Goal: Task Accomplishment & Management: Manage account settings

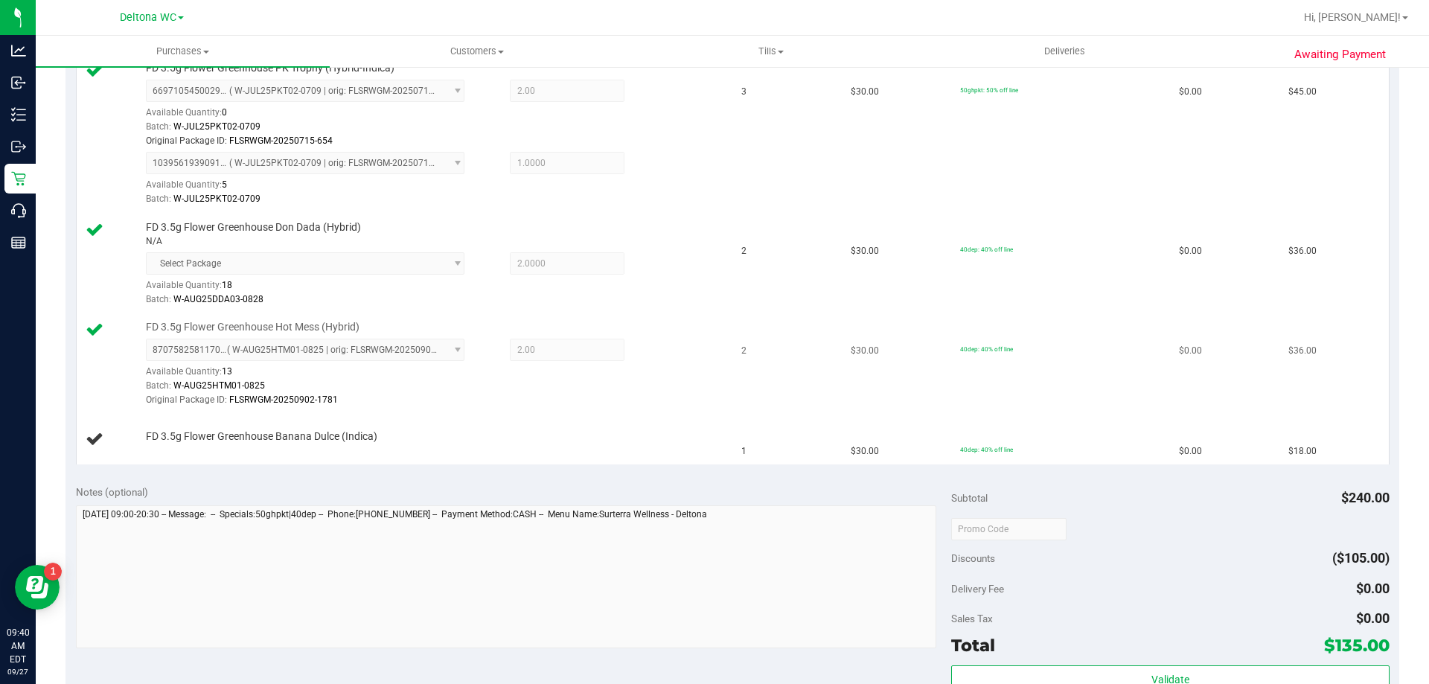
scroll to position [447, 0]
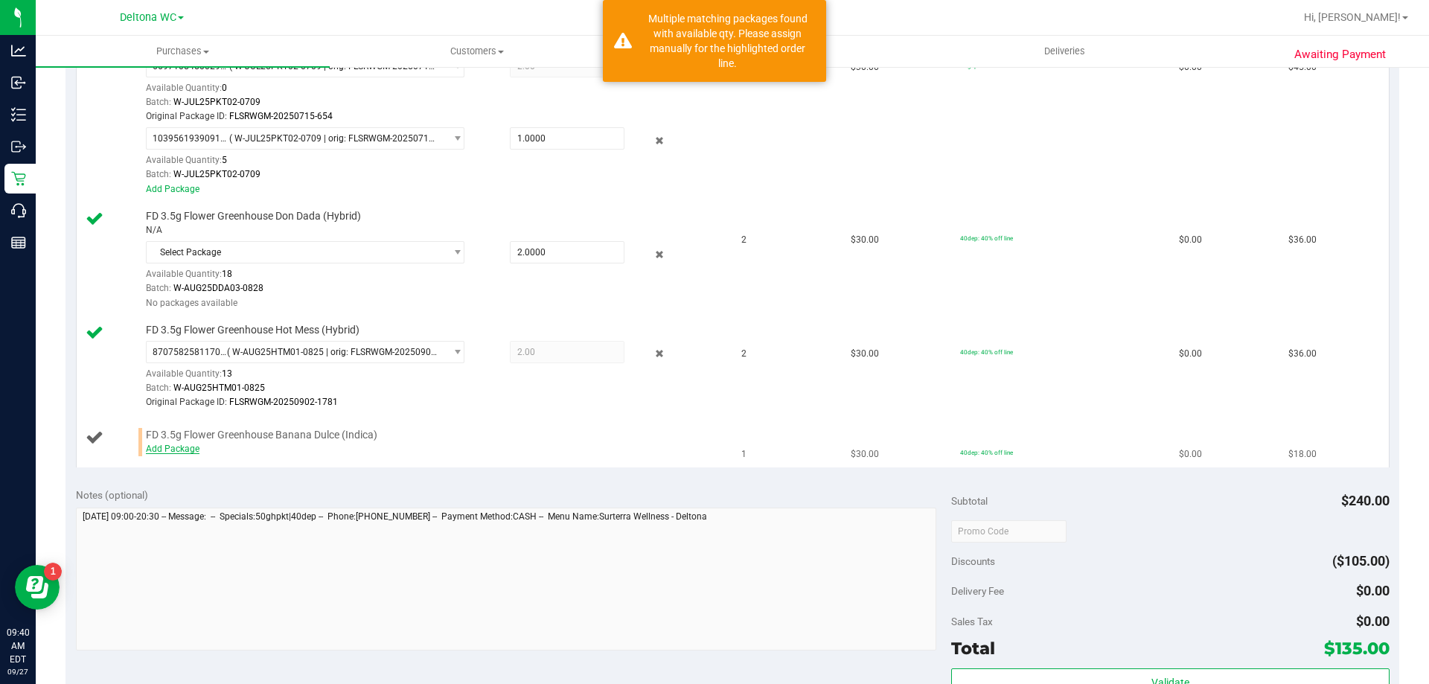
click at [167, 453] on link "Add Package" at bounding box center [173, 449] width 54 height 10
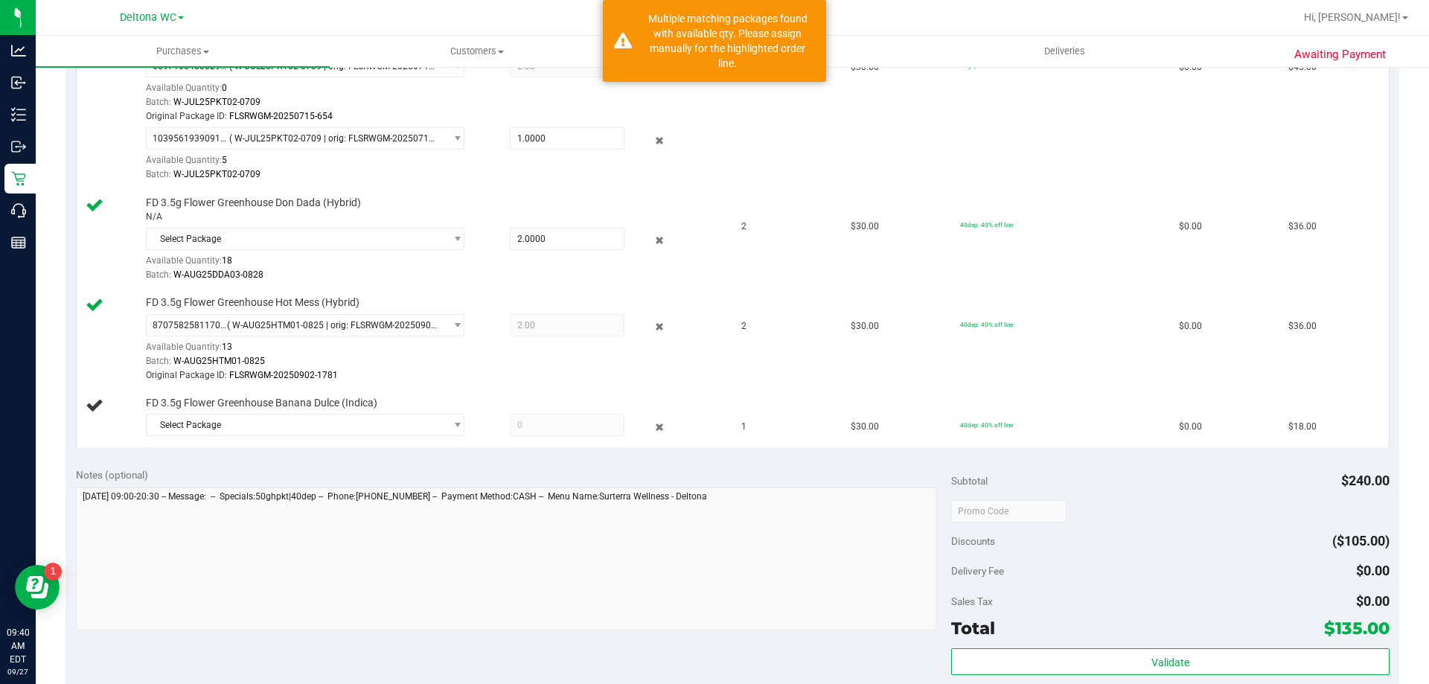
click at [253, 456] on div "View State Registry Save & Exit SKU Quantity Unit Price Discount Tax Total FD 3…" at bounding box center [733, 206] width 1334 height 502
click at [253, 424] on span "Select Package" at bounding box center [296, 425] width 298 height 21
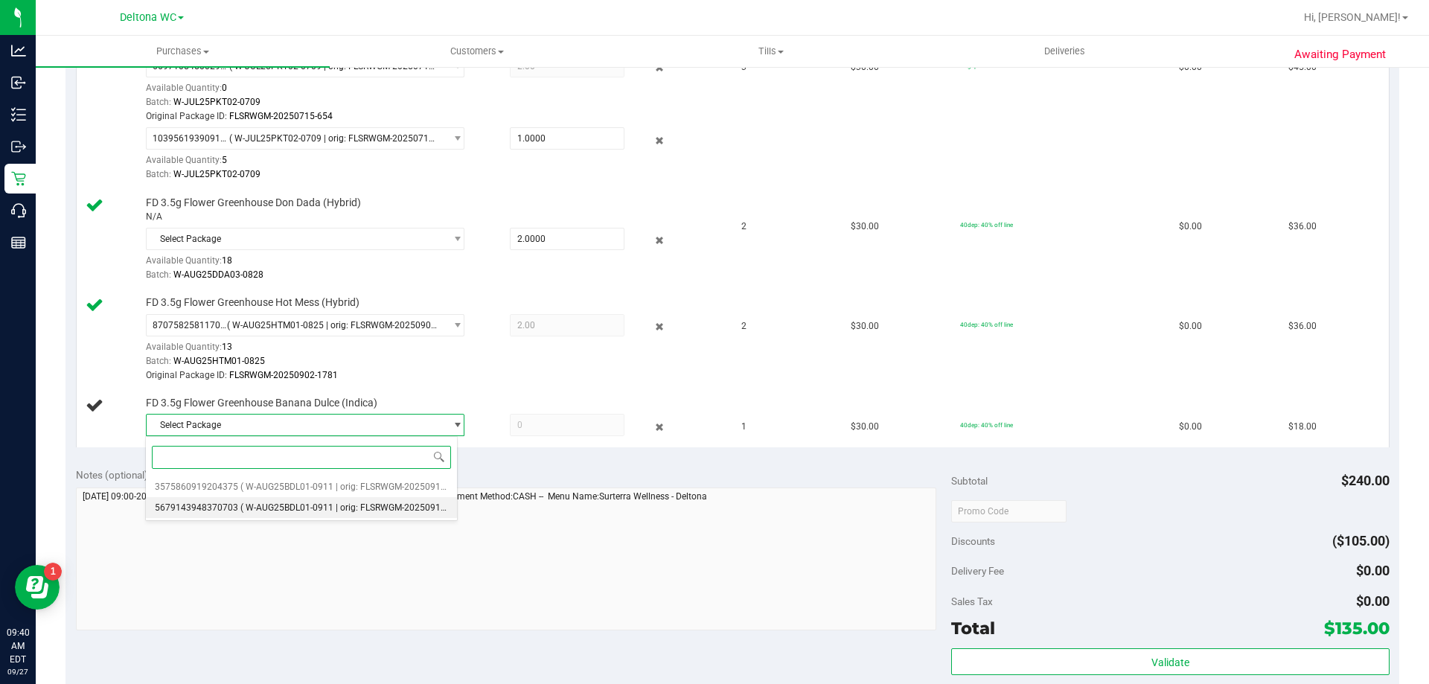
click at [262, 505] on span "( W-AUG25BDL01-0911 | orig: FLSRWGM-20250917-327 )" at bounding box center [354, 507] width 229 height 10
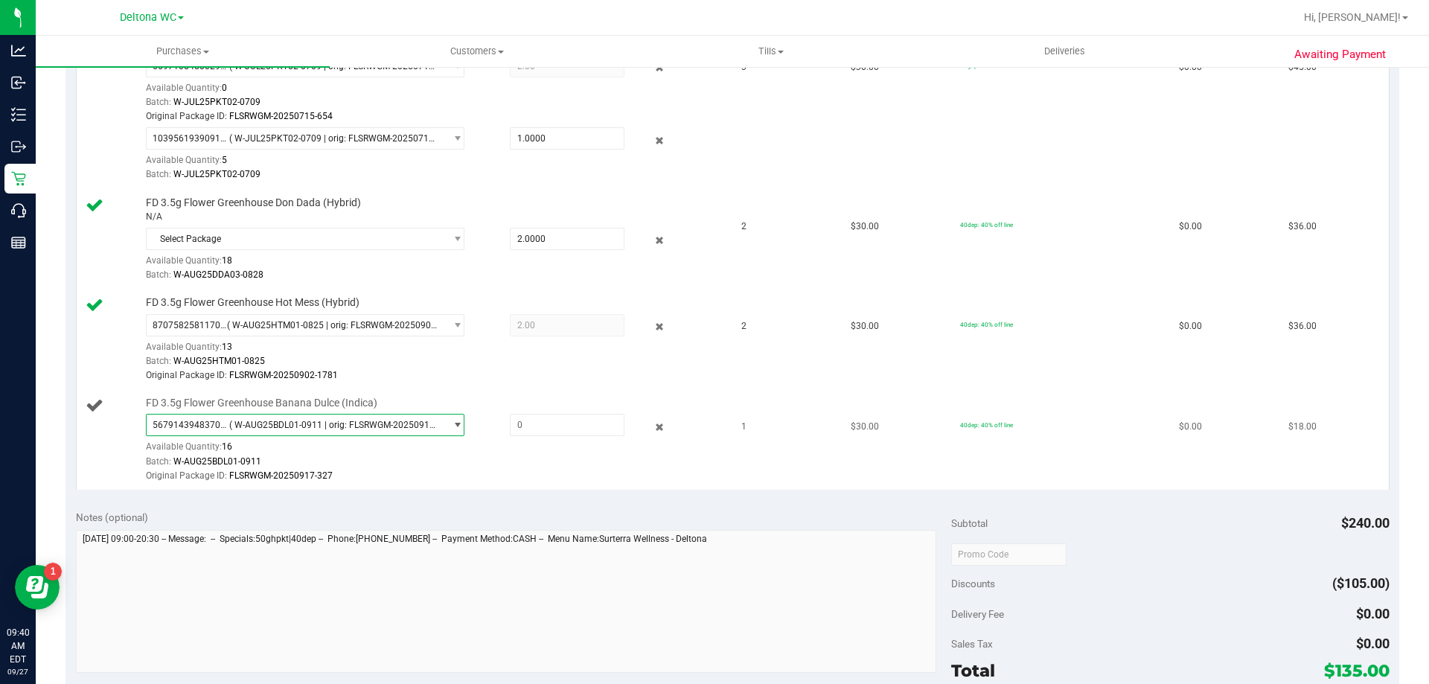
click at [261, 424] on span "( W-AUG25BDL01-0911 | orig: FLSRWGM-20250917-327 )" at bounding box center [334, 425] width 210 height 10
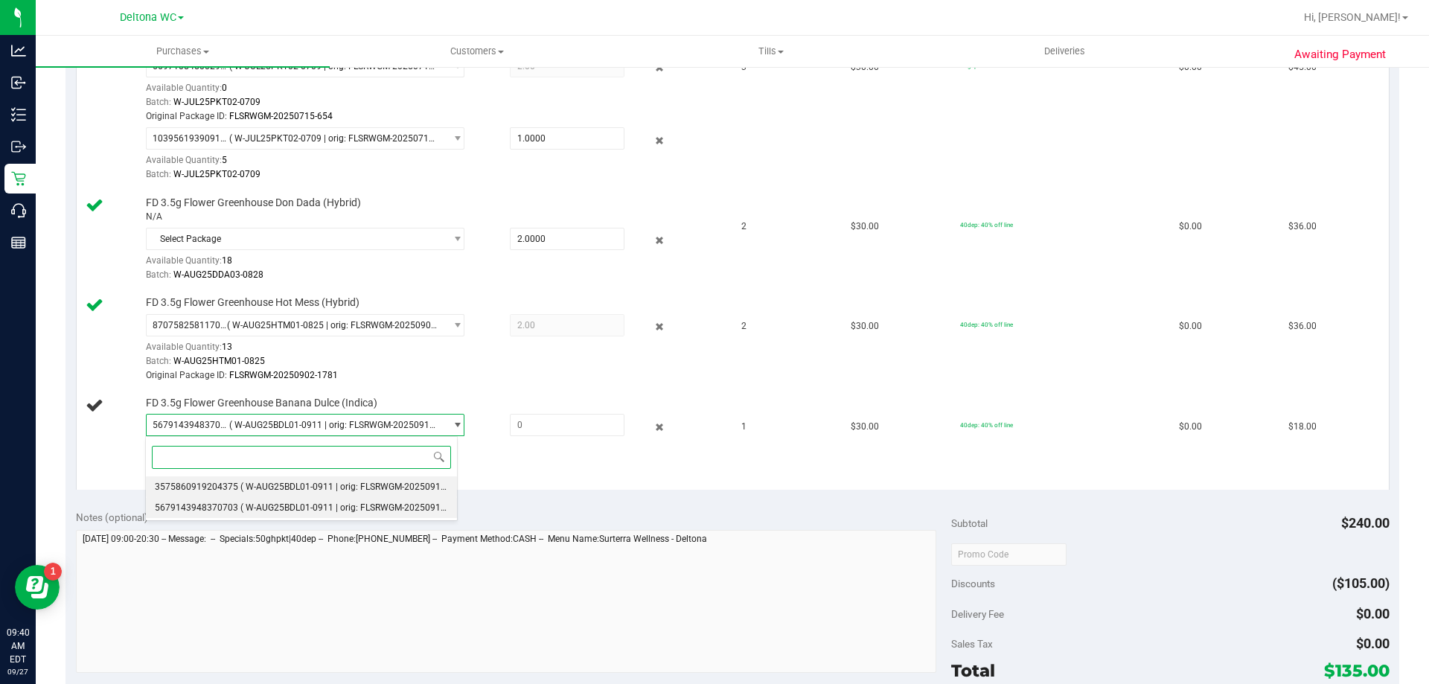
click at [261, 484] on span "( W-AUG25BDL01-0911 | orig: FLSRWGM-20250917-314 )" at bounding box center [354, 487] width 229 height 10
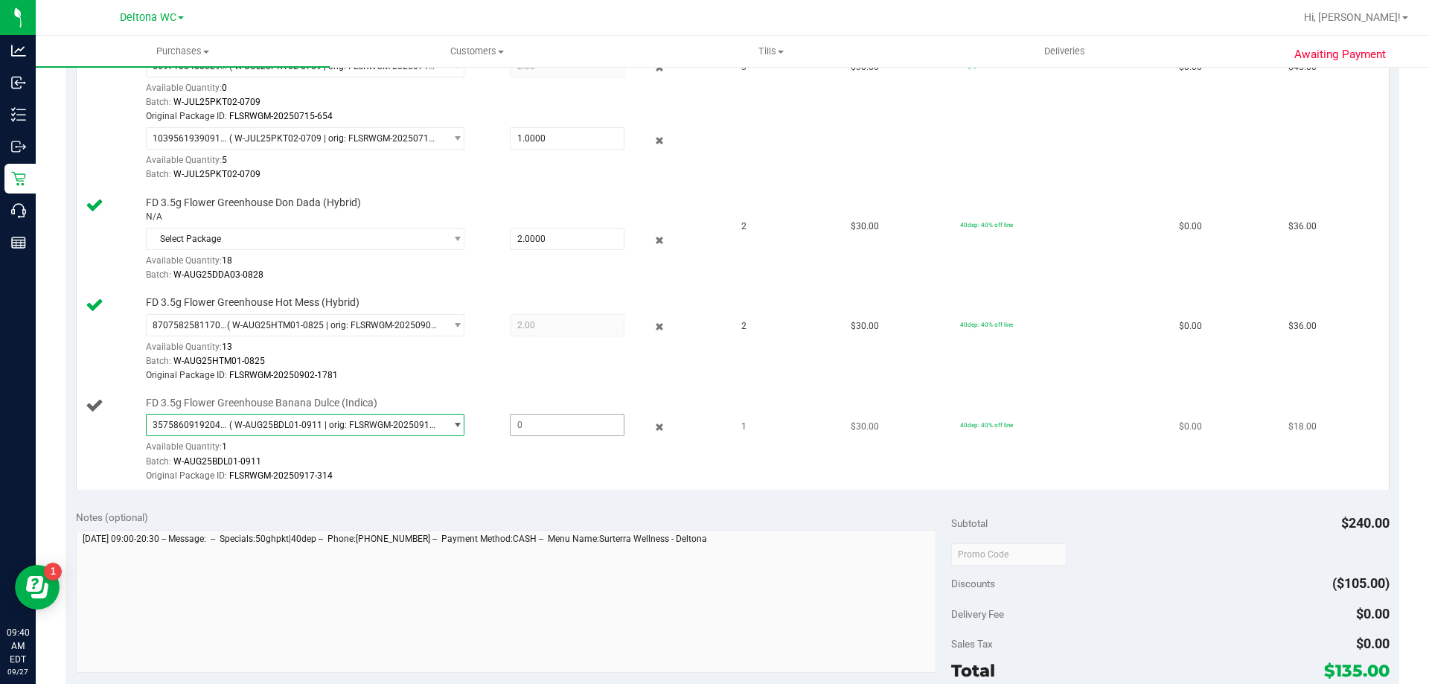
click at [571, 428] on span at bounding box center [567, 425] width 115 height 22
type input "1"
type input "1.0000"
click at [492, 459] on div "Batch: W-AUG25BDL01-0911" at bounding box center [433, 462] width 575 height 14
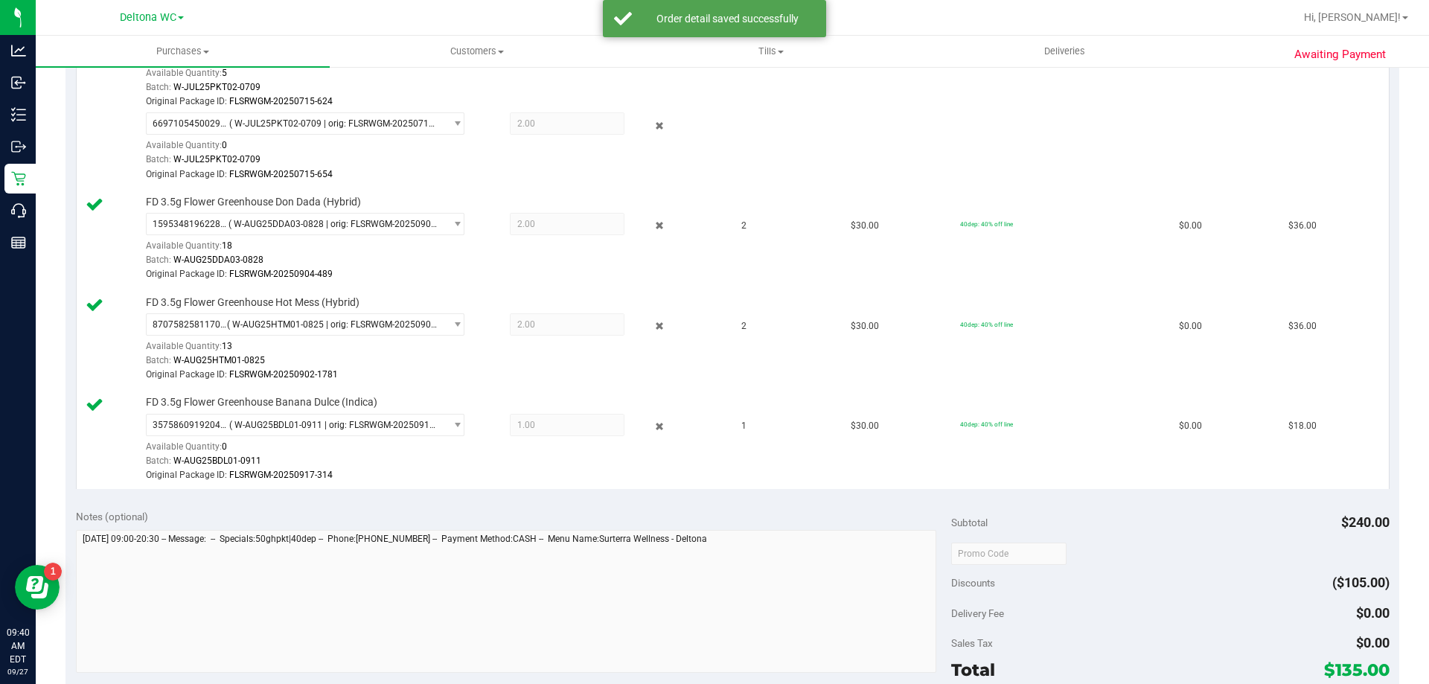
scroll to position [670, 0]
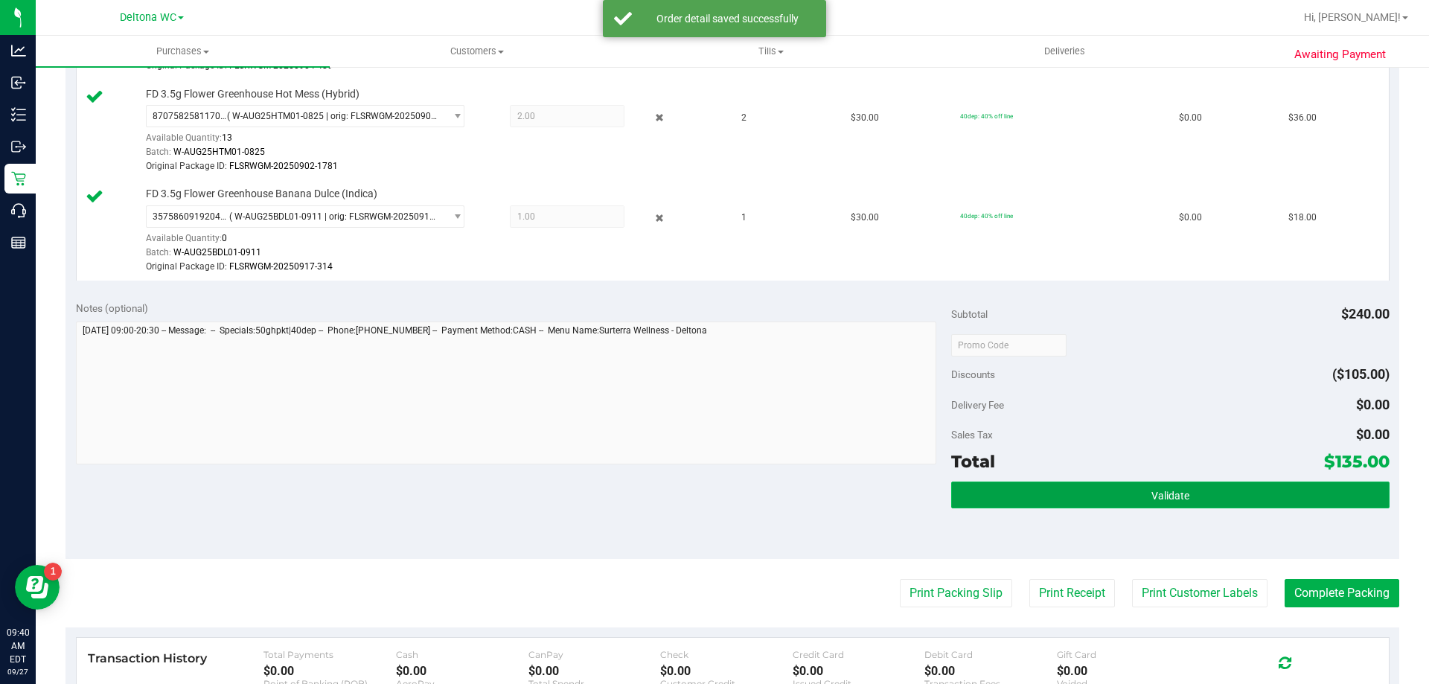
click at [1253, 495] on button "Validate" at bounding box center [1170, 495] width 438 height 27
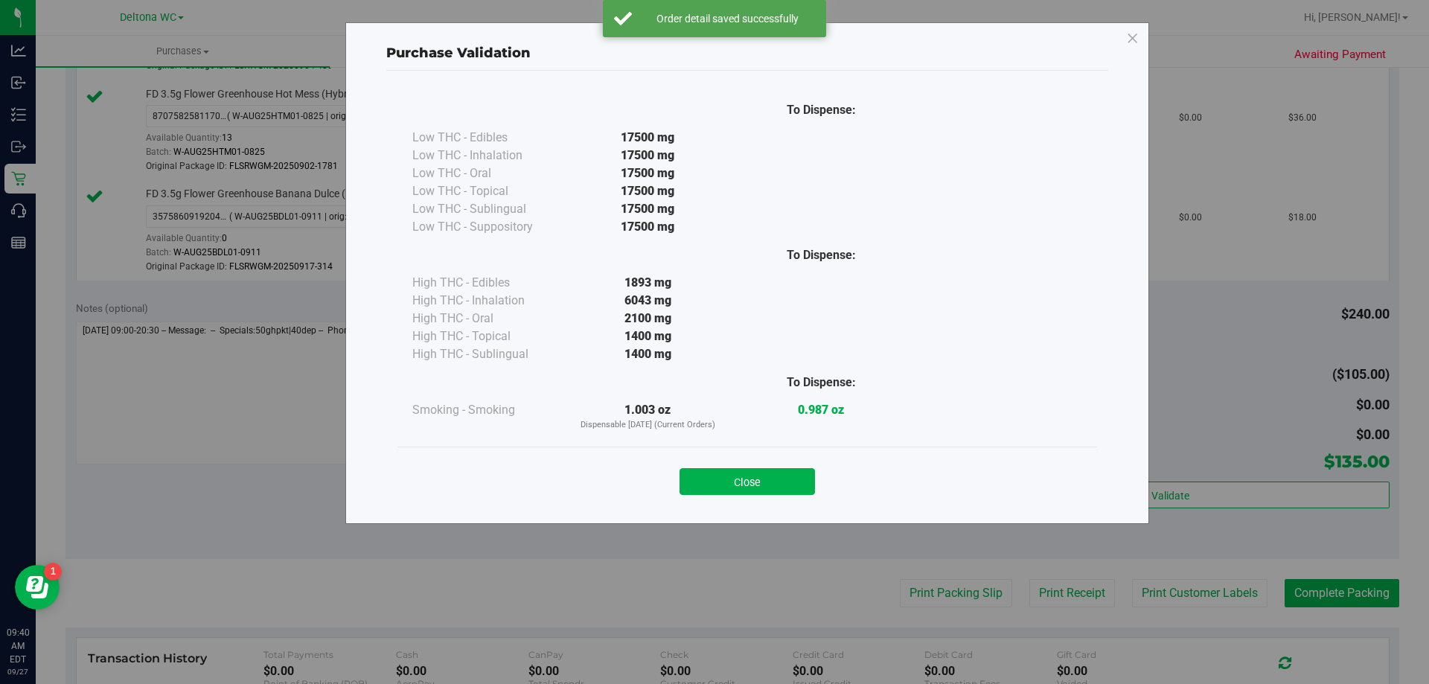
drag, startPoint x: 741, startPoint y: 469, endPoint x: 740, endPoint y: 476, distance: 7.6
click at [741, 470] on button "Close" at bounding box center [747, 481] width 135 height 27
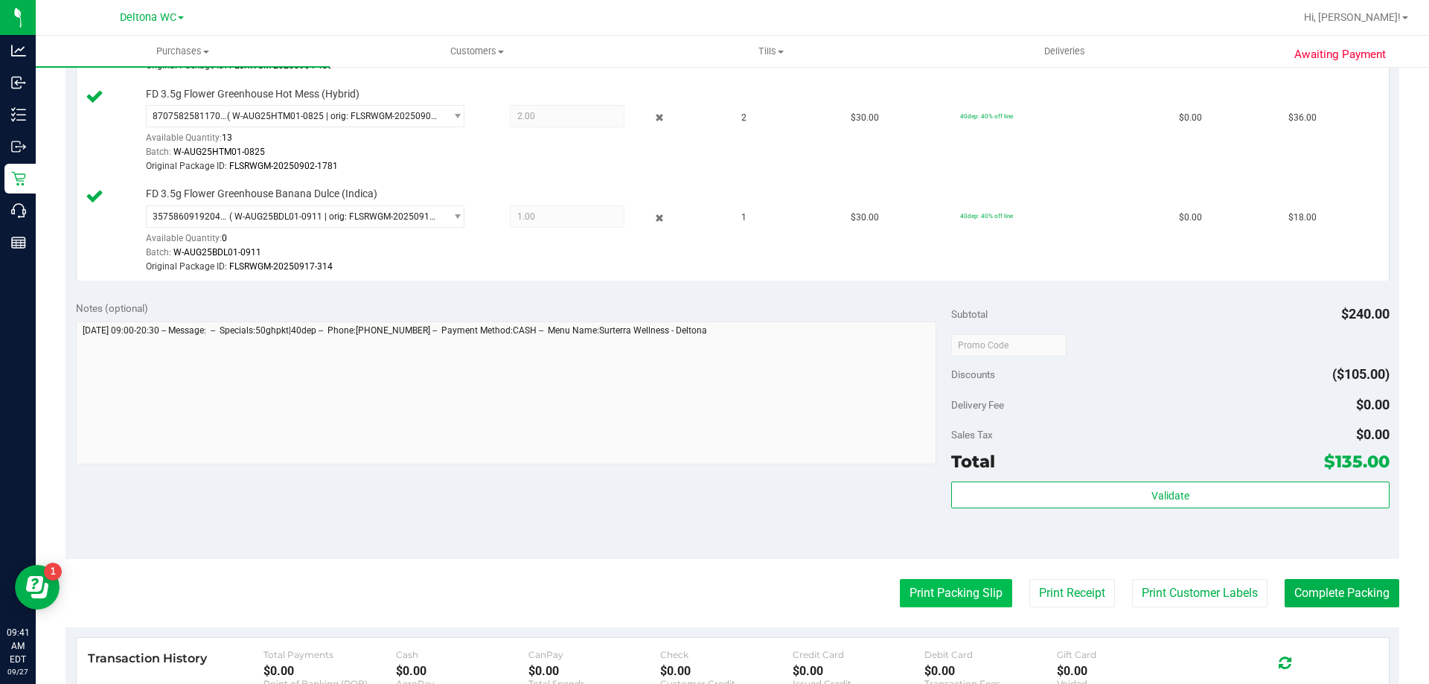
click at [966, 587] on button "Print Packing Slip" at bounding box center [956, 593] width 112 height 28
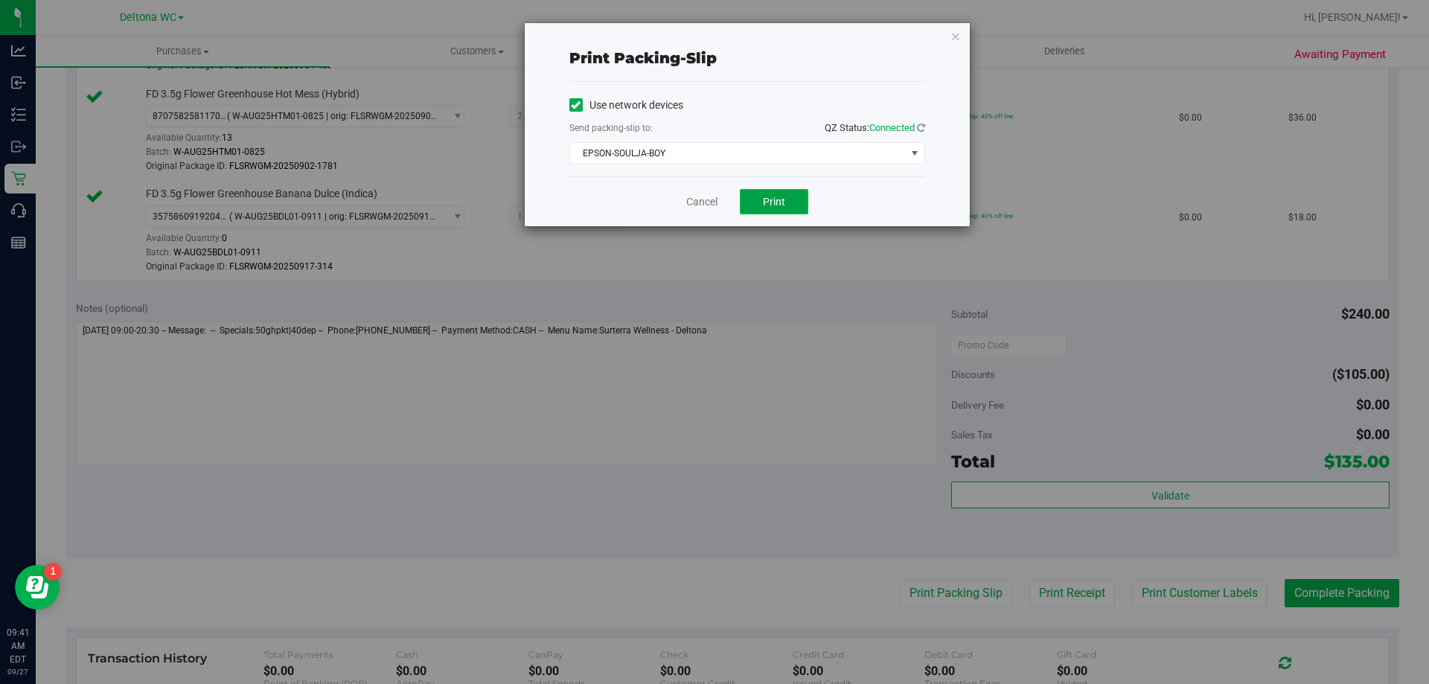
click at [795, 199] on button "Print" at bounding box center [774, 201] width 68 height 25
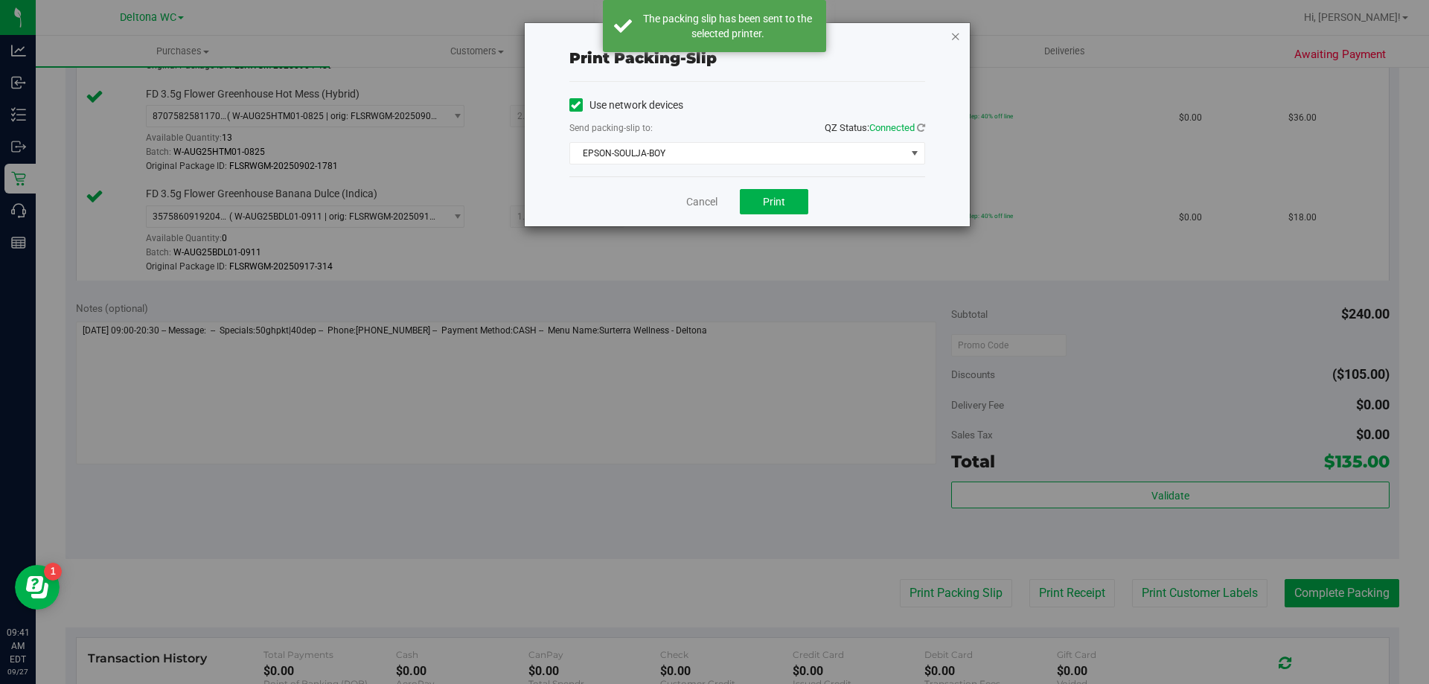
click at [953, 35] on icon "button" at bounding box center [956, 36] width 10 height 18
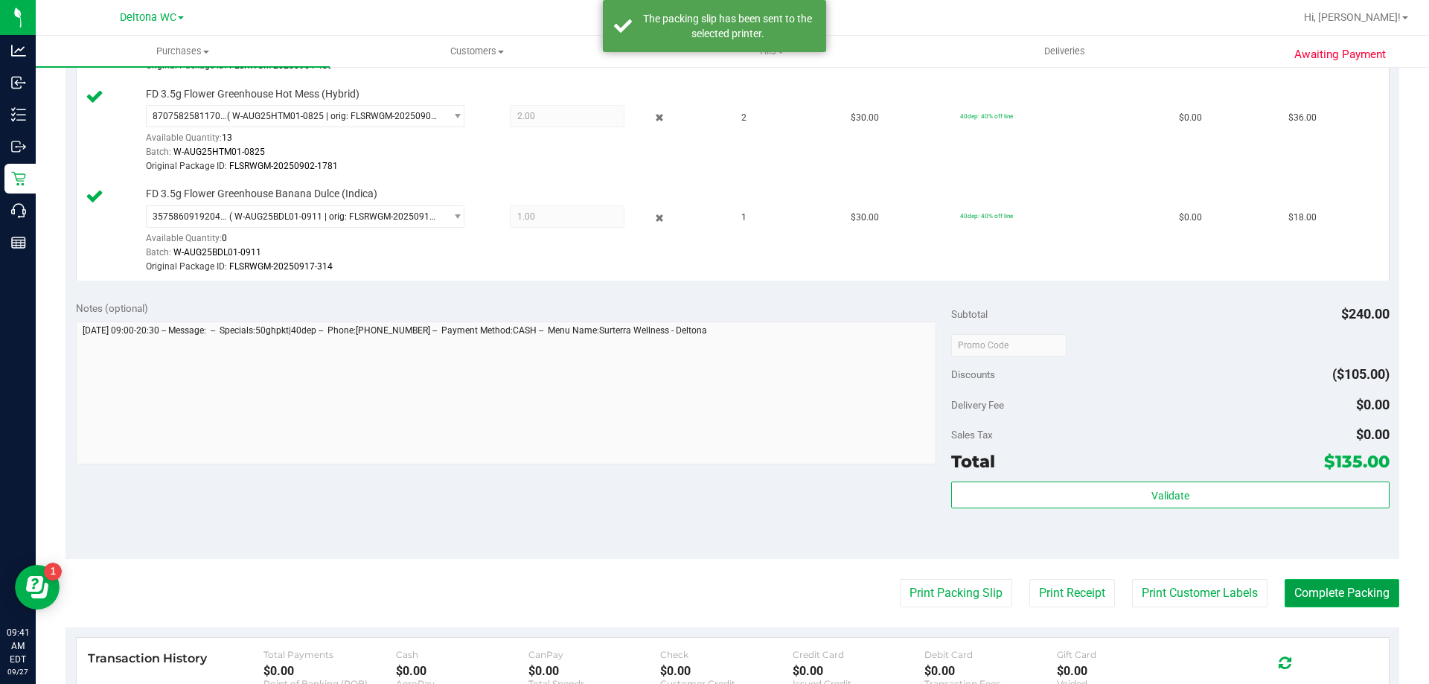
click at [1344, 601] on button "Complete Packing" at bounding box center [1342, 593] width 115 height 28
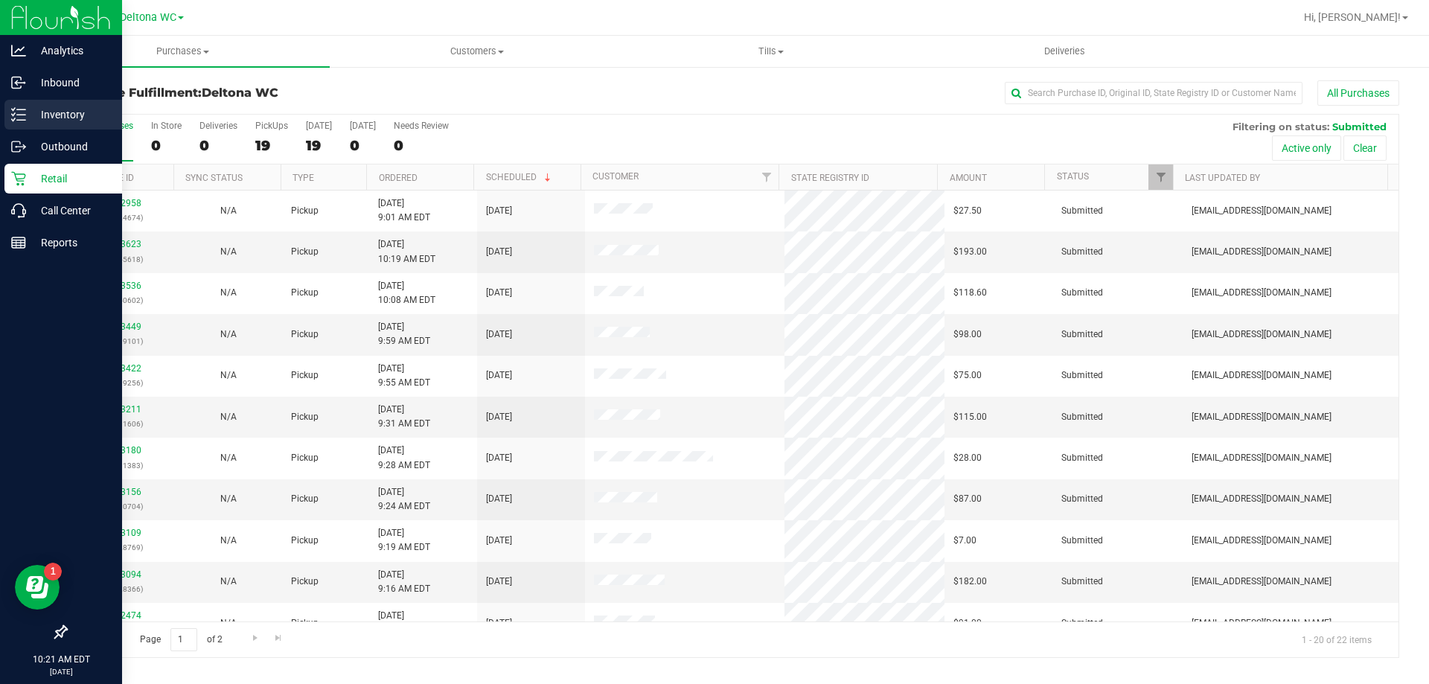
click at [65, 106] on p "Inventory" at bounding box center [70, 115] width 89 height 18
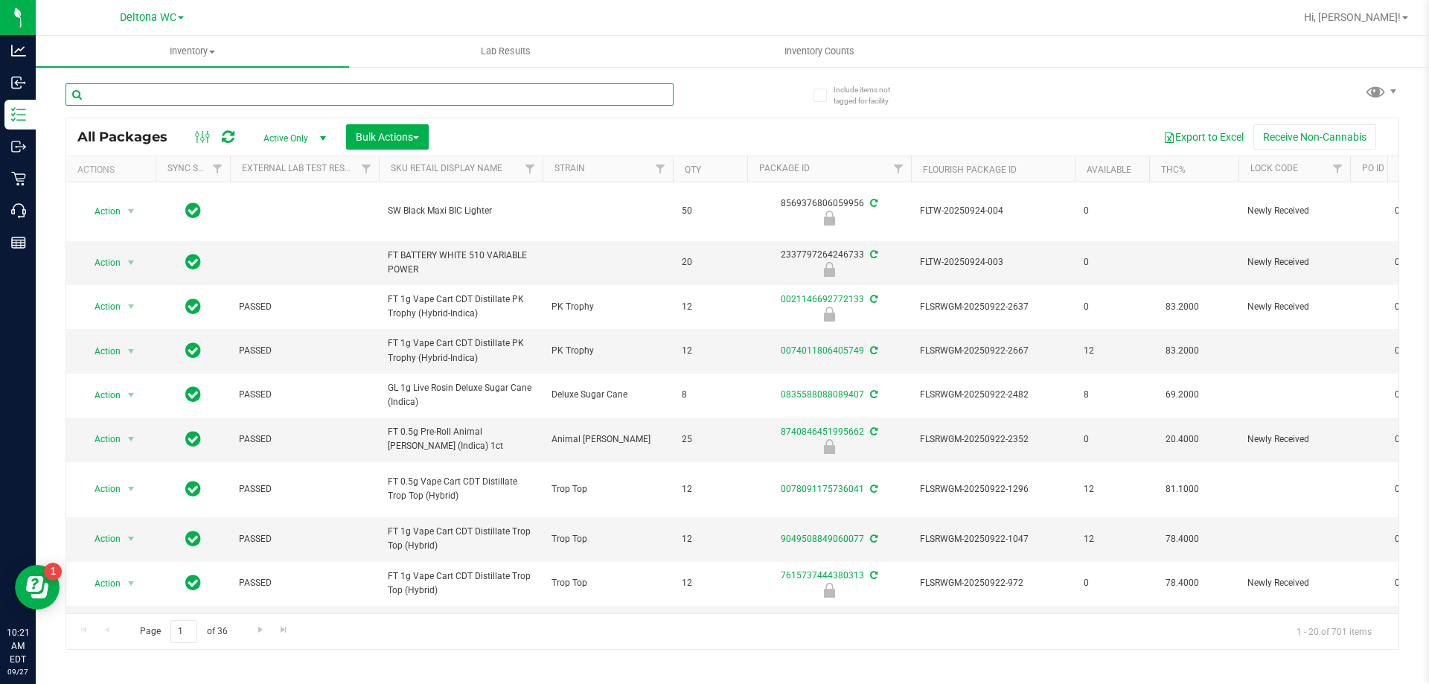
click at [147, 100] on input "text" at bounding box center [370, 94] width 608 height 22
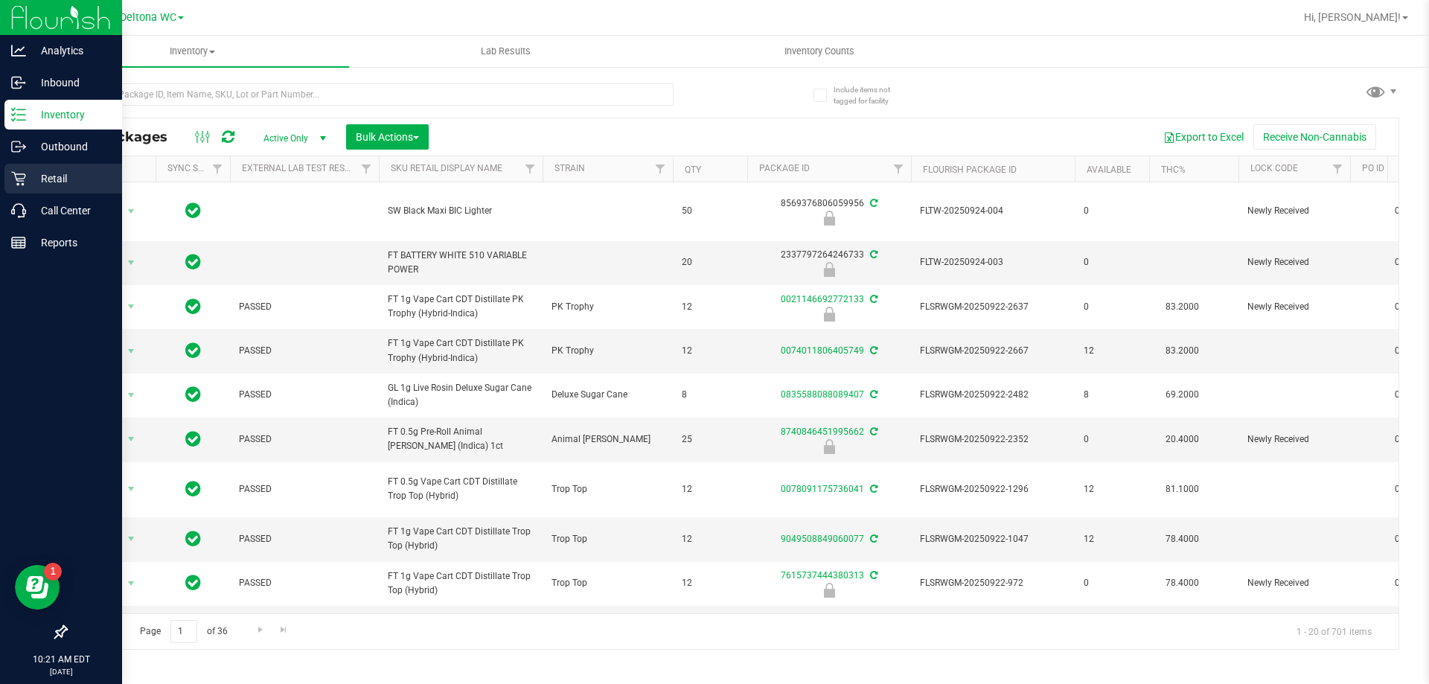
click at [43, 174] on p "Retail" at bounding box center [70, 179] width 89 height 18
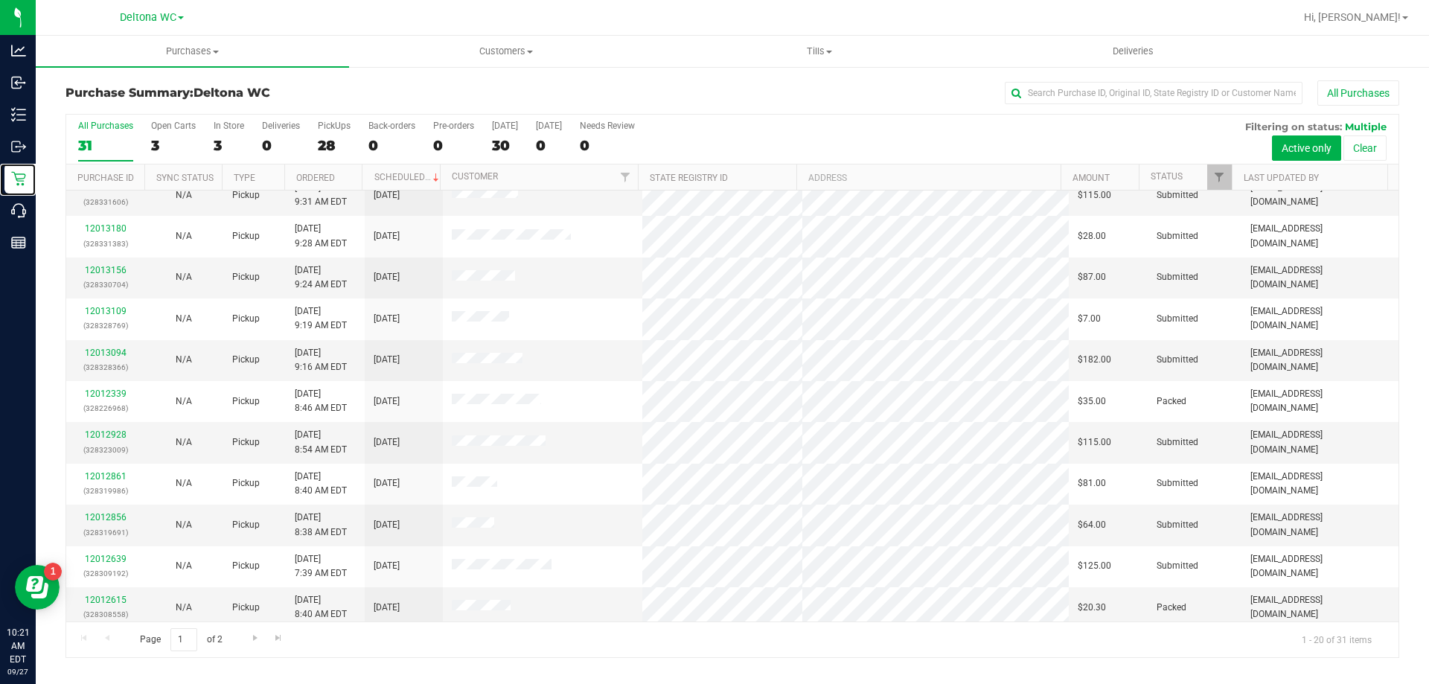
scroll to position [223, 0]
click at [124, 353] on link "12013094" at bounding box center [106, 351] width 42 height 10
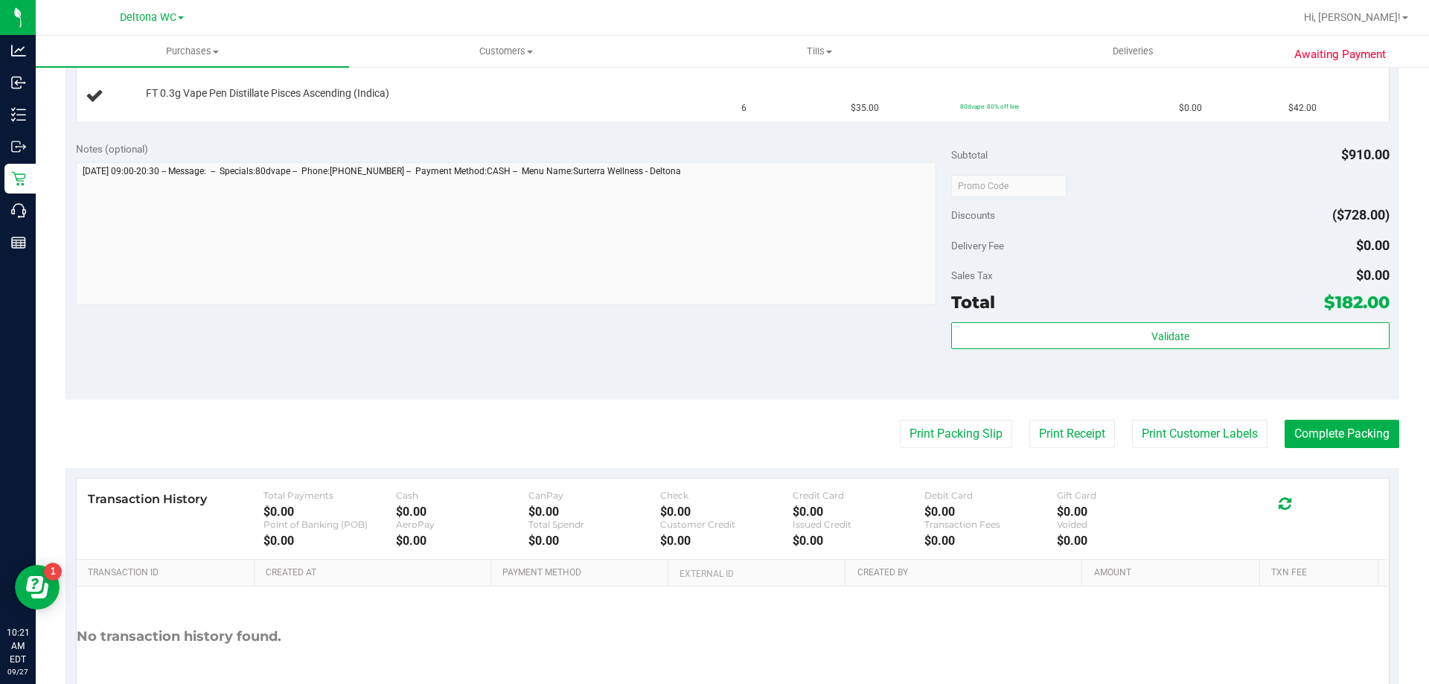
scroll to position [701, 0]
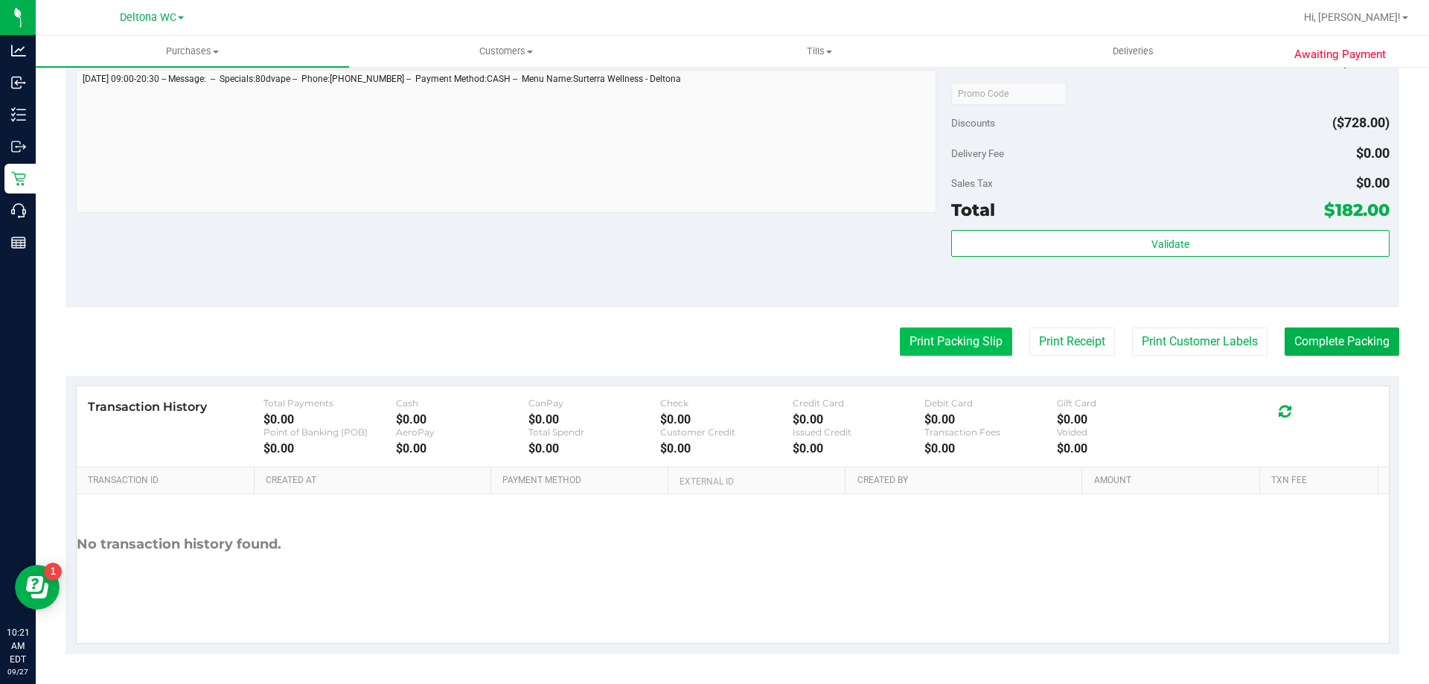
click at [906, 329] on button "Print Packing Slip" at bounding box center [956, 342] width 112 height 28
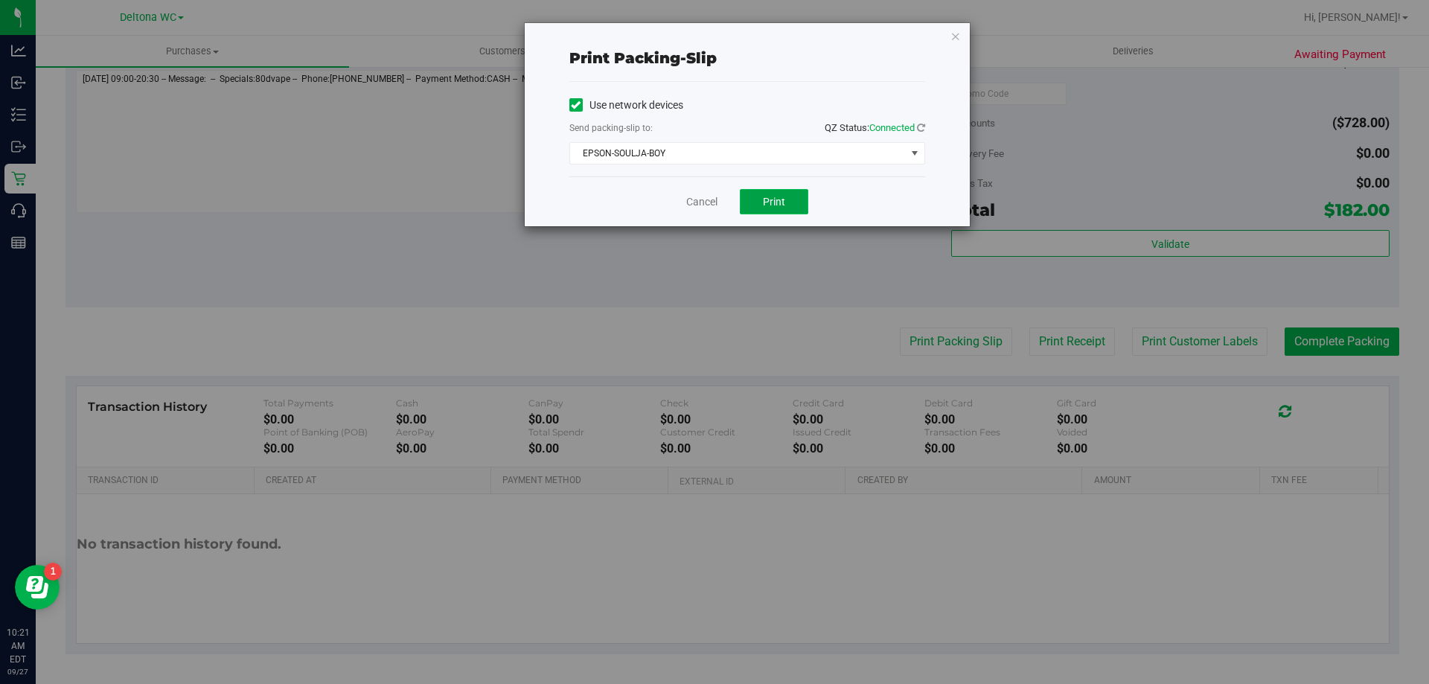
click at [773, 211] on button "Print" at bounding box center [774, 201] width 68 height 25
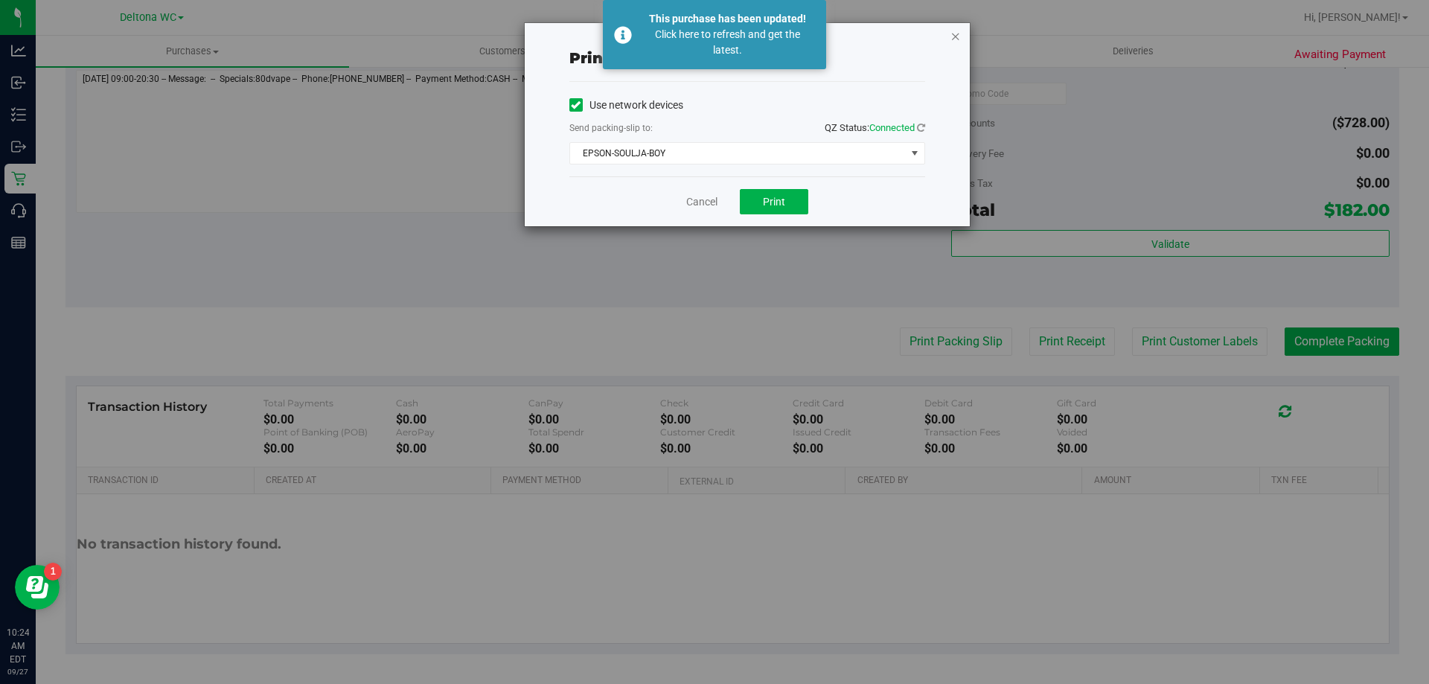
click at [956, 35] on icon "button" at bounding box center [956, 36] width 10 height 18
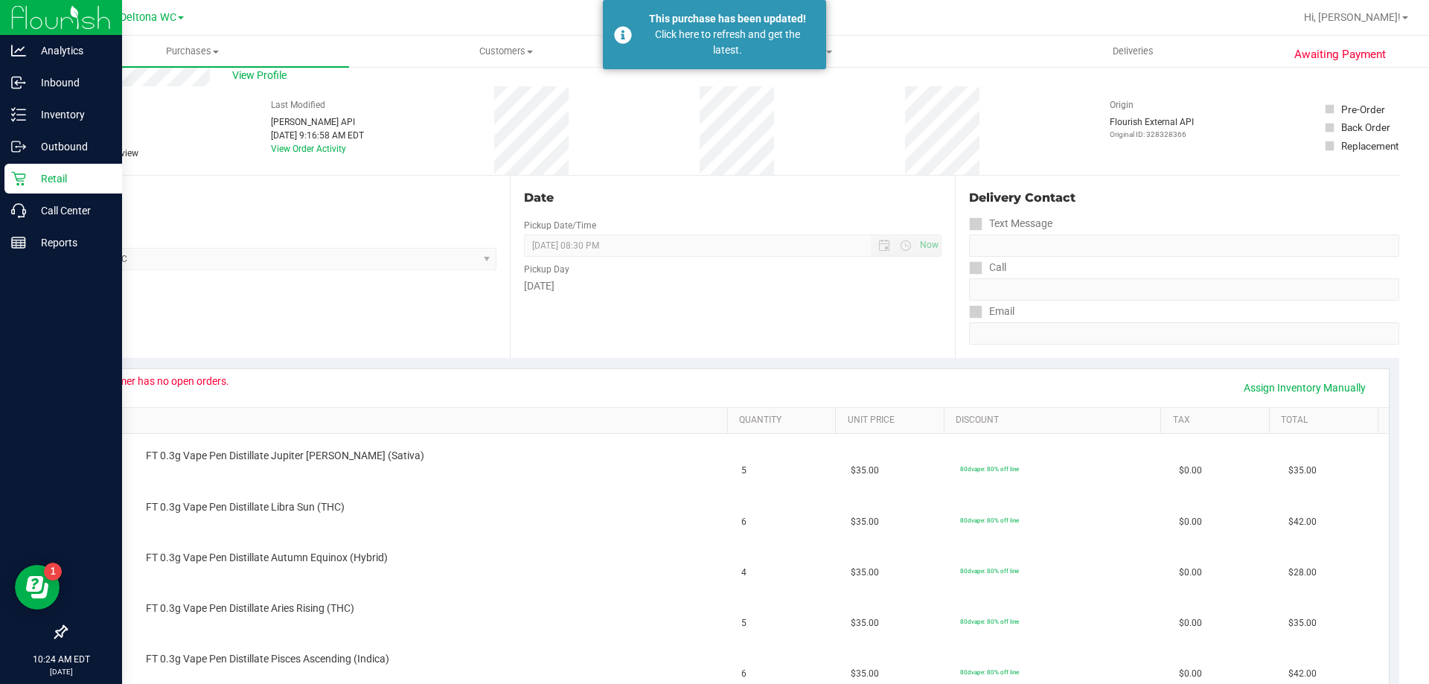
scroll to position [31, 0]
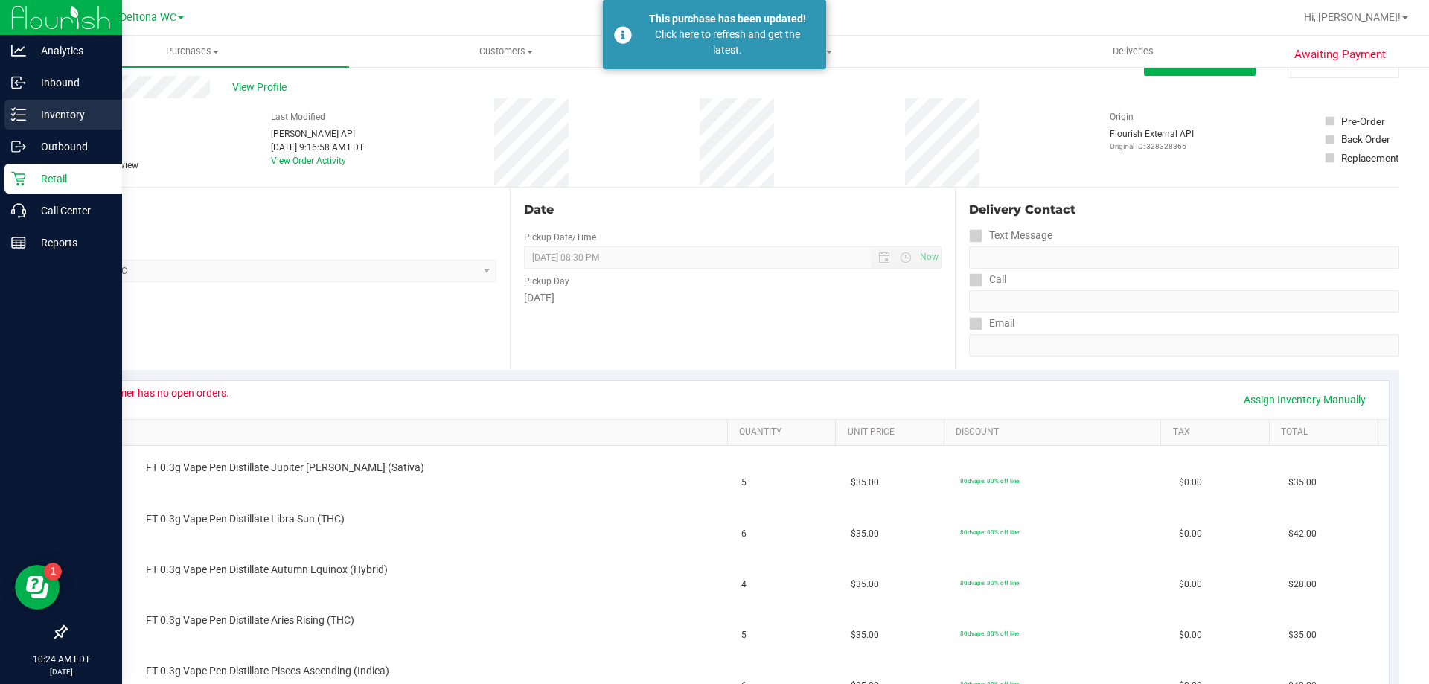
click at [33, 112] on p "Inventory" at bounding box center [70, 115] width 89 height 18
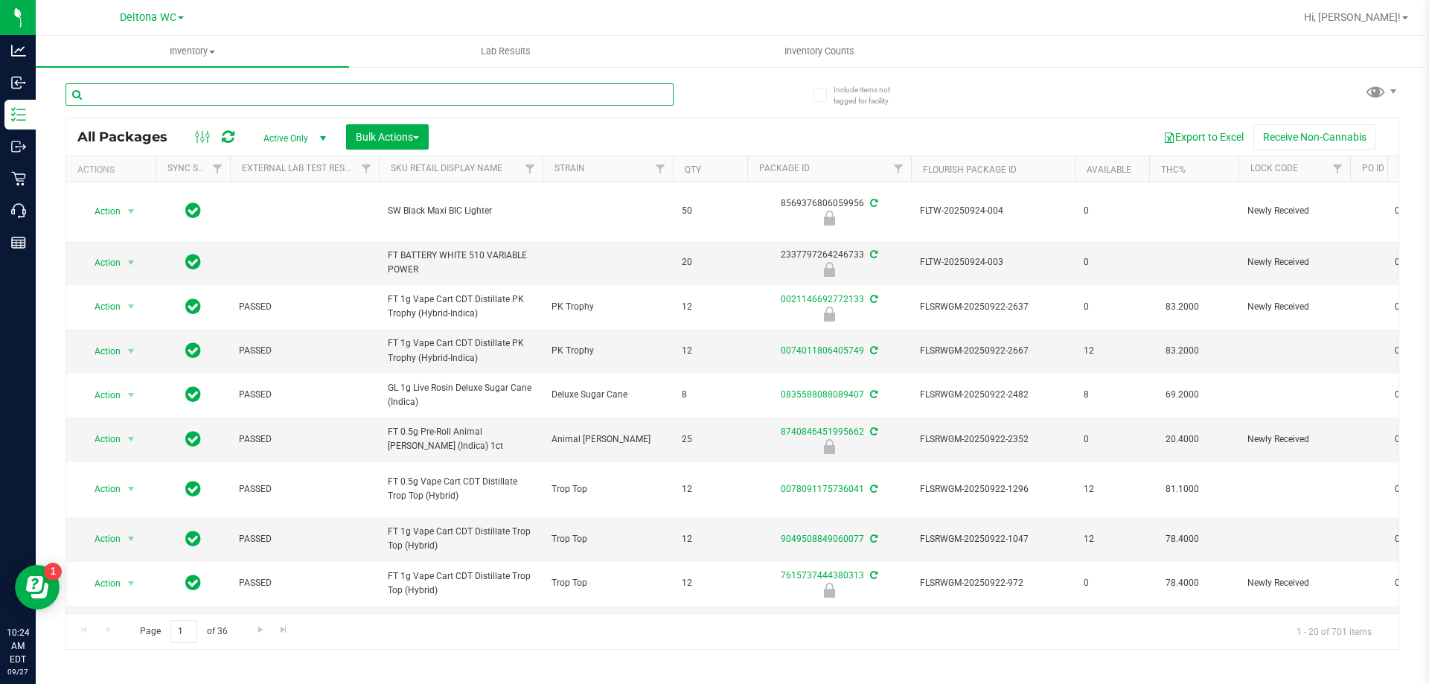
click at [182, 90] on input "text" at bounding box center [370, 94] width 608 height 22
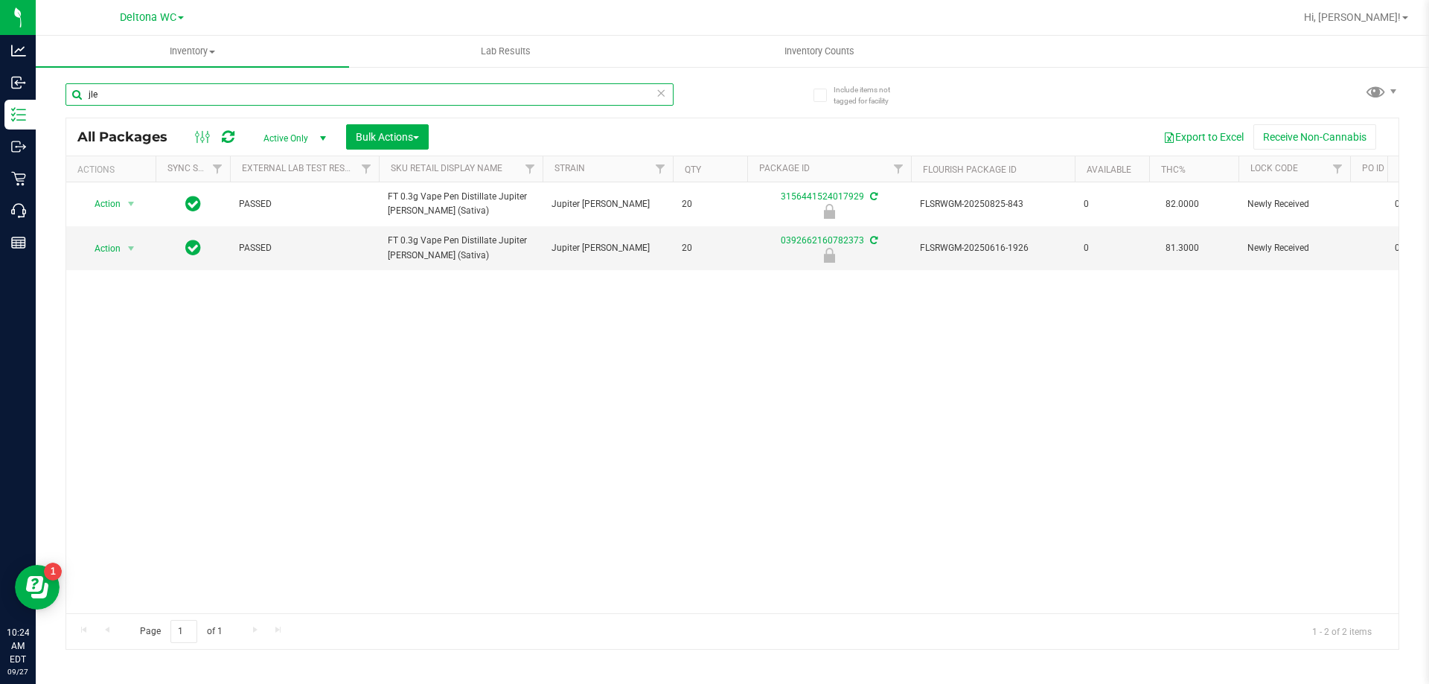
click at [324, 95] on input "jle" at bounding box center [370, 94] width 608 height 22
type input "j"
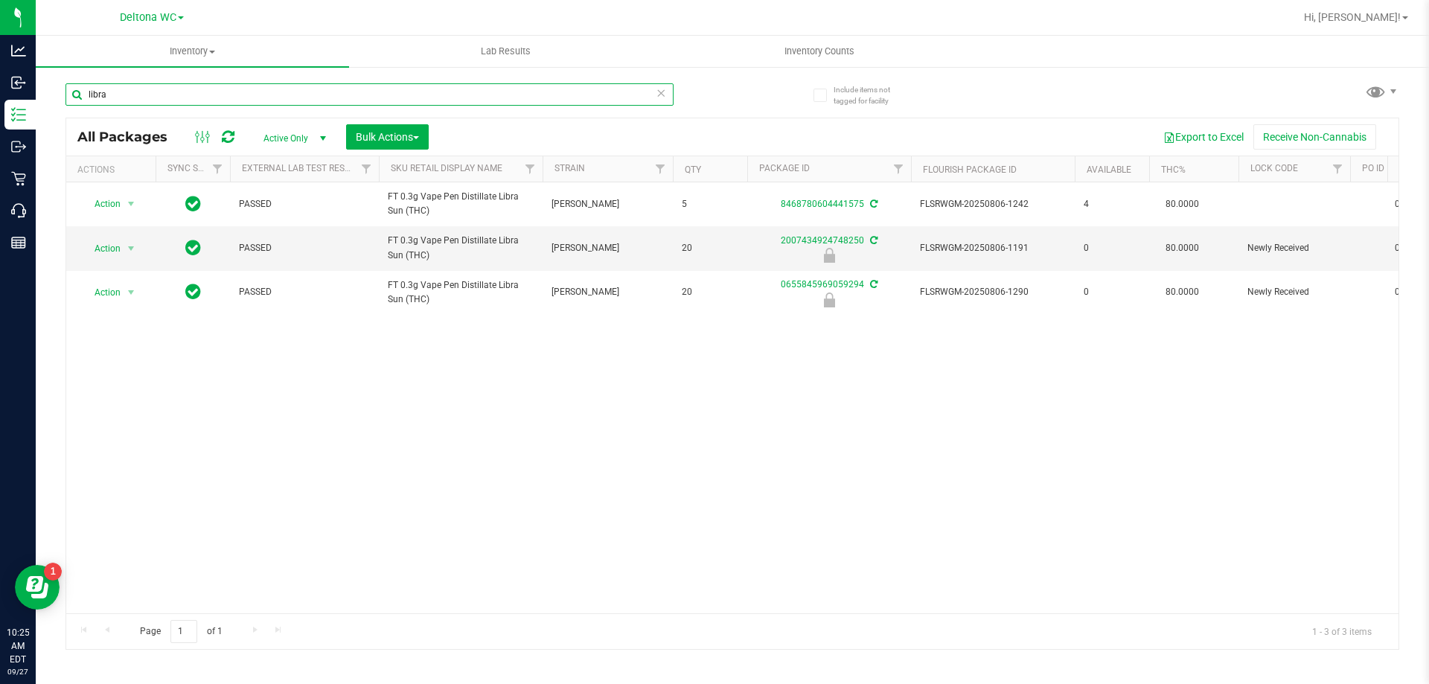
type input "libra"
click at [130, 243] on span "select" at bounding box center [131, 249] width 12 height 12
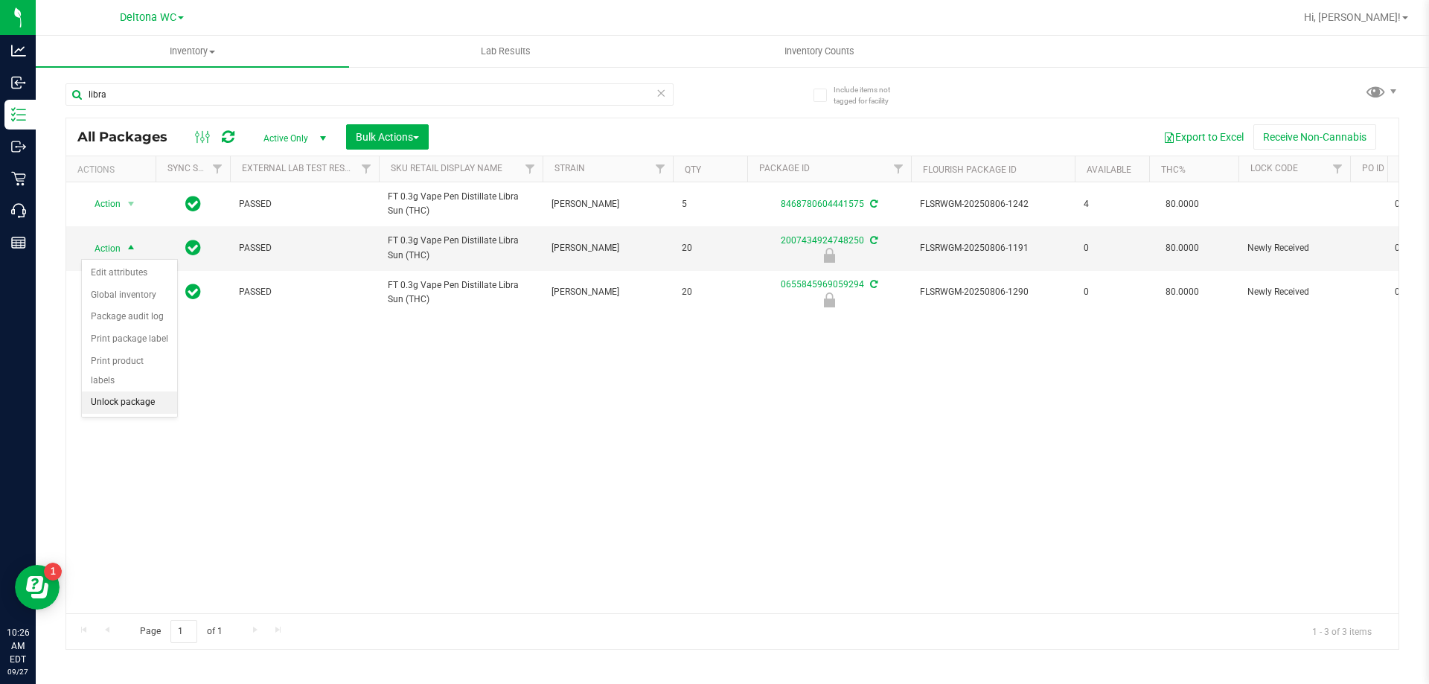
click at [126, 392] on li "Unlock package" at bounding box center [129, 403] width 95 height 22
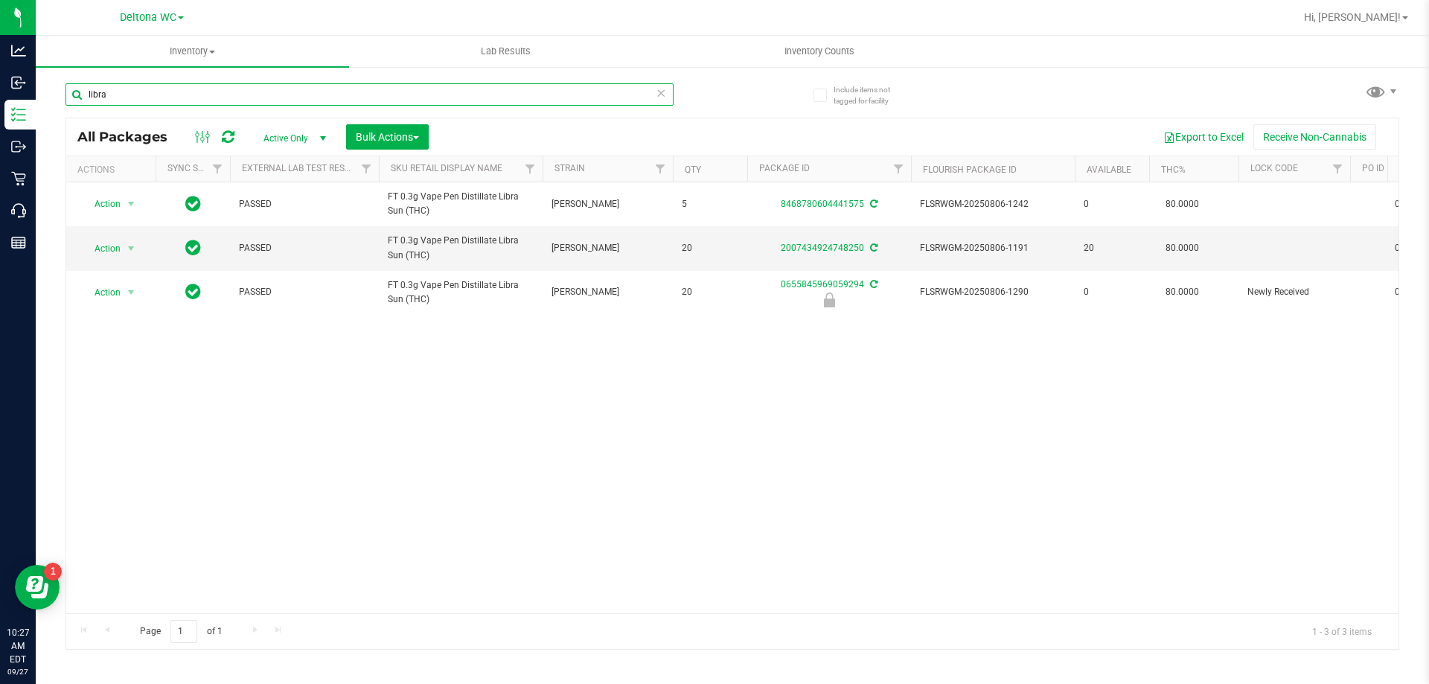
click at [334, 92] on input "libra" at bounding box center [370, 94] width 608 height 22
type input "l"
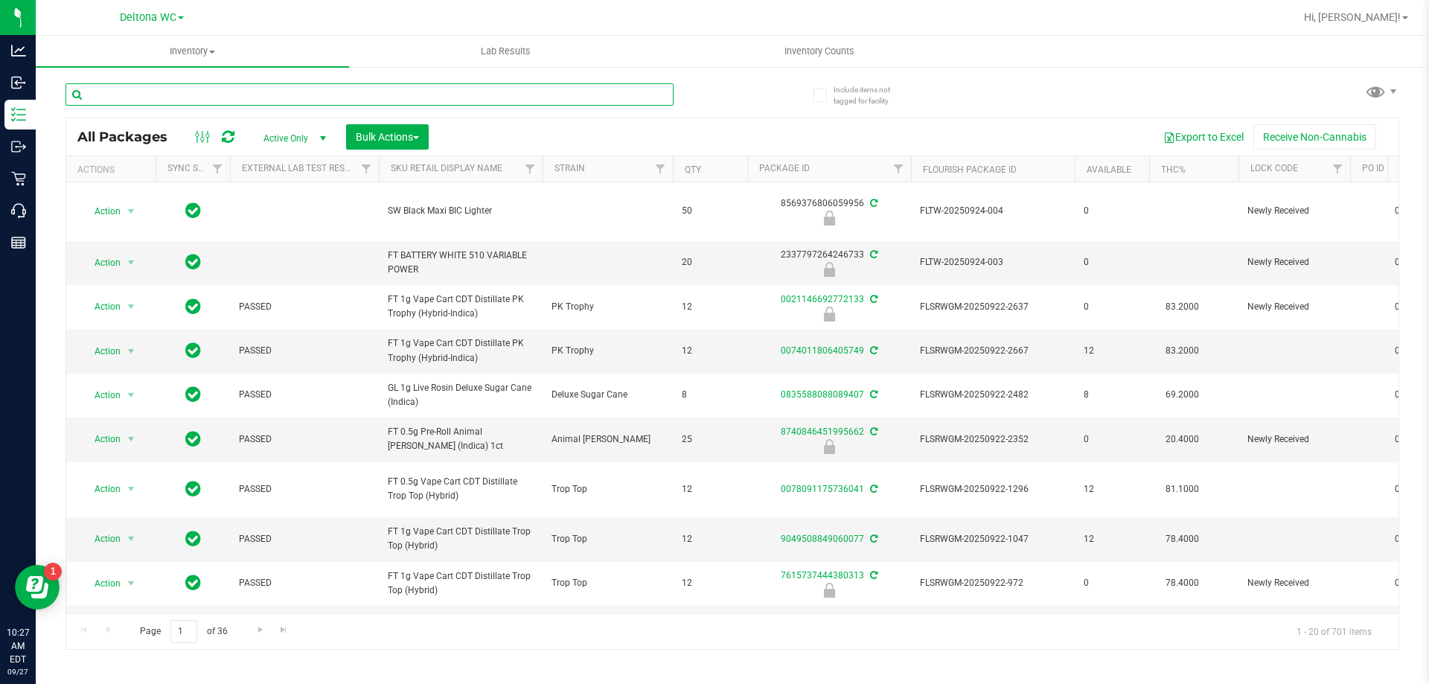
click at [334, 92] on input "text" at bounding box center [370, 94] width 608 height 22
click at [151, 105] on input "text" at bounding box center [370, 94] width 608 height 22
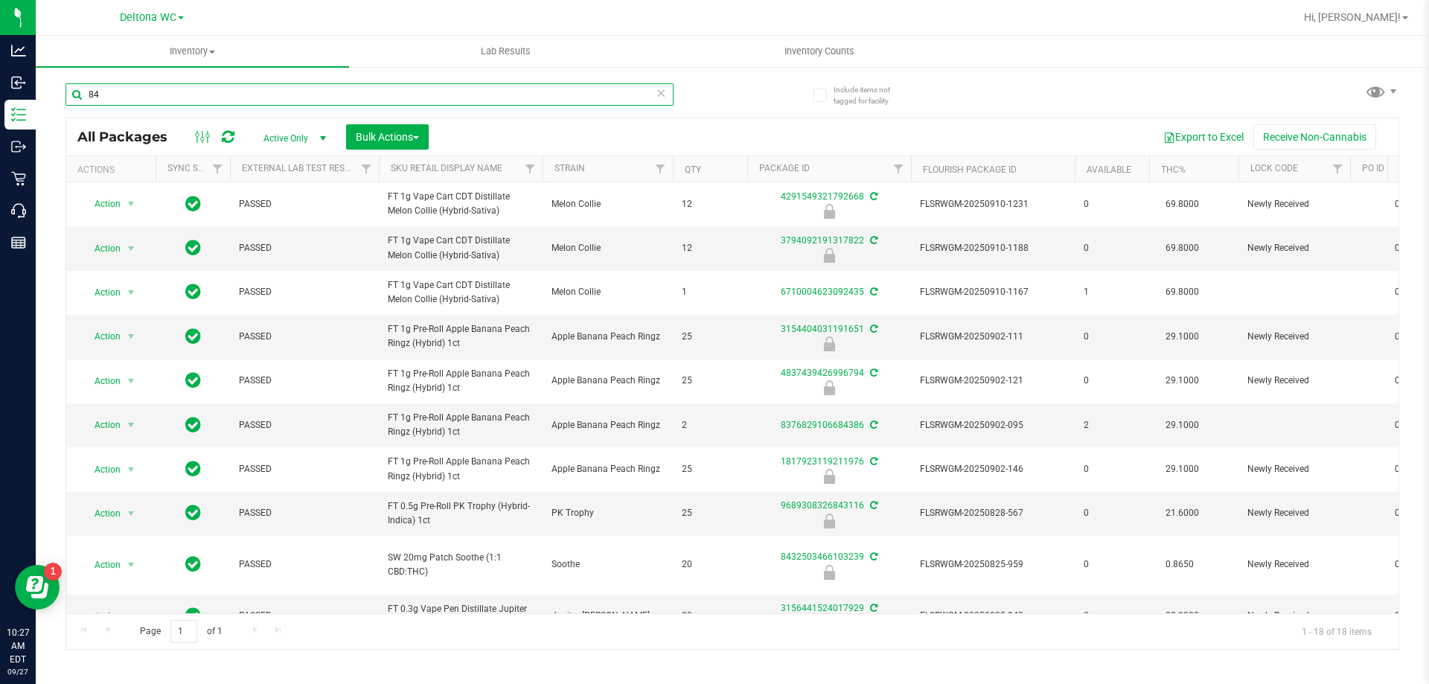
type input "8"
type input "jle"
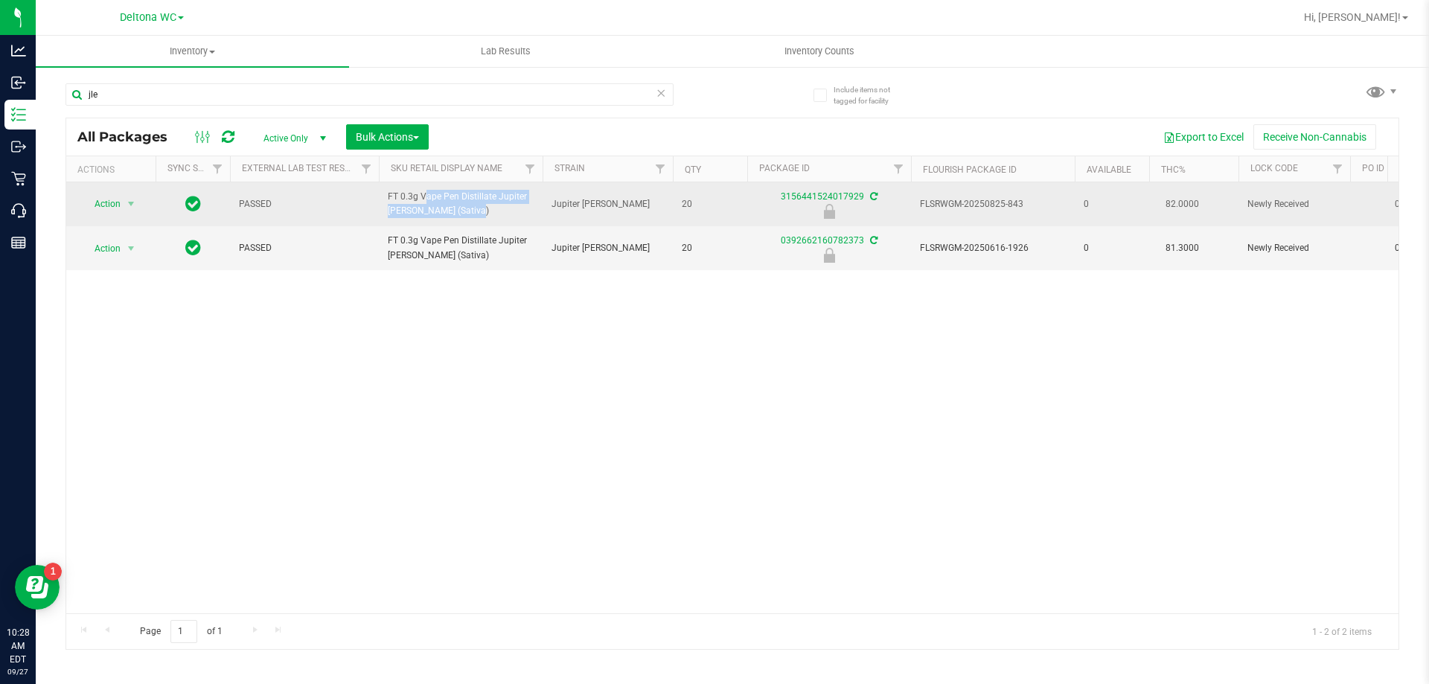
drag, startPoint x: 438, startPoint y: 210, endPoint x: 381, endPoint y: 197, distance: 58.0
click at [381, 197] on td "FT 0.3g Vape Pen Distillate Jupiter Leo (Sativa)" at bounding box center [461, 204] width 164 height 44
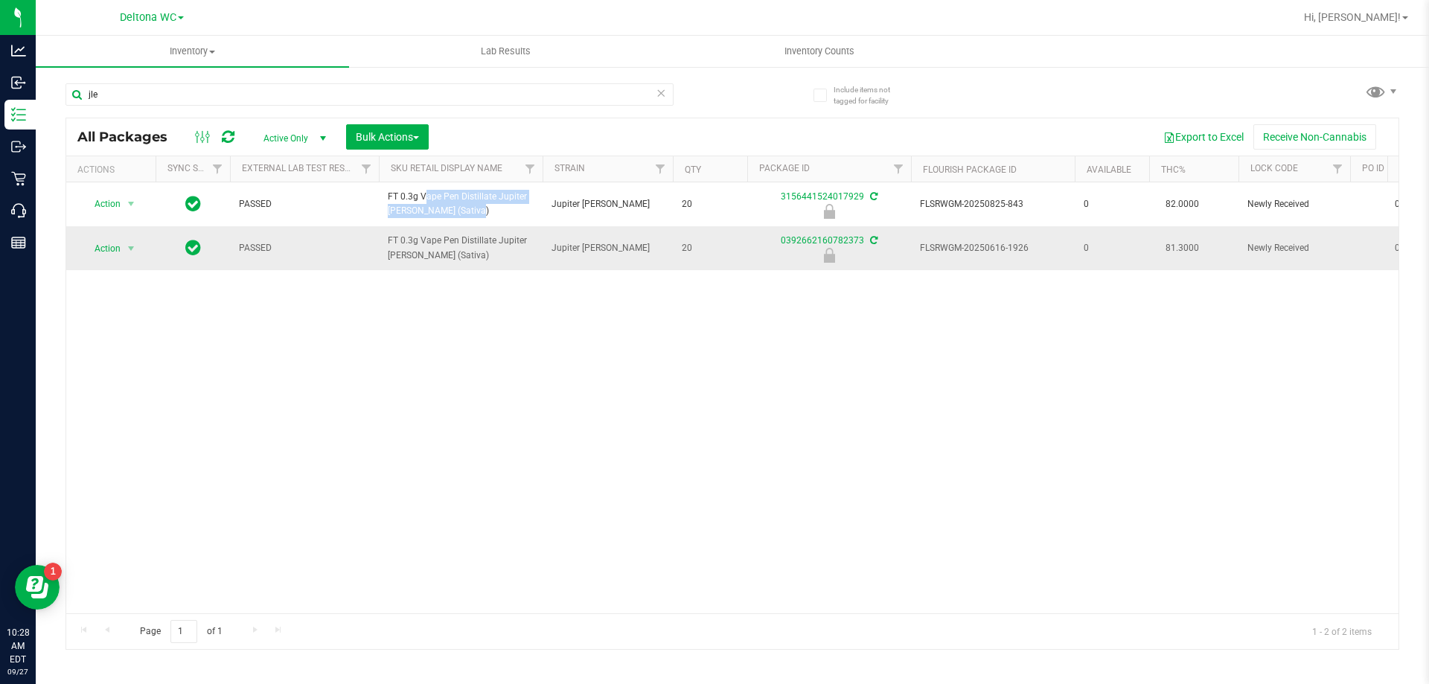
copy span "FT 0.3g Vape Pen Distillate Jupiter Leo (Sativa)"
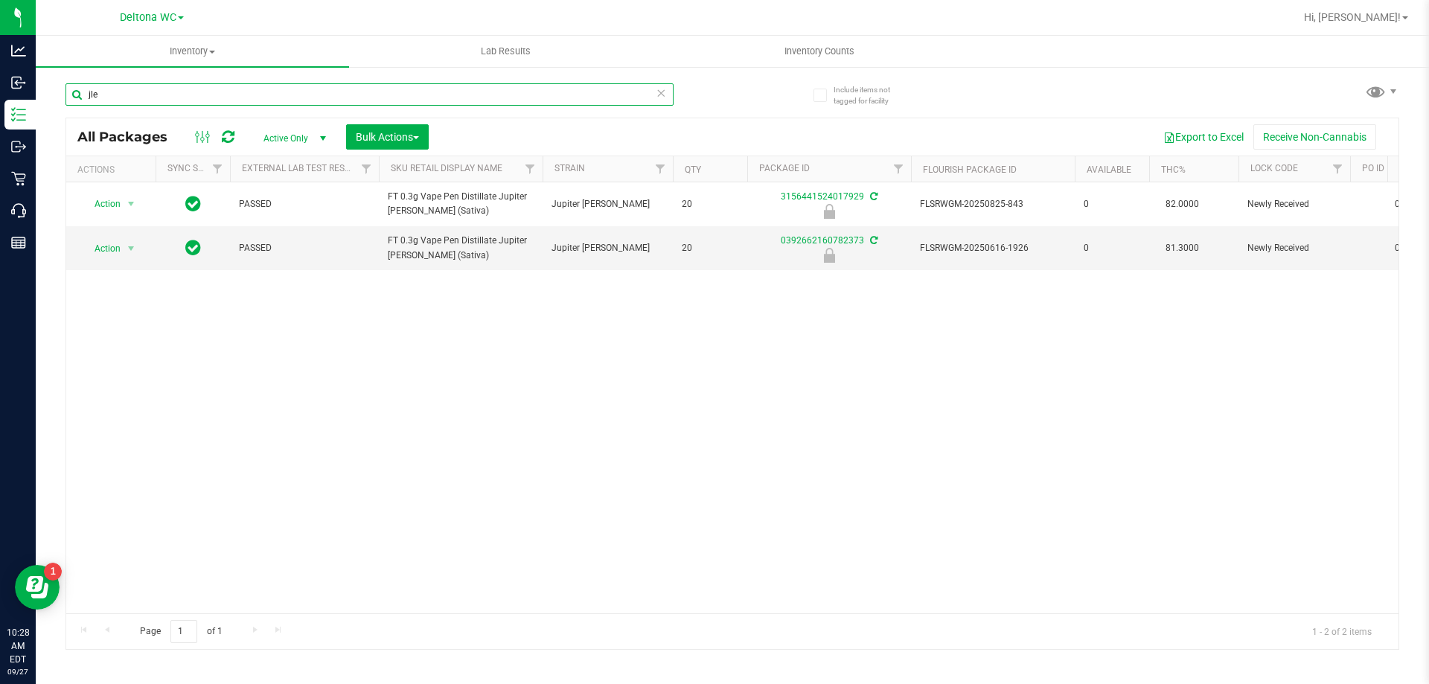
click at [287, 98] on input "jle" at bounding box center [370, 94] width 608 height 22
click at [538, 386] on div "Action Action Edit attributes Global inventory Package audit log Print package …" at bounding box center [732, 397] width 1332 height 431
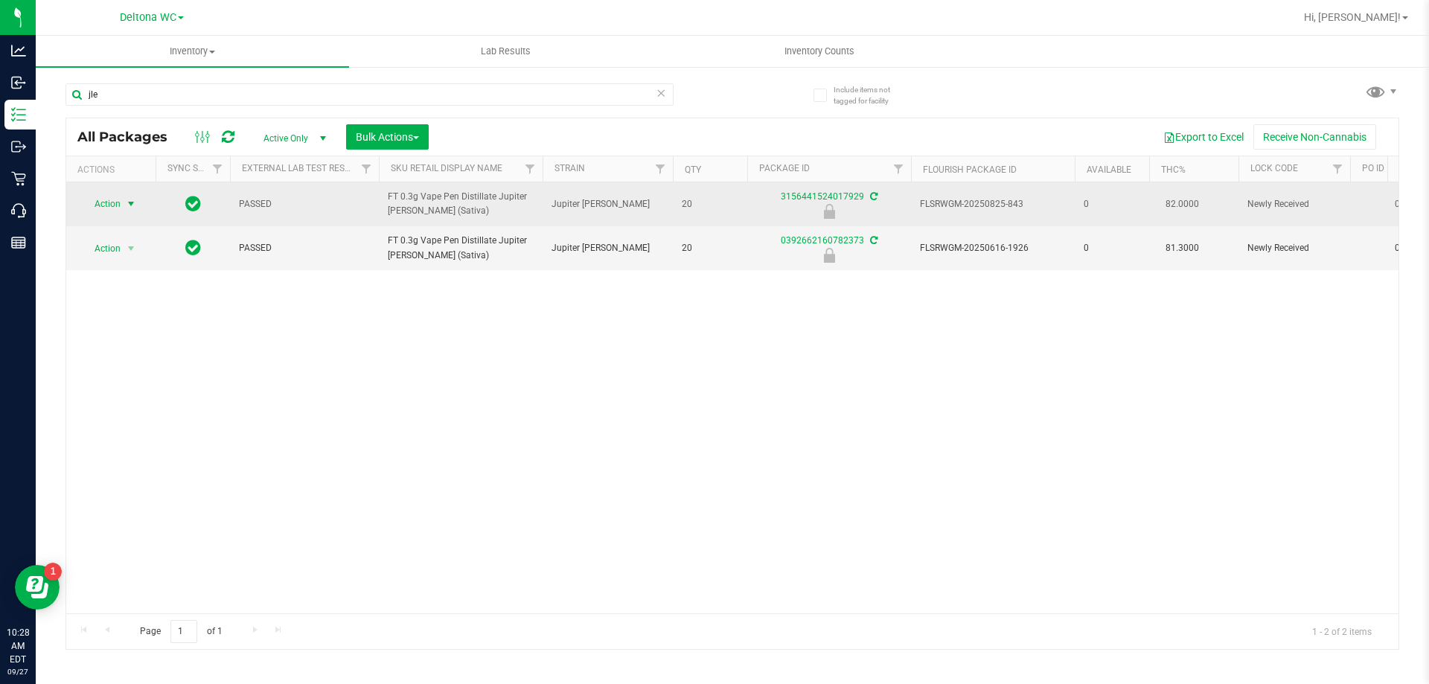
click at [126, 205] on span "select" at bounding box center [131, 204] width 12 height 12
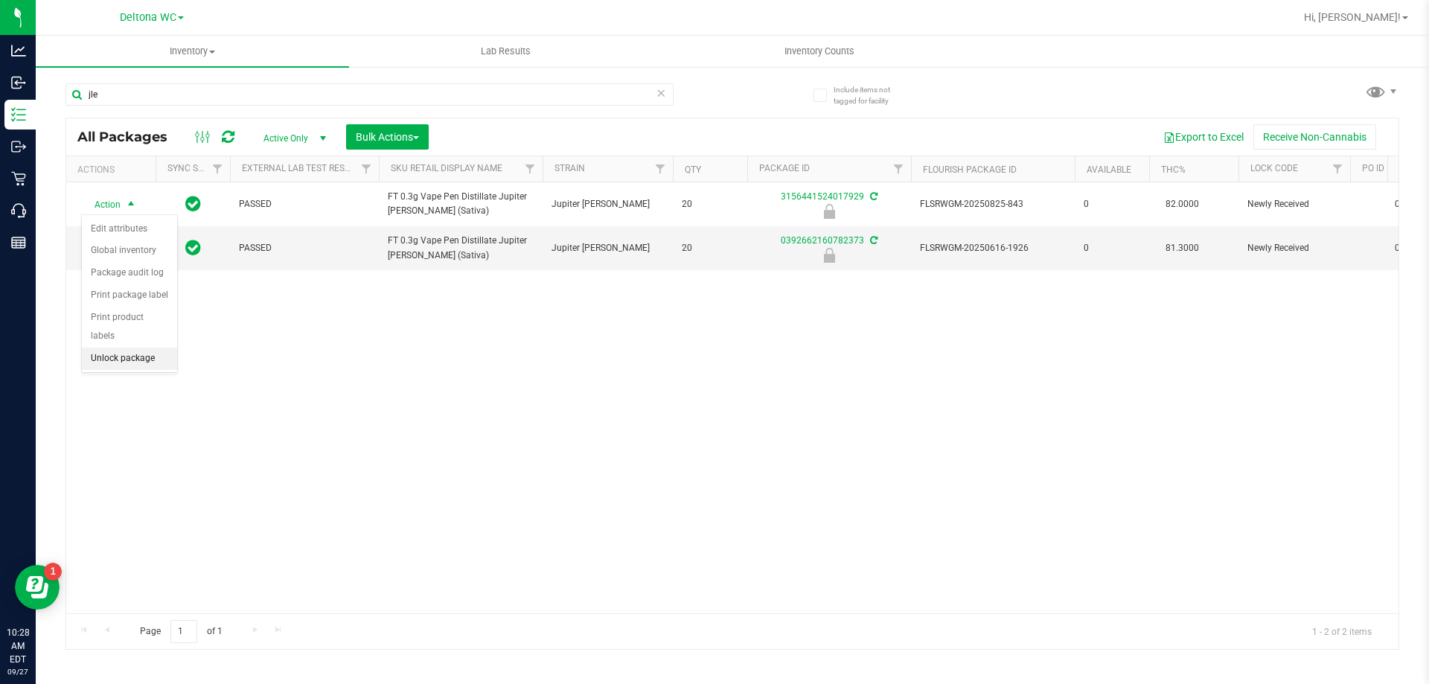
click at [127, 348] on li "Unlock package" at bounding box center [129, 359] width 95 height 22
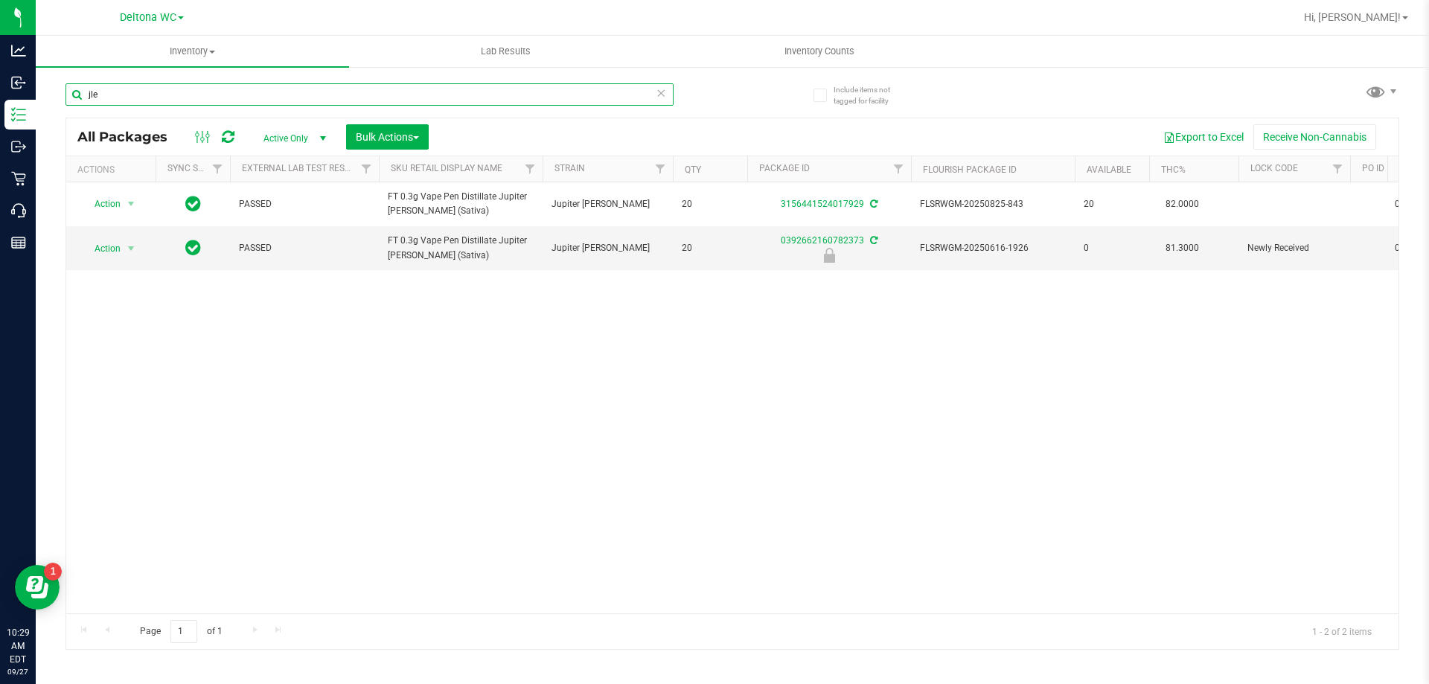
click at [308, 84] on input "jle" at bounding box center [370, 94] width 608 height 22
type input "j"
type input "pia"
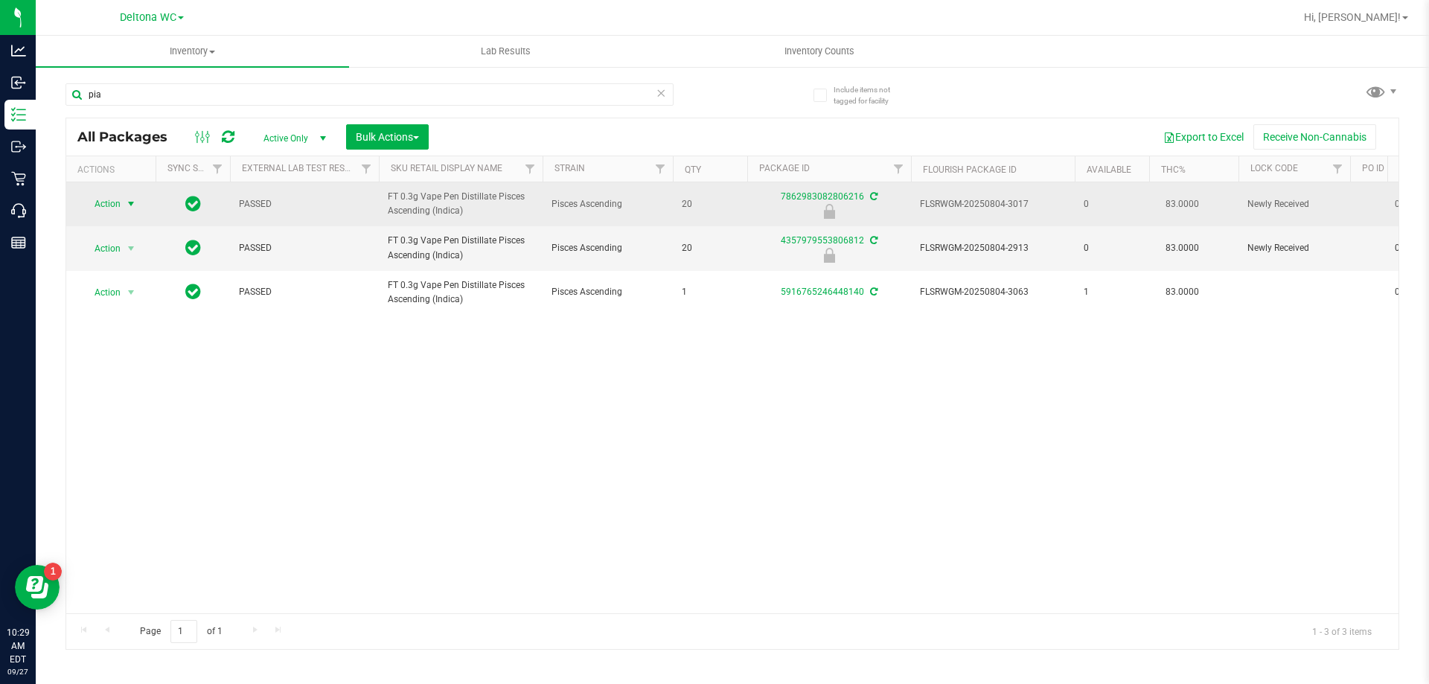
click at [130, 197] on span "select" at bounding box center [131, 204] width 19 height 21
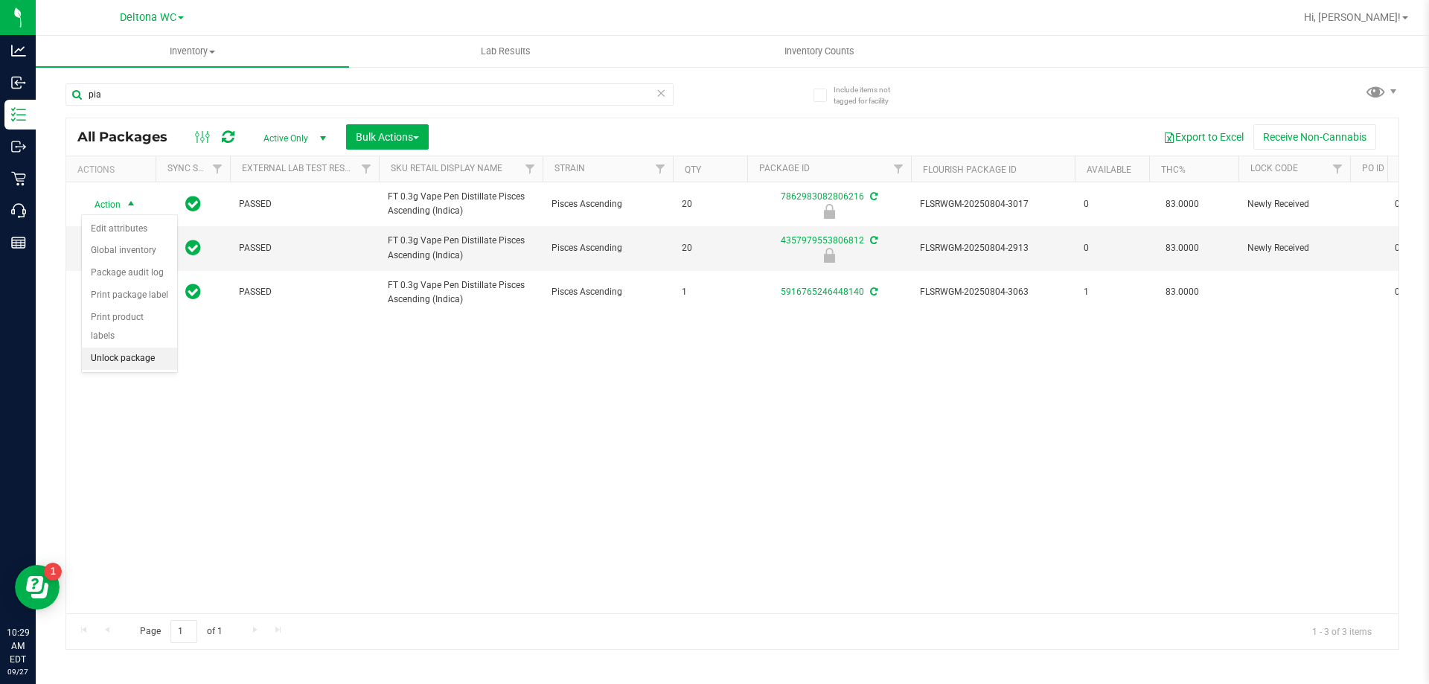
click at [135, 348] on li "Unlock package" at bounding box center [129, 359] width 95 height 22
click at [294, 418] on div "Action Action Adjust qty Create package Edit attributes Global inventory Lock p…" at bounding box center [732, 397] width 1332 height 431
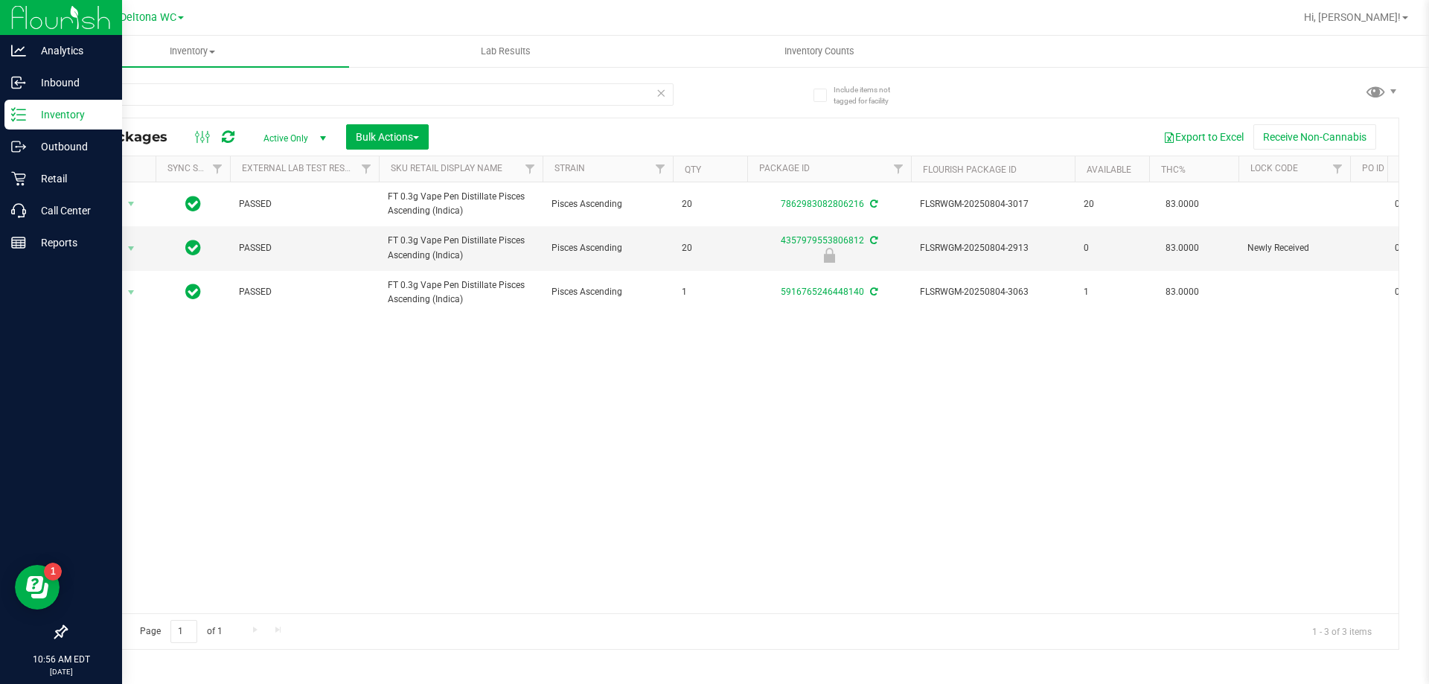
click at [33, 116] on p "Inventory" at bounding box center [70, 115] width 89 height 18
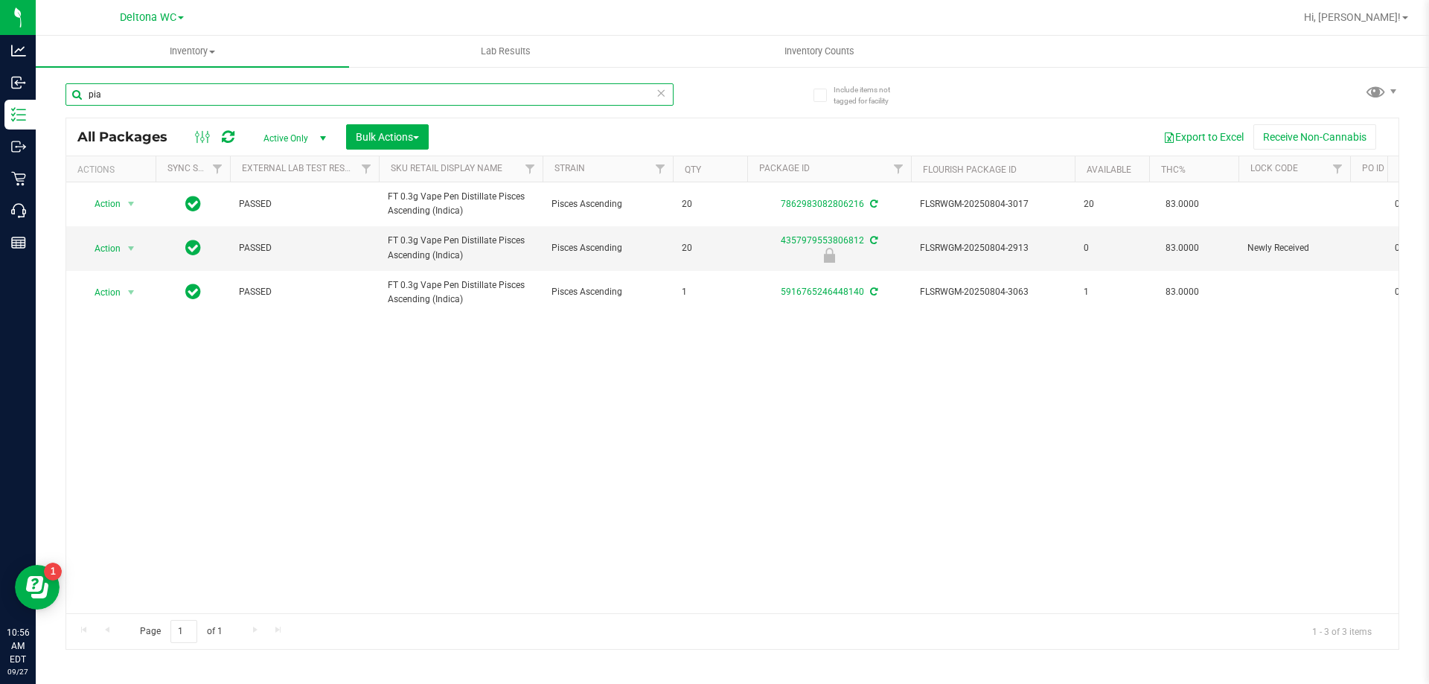
click at [132, 95] on input "pia" at bounding box center [370, 94] width 608 height 22
type input "p"
type input "d"
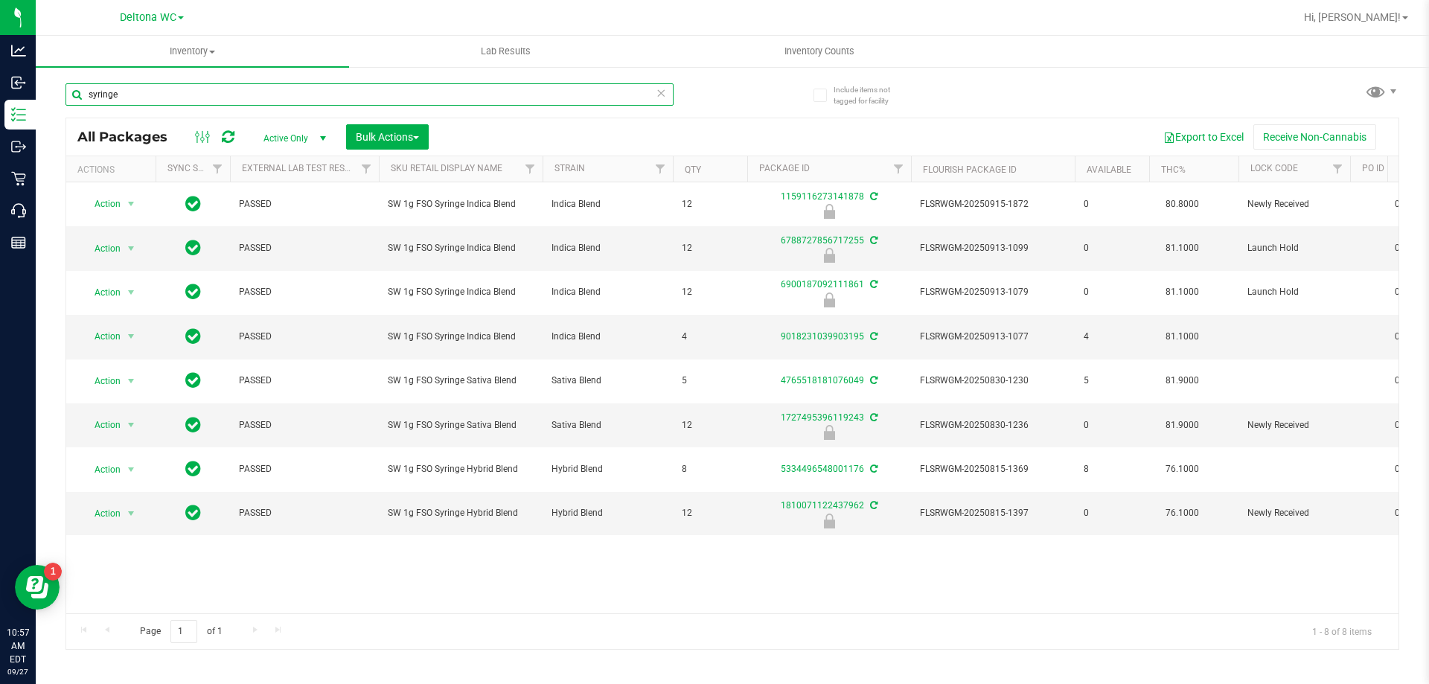
click at [257, 88] on input "syringe" at bounding box center [370, 94] width 608 height 22
type input "s"
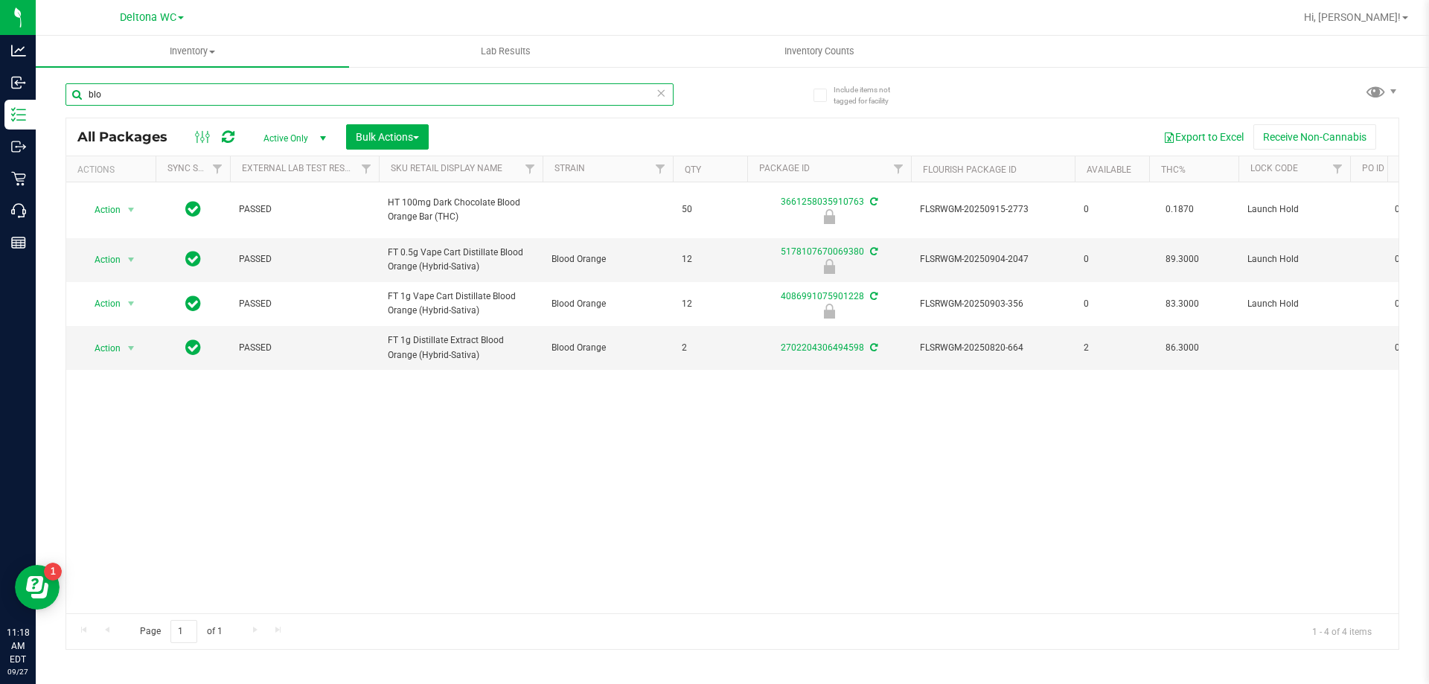
click at [184, 103] on input "blo" at bounding box center [370, 94] width 608 height 22
type input "b"
type input "arz"
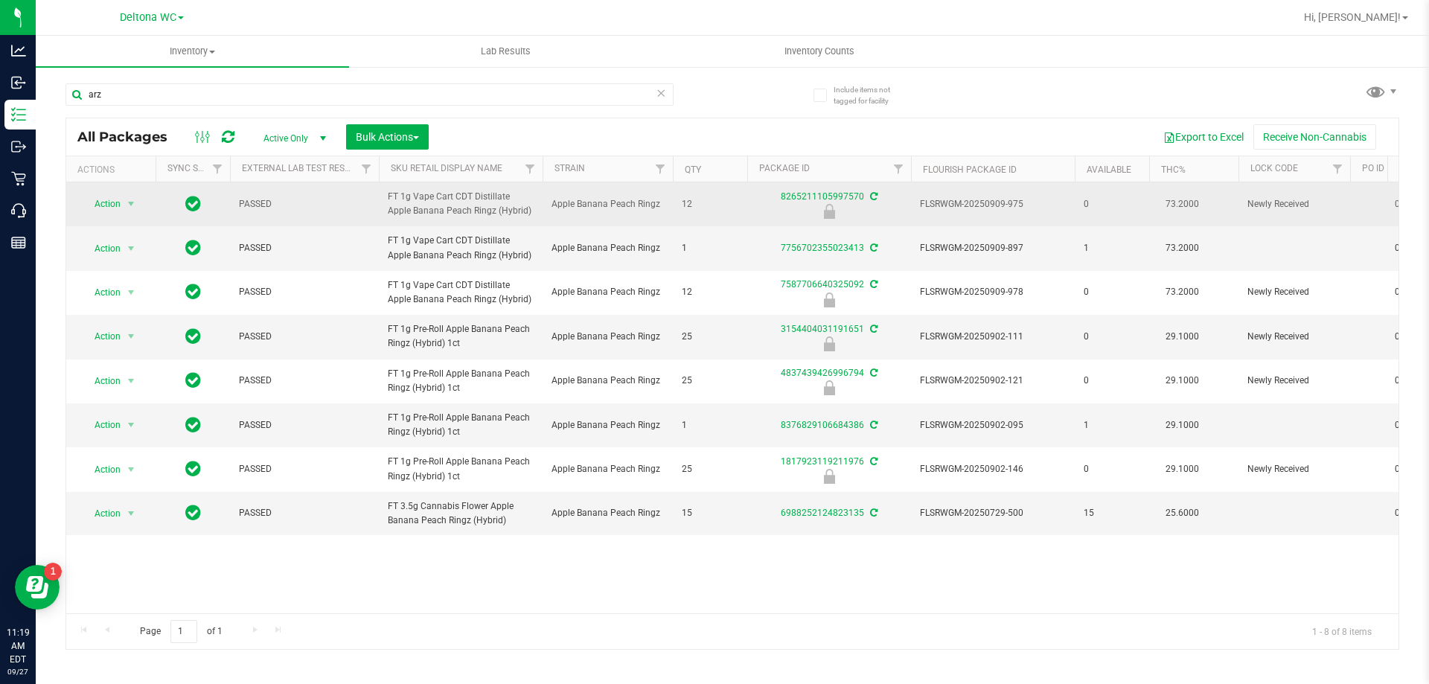
click at [508, 211] on span "FT 1g Vape Cart CDT Distillate Apple Banana Peach Ringz (Hybrid)" at bounding box center [461, 204] width 146 height 28
drag, startPoint x: 502, startPoint y: 211, endPoint x: 383, endPoint y: 199, distance: 119.7
click at [383, 199] on td "FT 1g Vape Cart CDT Distillate Apple Banana Peach Ringz (Hybrid)" at bounding box center [461, 204] width 164 height 44
copy span "FT 1g Vape Cart CDT Distillate Apple Banana Peach Ringz (Hybrid)"
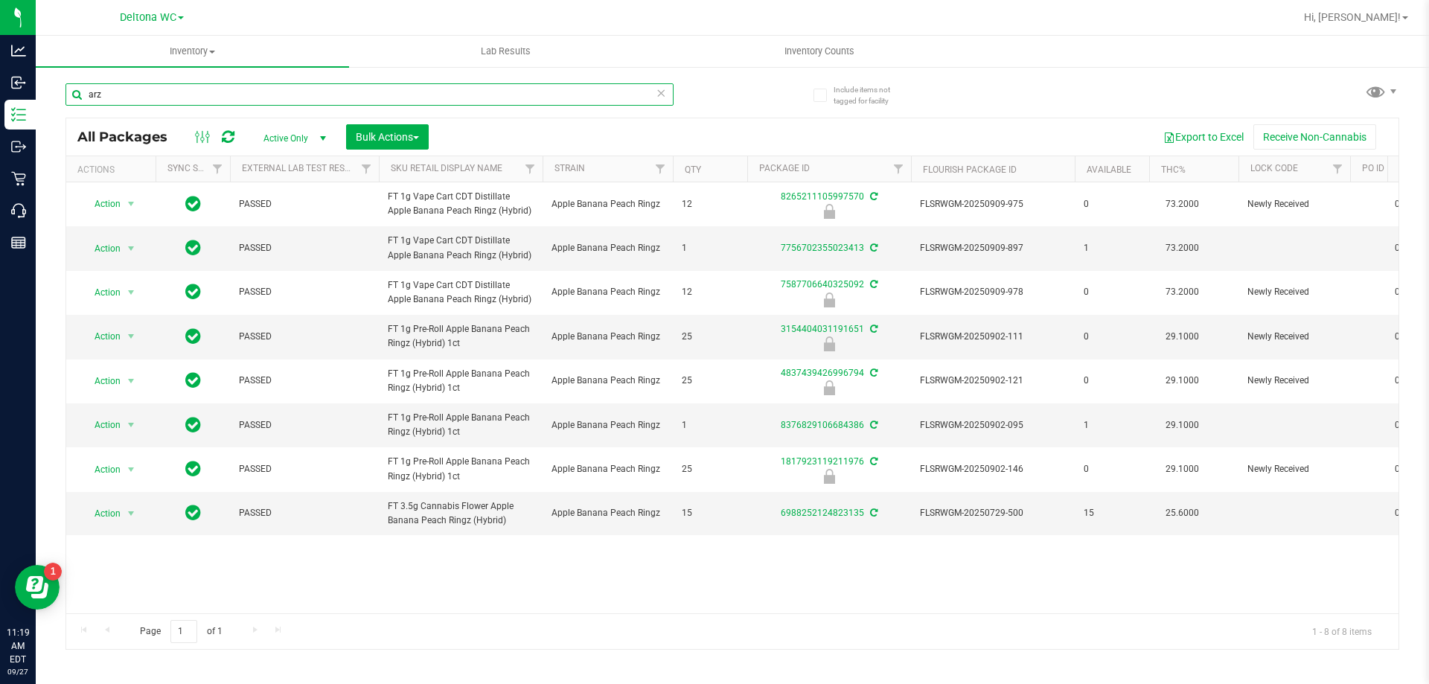
click at [278, 103] on input "arz" at bounding box center [370, 94] width 608 height 22
paste input "FT 1g Vape Cart CDT Distillate Apple Banana Peach Ringz (Hybrid)"
type input "FT 1g Vape Cart CDT Distillate Apple Banana Peach Ringz (Hybrid)"
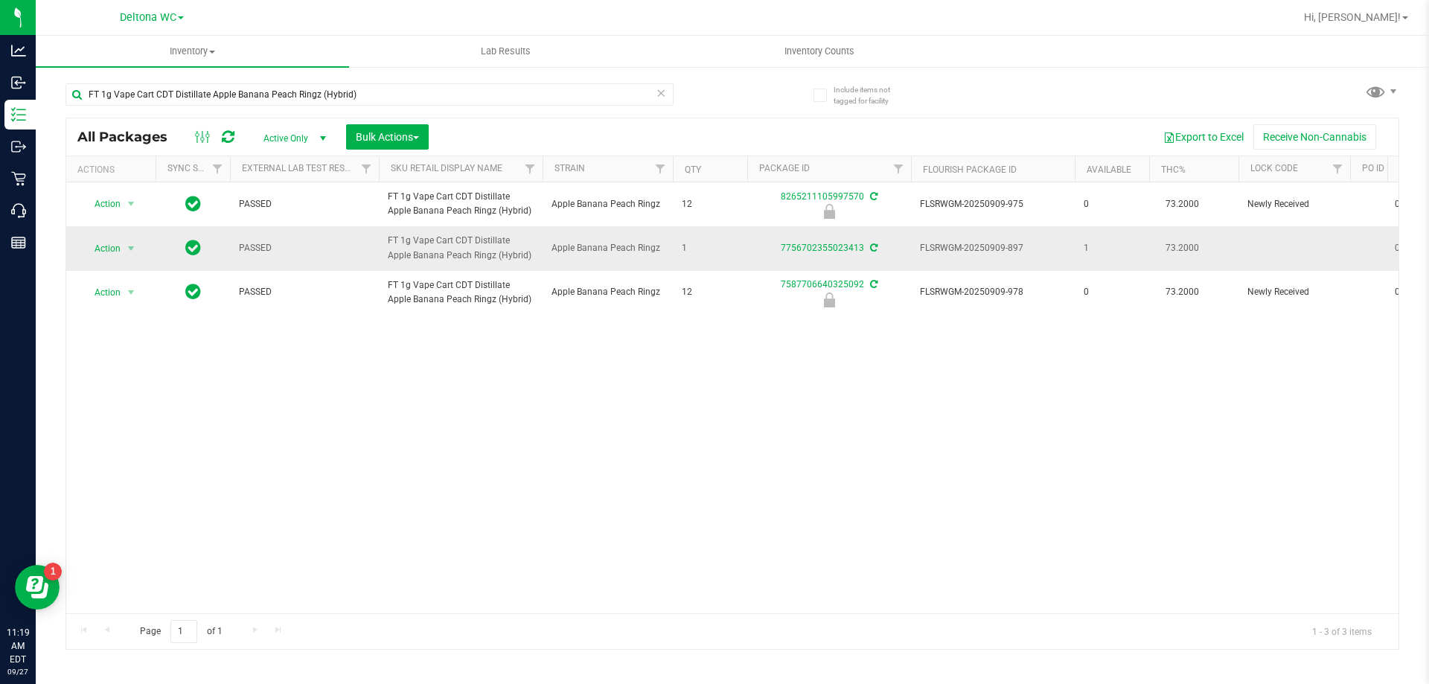
click at [504, 258] on span "FT 1g Vape Cart CDT Distillate Apple Banana Peach Ringz (Hybrid)" at bounding box center [461, 248] width 146 height 28
drag, startPoint x: 505, startPoint y: 254, endPoint x: 474, endPoint y: 244, distance: 32.7
click at [474, 244] on span "FT 1g Vape Cart CDT Distillate Apple Banana Peach Ringz (Hybrid)" at bounding box center [461, 248] width 146 height 28
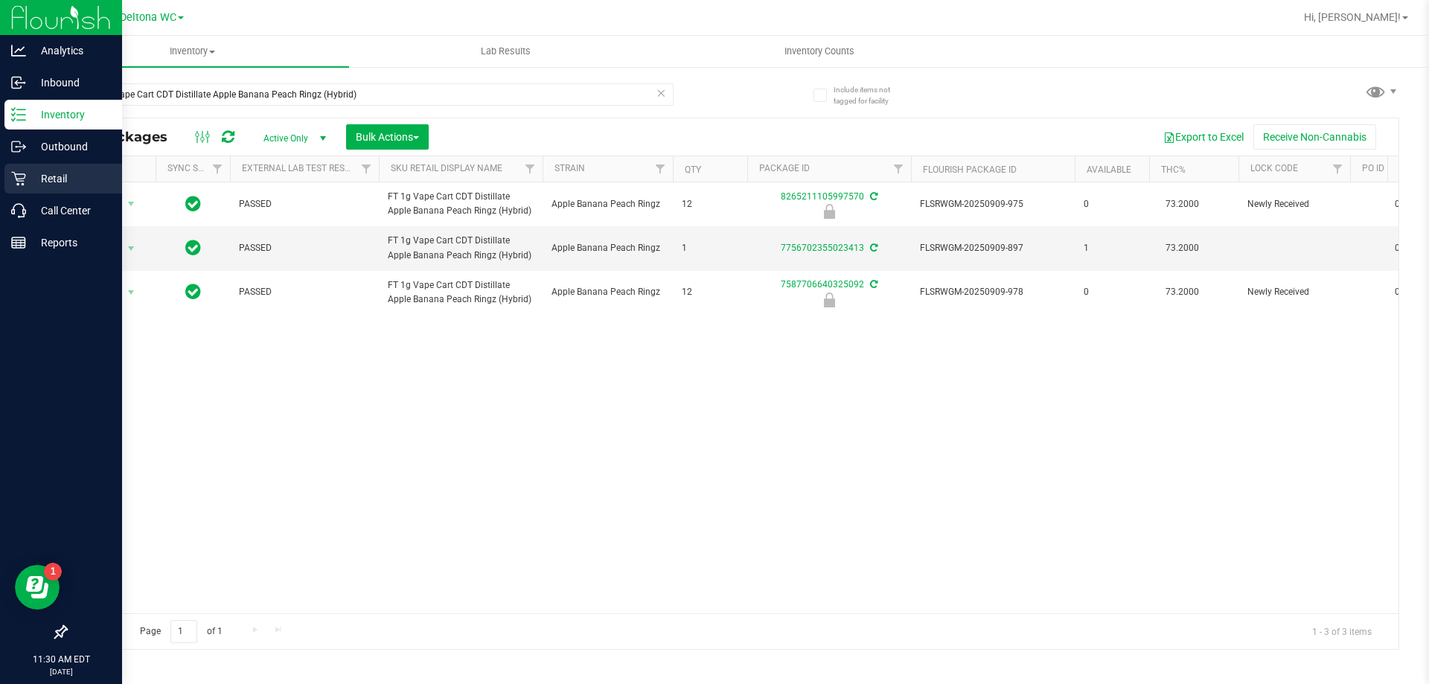
click at [44, 175] on p "Retail" at bounding box center [70, 179] width 89 height 18
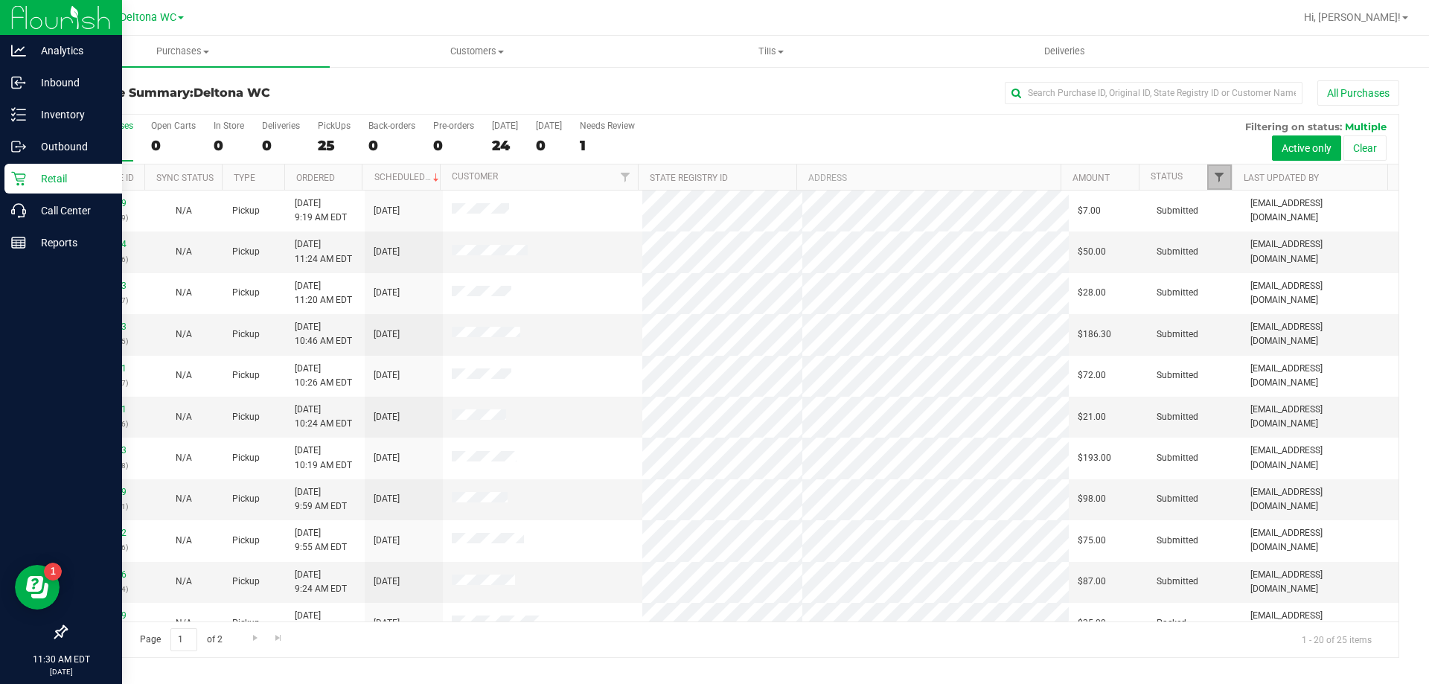
click at [1219, 176] on span "Filter" at bounding box center [1219, 177] width 12 height 12
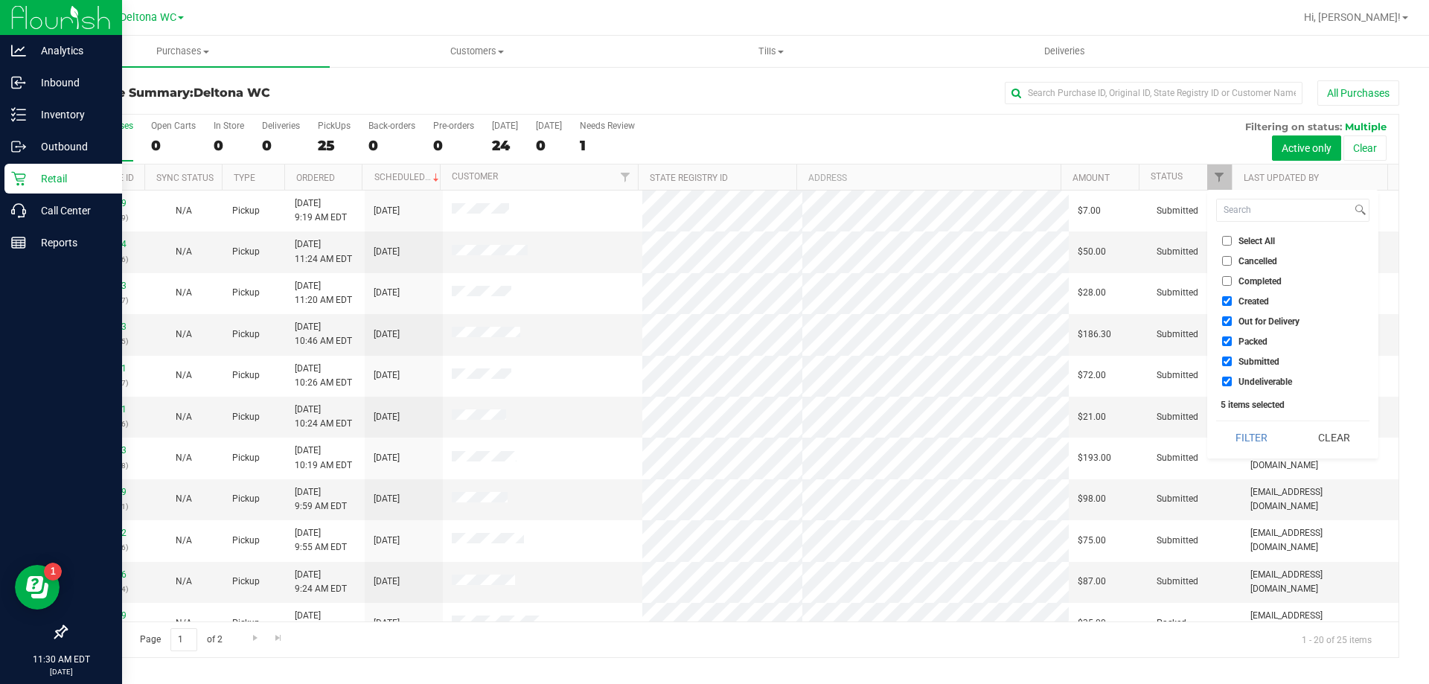
click at [1231, 298] on input "Created" at bounding box center [1227, 301] width 10 height 10
checkbox input "false"
click at [1229, 316] on li "Out for Delivery" at bounding box center [1292, 321] width 153 height 16
click at [1226, 342] on input "Packed" at bounding box center [1227, 341] width 10 height 10
checkbox input "false"
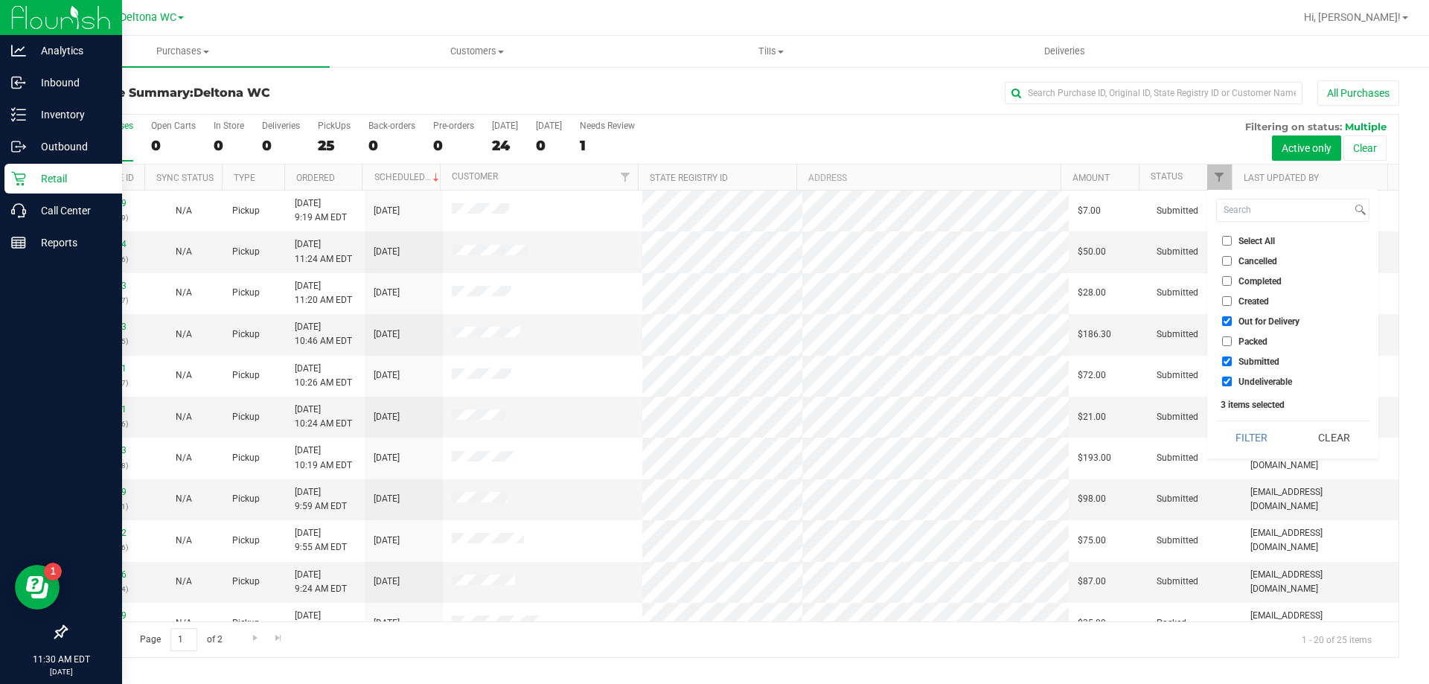
click at [1225, 319] on input "Out for Delivery" at bounding box center [1227, 321] width 10 height 10
checkbox input "false"
click at [1226, 380] on input "Undeliverable" at bounding box center [1227, 382] width 10 height 10
checkbox input "false"
click at [1248, 427] on button "Filter" at bounding box center [1251, 437] width 71 height 33
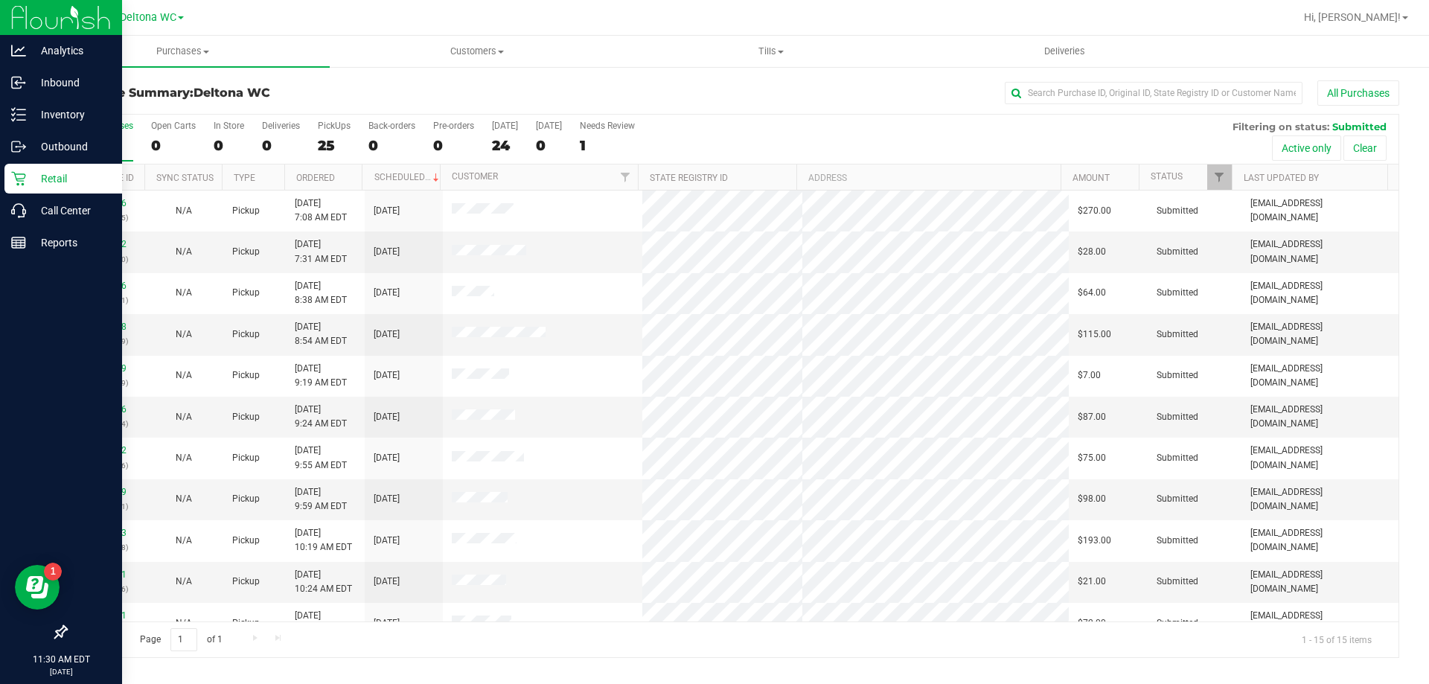
click at [342, 173] on th "Ordered" at bounding box center [323, 178] width 78 height 26
click at [119, 239] on link "12012612" at bounding box center [106, 244] width 42 height 10
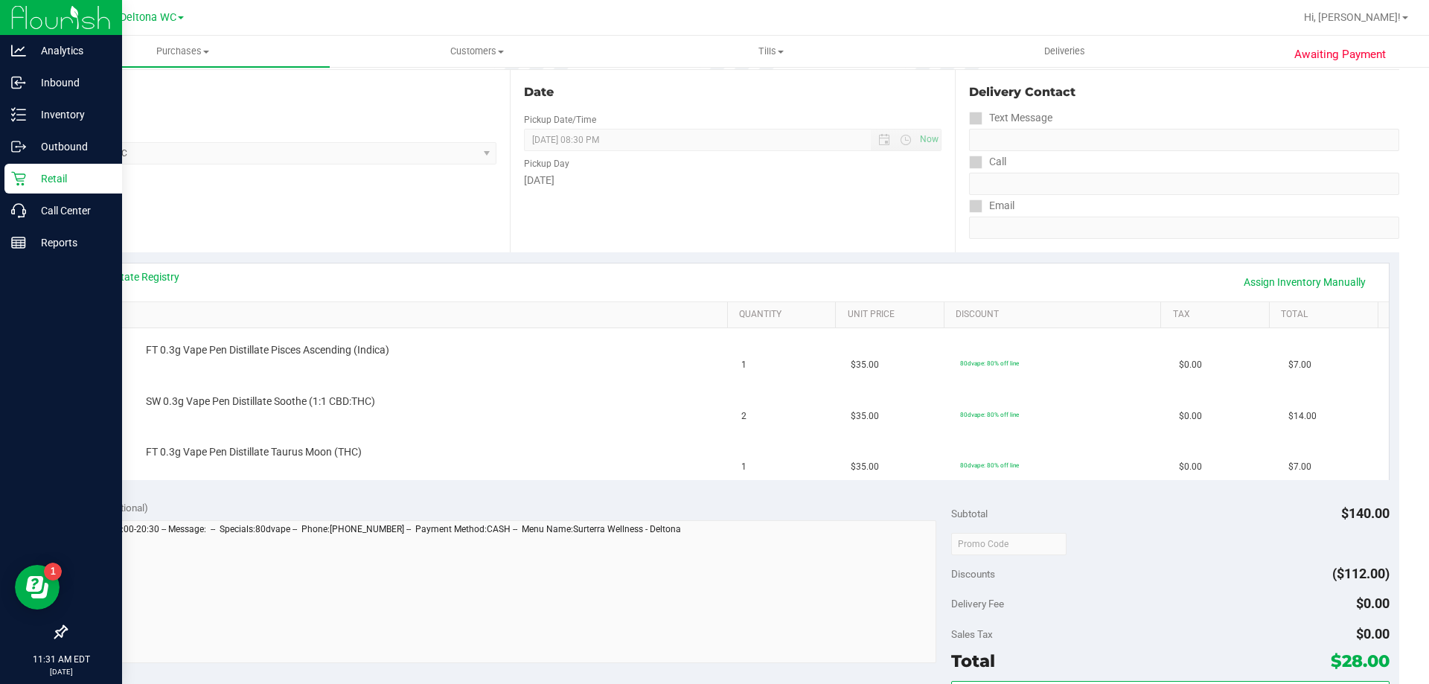
scroll to position [74, 0]
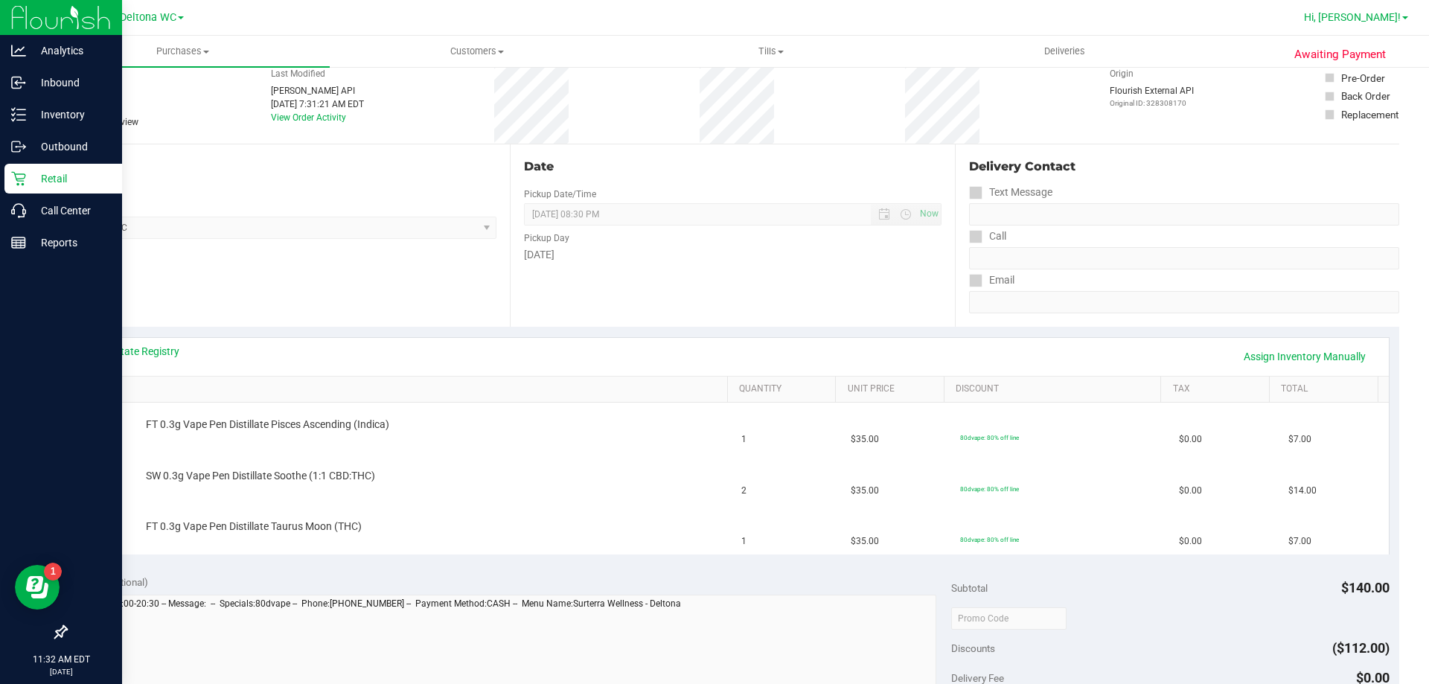
click at [1374, 16] on span "Hi, [PERSON_NAME]!" at bounding box center [1352, 17] width 97 height 12
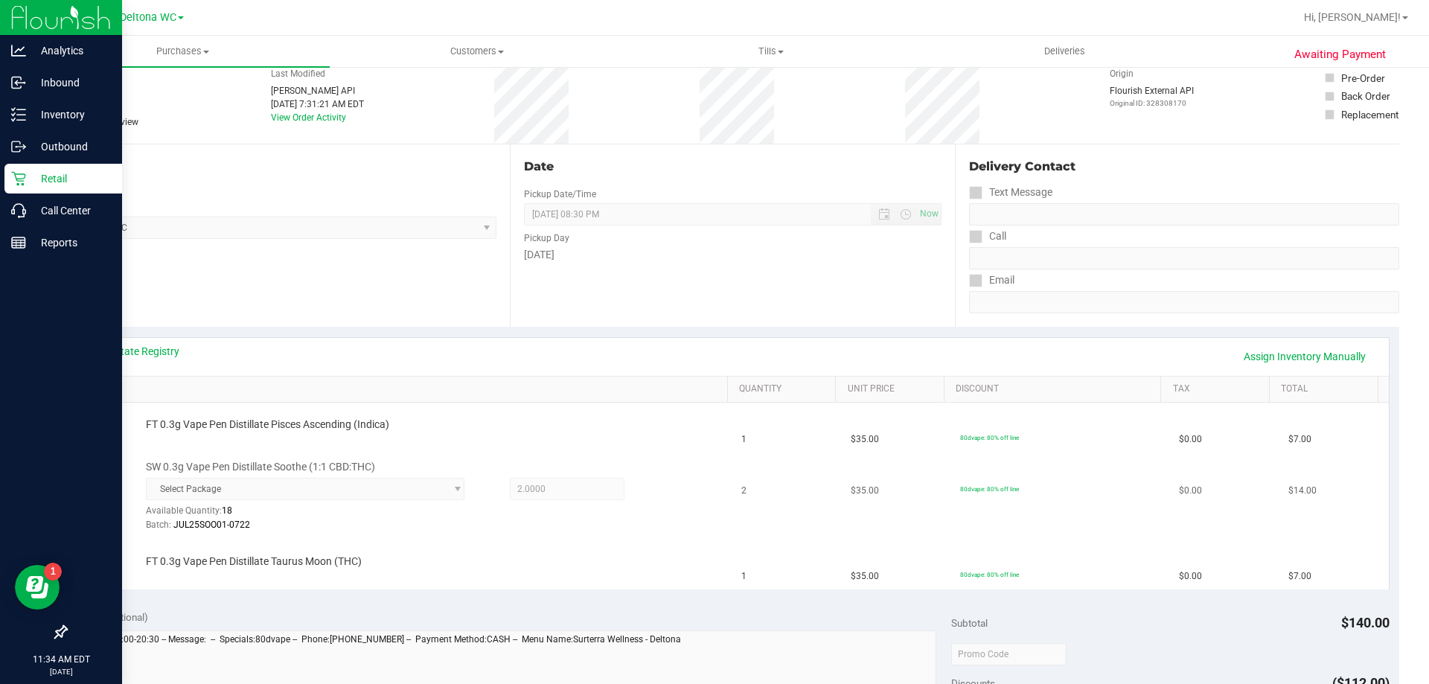
click at [650, 534] on td "SW 0.3g Vape Pen Distillate Soothe (1:1 CBD:THC) Select Package 179786091777320…" at bounding box center [405, 497] width 657 height 86
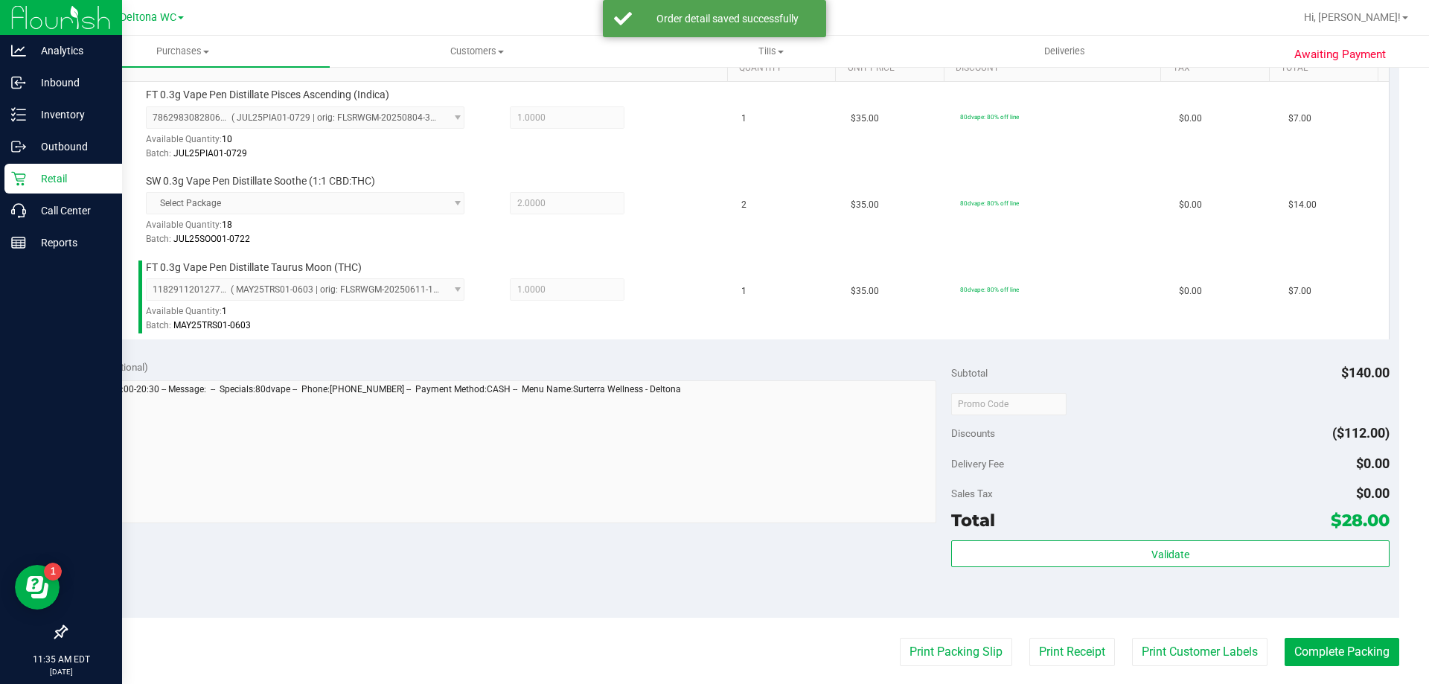
scroll to position [447, 0]
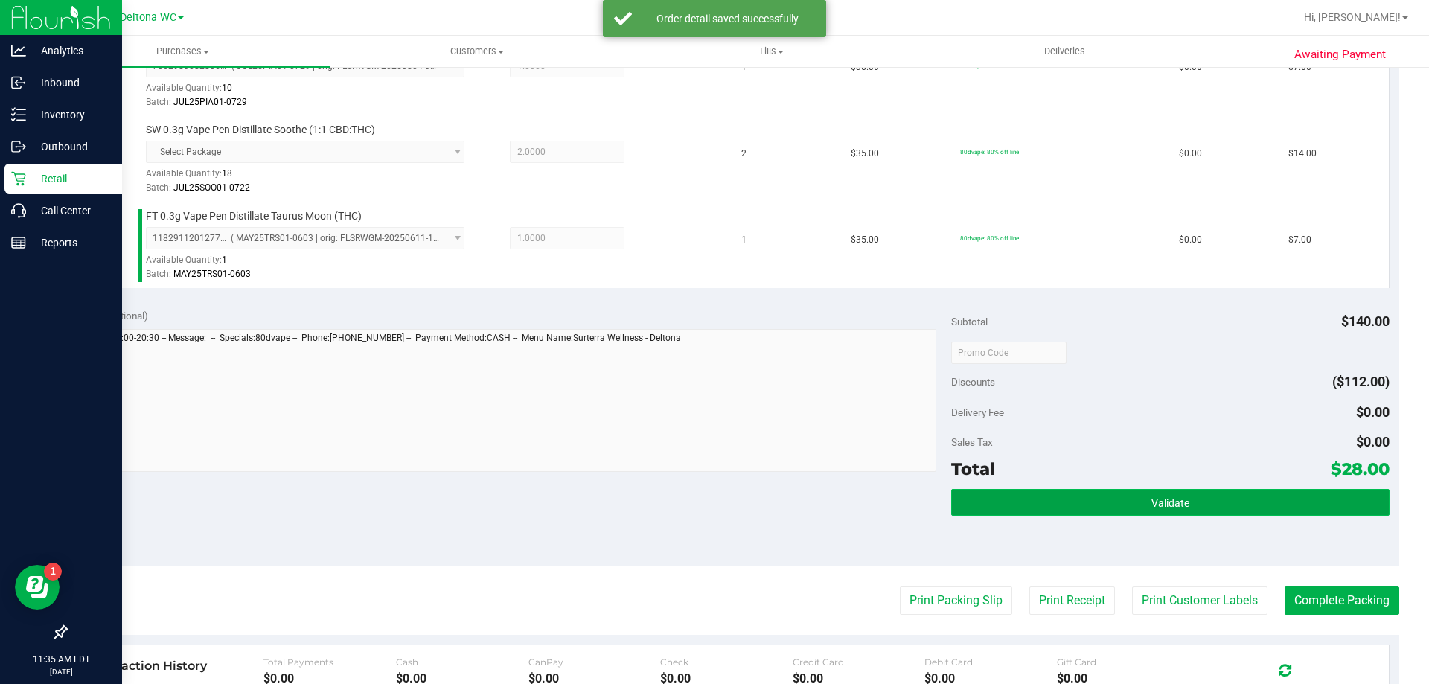
click at [1082, 502] on button "Validate" at bounding box center [1170, 502] width 438 height 27
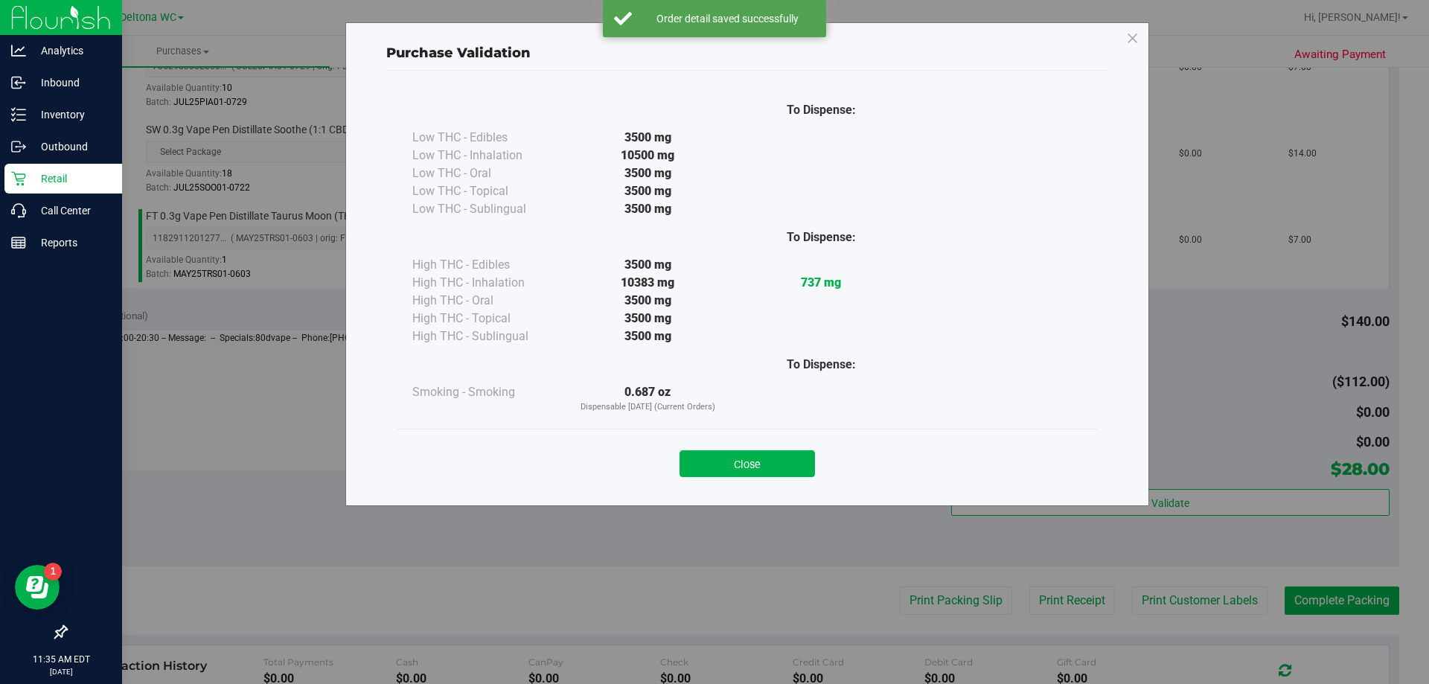
click at [717, 478] on div "Close" at bounding box center [747, 459] width 700 height 60
click at [721, 467] on button "Close" at bounding box center [747, 463] width 135 height 27
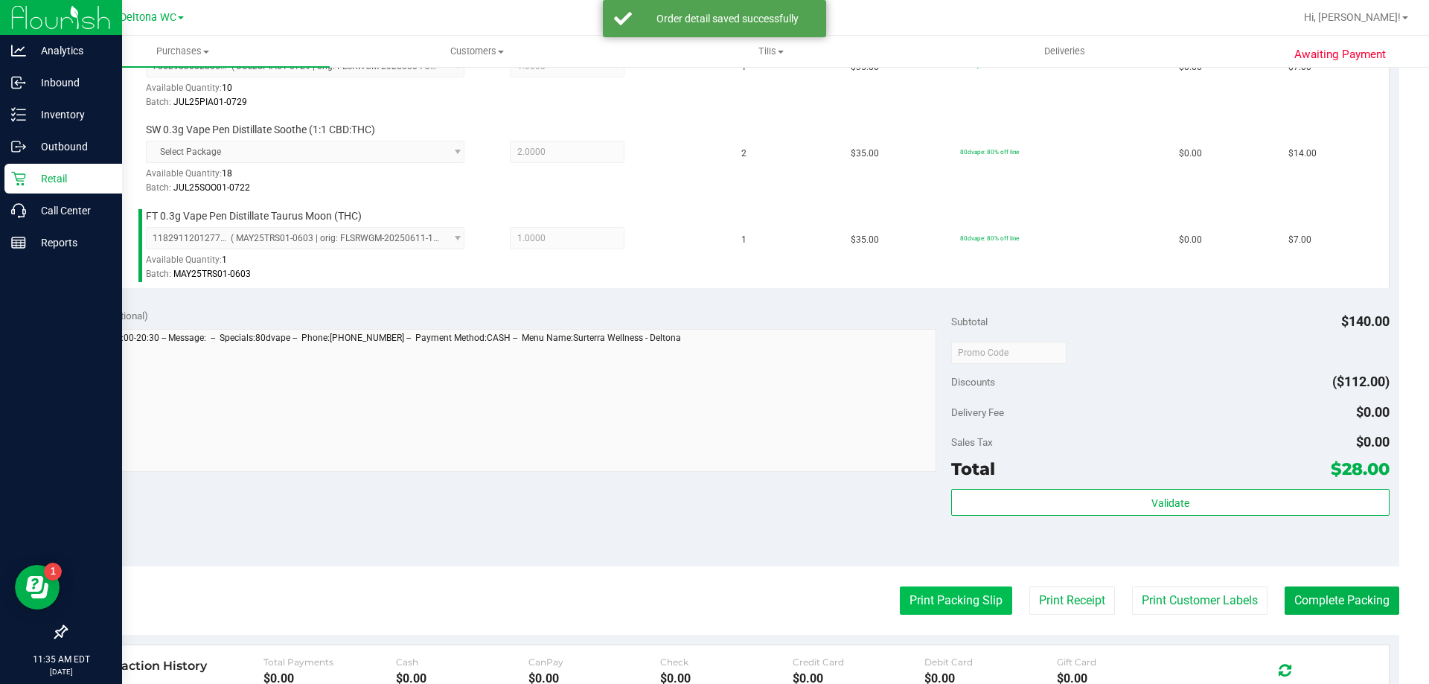
click at [930, 604] on button "Print Packing Slip" at bounding box center [956, 601] width 112 height 28
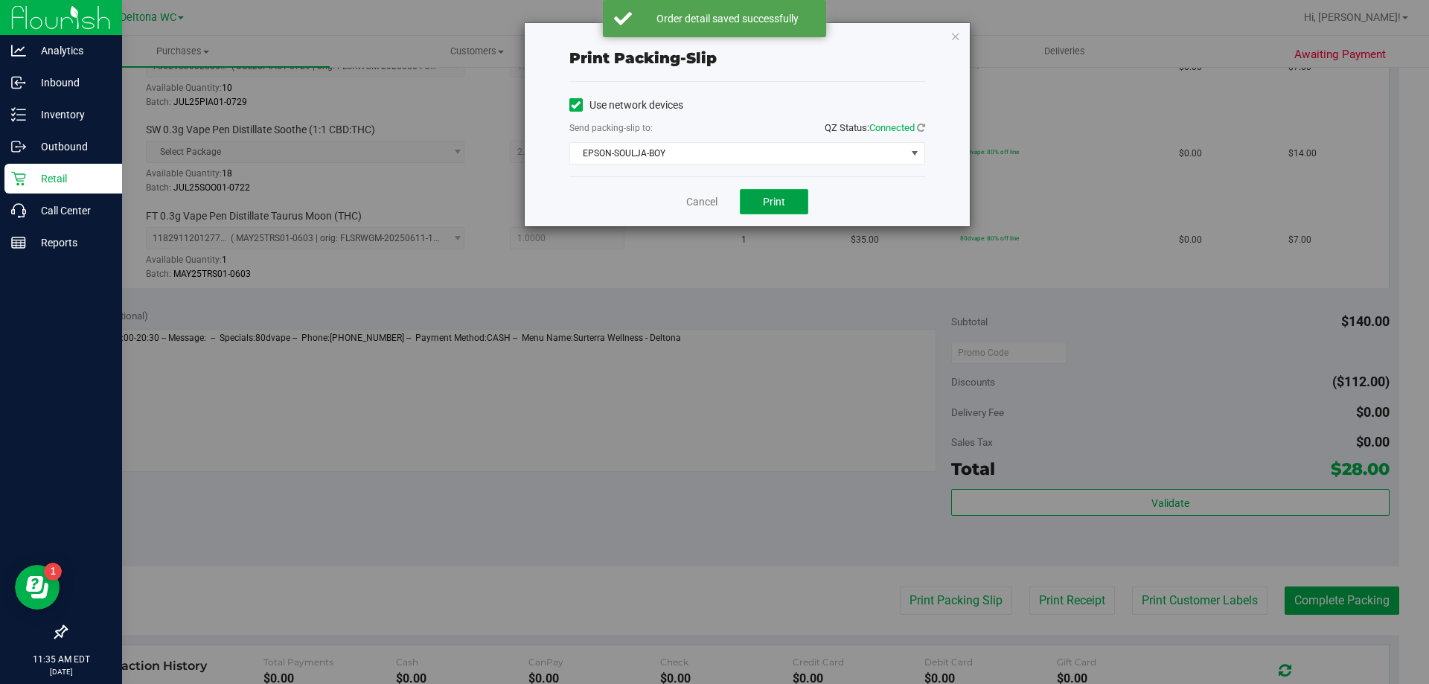
click at [766, 201] on span "Print" at bounding box center [774, 202] width 22 height 12
click at [959, 40] on icon "button" at bounding box center [956, 36] width 10 height 18
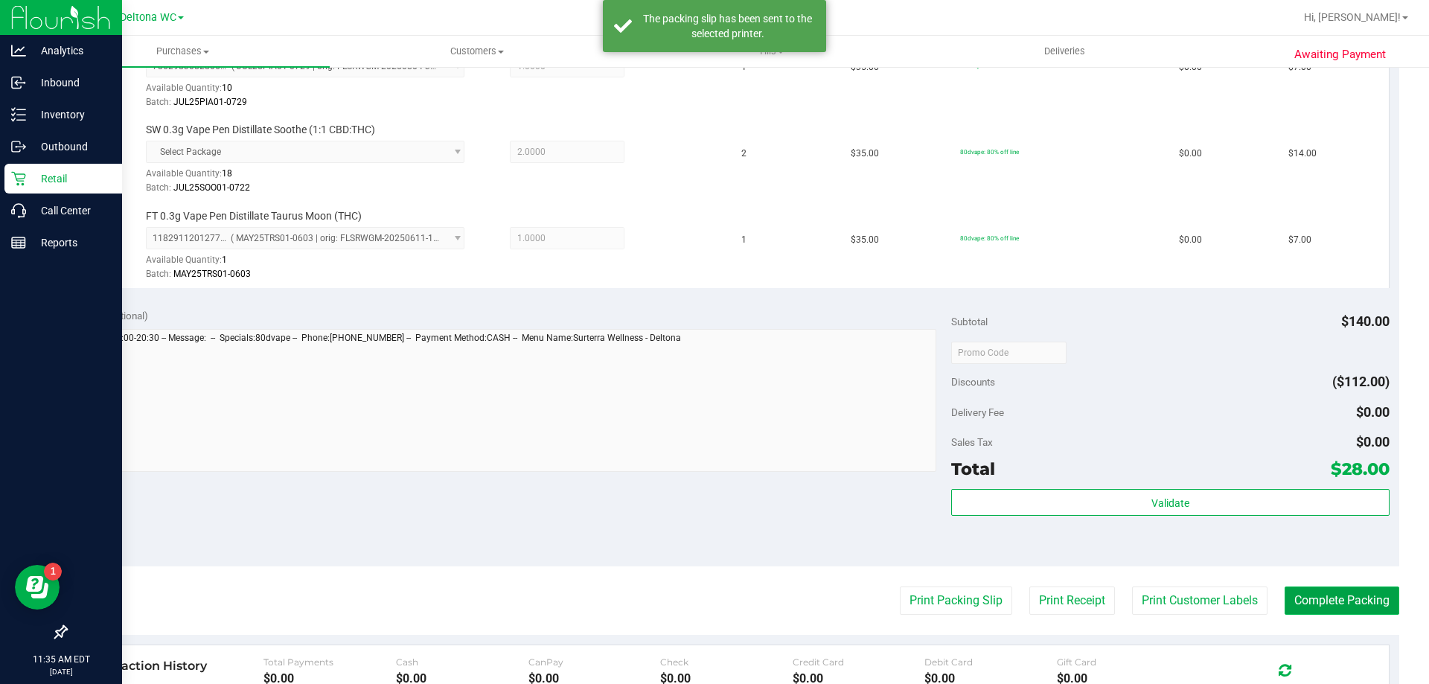
click at [1315, 609] on button "Complete Packing" at bounding box center [1342, 601] width 115 height 28
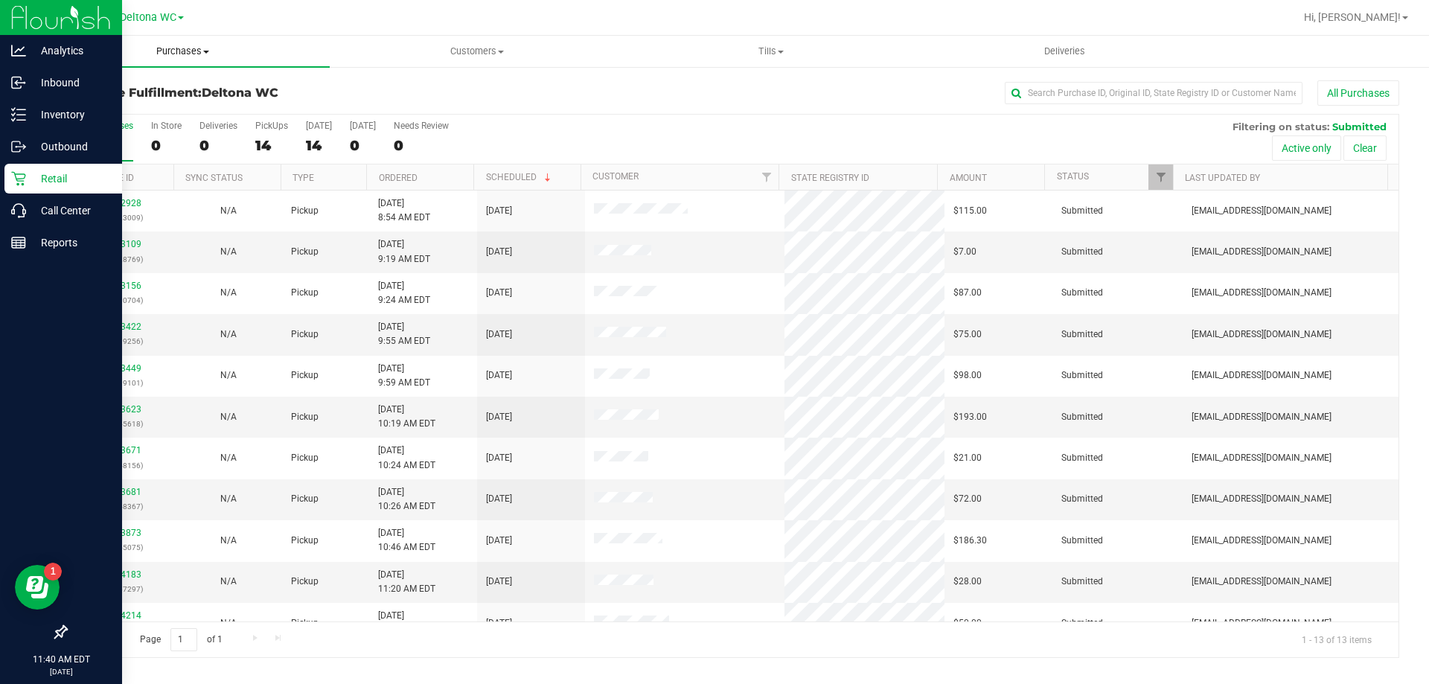
click at [164, 56] on span "Purchases" at bounding box center [183, 51] width 294 height 13
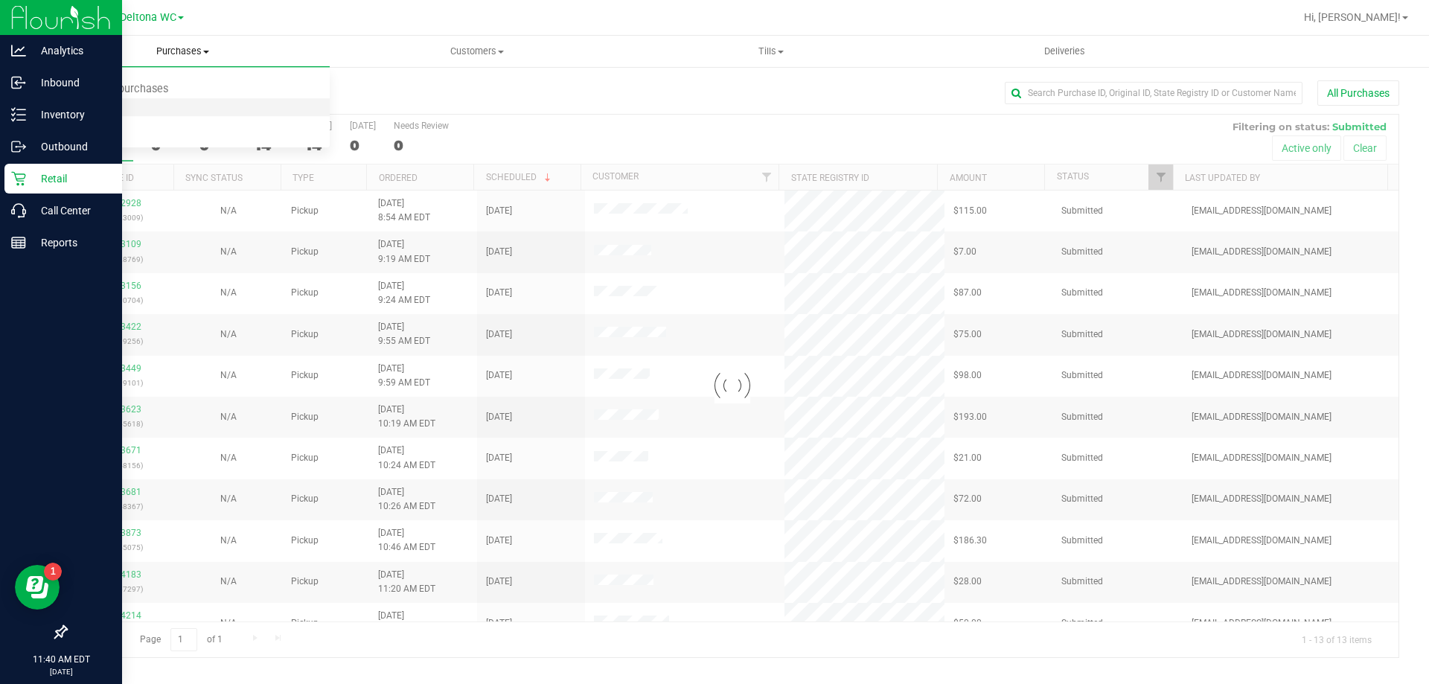
click at [97, 101] on span "Fulfillment" at bounding box center [82, 107] width 92 height 13
click at [435, 179] on th "Ordered" at bounding box center [419, 178] width 107 height 26
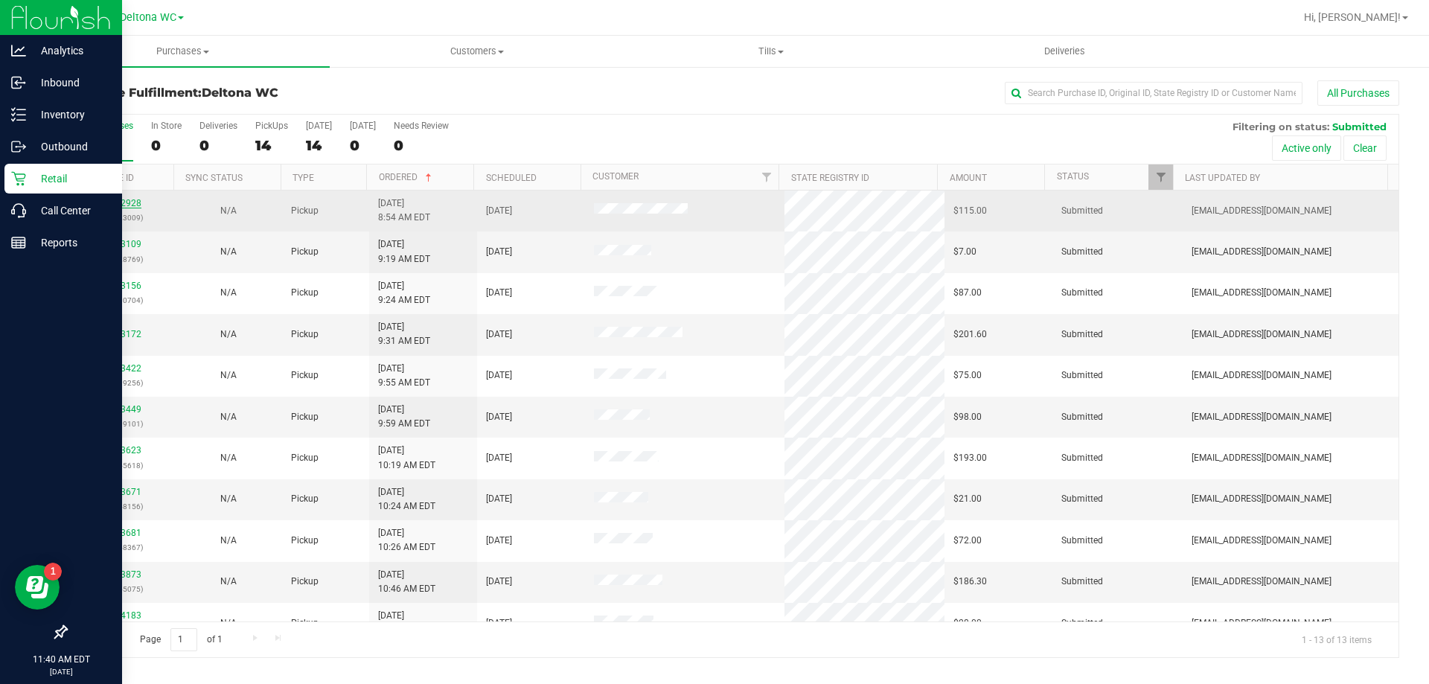
click at [123, 201] on link "12012928" at bounding box center [121, 203] width 42 height 10
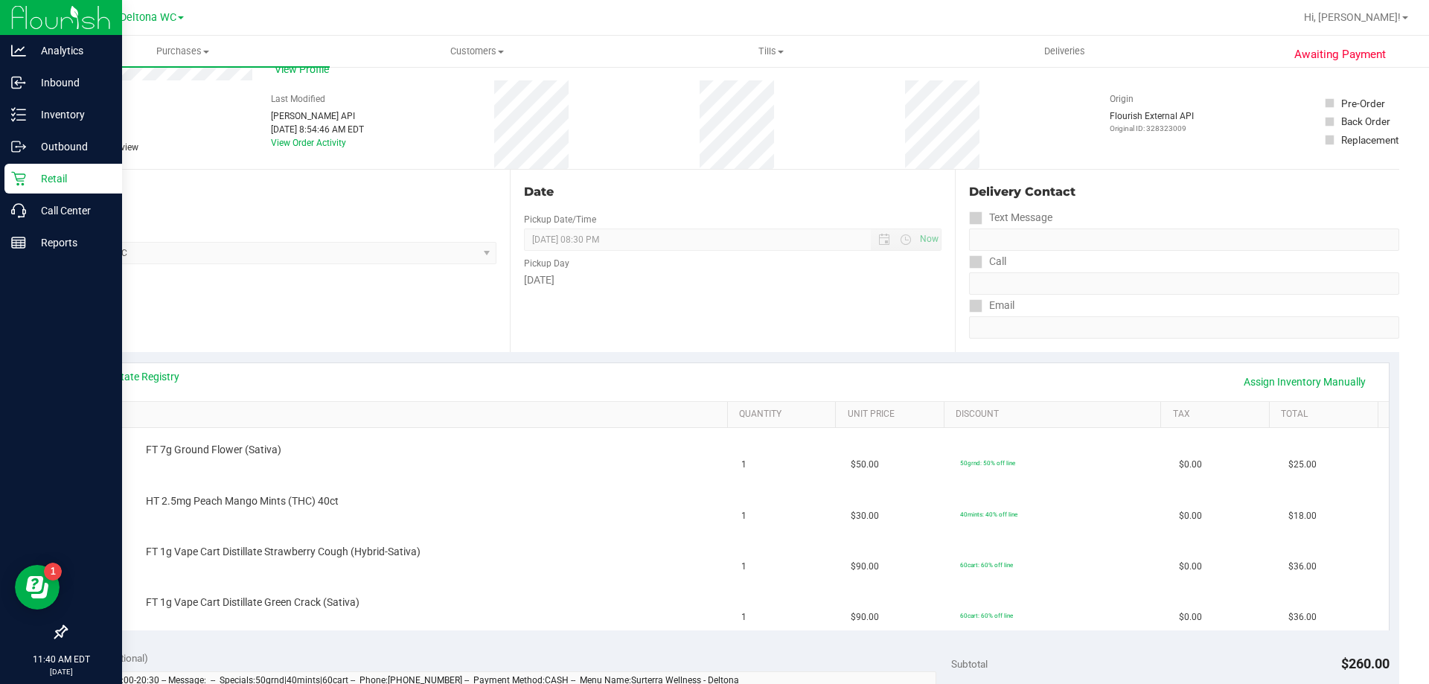
scroll to position [74, 0]
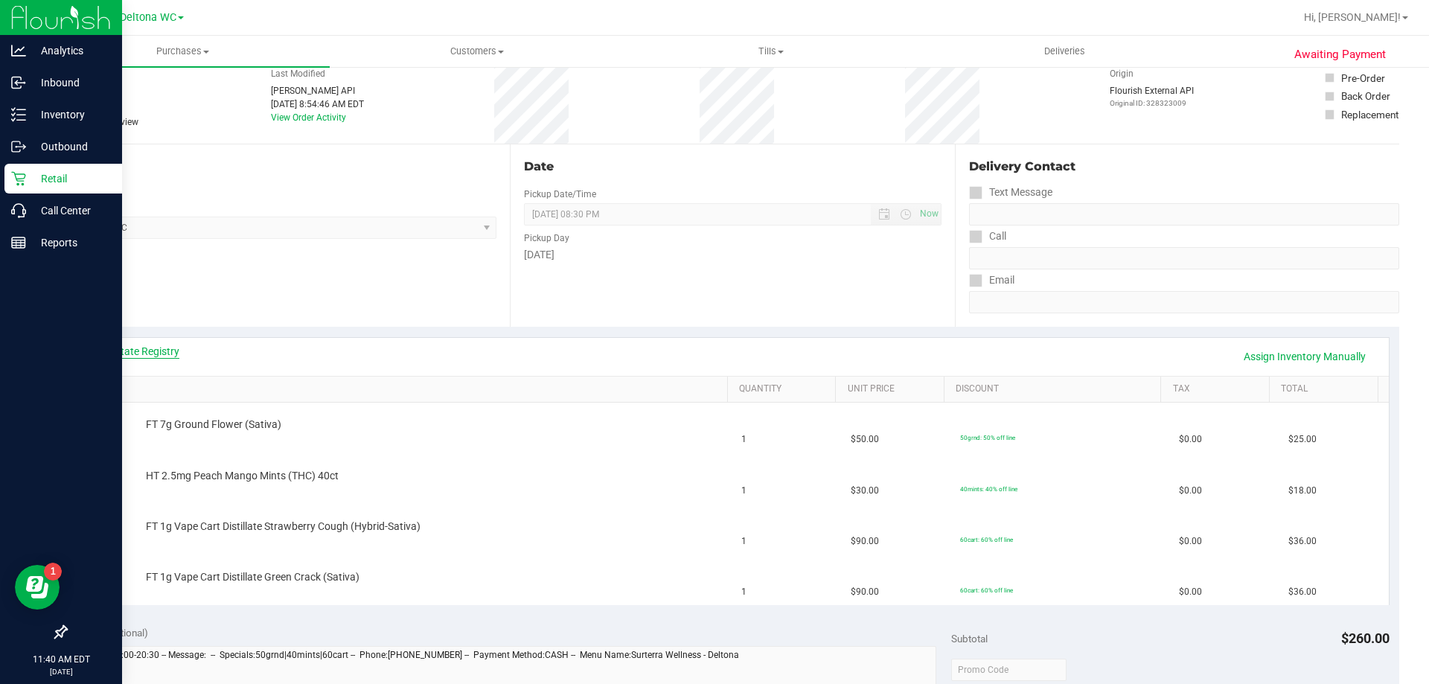
click at [160, 353] on link "View State Registry" at bounding box center [134, 351] width 89 height 15
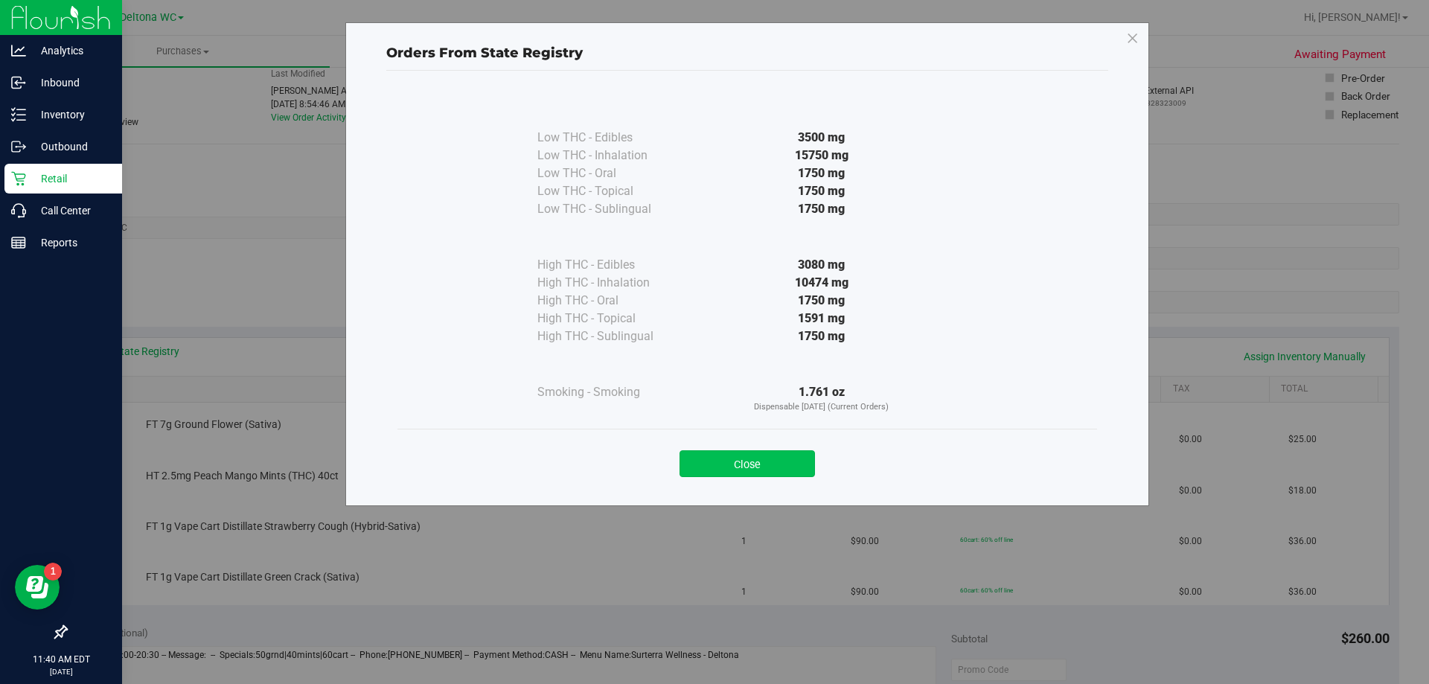
click at [756, 467] on button "Close" at bounding box center [747, 463] width 135 height 27
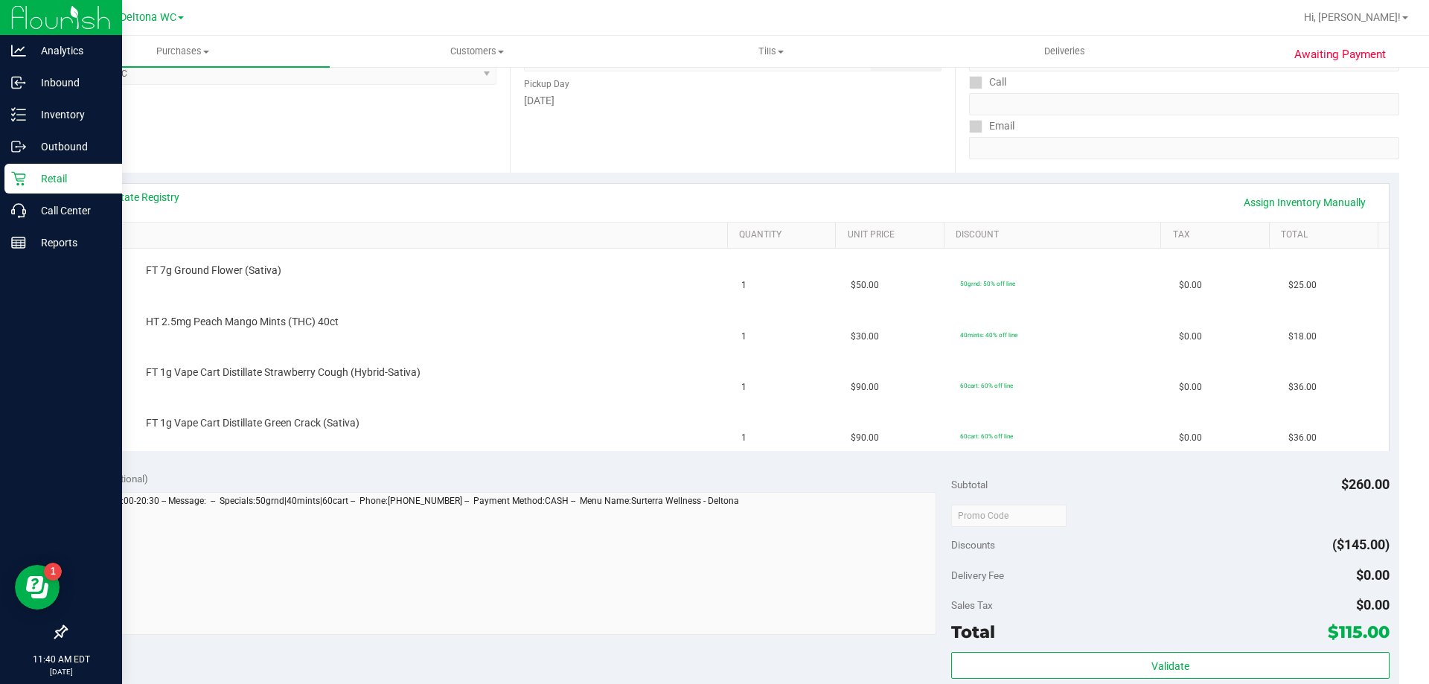
scroll to position [372, 0]
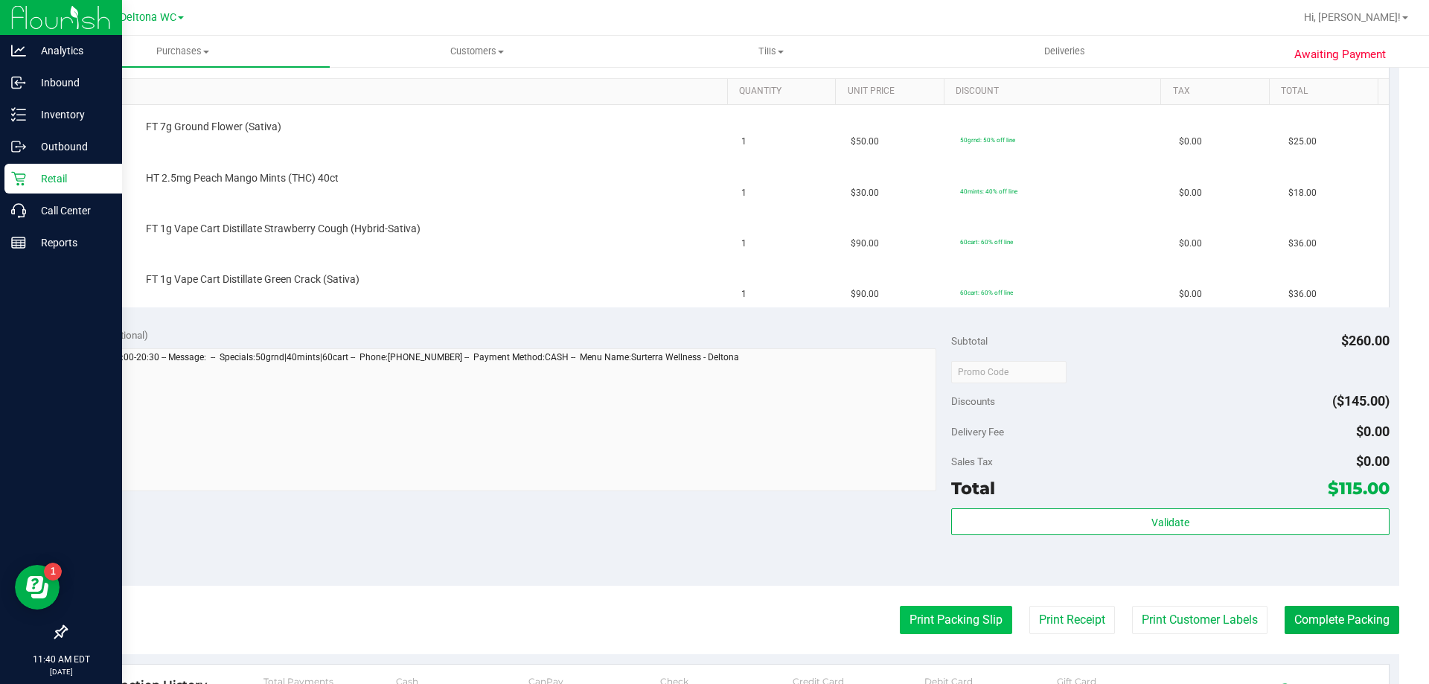
click at [963, 616] on button "Print Packing Slip" at bounding box center [956, 620] width 112 height 28
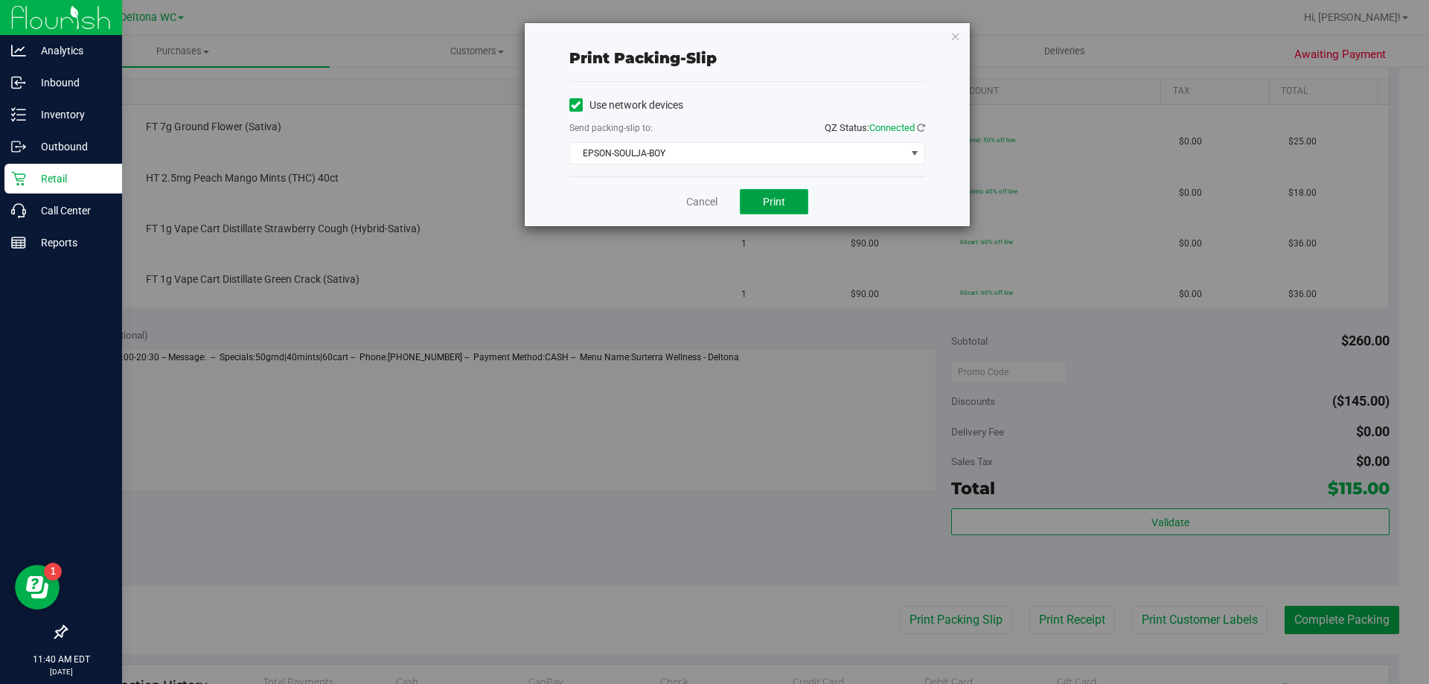
click at [761, 214] on button "Print" at bounding box center [774, 201] width 68 height 25
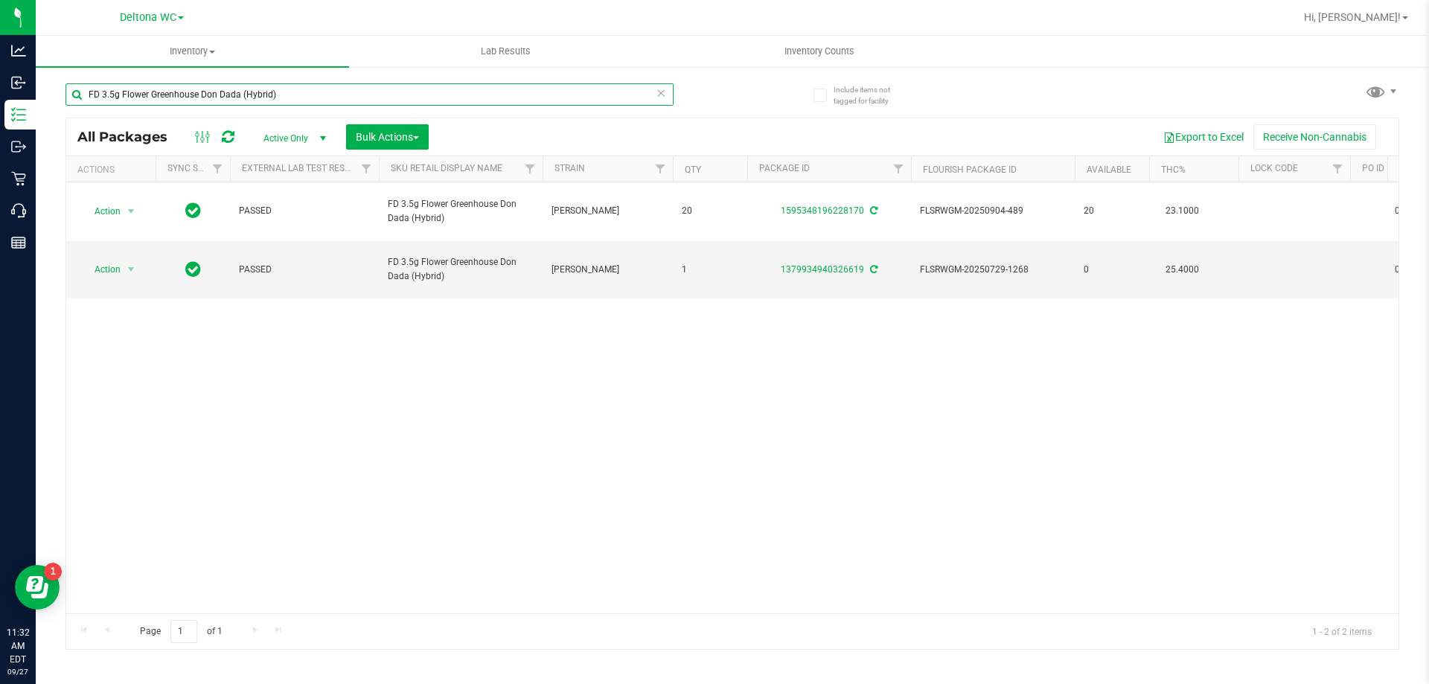
drag, startPoint x: 291, startPoint y: 95, endPoint x: 82, endPoint y: 83, distance: 209.5
click at [82, 83] on input "FD 3.5g Flower Greenhouse Don Dada (Hybrid)" at bounding box center [370, 94] width 608 height 22
type input "soothe"
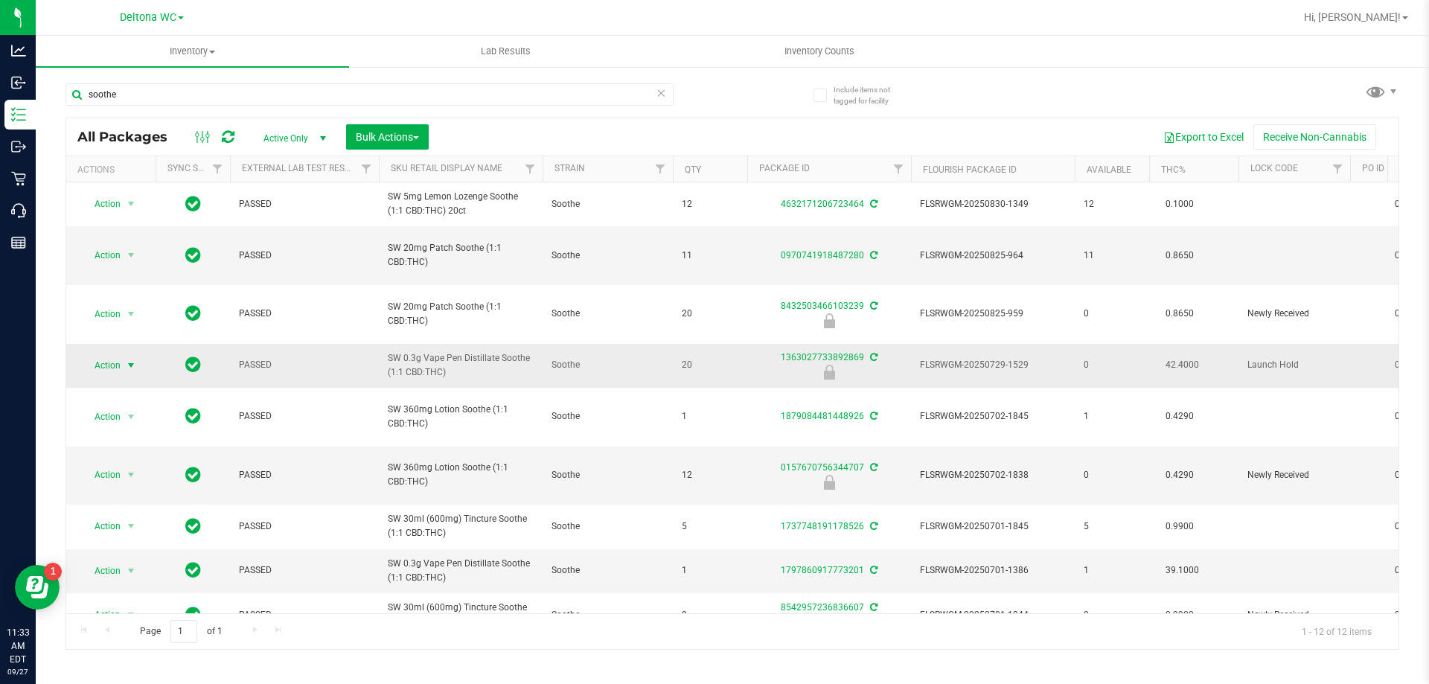
click at [132, 360] on span "select" at bounding box center [131, 366] width 12 height 12
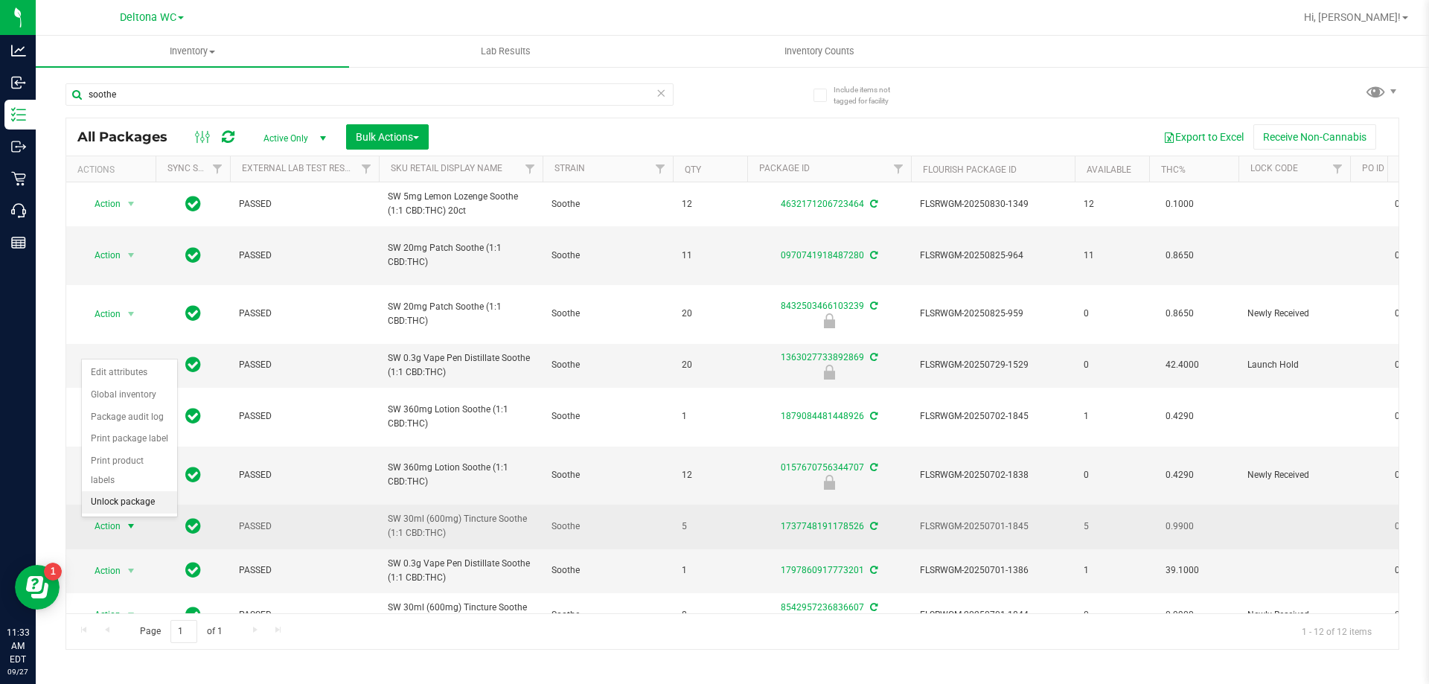
click at [127, 491] on li "Unlock package" at bounding box center [129, 502] width 95 height 22
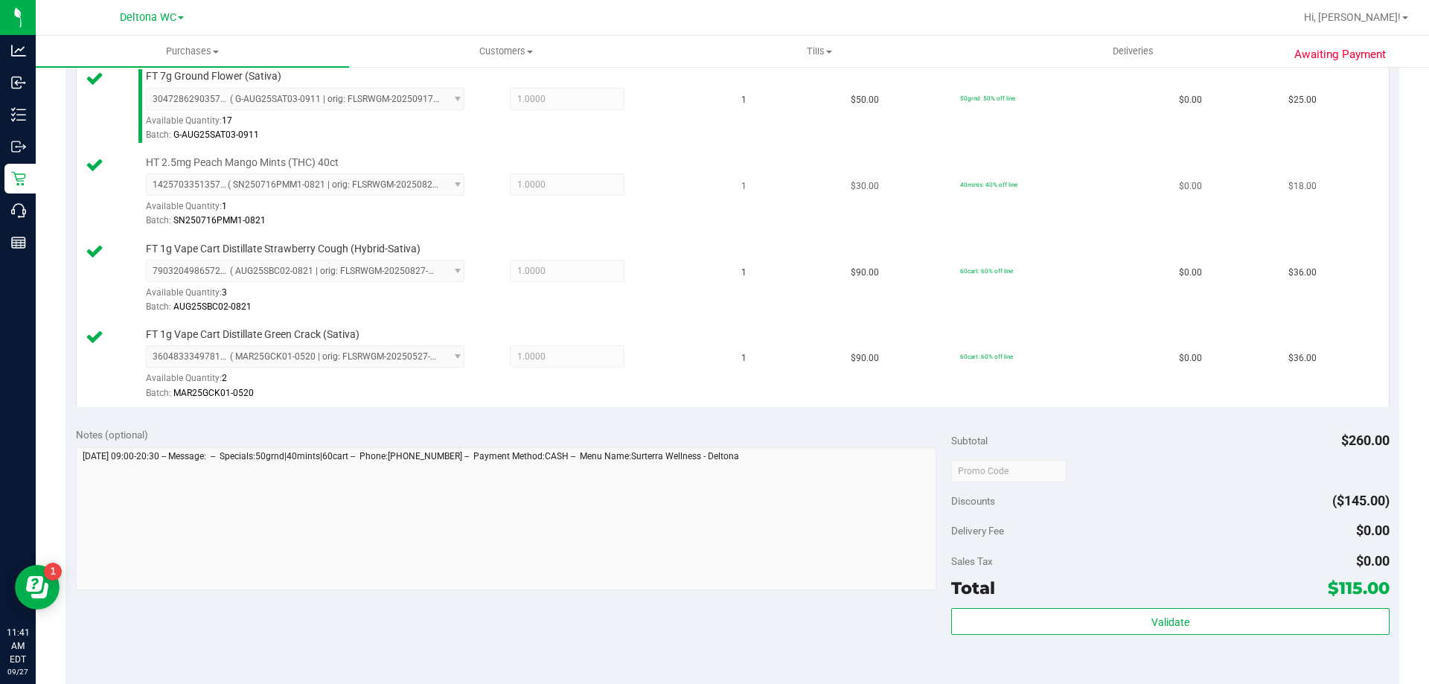
scroll to position [521, 0]
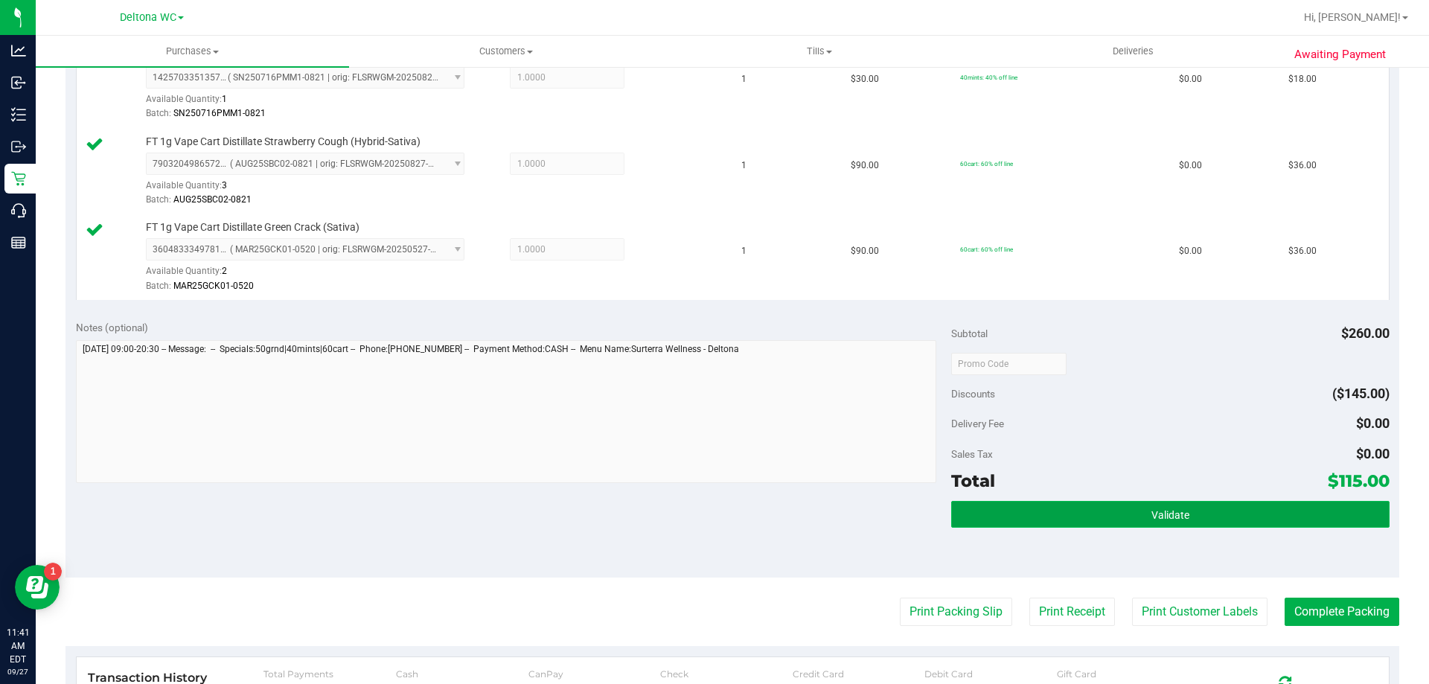
click at [995, 506] on button "Validate" at bounding box center [1170, 514] width 438 height 27
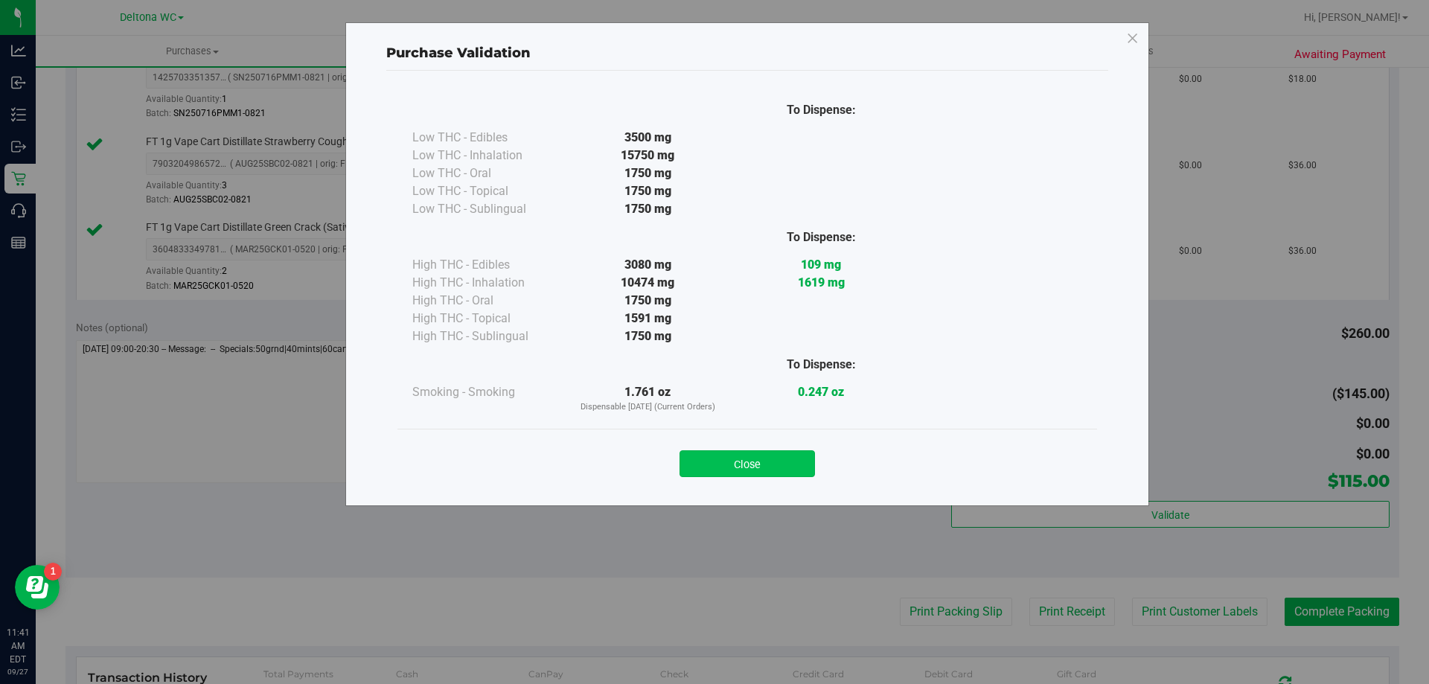
click at [753, 472] on button "Close" at bounding box center [747, 463] width 135 height 27
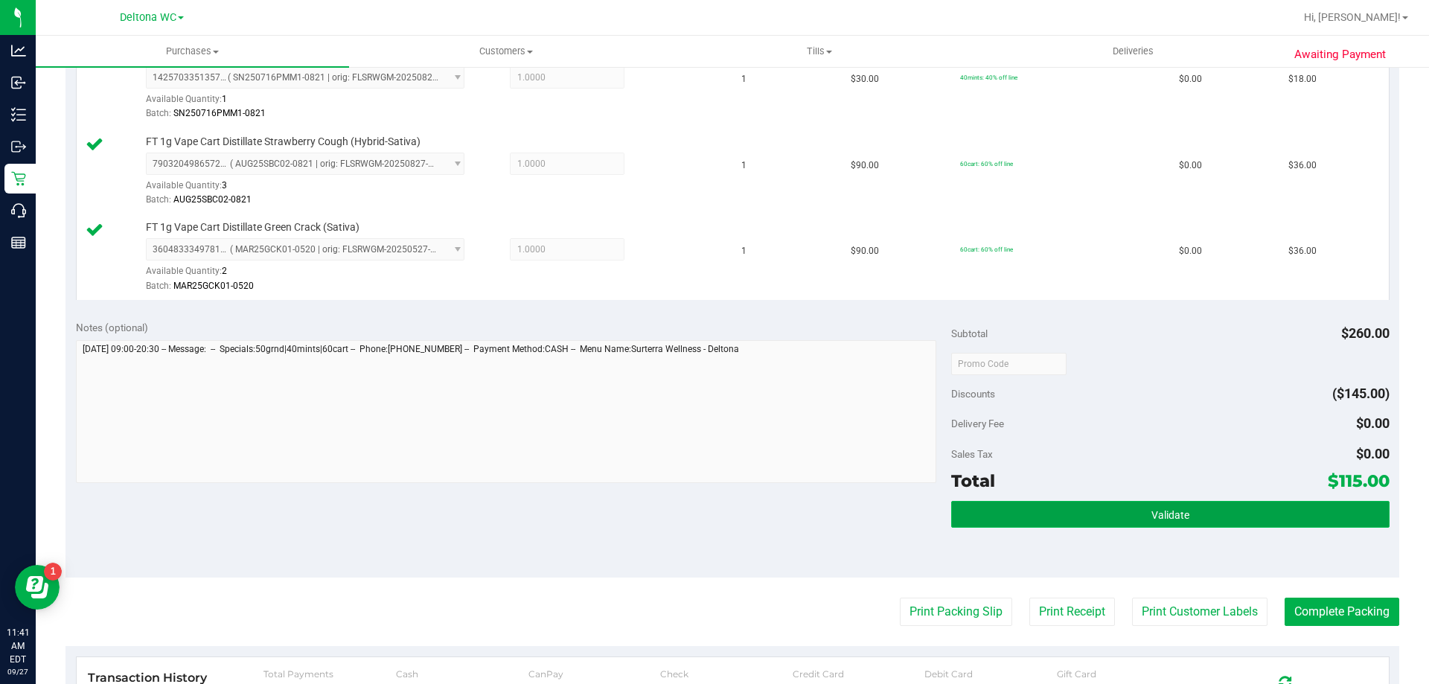
click at [1152, 515] on span "Validate" at bounding box center [1171, 515] width 38 height 12
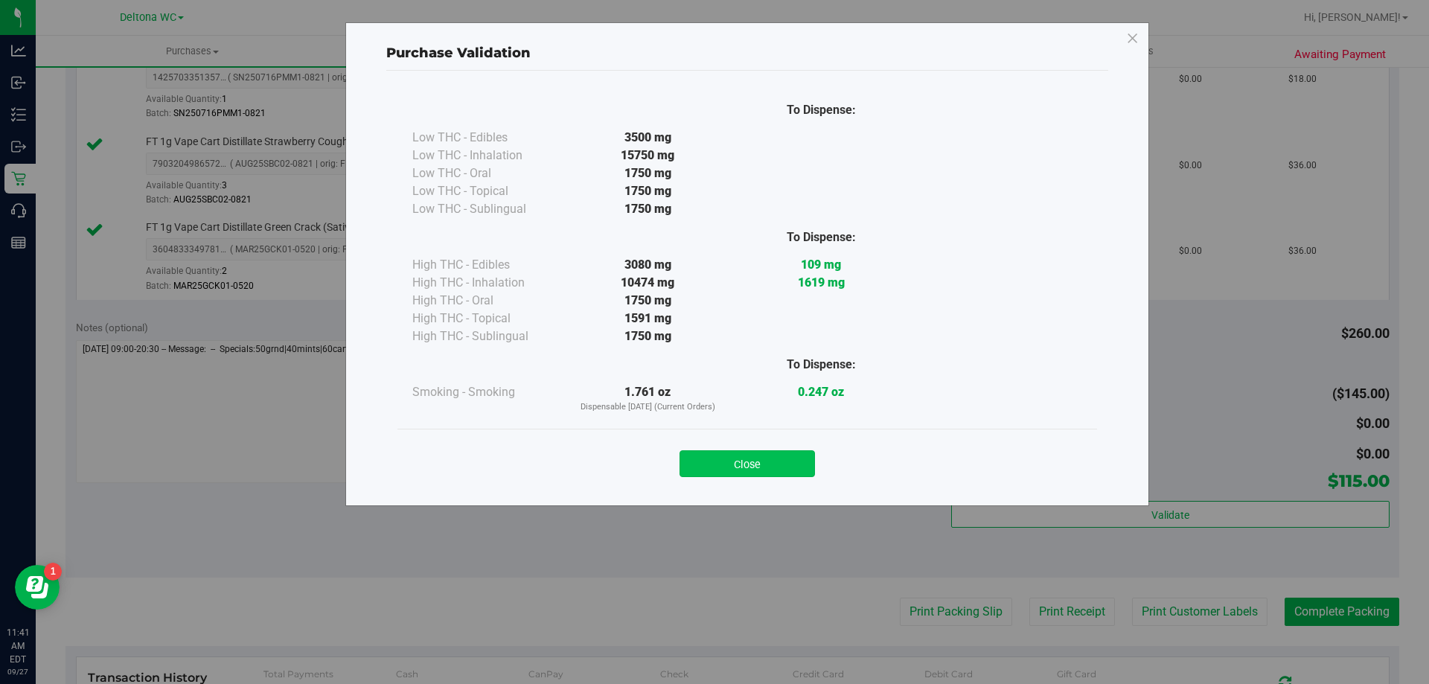
click at [760, 467] on button "Close" at bounding box center [747, 463] width 135 height 27
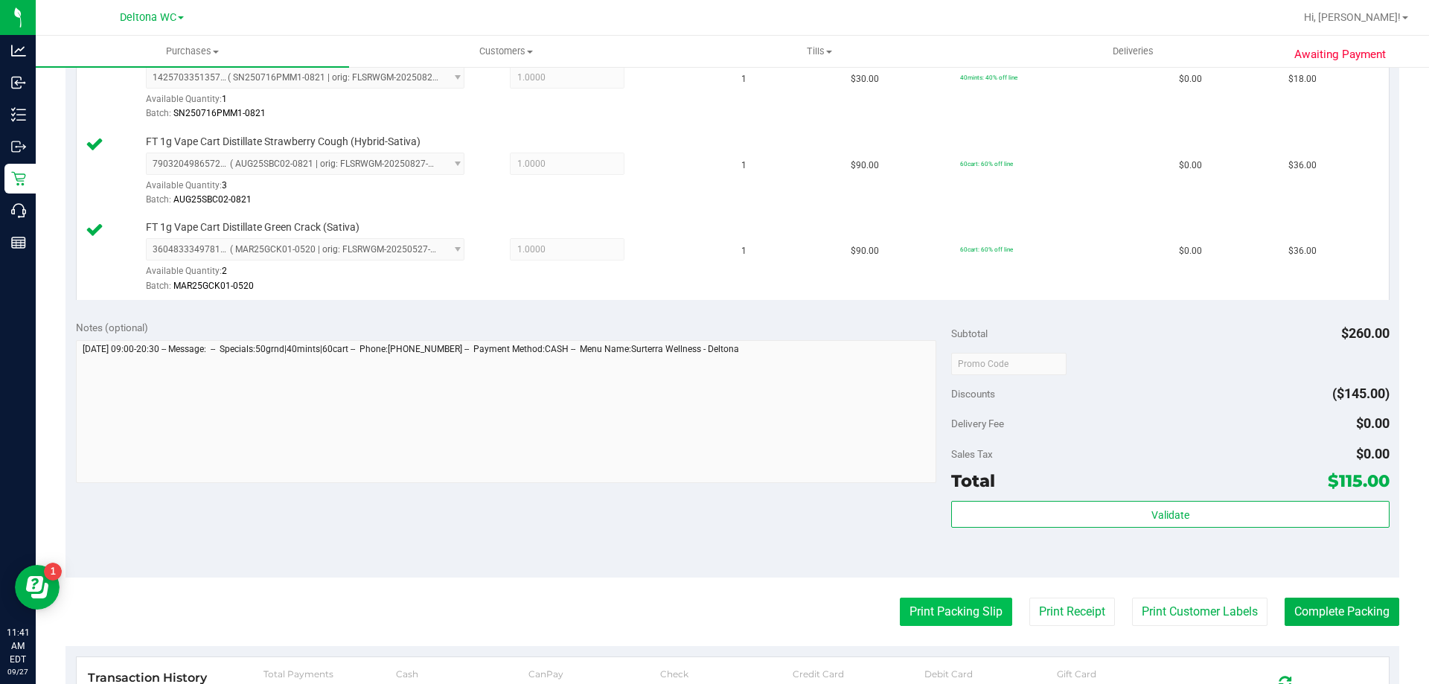
click at [951, 620] on button "Print Packing Slip" at bounding box center [956, 612] width 112 height 28
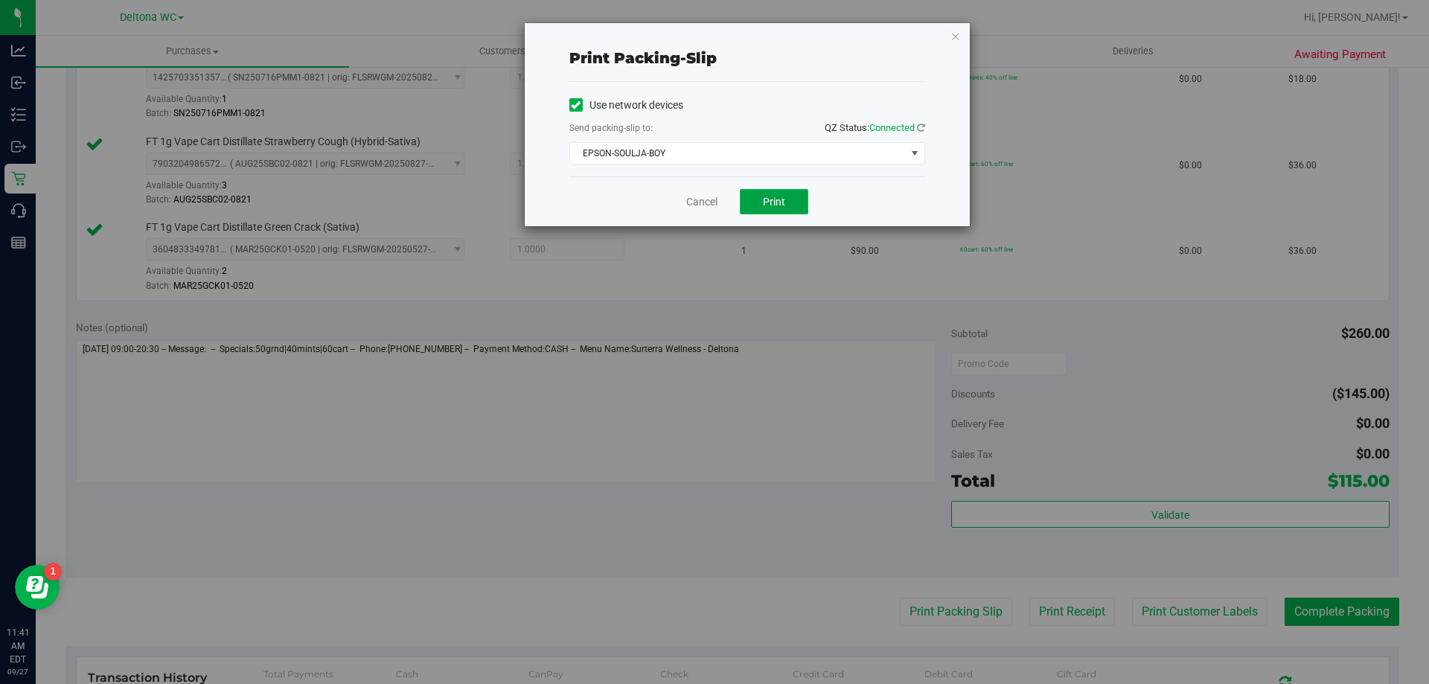
click at [784, 198] on span "Print" at bounding box center [774, 202] width 22 height 12
click at [957, 28] on icon "button" at bounding box center [956, 36] width 10 height 18
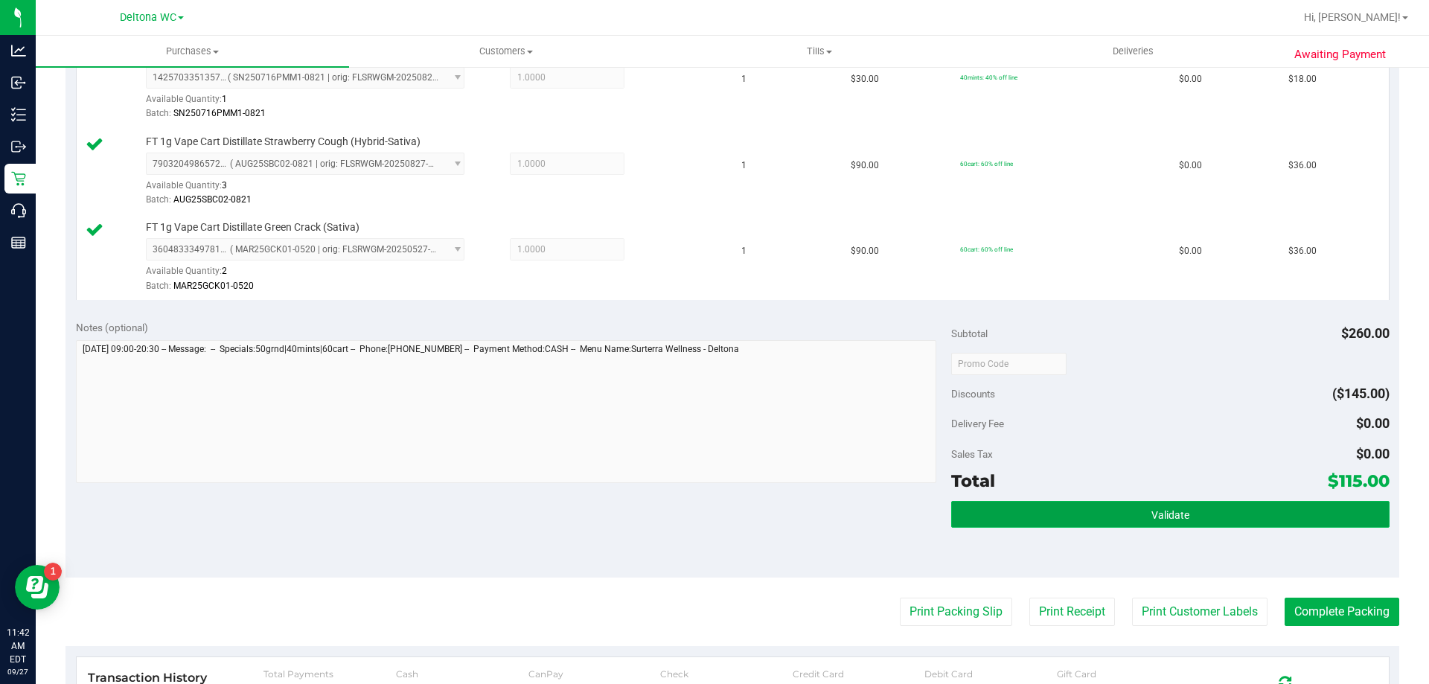
click at [1250, 517] on button "Validate" at bounding box center [1170, 514] width 438 height 27
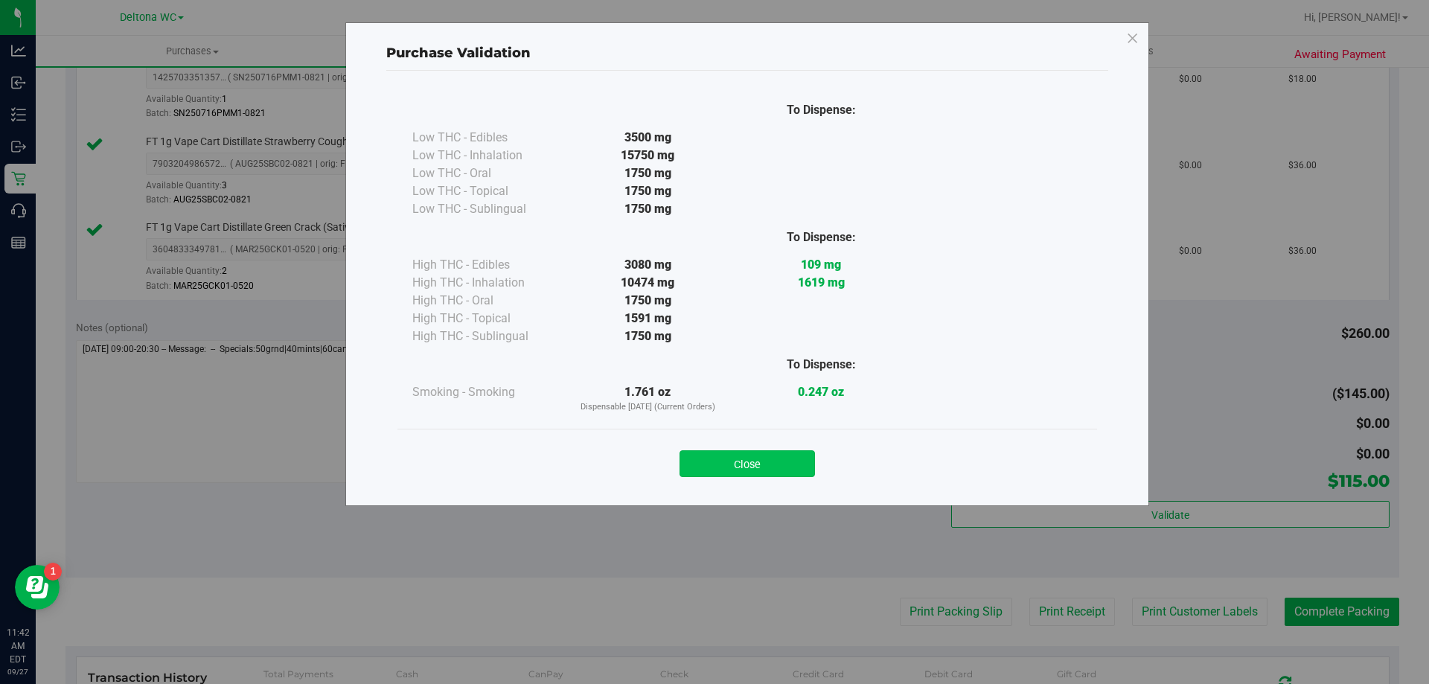
click at [776, 467] on button "Close" at bounding box center [747, 463] width 135 height 27
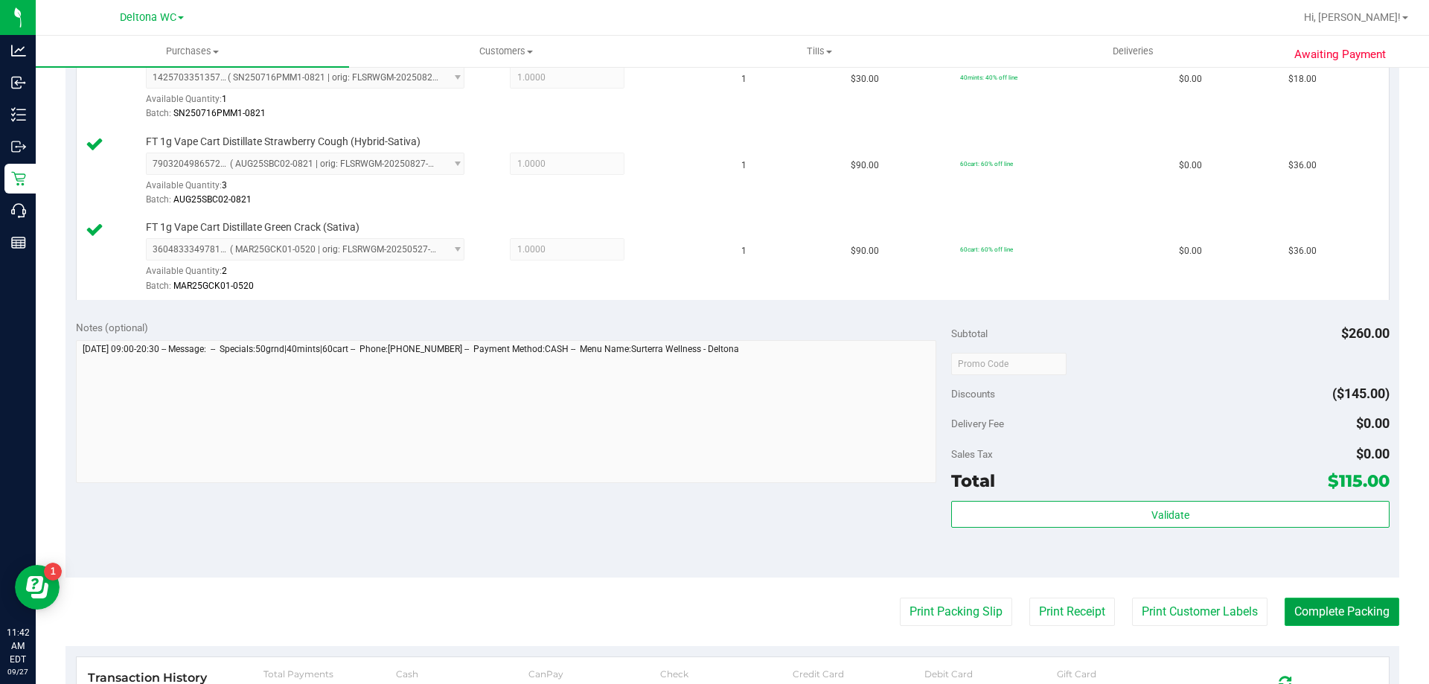
click at [1328, 600] on button "Complete Packing" at bounding box center [1342, 612] width 115 height 28
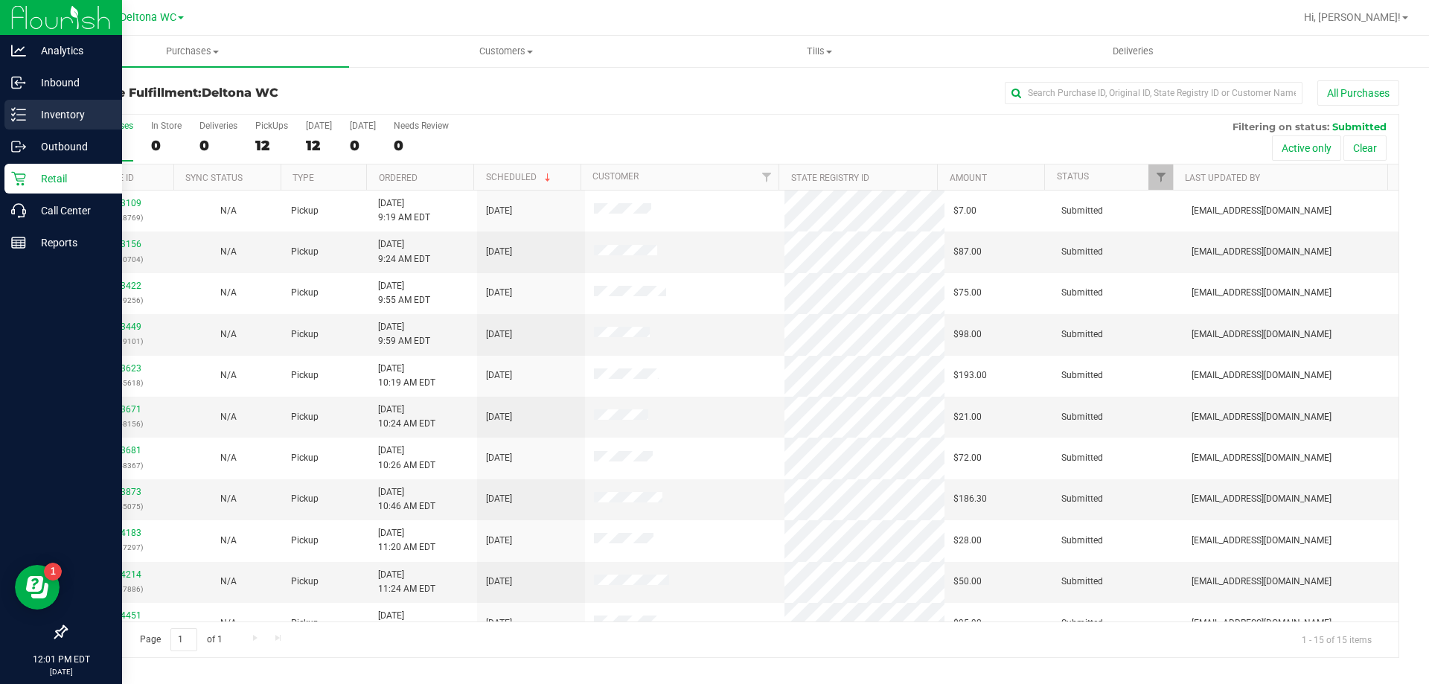
click at [64, 119] on p "Inventory" at bounding box center [70, 115] width 89 height 18
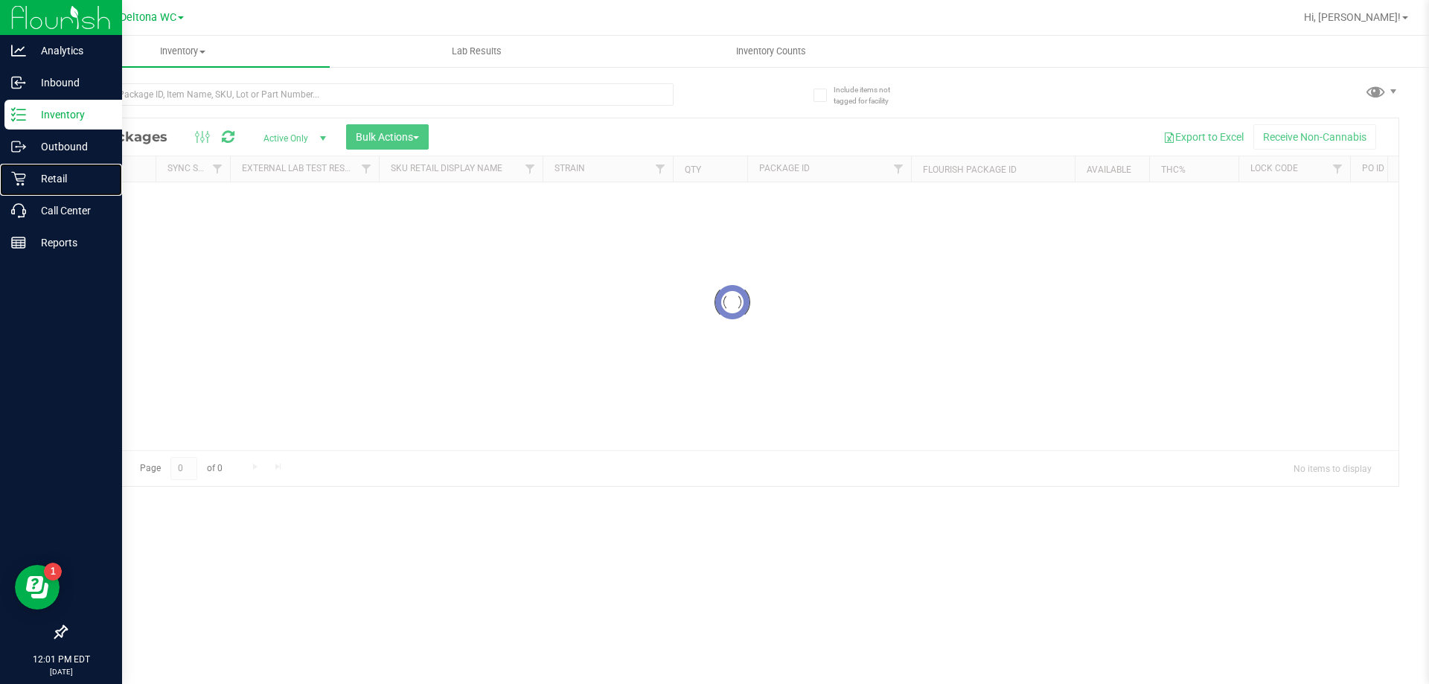
click at [66, 175] on p "Retail" at bounding box center [70, 179] width 89 height 18
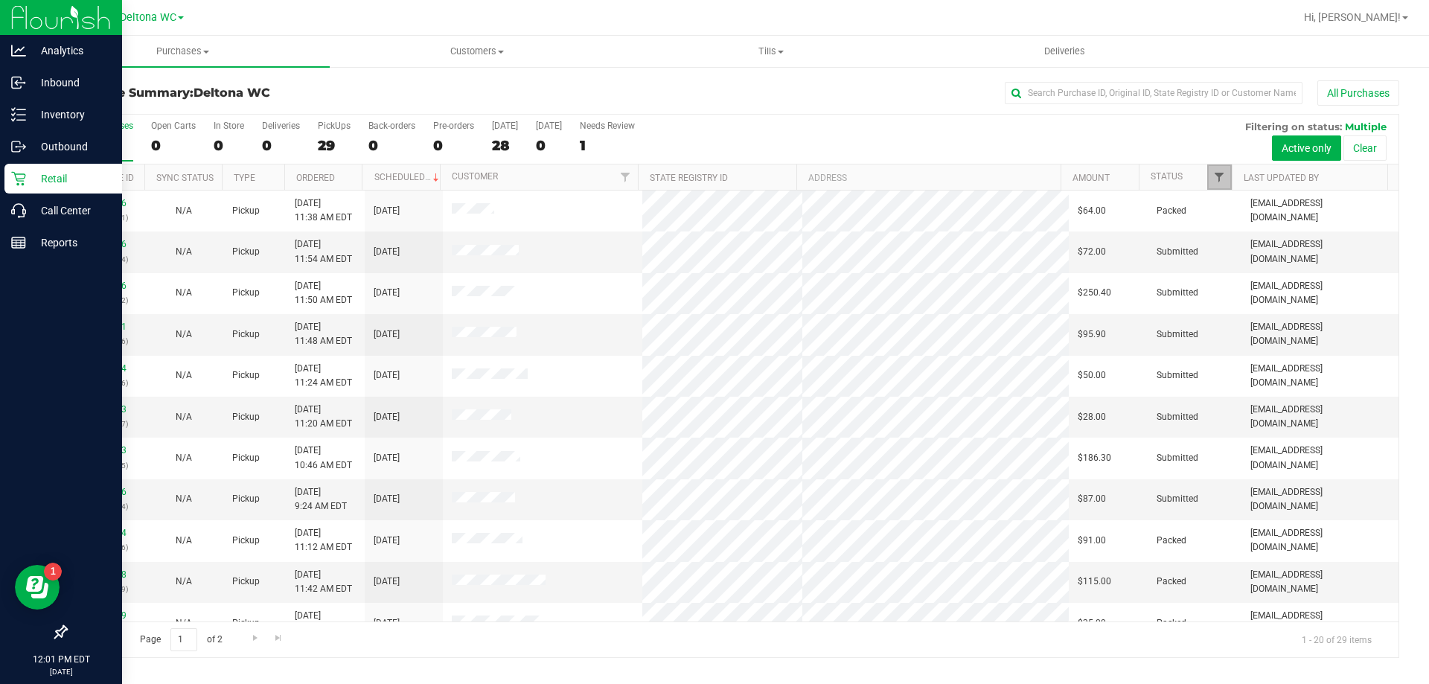
click at [1219, 171] on span "Filter" at bounding box center [1219, 177] width 12 height 12
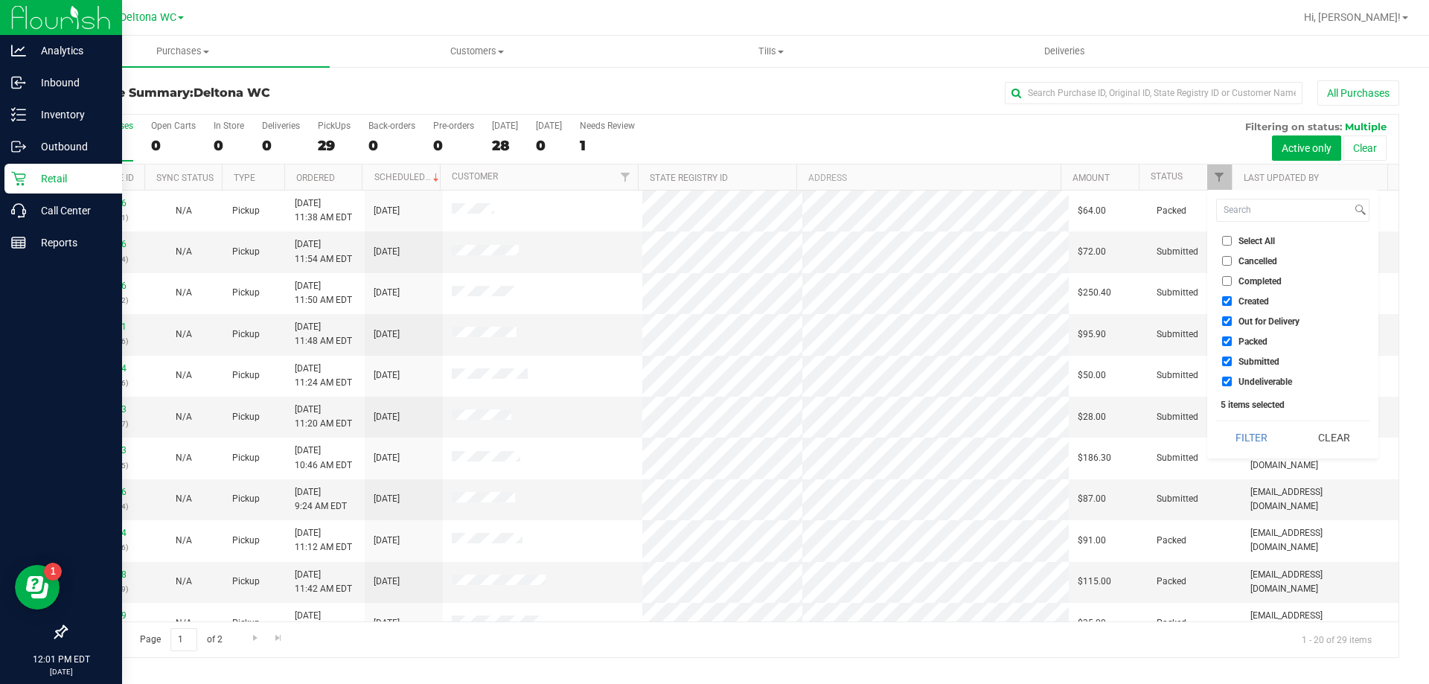
click at [1248, 307] on li "Created" at bounding box center [1292, 301] width 153 height 16
click at [1245, 327] on li "Out for Delivery" at bounding box center [1292, 321] width 153 height 16
click at [1230, 325] on input "Out for Delivery" at bounding box center [1227, 321] width 10 height 10
checkbox input "false"
click at [1230, 296] on li "Created" at bounding box center [1292, 301] width 153 height 16
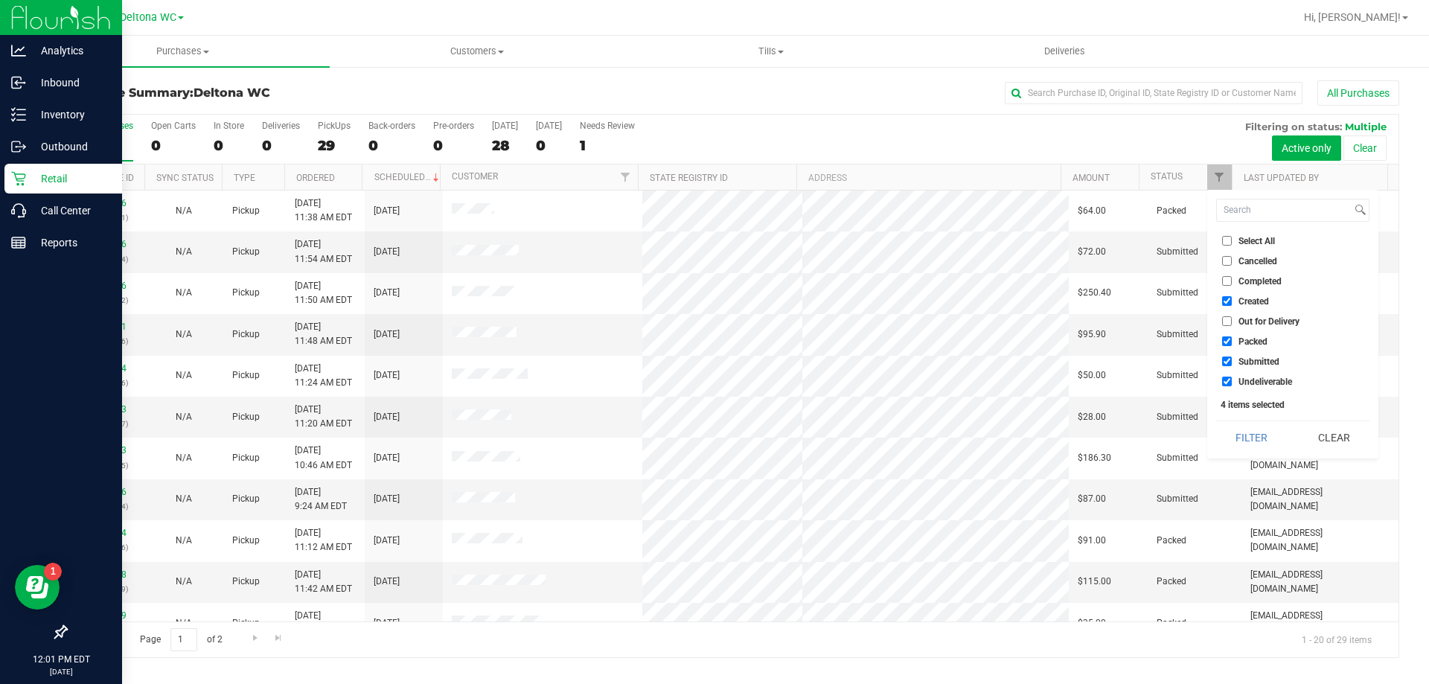
click at [1230, 304] on input "Created" at bounding box center [1227, 301] width 10 height 10
checkbox input "false"
click at [1225, 345] on input "Packed" at bounding box center [1227, 341] width 10 height 10
checkbox input "false"
click at [1232, 377] on label "Undeliverable" at bounding box center [1257, 382] width 70 height 10
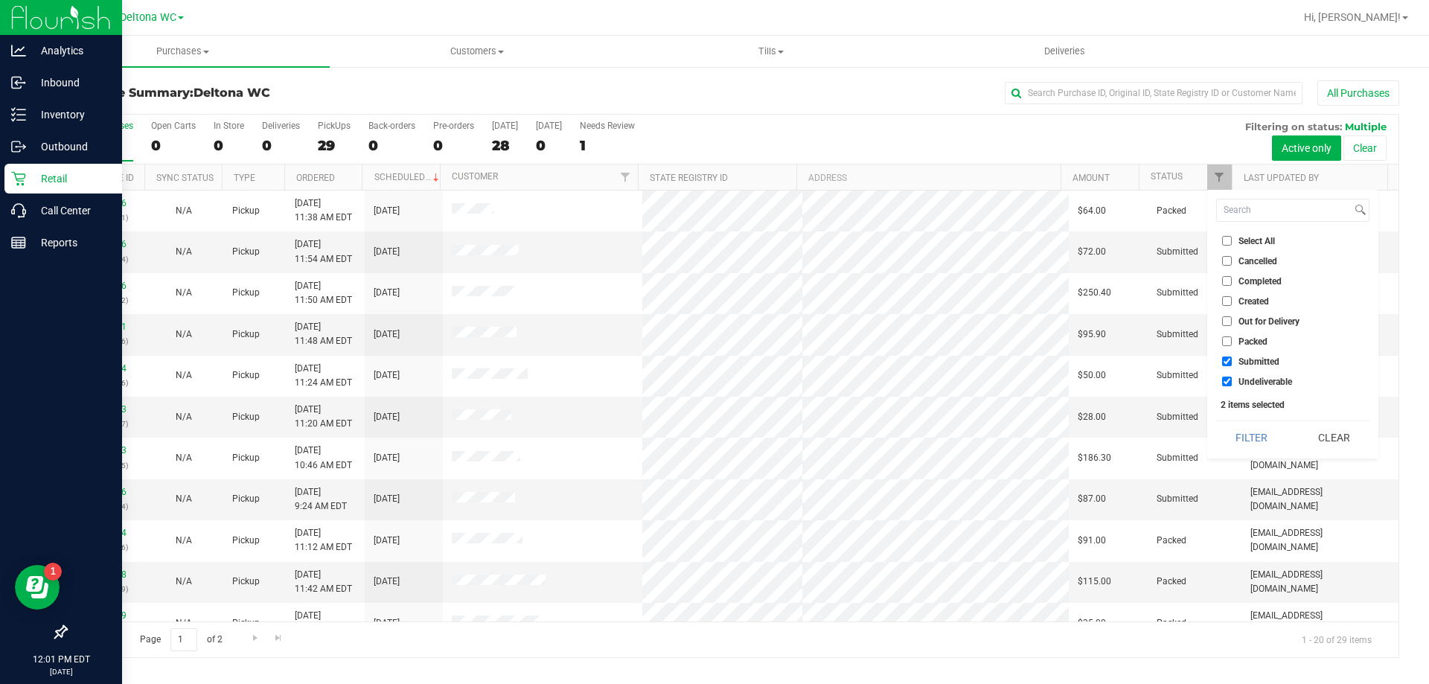
click at [1232, 377] on input "Undeliverable" at bounding box center [1227, 382] width 10 height 10
checkbox input "false"
click at [1242, 431] on button "Filter" at bounding box center [1251, 437] width 71 height 33
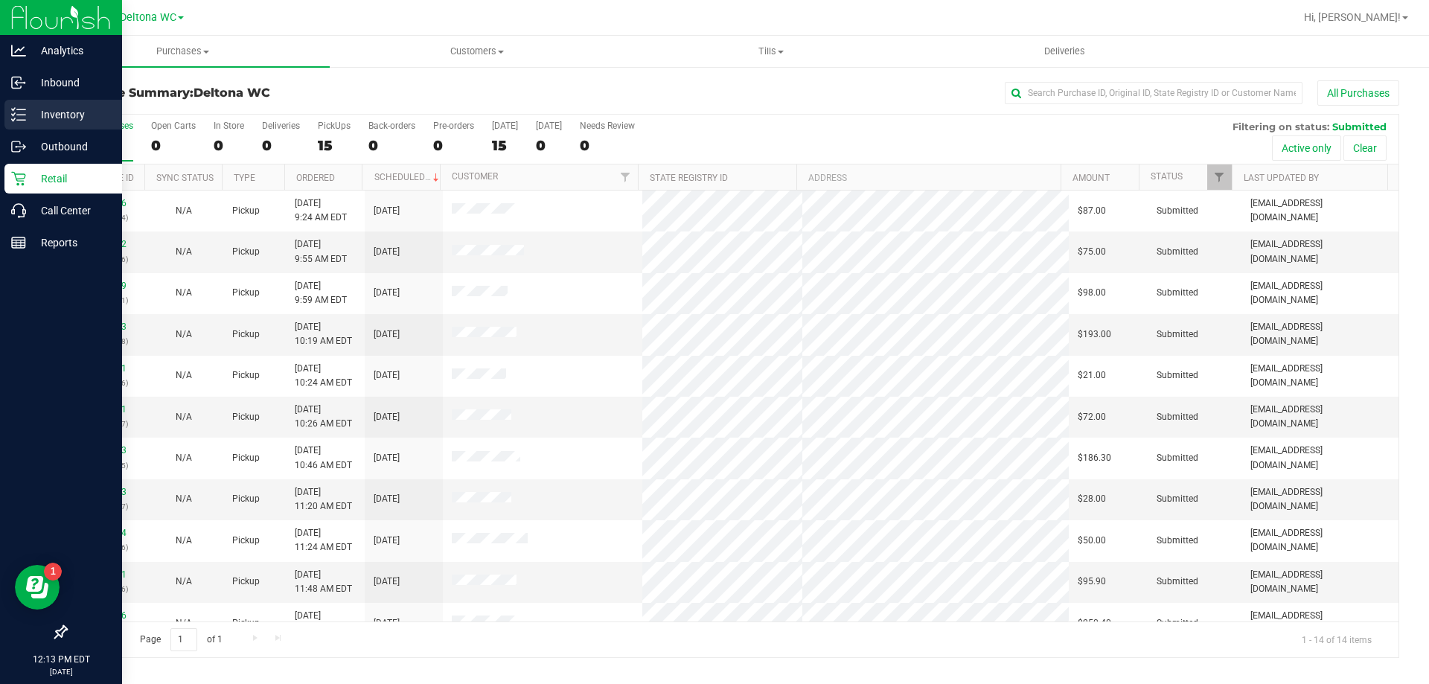
click at [57, 117] on p "Inventory" at bounding box center [70, 115] width 89 height 18
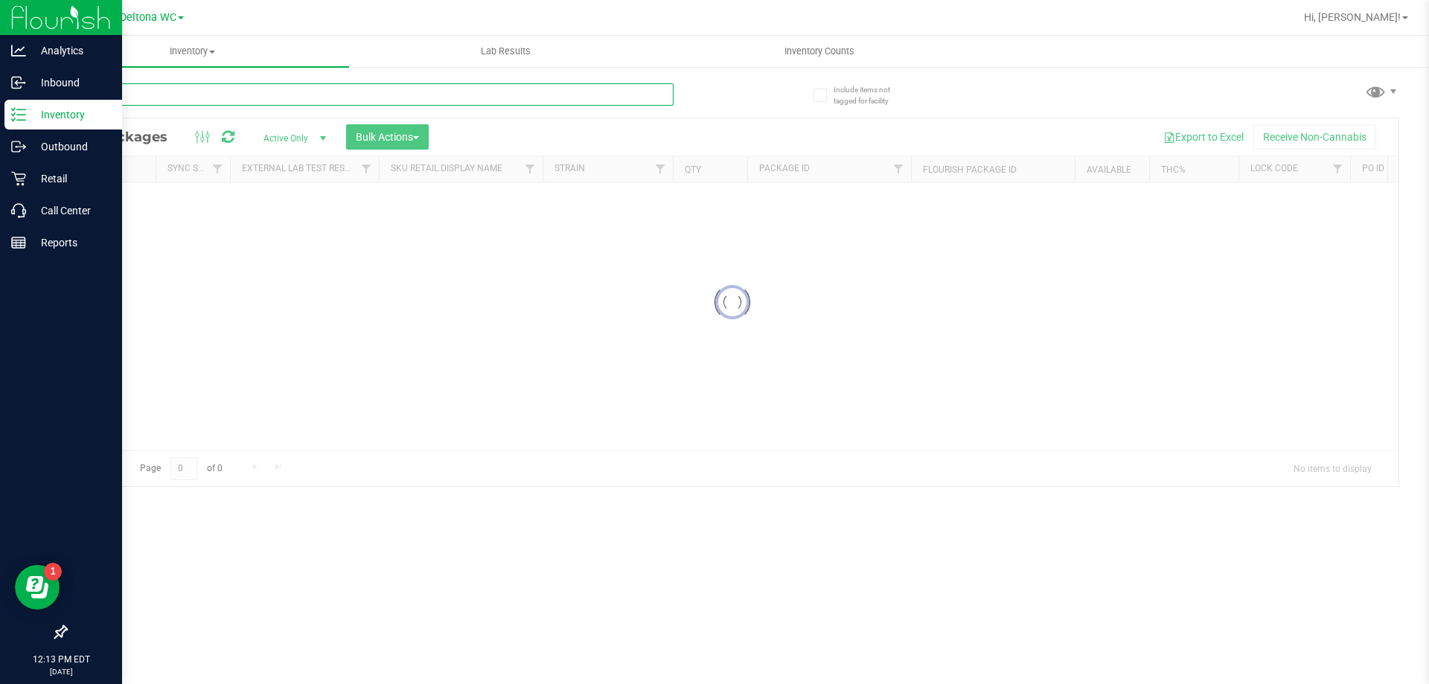
click at [167, 91] on input "text" at bounding box center [370, 94] width 608 height 22
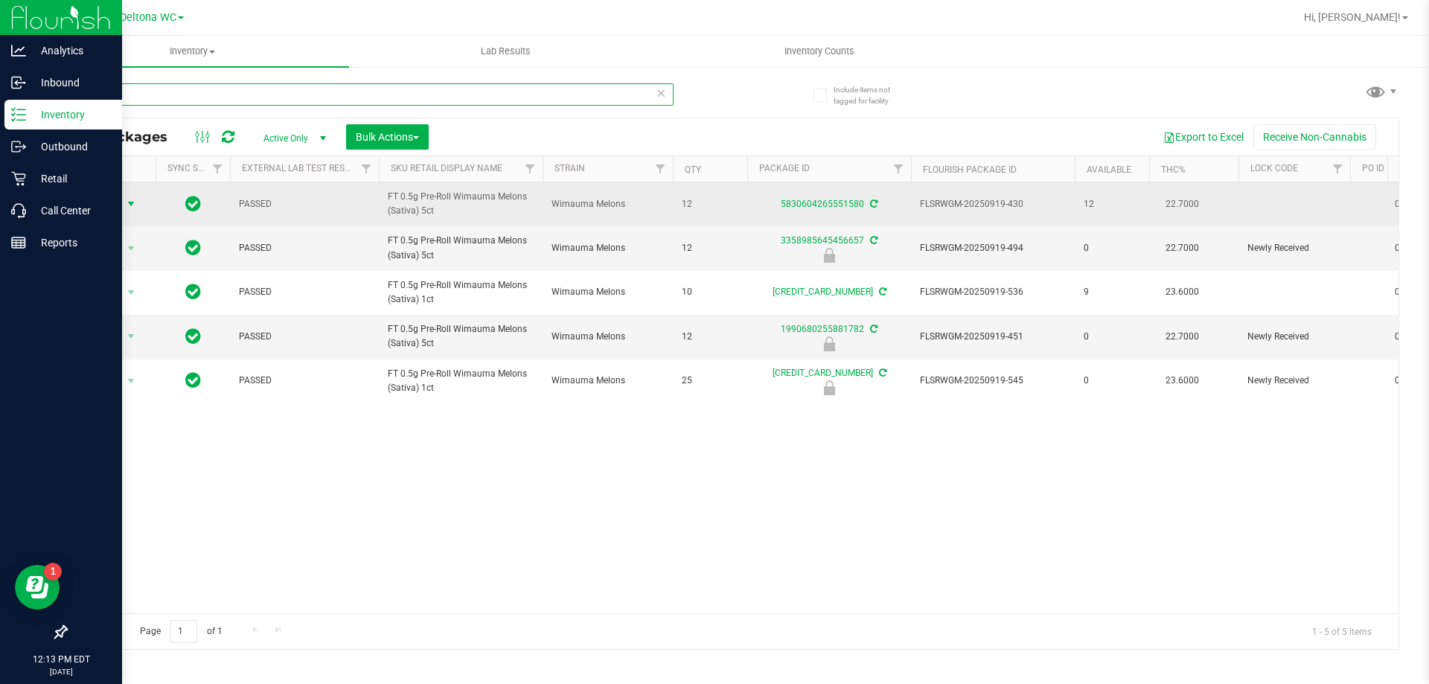
type input "melons"
click at [108, 208] on span "Action" at bounding box center [101, 204] width 40 height 21
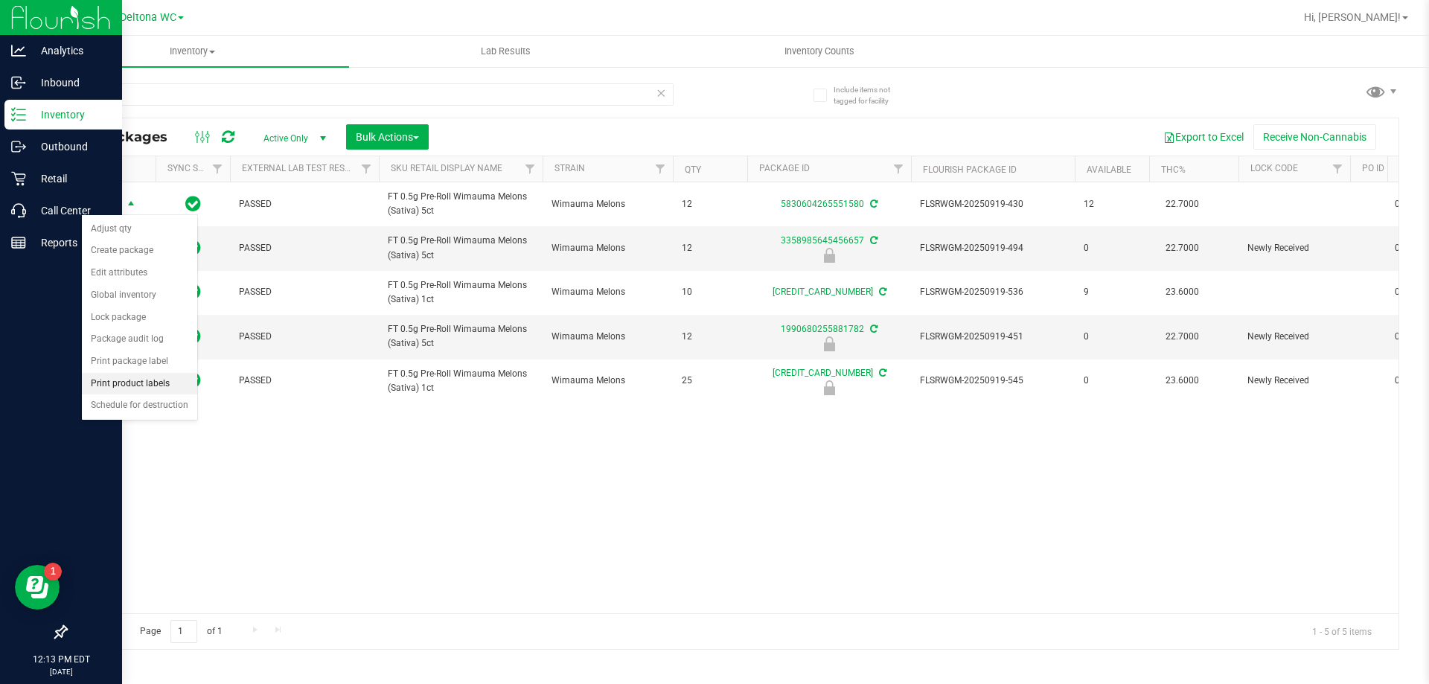
click at [140, 388] on li "Print product labels" at bounding box center [139, 384] width 115 height 22
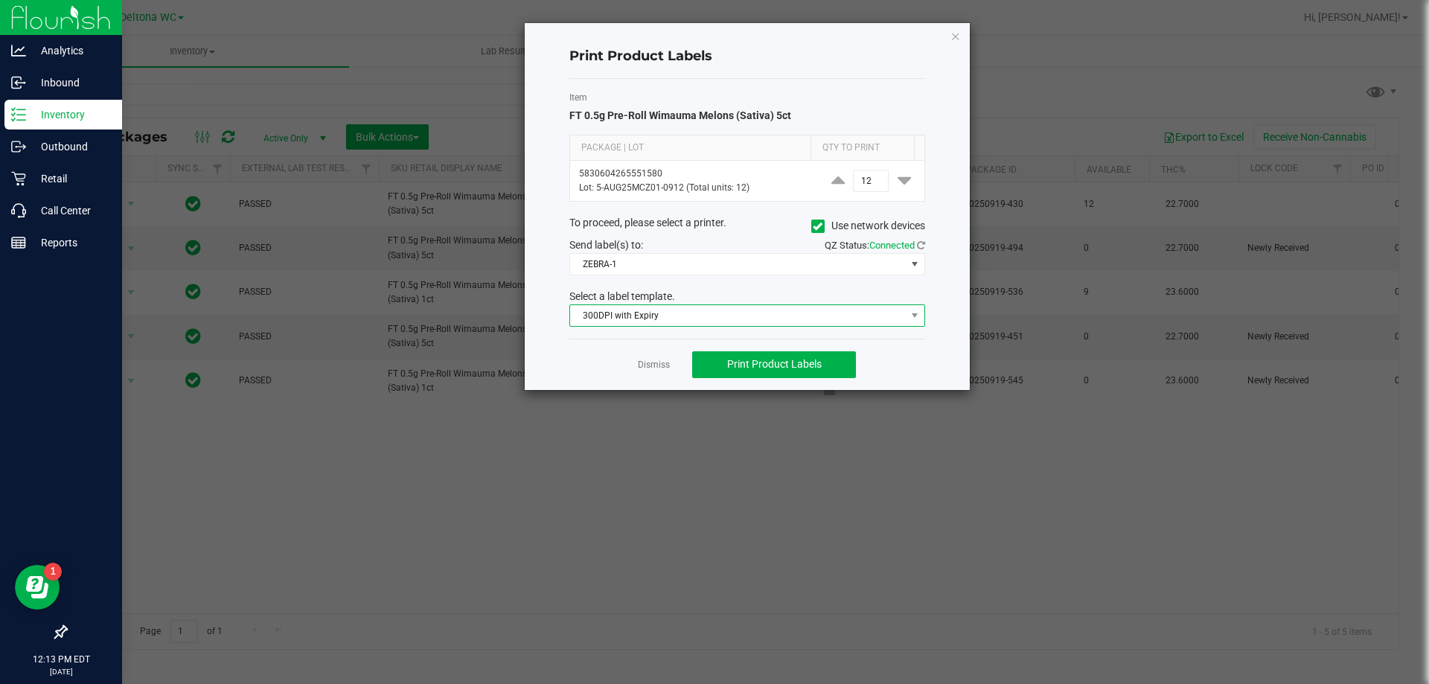
click at [776, 317] on span "300DPI with Expiry" at bounding box center [738, 315] width 336 height 21
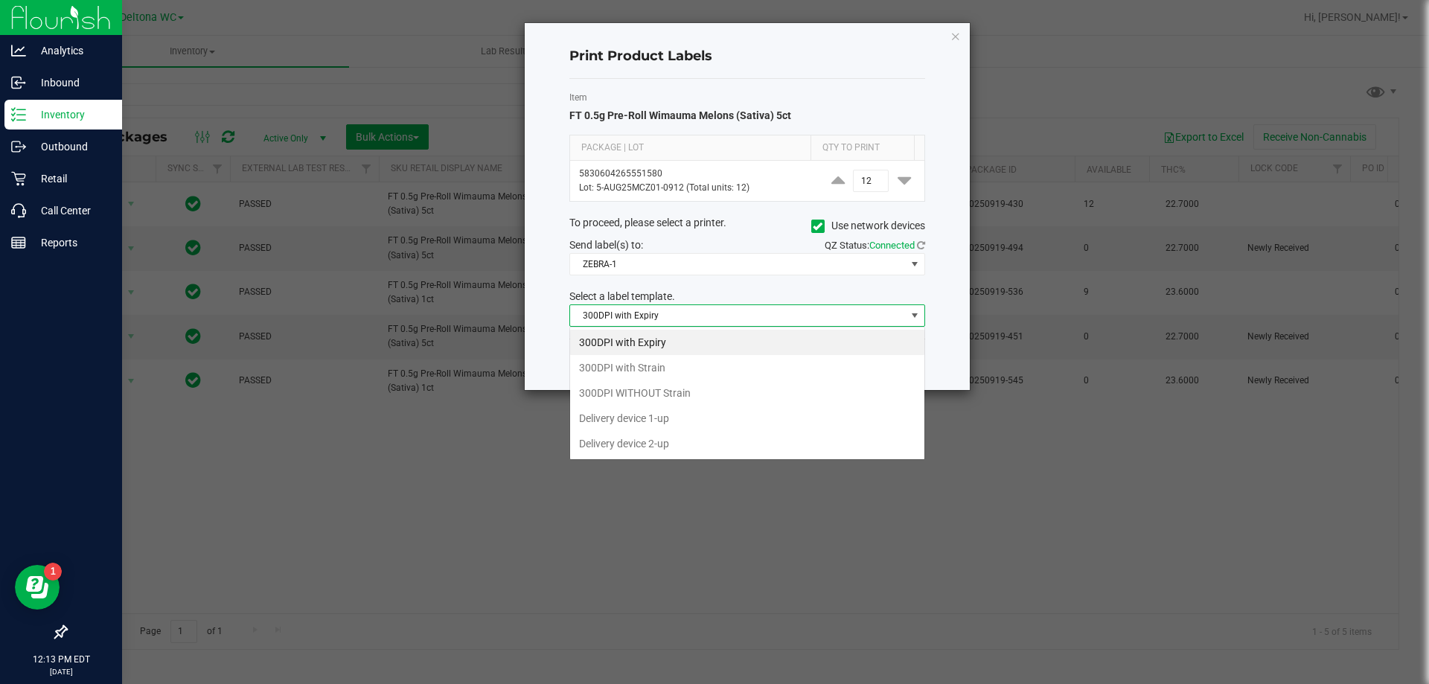
scroll to position [22, 356]
click at [669, 374] on li "300DPI with Strain" at bounding box center [747, 367] width 354 height 25
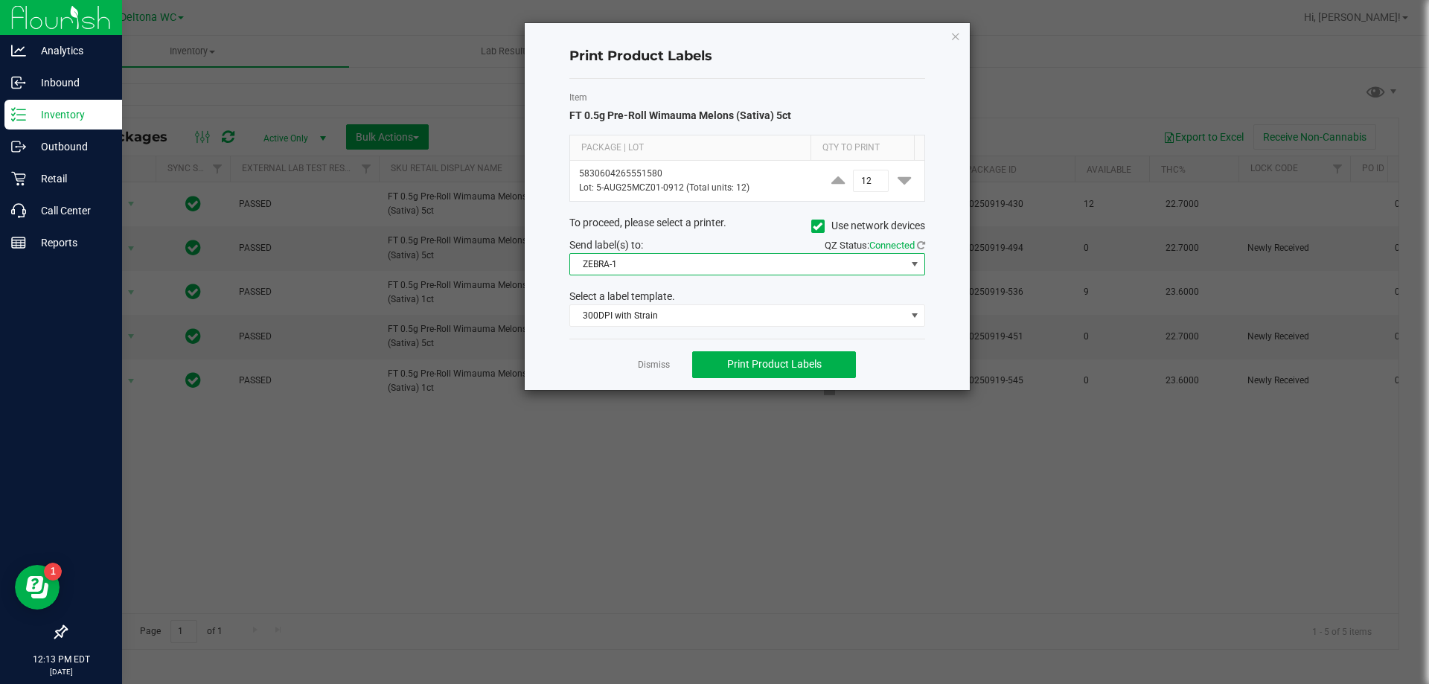
click at [671, 262] on span "ZEBRA-1" at bounding box center [738, 264] width 336 height 21
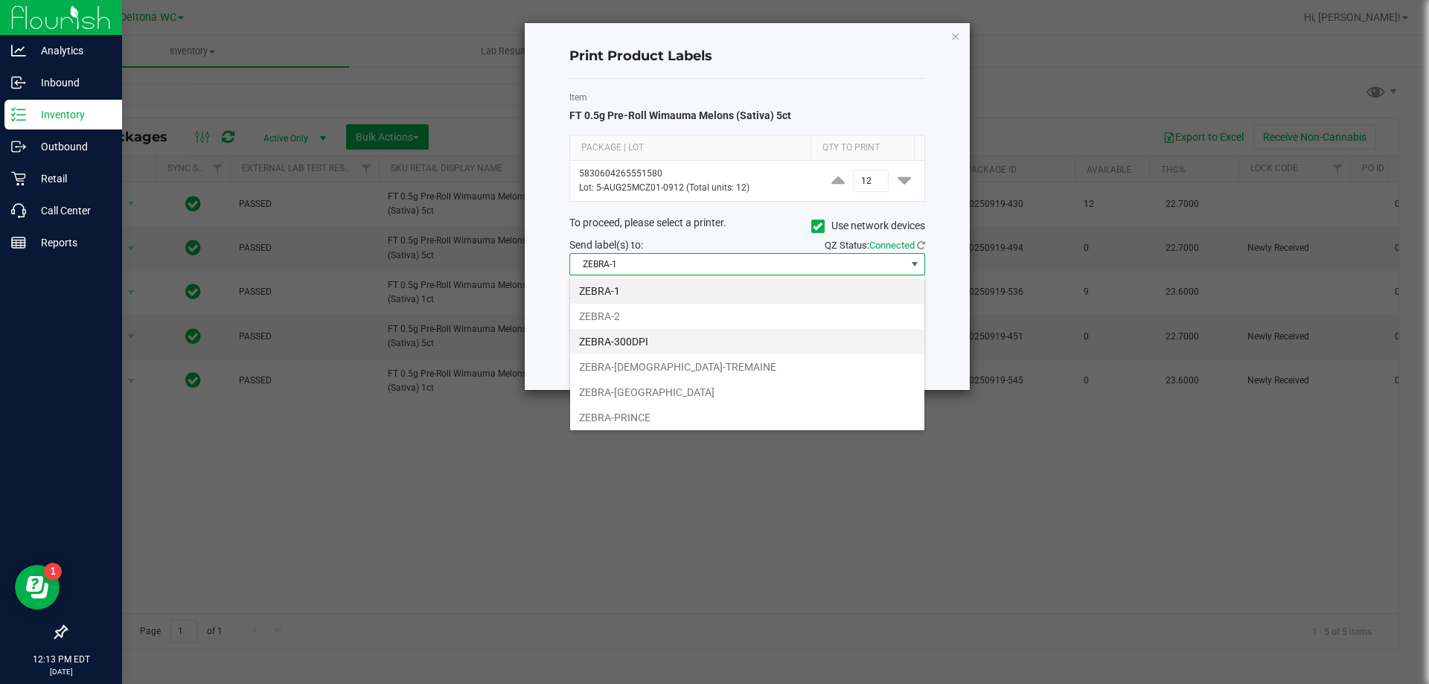
click at [636, 345] on li "ZEBRA-300DPI" at bounding box center [747, 341] width 354 height 25
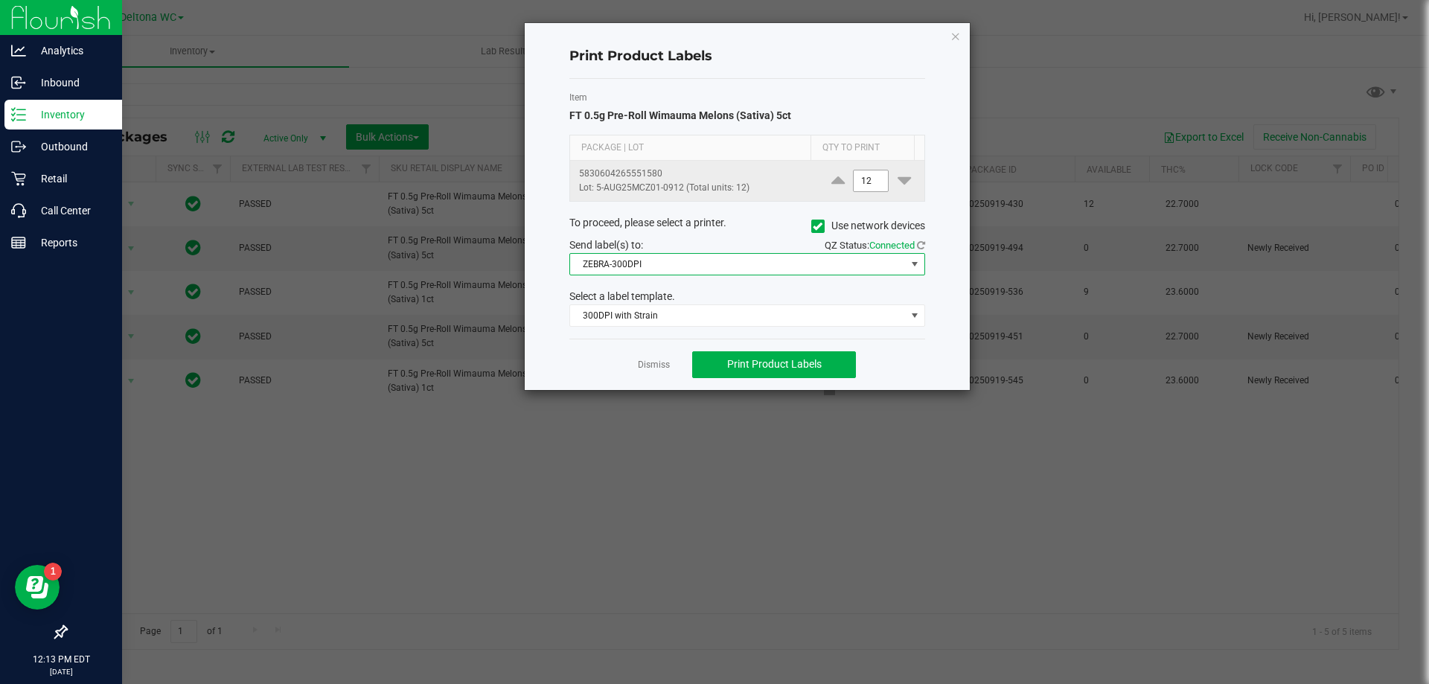
click at [870, 175] on input "12" at bounding box center [871, 180] width 34 height 21
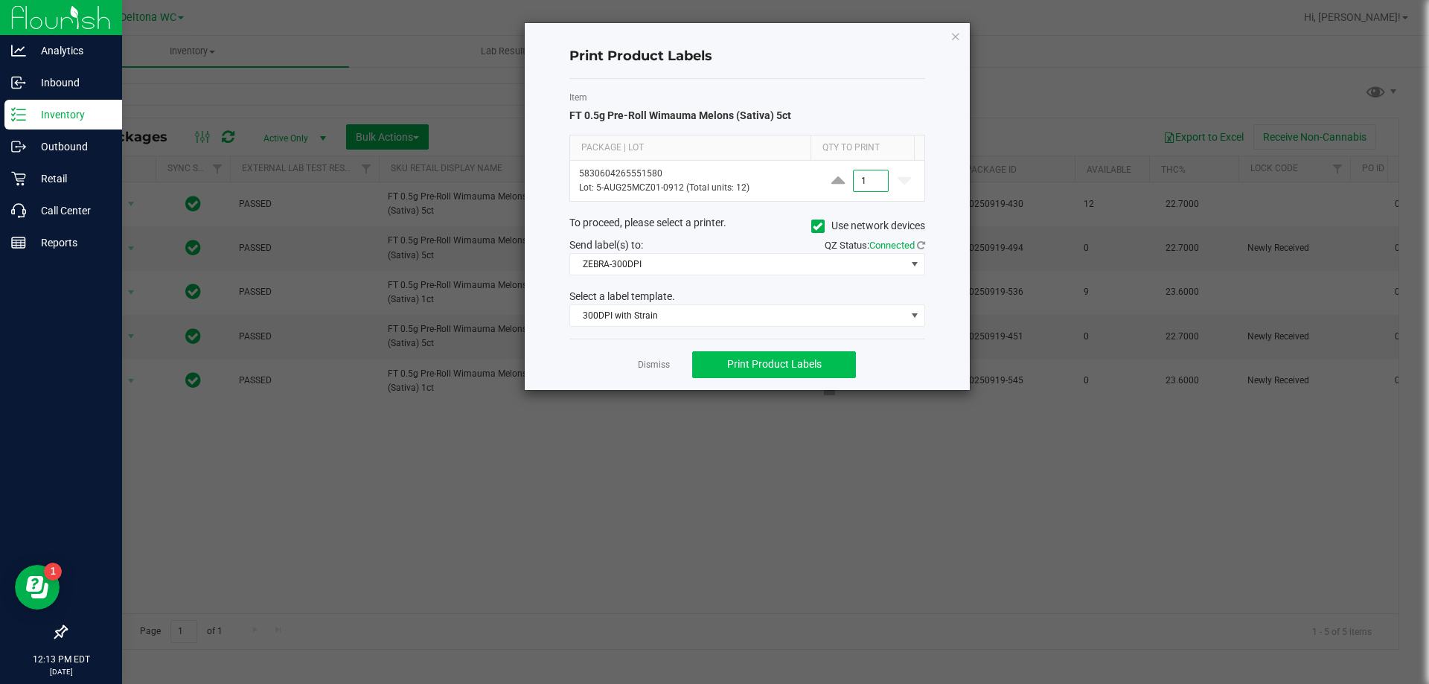
type input "1"
click at [761, 359] on span "Print Product Labels" at bounding box center [774, 364] width 95 height 12
click at [958, 39] on icon "button" at bounding box center [956, 36] width 10 height 18
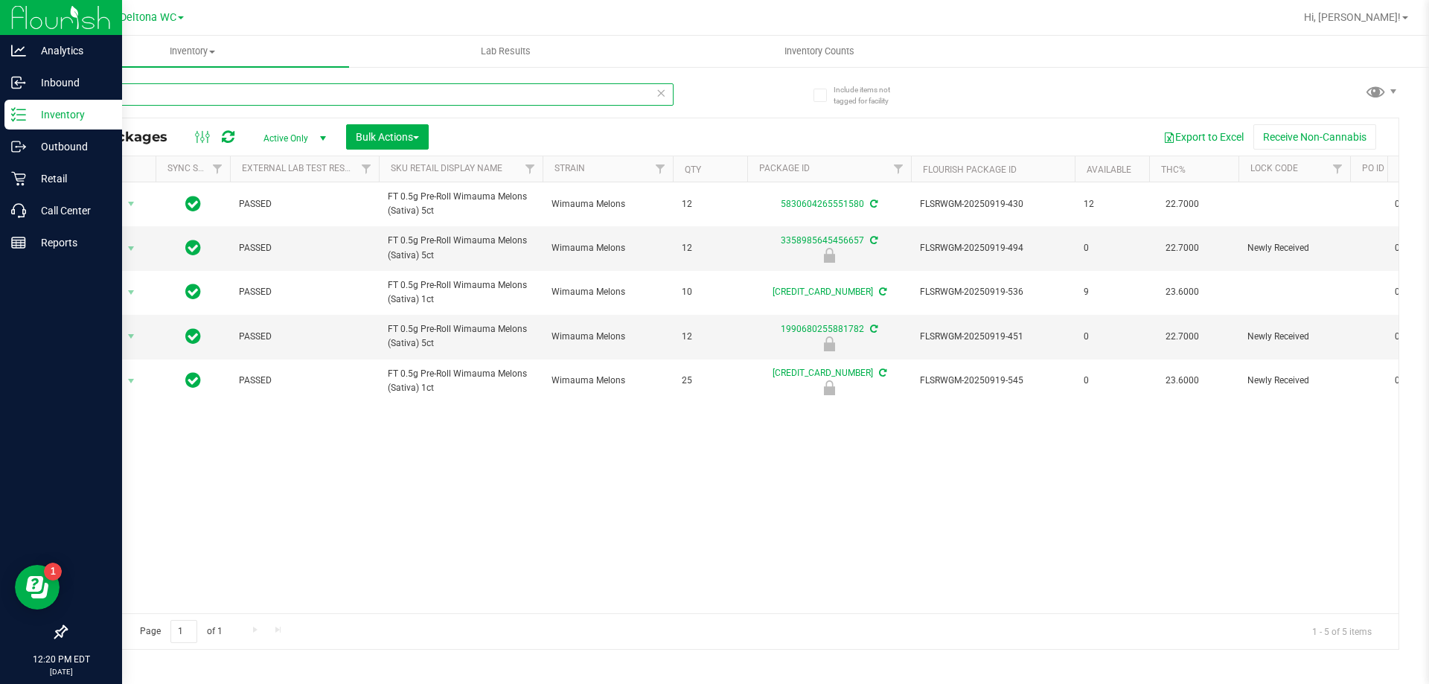
click at [414, 89] on input "melons" at bounding box center [370, 94] width 608 height 22
type input "m"
type input "htm"
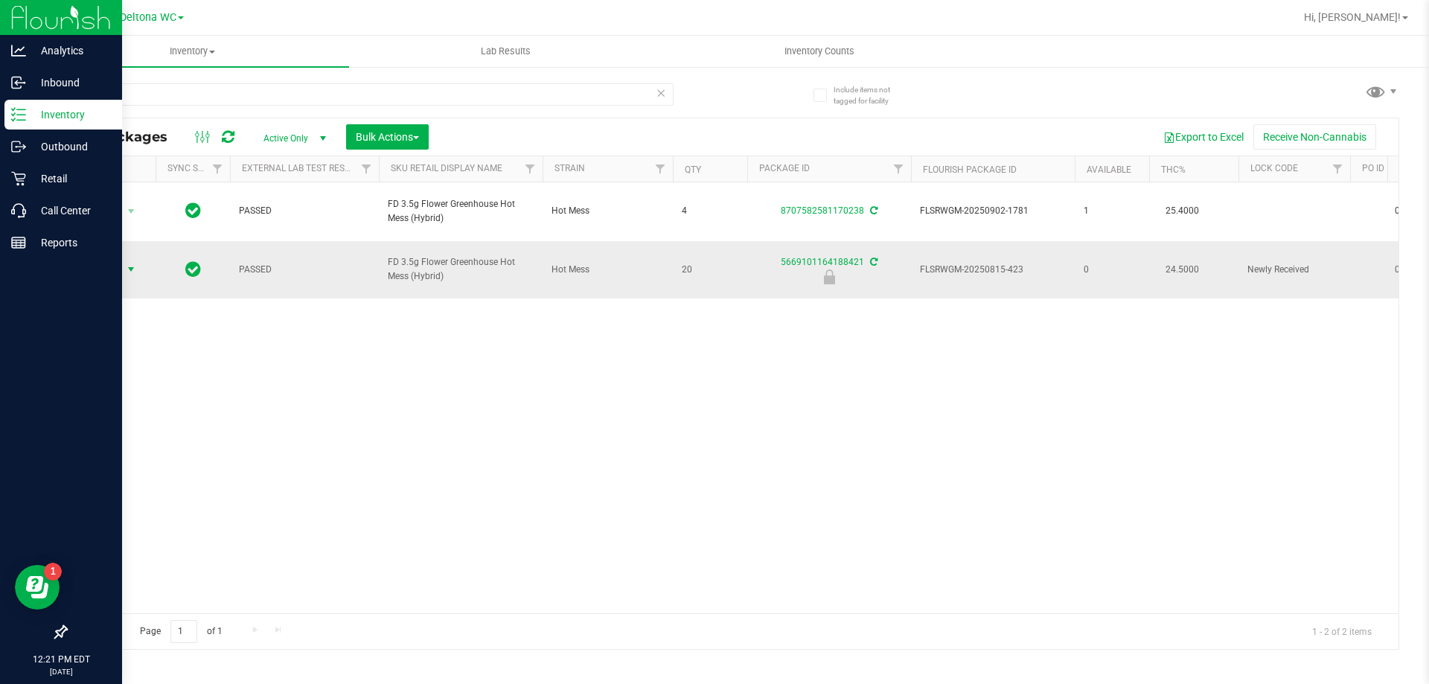
click at [122, 259] on span "select" at bounding box center [131, 269] width 19 height 21
click at [118, 392] on li "Unlock package" at bounding box center [129, 403] width 95 height 22
click at [46, 176] on p "Retail" at bounding box center [70, 179] width 89 height 18
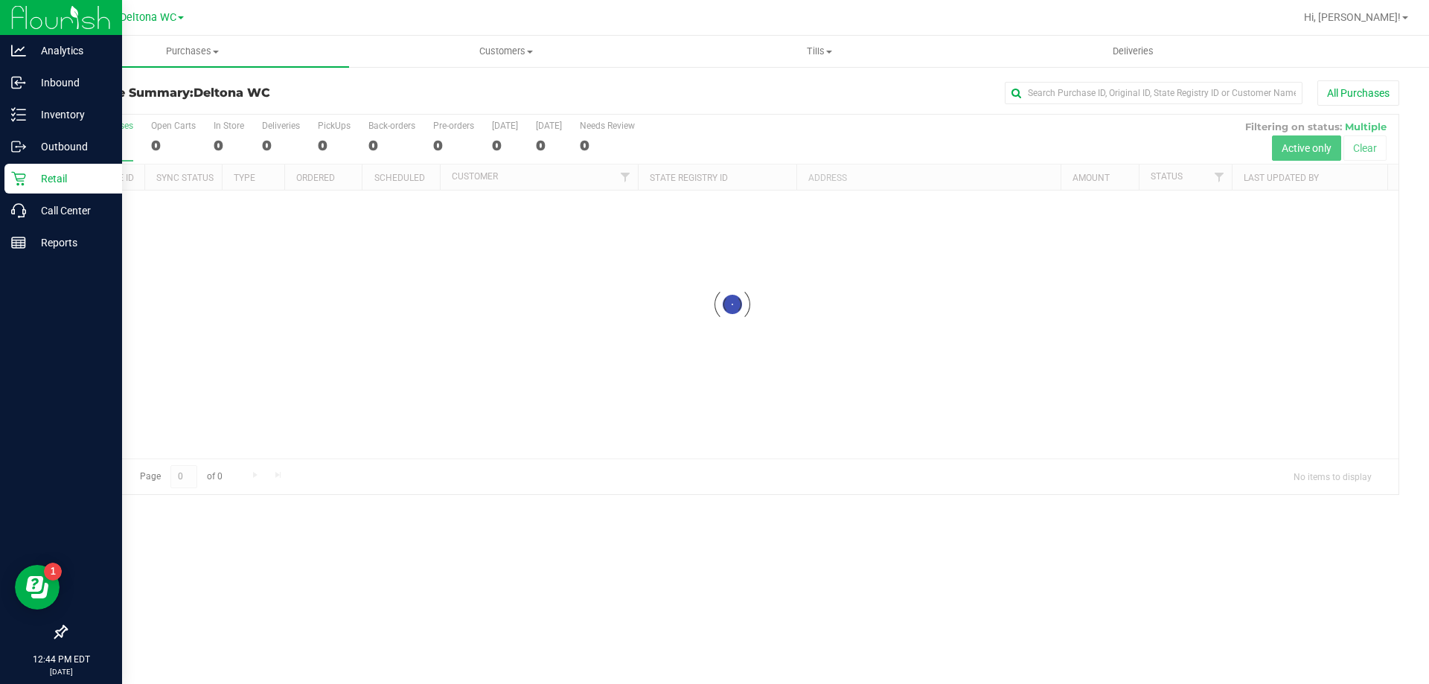
click at [10, 185] on div "Retail" at bounding box center [63, 179] width 118 height 30
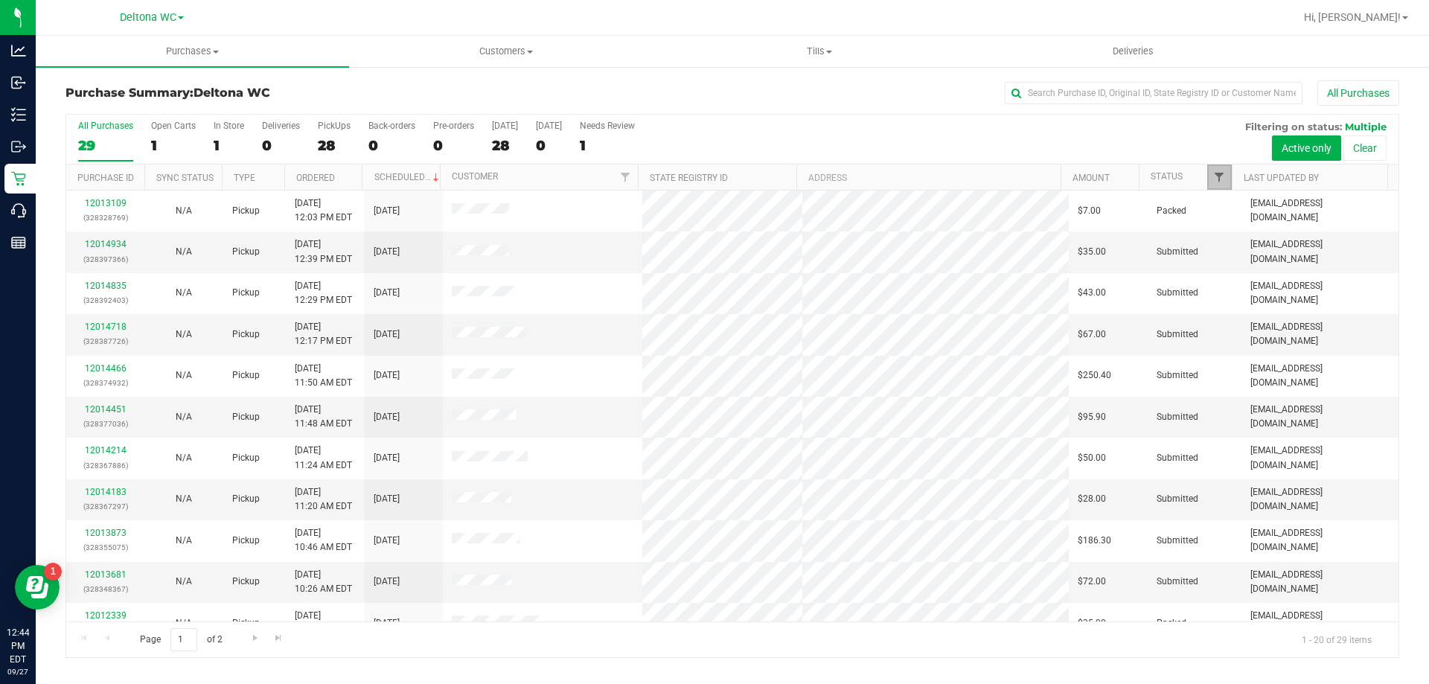
click at [1220, 177] on span "Filter" at bounding box center [1219, 177] width 12 height 12
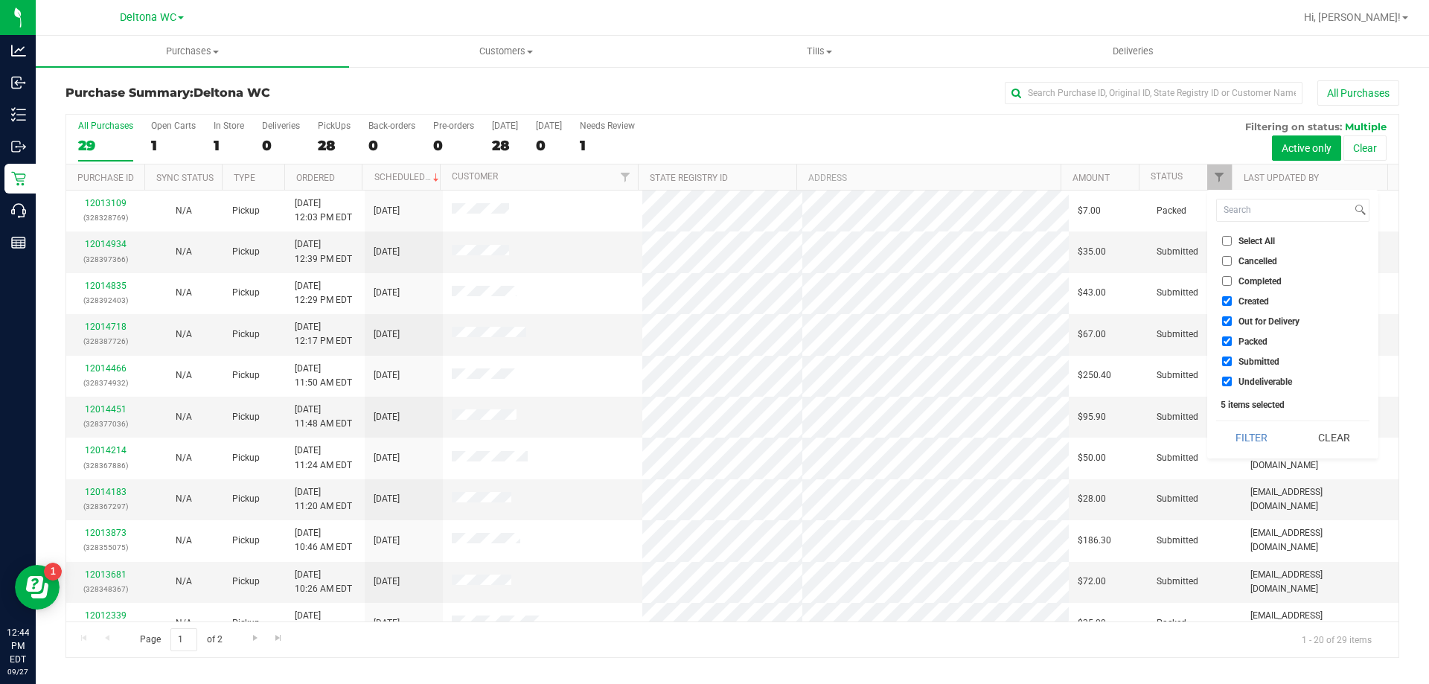
click at [1228, 304] on input "Created" at bounding box center [1227, 301] width 10 height 10
checkbox input "false"
click at [1224, 316] on input "Out for Delivery" at bounding box center [1227, 321] width 10 height 10
checkbox input "false"
click at [1225, 343] on input "Packed" at bounding box center [1227, 341] width 10 height 10
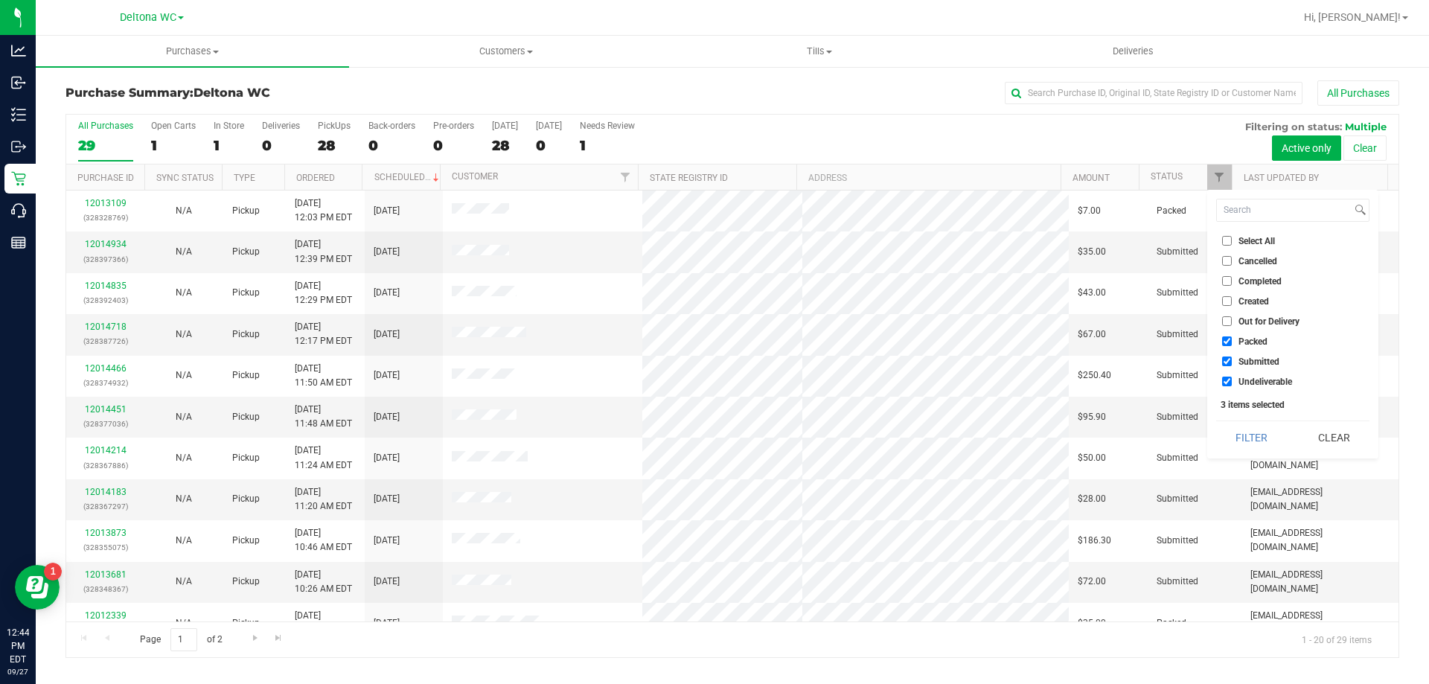
checkbox input "false"
click at [1229, 383] on input "Undeliverable" at bounding box center [1227, 382] width 10 height 10
checkbox input "false"
click at [1236, 429] on button "Filter" at bounding box center [1251, 437] width 71 height 33
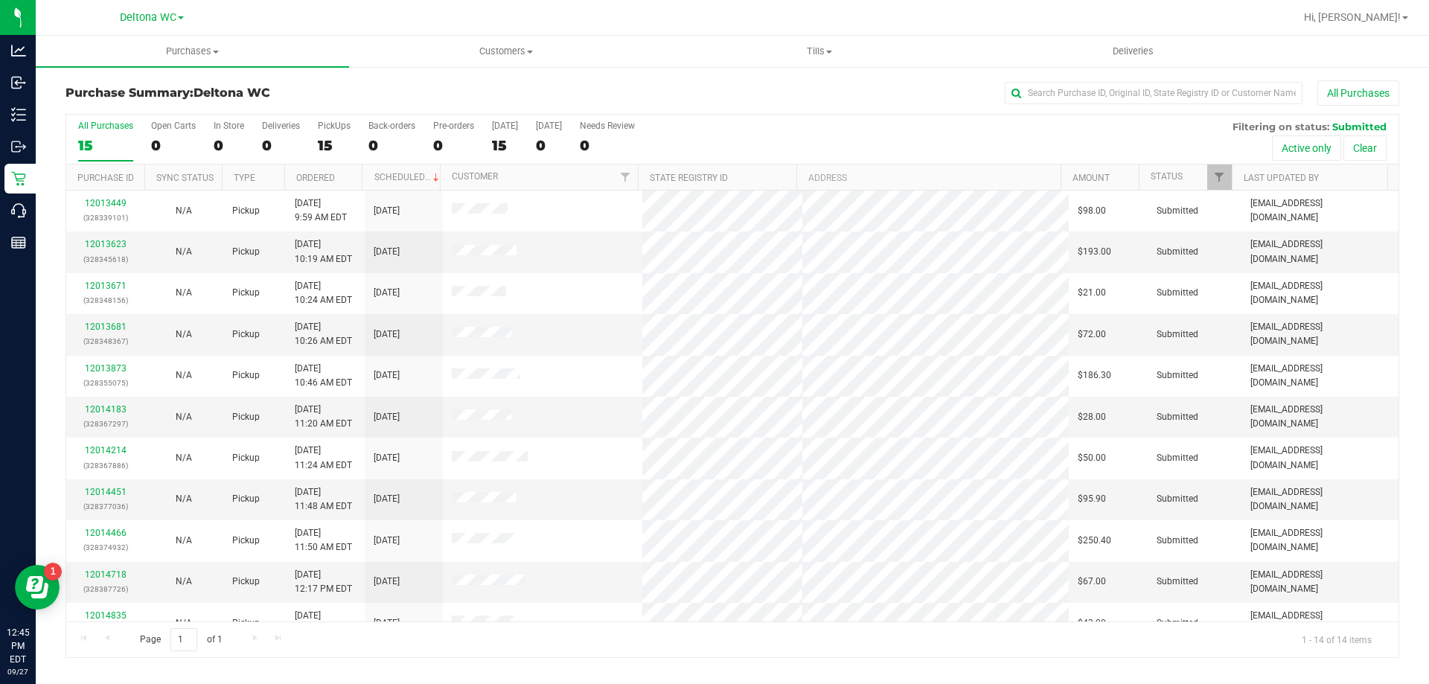
click at [345, 179] on th "Ordered" at bounding box center [323, 178] width 78 height 26
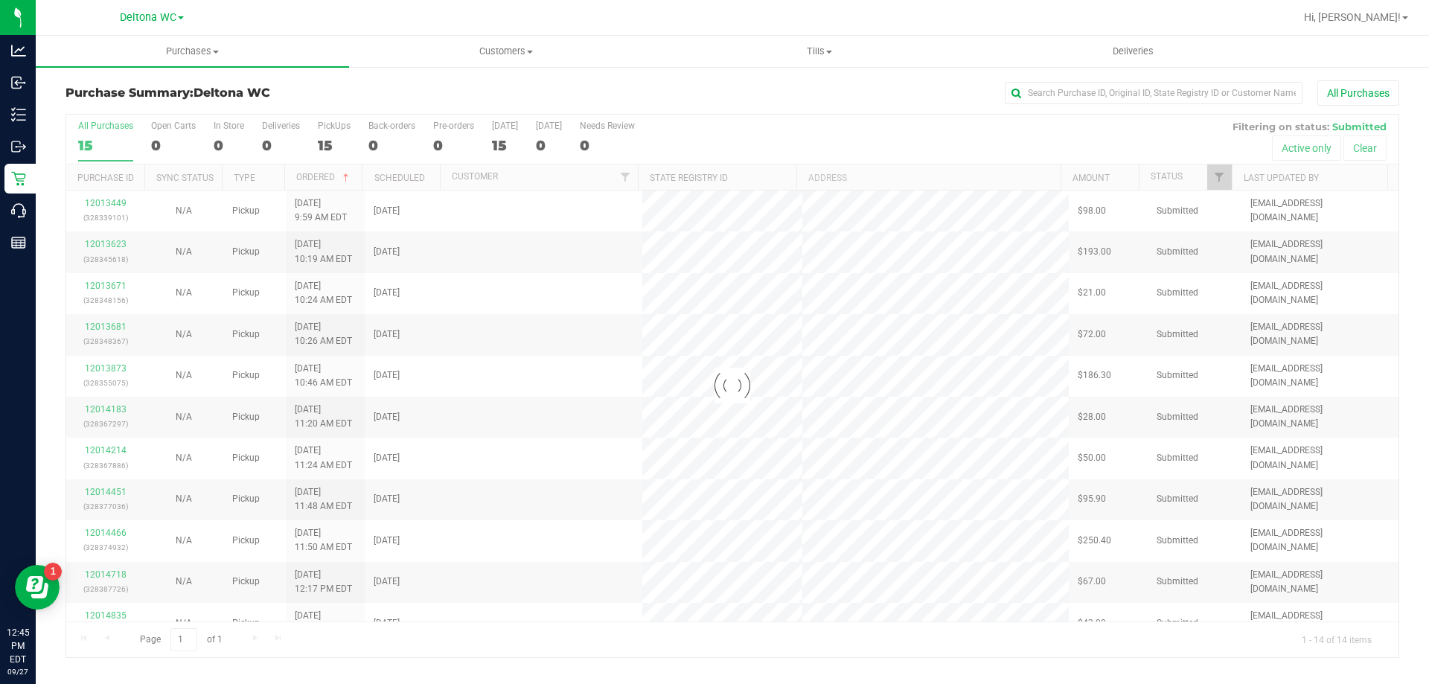
checkbox input "true"
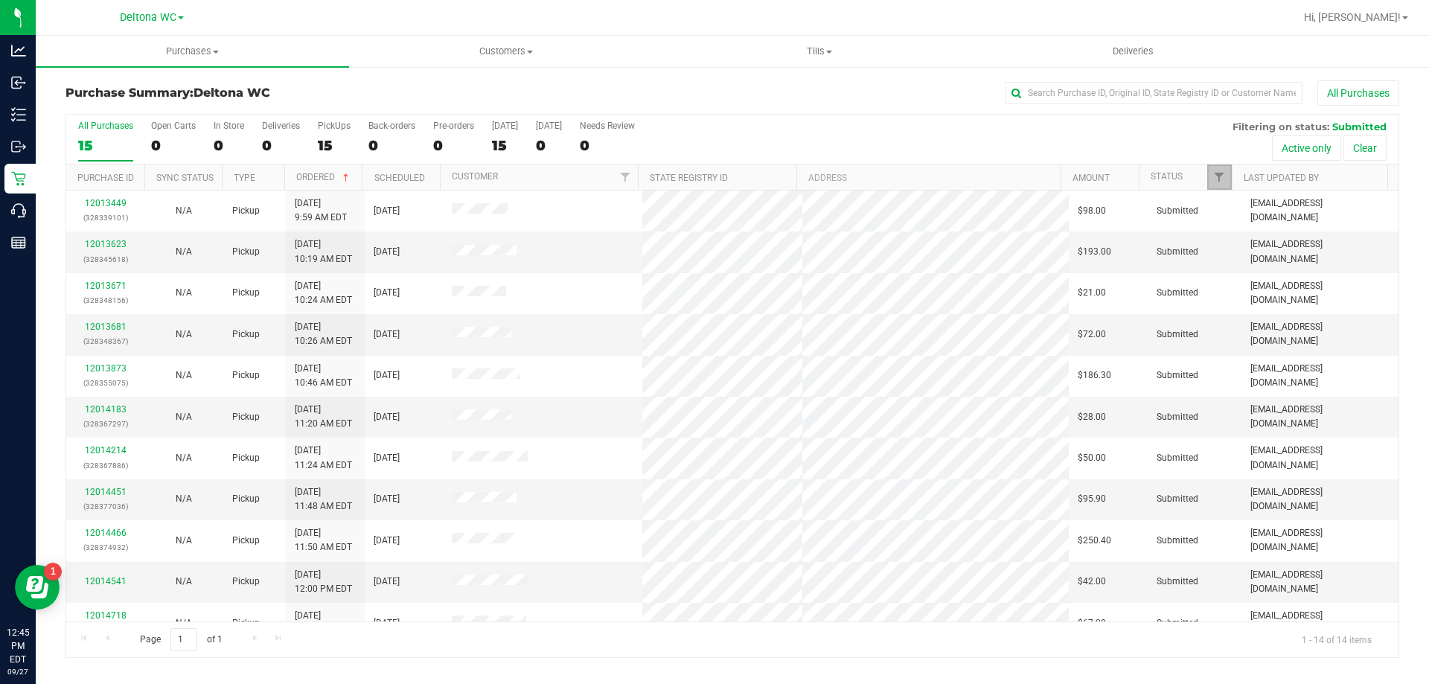
click at [1226, 179] on link "Filter" at bounding box center [1219, 177] width 25 height 25
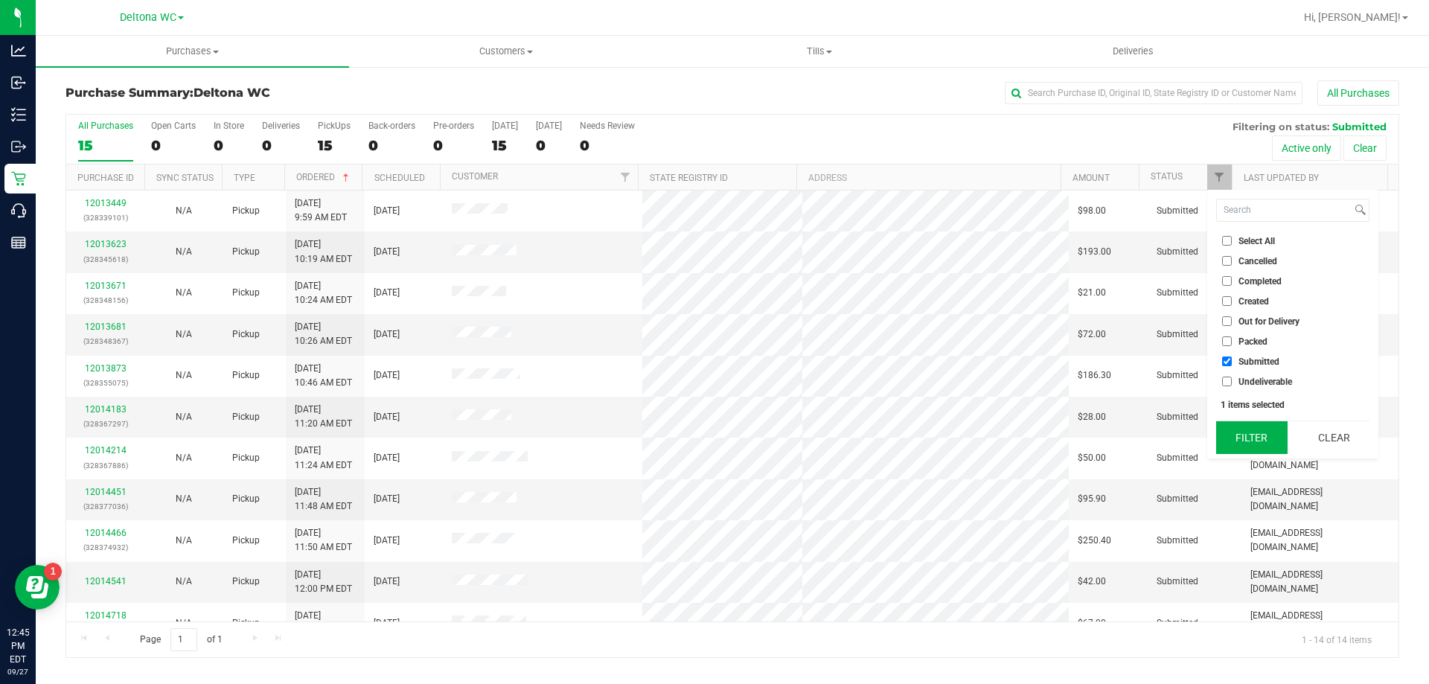
click at [1265, 427] on button "Filter" at bounding box center [1251, 437] width 71 height 33
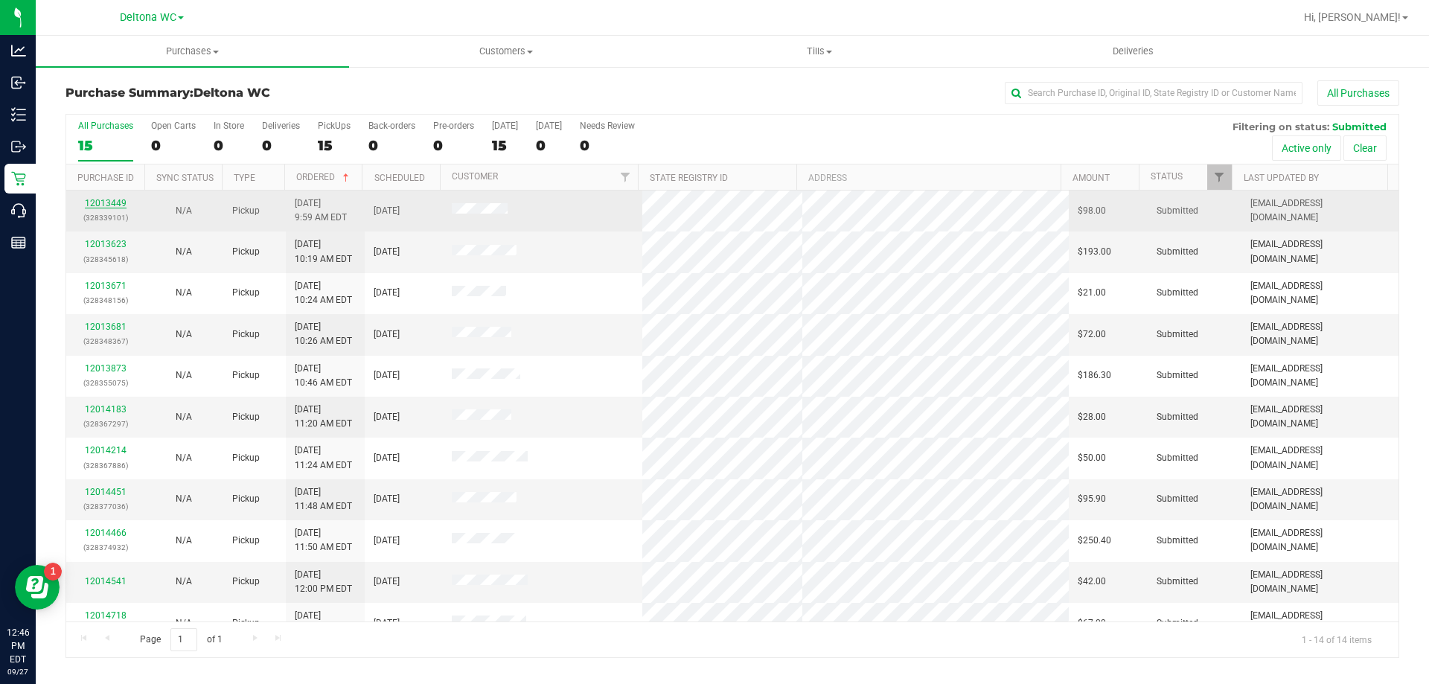
click at [96, 202] on link "12013449" at bounding box center [106, 203] width 42 height 10
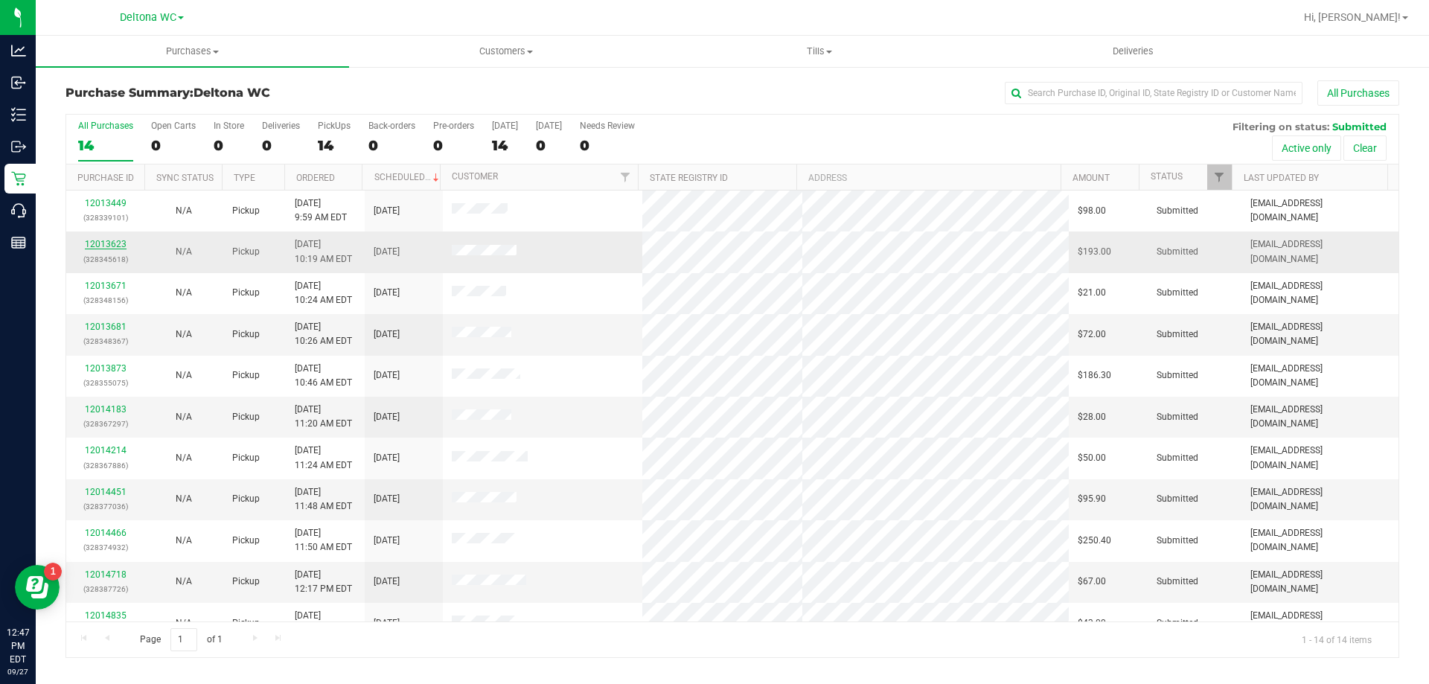
click at [114, 246] on link "12013623" at bounding box center [106, 244] width 42 height 10
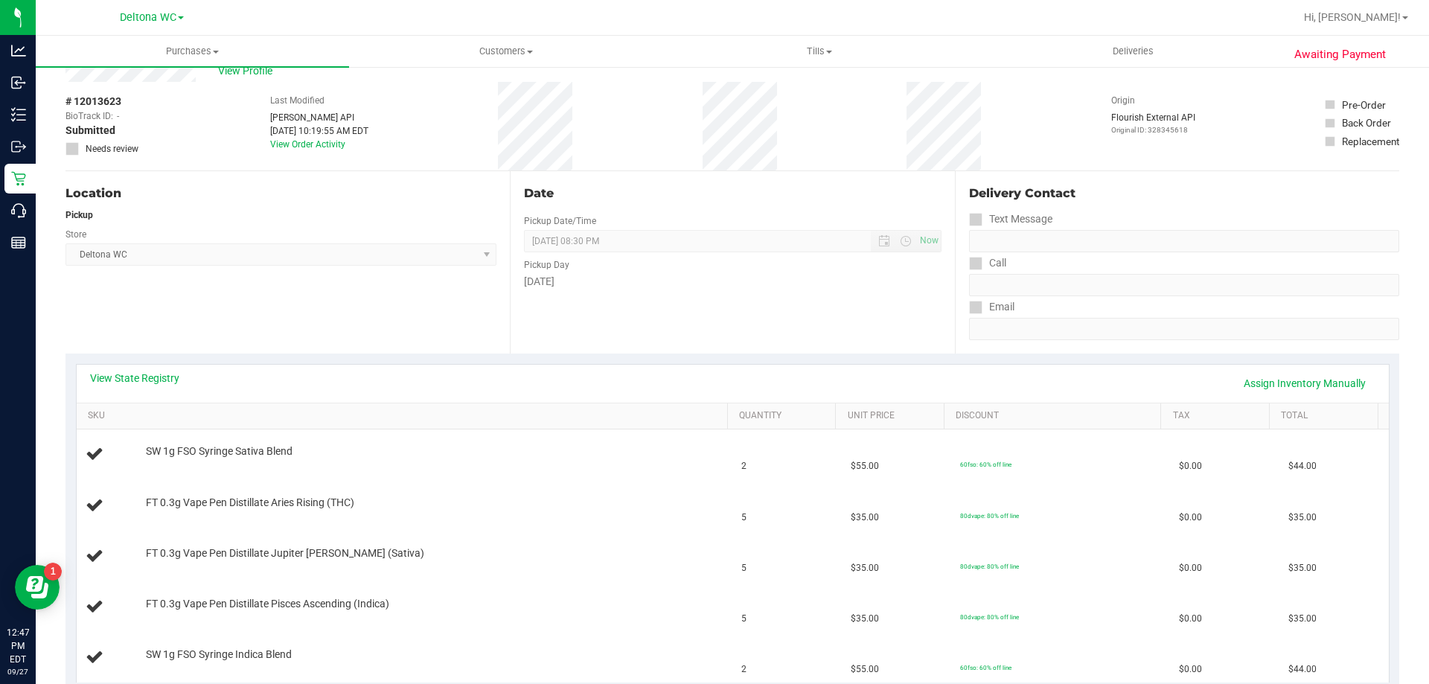
scroll to position [74, 0]
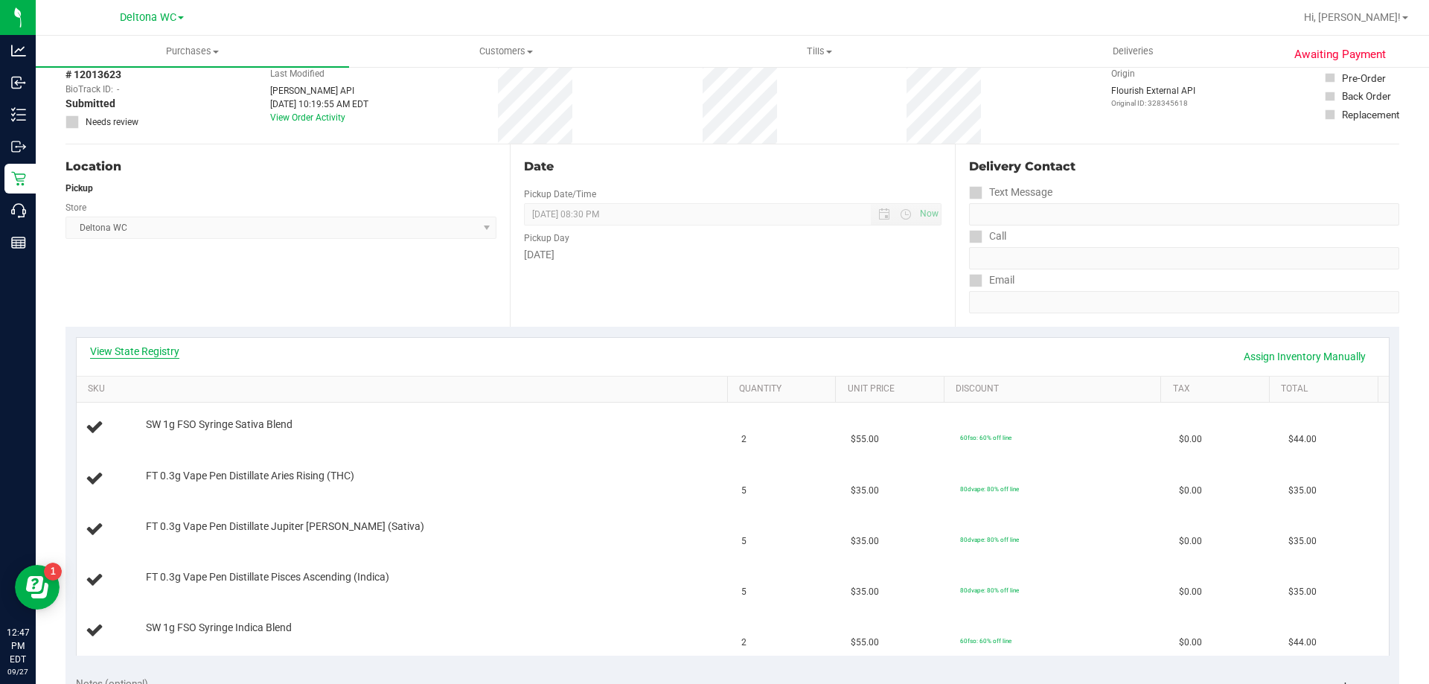
click at [168, 348] on link "View State Registry" at bounding box center [134, 351] width 89 height 15
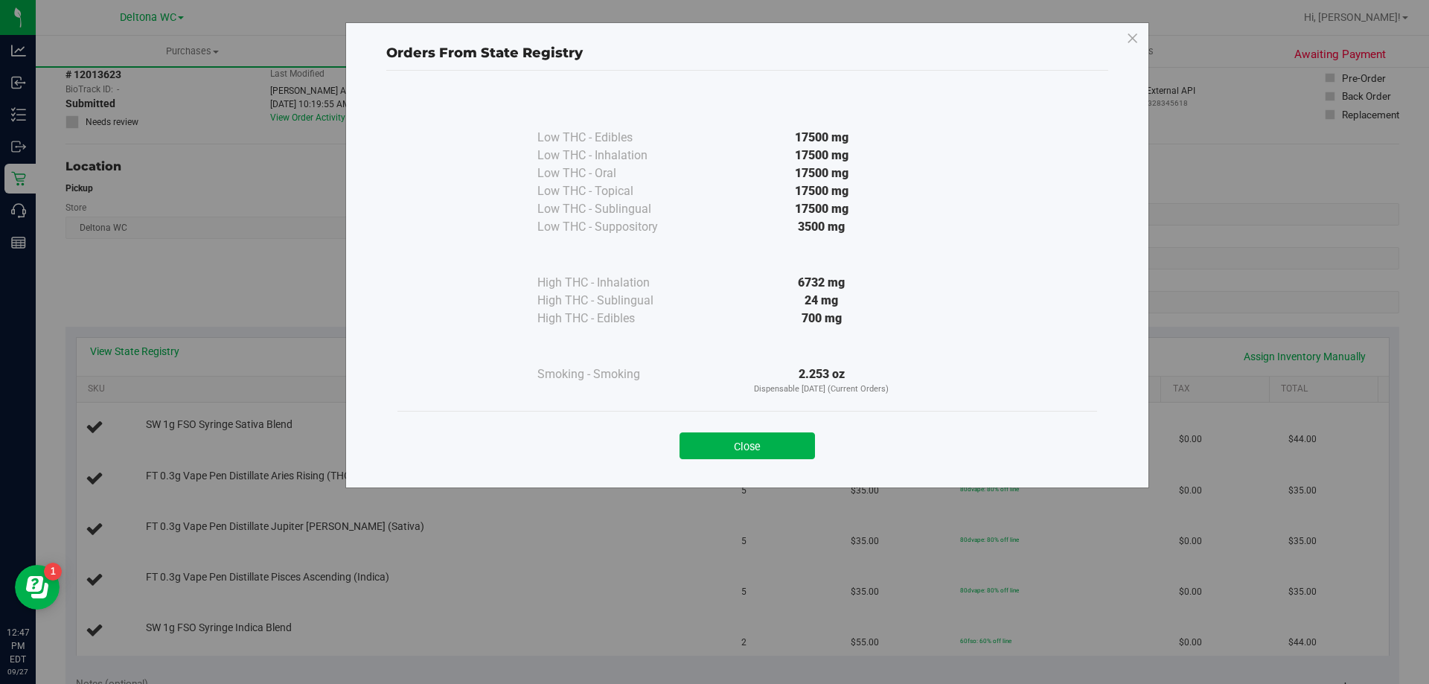
click at [730, 427] on div "Close" at bounding box center [747, 441] width 677 height 37
click at [715, 453] on button "Close" at bounding box center [747, 445] width 135 height 27
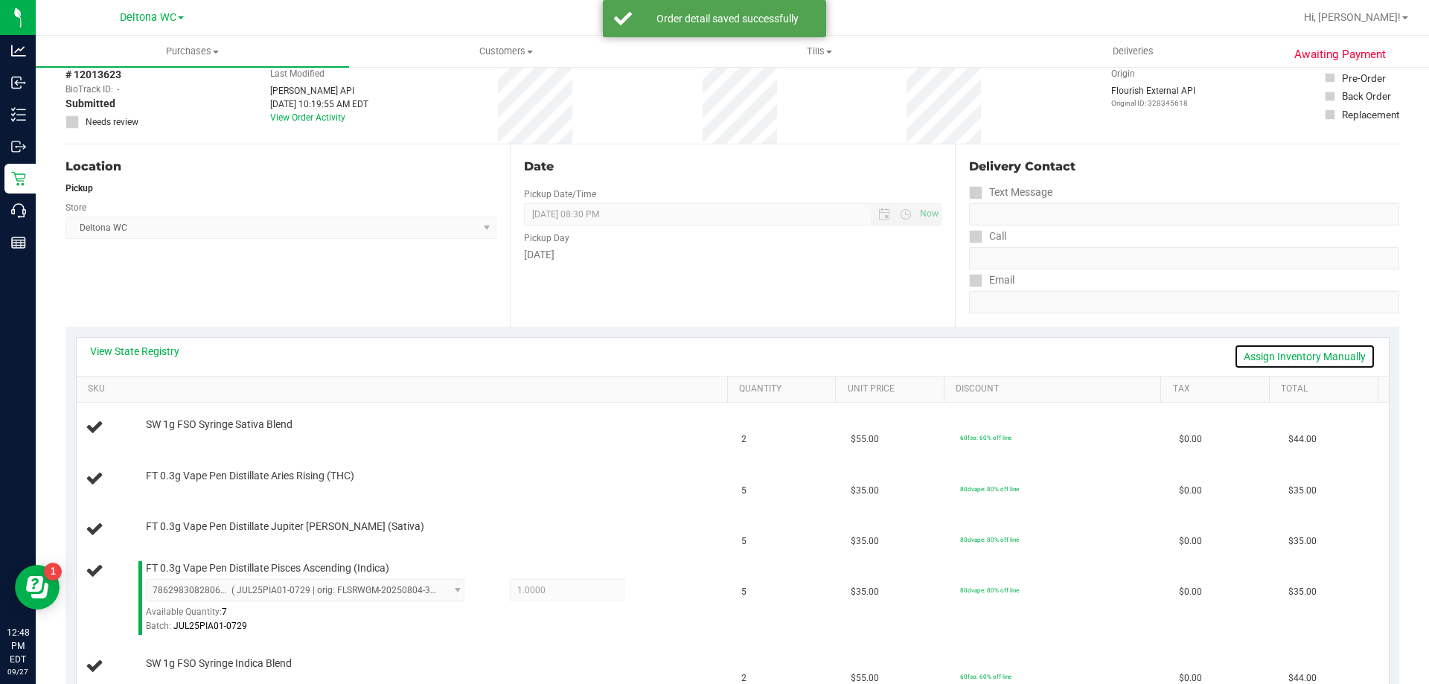
click at [1299, 354] on link "Assign Inventory Manually" at bounding box center [1304, 356] width 141 height 25
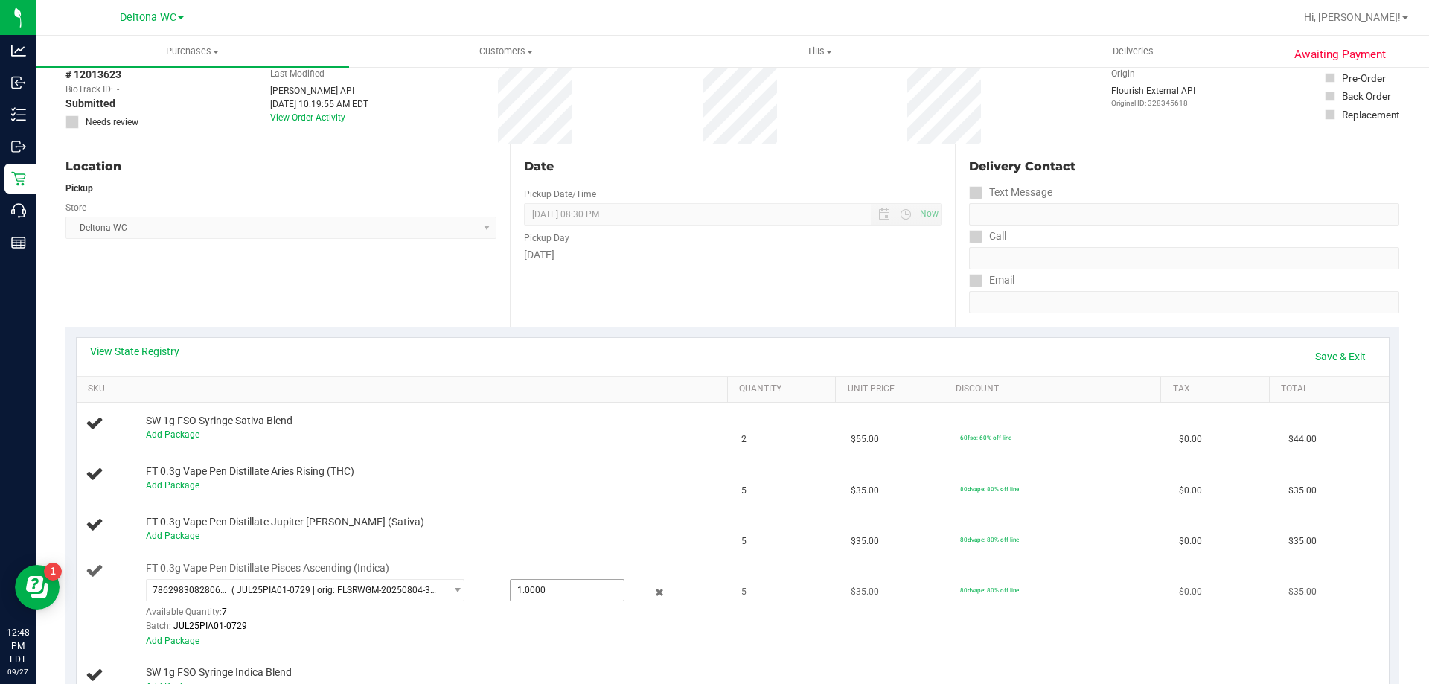
click at [522, 590] on span "1.0000 1" at bounding box center [567, 590] width 115 height 22
click at [0, 0] on input "1" at bounding box center [0, 0] width 0 height 0
type input "5"
type input "5.0000"
click at [550, 531] on div "Add Package" at bounding box center [433, 536] width 575 height 14
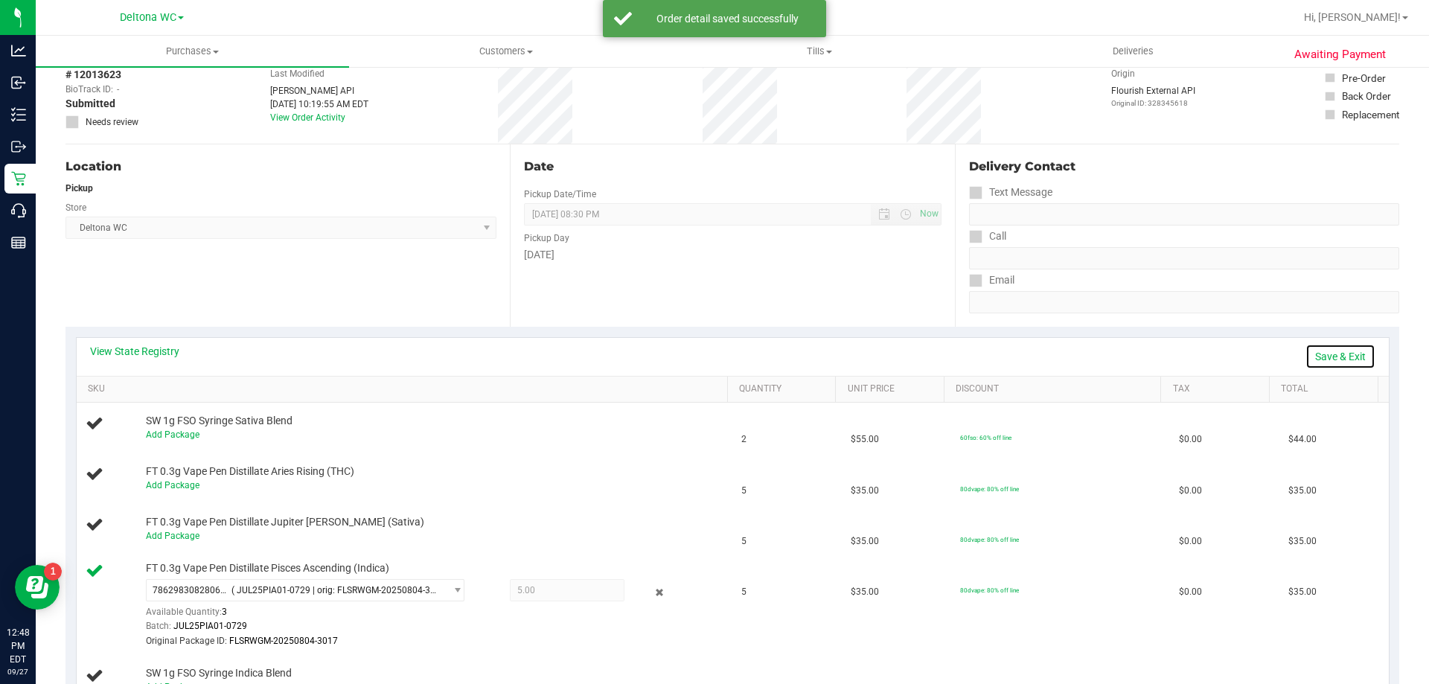
click at [1347, 357] on link "Save & Exit" at bounding box center [1341, 356] width 70 height 25
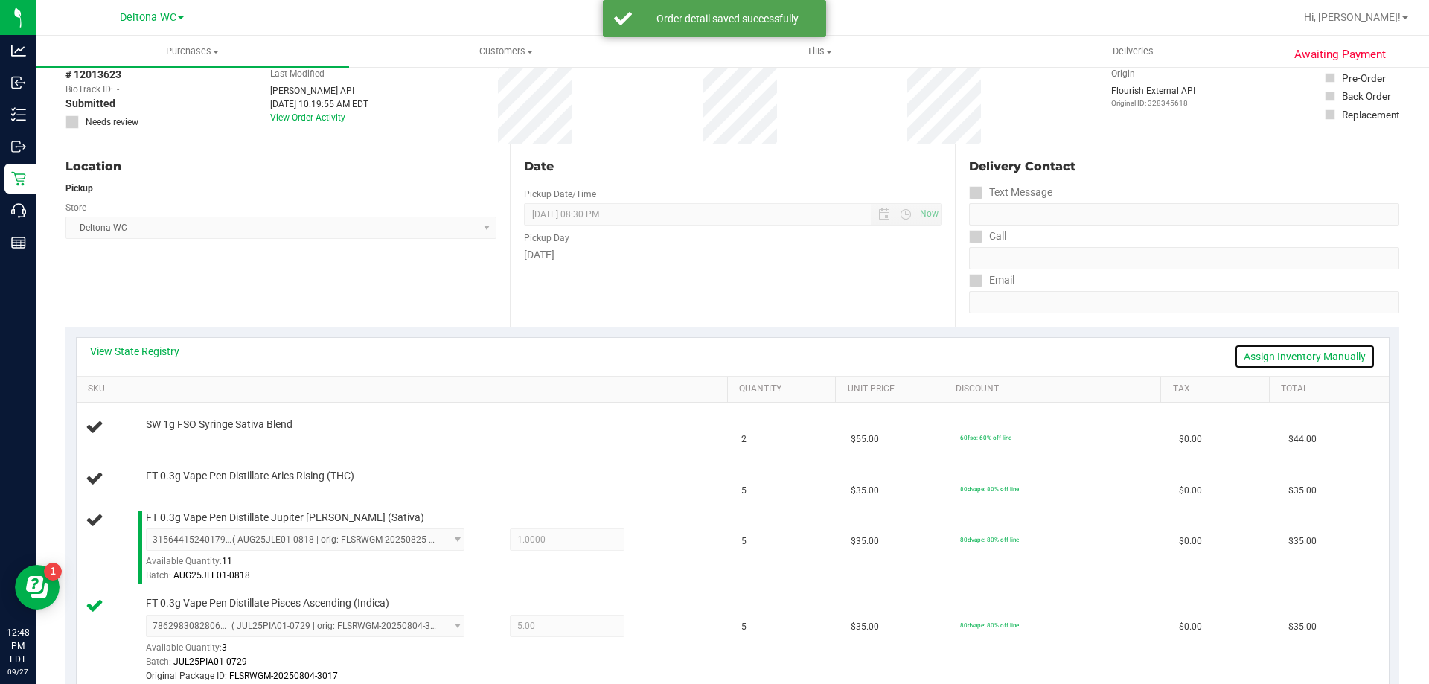
click at [1250, 364] on link "Assign Inventory Manually" at bounding box center [1304, 356] width 141 height 25
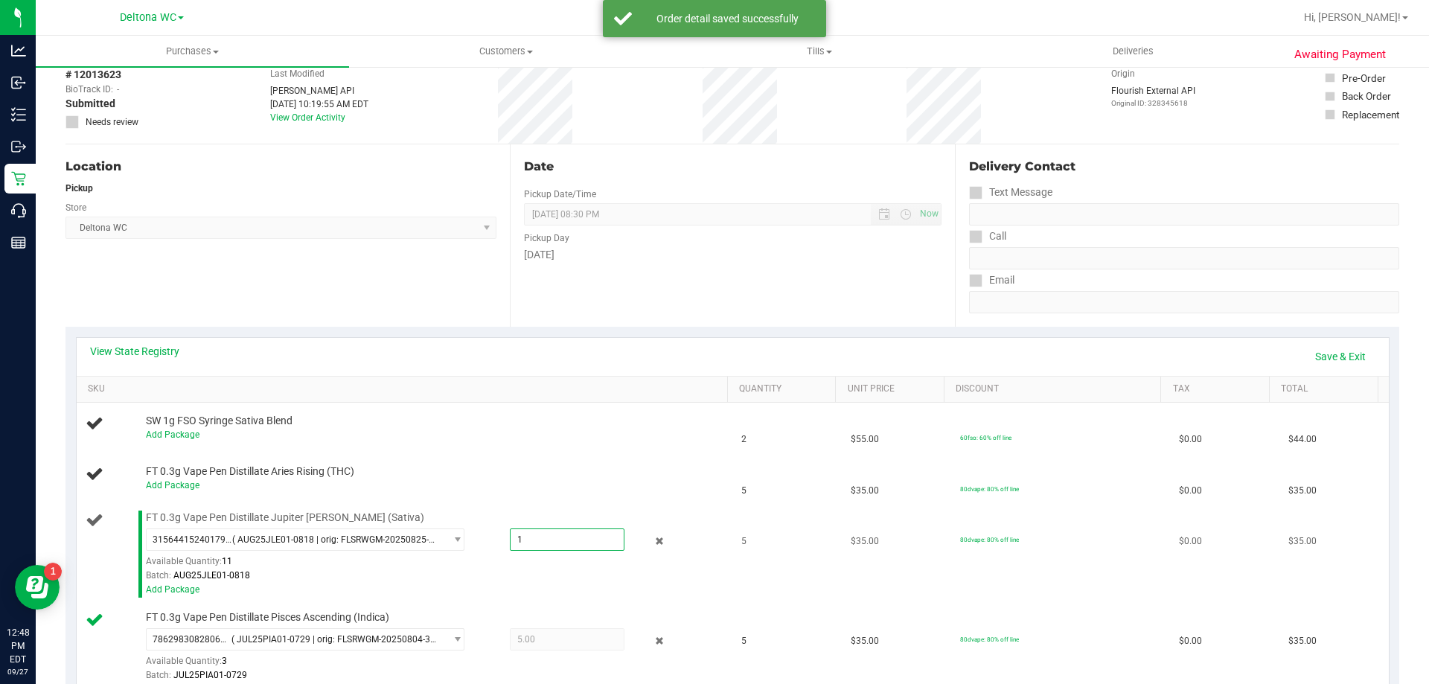
click at [516, 536] on span "1.0000 1" at bounding box center [567, 540] width 115 height 22
click at [516, 536] on input "1" at bounding box center [567, 539] width 113 height 21
type input "5"
type input "5.0000"
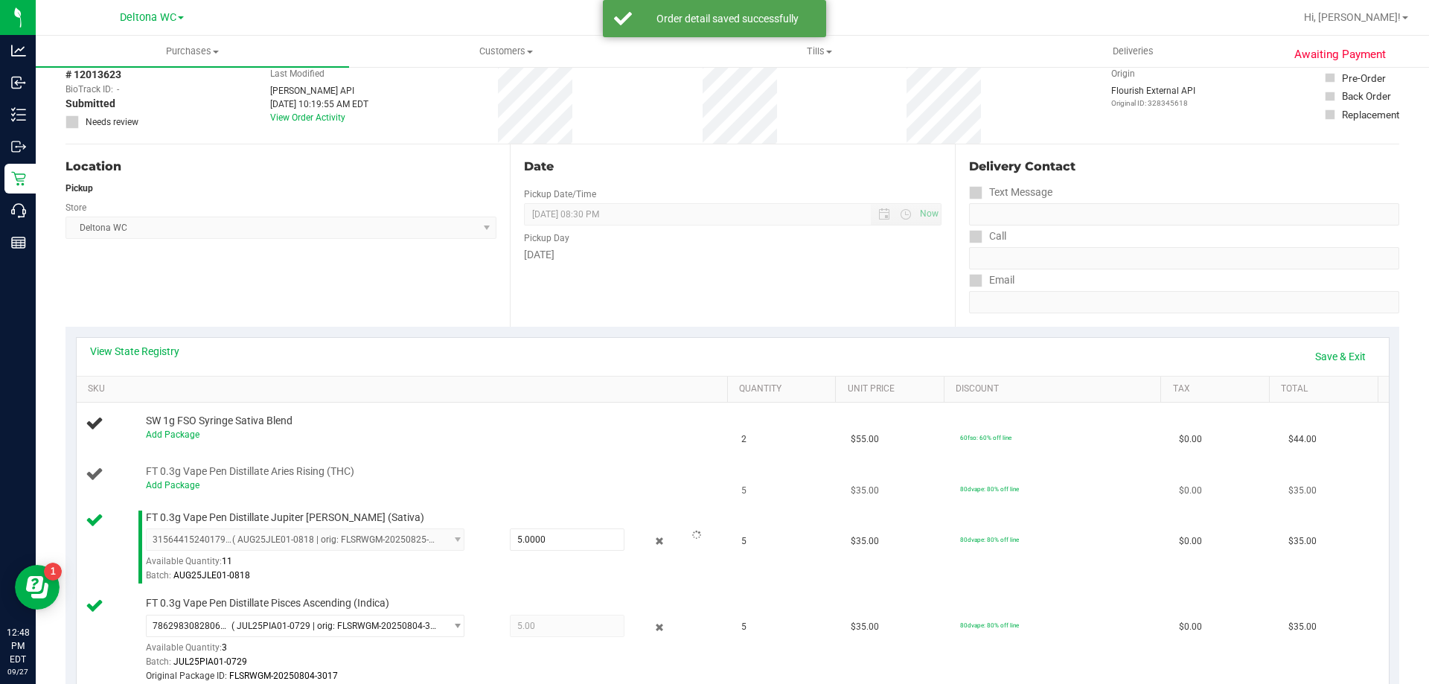
click at [545, 479] on div "Add Package" at bounding box center [433, 486] width 575 height 14
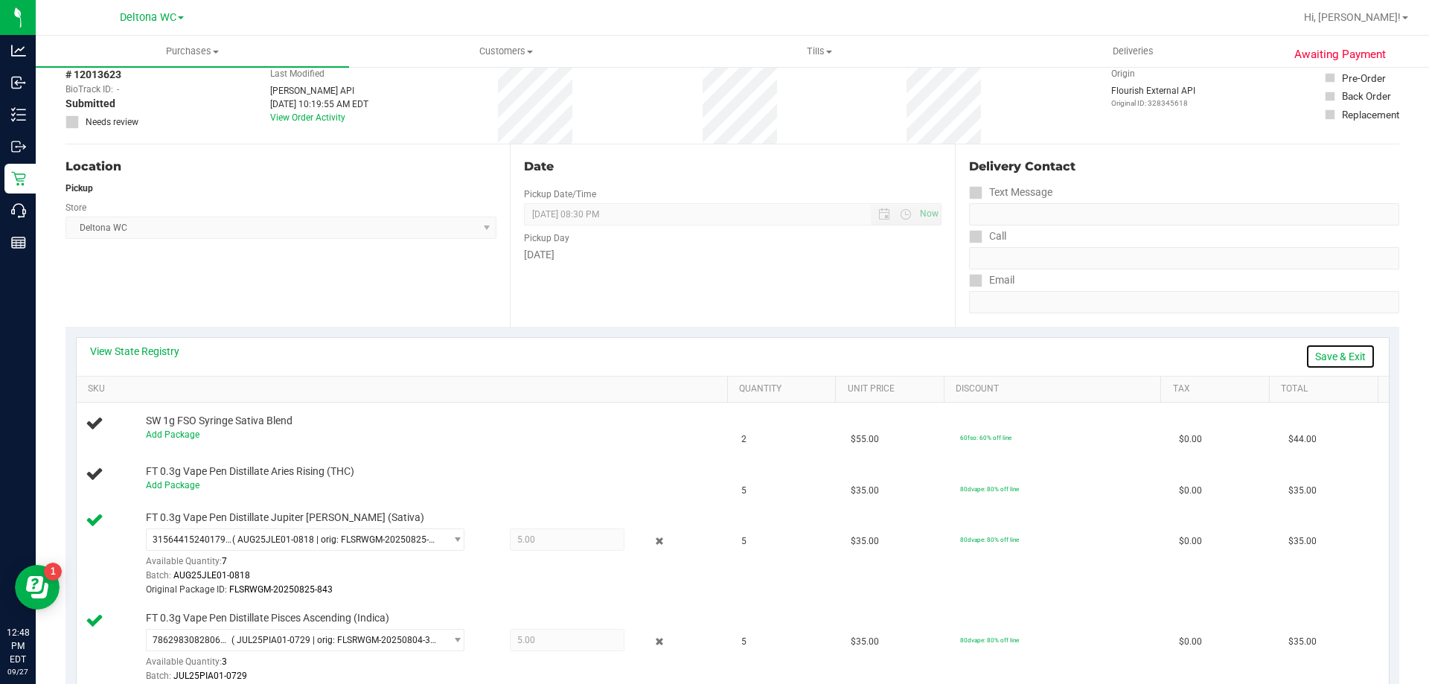
click at [1306, 354] on link "Save & Exit" at bounding box center [1341, 356] width 70 height 25
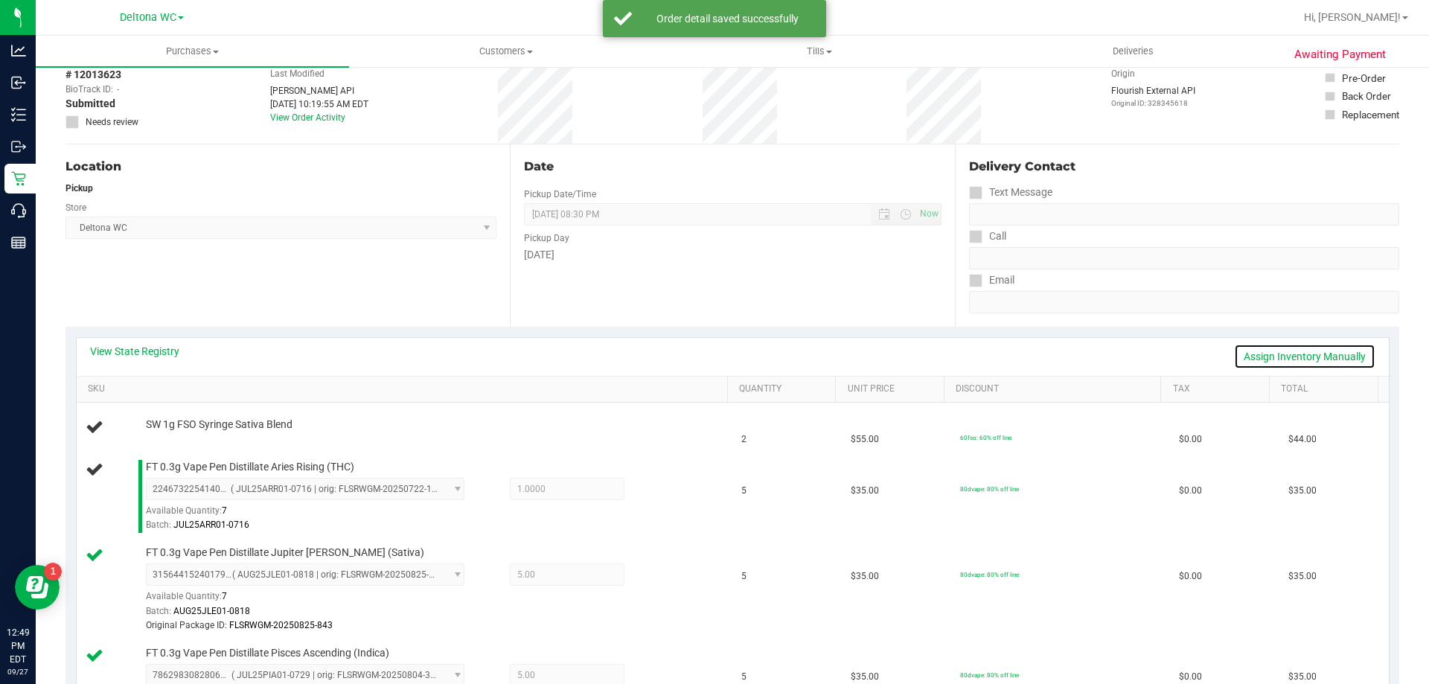
click at [1263, 355] on link "Assign Inventory Manually" at bounding box center [1304, 356] width 141 height 25
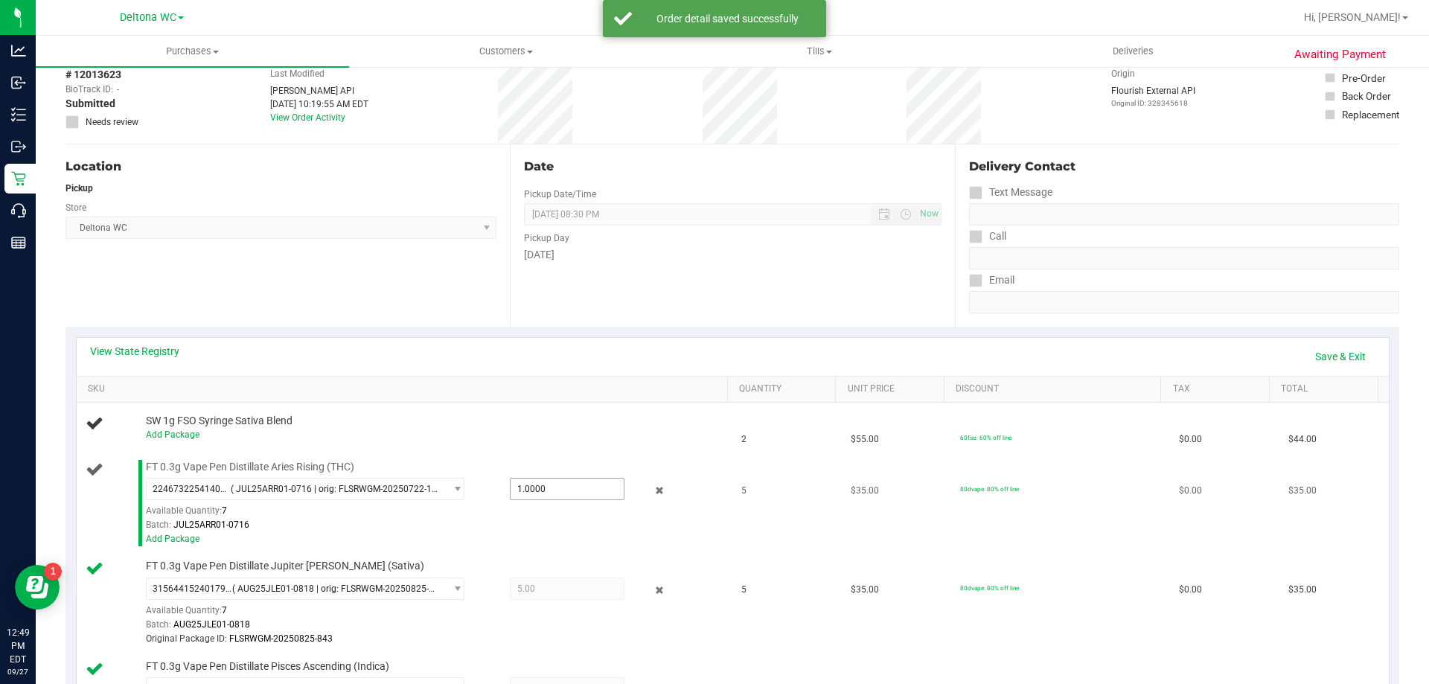
click at [523, 490] on span "1.0000 1" at bounding box center [567, 489] width 115 height 22
click at [0, 0] on input "1" at bounding box center [0, 0] width 0 height 0
type input "5"
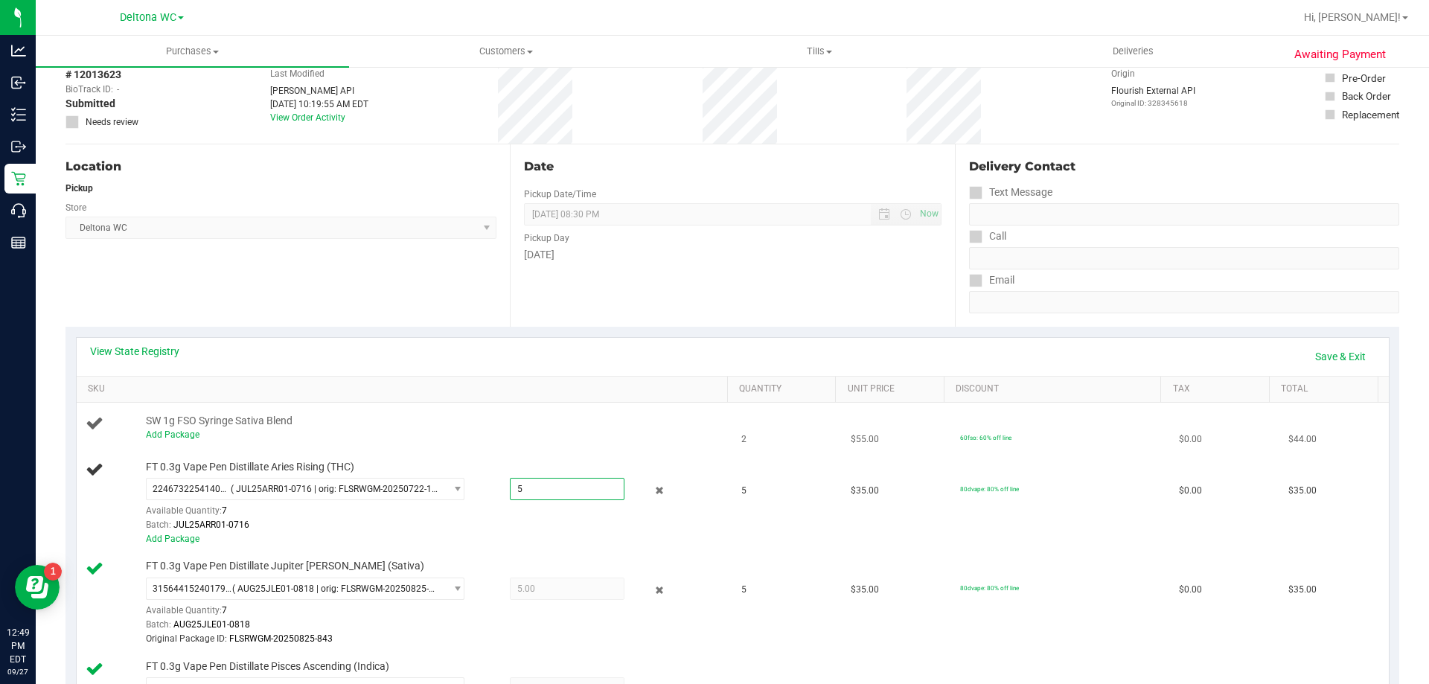
type input "5.0000"
click at [561, 428] on div "Add Package" at bounding box center [433, 435] width 575 height 14
click at [1340, 363] on link "Save & Exit" at bounding box center [1341, 356] width 70 height 25
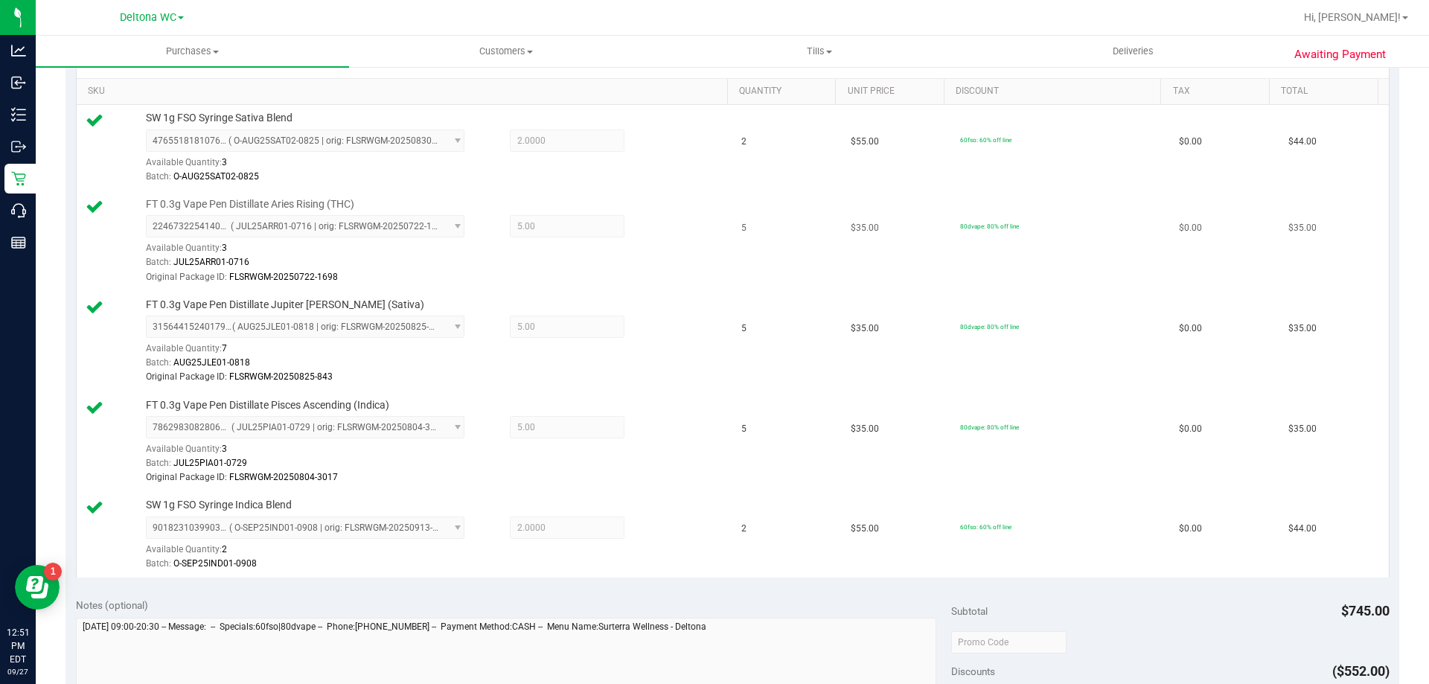
scroll to position [223, 0]
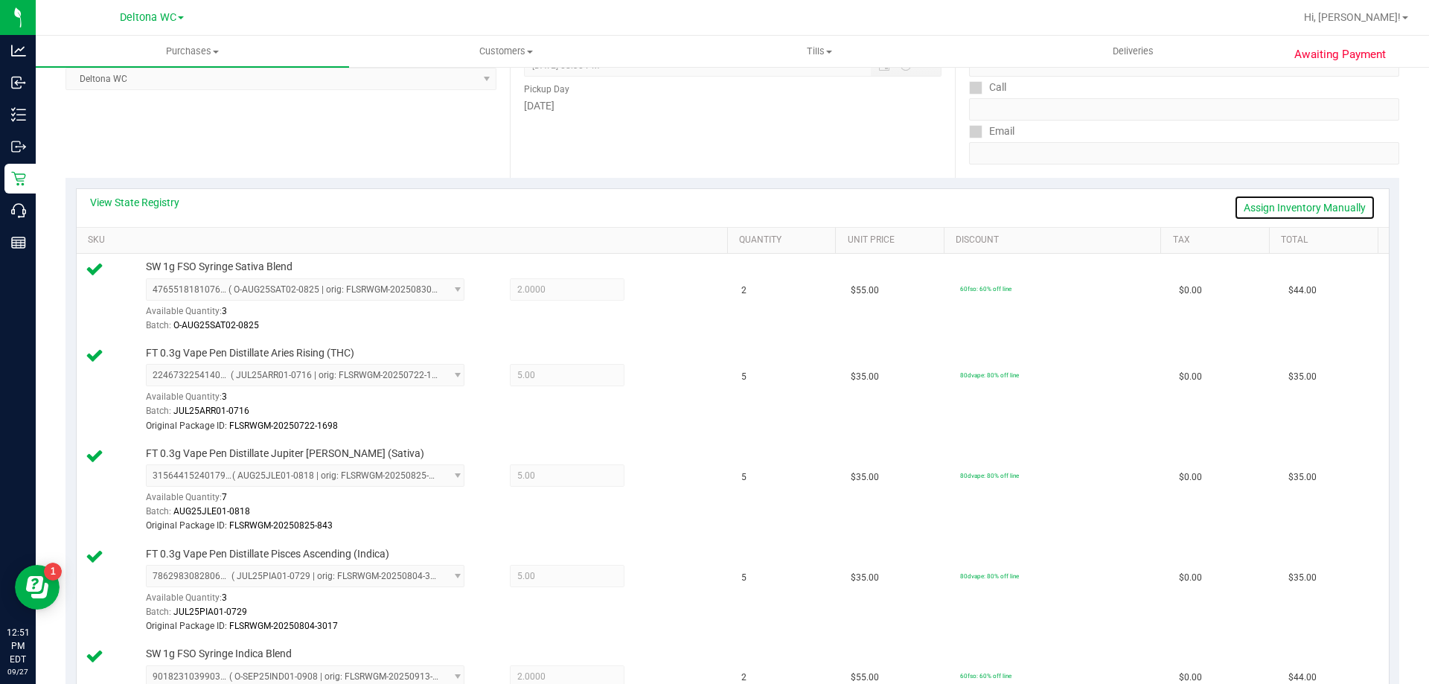
click at [1272, 207] on link "Assign Inventory Manually" at bounding box center [1304, 207] width 141 height 25
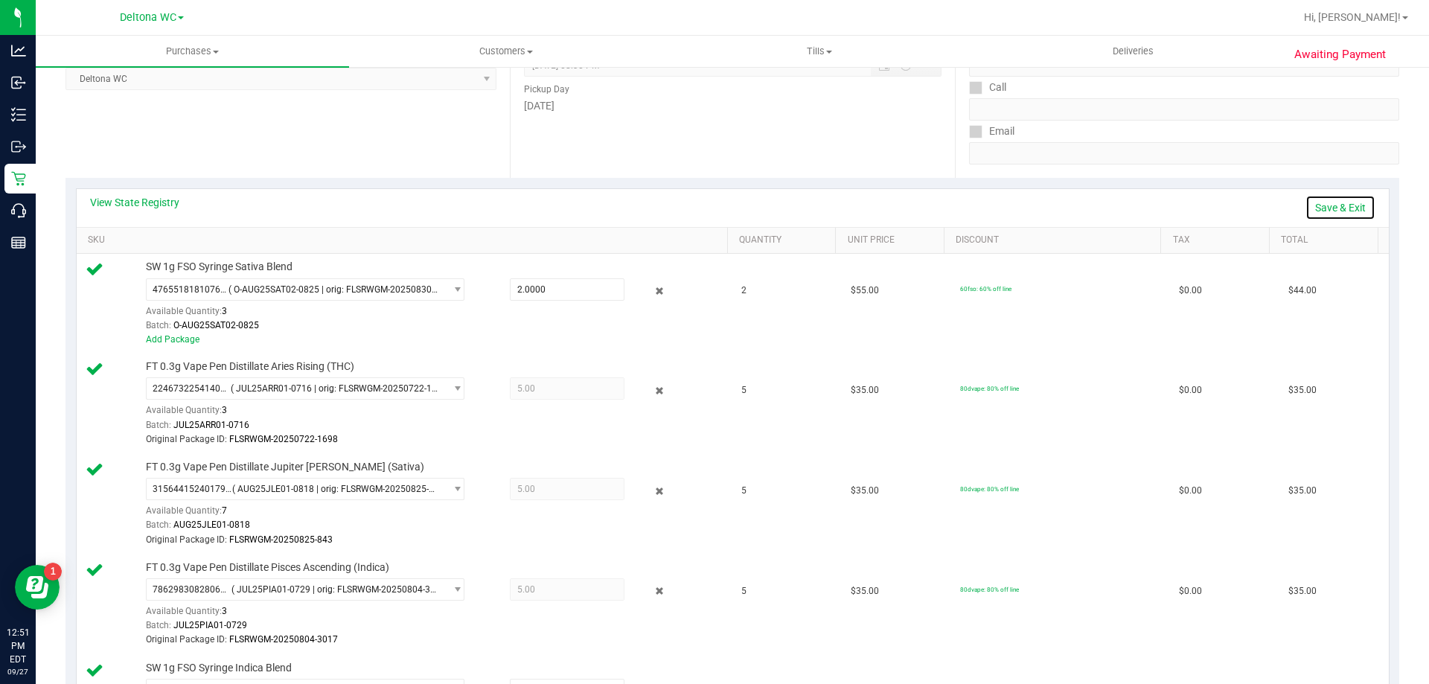
click at [1338, 203] on link "Save & Exit" at bounding box center [1341, 207] width 70 height 25
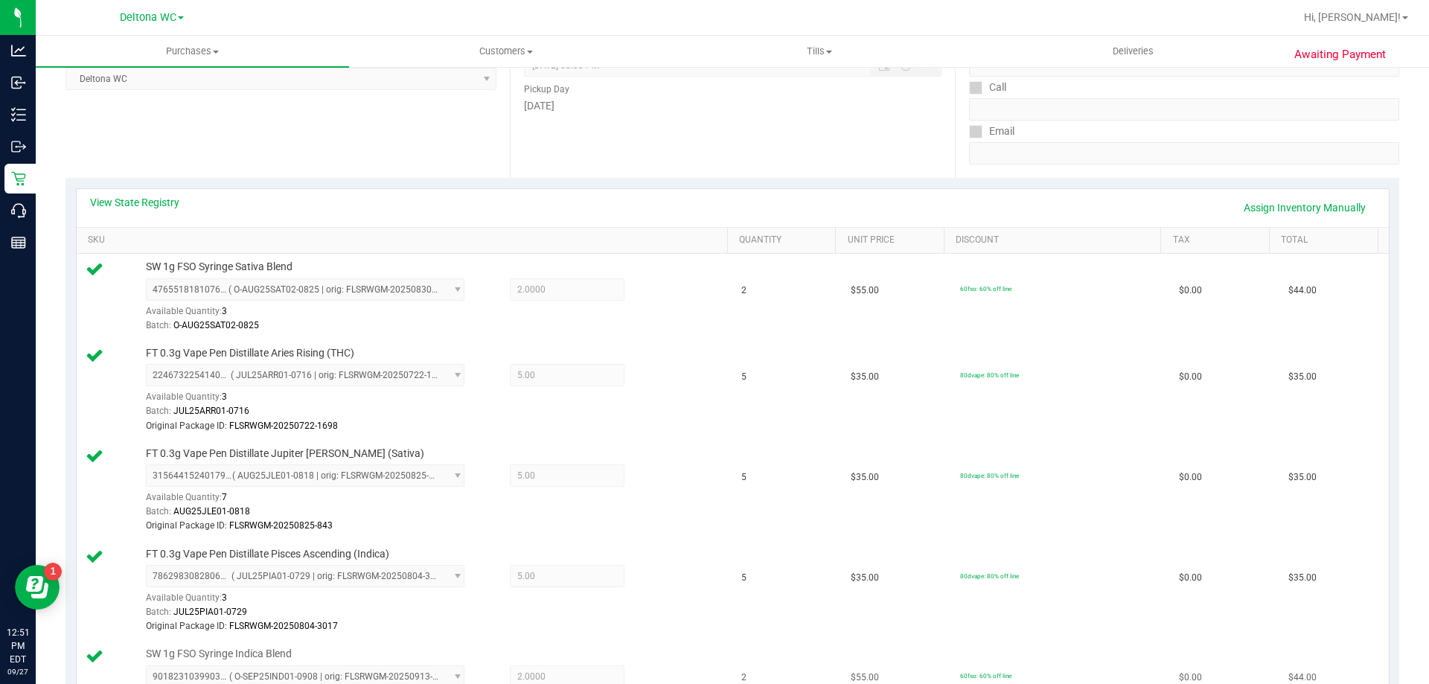
scroll to position [670, 0]
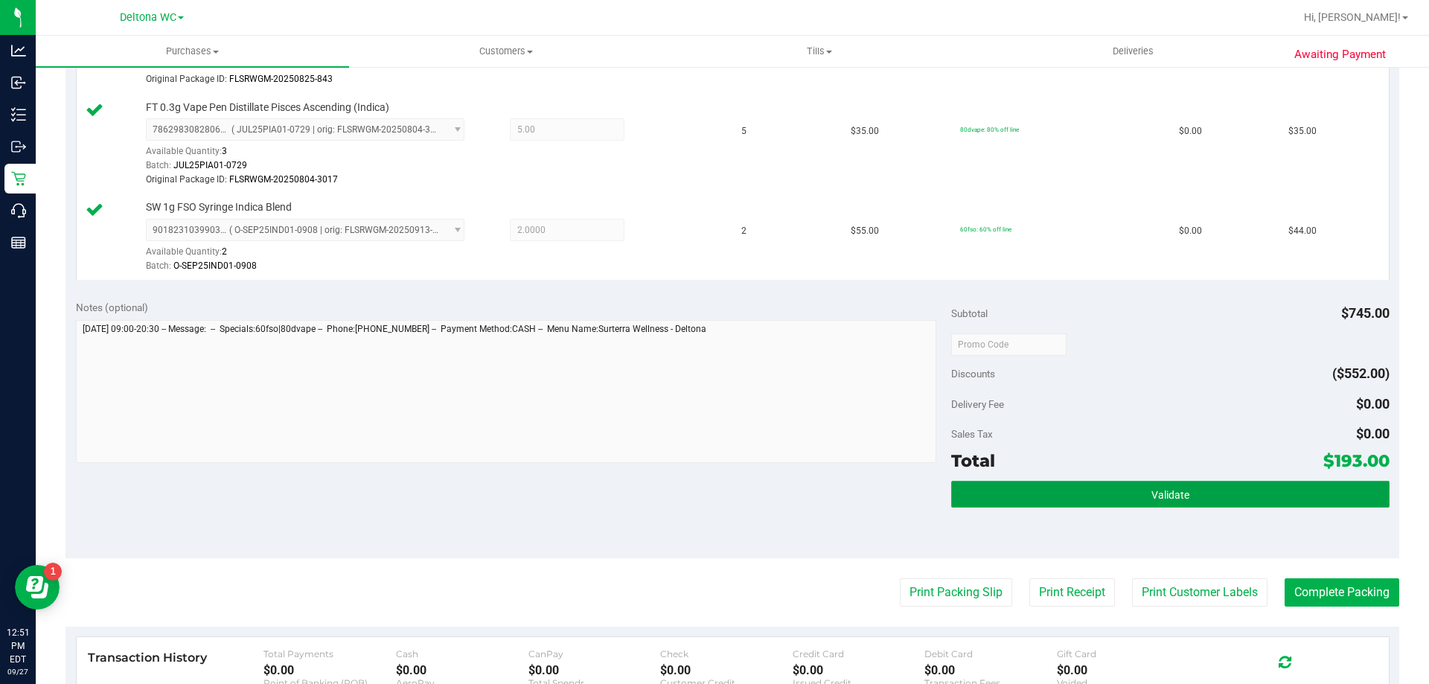
click at [1025, 504] on button "Validate" at bounding box center [1170, 494] width 438 height 27
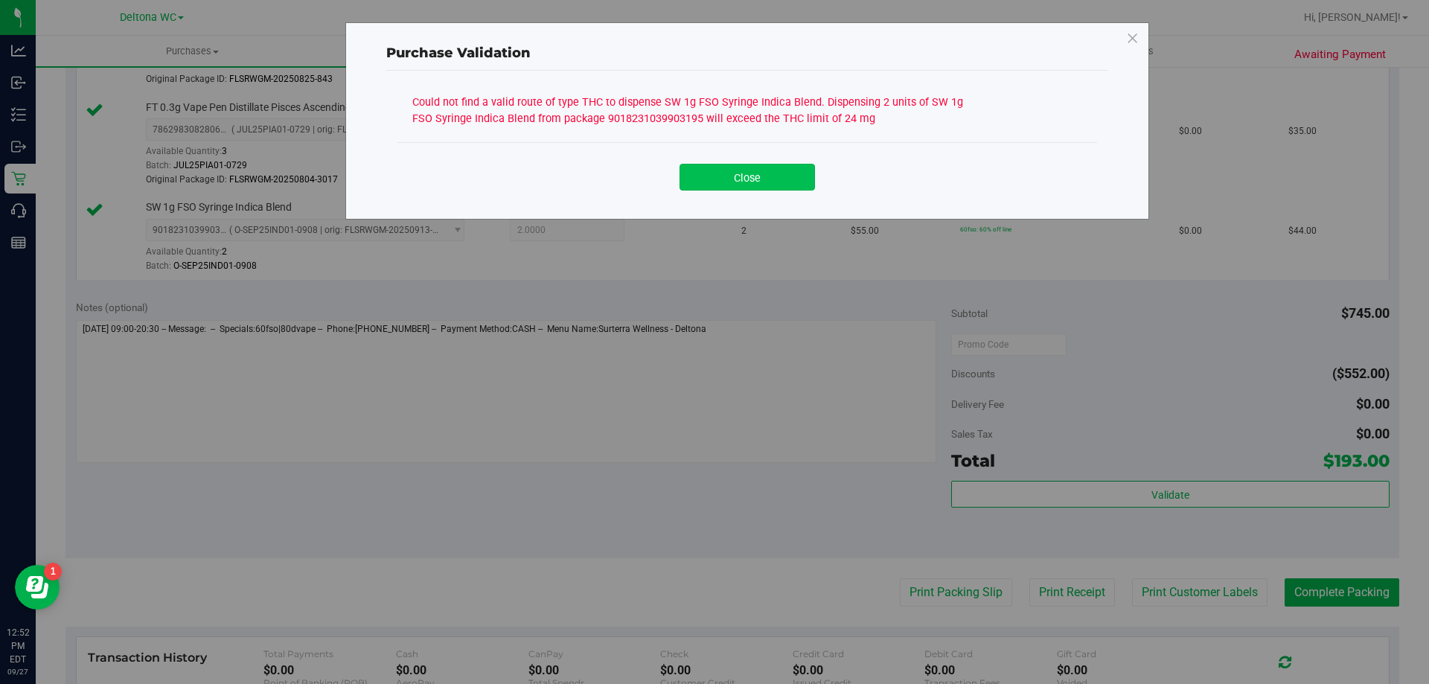
click at [775, 185] on button "Close" at bounding box center [747, 177] width 135 height 27
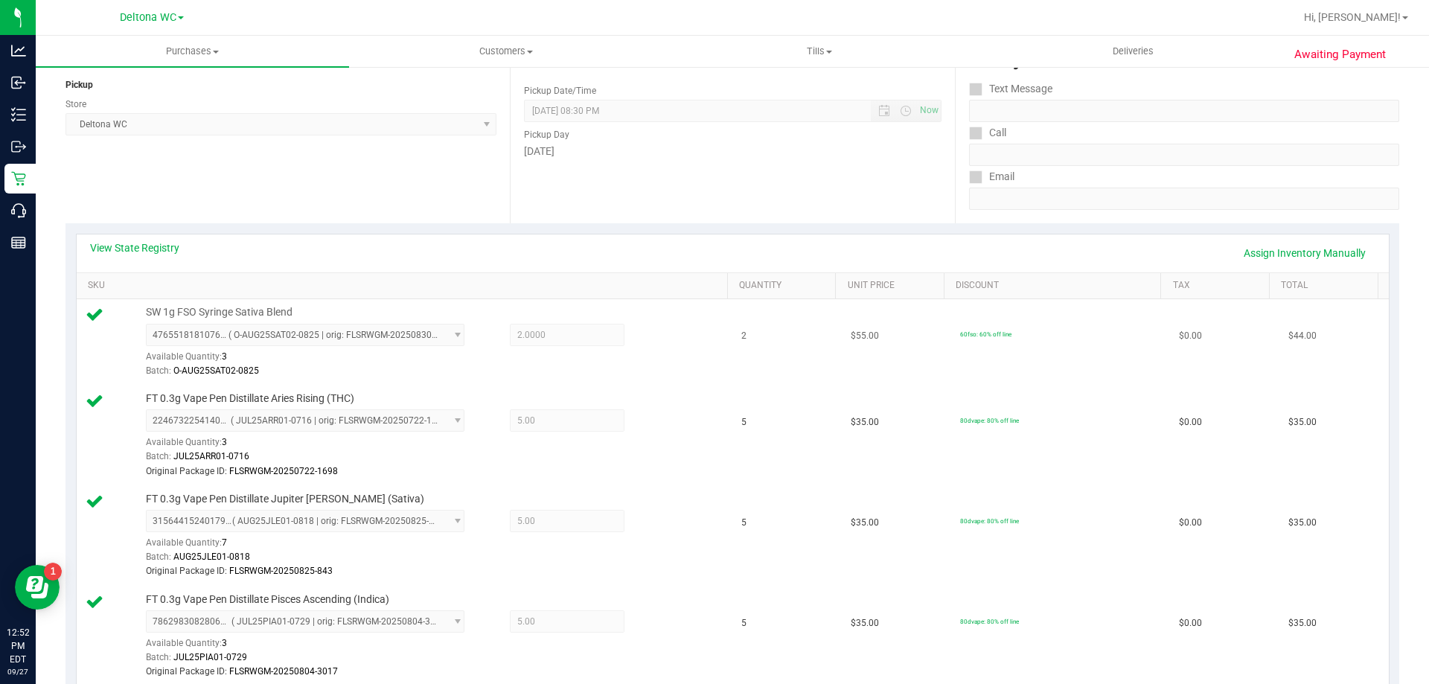
scroll to position [0, 0]
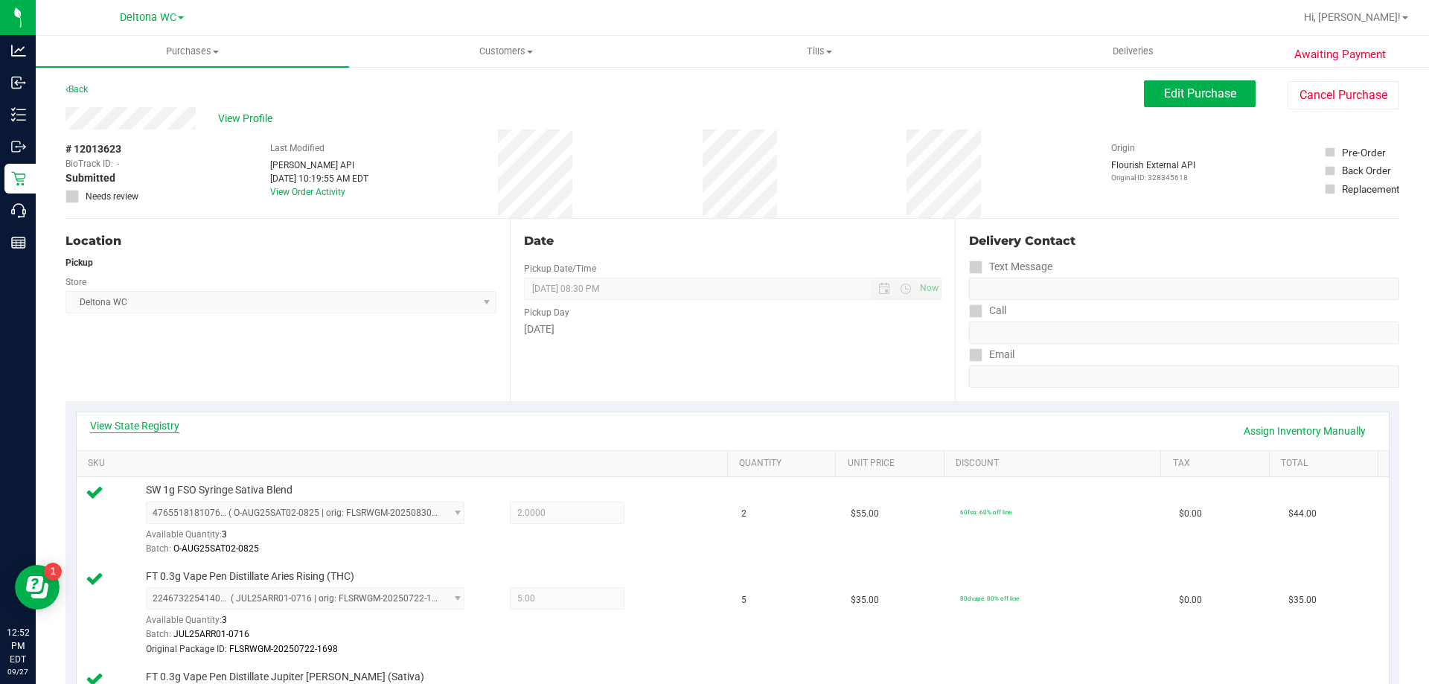
click at [164, 420] on link "View State Registry" at bounding box center [134, 425] width 89 height 15
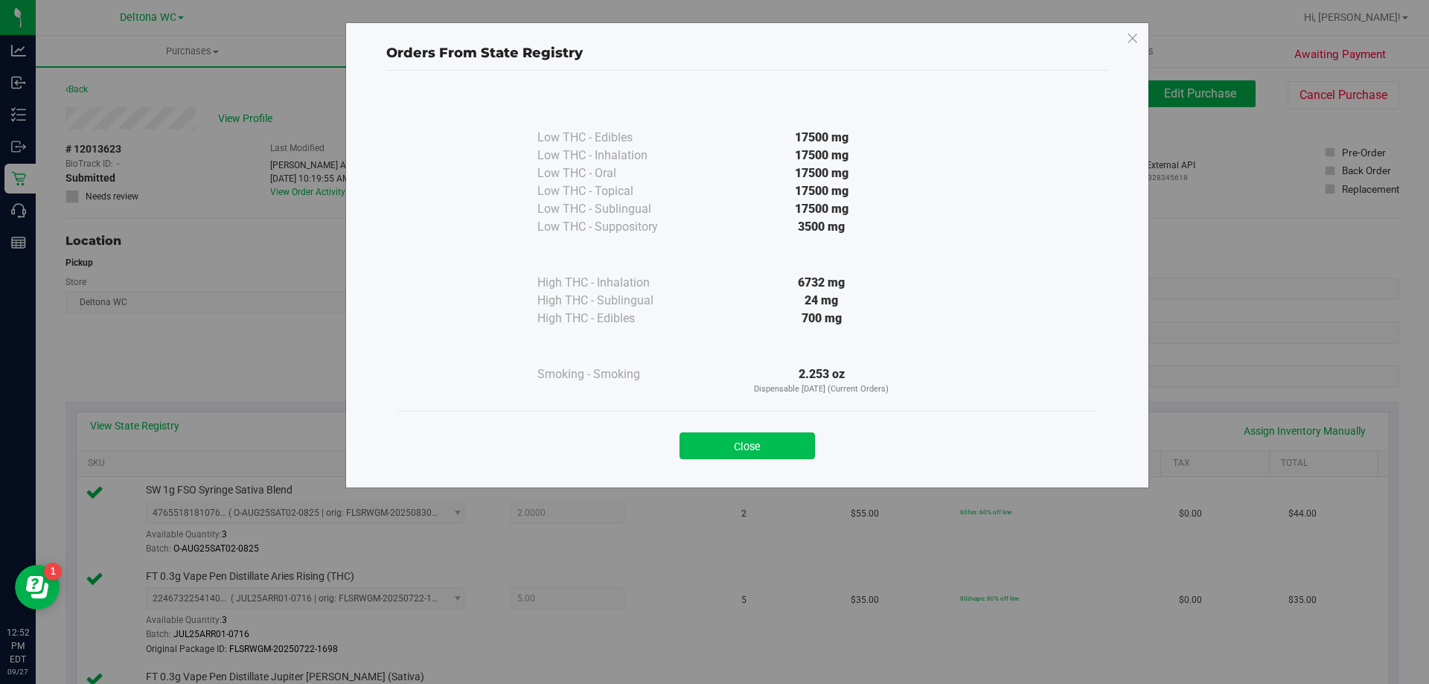
click at [766, 444] on button "Close" at bounding box center [747, 445] width 135 height 27
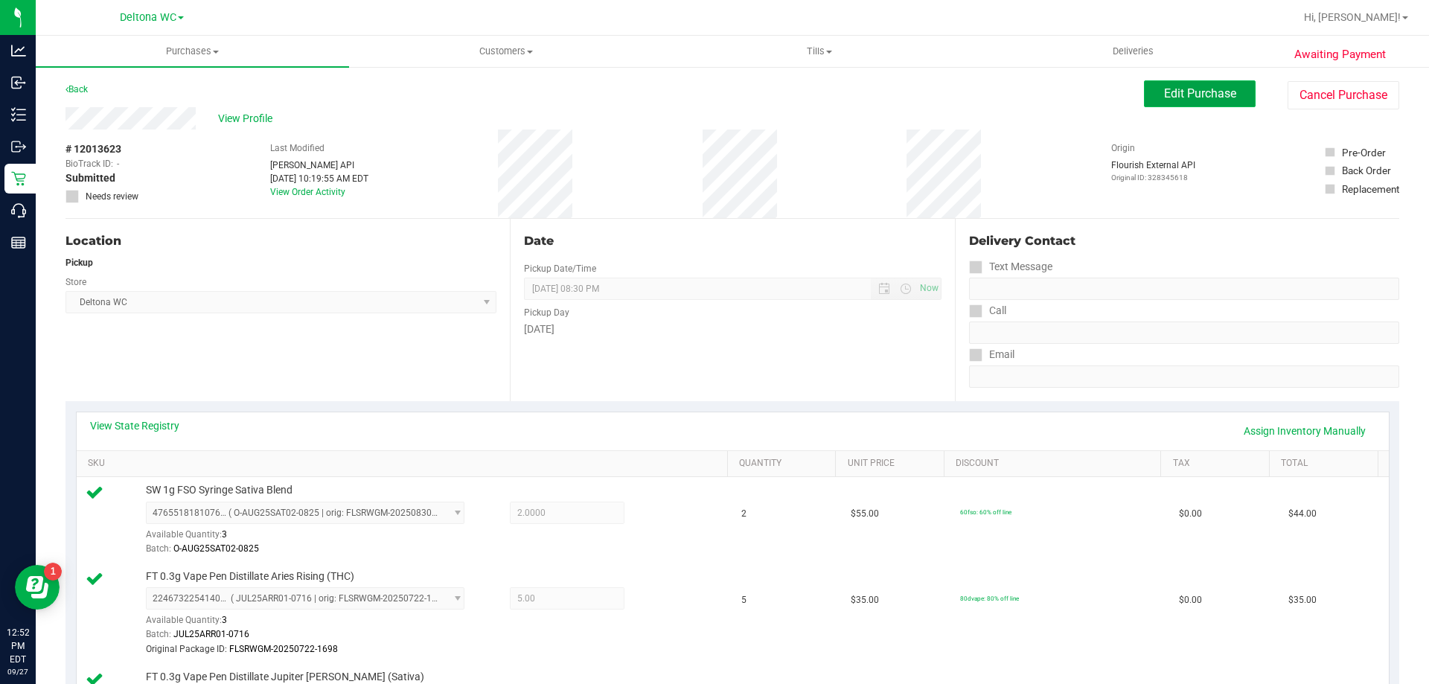
click at [1210, 98] on span "Edit Purchase" at bounding box center [1200, 93] width 72 height 14
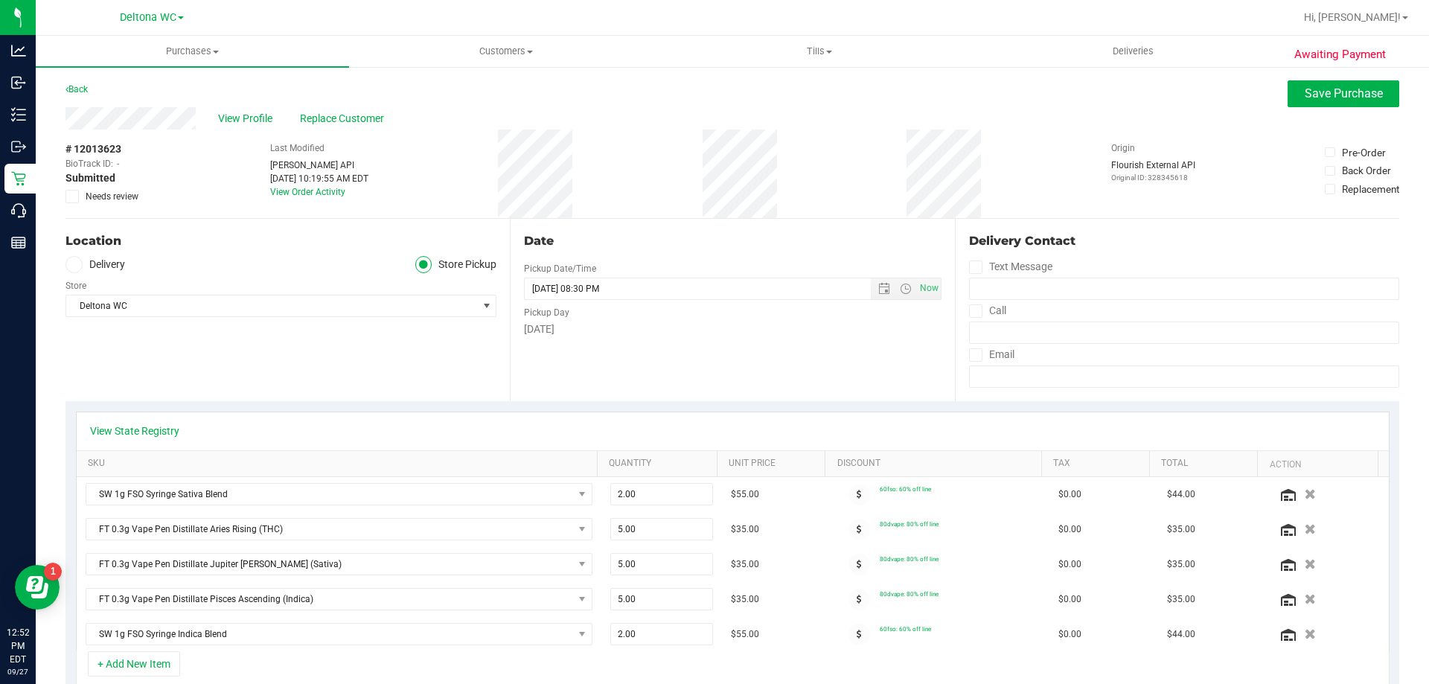
click at [77, 195] on span at bounding box center [72, 196] width 13 height 13
click at [0, 0] on input "Needs review" at bounding box center [0, 0] width 0 height 0
click at [1338, 92] on span "Save Purchase" at bounding box center [1344, 93] width 78 height 14
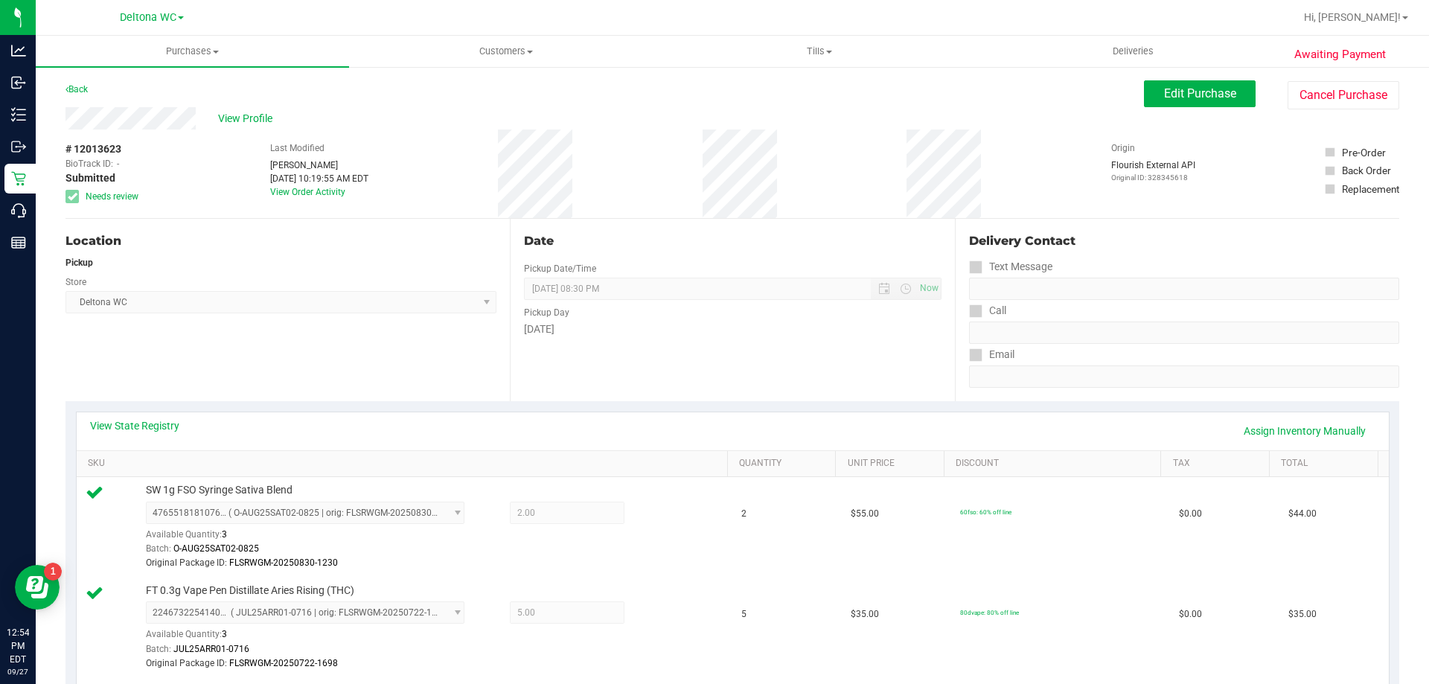
click at [1120, 166] on div "Flourish External API Original ID: 328345618" at bounding box center [1153, 171] width 84 height 25
click at [249, 122] on span "View Profile" at bounding box center [248, 119] width 60 height 16
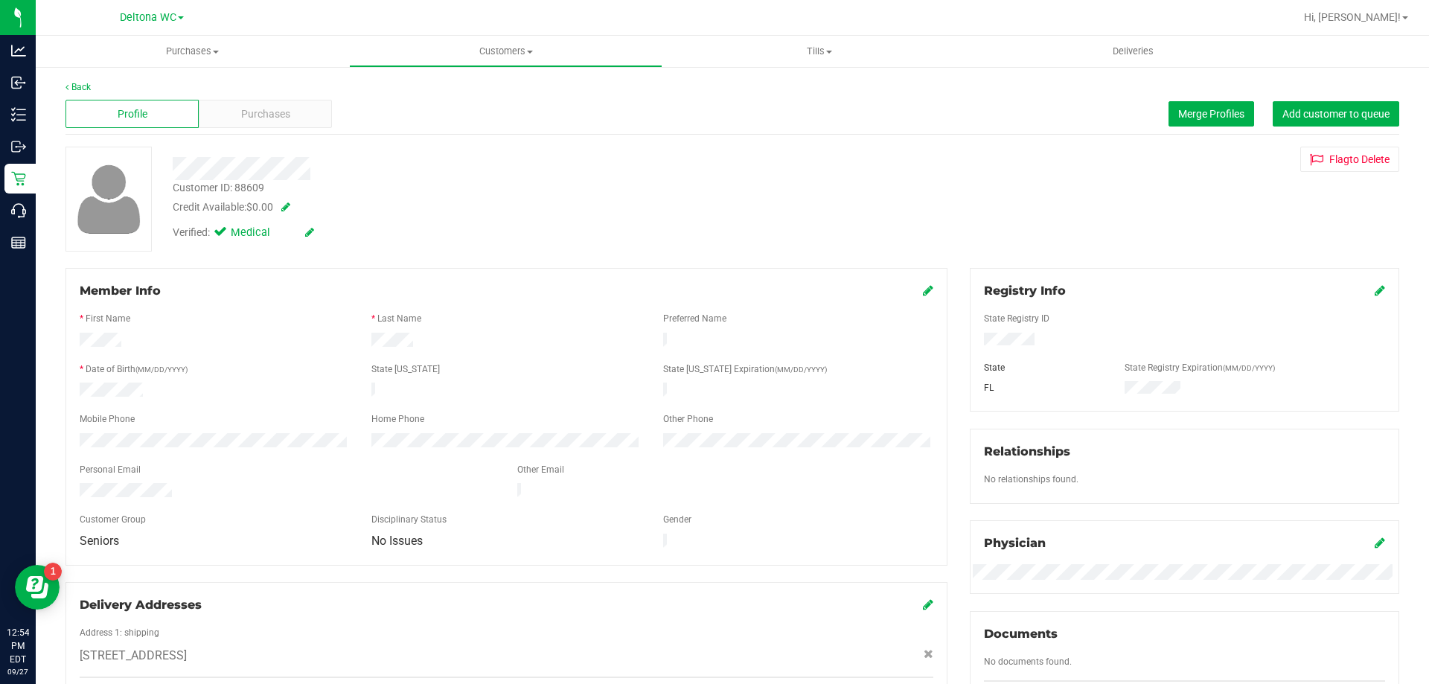
click at [244, 187] on div "Customer ID: 88609" at bounding box center [219, 188] width 92 height 16
click at [392, 188] on div "Customer ID: 88609 Credit Available: $0.00" at bounding box center [501, 197] width 678 height 35
click at [243, 192] on div "Customer ID: 88609" at bounding box center [219, 188] width 92 height 16
click at [243, 191] on div "Customer ID: 88609" at bounding box center [219, 188] width 92 height 16
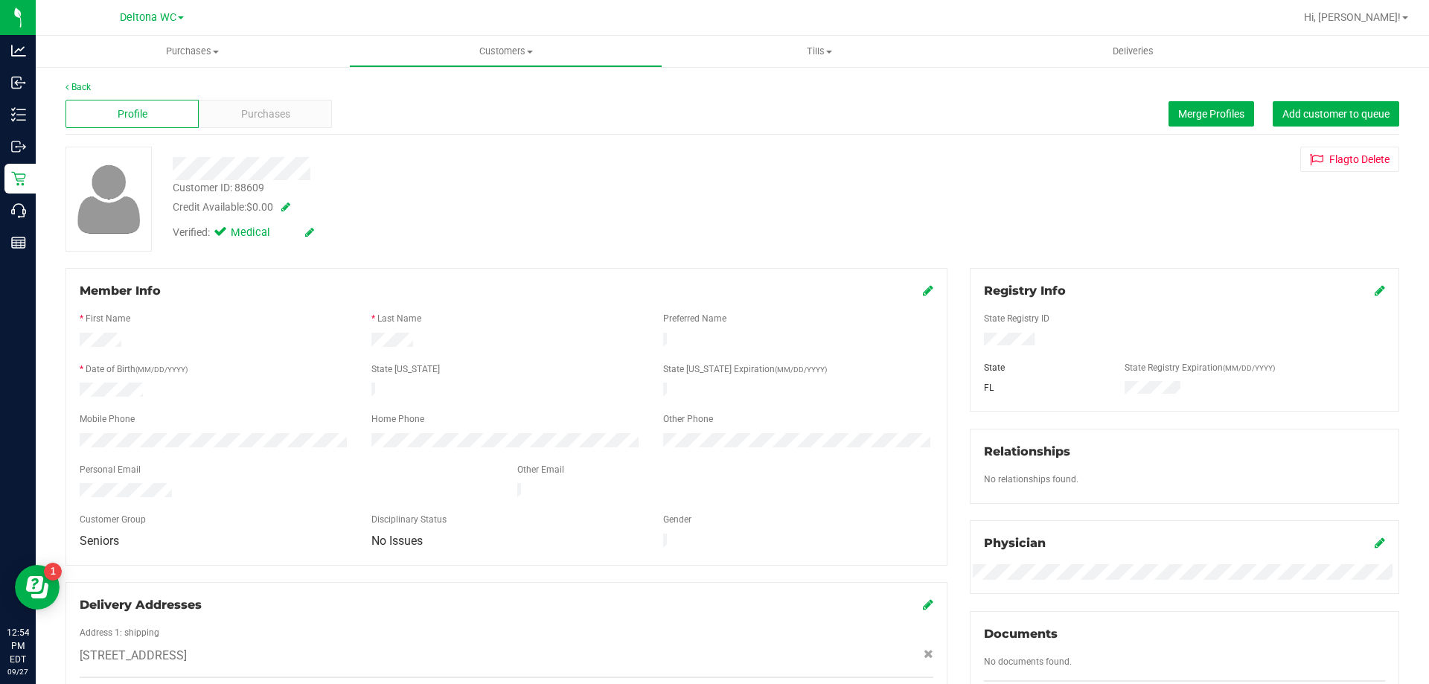
click at [523, 217] on div "Verified: Medical" at bounding box center [501, 231] width 678 height 33
click at [103, 40] on uib-tab-heading "Purchases Summary of purchases Fulfillment All purchases" at bounding box center [192, 51] width 313 height 31
click at [141, 250] on div at bounding box center [109, 199] width 86 height 105
click at [256, 182] on div "Customer ID: 88609" at bounding box center [219, 188] width 92 height 16
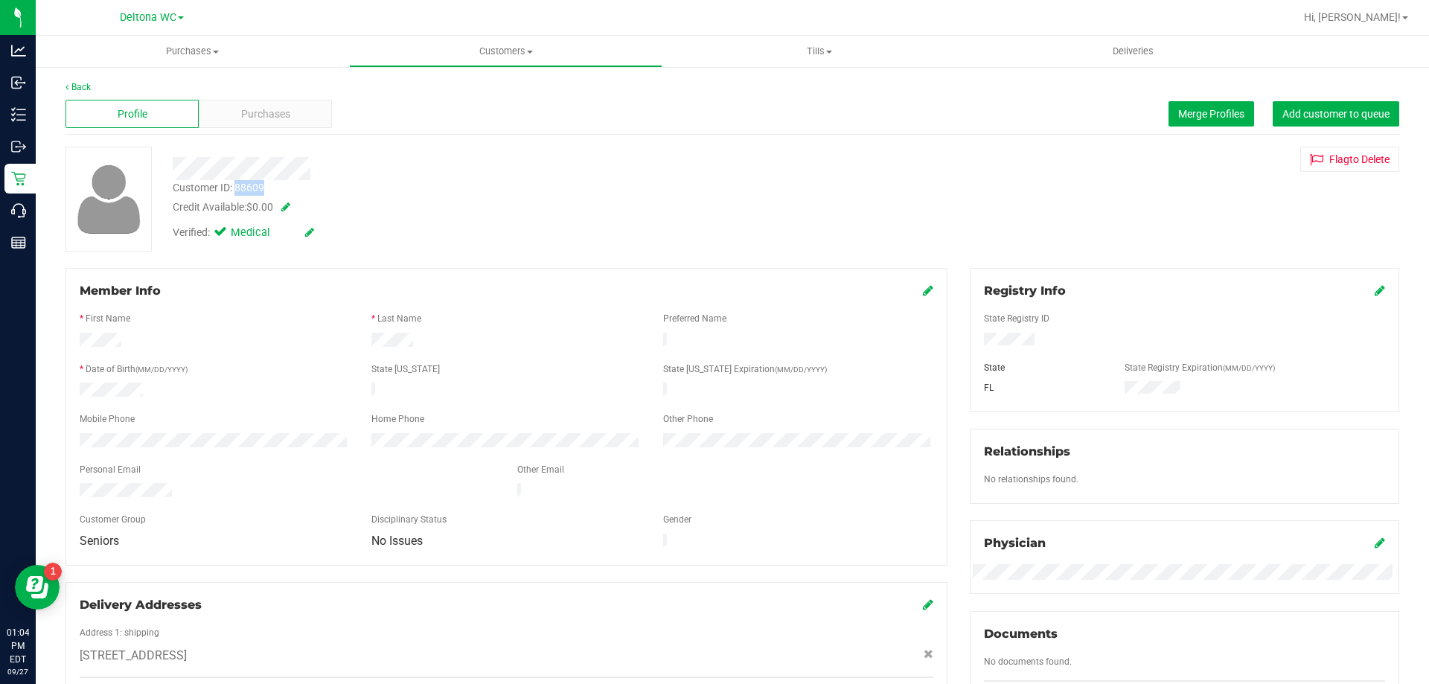
click at [256, 182] on div "Customer ID: 88609" at bounding box center [219, 188] width 92 height 16
copy div "88609"
click at [1283, 453] on div "Relationships" at bounding box center [1184, 452] width 401 height 18
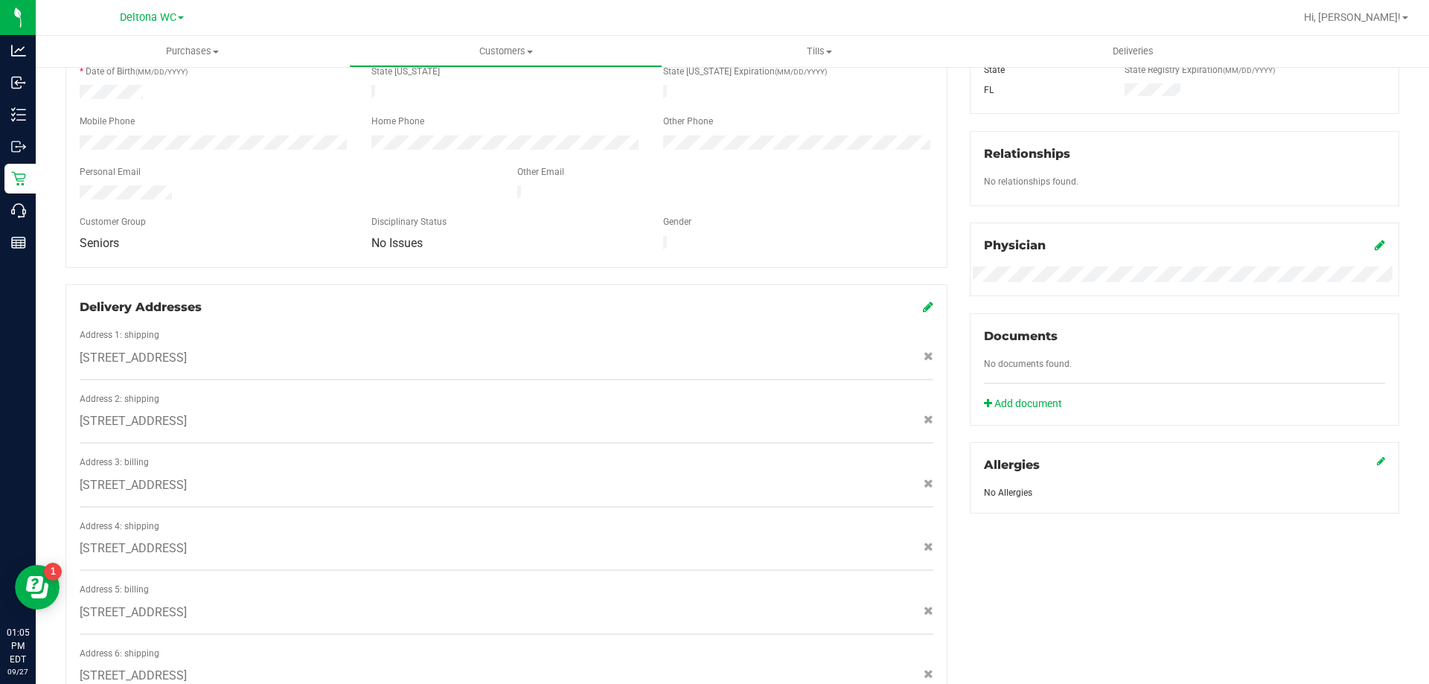
scroll to position [670, 0]
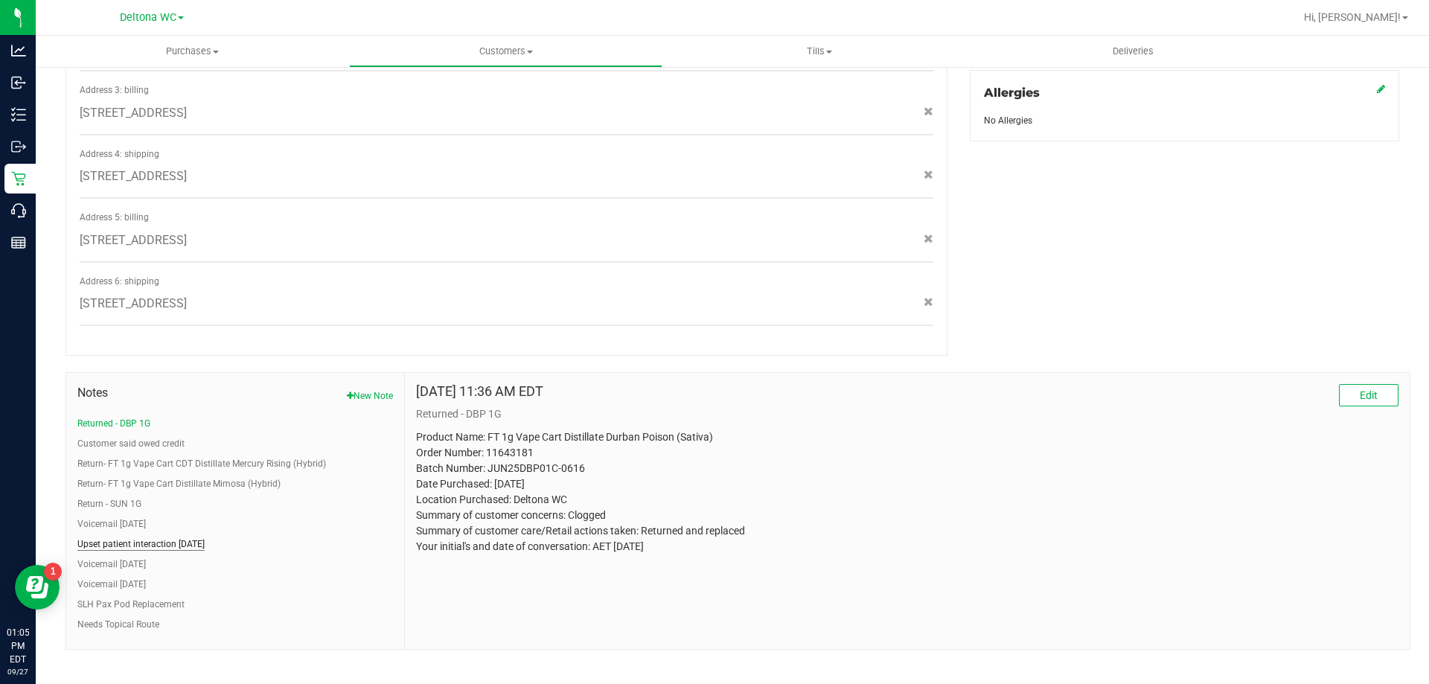
click at [174, 537] on button "Upset patient interaction 2024/05/08" at bounding box center [140, 543] width 127 height 13
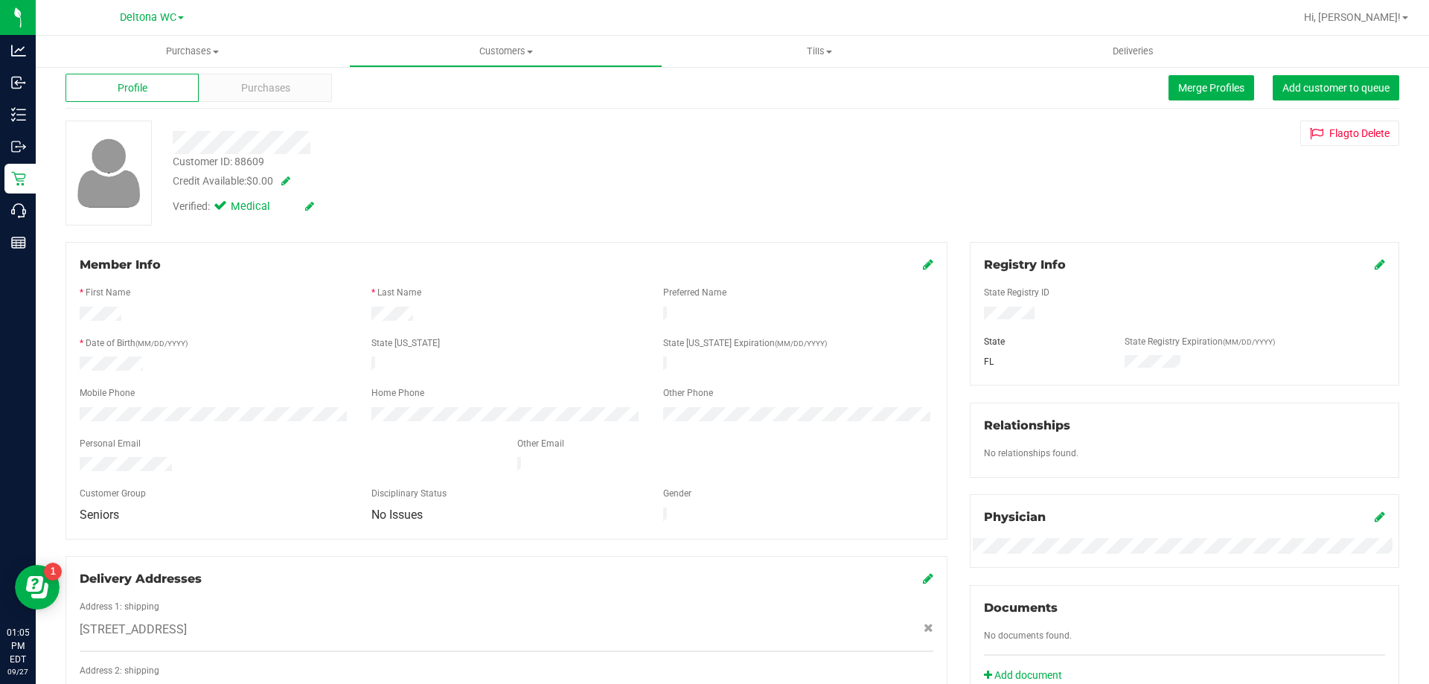
scroll to position [0, 0]
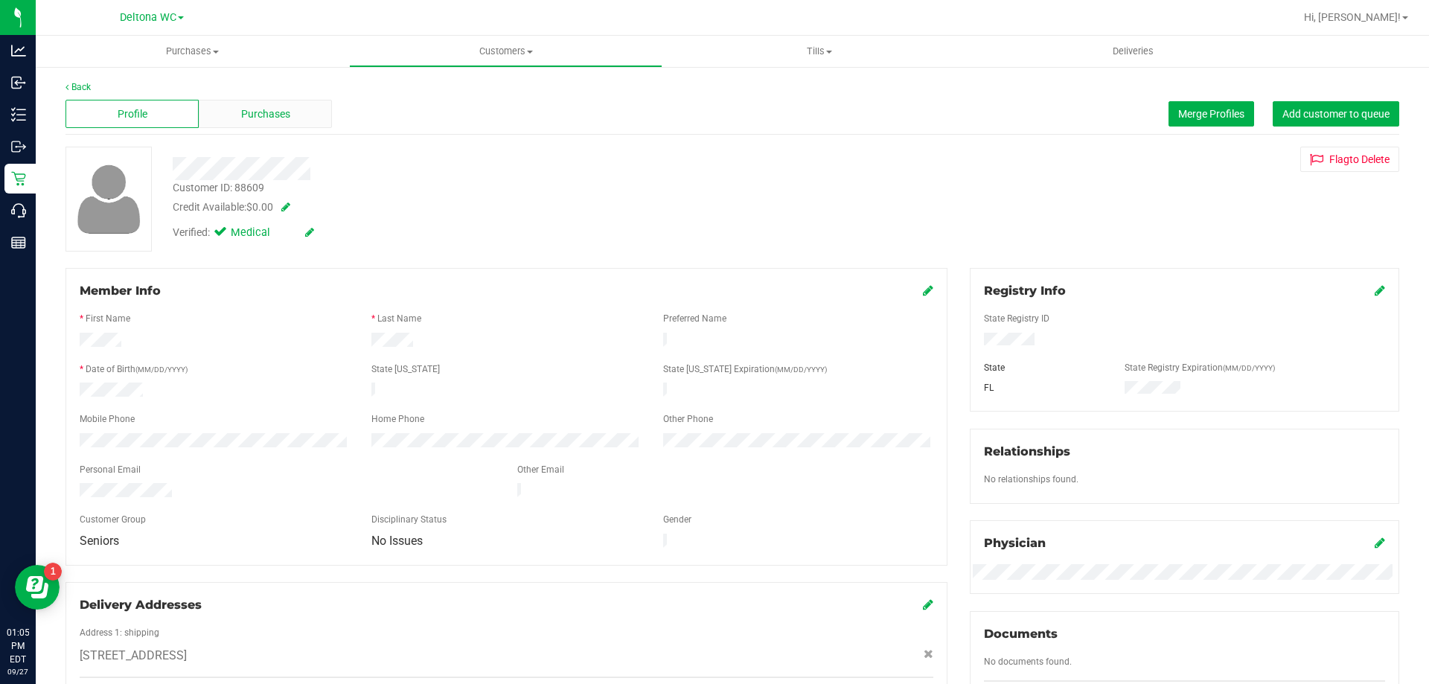
click at [242, 111] on span "Purchases" at bounding box center [265, 114] width 49 height 16
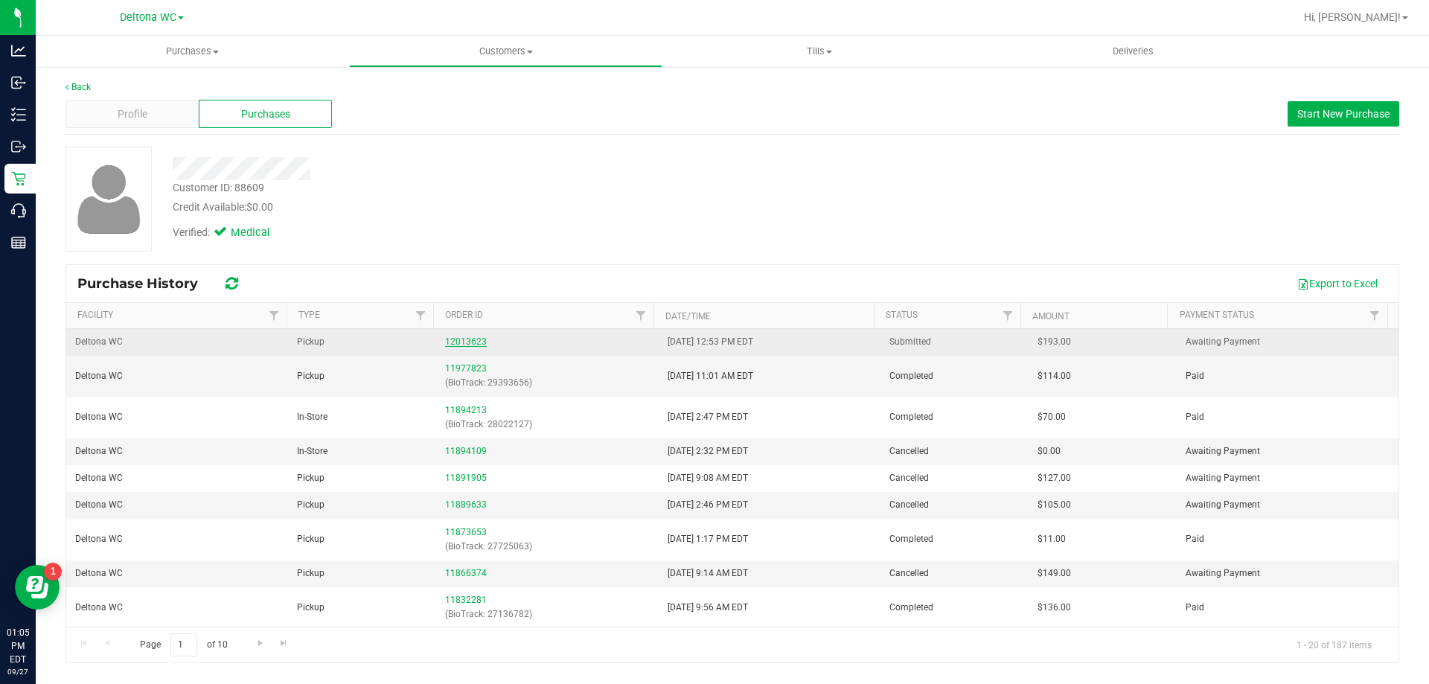
click at [450, 342] on link "12013623" at bounding box center [466, 341] width 42 height 10
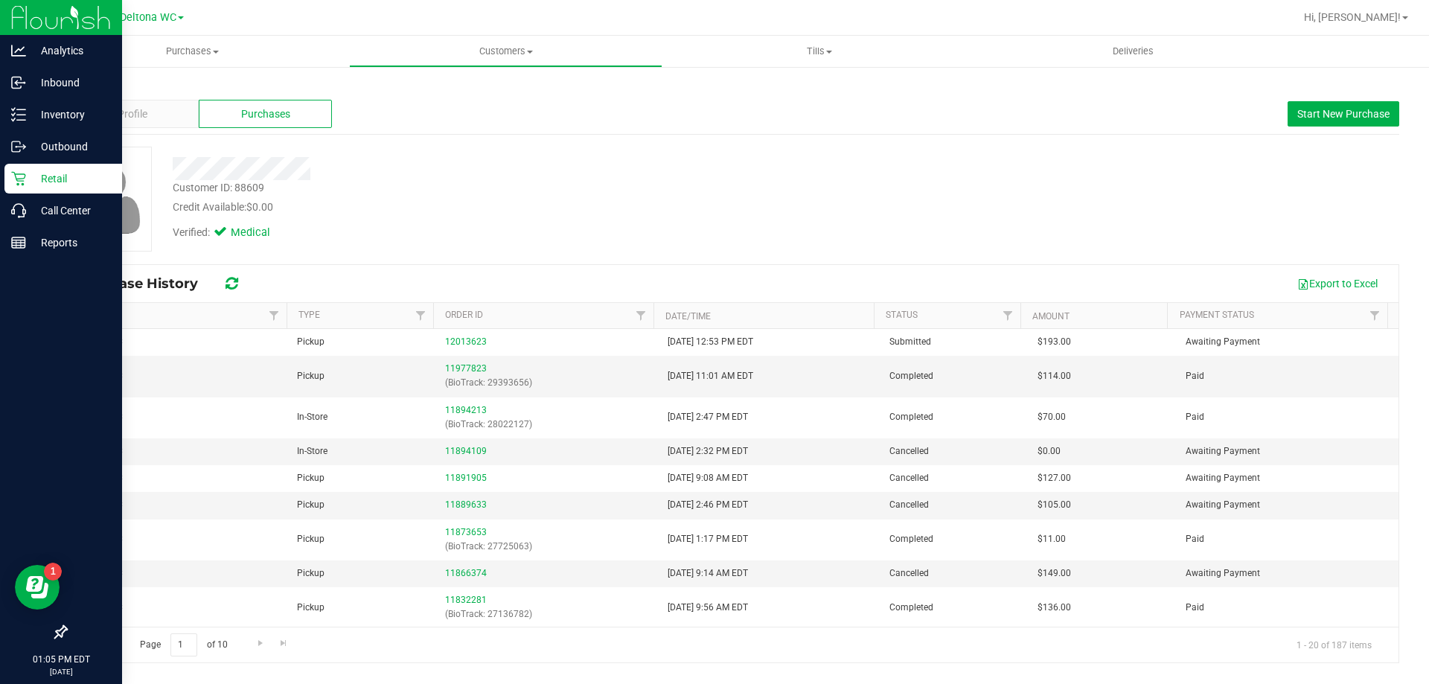
click at [41, 170] on p "Retail" at bounding box center [70, 179] width 89 height 18
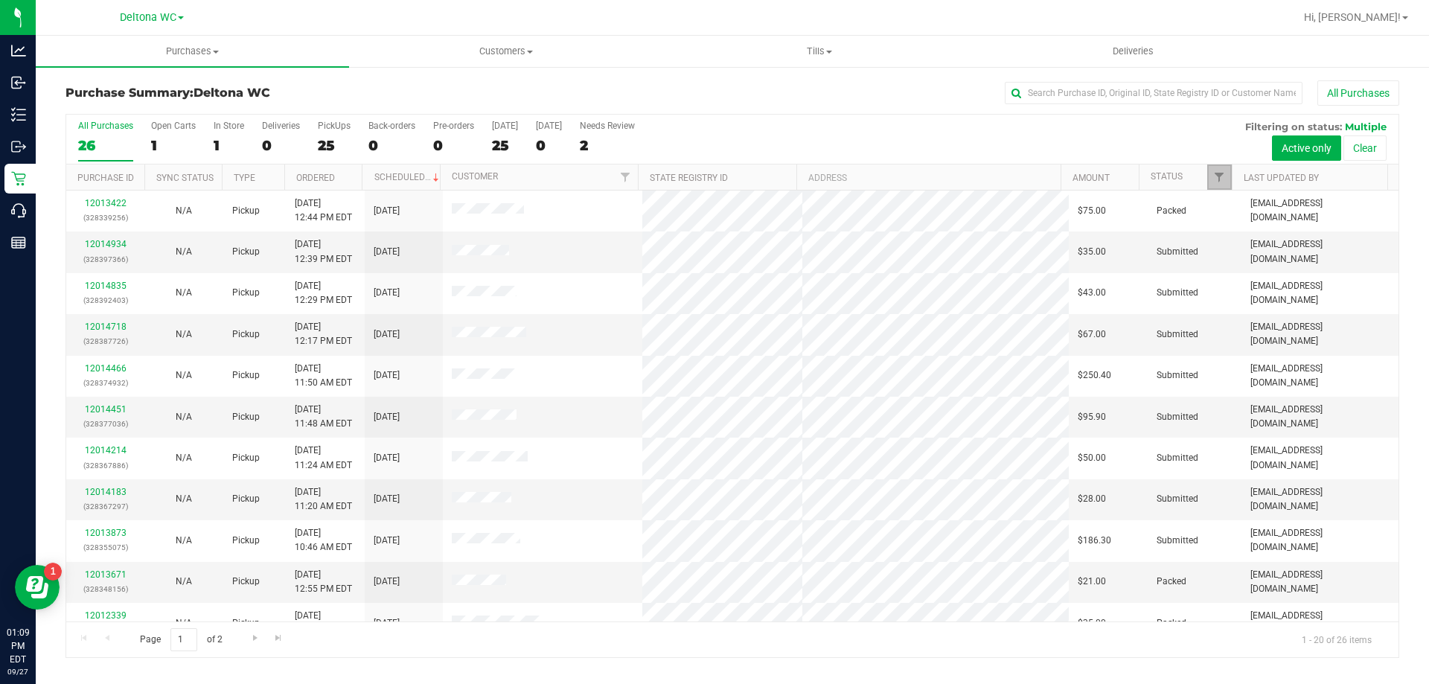
click at [1222, 184] on link "Filter" at bounding box center [1219, 177] width 25 height 25
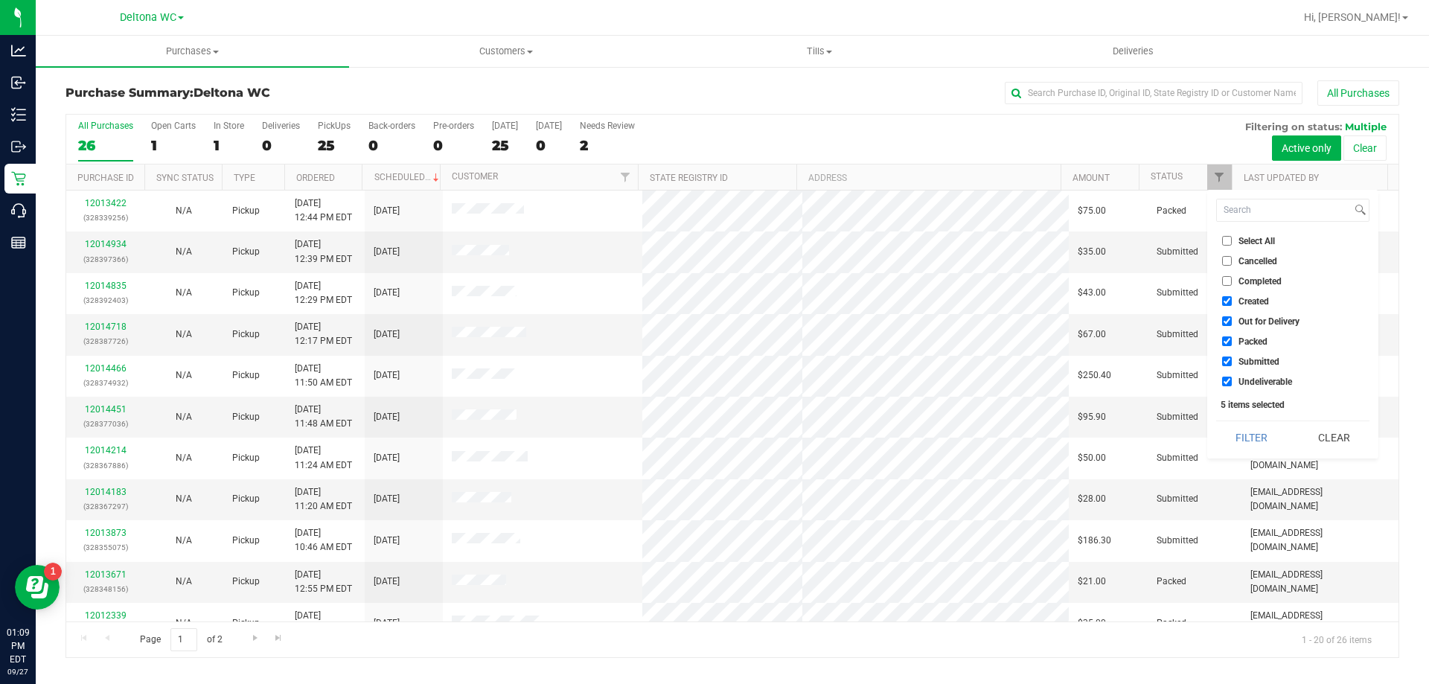
click at [1226, 307] on li "Created" at bounding box center [1292, 301] width 153 height 16
click at [1224, 299] on input "Created" at bounding box center [1227, 301] width 10 height 10
checkbox input "false"
click at [1225, 319] on input "Out for Delivery" at bounding box center [1227, 321] width 10 height 10
checkbox input "false"
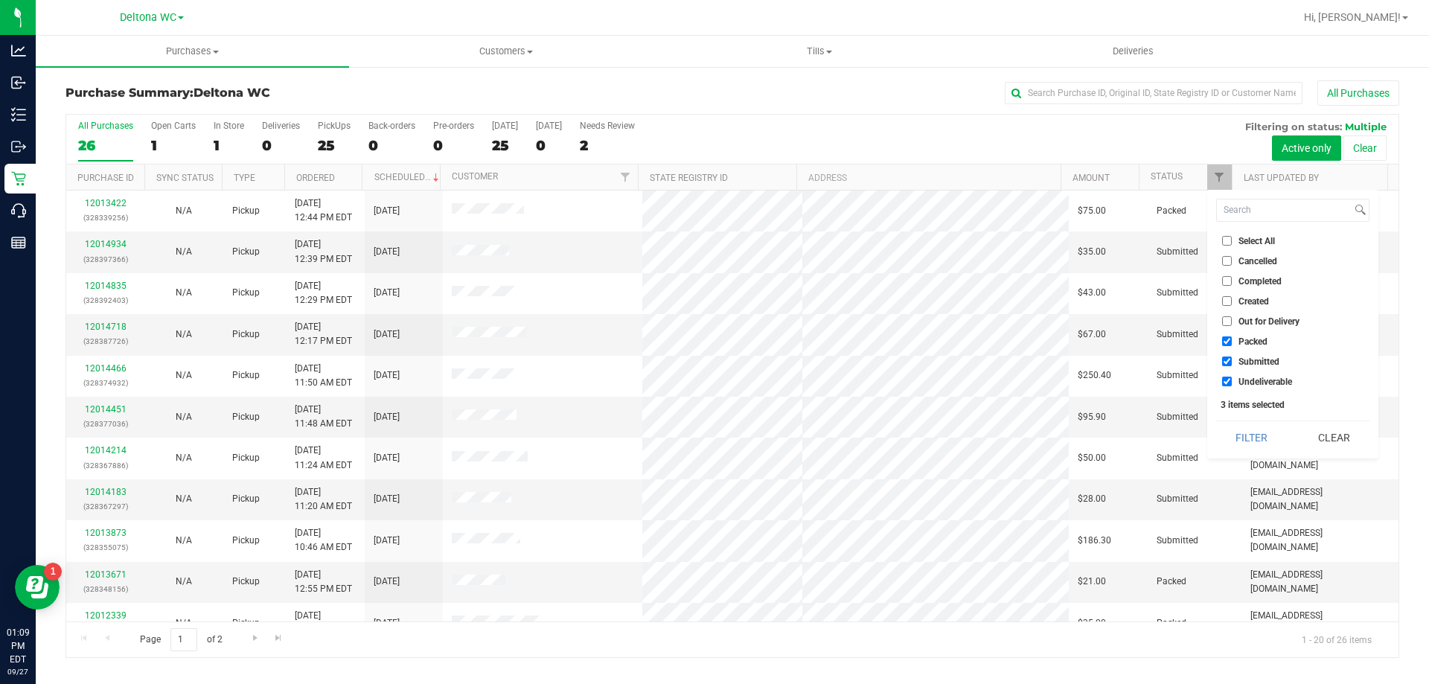
click at [1229, 339] on input "Packed" at bounding box center [1227, 341] width 10 height 10
checkbox input "false"
click at [1225, 381] on input "Undeliverable" at bounding box center [1227, 382] width 10 height 10
checkbox input "false"
click at [1251, 434] on button "Filter" at bounding box center [1251, 437] width 71 height 33
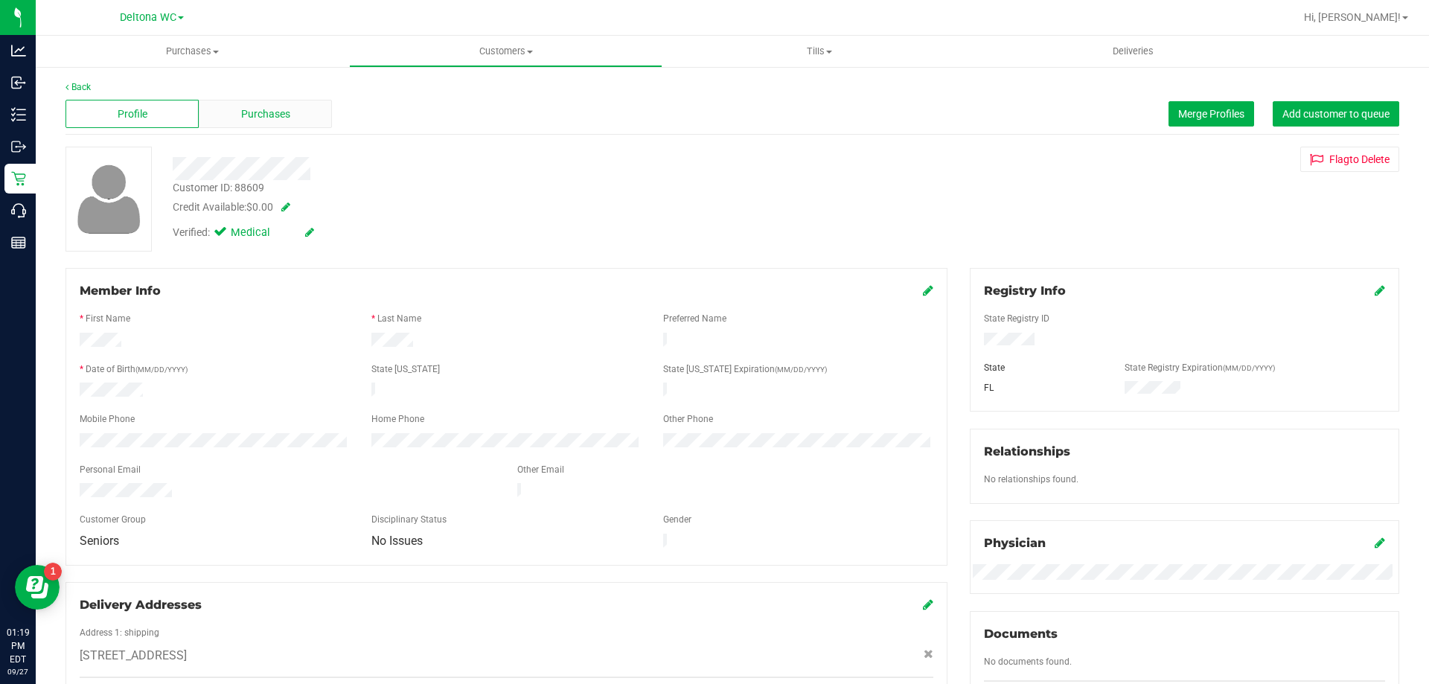
click at [247, 110] on span "Purchases" at bounding box center [265, 114] width 49 height 16
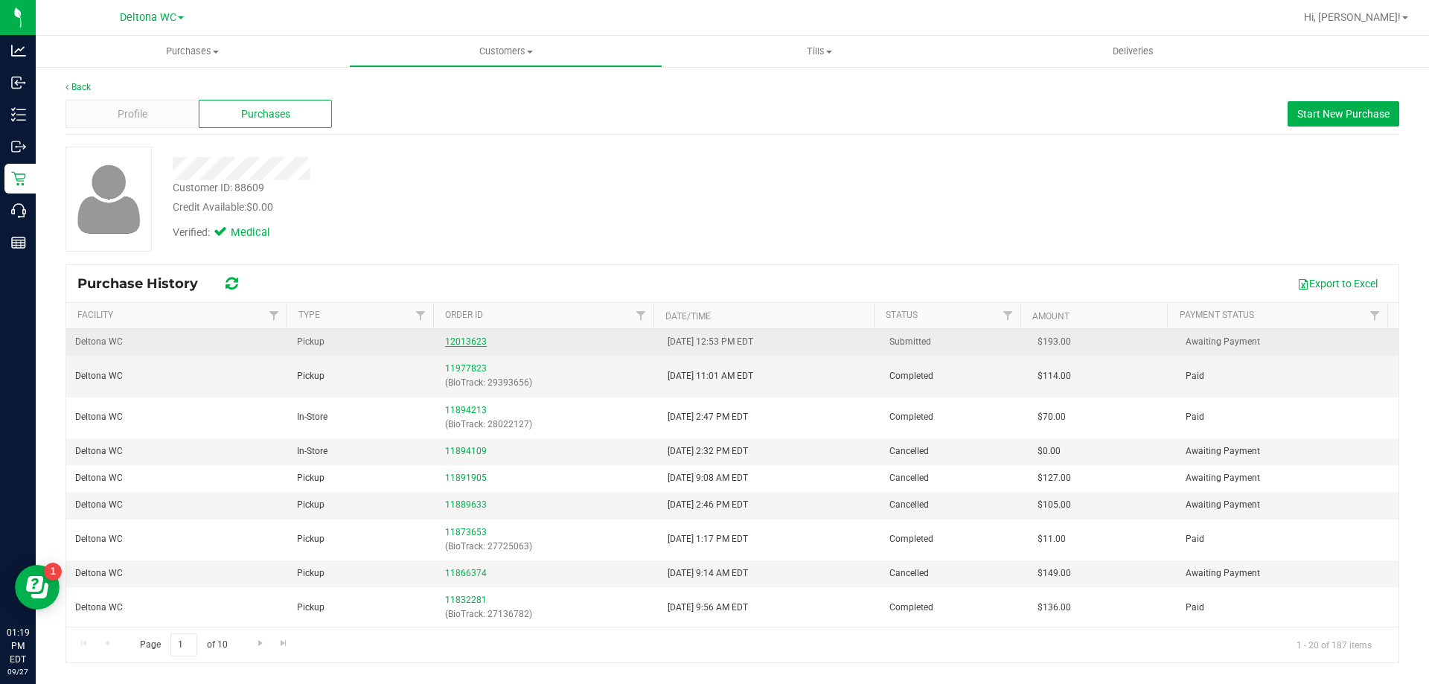
click at [453, 341] on link "12013623" at bounding box center [466, 341] width 42 height 10
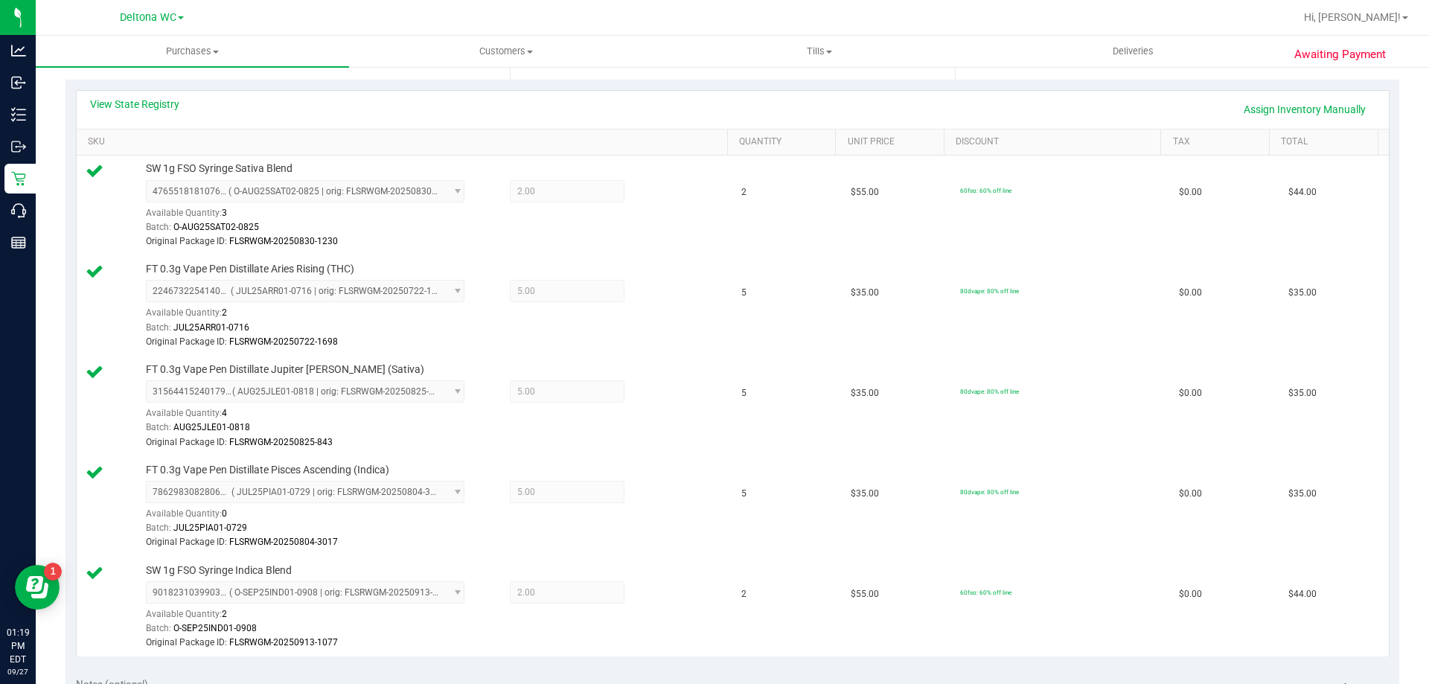
scroll to position [298, 0]
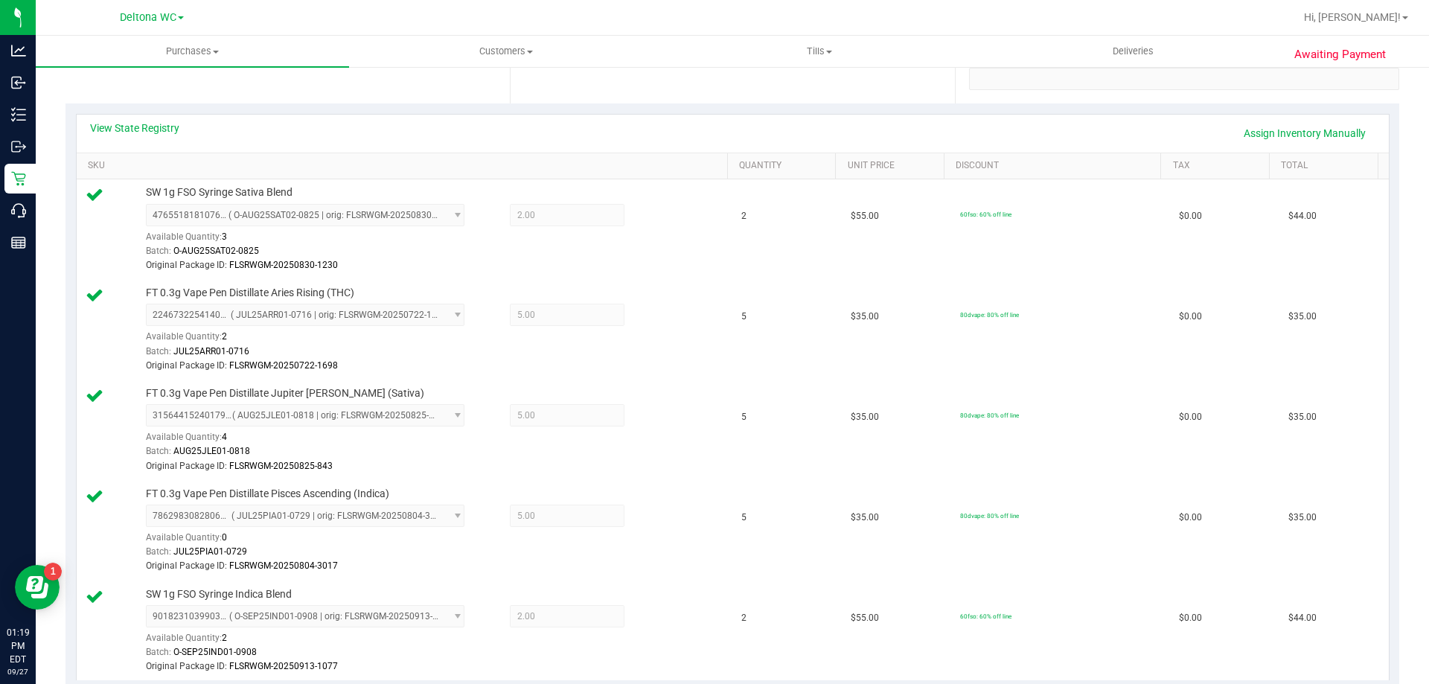
click at [1304, 153] on th "Total" at bounding box center [1323, 166] width 109 height 27
click at [1290, 126] on link "Assign Inventory Manually" at bounding box center [1304, 133] width 141 height 25
click at [652, 214] on icon at bounding box center [660, 216] width 16 height 17
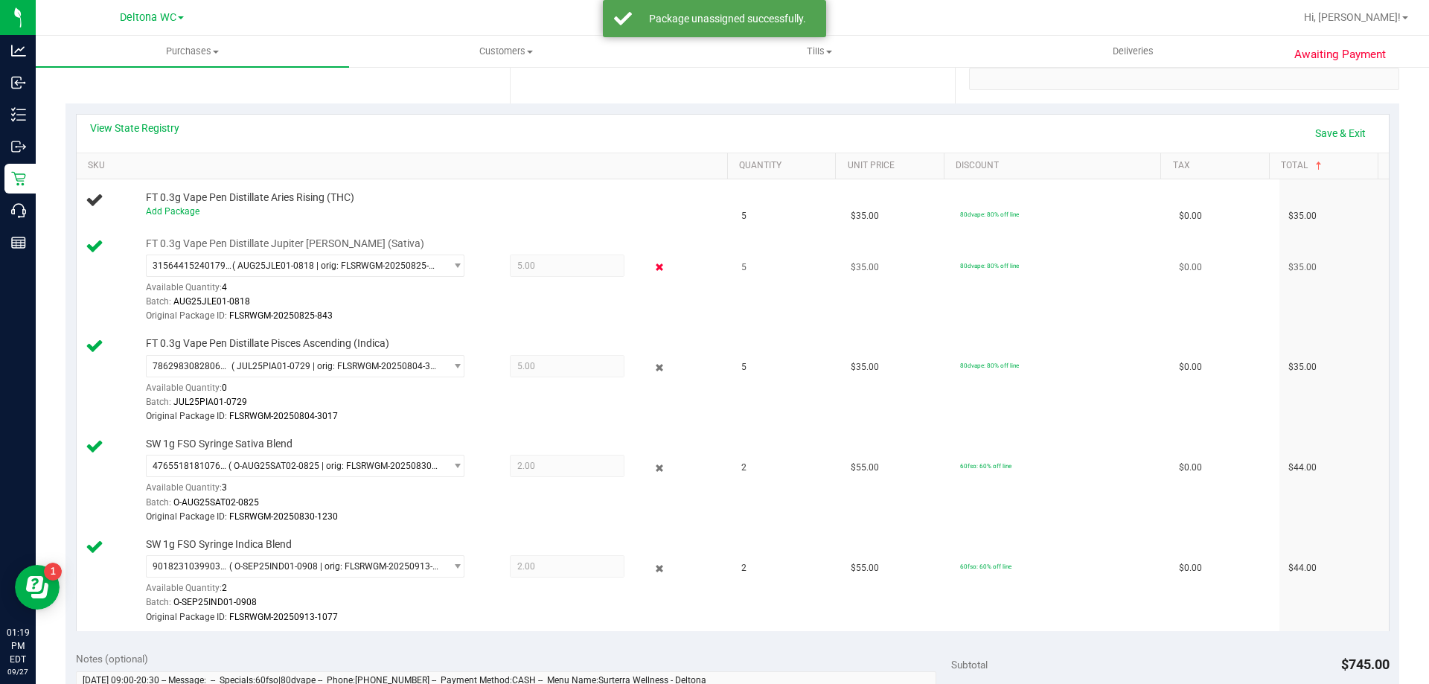
click at [652, 266] on icon at bounding box center [660, 267] width 16 height 17
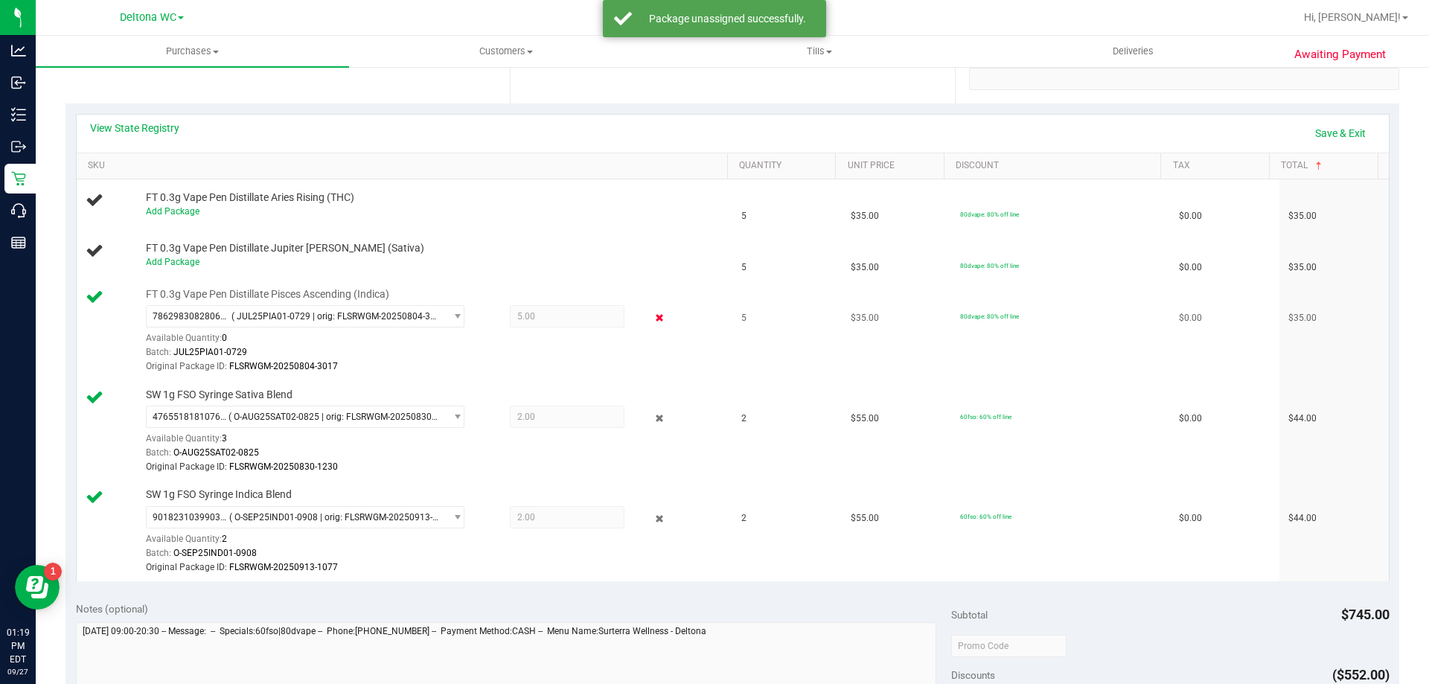
click at [652, 316] on icon at bounding box center [660, 318] width 16 height 17
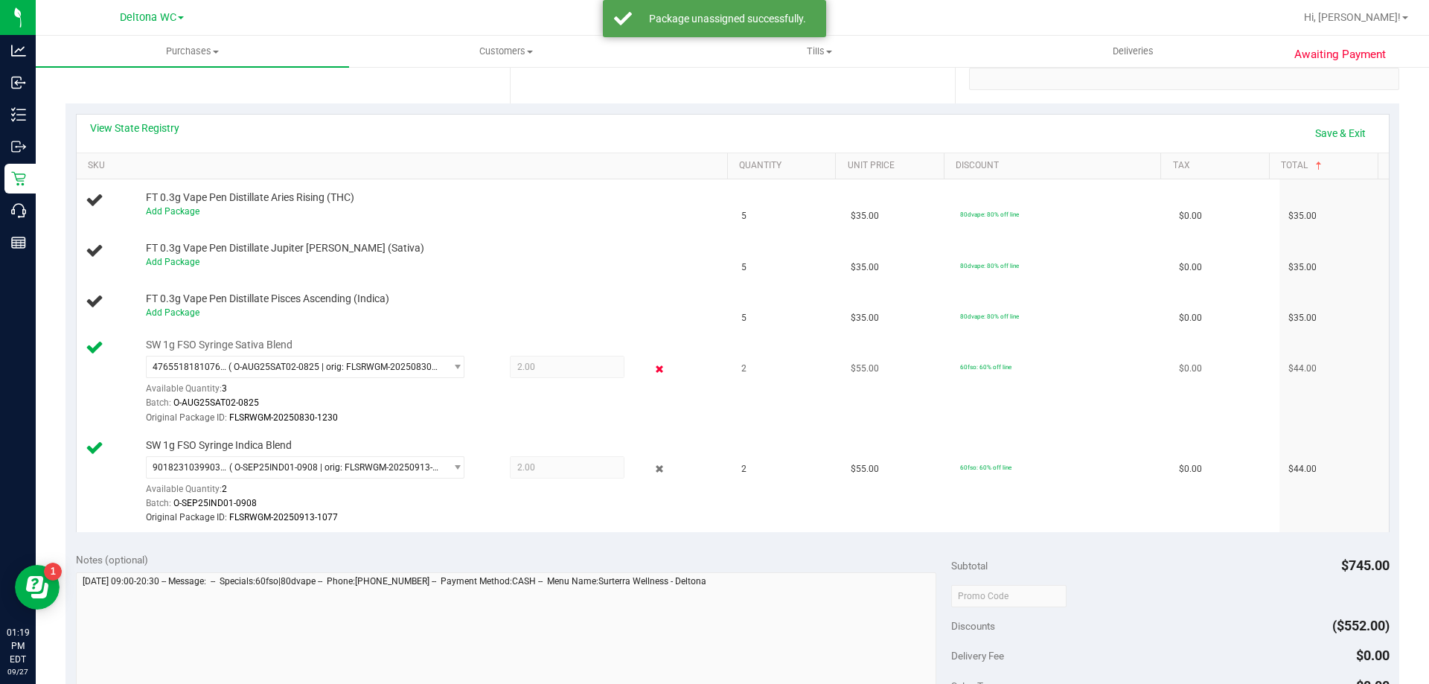
click at [652, 367] on icon at bounding box center [660, 368] width 16 height 17
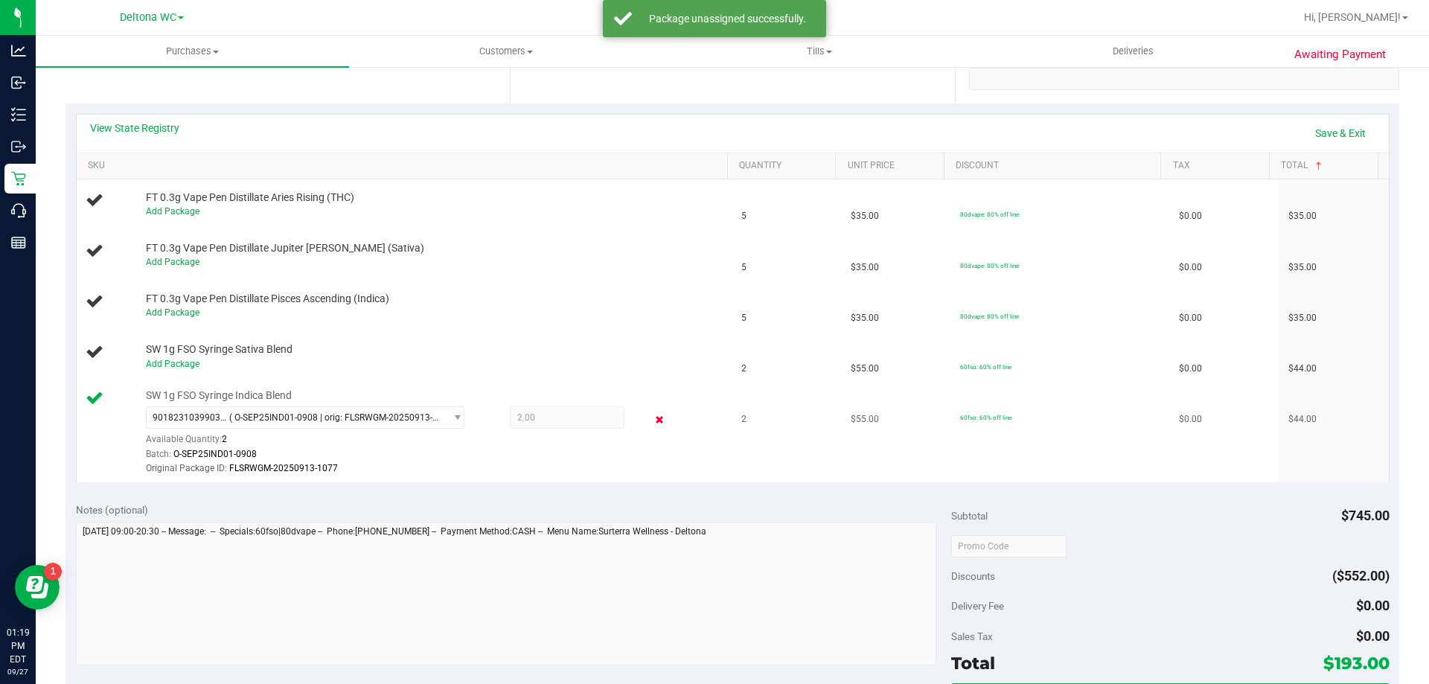
click at [652, 417] on icon at bounding box center [660, 419] width 16 height 17
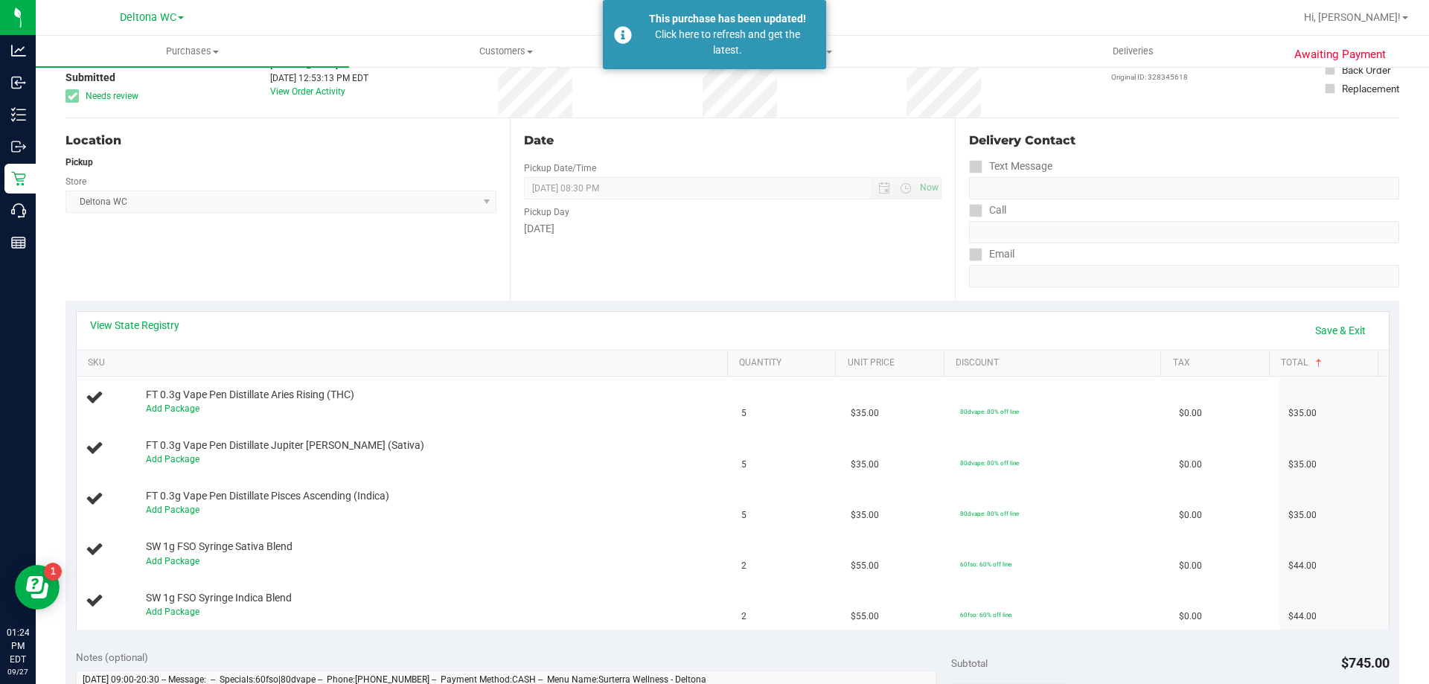
scroll to position [0, 0]
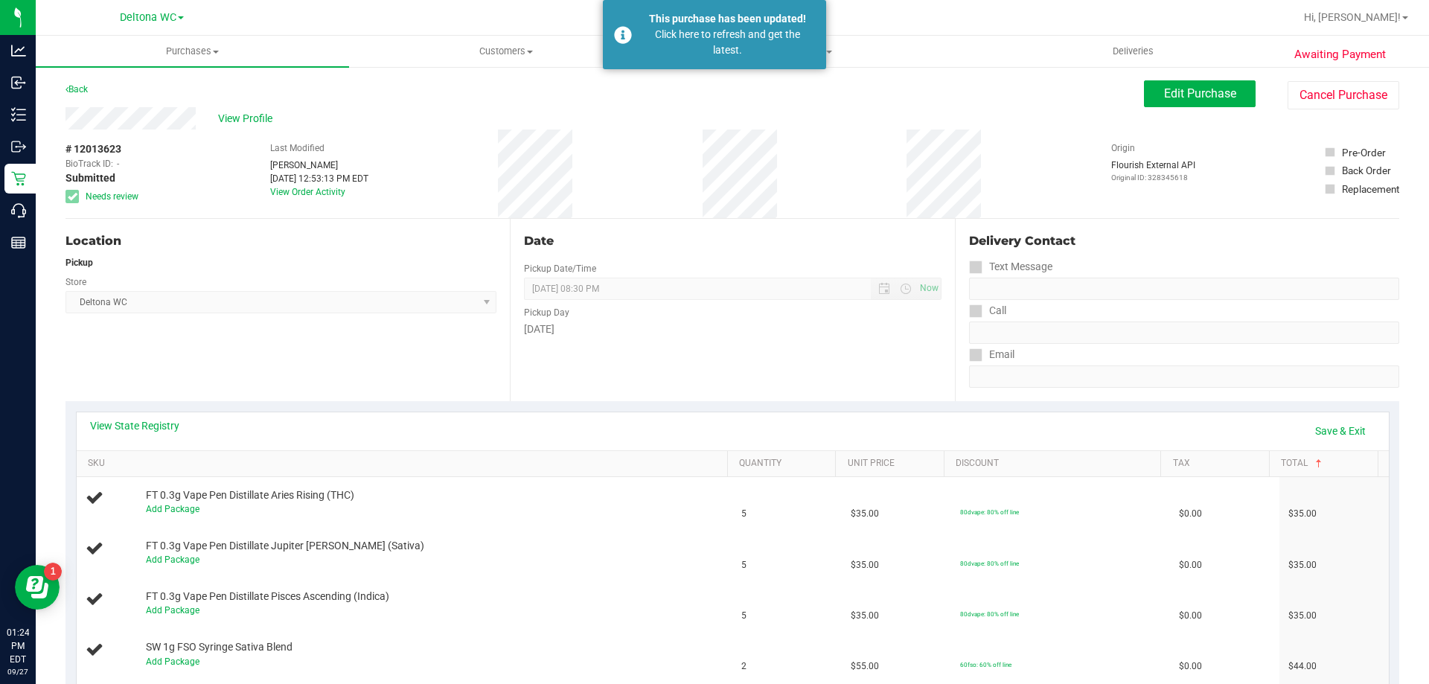
click at [482, 363] on div "Location Pickup Store Deltona WC Select Store Bonita Springs WC Boynton Beach W…" at bounding box center [288, 310] width 444 height 182
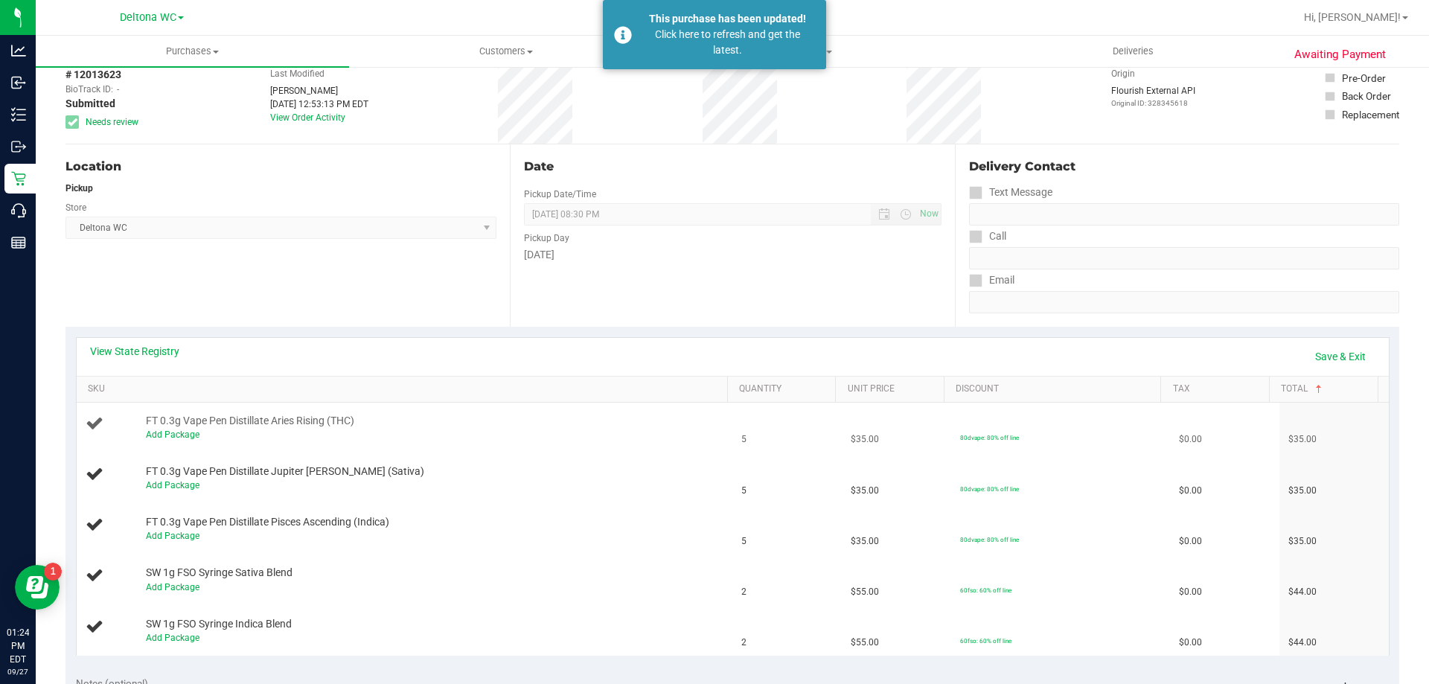
scroll to position [149, 0]
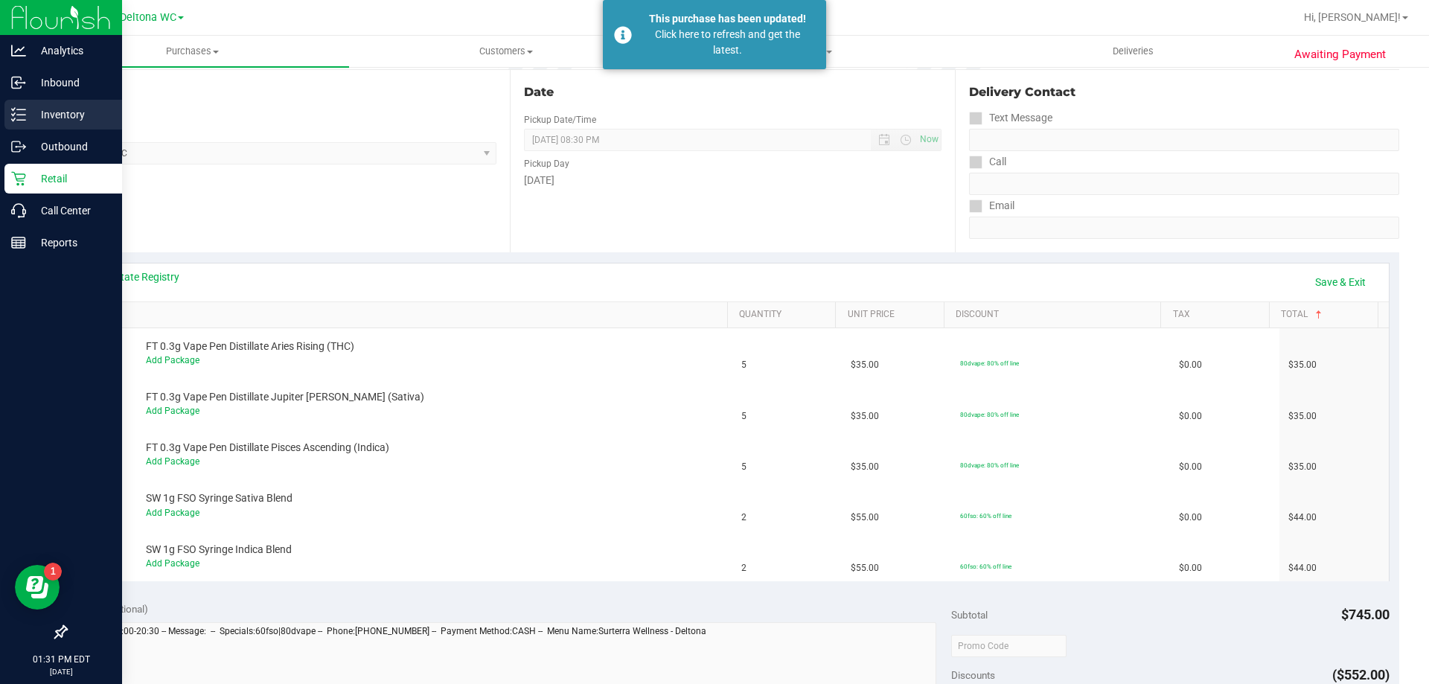
click at [30, 124] on div "Inventory" at bounding box center [63, 115] width 118 height 30
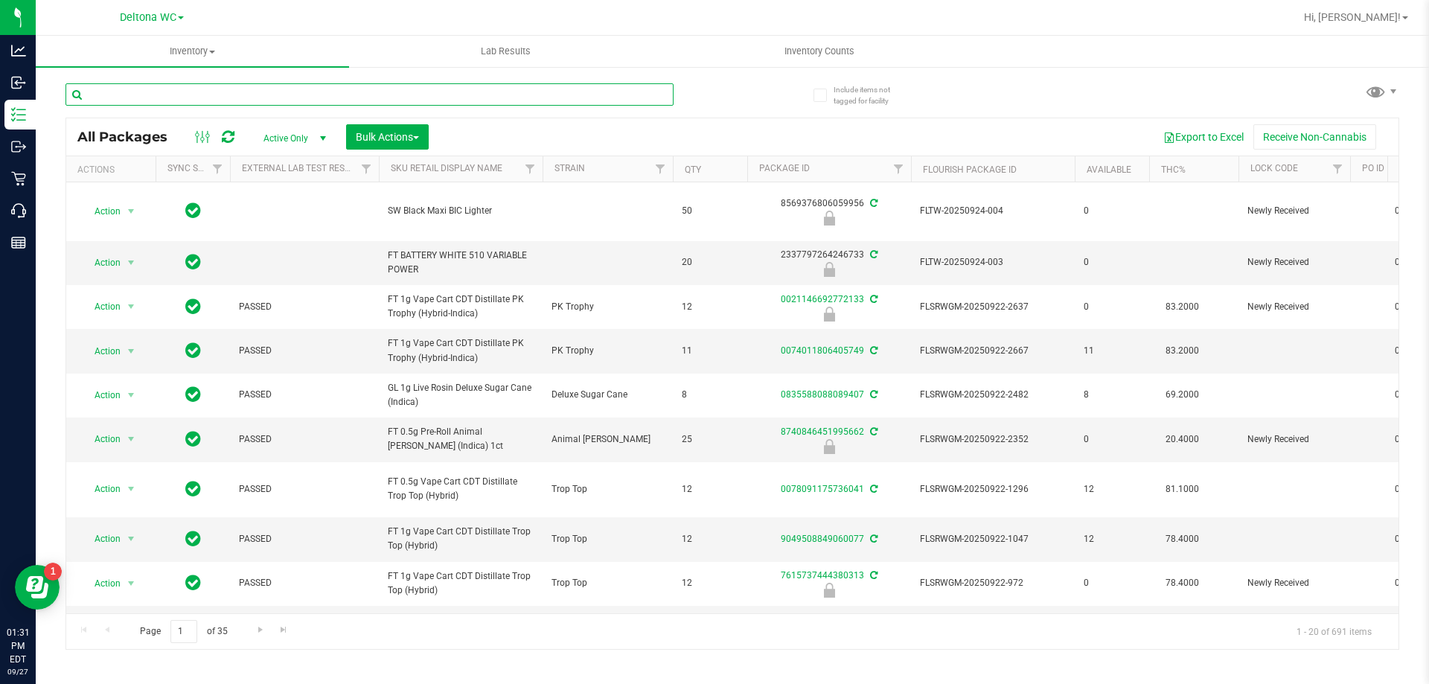
click at [169, 95] on input "text" at bounding box center [370, 94] width 608 height 22
type input "octo"
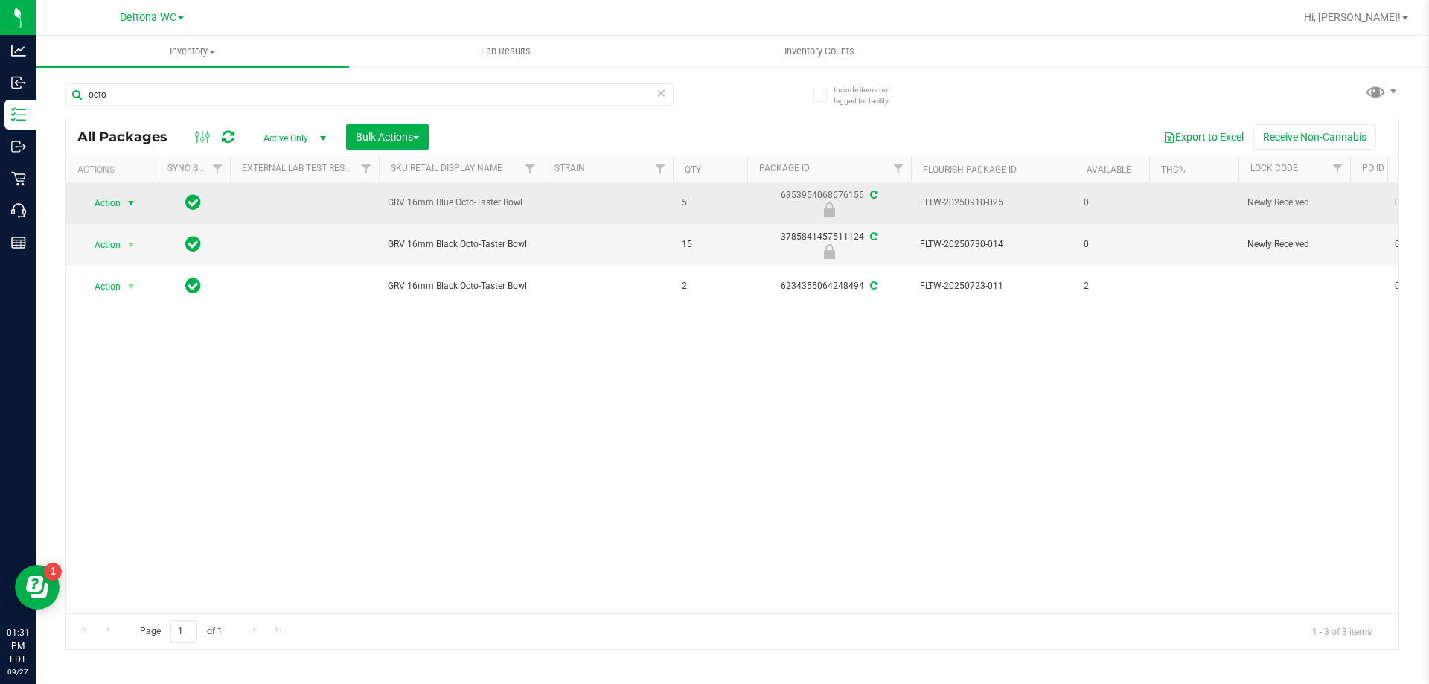
click at [118, 203] on span "Action" at bounding box center [101, 203] width 40 height 21
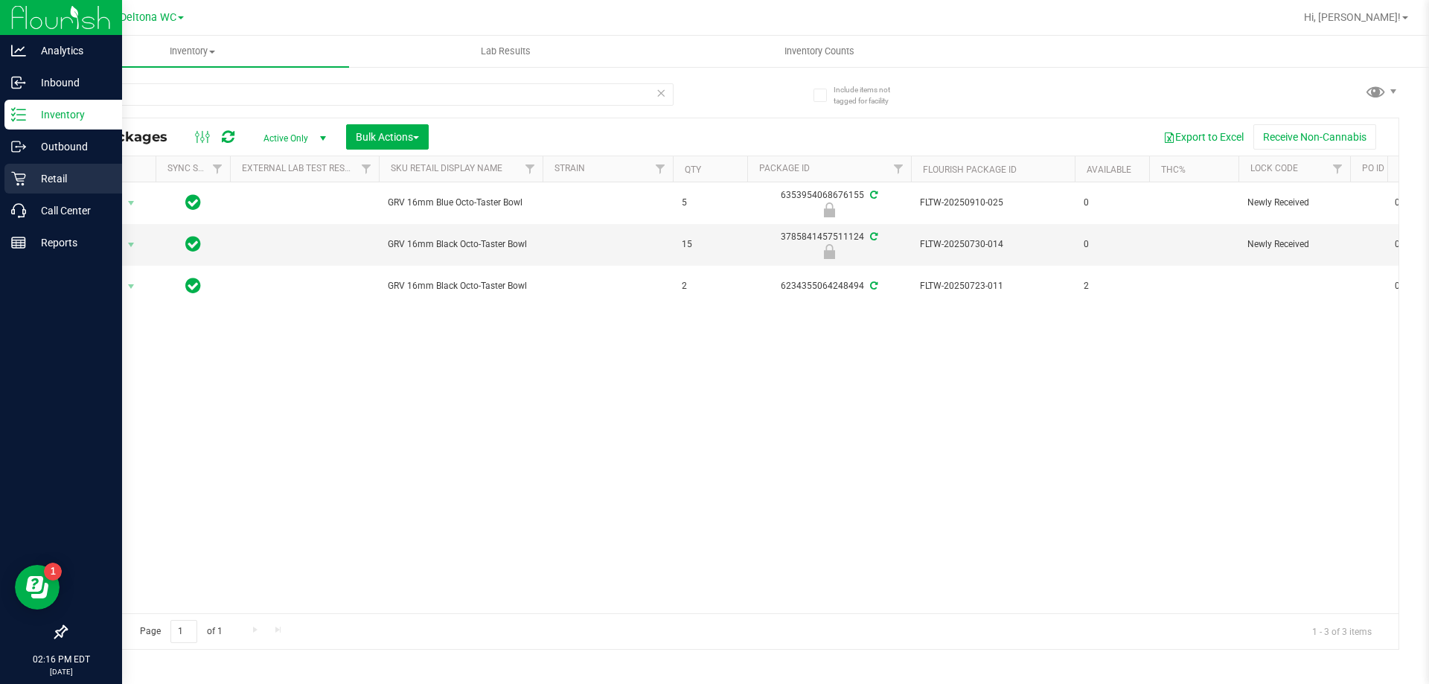
click at [46, 184] on p "Retail" at bounding box center [70, 179] width 89 height 18
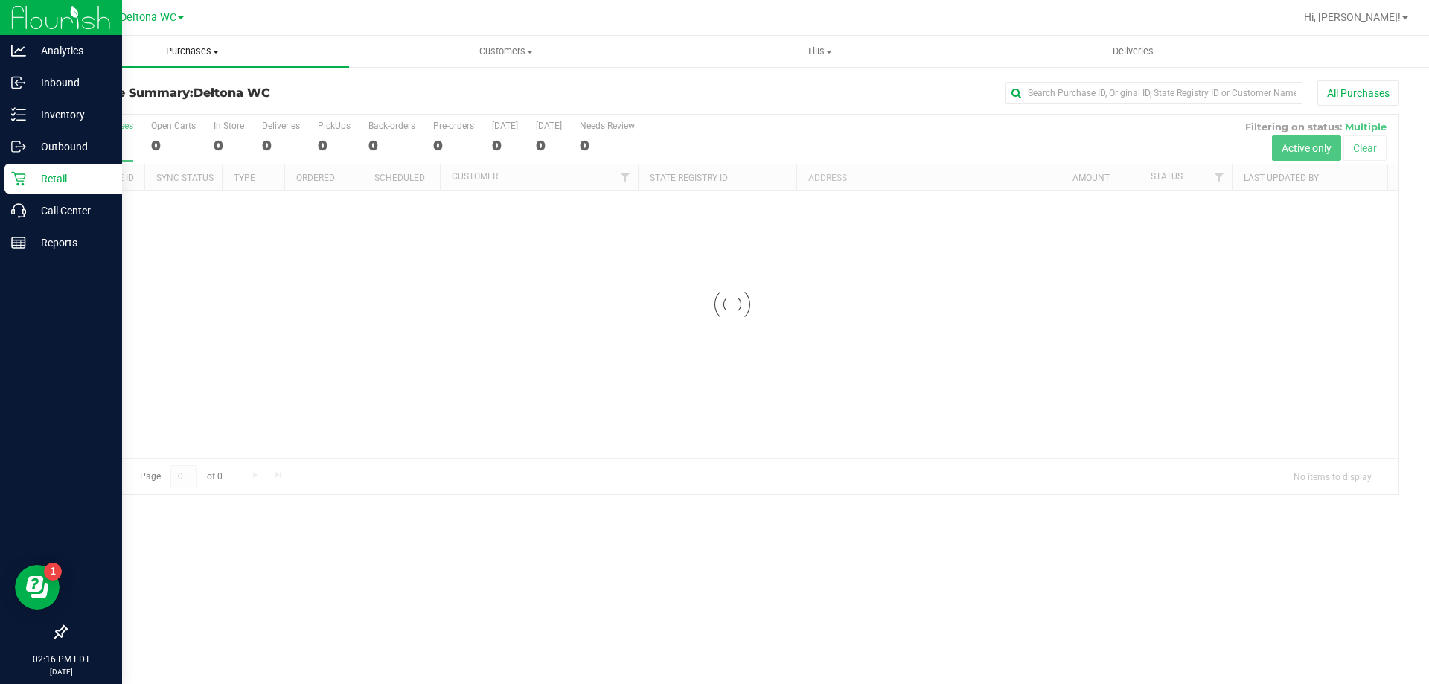
click at [201, 53] on span "Purchases" at bounding box center [192, 51] width 313 height 13
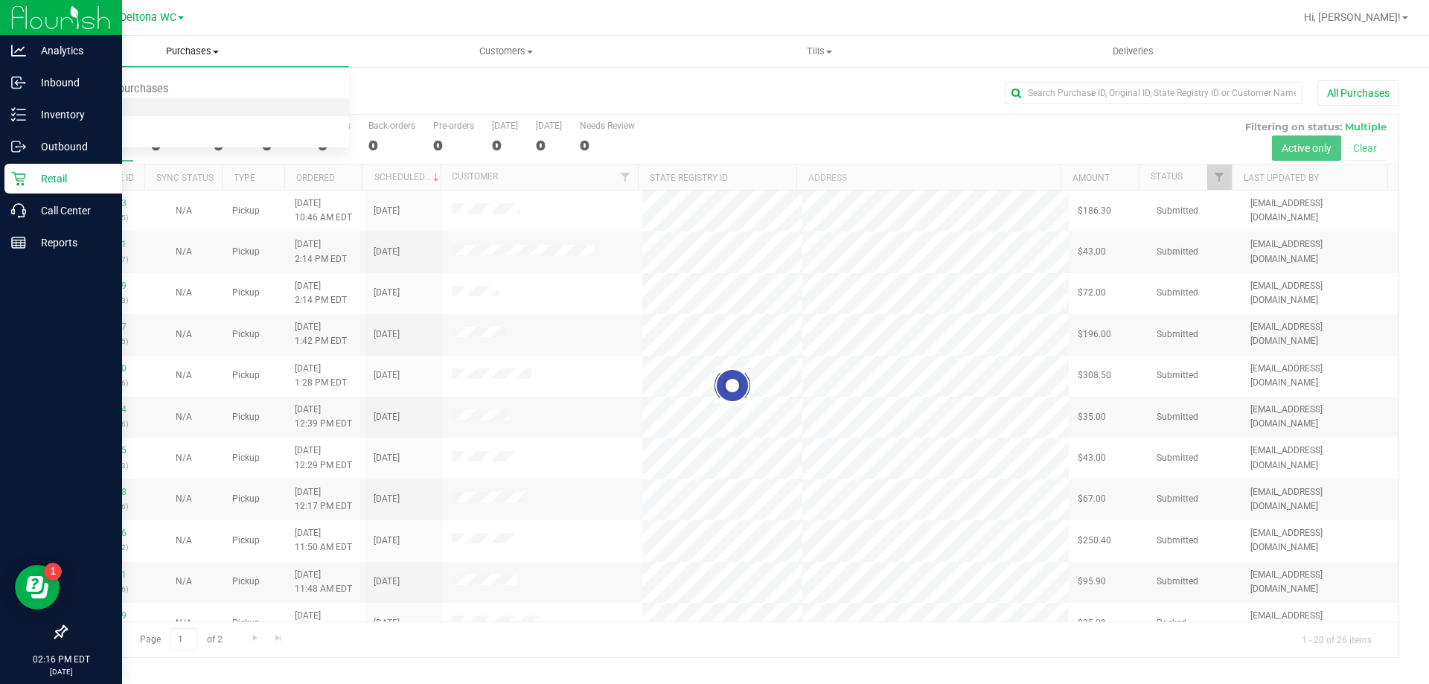
click at [92, 109] on span "Fulfillment" at bounding box center [82, 107] width 92 height 13
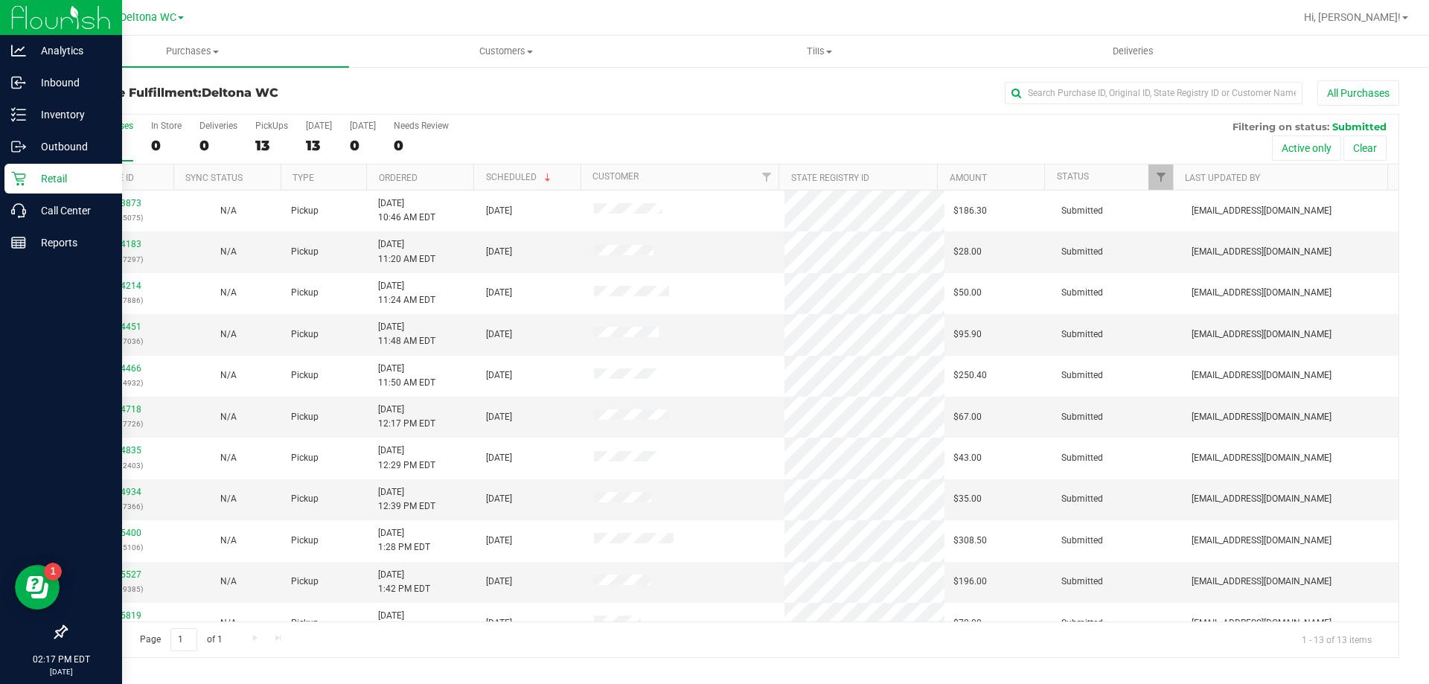
click at [420, 180] on th "Ordered" at bounding box center [419, 178] width 107 height 26
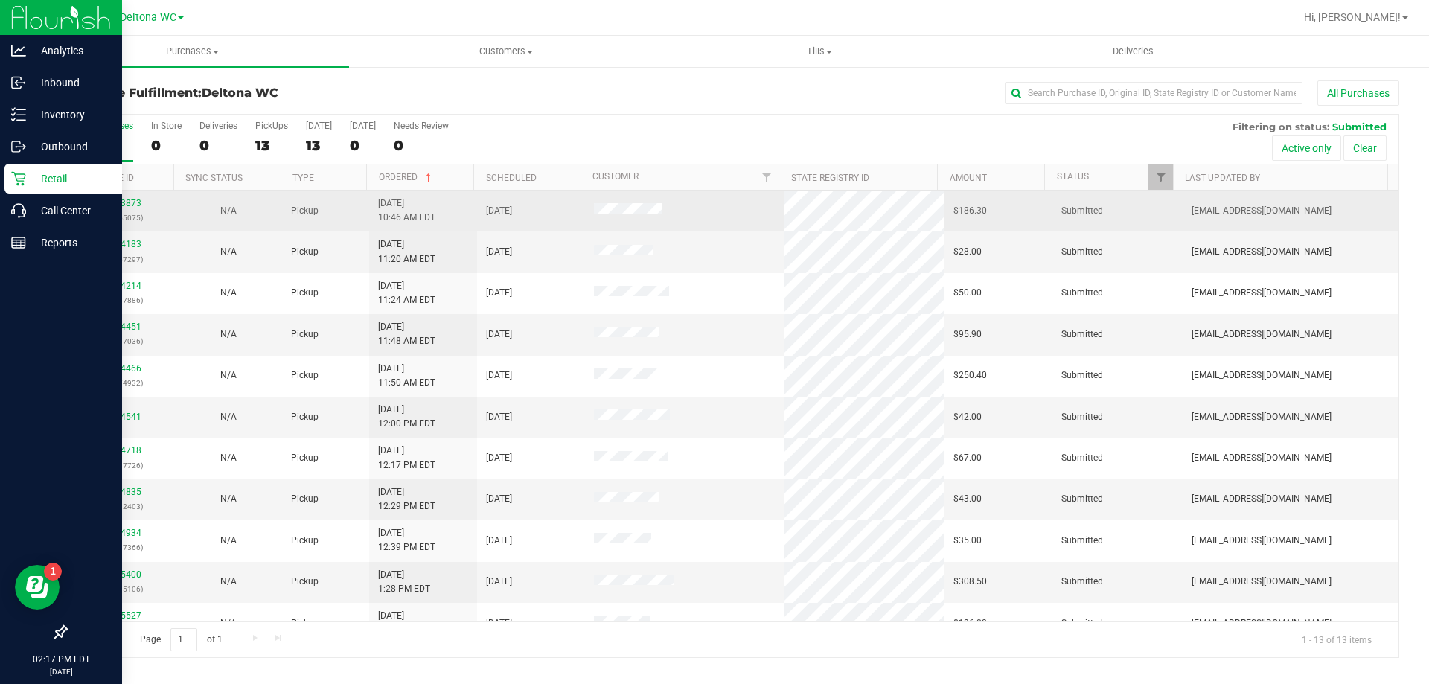
click at [130, 200] on link "12013873" at bounding box center [121, 203] width 42 height 10
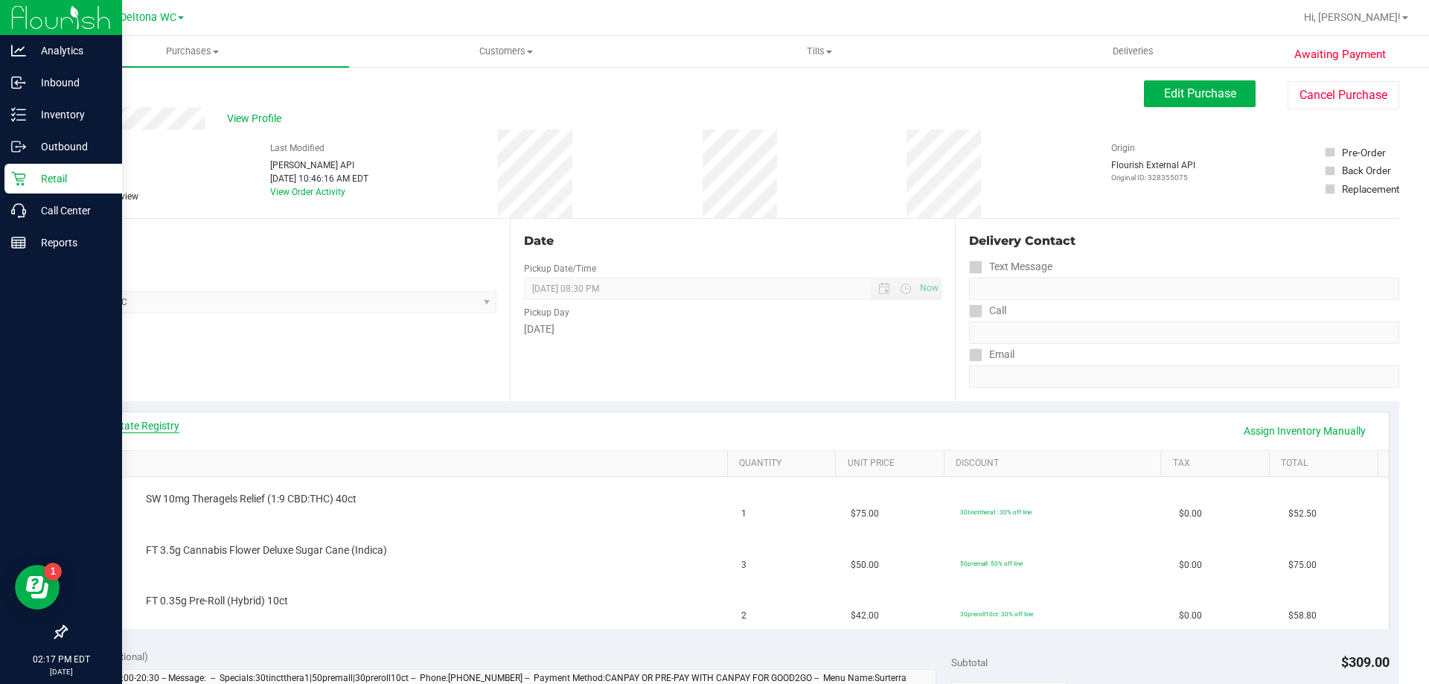
click at [147, 427] on link "View State Registry" at bounding box center [134, 425] width 89 height 15
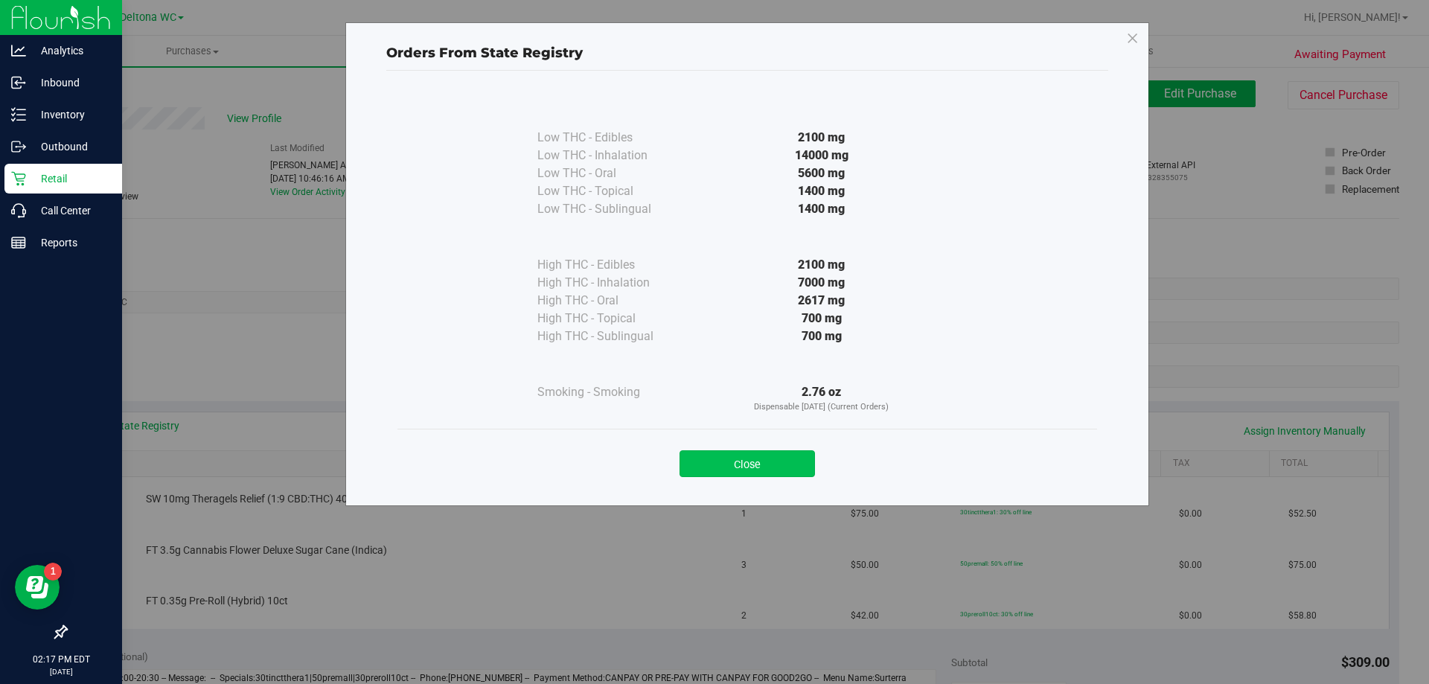
click at [757, 462] on button "Close" at bounding box center [747, 463] width 135 height 27
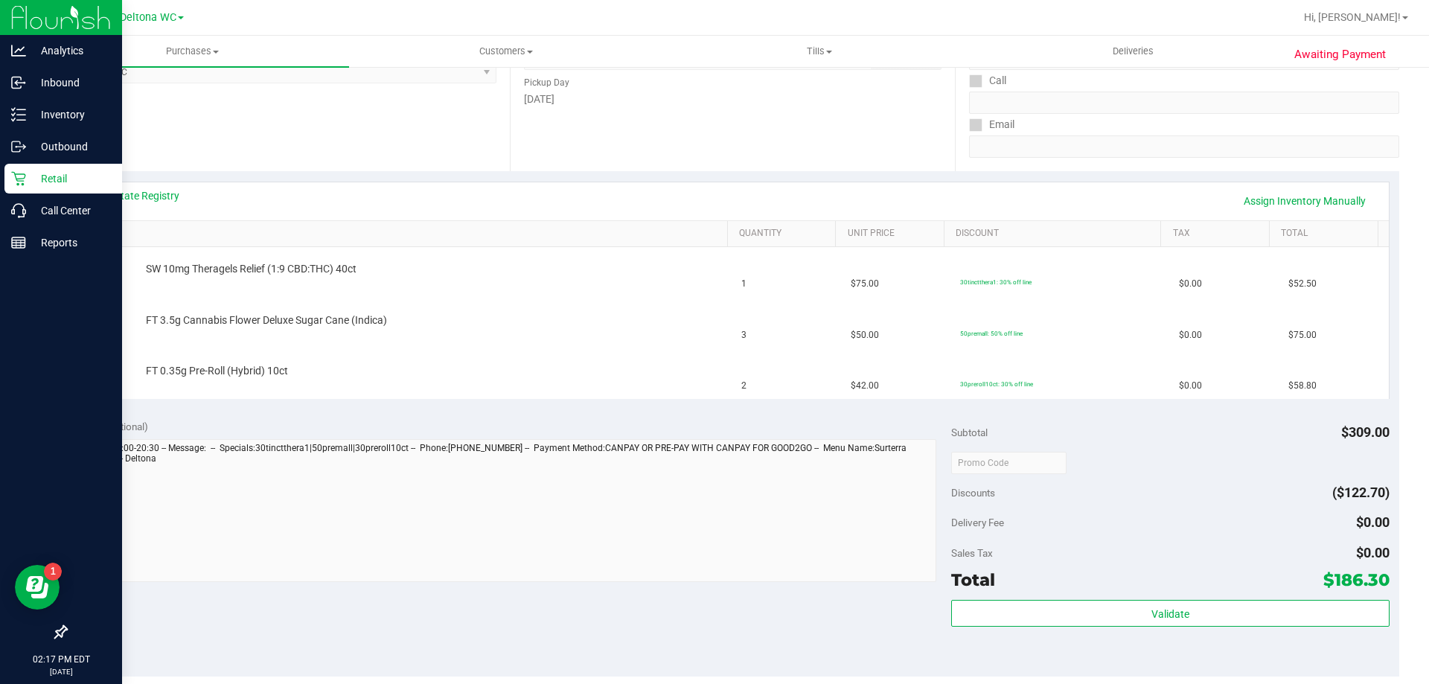
scroll to position [298, 0]
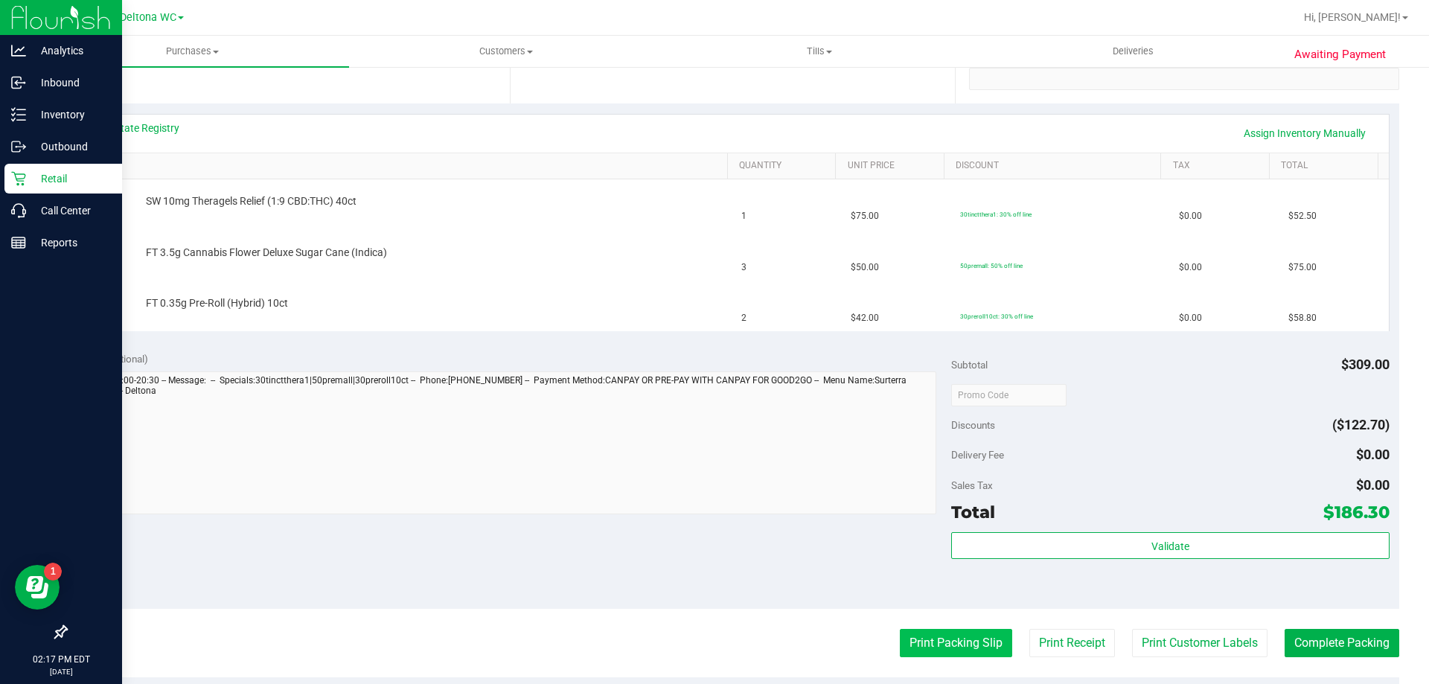
click at [935, 645] on button "Print Packing Slip" at bounding box center [956, 643] width 112 height 28
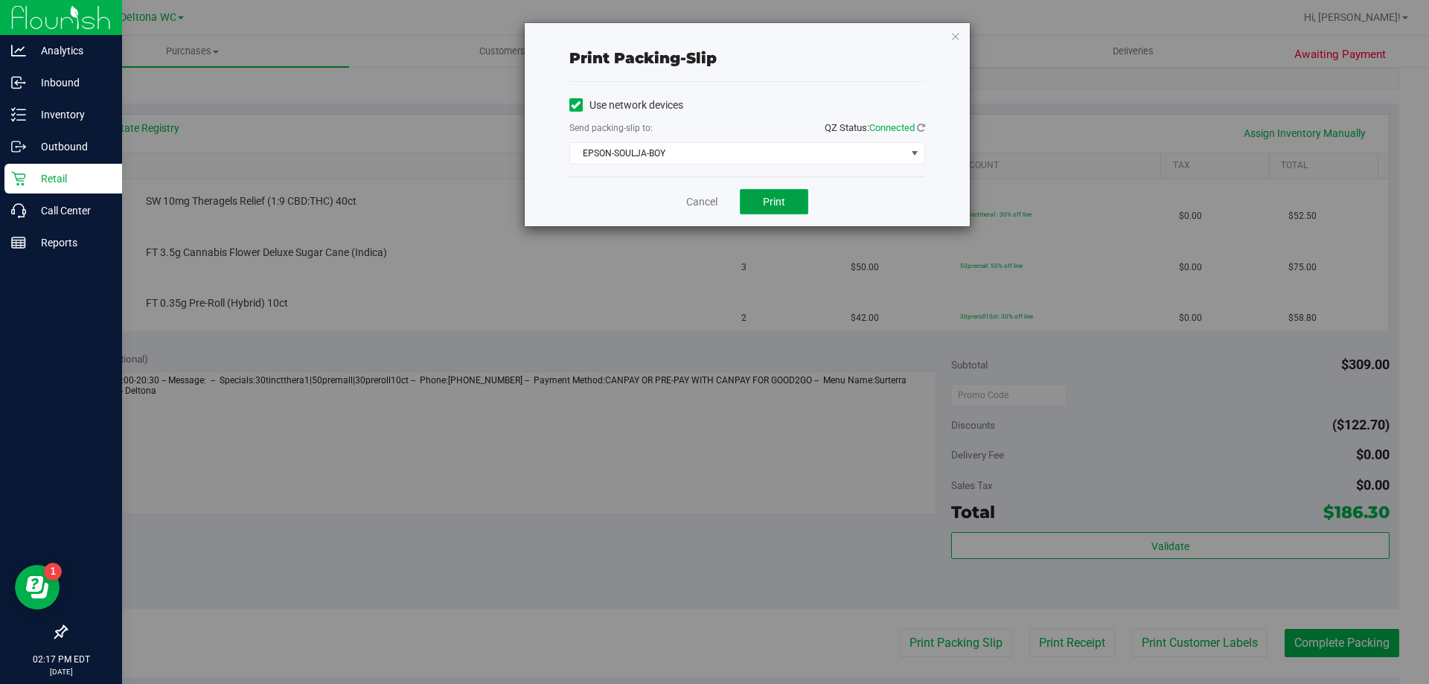
click at [776, 196] on span "Print" at bounding box center [774, 202] width 22 height 12
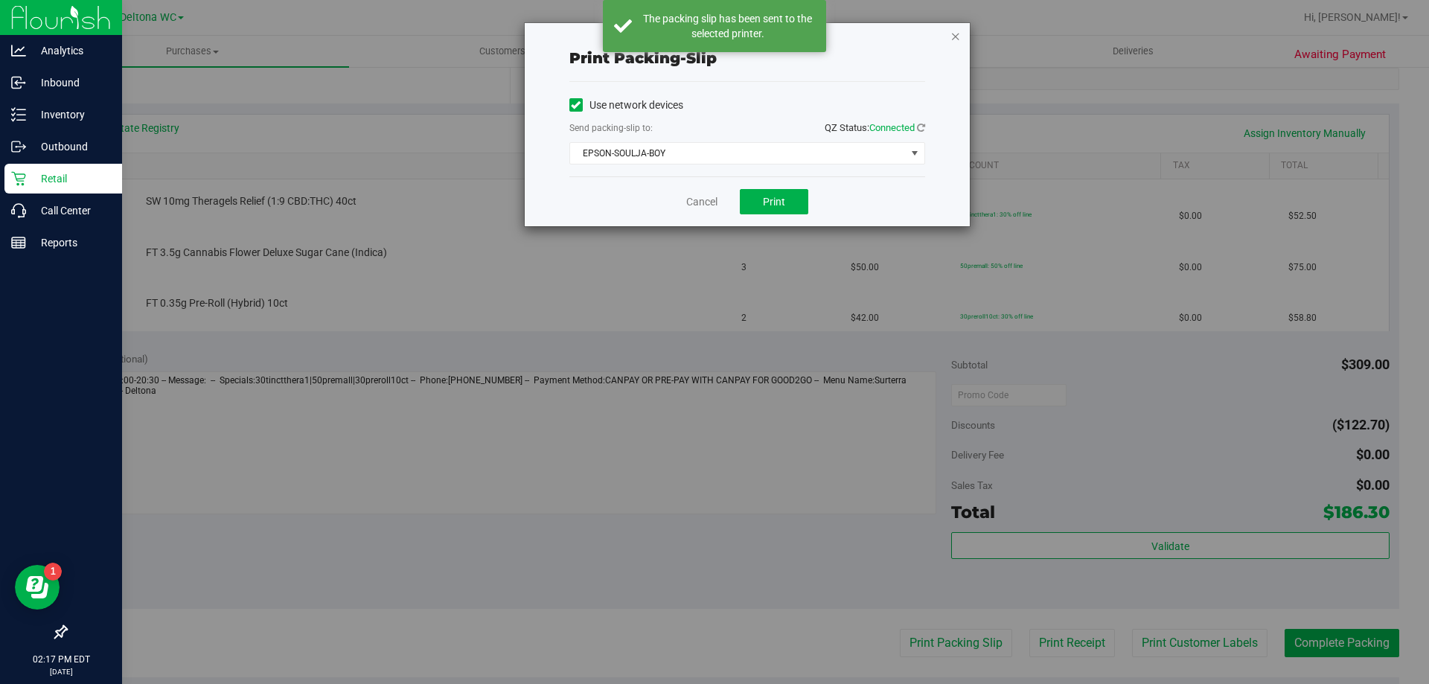
click at [957, 35] on icon "button" at bounding box center [956, 36] width 10 height 18
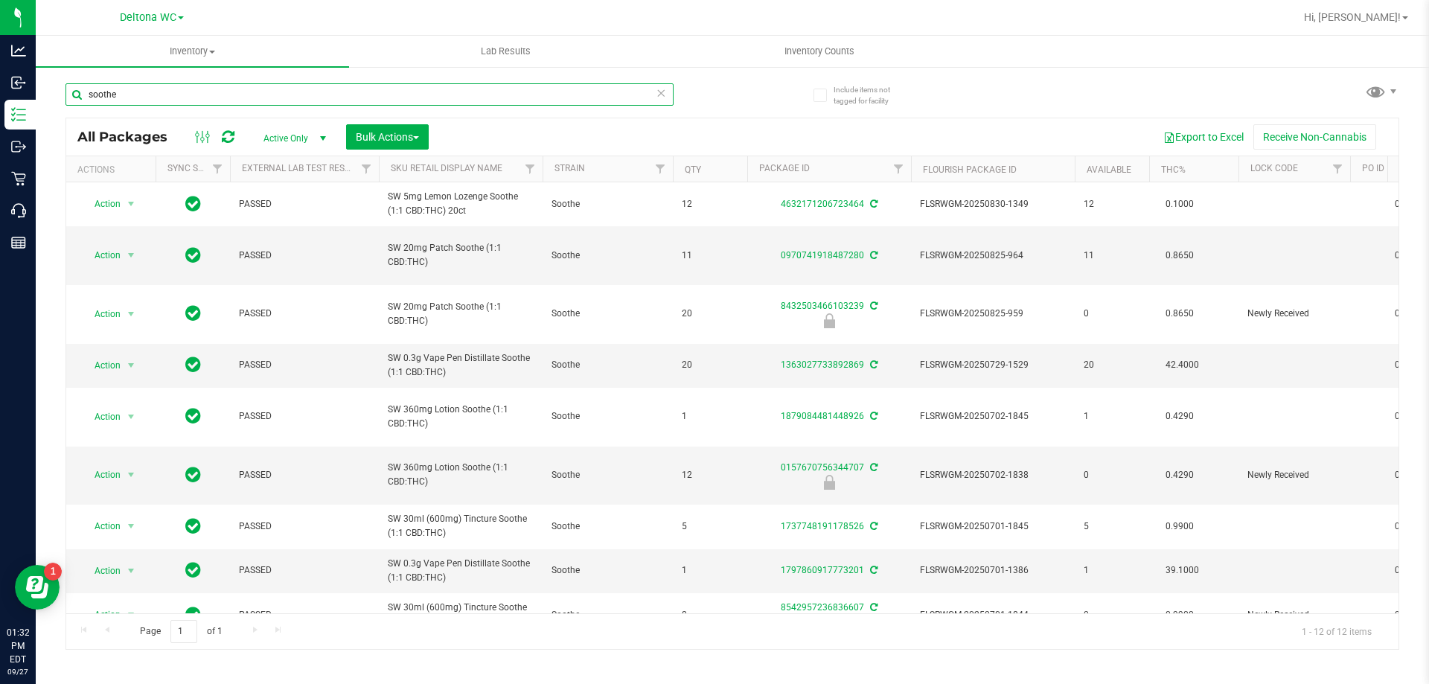
drag, startPoint x: 156, startPoint y: 91, endPoint x: 49, endPoint y: 80, distance: 107.0
click at [49, 80] on div "Include items not tagged for facility soothe All Packages Active Only Active On…" at bounding box center [732, 293] width 1393 height 454
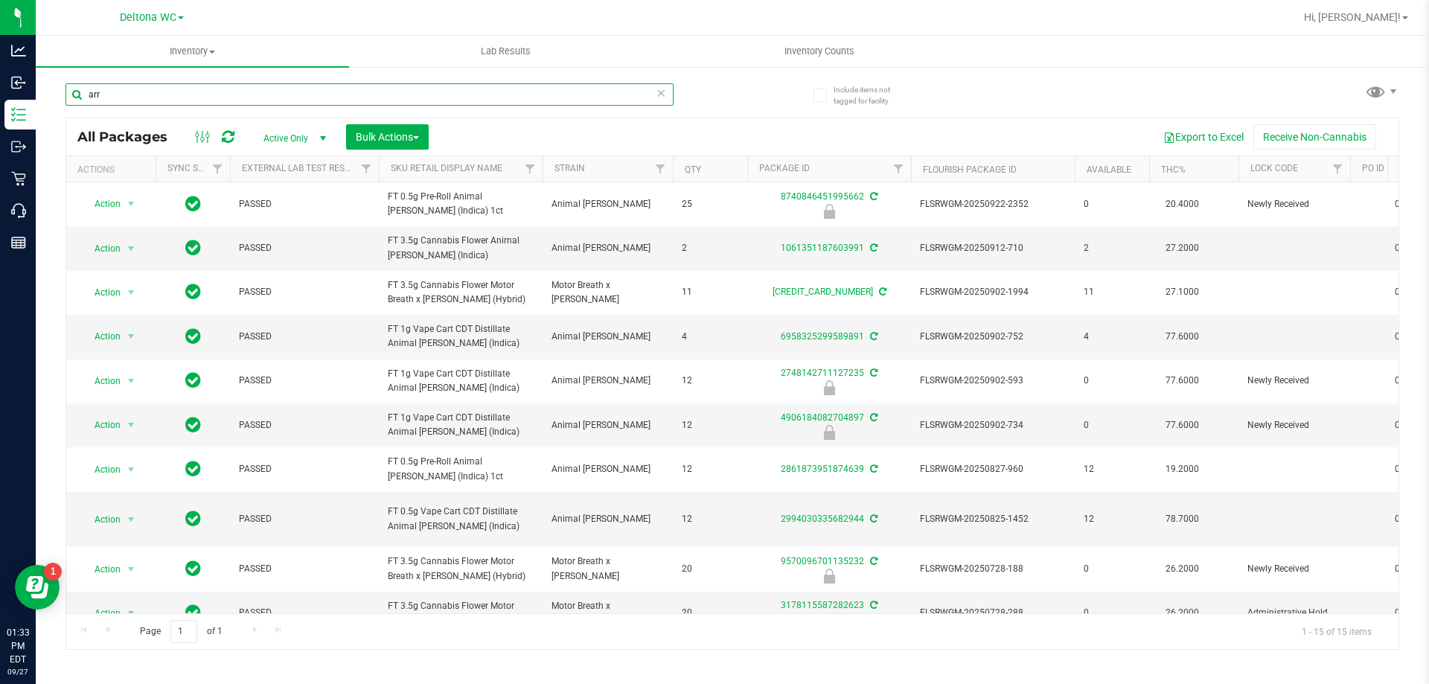
type input "arr"
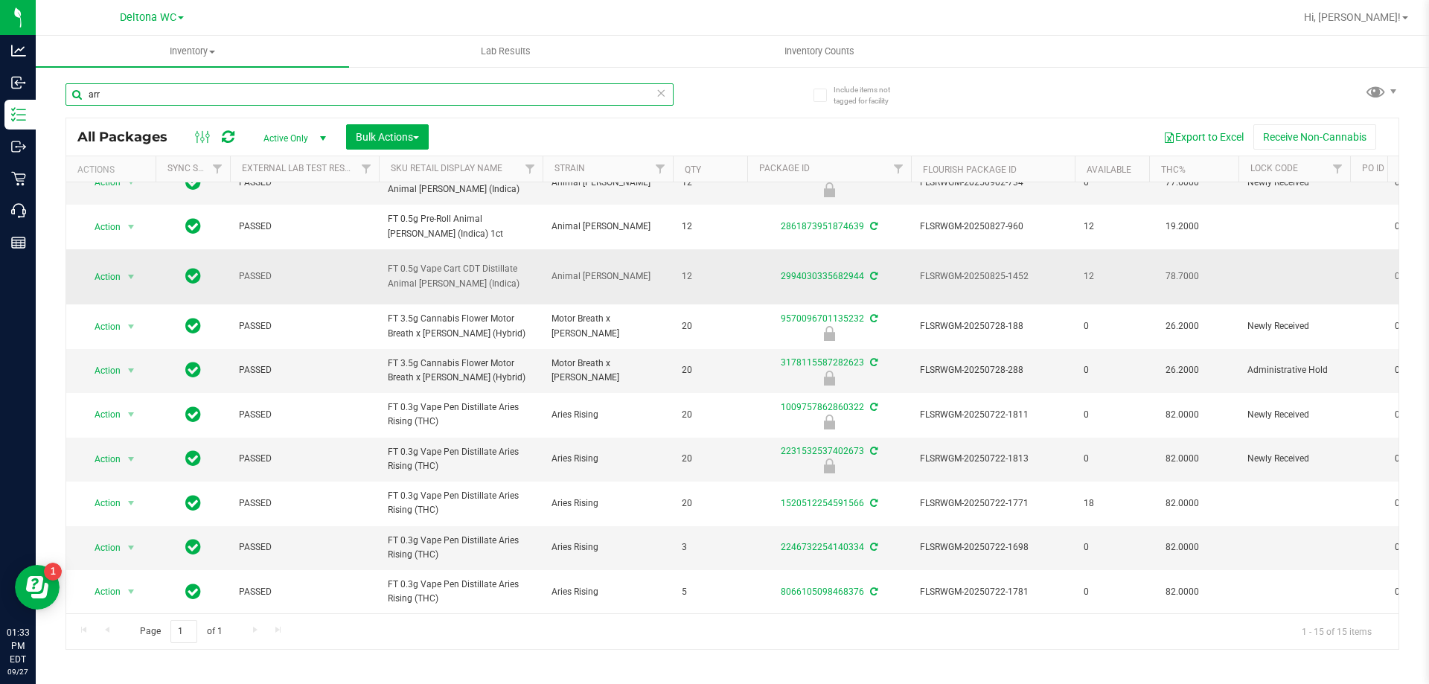
scroll to position [254, 0]
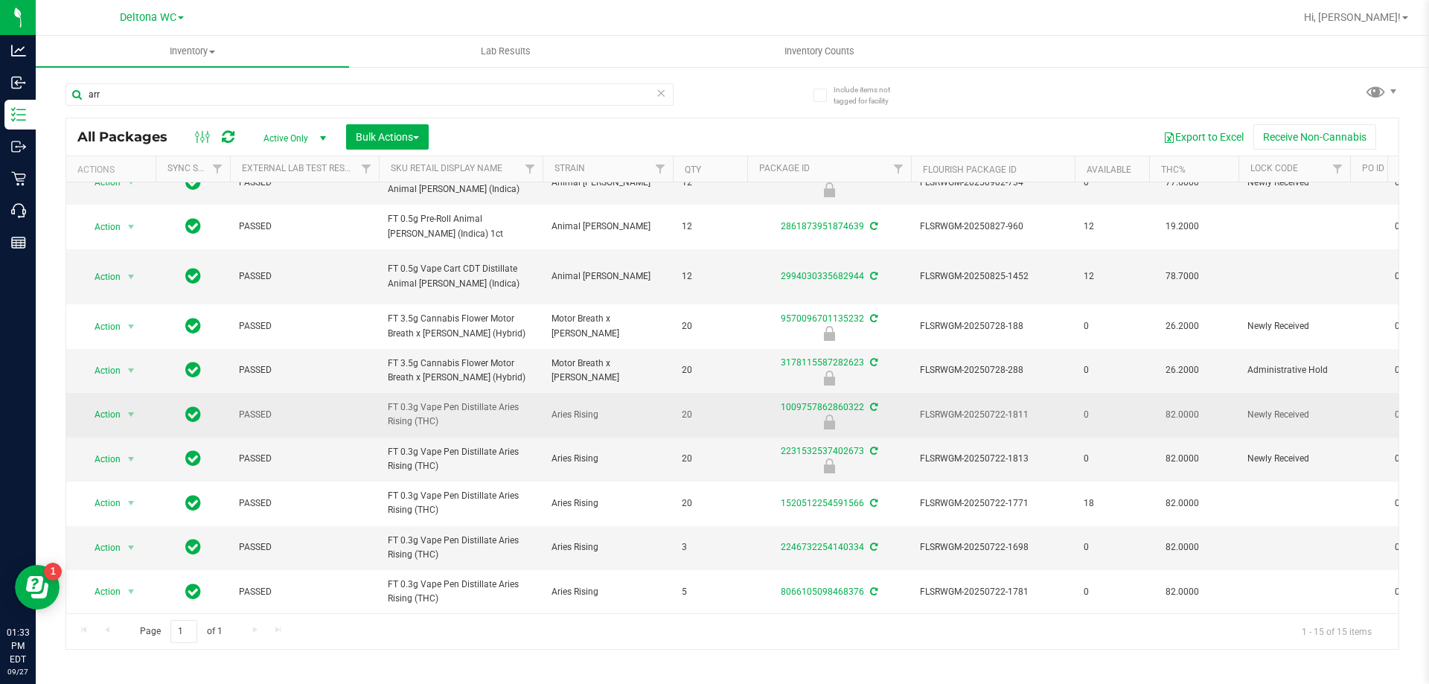
click at [424, 400] on span "FT 0.3g Vape Pen Distillate Aries Rising (THC)" at bounding box center [461, 414] width 146 height 28
click at [106, 404] on span "Action" at bounding box center [101, 414] width 40 height 21
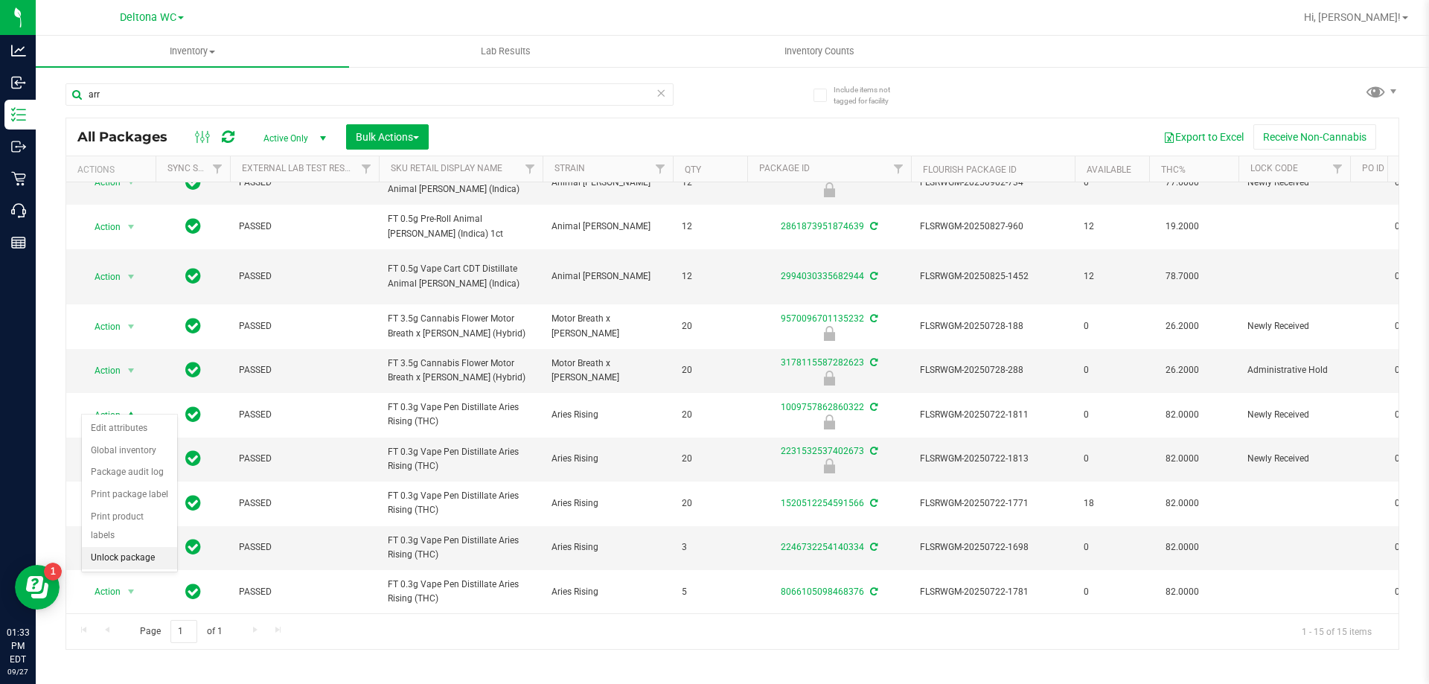
click at [128, 547] on li "Unlock package" at bounding box center [129, 558] width 95 height 22
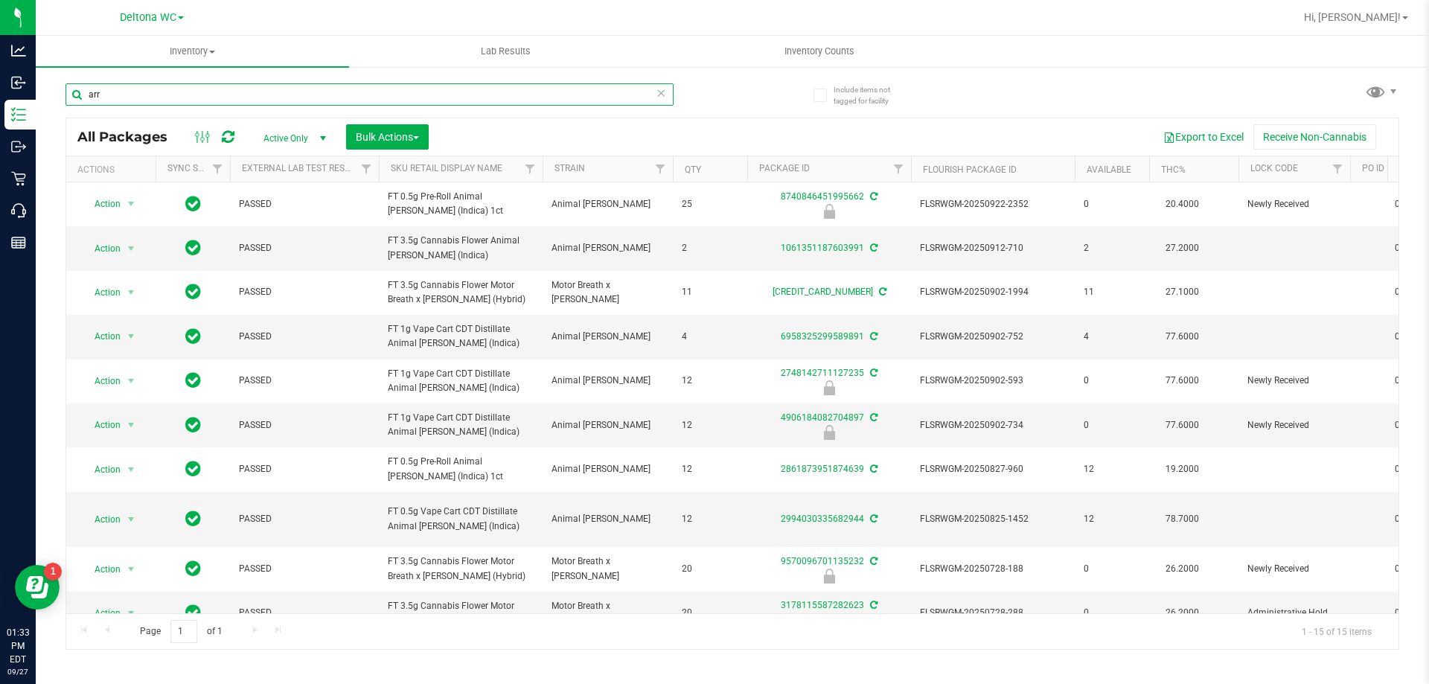
drag, startPoint x: 123, startPoint y: 98, endPoint x: 66, endPoint y: 84, distance: 59.0
click at [66, 84] on input "arr" at bounding box center [370, 94] width 608 height 22
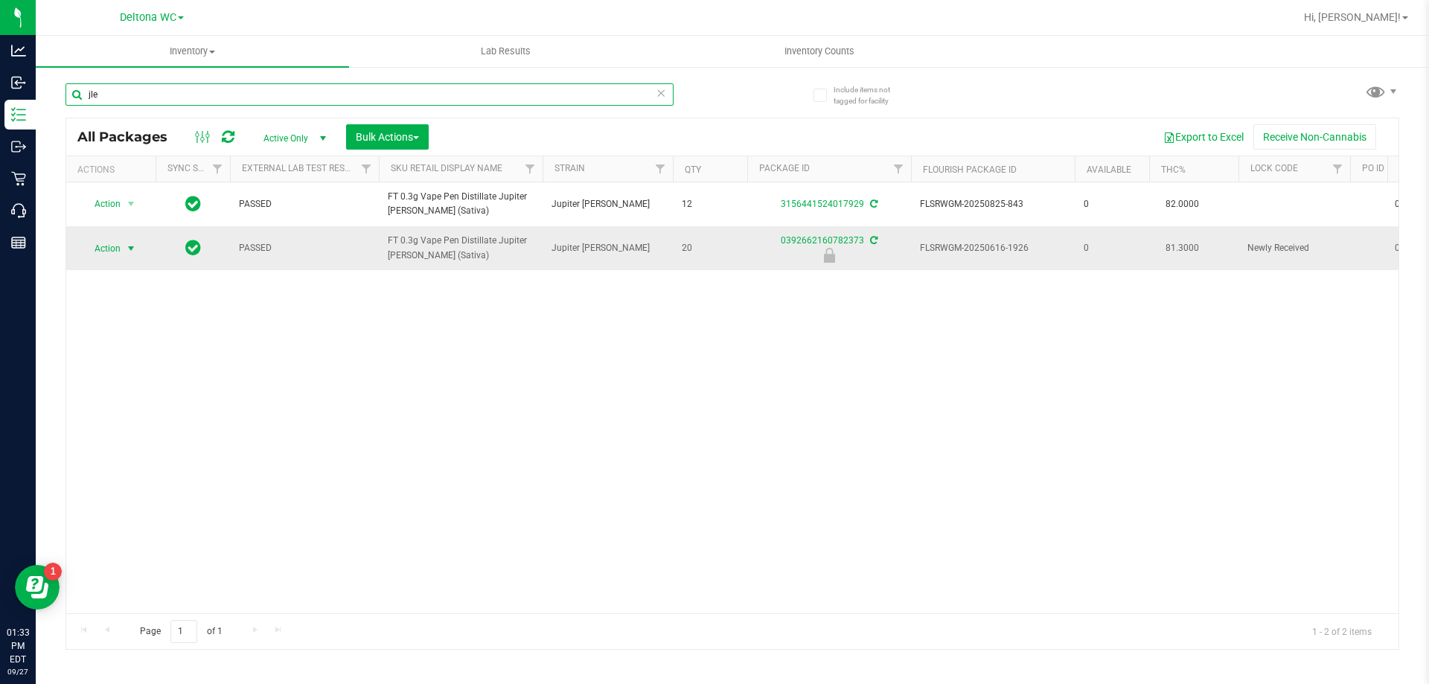
type input "jle"
click at [122, 252] on span "select" at bounding box center [131, 248] width 19 height 21
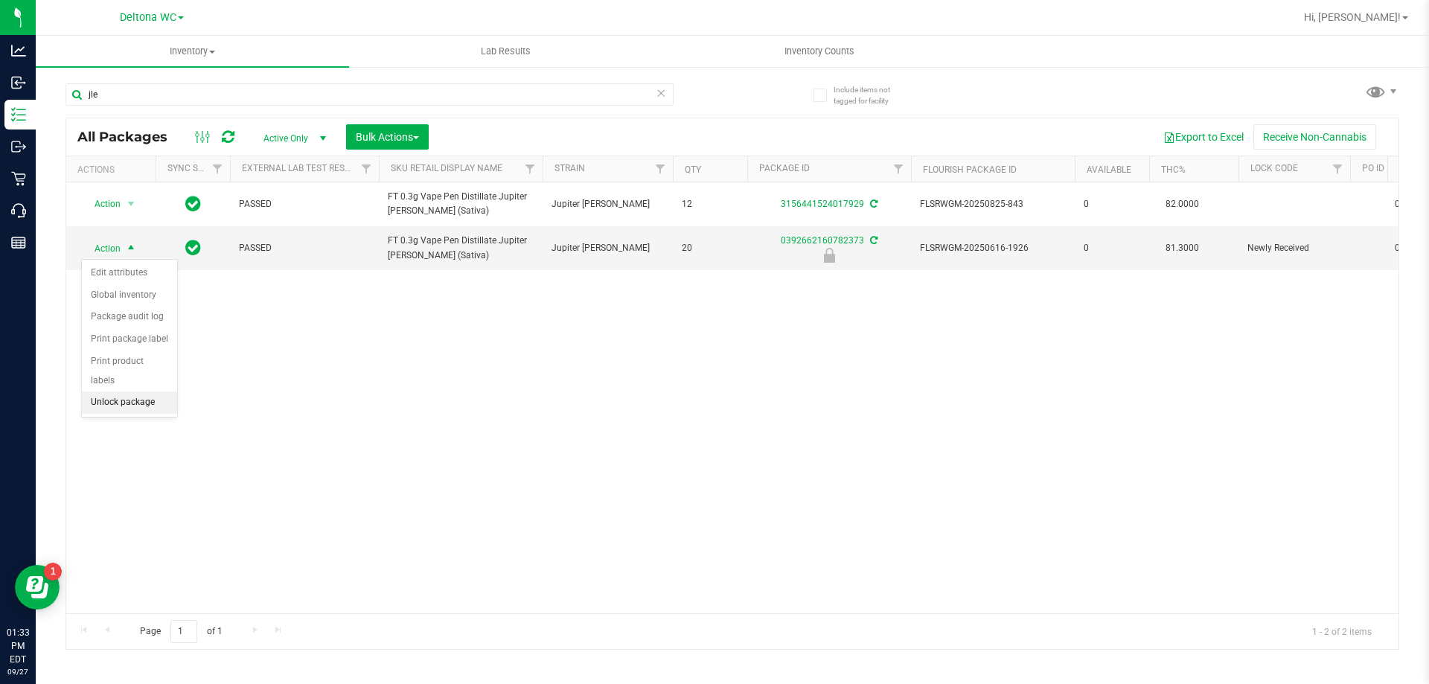
click at [149, 392] on li "Unlock package" at bounding box center [129, 403] width 95 height 22
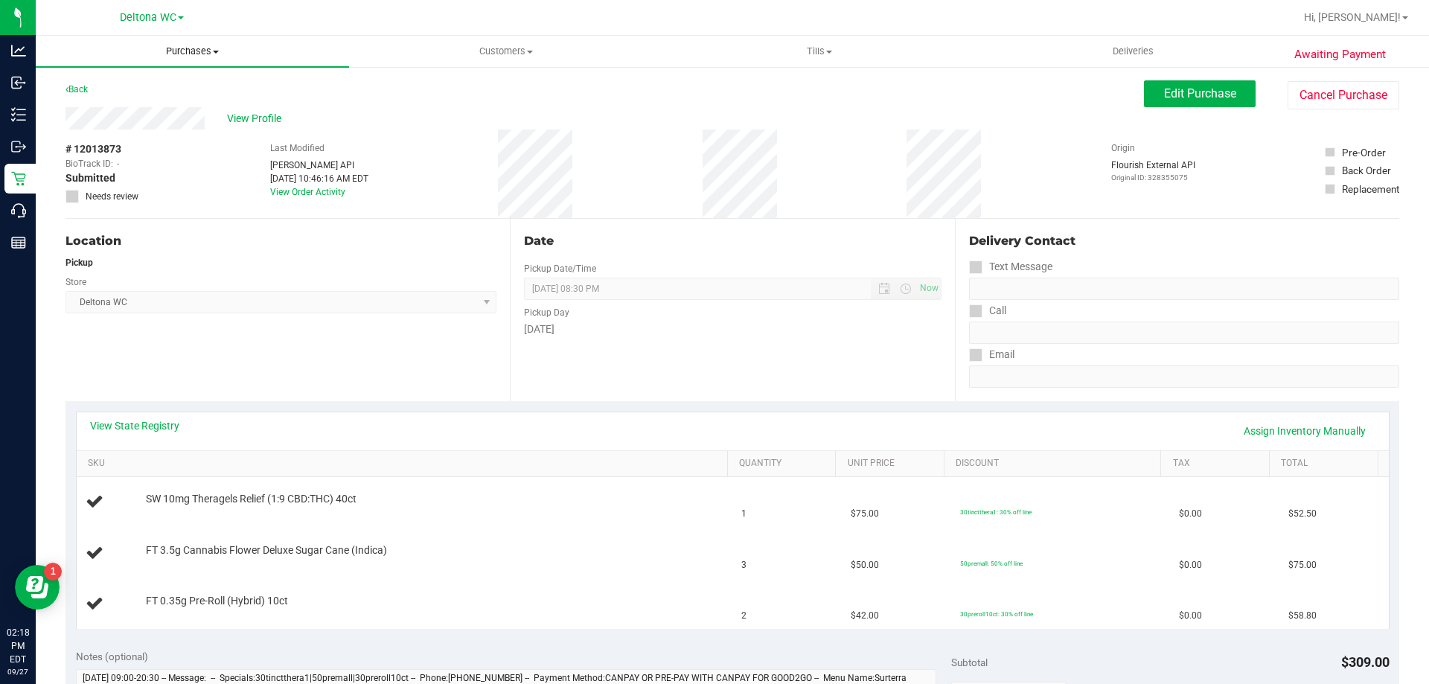
click at [199, 51] on span "Purchases" at bounding box center [192, 51] width 313 height 13
click at [116, 106] on span "Fulfillment" at bounding box center [82, 107] width 92 height 13
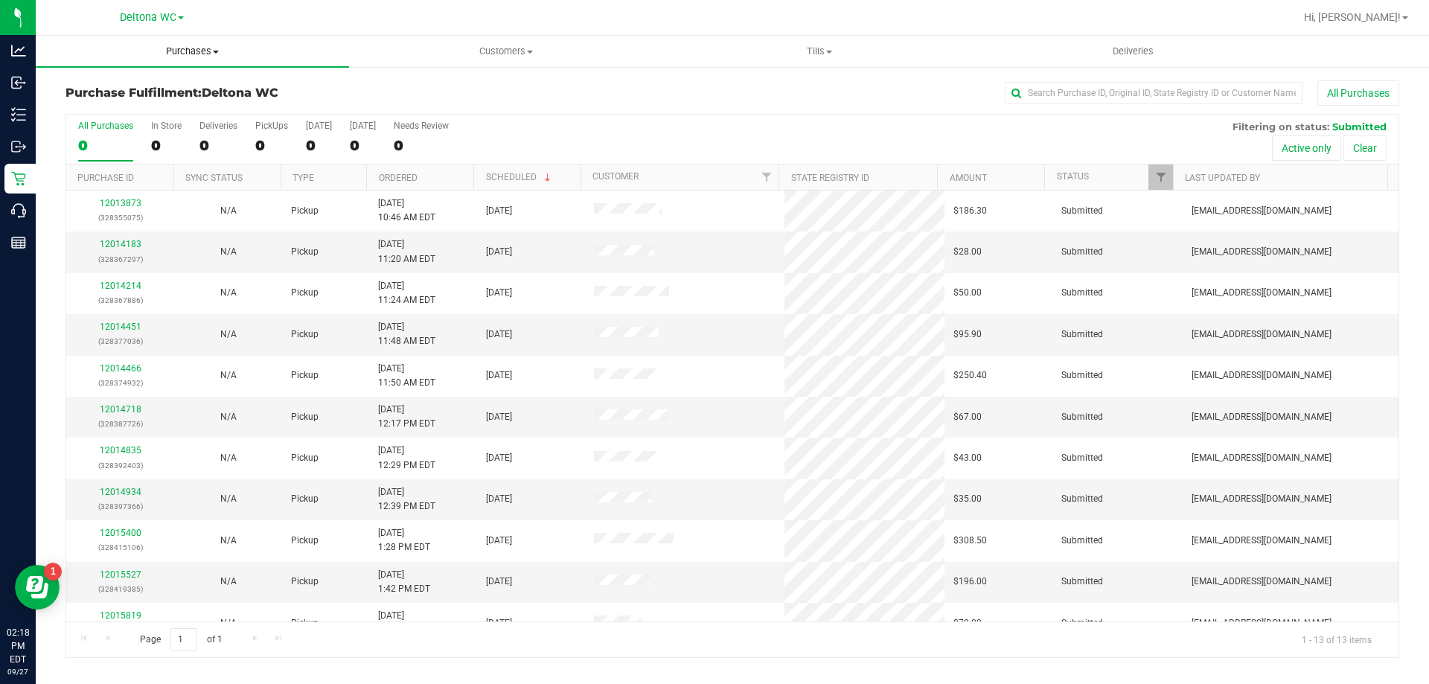
click at [189, 52] on span "Purchases" at bounding box center [192, 51] width 313 height 13
click at [78, 112] on span "Fulfillment" at bounding box center [82, 107] width 92 height 13
click at [135, 240] on link "12014183" at bounding box center [121, 244] width 42 height 10
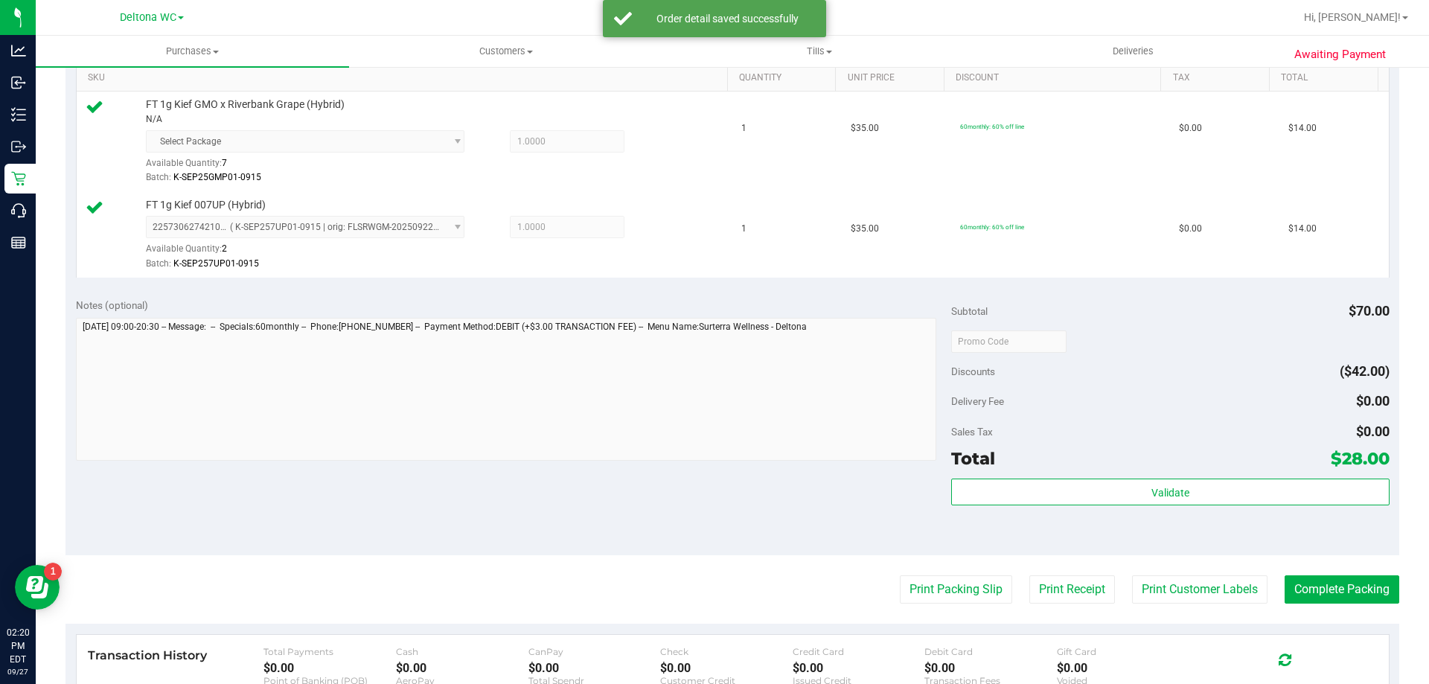
scroll to position [521, 0]
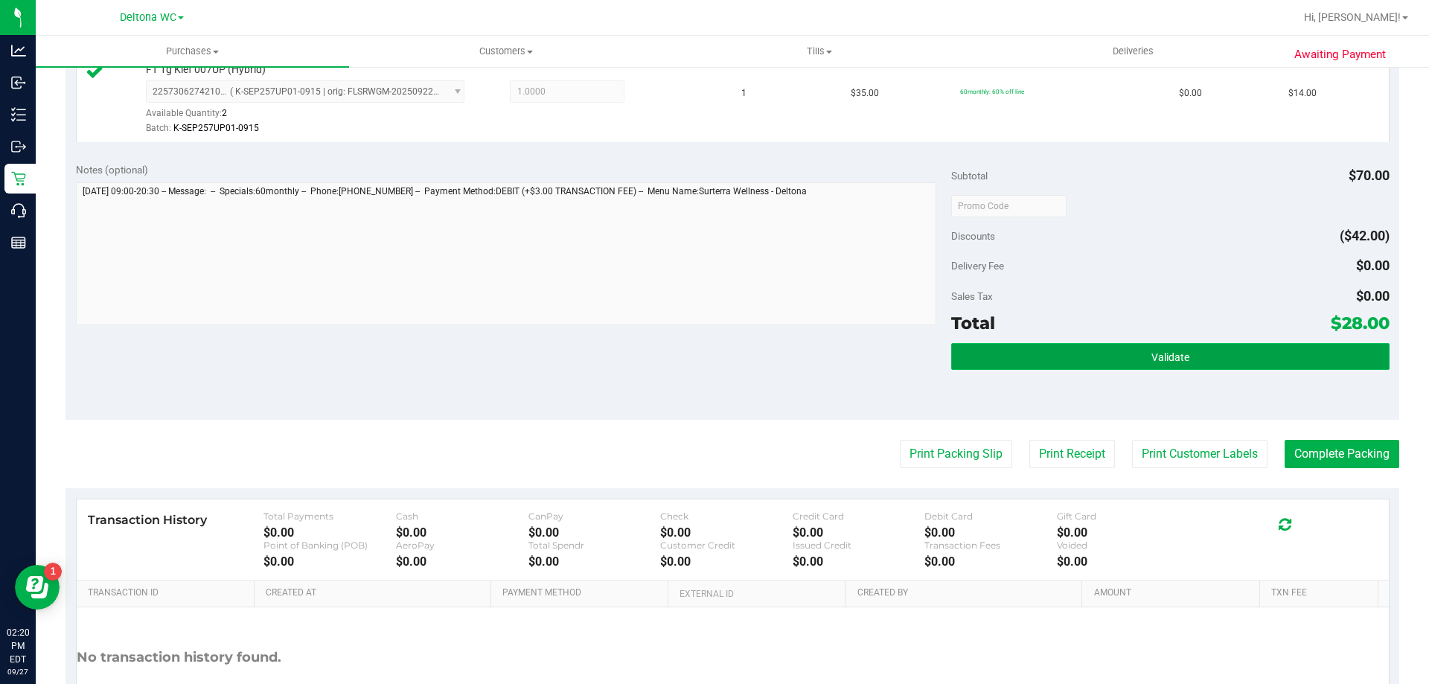
click at [1185, 362] on button "Validate" at bounding box center [1170, 356] width 438 height 27
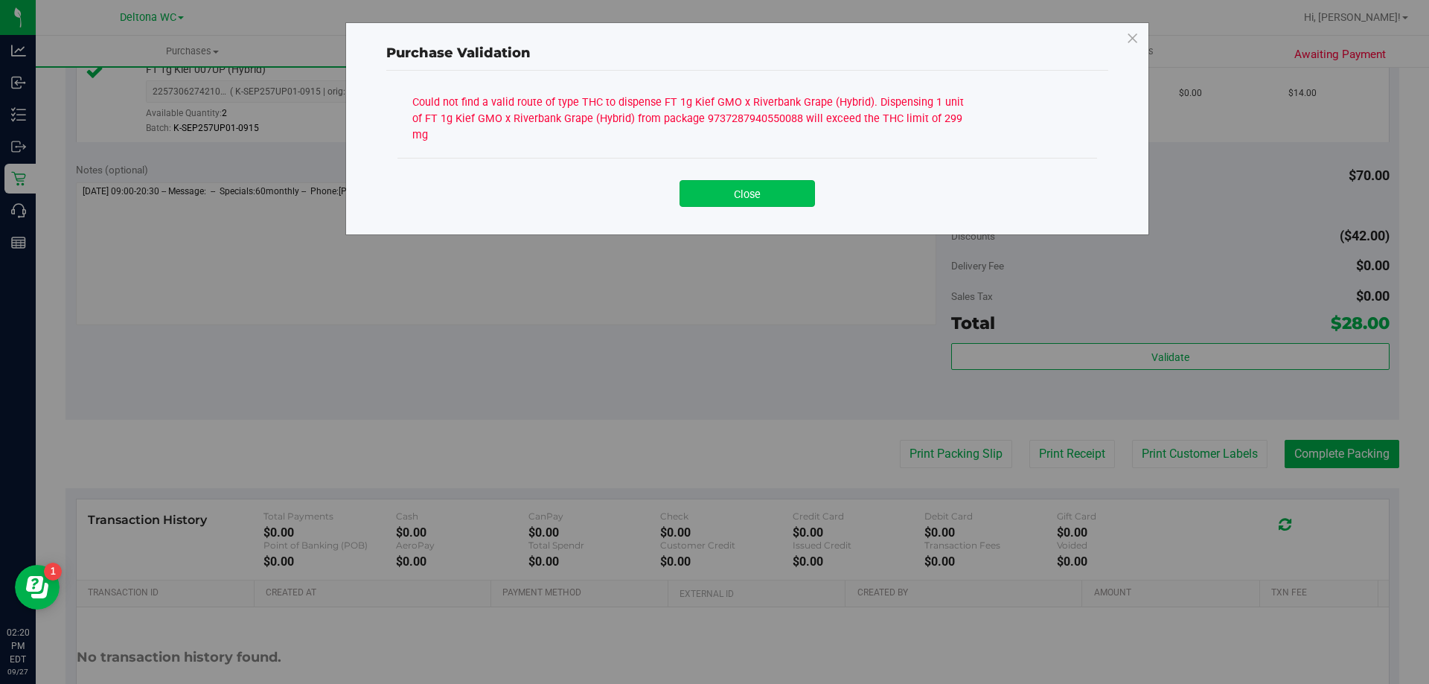
click at [743, 180] on button "Close" at bounding box center [747, 193] width 135 height 27
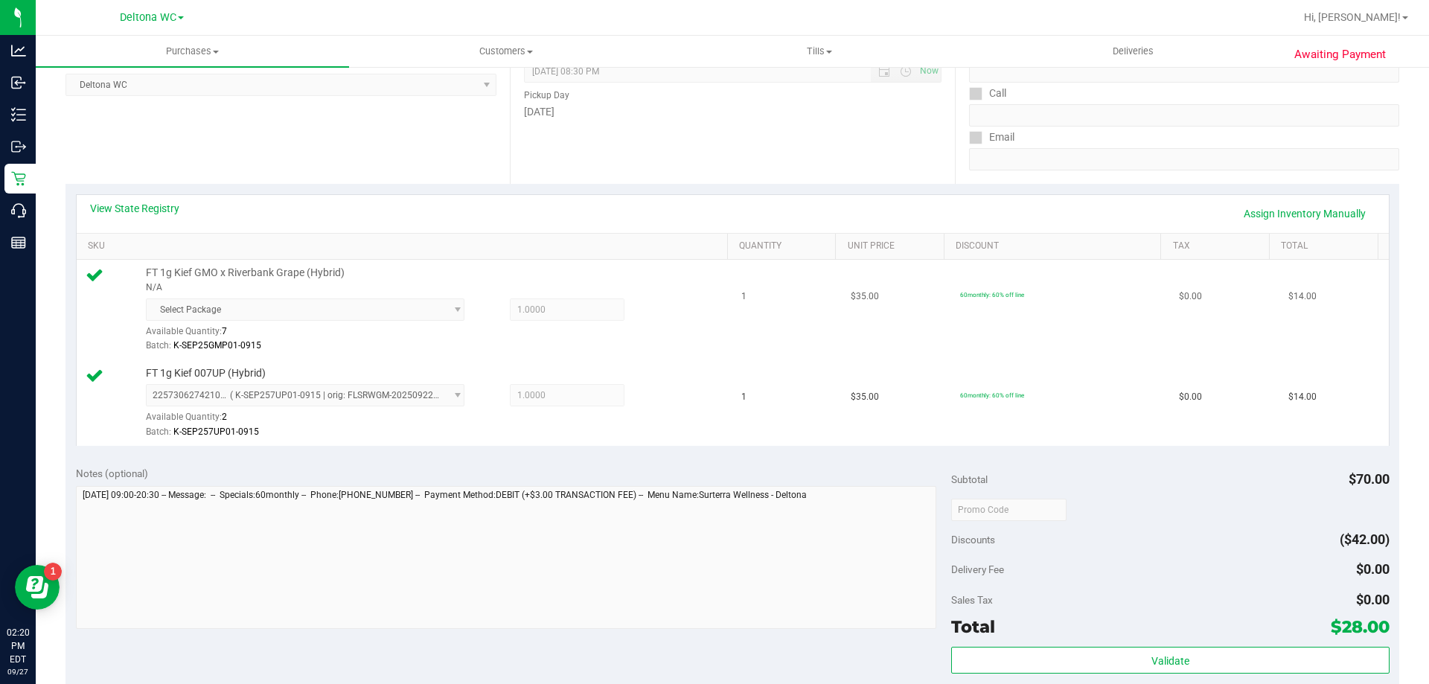
scroll to position [0, 0]
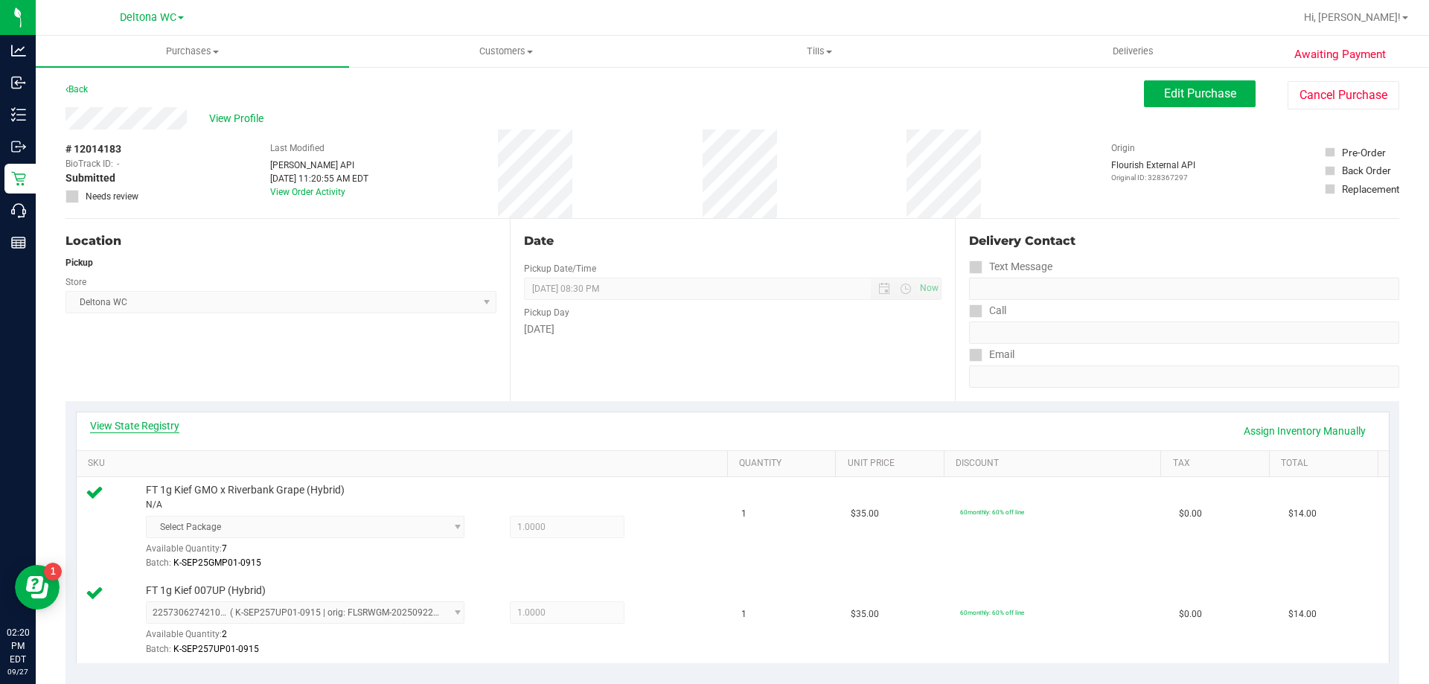
click at [155, 426] on link "View State Registry" at bounding box center [134, 425] width 89 height 15
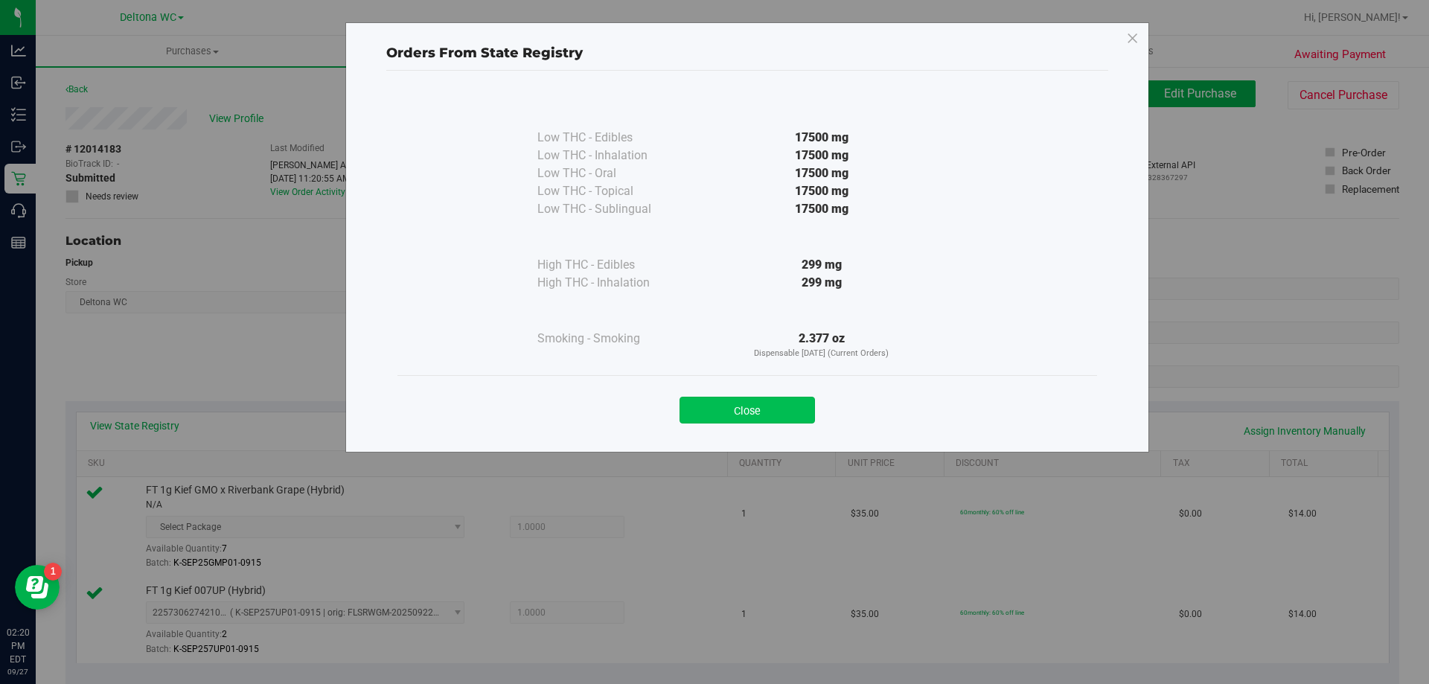
click at [744, 407] on button "Close" at bounding box center [747, 410] width 135 height 27
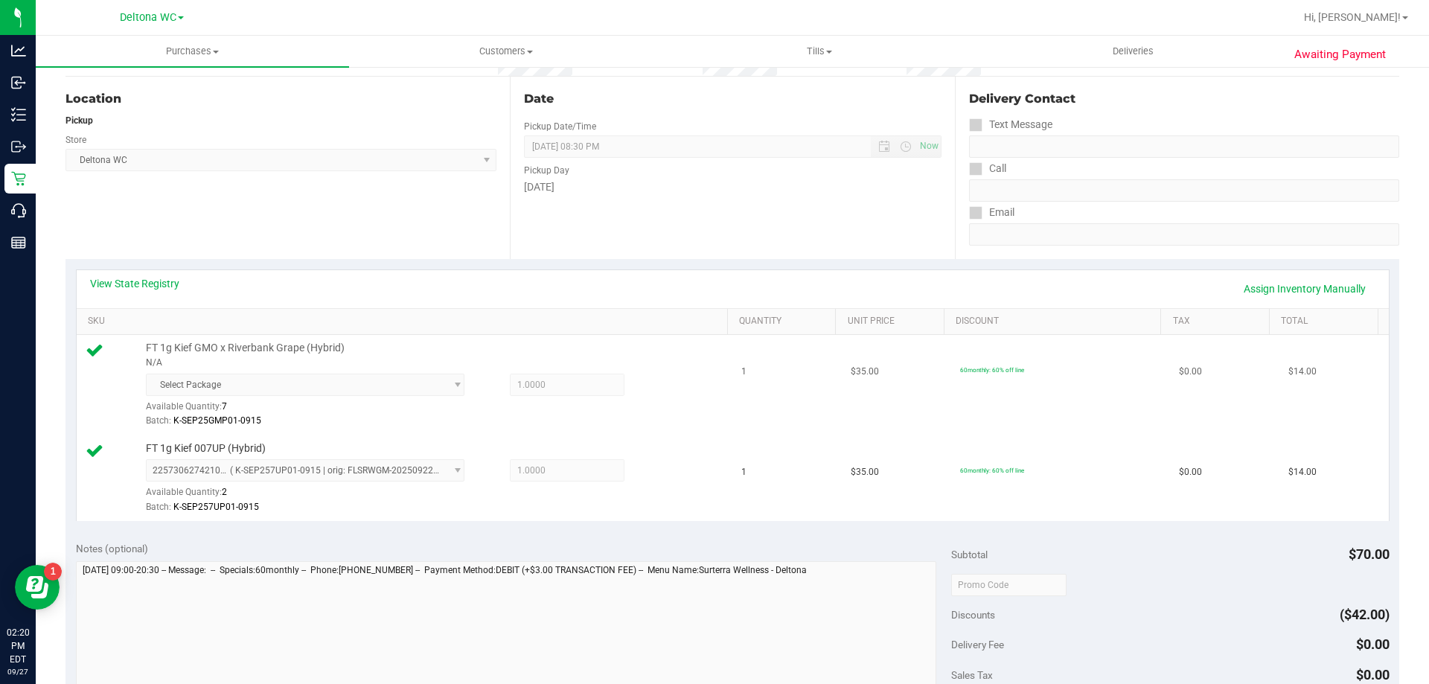
scroll to position [223, 0]
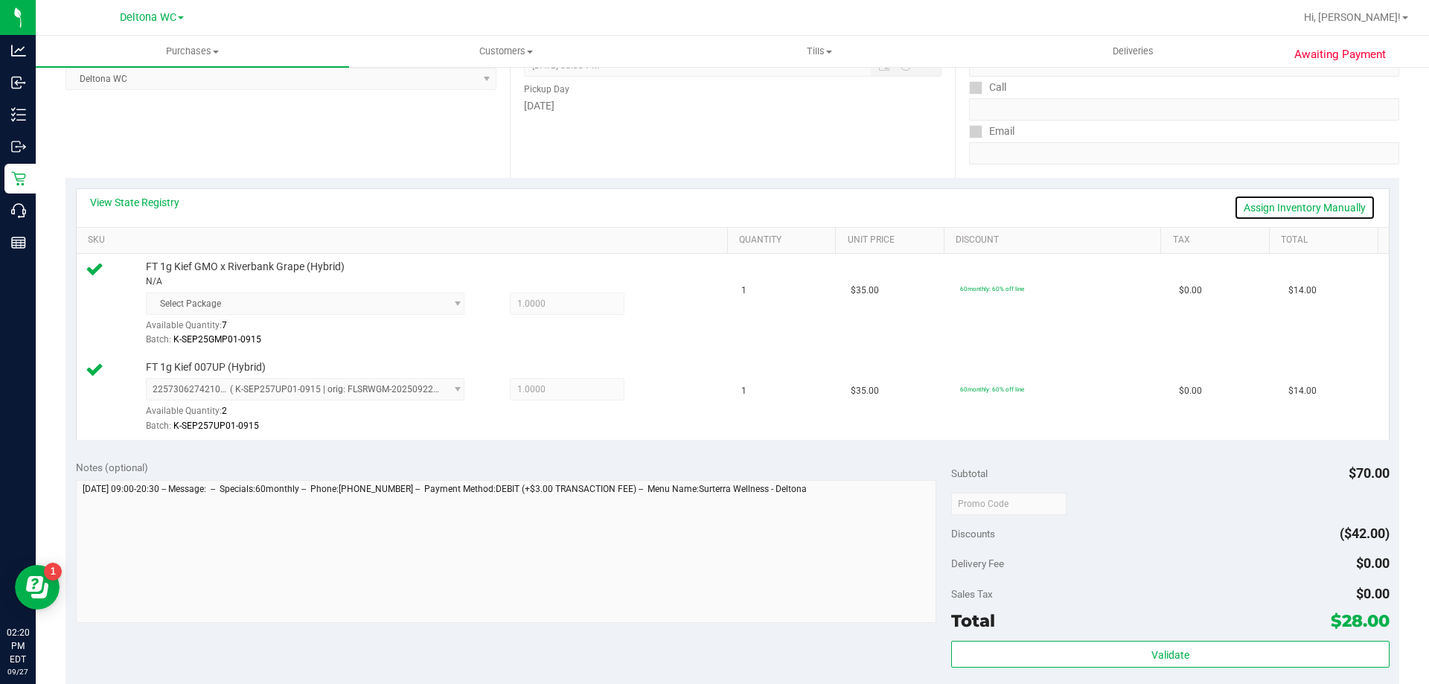
click at [1341, 208] on link "Assign Inventory Manually" at bounding box center [1304, 207] width 141 height 25
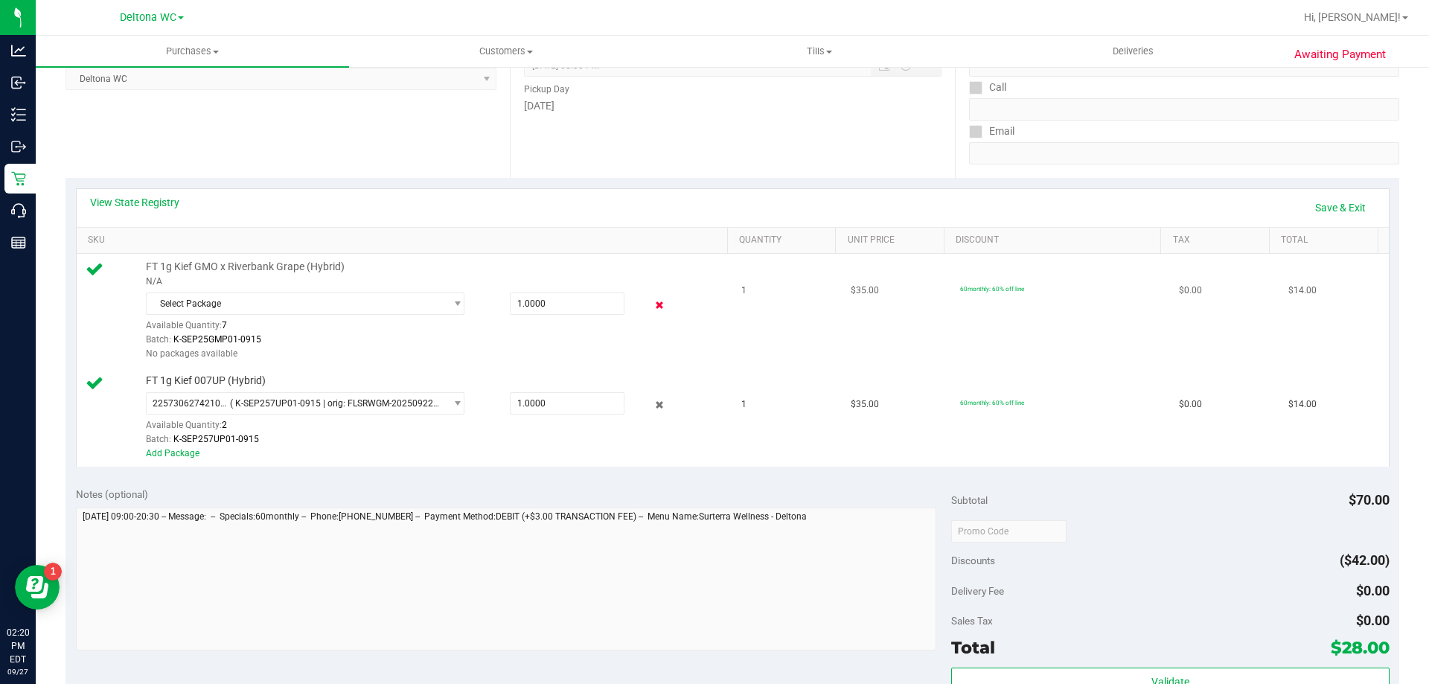
click at [652, 307] on icon at bounding box center [660, 305] width 16 height 17
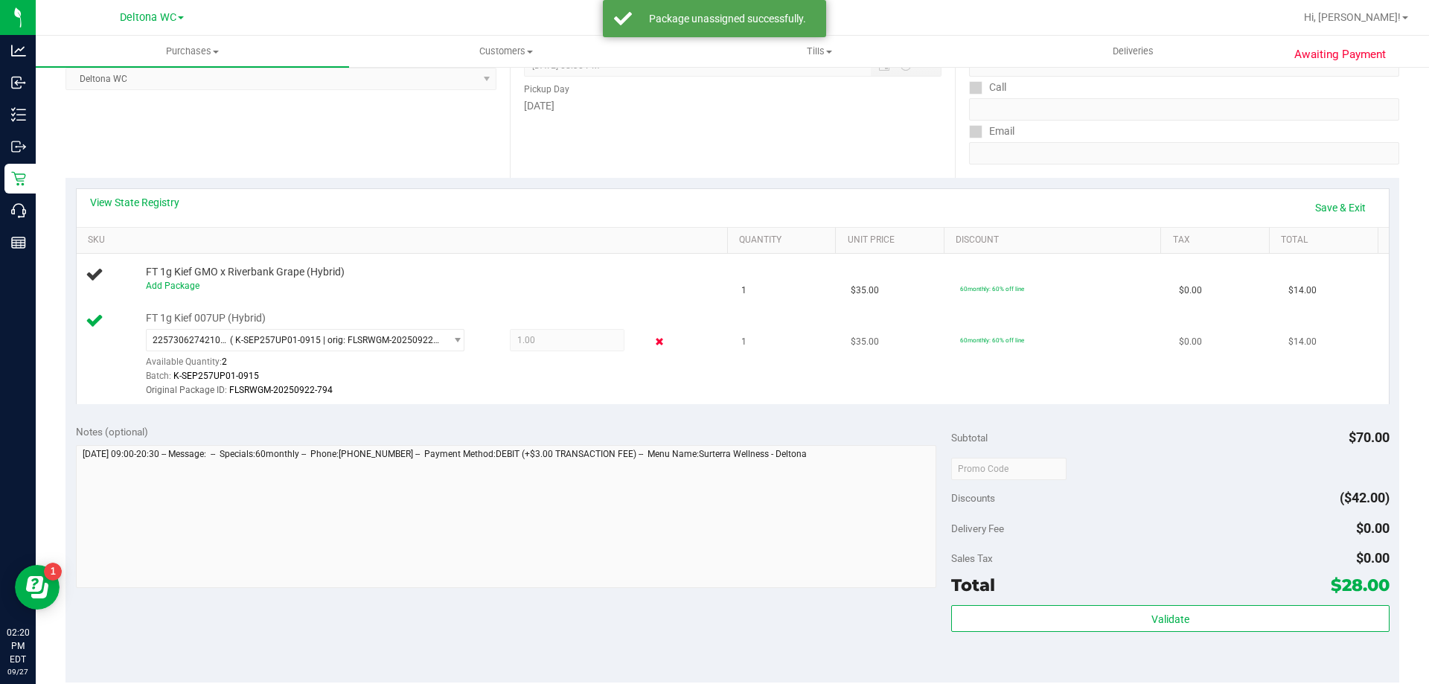
click at [652, 346] on icon at bounding box center [660, 341] width 16 height 17
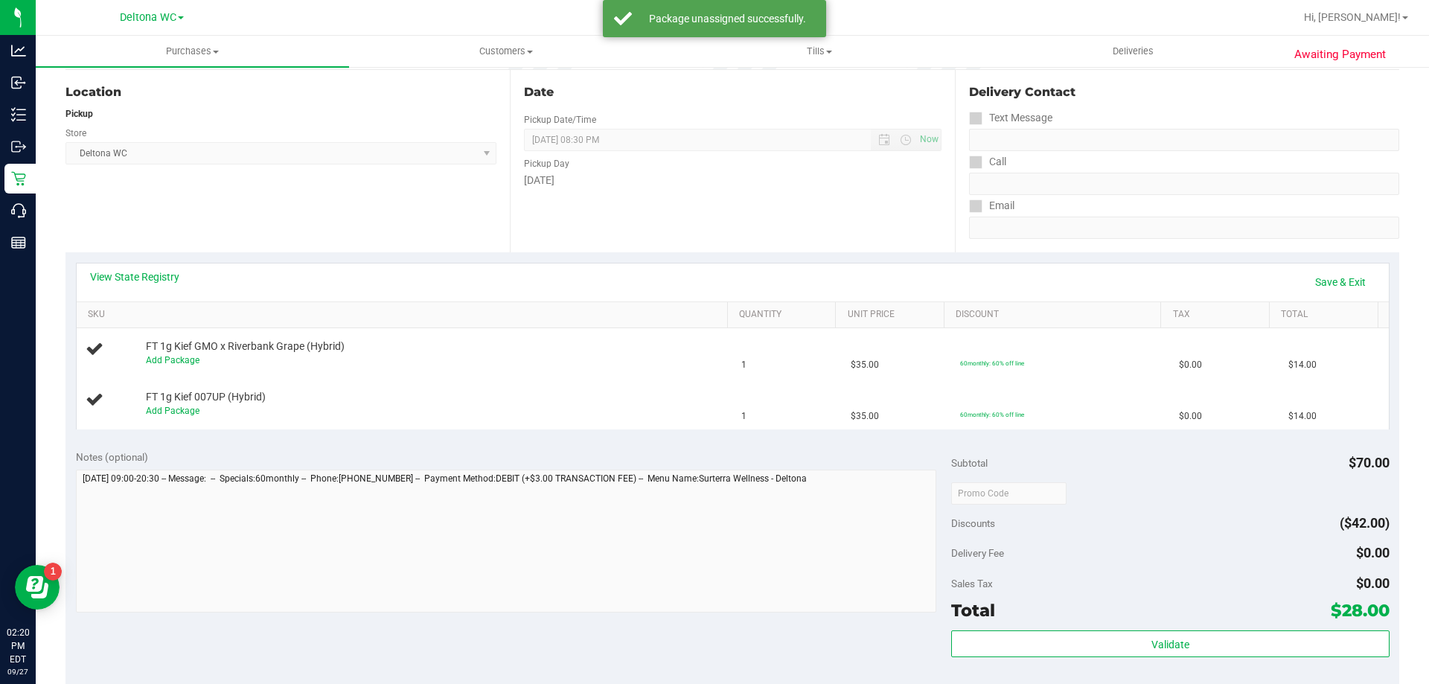
scroll to position [0, 0]
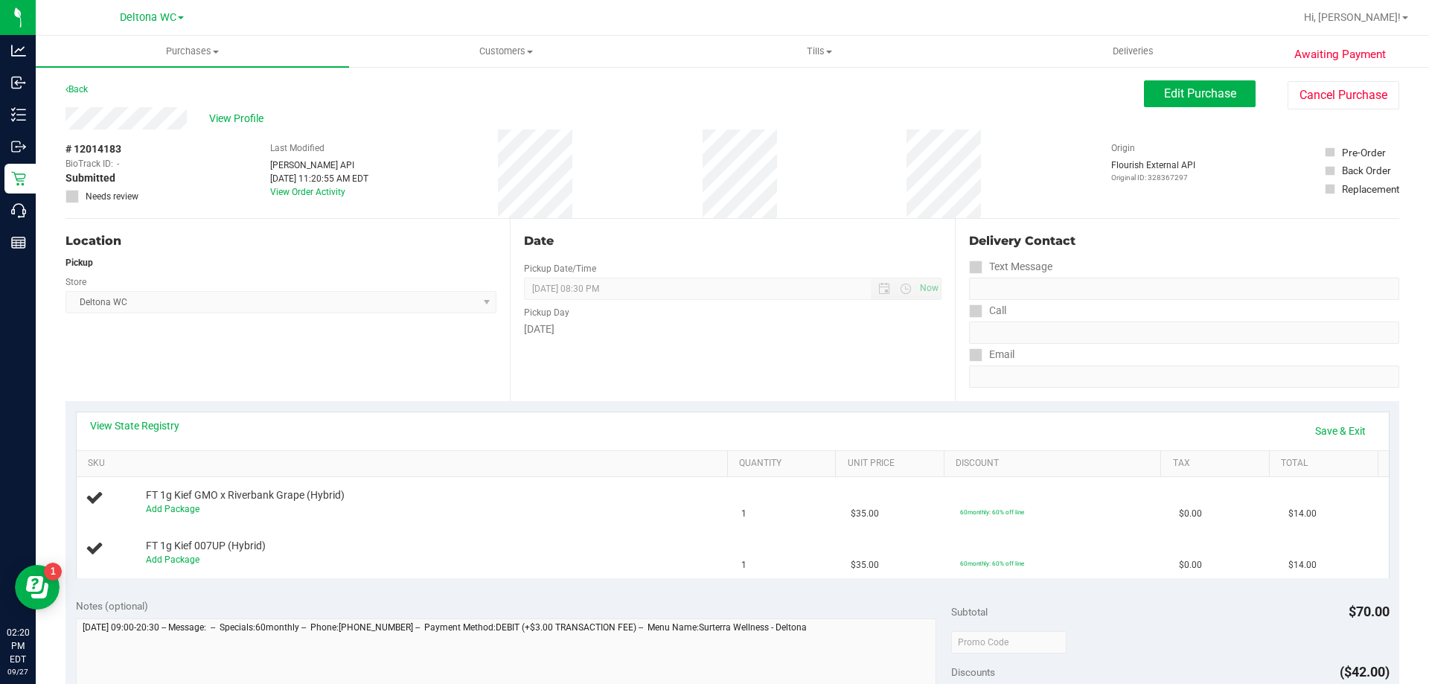
click at [76, 202] on span at bounding box center [72, 196] width 13 height 13
click at [1201, 86] on span "Edit Purchase" at bounding box center [1200, 93] width 72 height 14
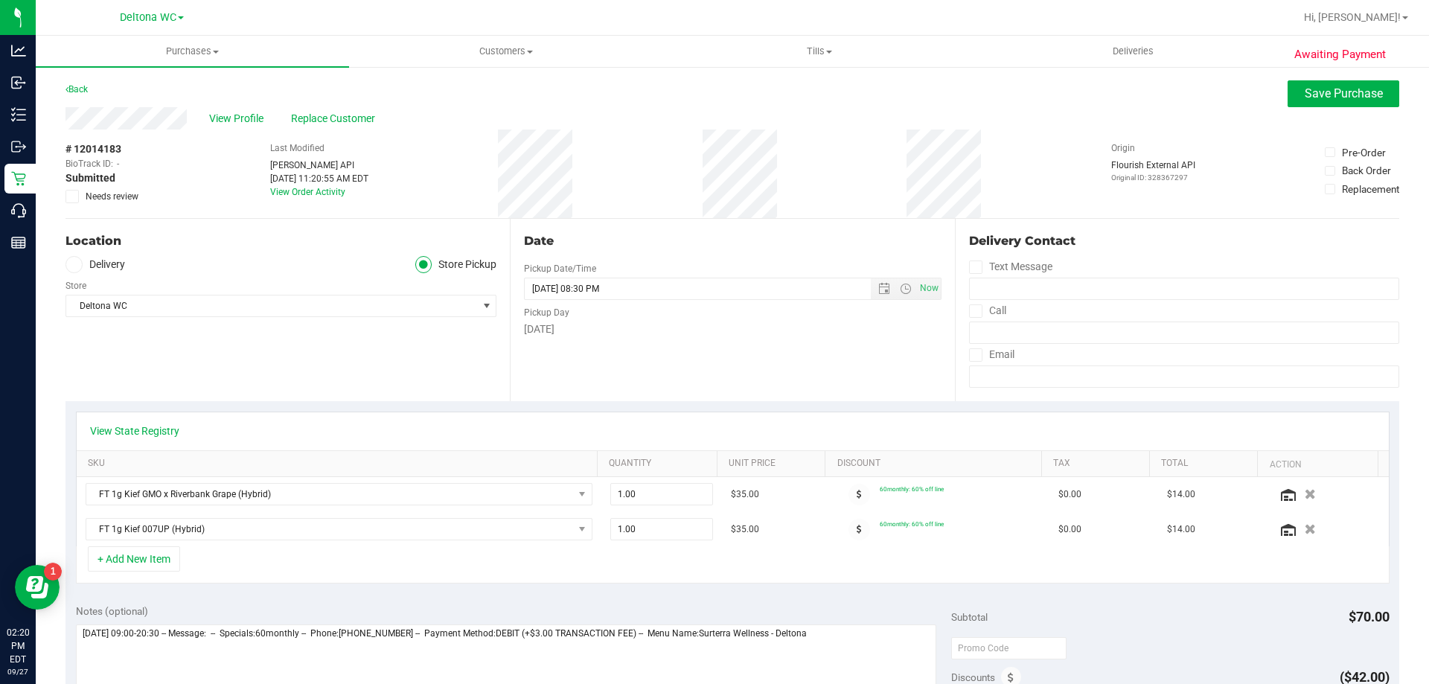
click at [70, 197] on icon at bounding box center [73, 197] width 10 height 0
click at [0, 0] on input "Needs review" at bounding box center [0, 0] width 0 height 0
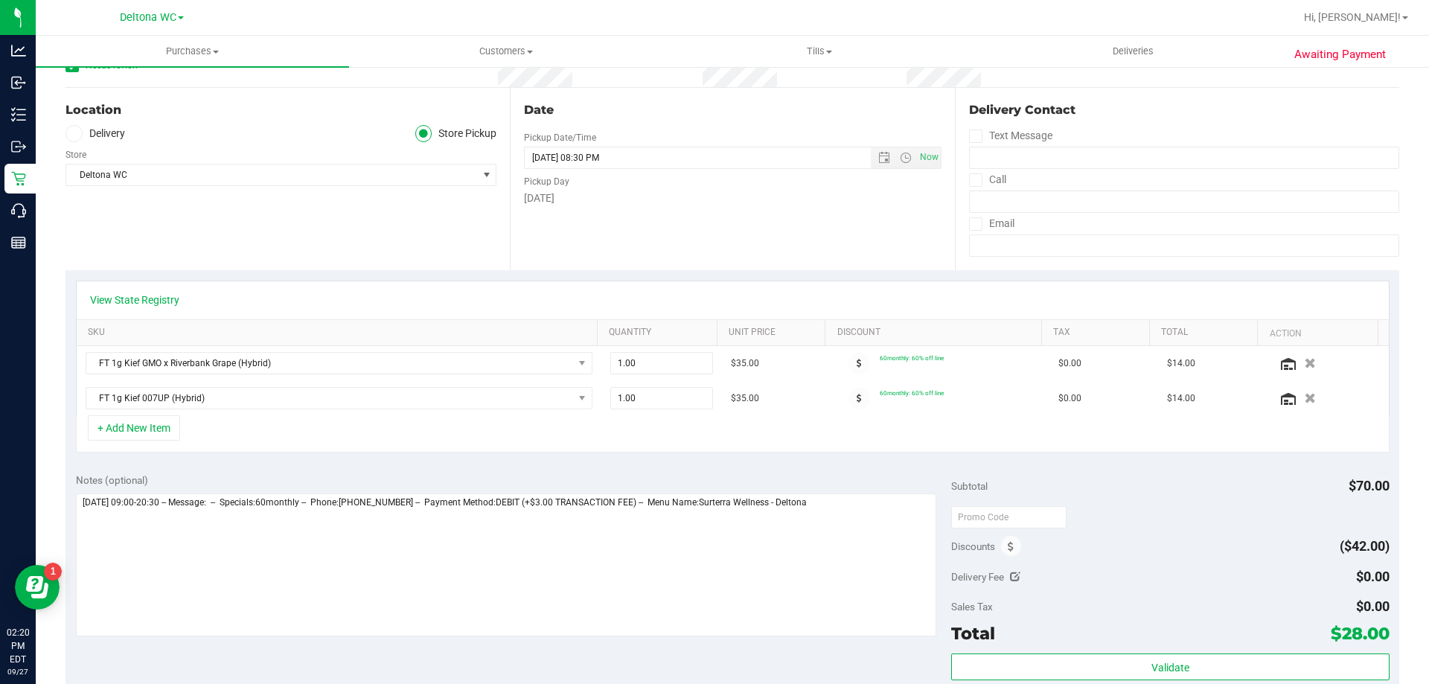
scroll to position [372, 0]
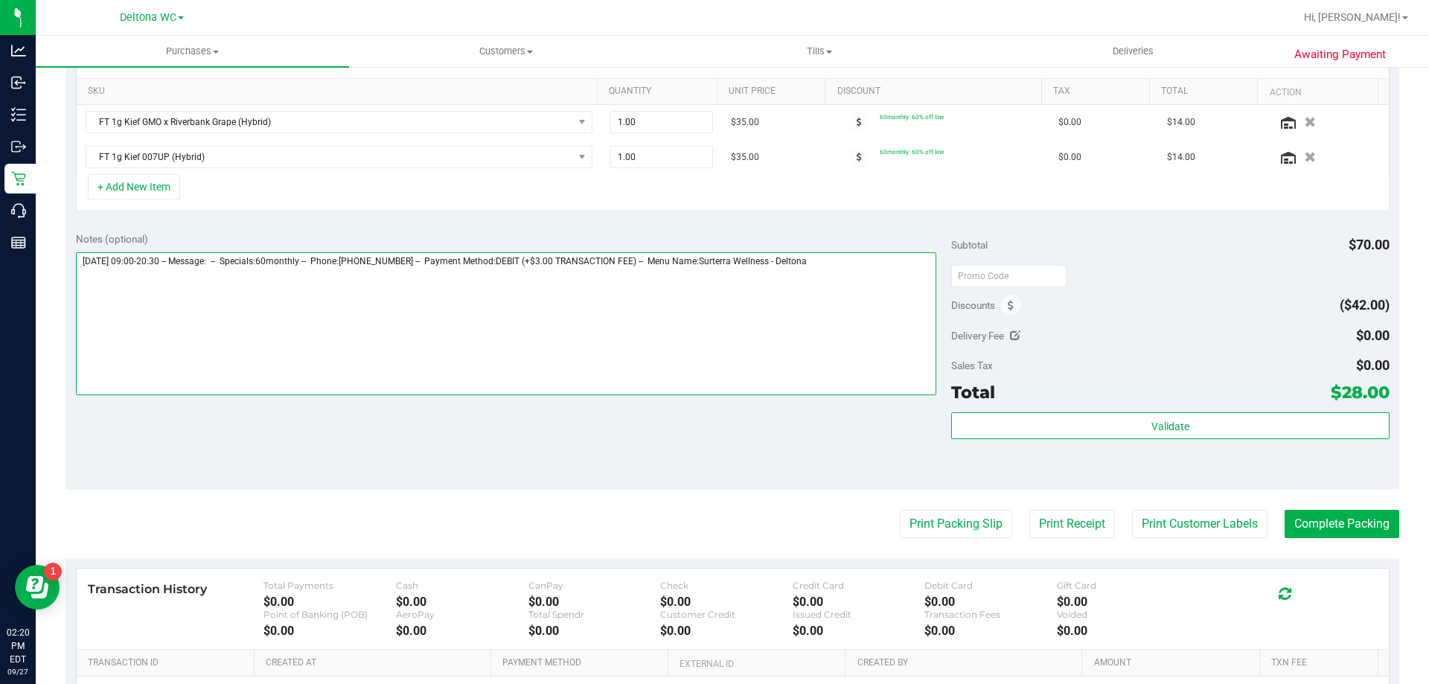
click at [848, 266] on textarea at bounding box center [506, 323] width 861 height 143
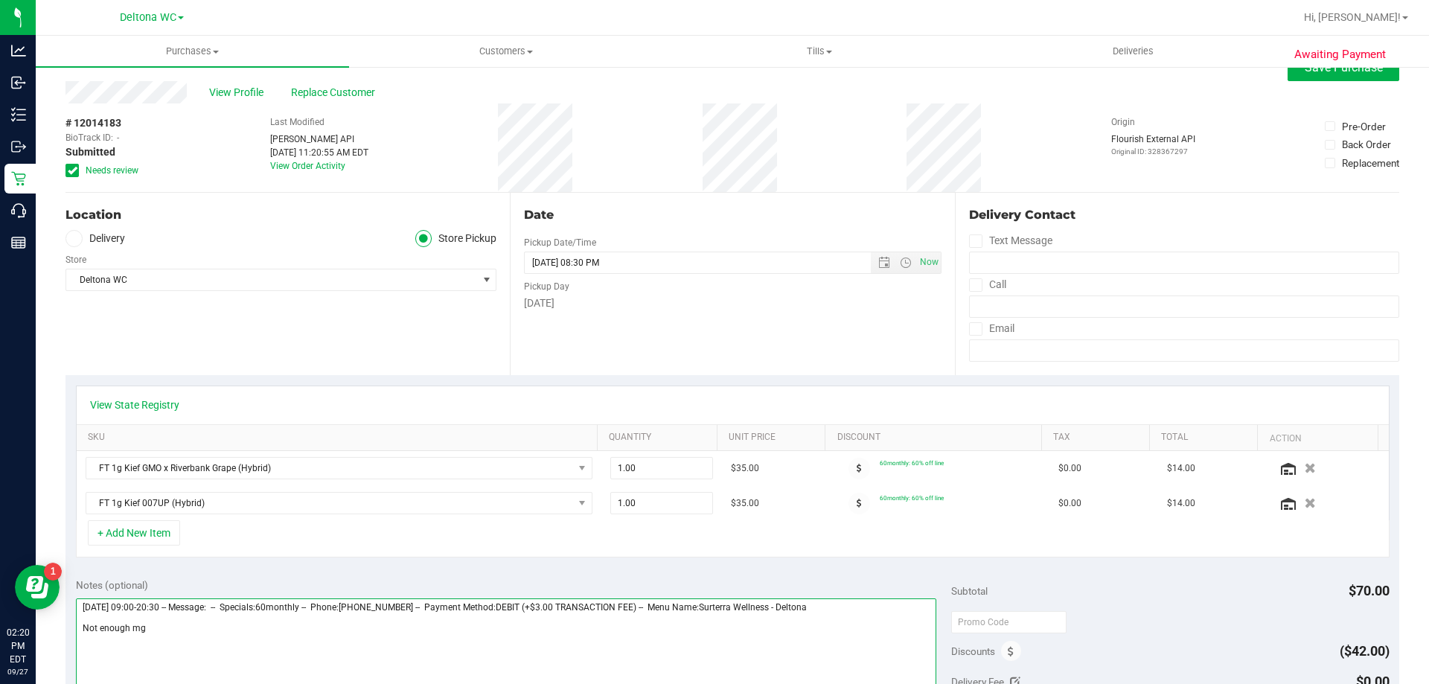
scroll to position [0, 0]
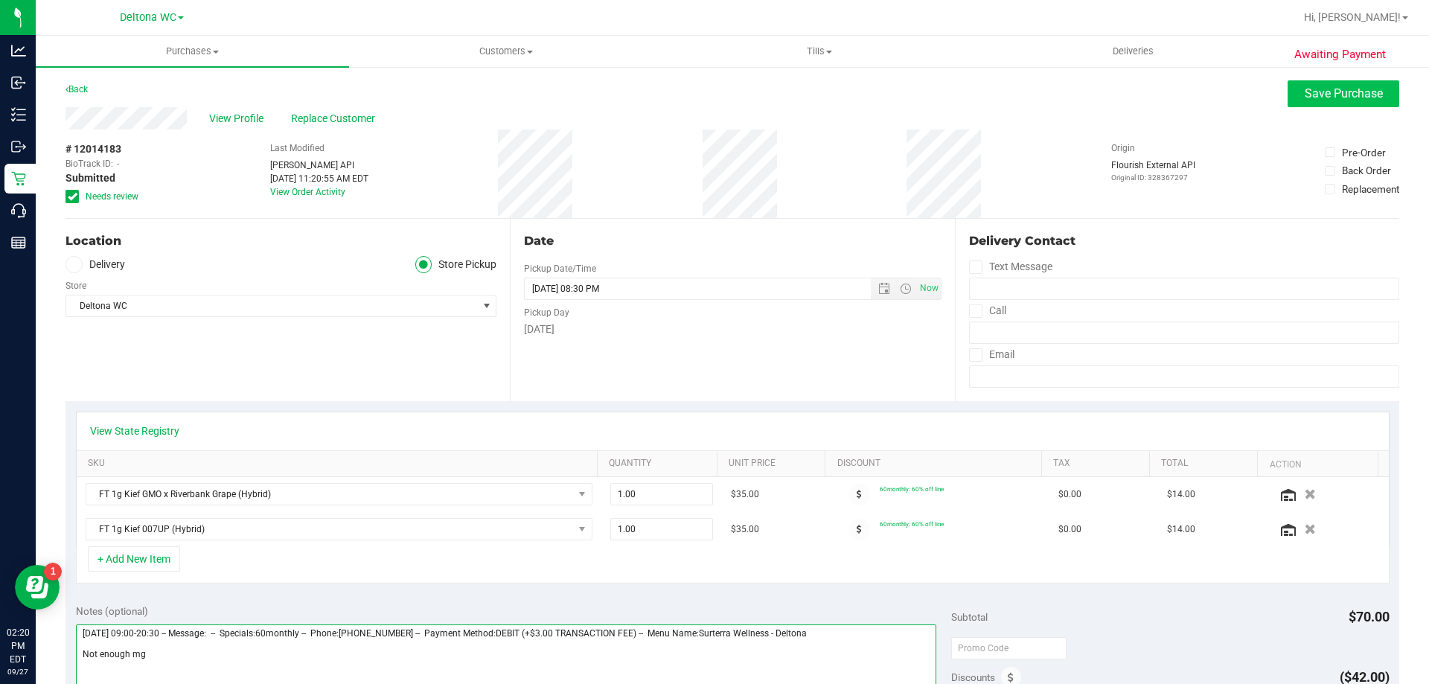
type textarea "Saturday 09/27/2025 09:00-20:30 -- Message: -- Specials:60monthly -- Phone:3869…"
click at [1306, 92] on span "Save Purchase" at bounding box center [1344, 93] width 78 height 14
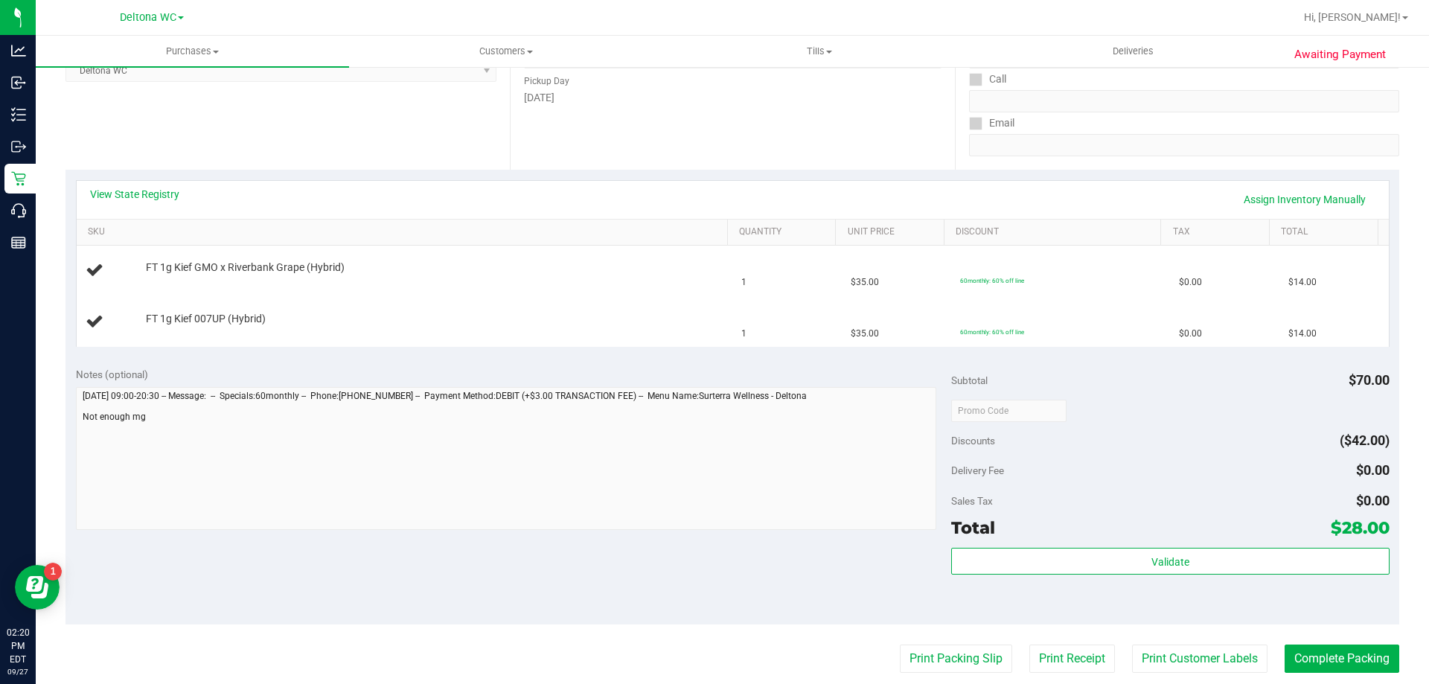
scroll to position [149, 0]
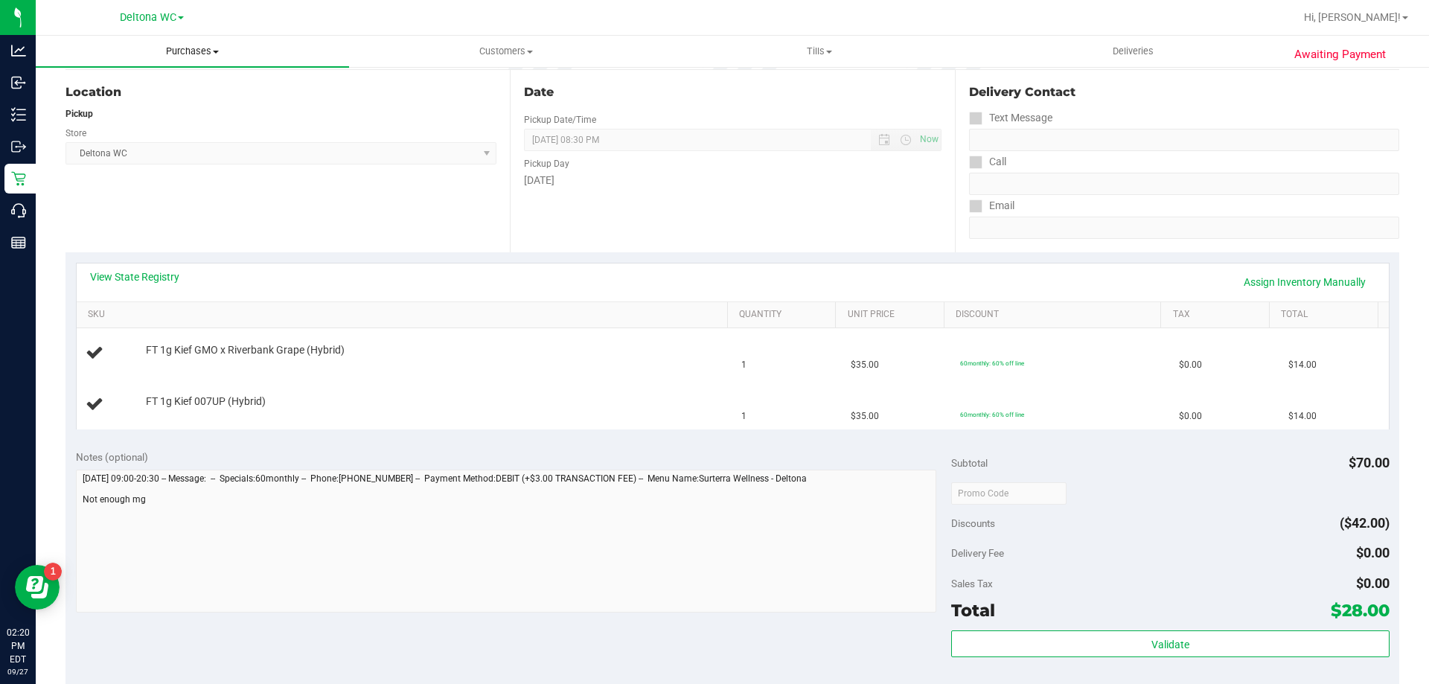
click at [192, 54] on span "Purchases" at bounding box center [192, 51] width 313 height 13
click at [125, 106] on span "Fulfillment" at bounding box center [82, 107] width 92 height 13
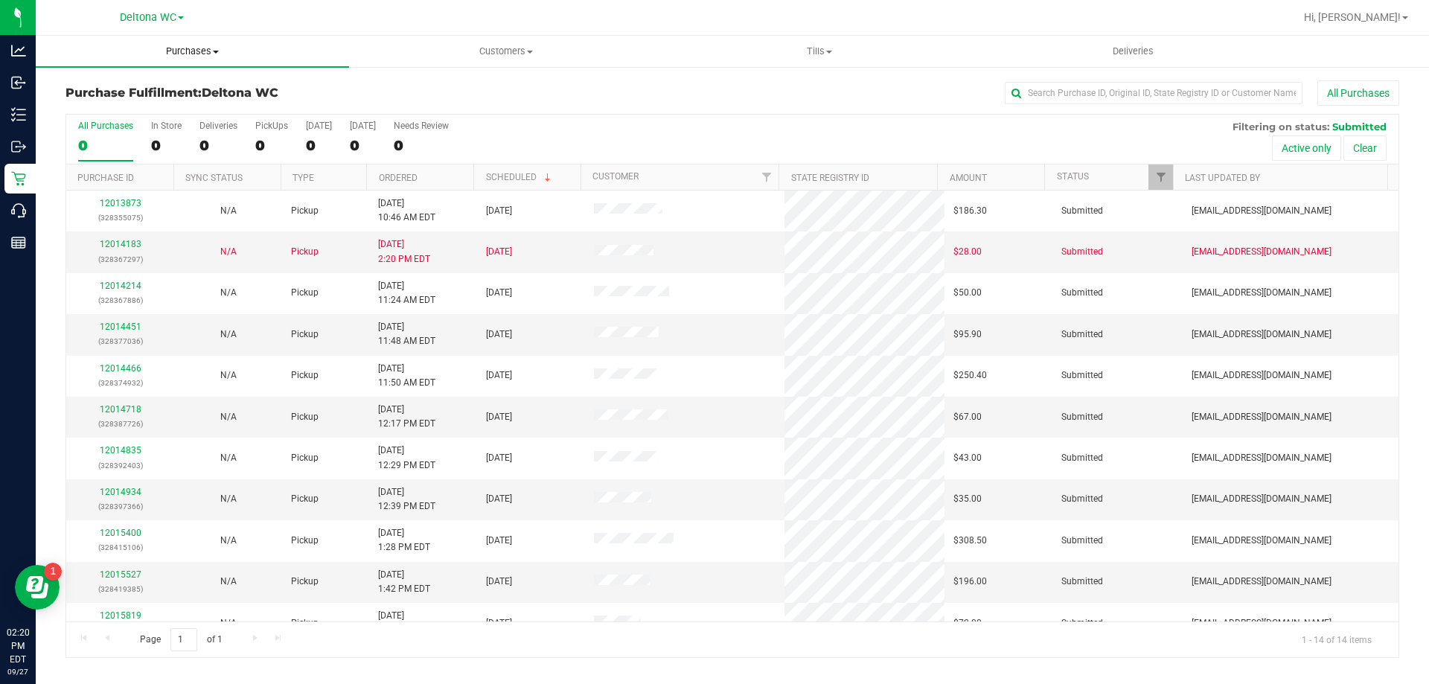
click at [194, 55] on span "Purchases" at bounding box center [192, 51] width 313 height 13
click at [98, 107] on span "Fulfillment" at bounding box center [82, 107] width 92 height 13
click at [124, 241] on link "12014183" at bounding box center [121, 244] width 42 height 10
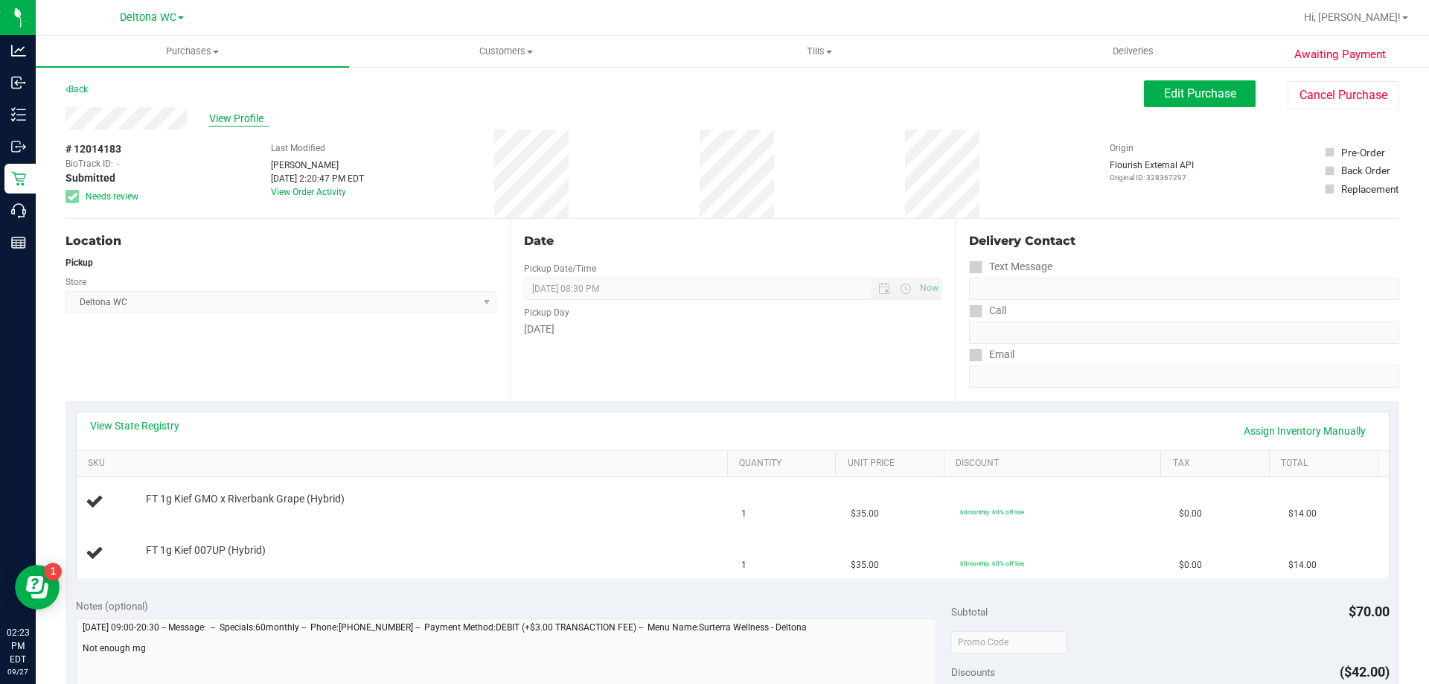
click at [245, 117] on span "View Profile" at bounding box center [239, 119] width 60 height 16
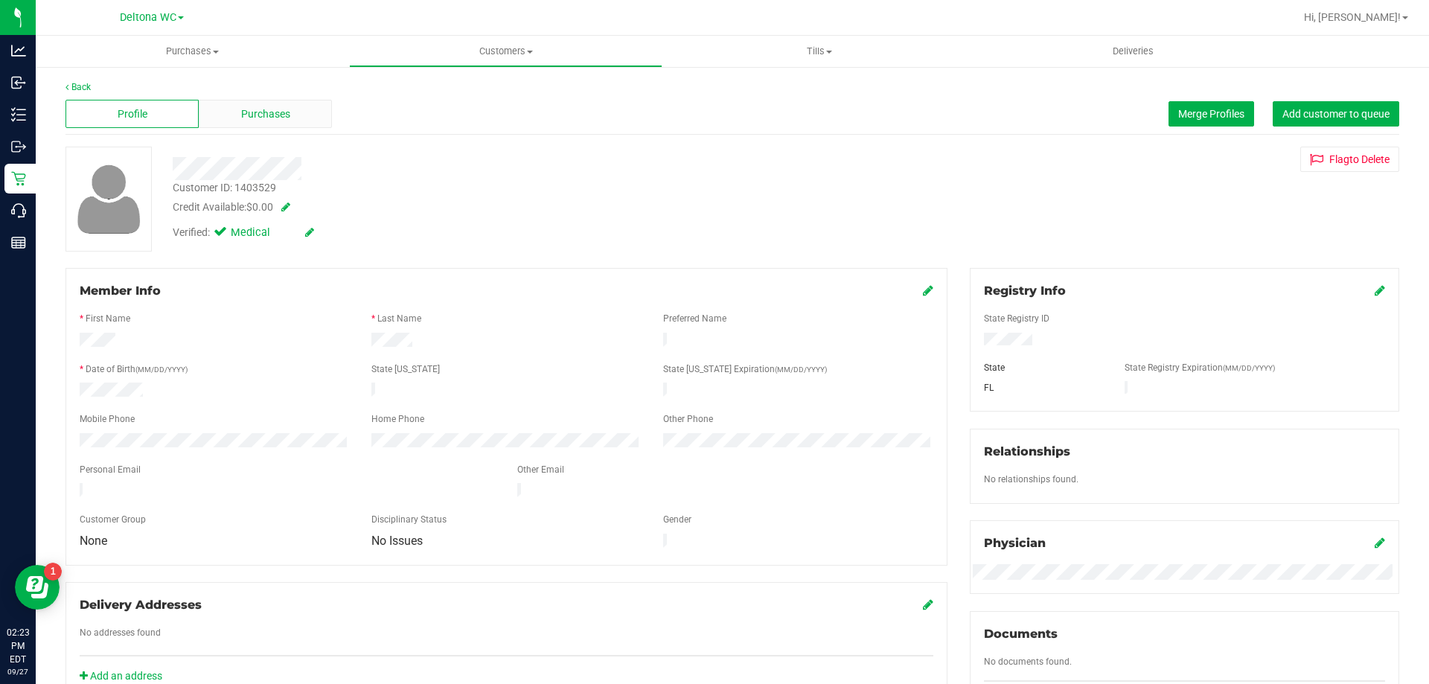
click at [275, 121] on span "Purchases" at bounding box center [265, 114] width 49 height 16
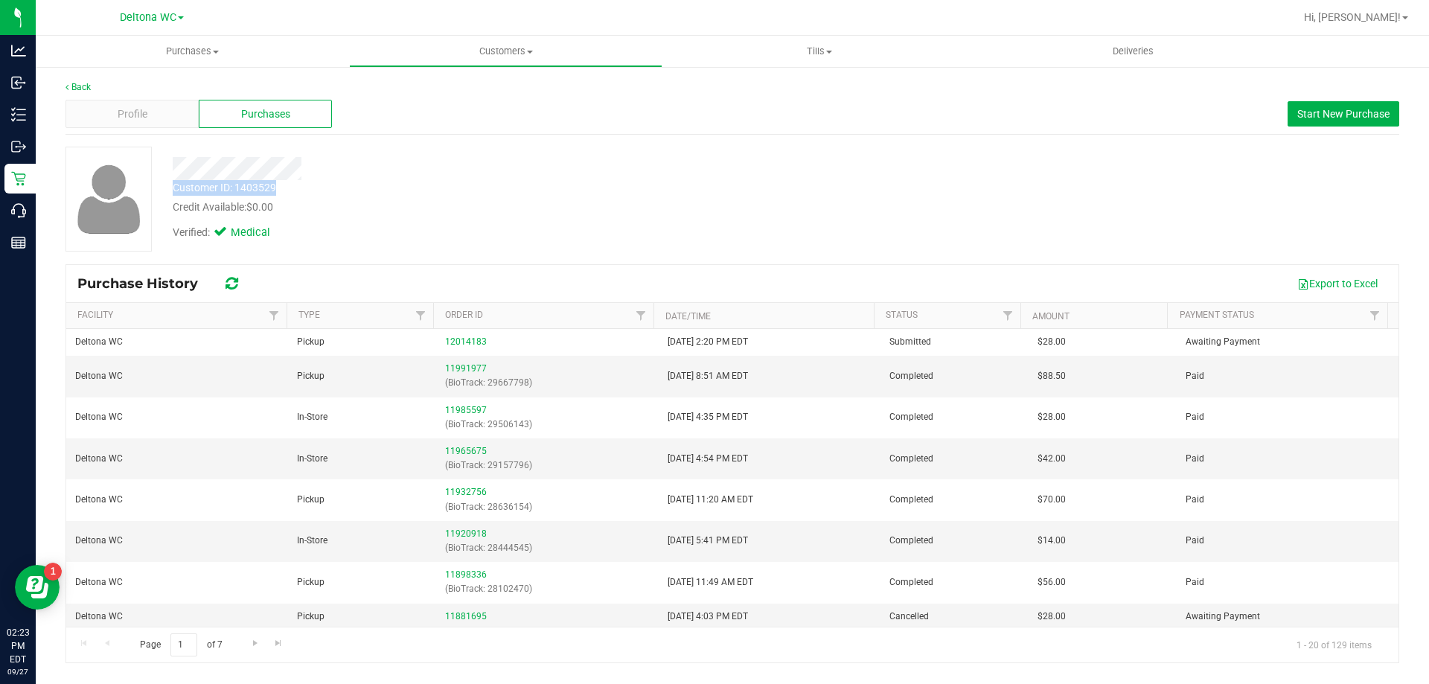
drag, startPoint x: 293, startPoint y: 192, endPoint x: 170, endPoint y: 185, distance: 122.3
click at [170, 185] on div "Customer ID: 1403529 Credit Available: $0.00" at bounding box center [501, 197] width 678 height 35
copy div "Customer ID: 1403529"
click at [163, 56] on span "Purchases" at bounding box center [192, 51] width 313 height 13
click at [98, 105] on span "Fulfillment" at bounding box center [82, 107] width 92 height 13
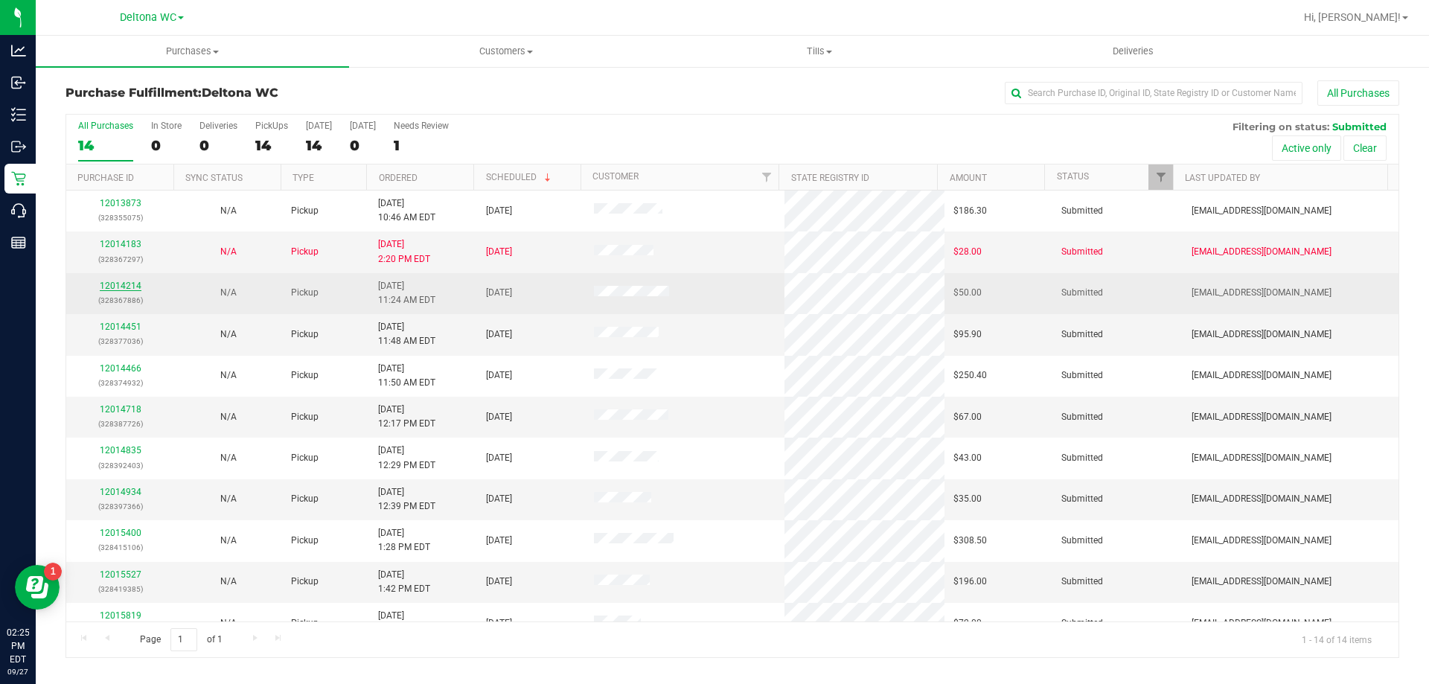
click at [126, 285] on link "12014214" at bounding box center [121, 286] width 42 height 10
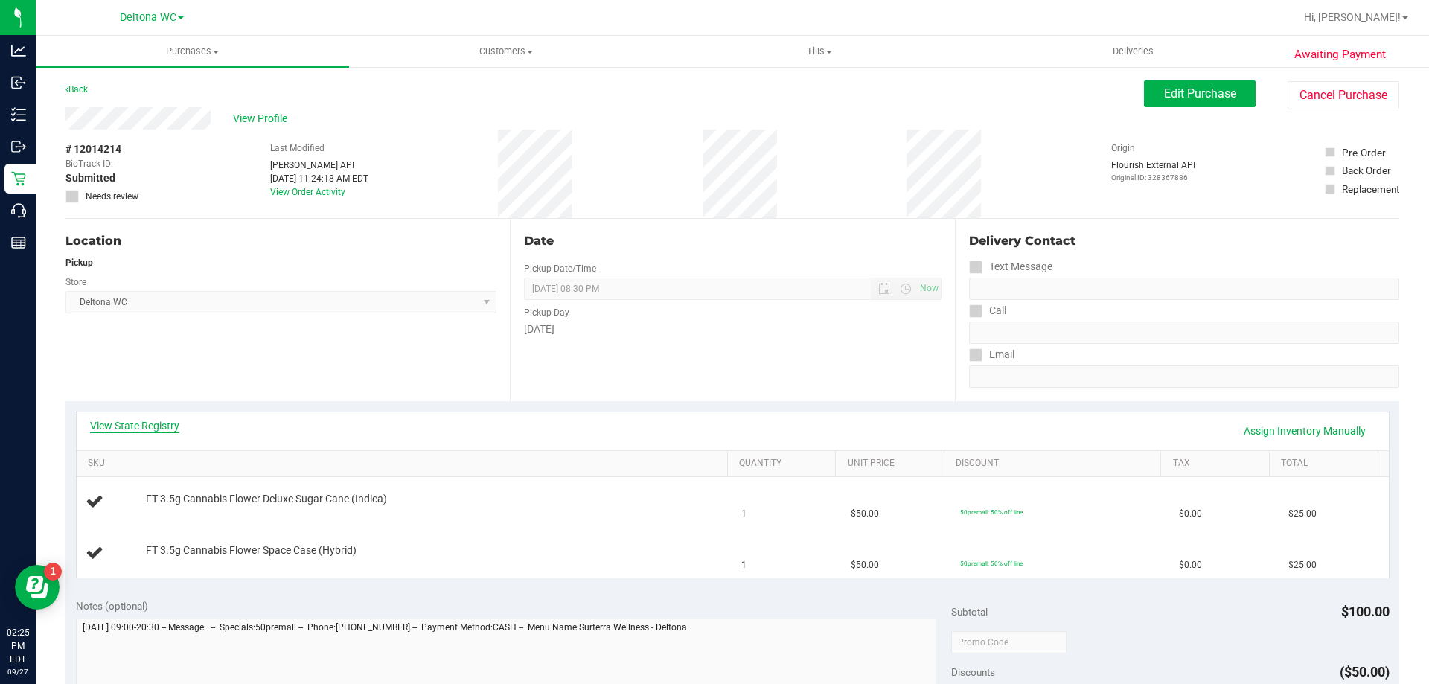
click at [157, 421] on link "View State Registry" at bounding box center [134, 425] width 89 height 15
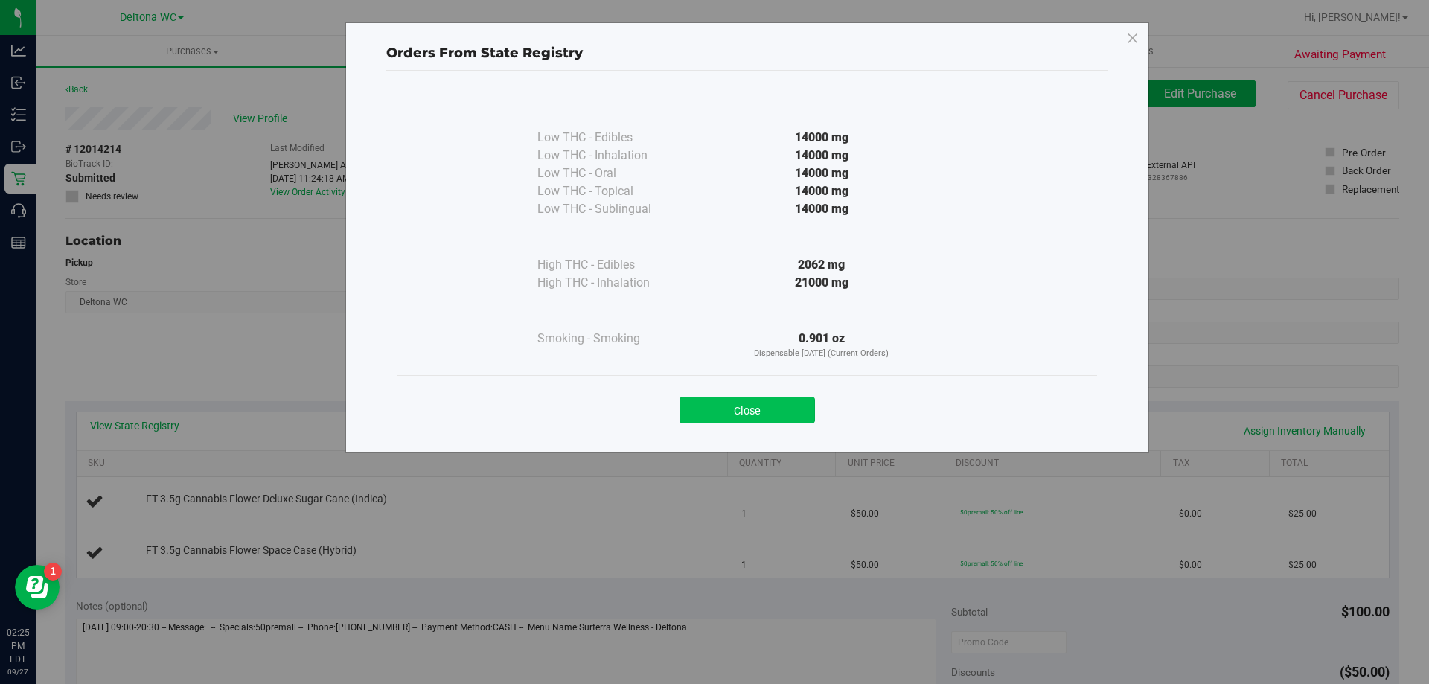
click at [745, 412] on button "Close" at bounding box center [747, 410] width 135 height 27
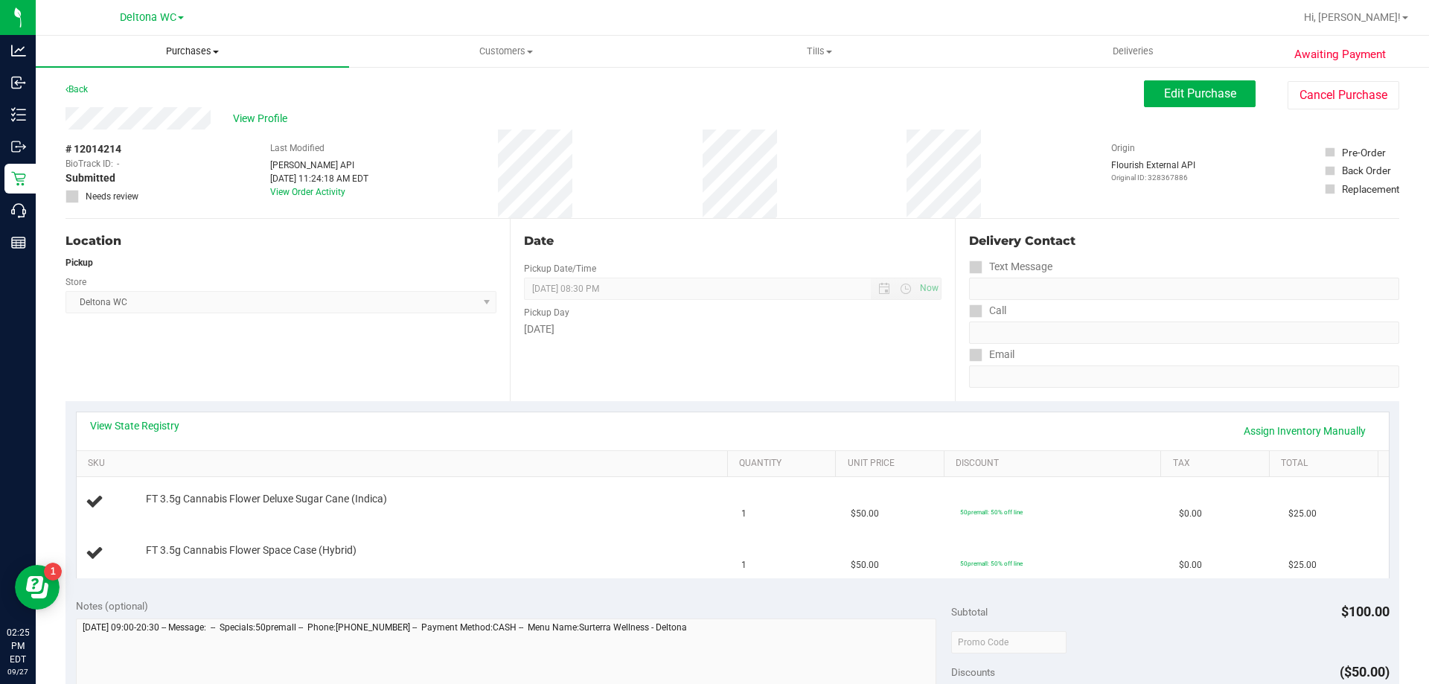
click at [173, 48] on span "Purchases" at bounding box center [192, 51] width 313 height 13
click at [129, 114] on li "Fulfillment" at bounding box center [192, 108] width 313 height 18
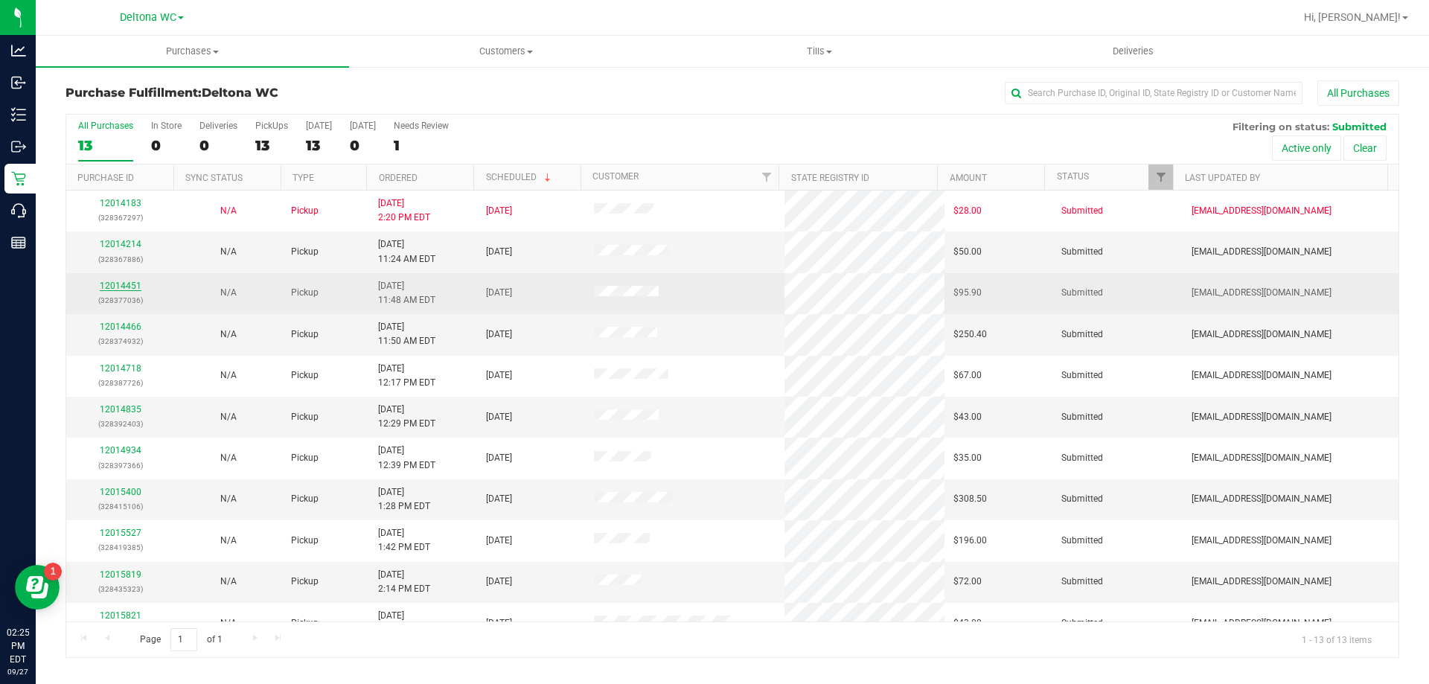
click at [130, 284] on link "12014451" at bounding box center [121, 286] width 42 height 10
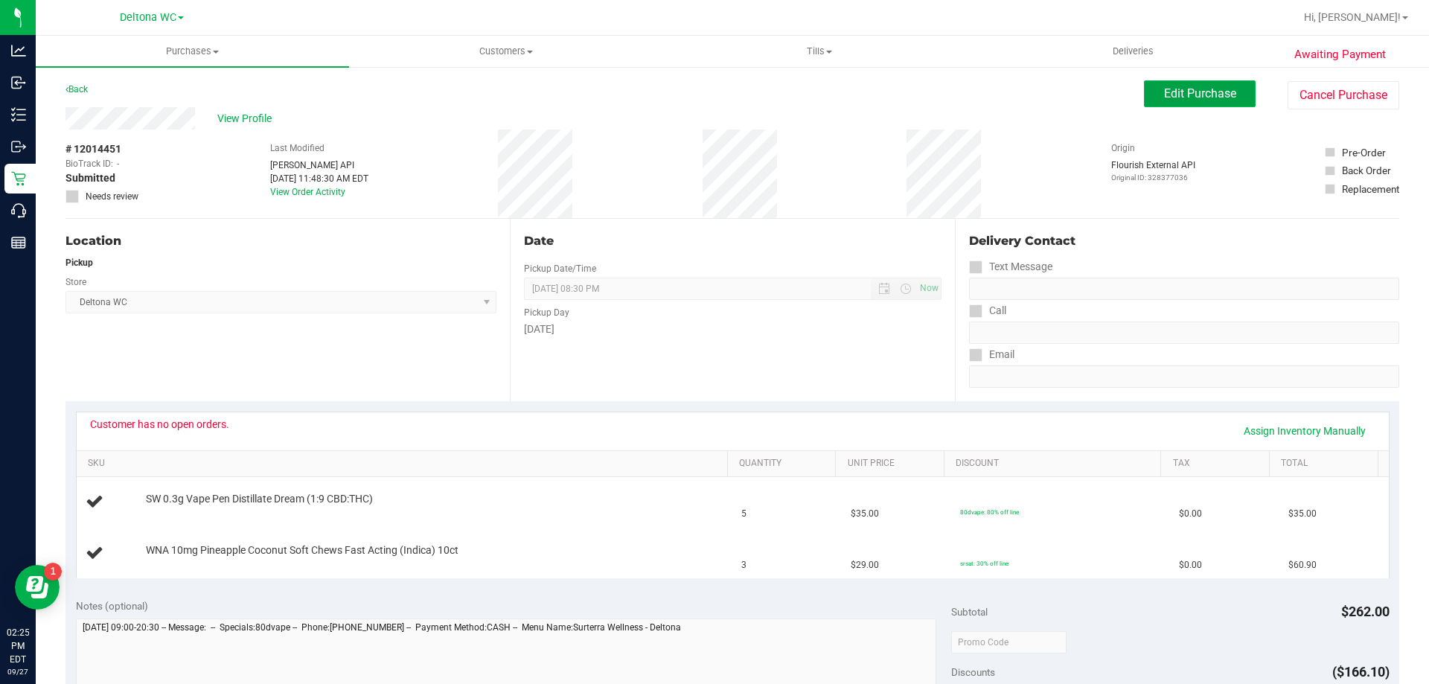
click at [1174, 103] on button "Edit Purchase" at bounding box center [1200, 93] width 112 height 27
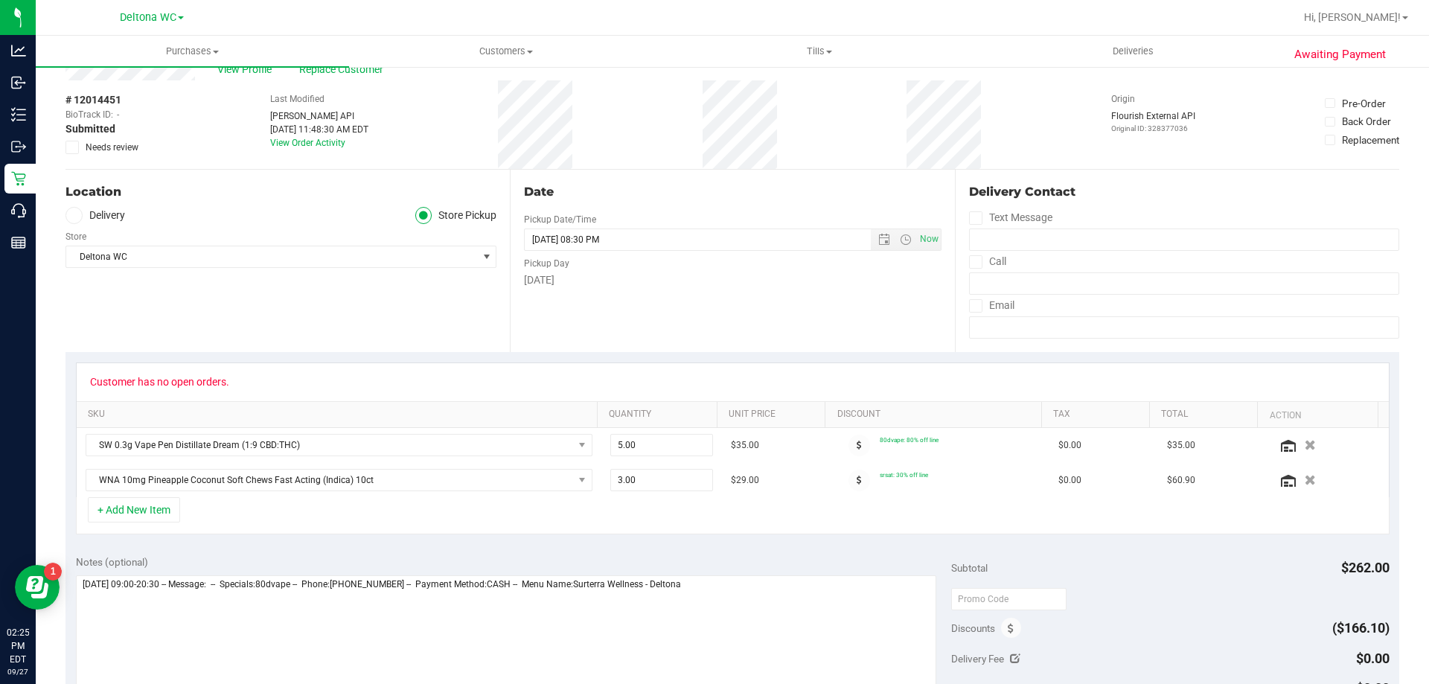
scroll to position [74, 0]
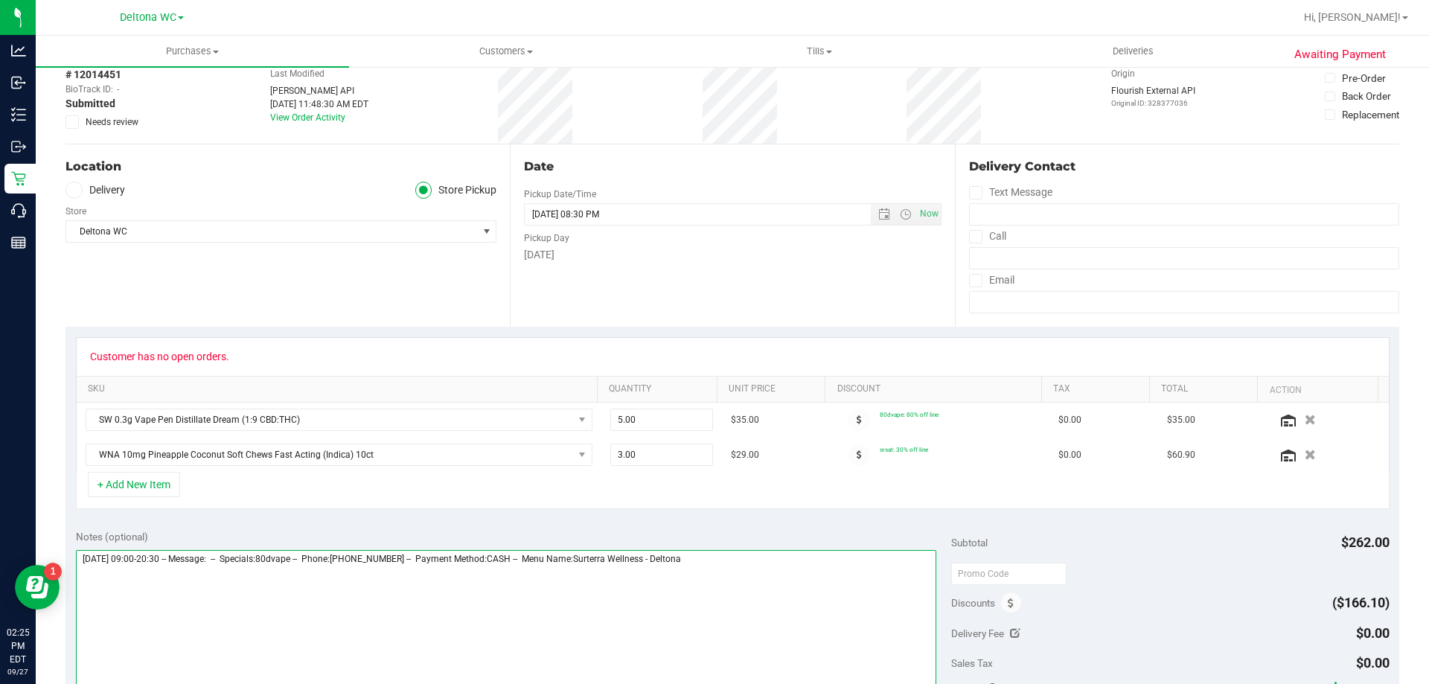
click at [758, 576] on textarea at bounding box center [506, 621] width 861 height 143
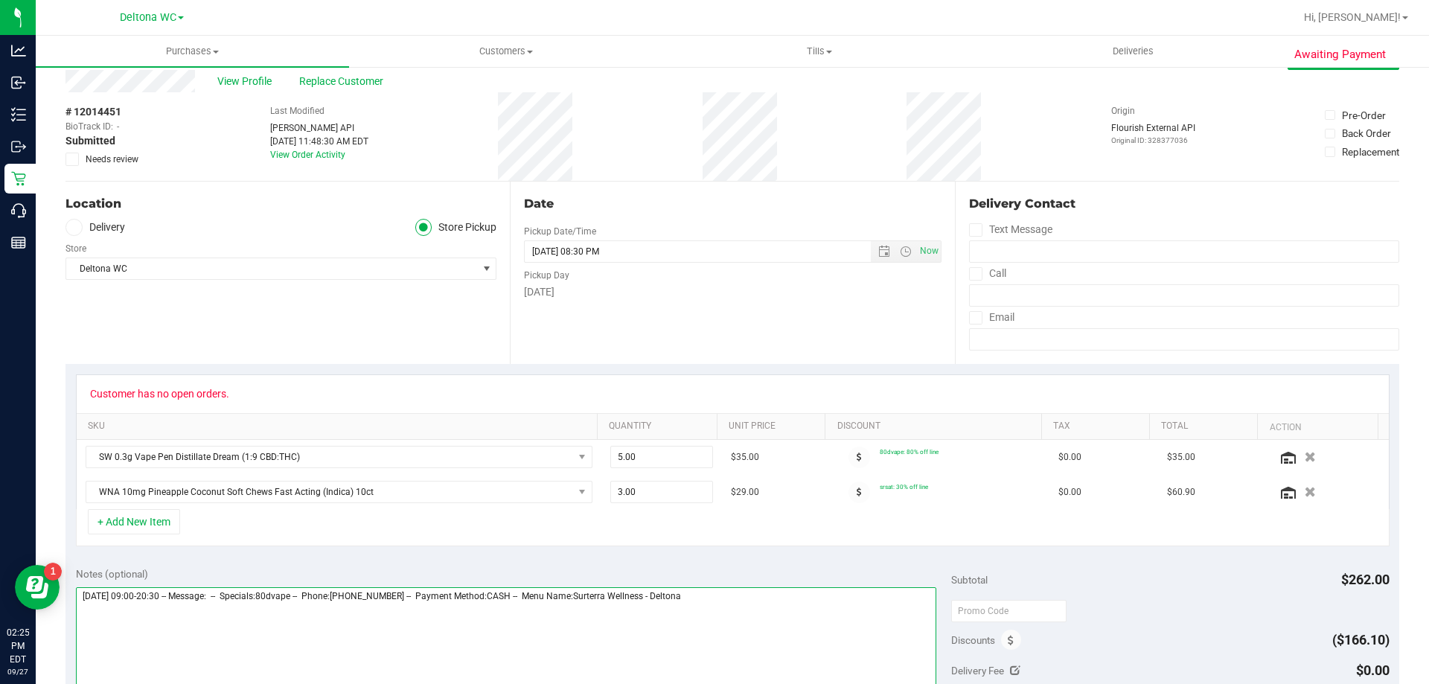
scroll to position [0, 0]
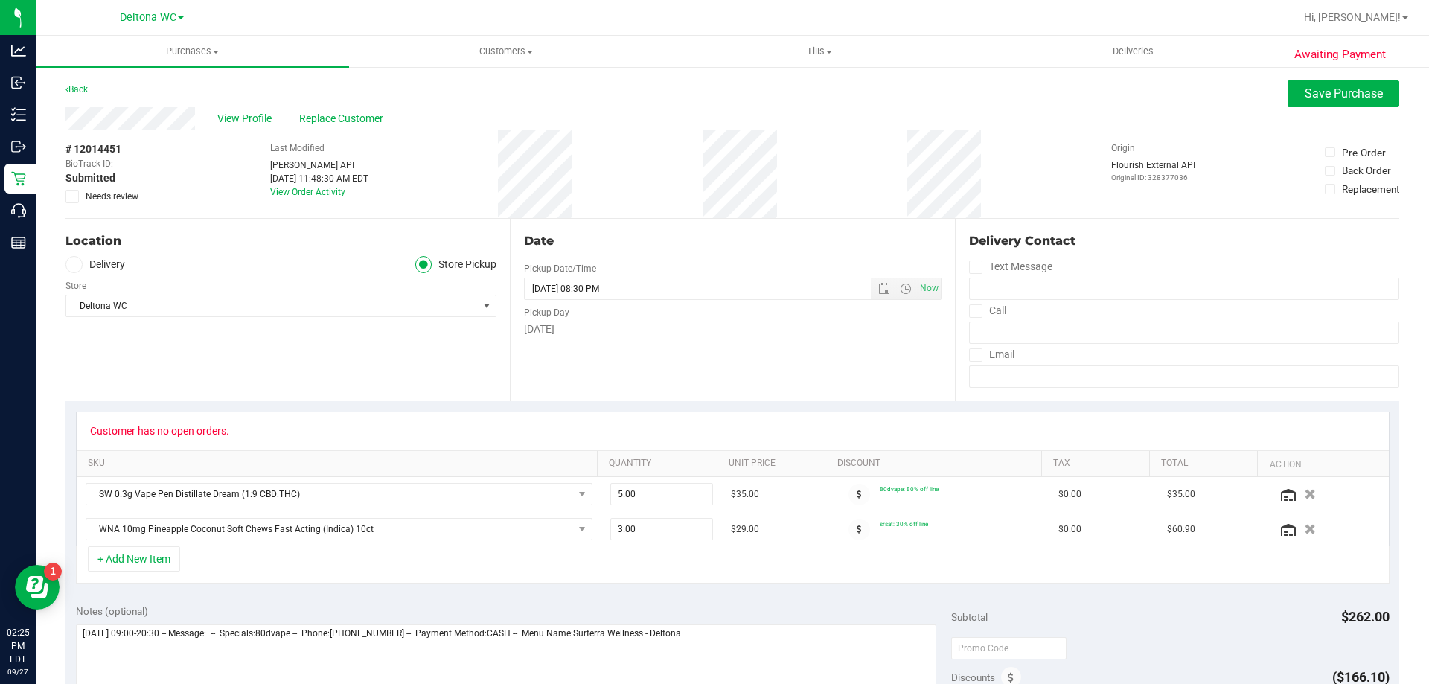
click at [69, 197] on icon at bounding box center [73, 197] width 10 height 0
click at [0, 0] on input "Needs review" at bounding box center [0, 0] width 0 height 0
click at [1328, 98] on span "Save Purchase" at bounding box center [1344, 93] width 78 height 14
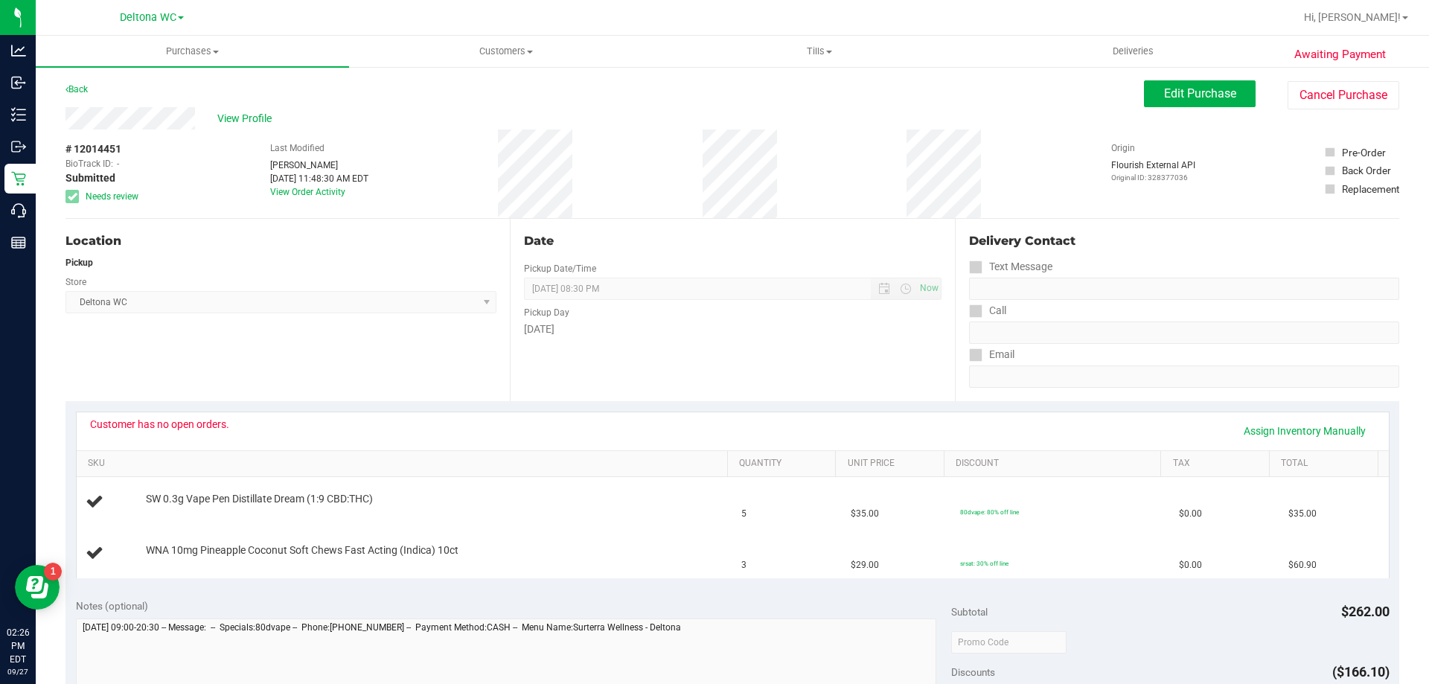
click at [260, 127] on div "View Profile" at bounding box center [605, 118] width 1079 height 22
click at [257, 112] on span "View Profile" at bounding box center [247, 119] width 60 height 16
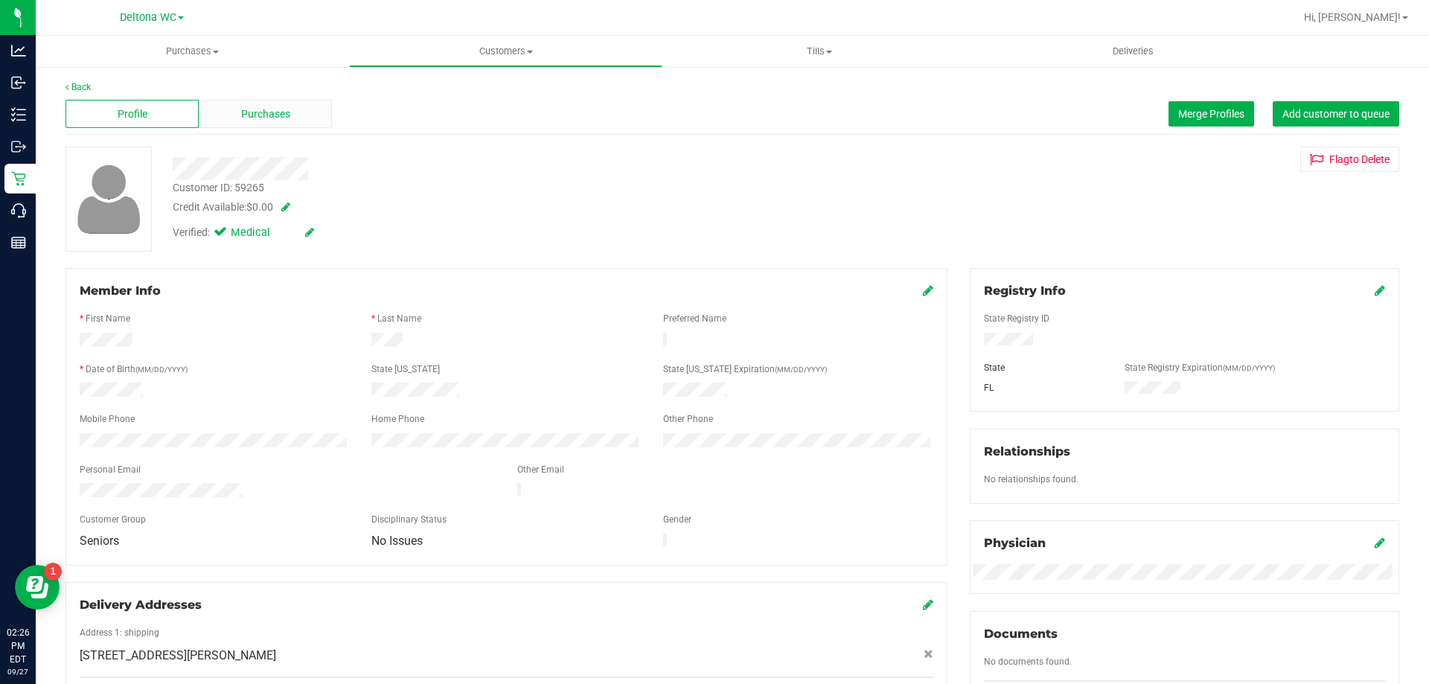
click at [286, 115] on span "Purchases" at bounding box center [265, 114] width 49 height 16
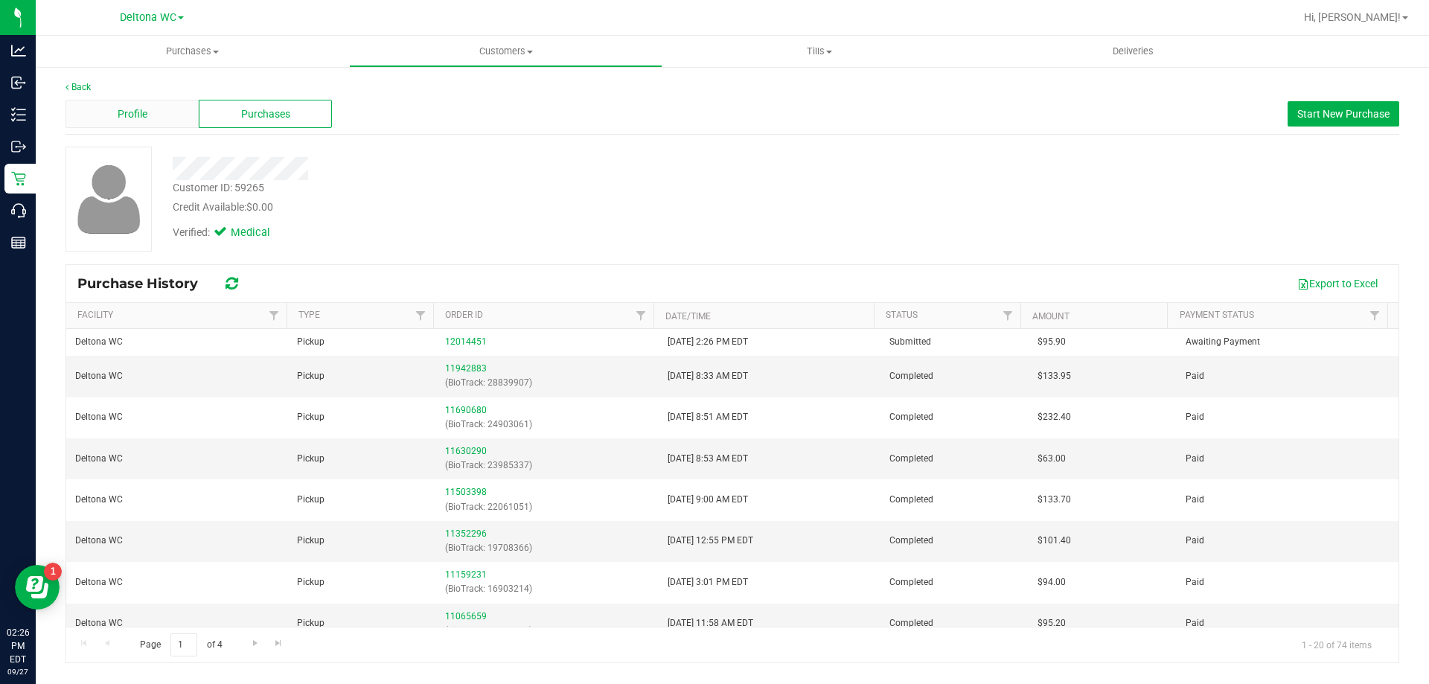
click at [141, 107] on span "Profile" at bounding box center [133, 114] width 30 height 16
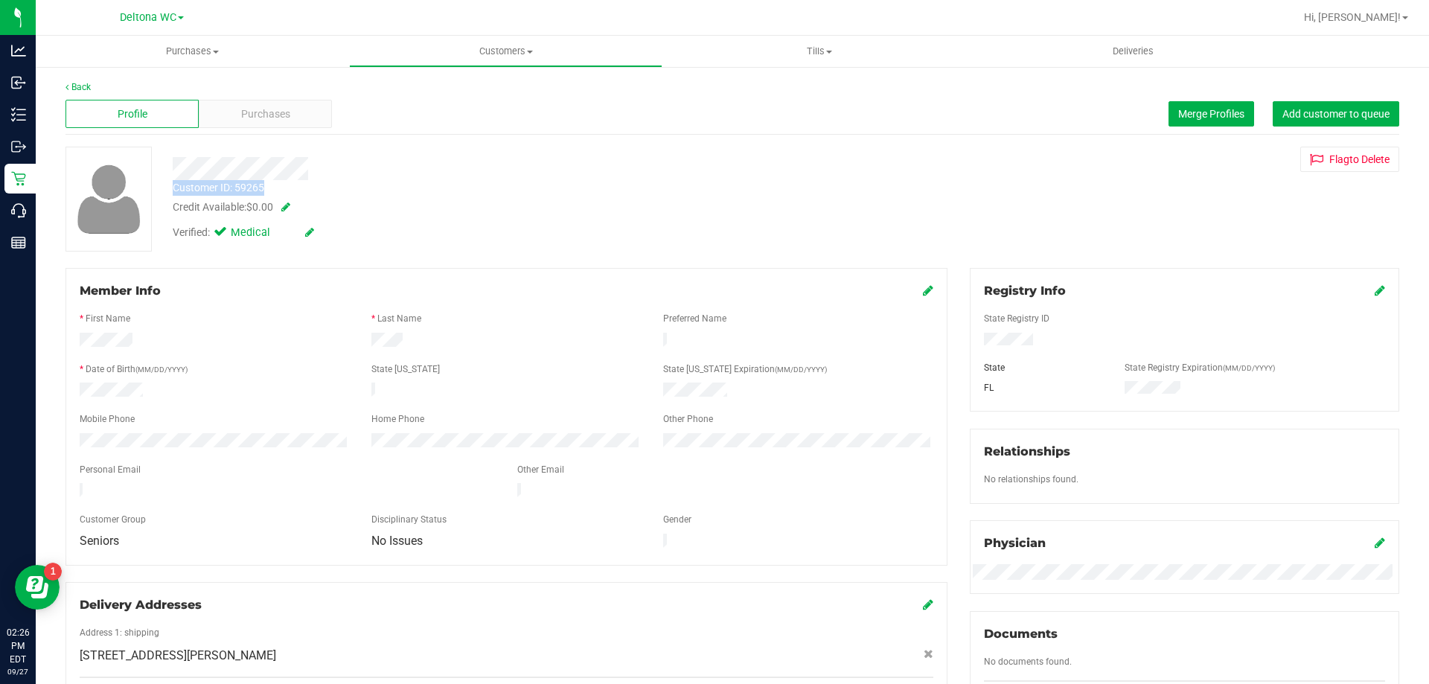
drag, startPoint x: 269, startPoint y: 189, endPoint x: 174, endPoint y: 185, distance: 95.4
click at [174, 185] on div "Customer ID: 59265 Credit Available: $0.00" at bounding box center [501, 197] width 678 height 35
copy div "Customer ID: 59265"
click at [202, 47] on span "Purchases" at bounding box center [192, 51] width 313 height 13
click at [80, 105] on span "Fulfillment" at bounding box center [82, 107] width 92 height 13
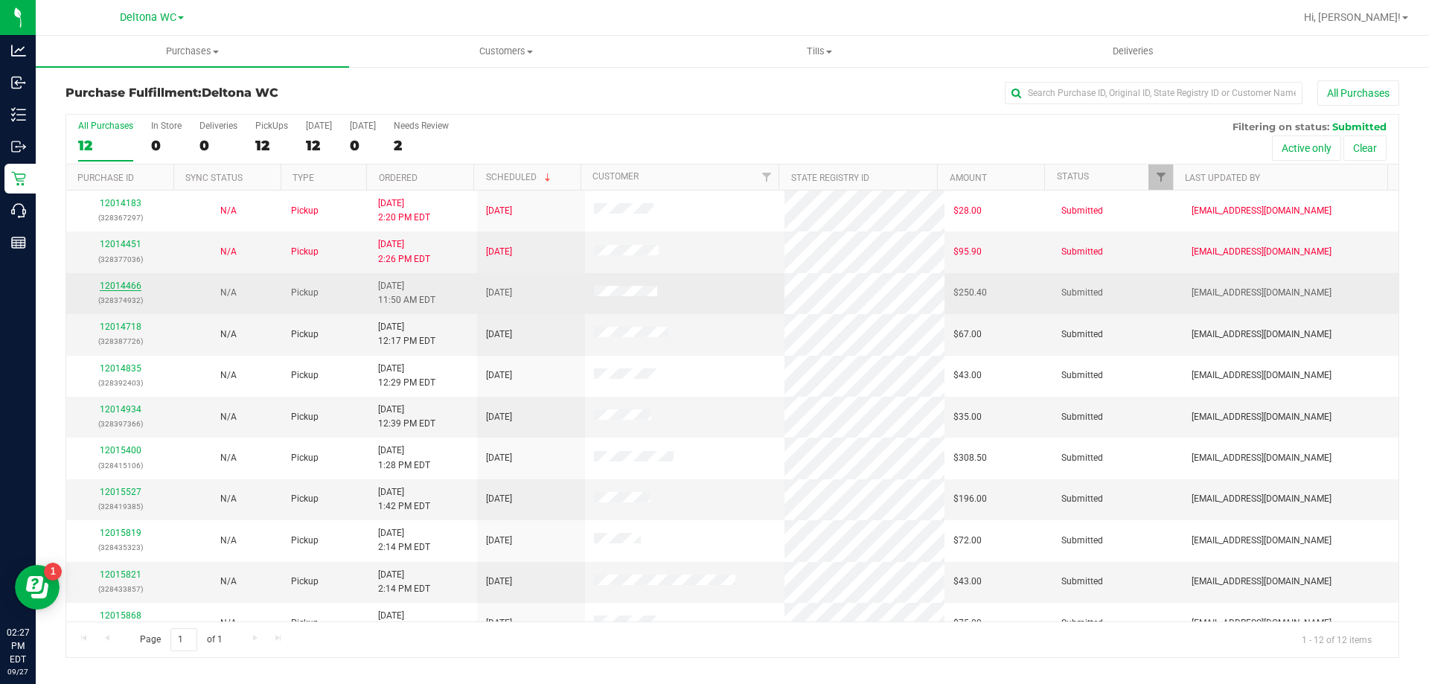
click at [124, 286] on link "12014466" at bounding box center [121, 286] width 42 height 10
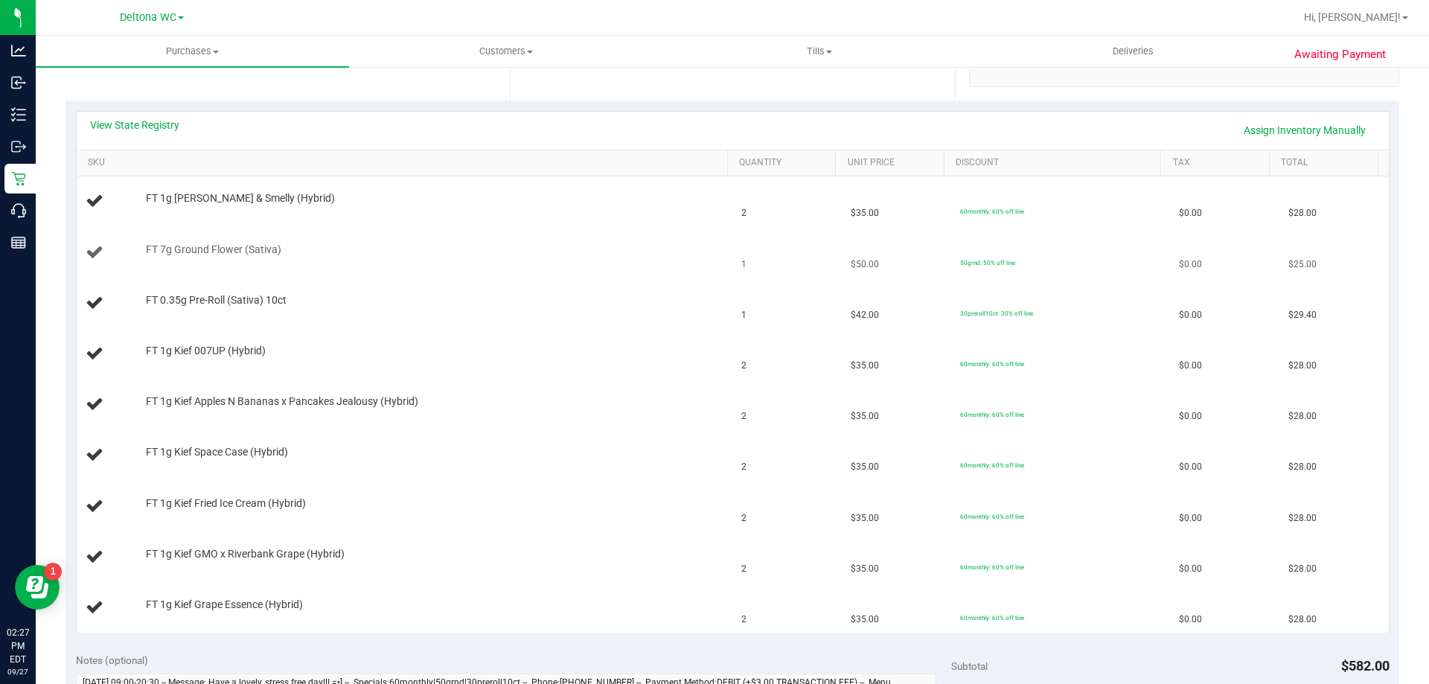
scroll to position [223, 0]
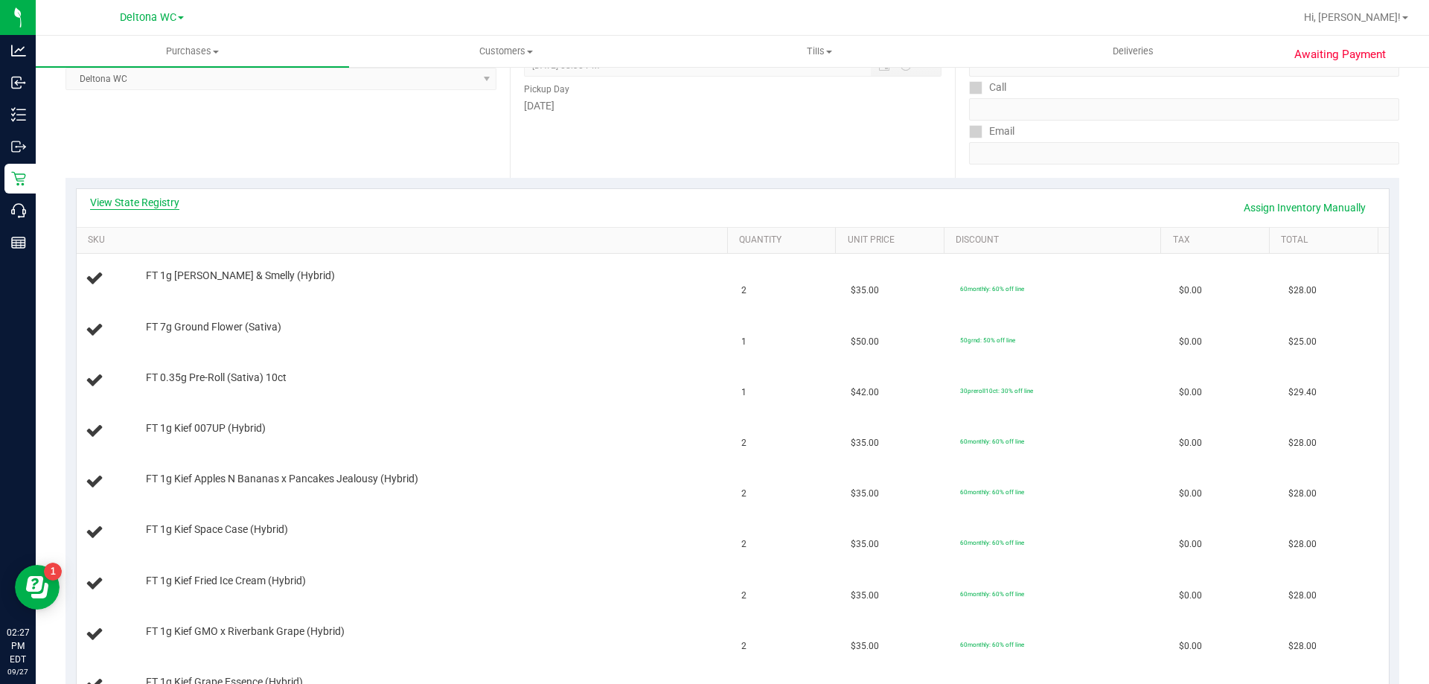
click at [165, 205] on link "View State Registry" at bounding box center [134, 202] width 89 height 15
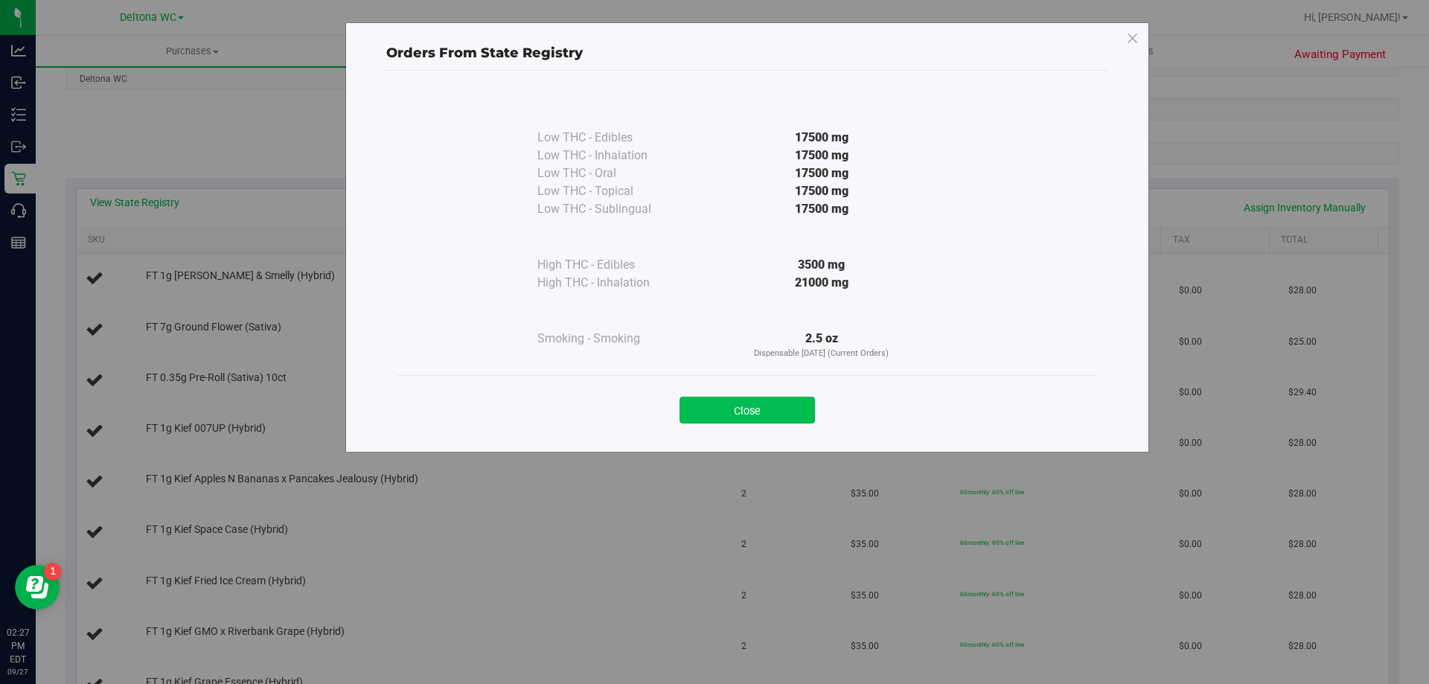
click at [773, 411] on button "Close" at bounding box center [747, 410] width 135 height 27
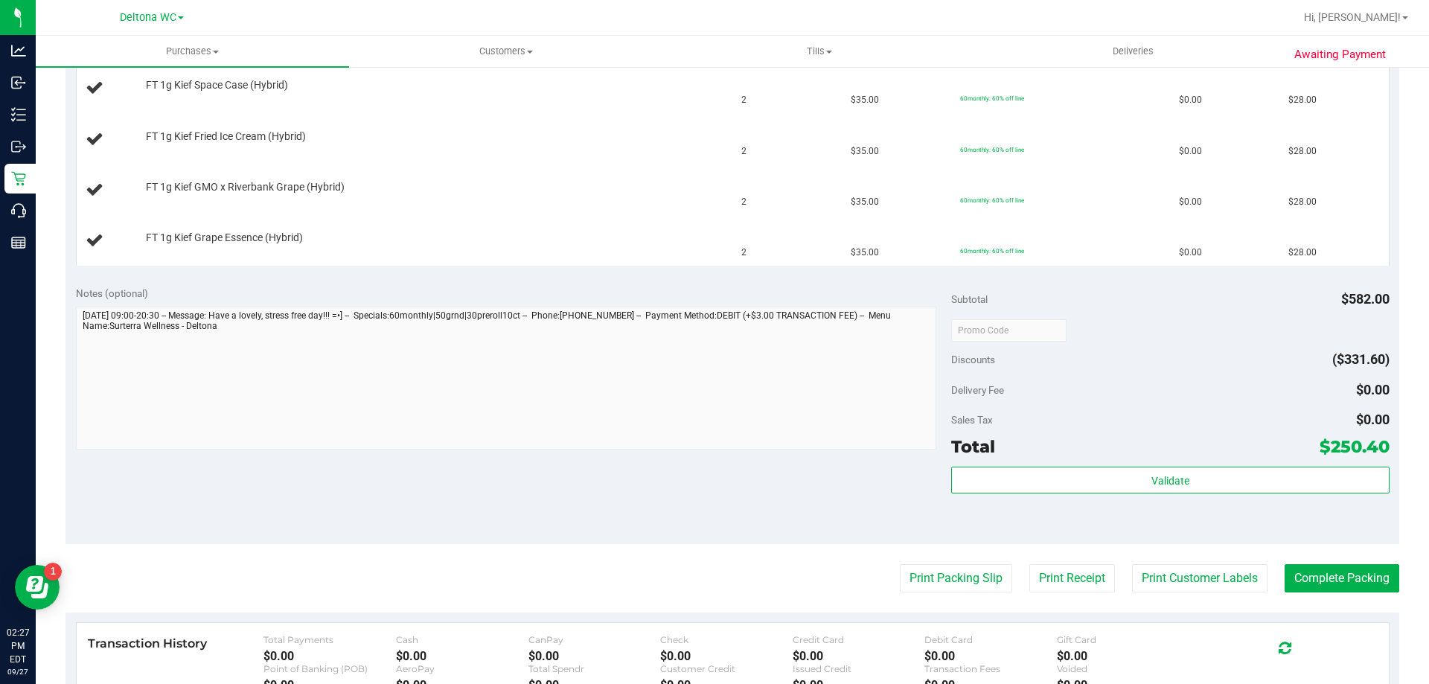
scroll to position [670, 0]
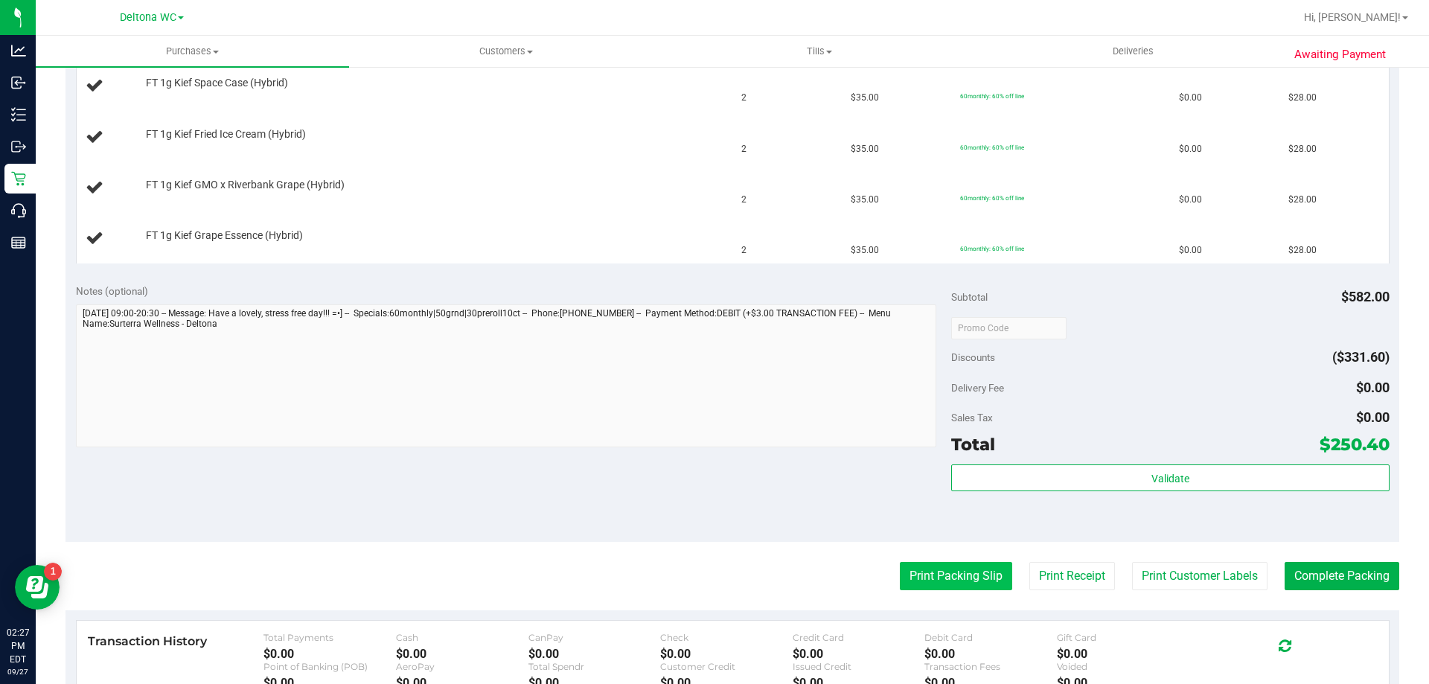
click at [978, 584] on button "Print Packing Slip" at bounding box center [956, 576] width 112 height 28
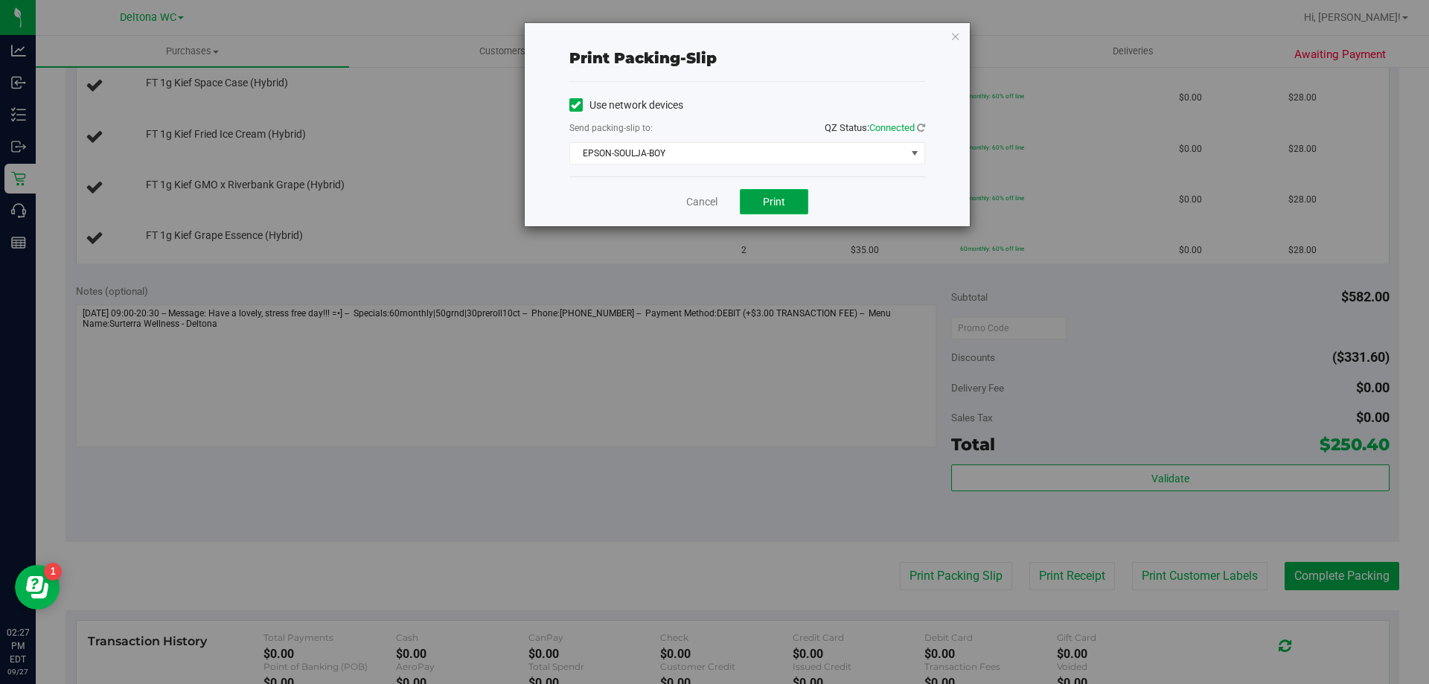
click at [767, 196] on span "Print" at bounding box center [774, 202] width 22 height 12
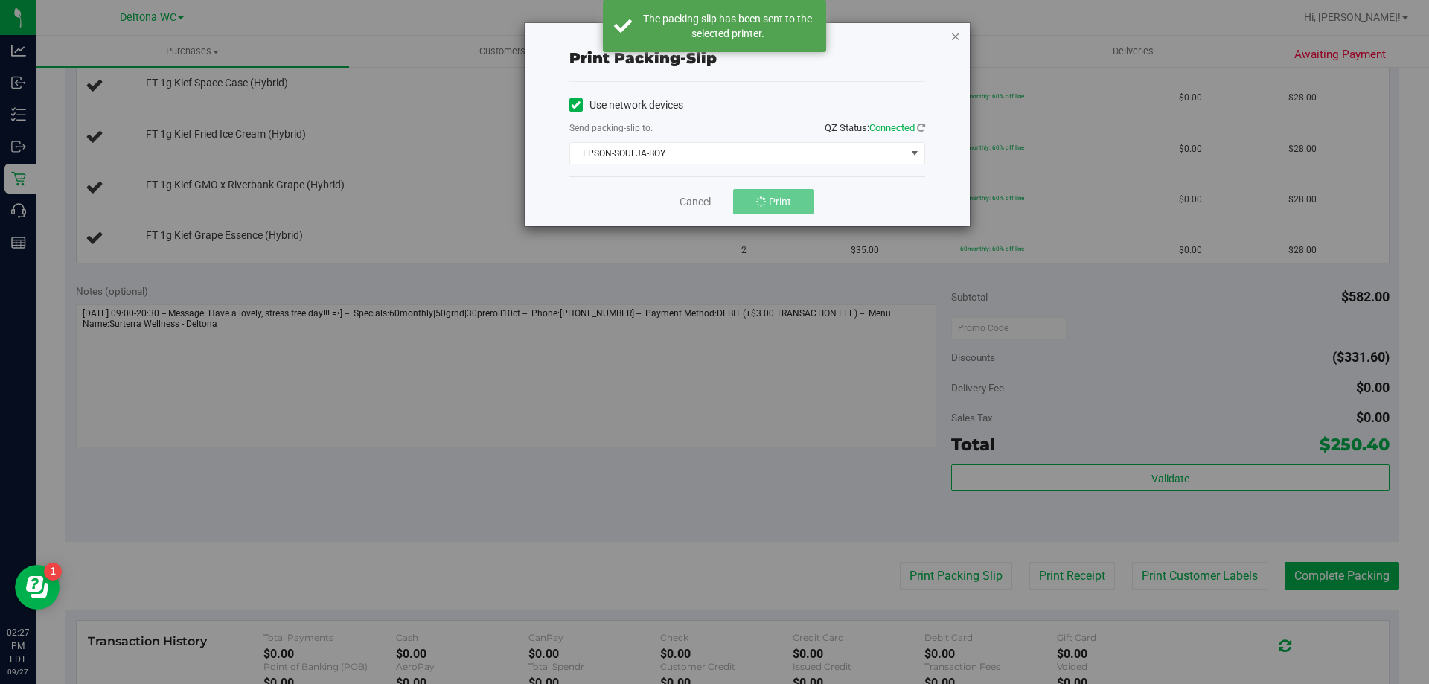
click at [956, 34] on icon "button" at bounding box center [956, 36] width 10 height 18
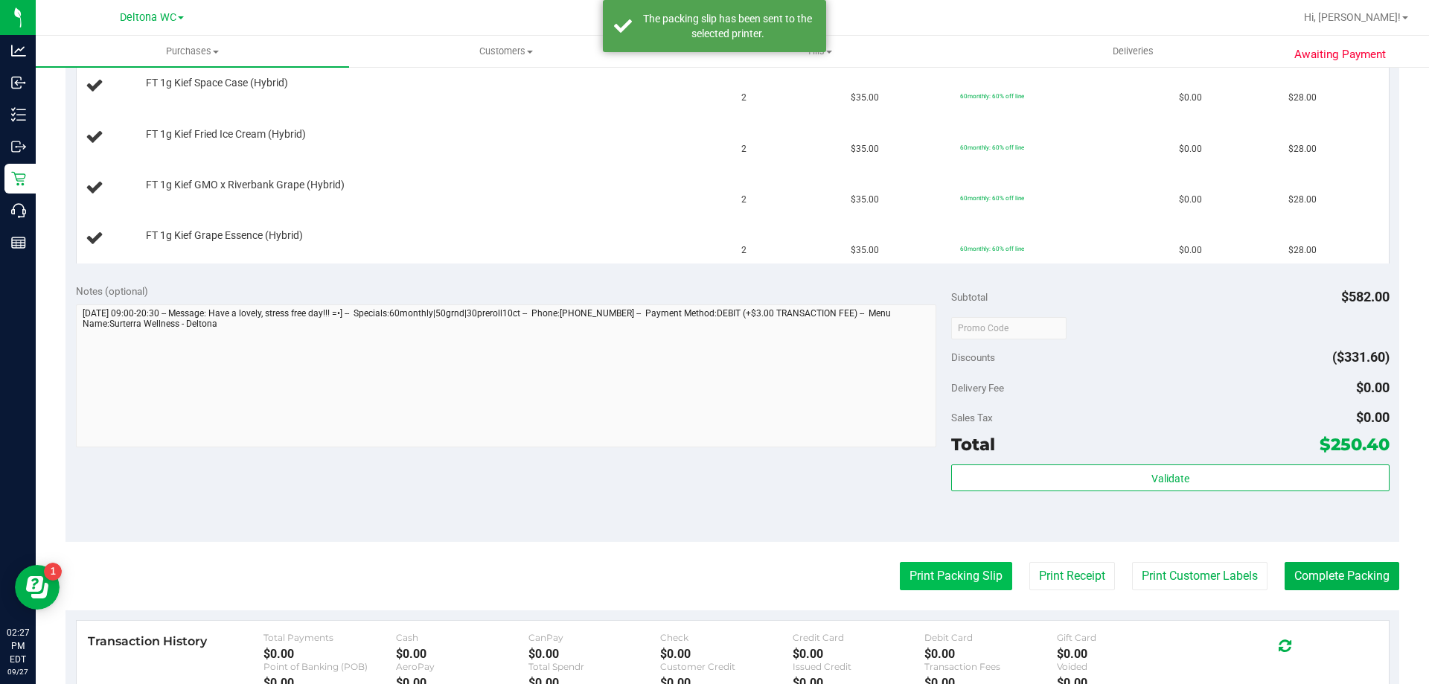
click at [923, 571] on button "Print Packing Slip" at bounding box center [956, 576] width 112 height 28
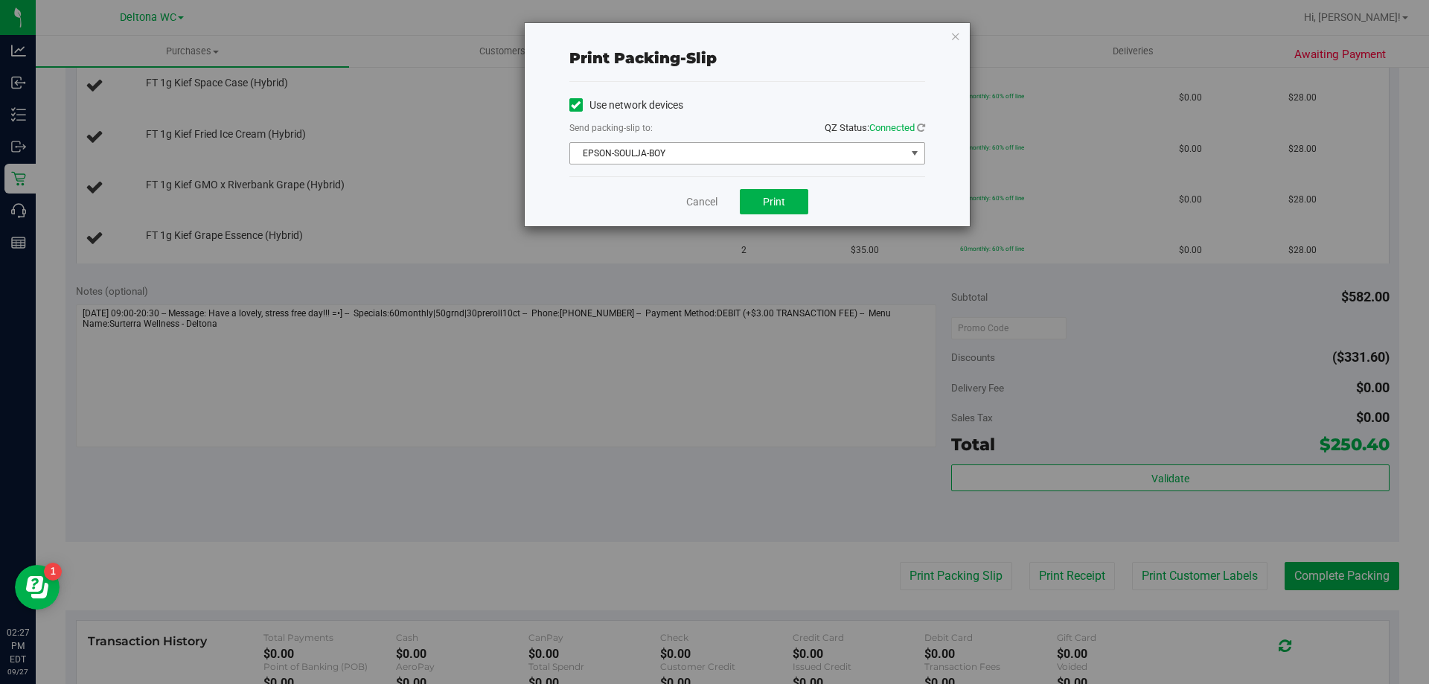
click at [755, 156] on span "EPSON-SOULJA-BOY" at bounding box center [738, 153] width 336 height 21
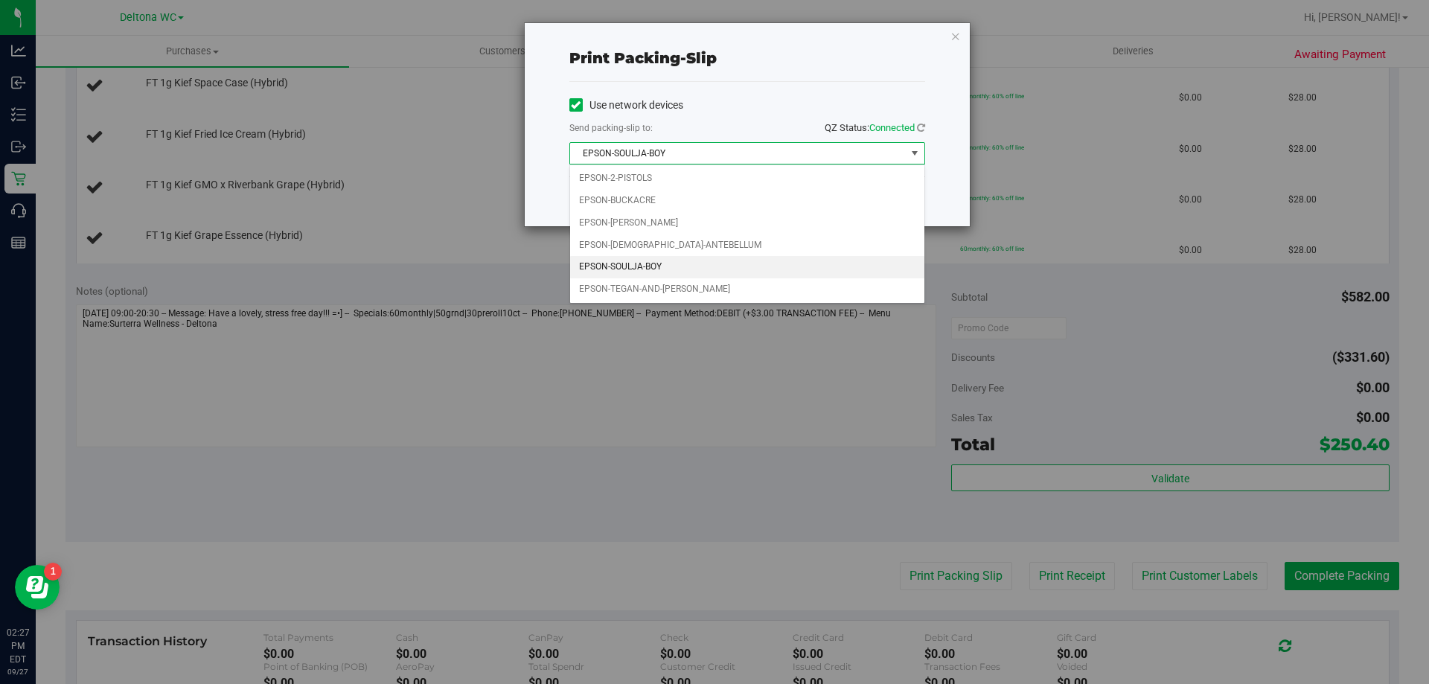
click at [651, 264] on li "EPSON-SOULJA-BOY" at bounding box center [747, 267] width 354 height 22
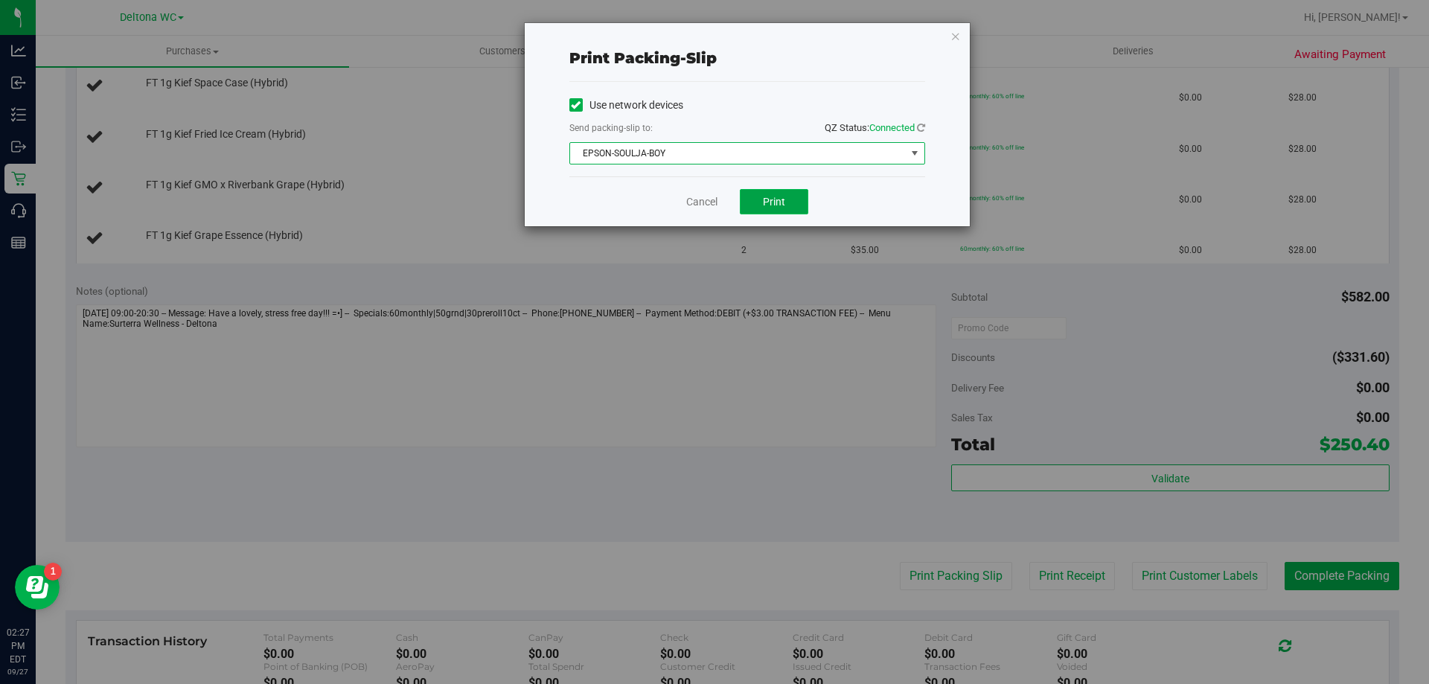
click at [796, 208] on button "Print" at bounding box center [774, 201] width 68 height 25
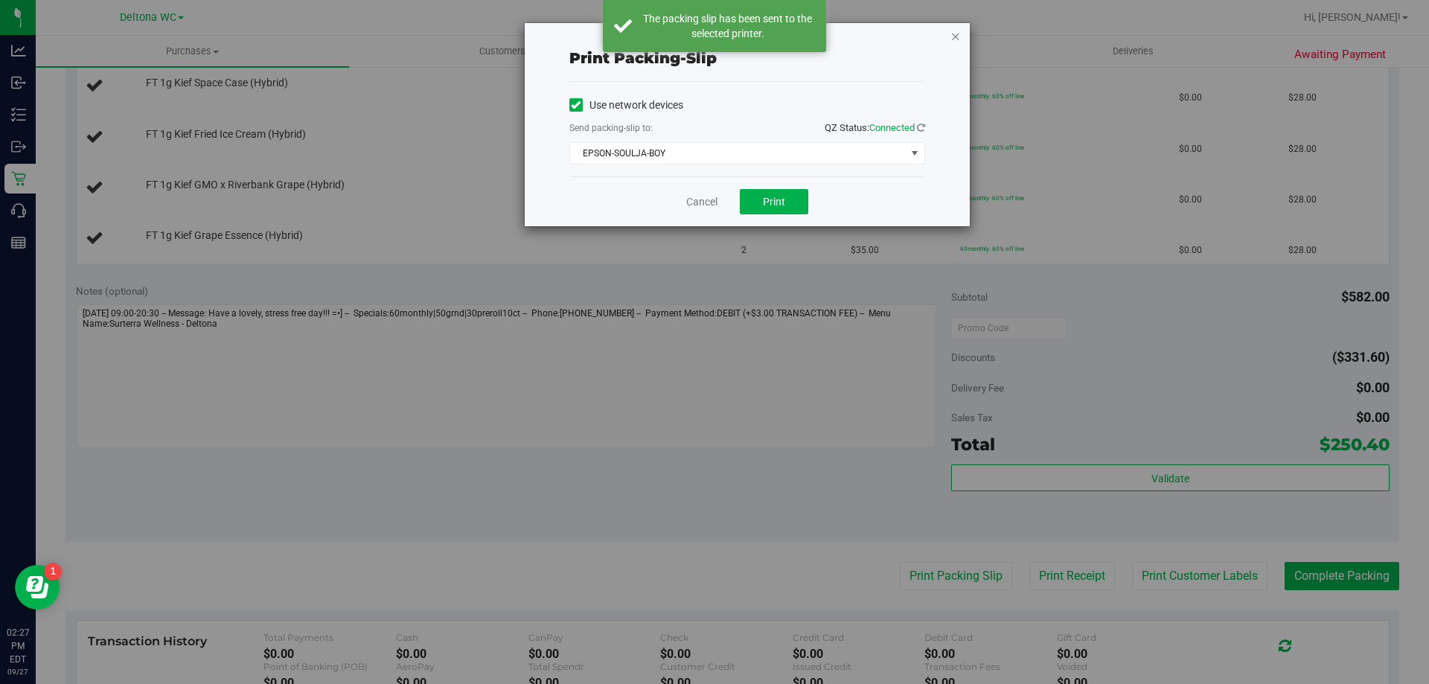
click at [955, 38] on icon "button" at bounding box center [956, 36] width 10 height 18
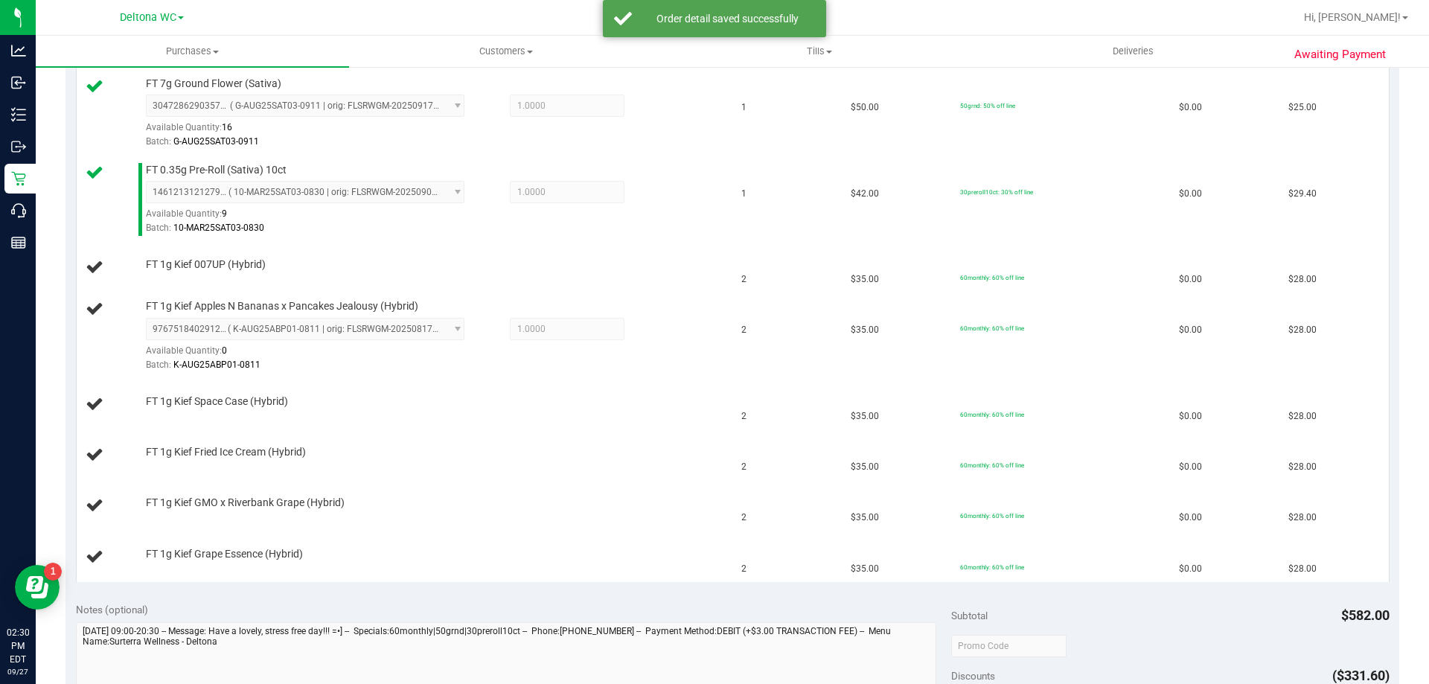
scroll to position [494, 0]
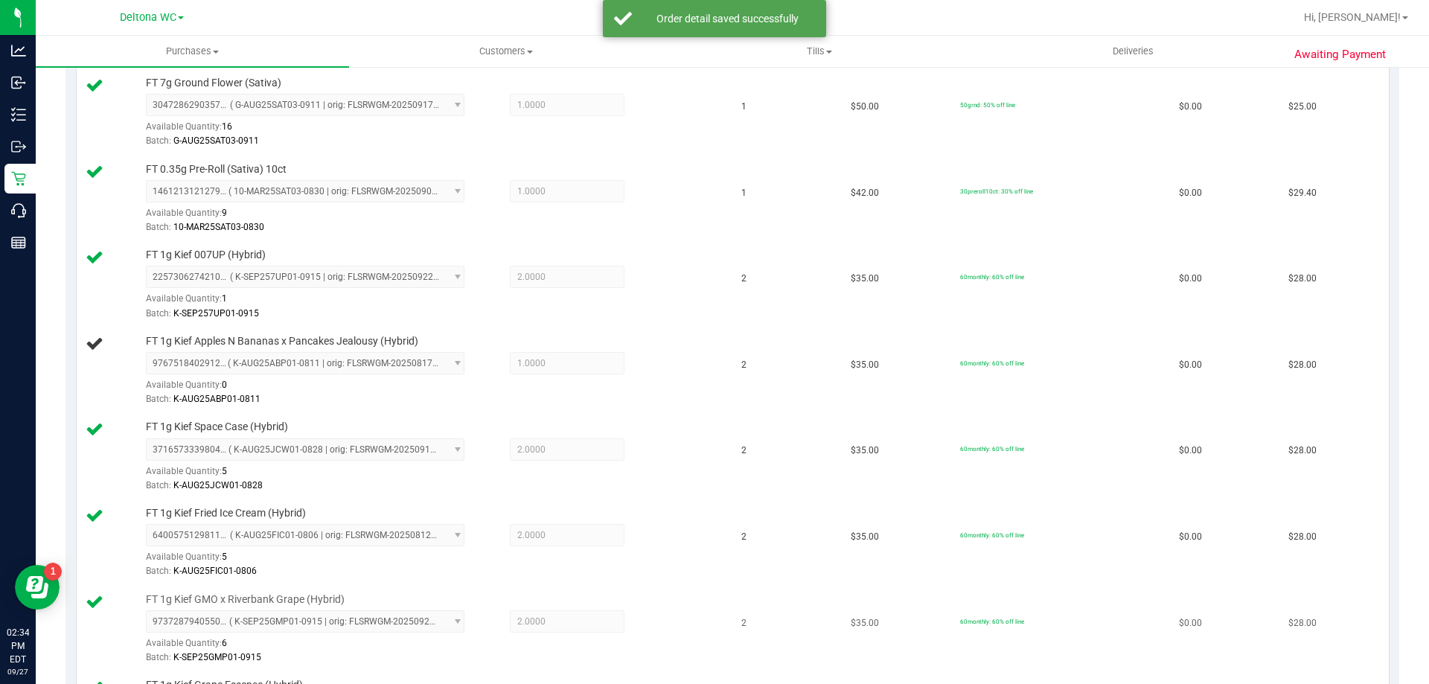
click at [357, 605] on div "FT 1g Kief GMO x Riverbank Grape (Hybrid) 9737287940550088 ( K-SEP25GMP01-0915 …" at bounding box center [429, 630] width 582 height 74
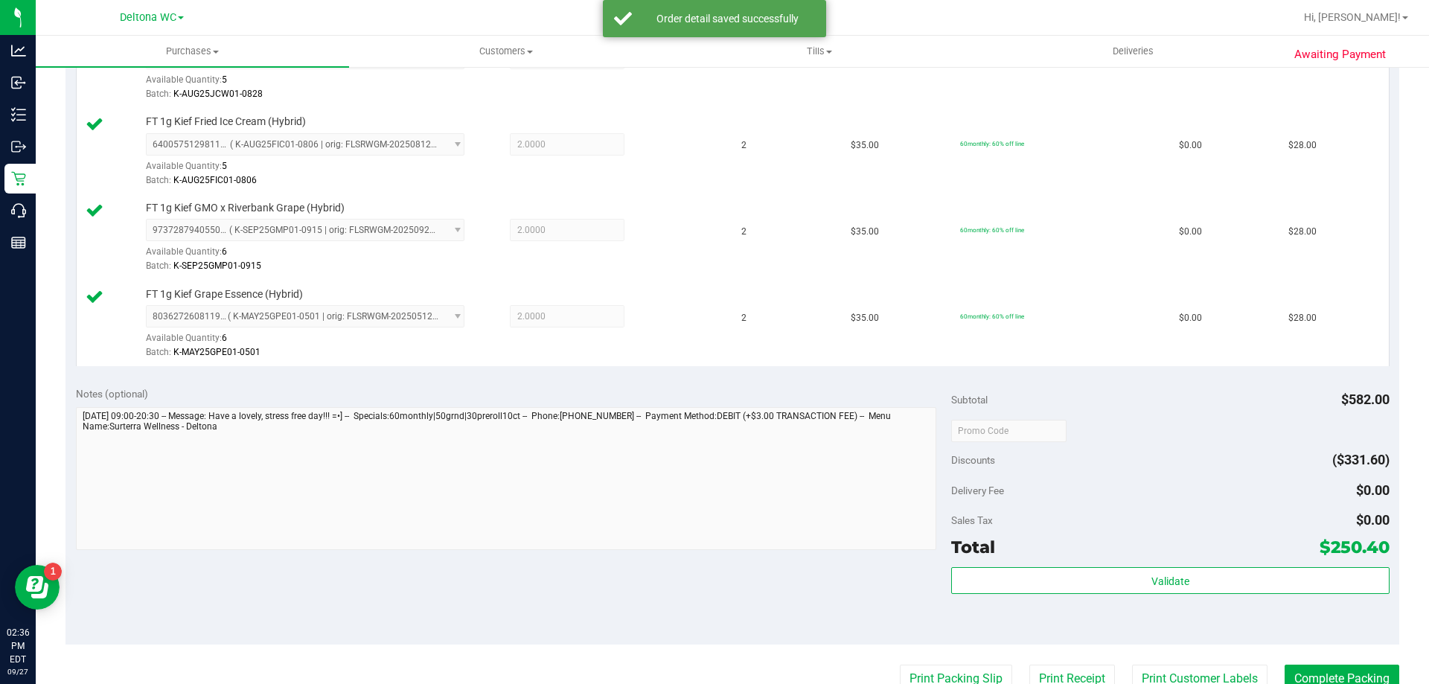
scroll to position [1014, 0]
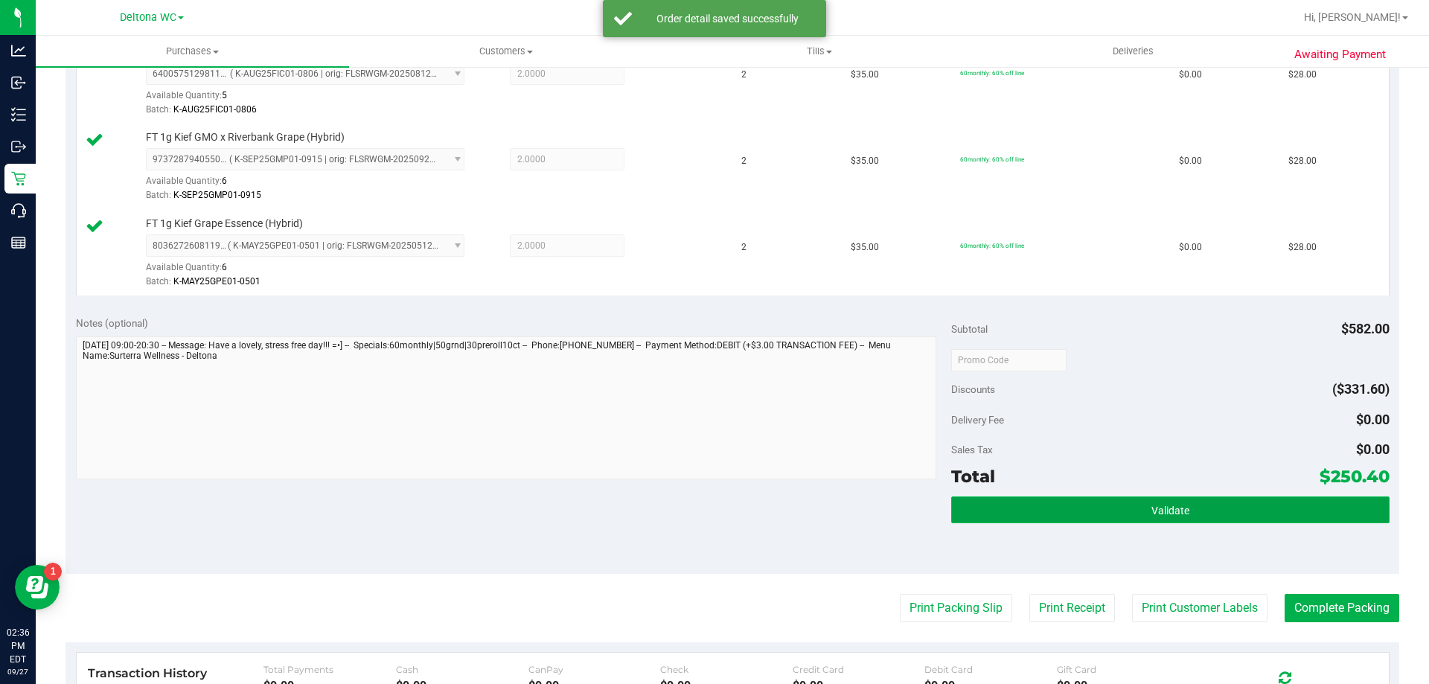
click at [1174, 515] on span "Validate" at bounding box center [1171, 511] width 38 height 12
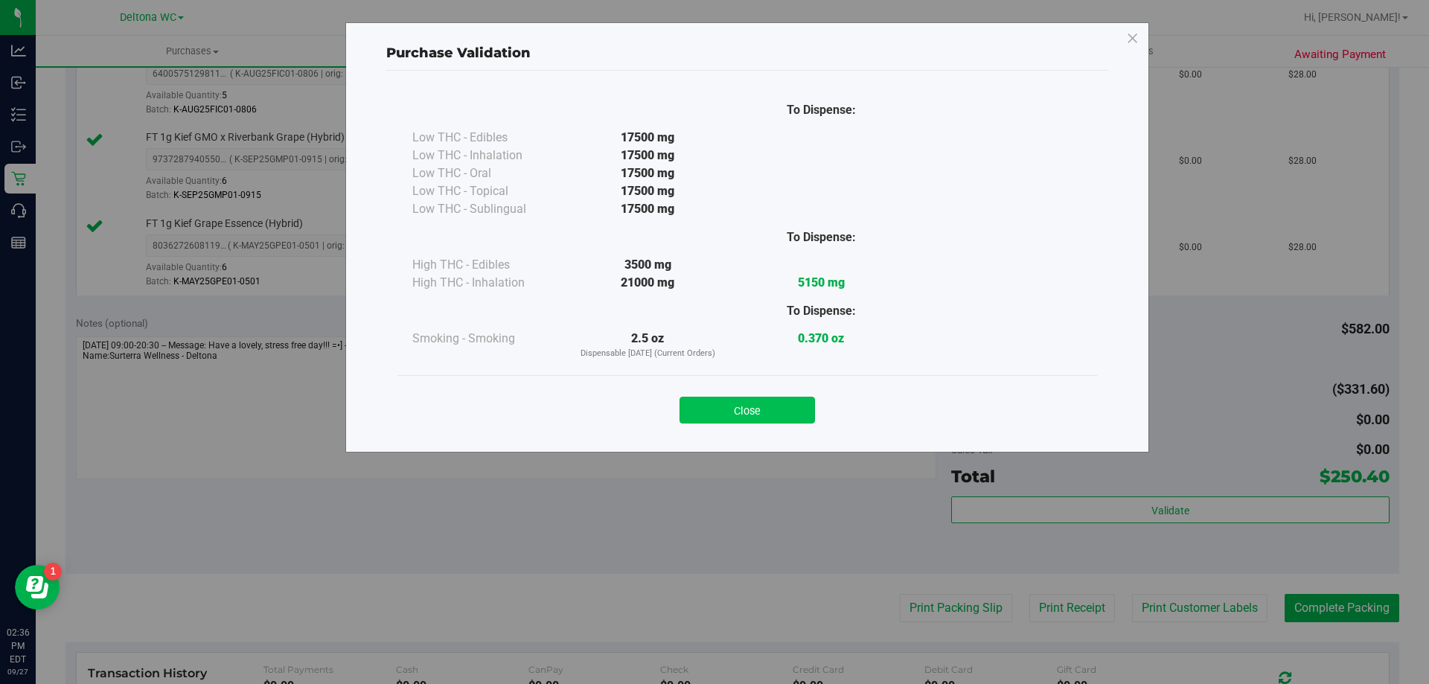
click at [764, 415] on button "Close" at bounding box center [747, 410] width 135 height 27
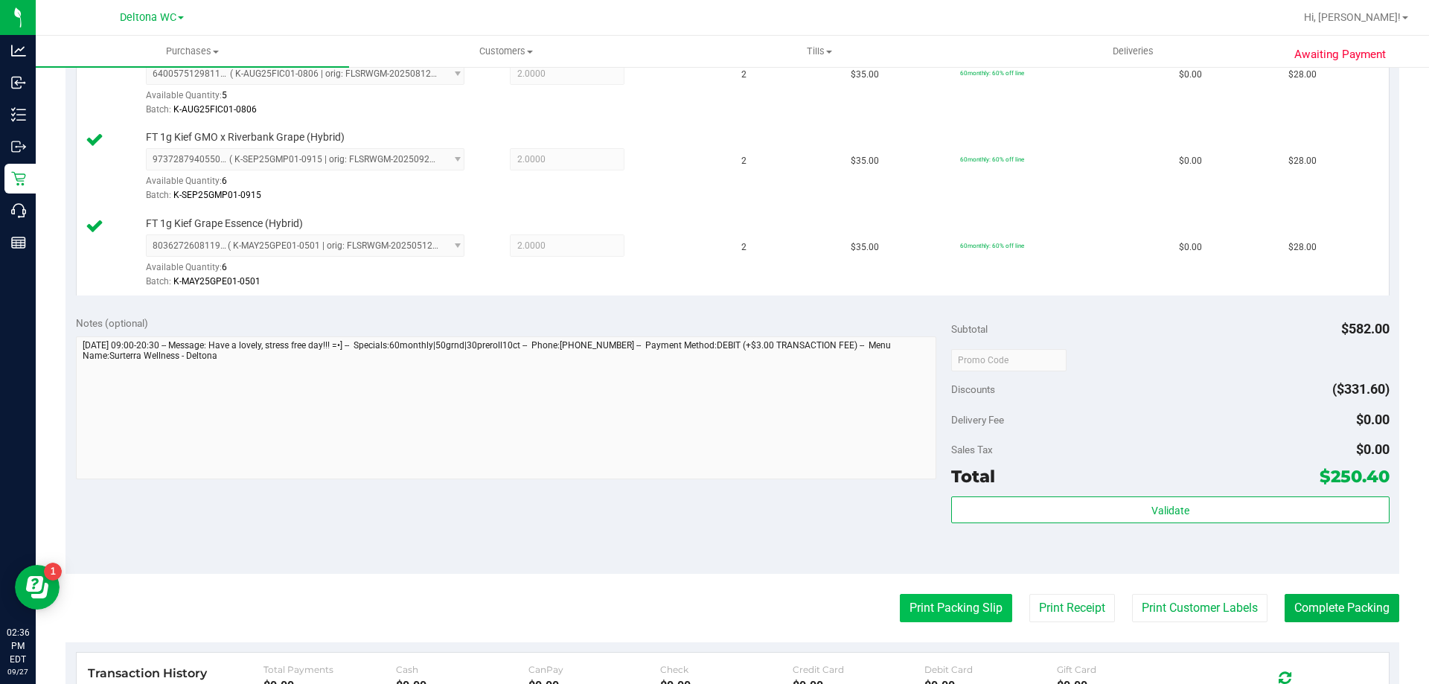
click at [905, 611] on button "Print Packing Slip" at bounding box center [956, 608] width 112 height 28
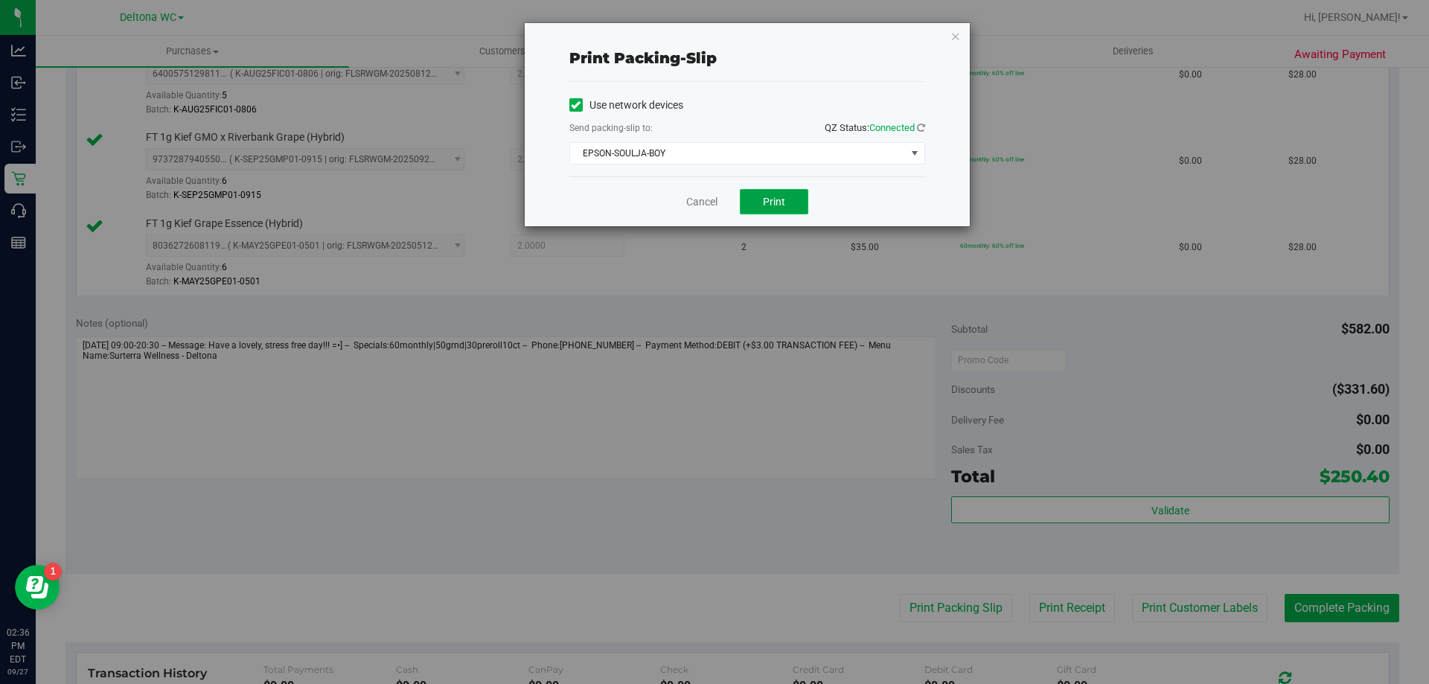
click at [778, 202] on span "Print" at bounding box center [774, 202] width 22 height 12
click at [955, 29] on icon "button" at bounding box center [956, 36] width 10 height 18
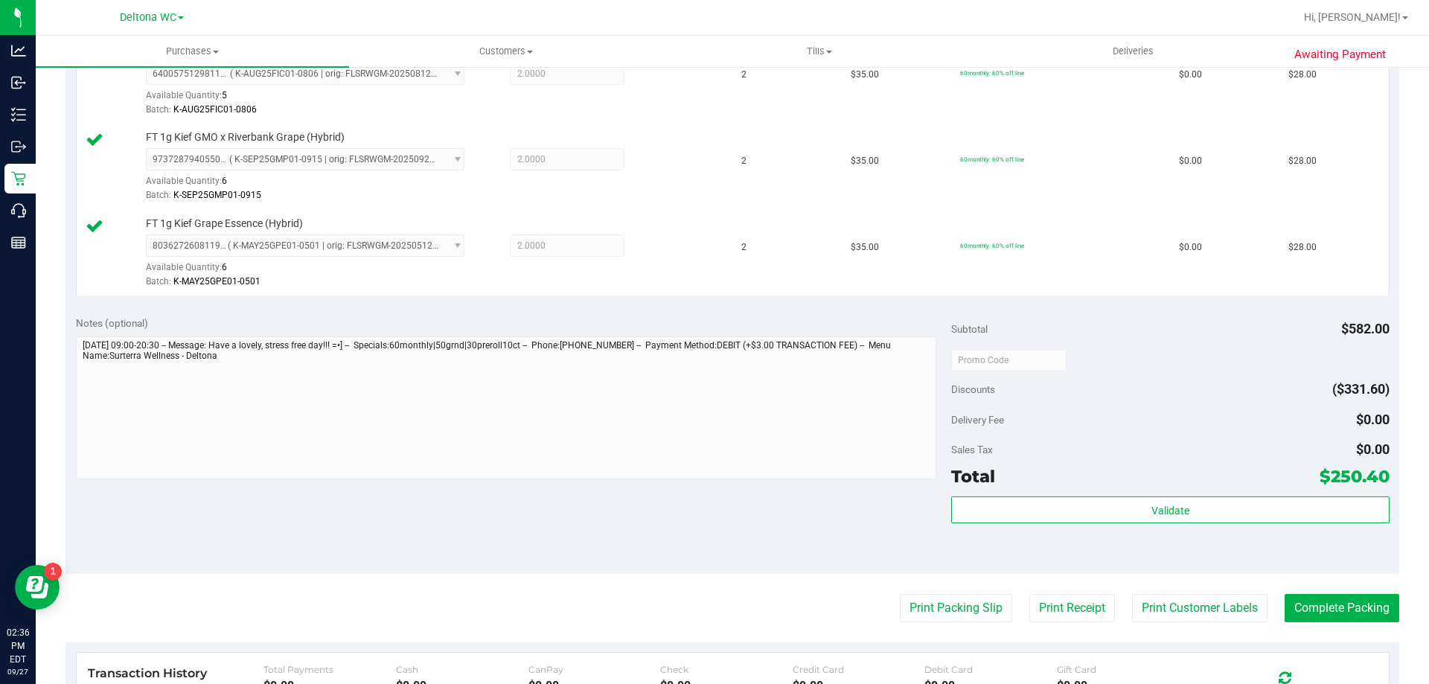
click at [1261, 482] on div "Total $250.40" at bounding box center [1170, 476] width 438 height 27
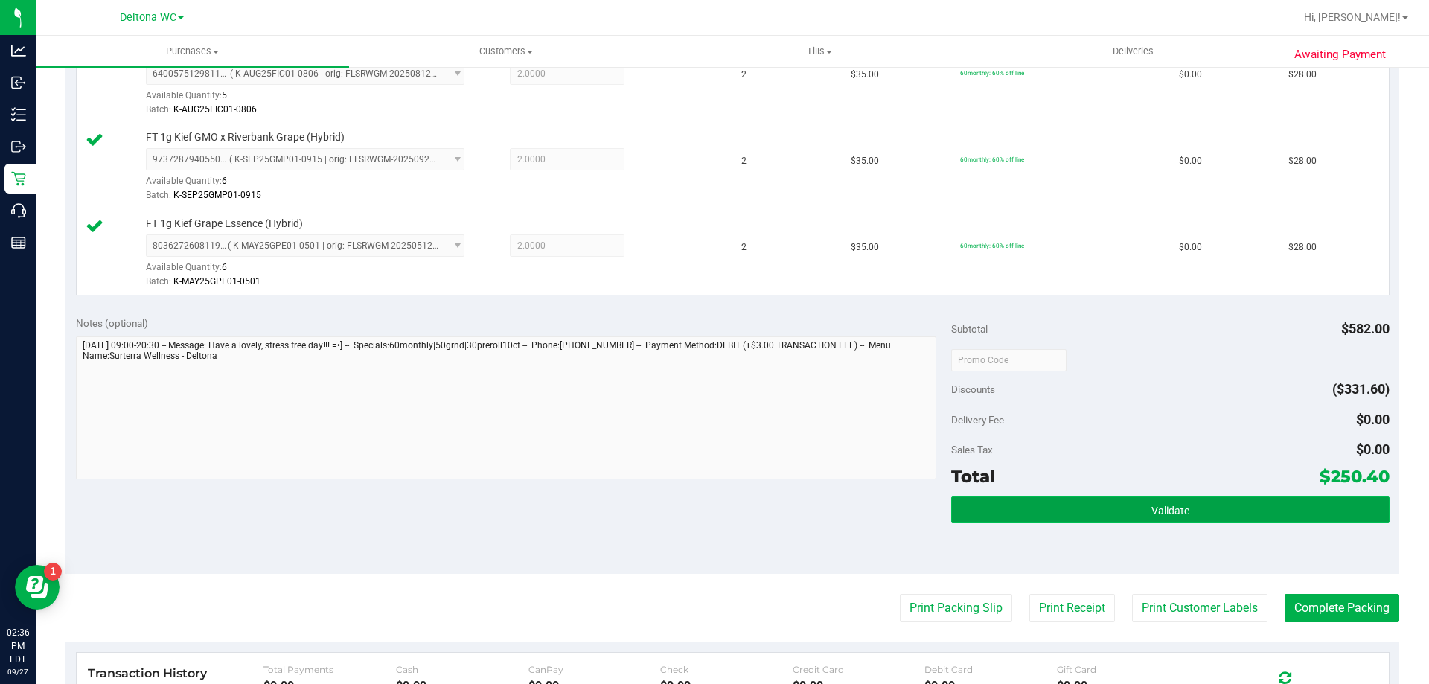
click at [1207, 520] on button "Validate" at bounding box center [1170, 510] width 438 height 27
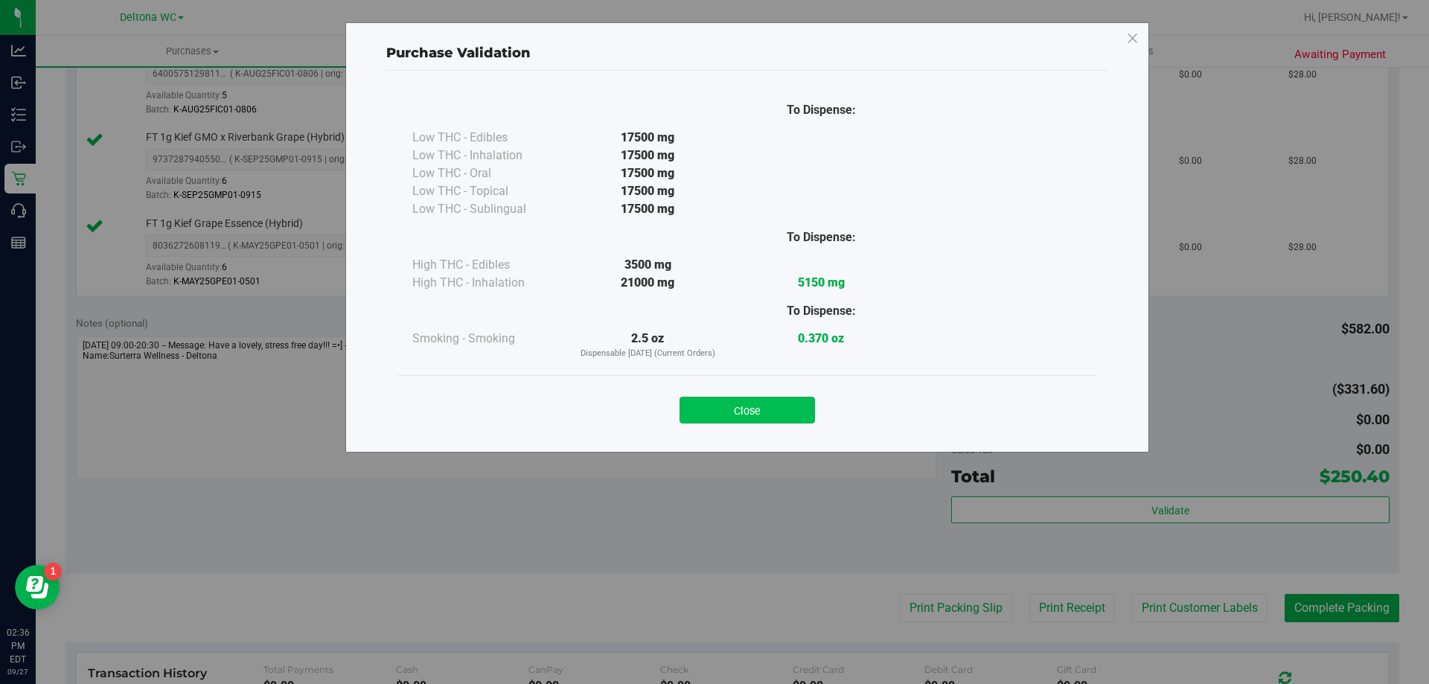
click at [759, 409] on button "Close" at bounding box center [747, 410] width 135 height 27
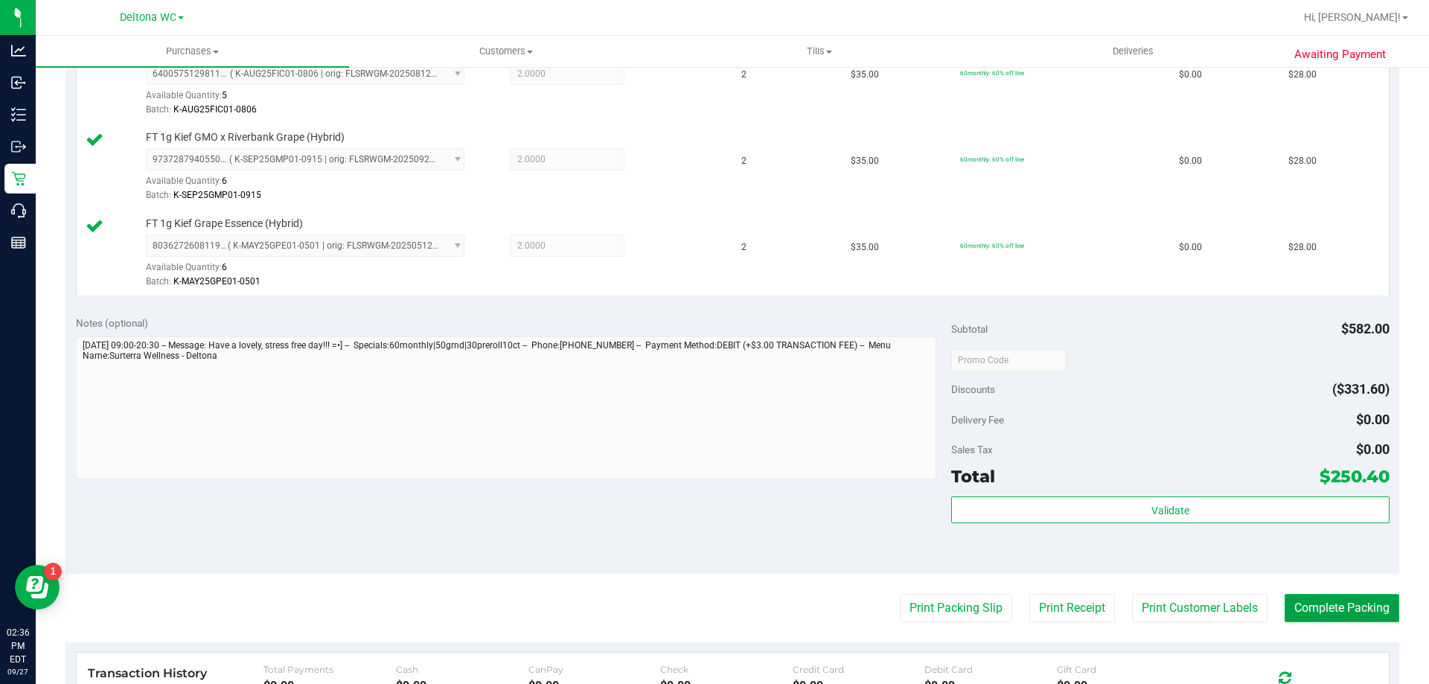
click at [1329, 617] on button "Complete Packing" at bounding box center [1342, 608] width 115 height 28
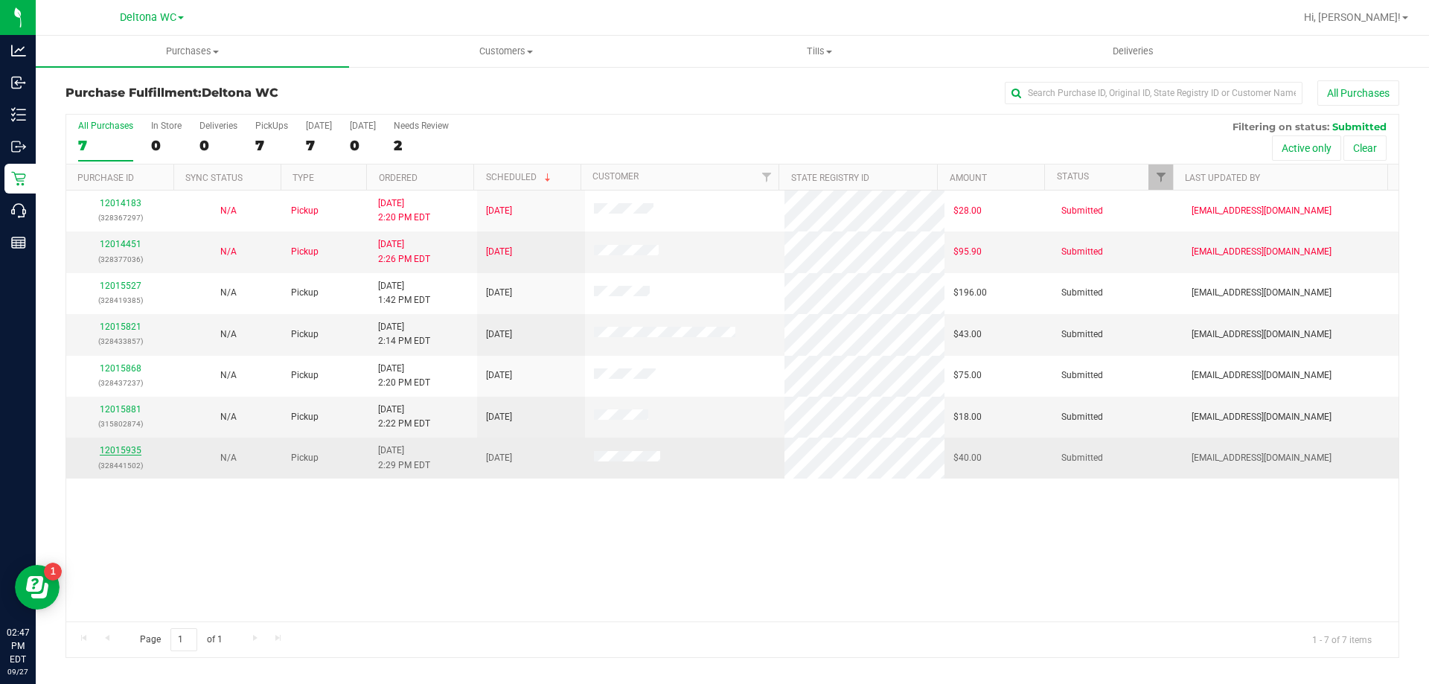
click at [121, 453] on link "12015935" at bounding box center [121, 450] width 42 height 10
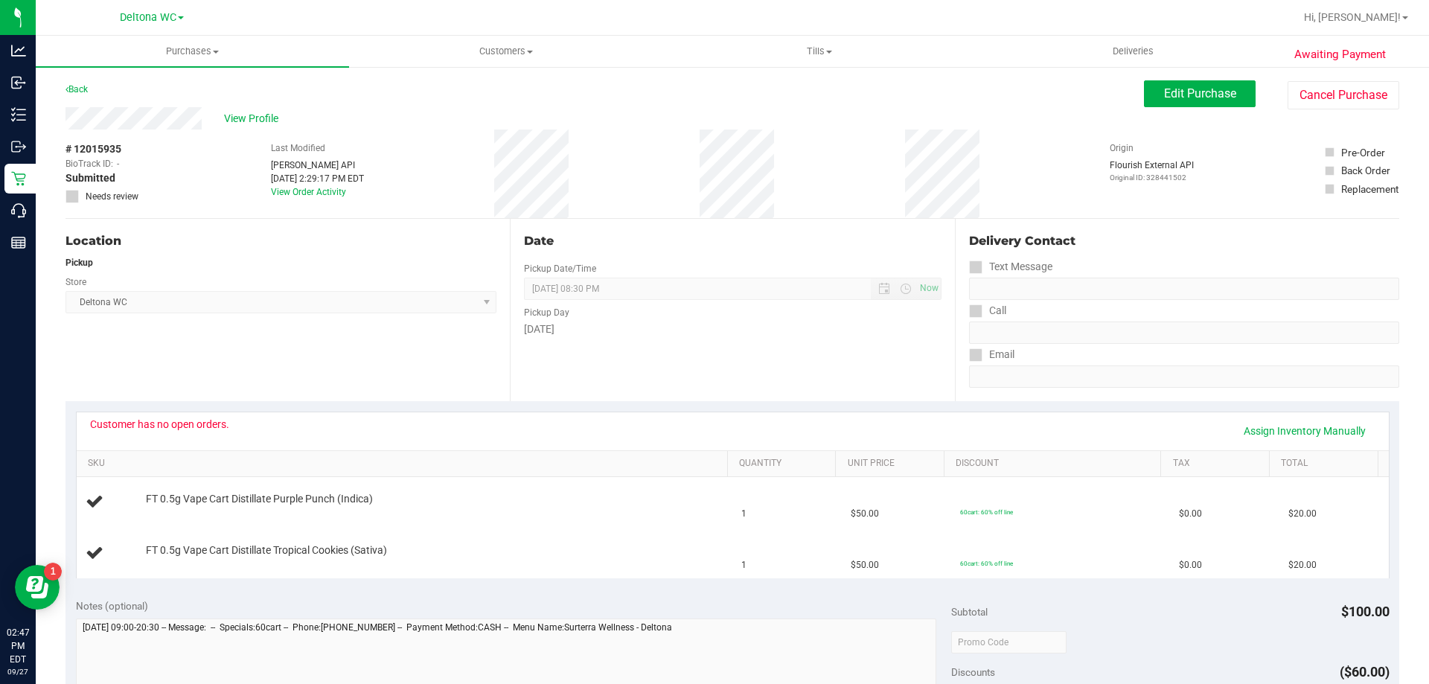
click at [1216, 107] on div "Edit Purchase Cancel Purchase" at bounding box center [1271, 94] width 255 height 29
click at [1203, 98] on span "Edit Purchase" at bounding box center [1200, 93] width 72 height 14
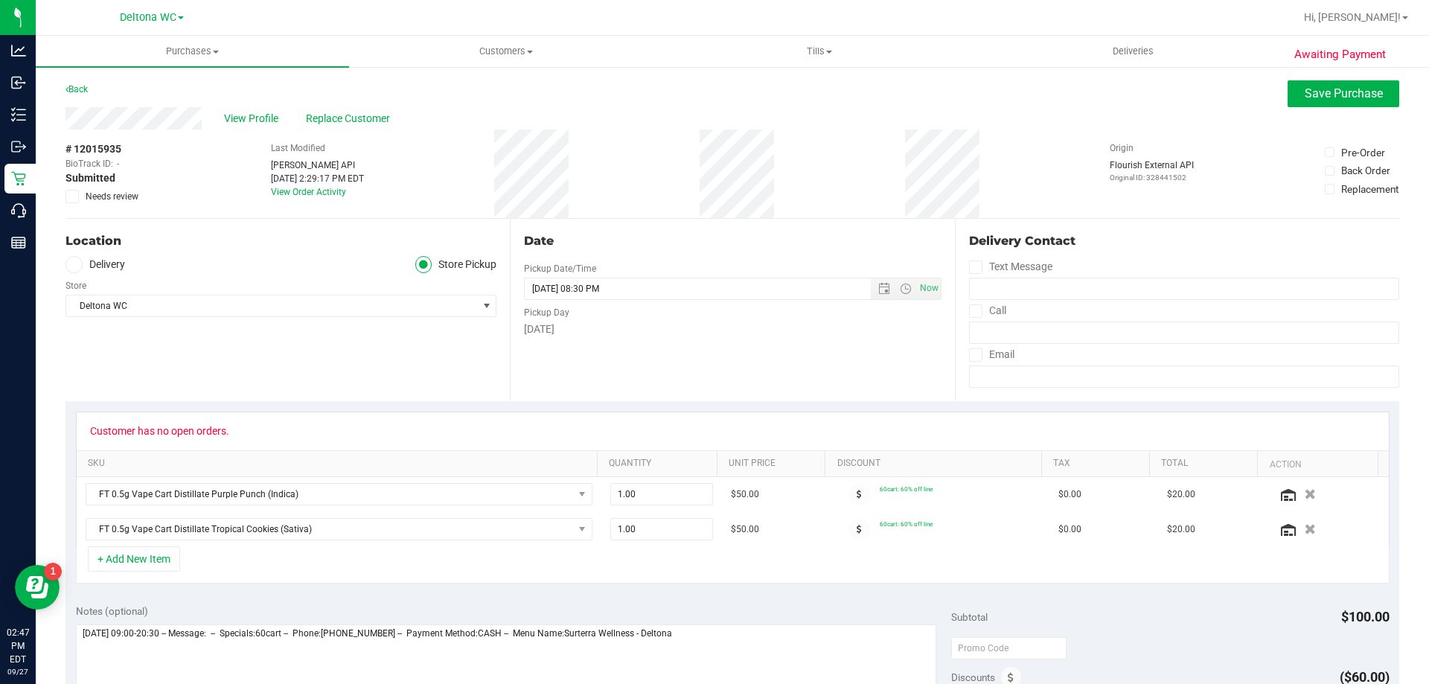
click at [73, 197] on icon at bounding box center [73, 197] width 10 height 0
click at [0, 0] on input "Needs review" at bounding box center [0, 0] width 0 height 0
click at [752, 653] on textarea at bounding box center [506, 696] width 861 height 143
type textarea "[DATE] 09:00-20:30 -- Message: -- Specials:60cart -- Phone:[PHONE_NUMBER] -- Pa…"
click at [1318, 96] on span "Save Purchase" at bounding box center [1344, 93] width 78 height 14
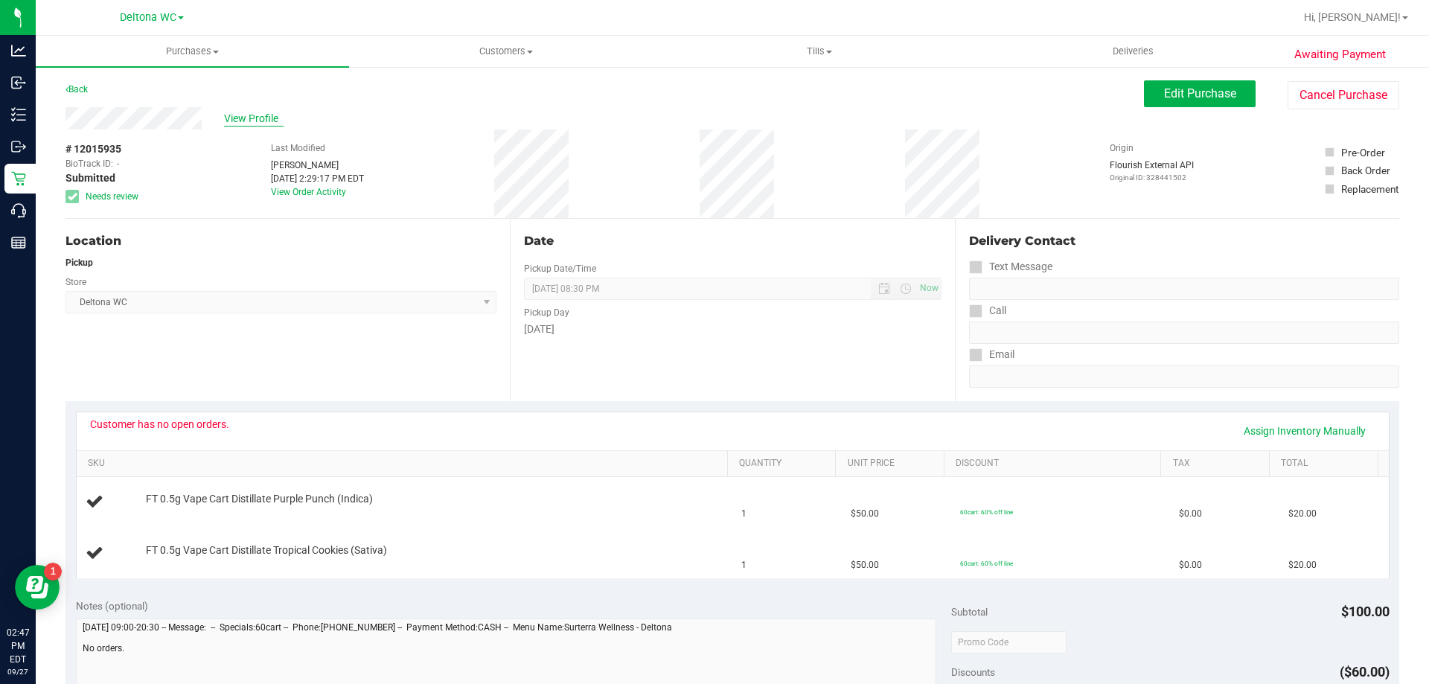
click at [236, 117] on span "View Profile" at bounding box center [254, 119] width 60 height 16
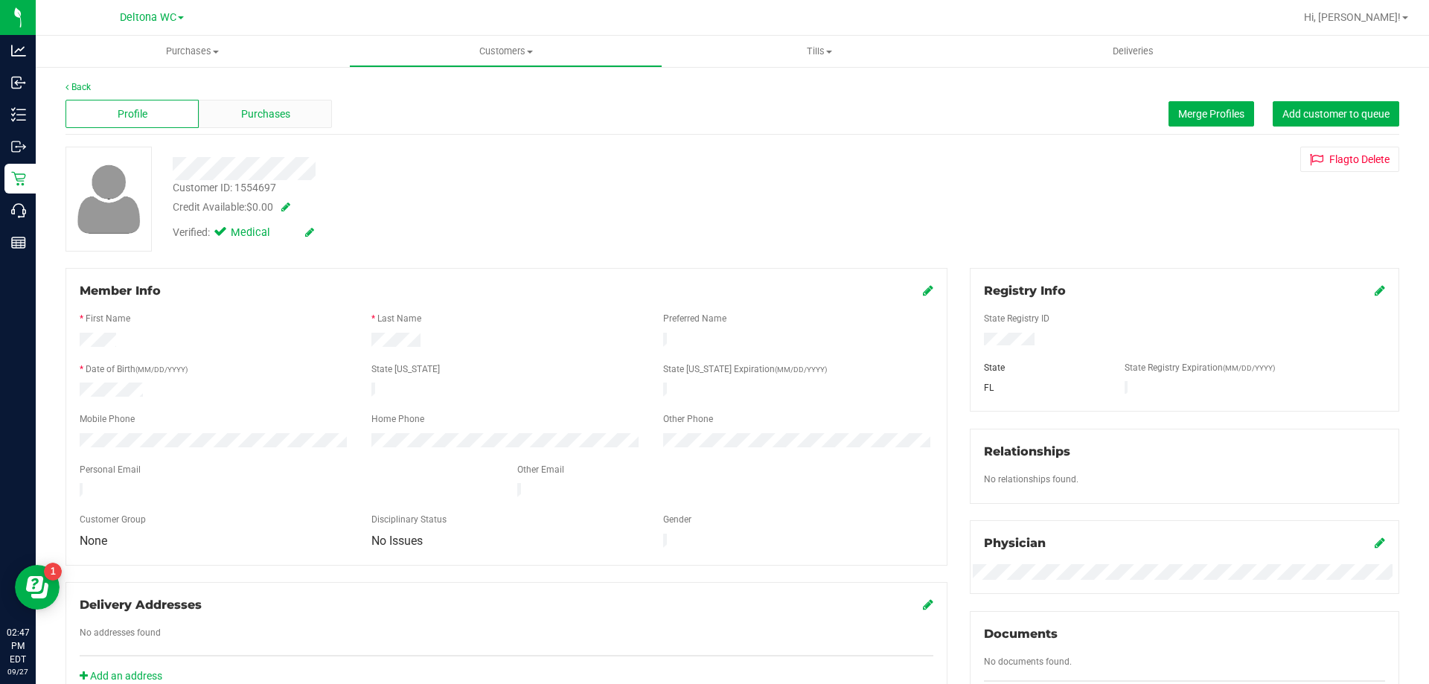
click at [282, 115] on span "Purchases" at bounding box center [265, 114] width 49 height 16
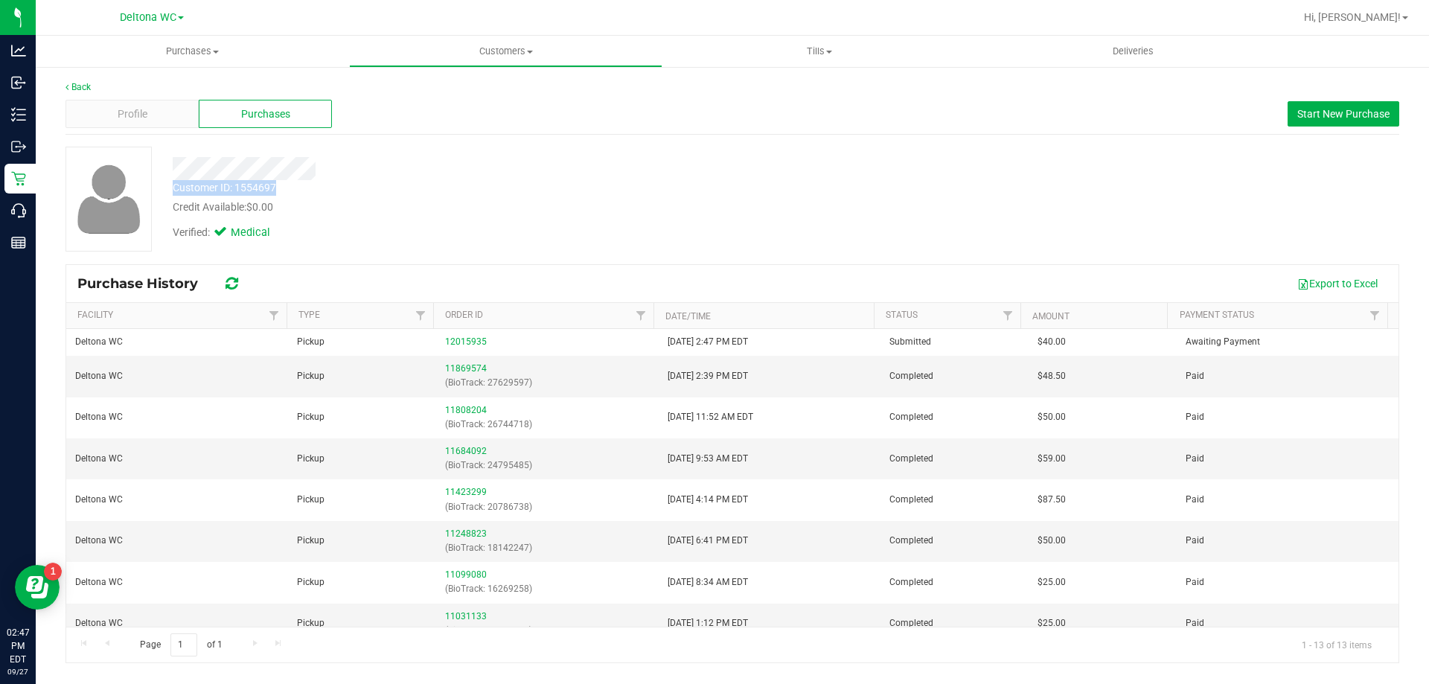
drag, startPoint x: 283, startPoint y: 182, endPoint x: 174, endPoint y: 187, distance: 108.8
click at [174, 187] on div "Customer ID: 1554697 Credit Available: $0.00" at bounding box center [501, 197] width 678 height 35
copy div "Customer ID: 1554697"
click at [141, 113] on span "Profile" at bounding box center [133, 114] width 30 height 16
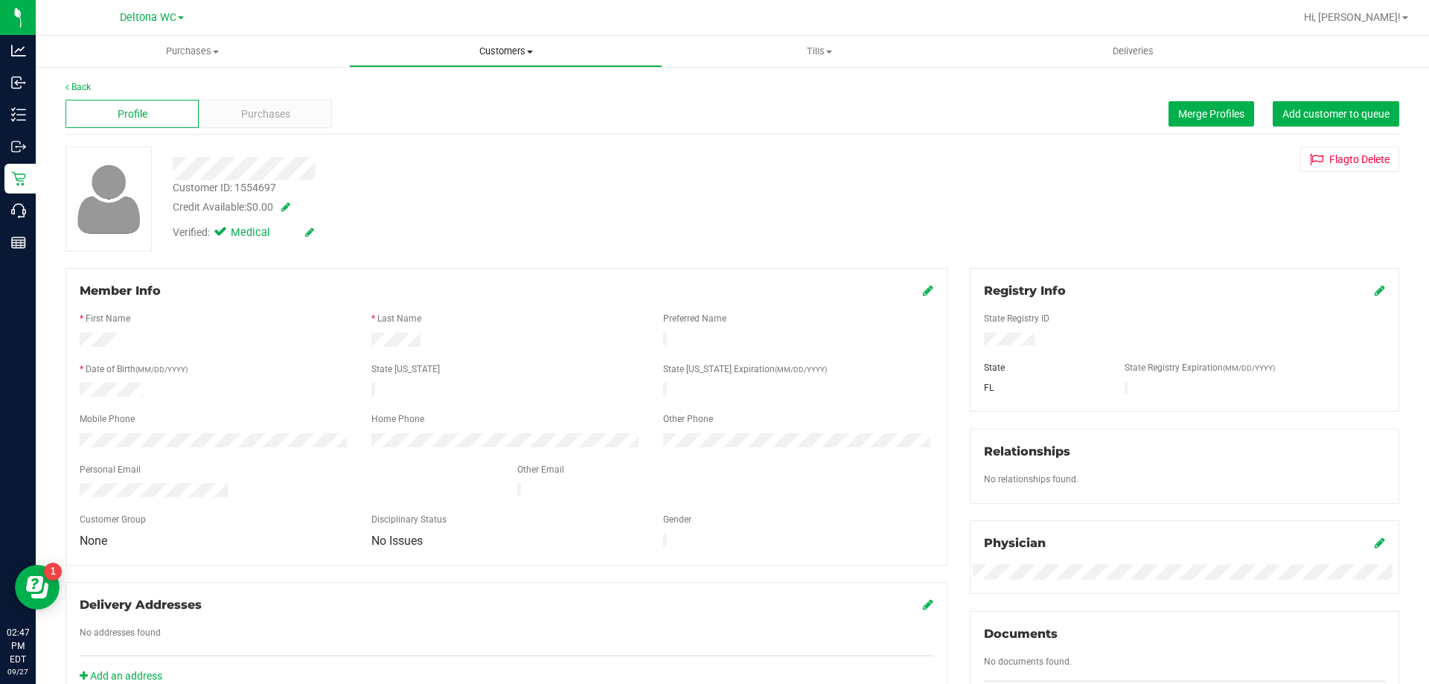
click at [507, 46] on span "Customers" at bounding box center [506, 51] width 312 height 13
click at [446, 113] on span "Add a new customer" at bounding box center [419, 107] width 140 height 13
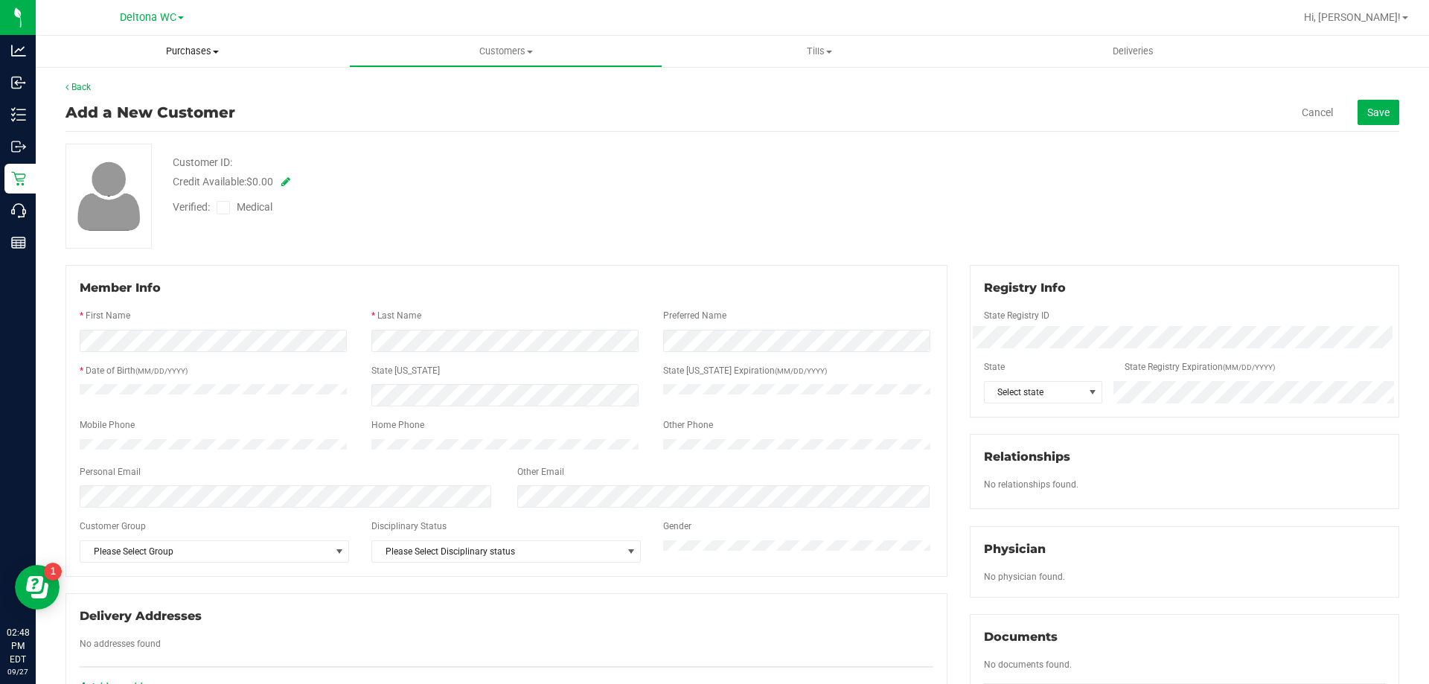
click at [191, 54] on span "Purchases" at bounding box center [192, 51] width 313 height 13
click at [115, 102] on span "Fulfillment" at bounding box center [82, 107] width 92 height 13
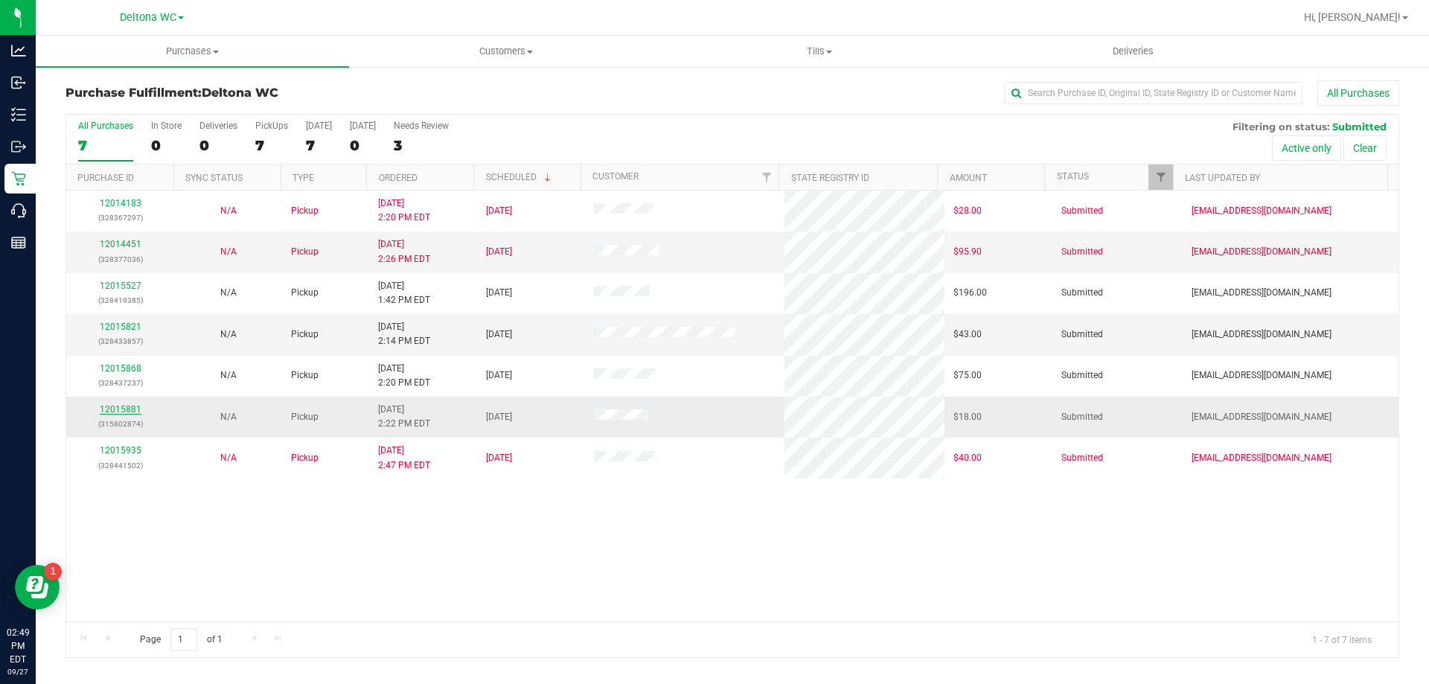
click at [114, 411] on link "12015881" at bounding box center [121, 409] width 42 height 10
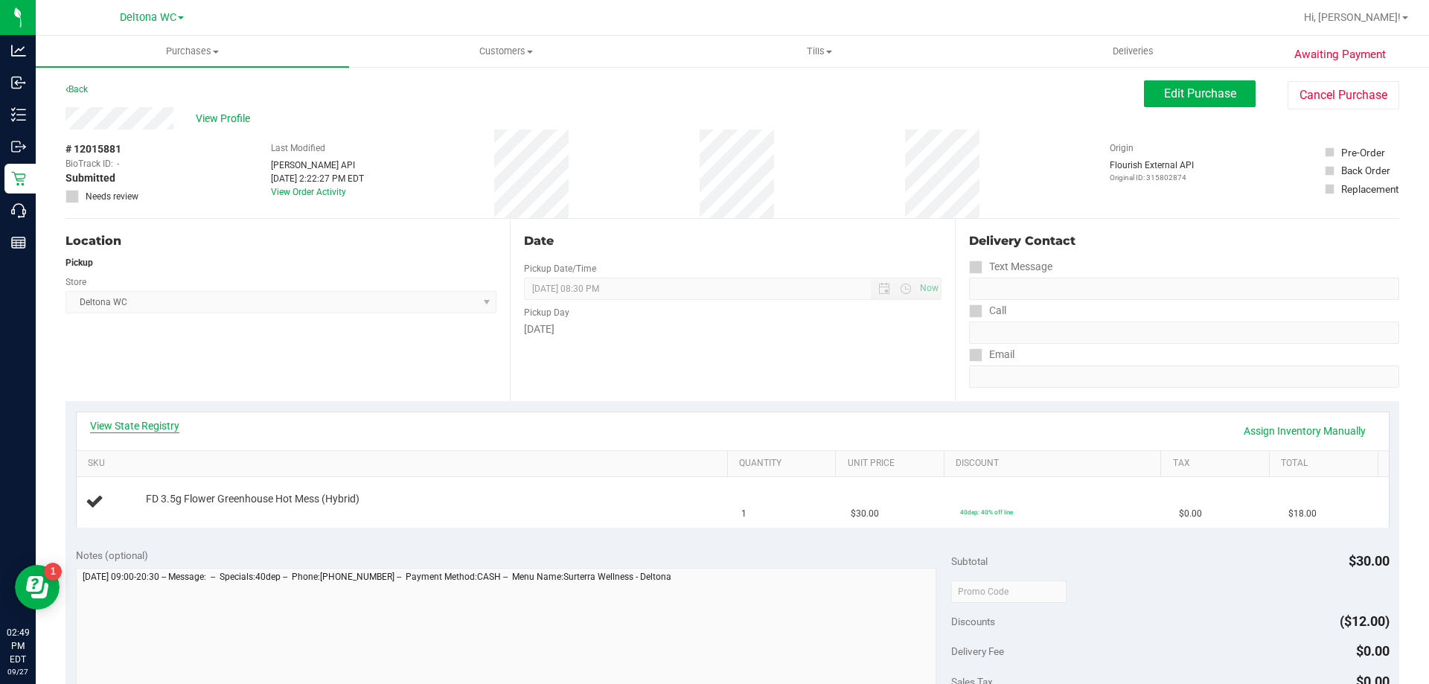
click at [146, 428] on link "View State Registry" at bounding box center [134, 425] width 89 height 15
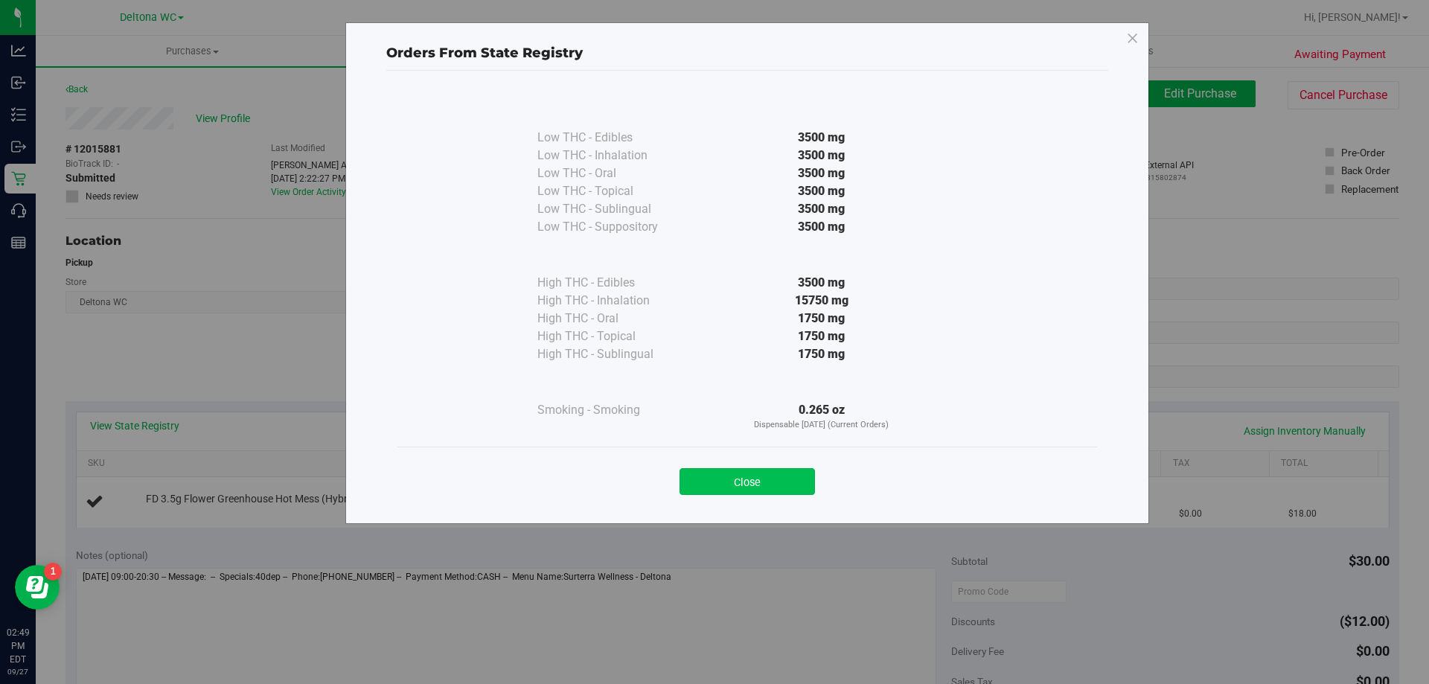
click at [735, 485] on button "Close" at bounding box center [747, 481] width 135 height 27
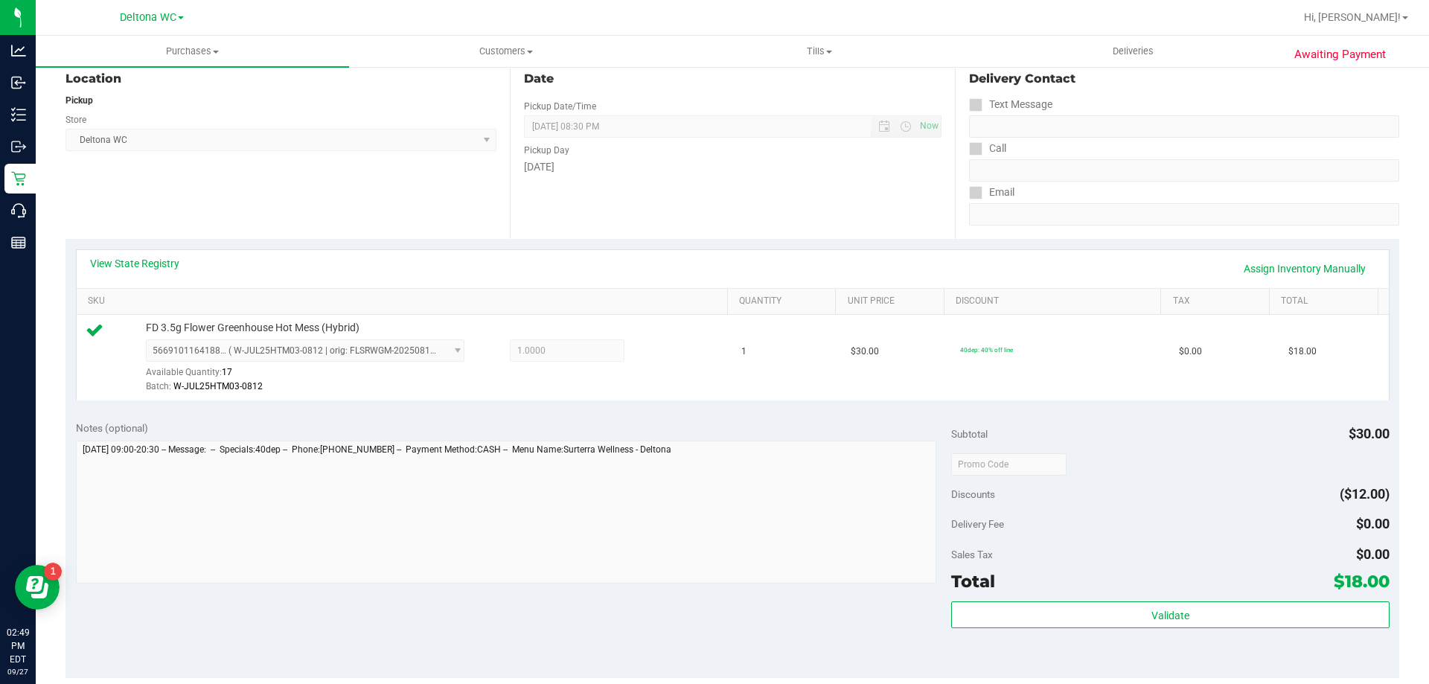
scroll to position [298, 0]
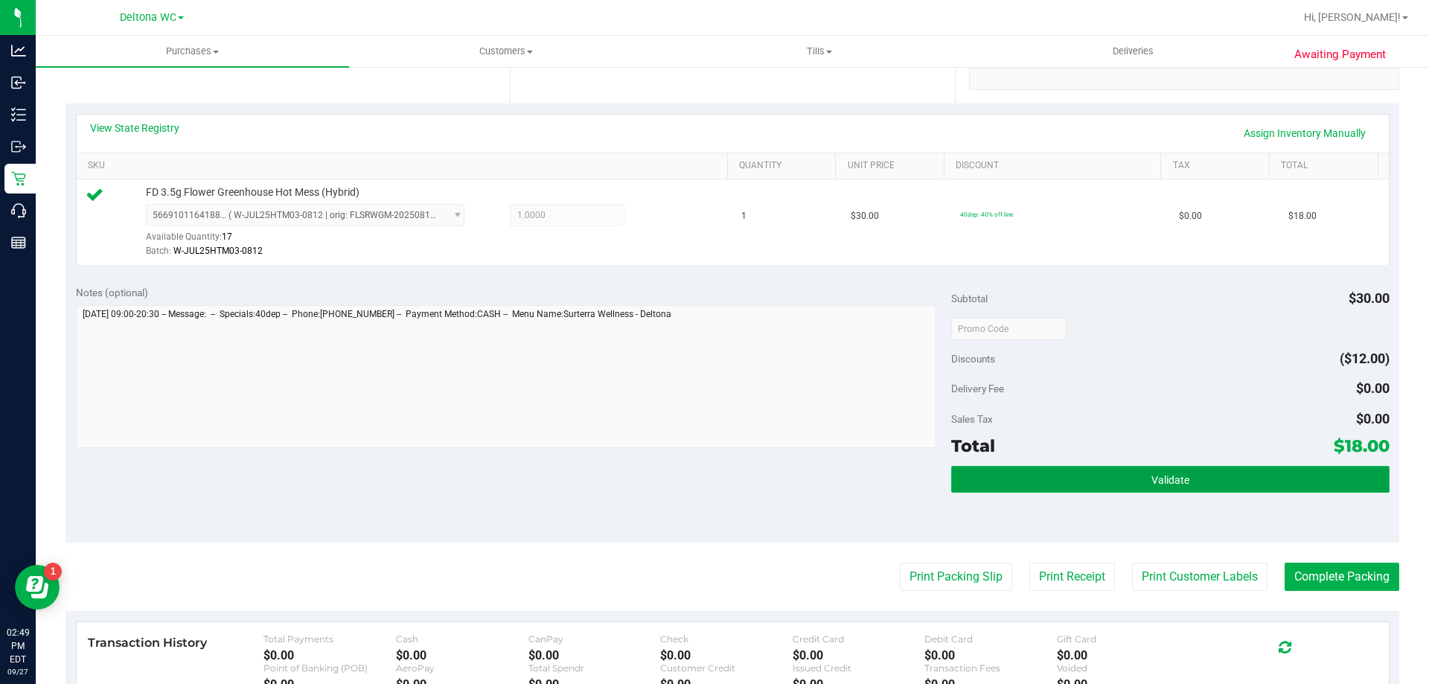
click at [997, 489] on button "Validate" at bounding box center [1170, 479] width 438 height 27
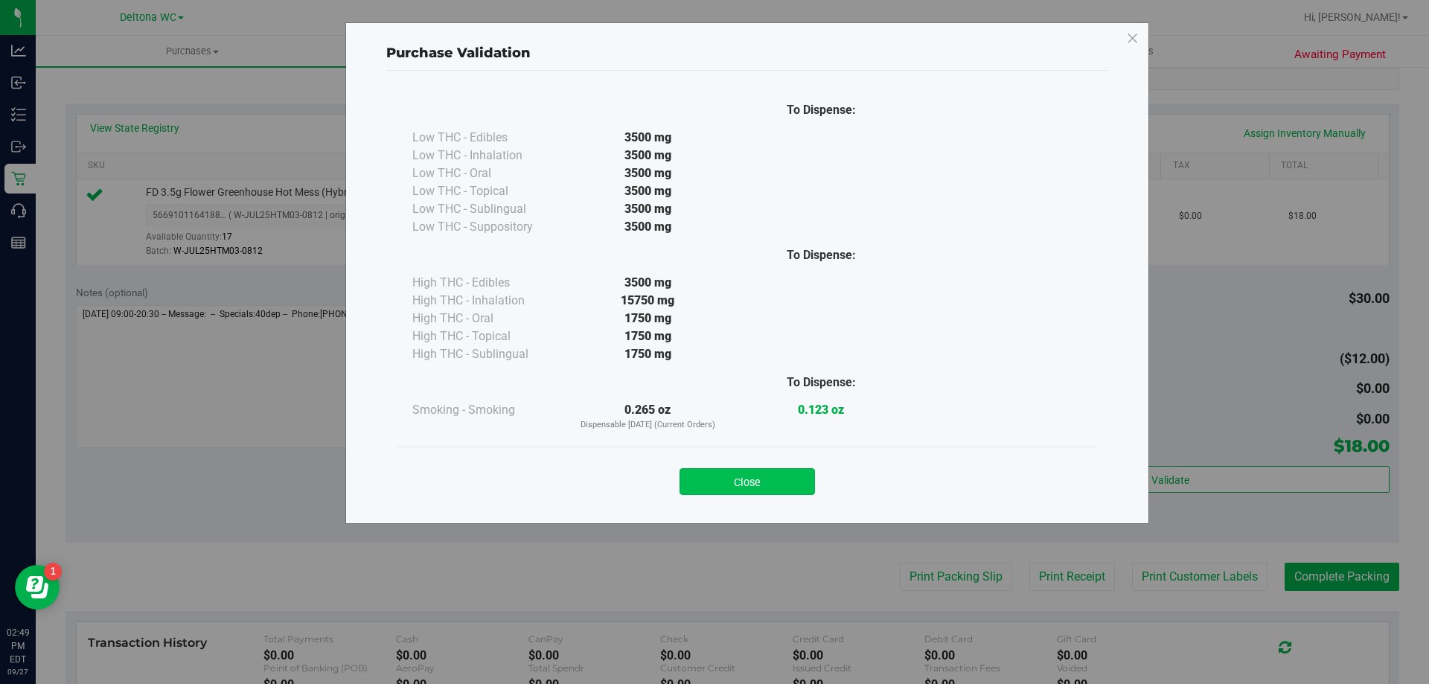
click at [752, 474] on button "Close" at bounding box center [747, 481] width 135 height 27
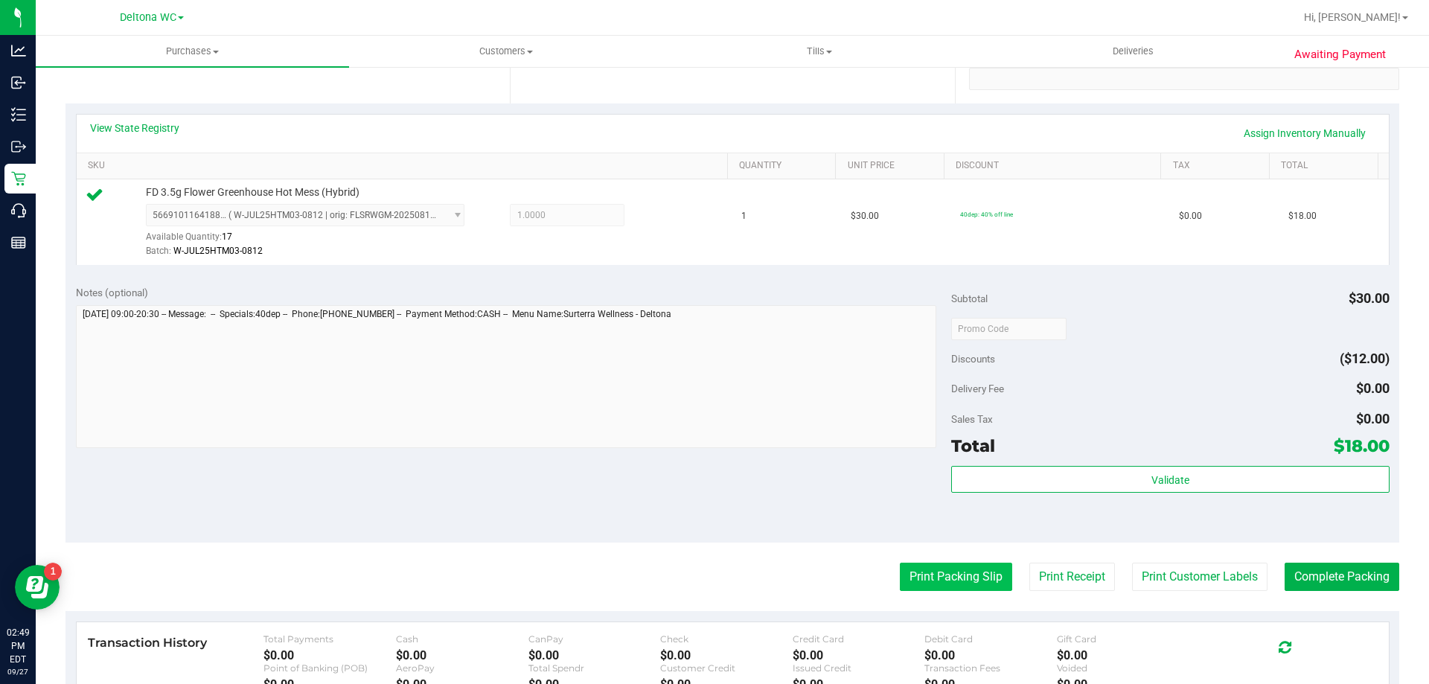
click at [942, 579] on button "Print Packing Slip" at bounding box center [956, 577] width 112 height 28
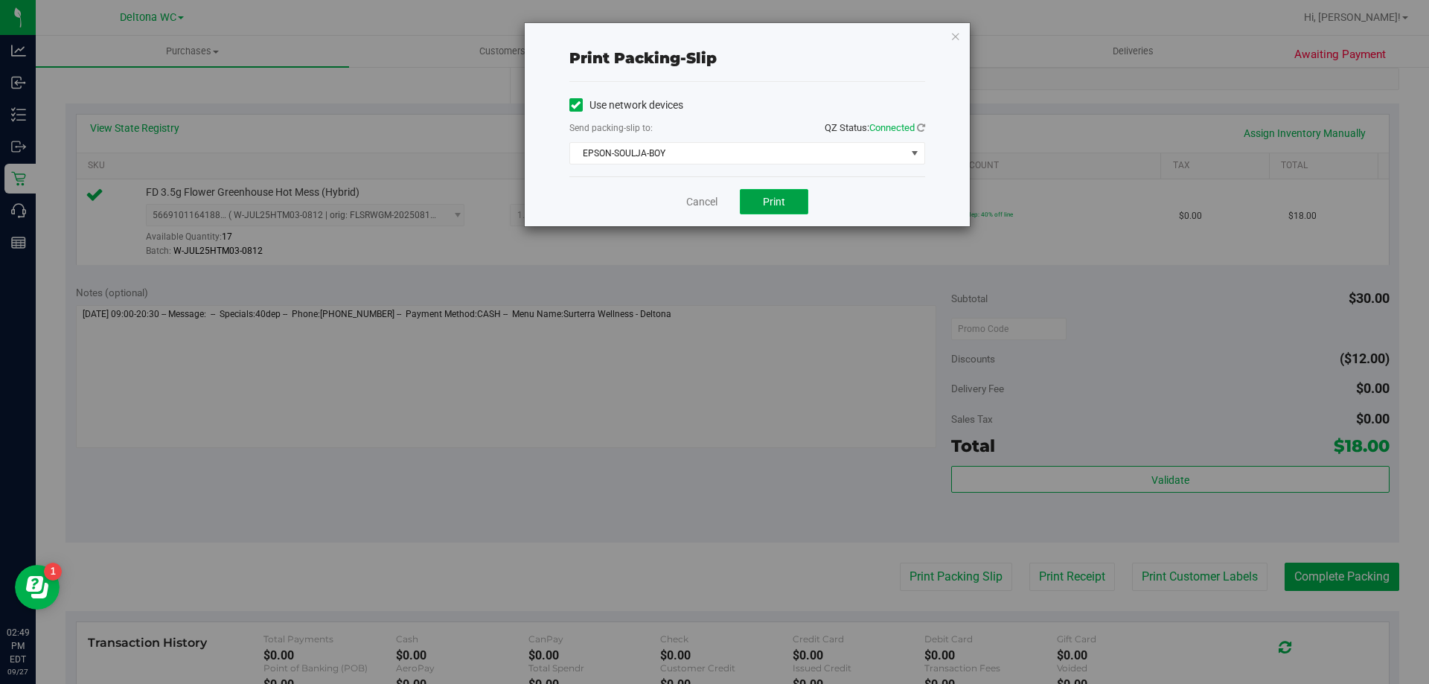
click at [791, 194] on button "Print" at bounding box center [774, 201] width 68 height 25
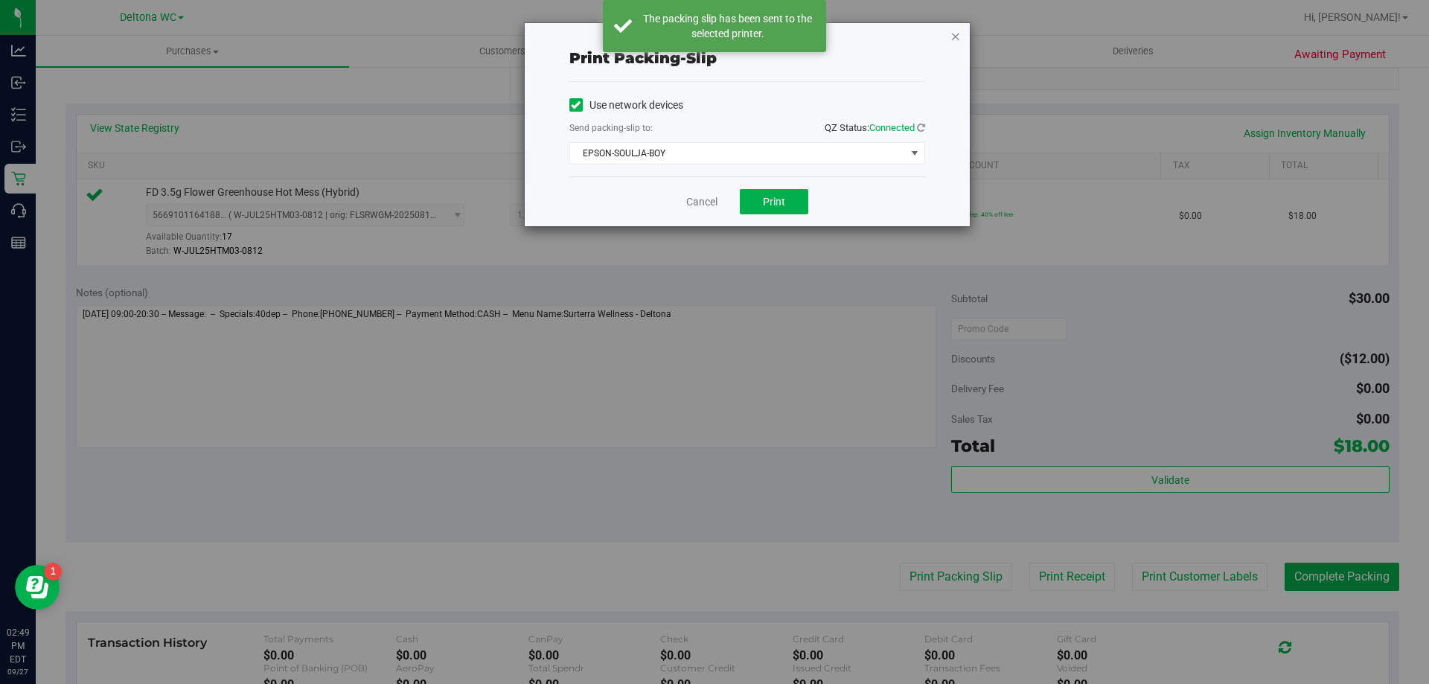
click at [957, 39] on icon "button" at bounding box center [956, 36] width 10 height 18
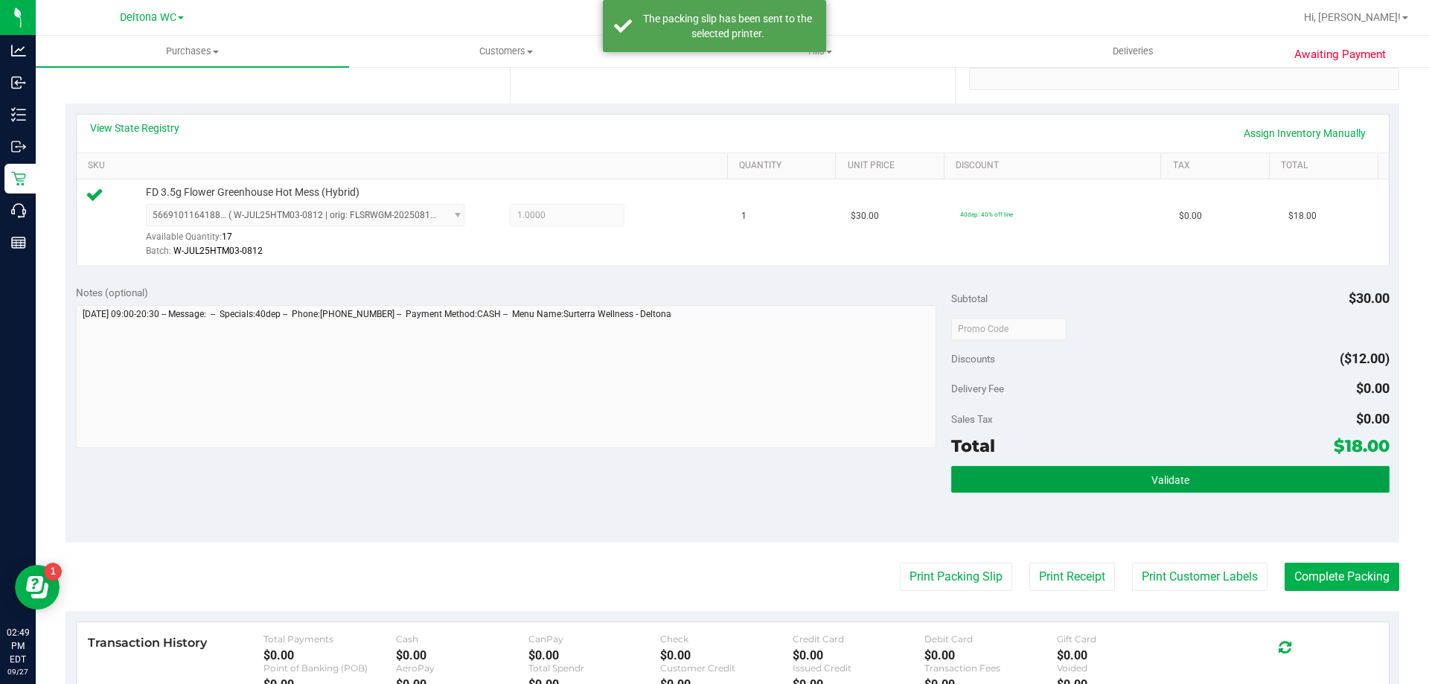
click at [1161, 471] on button "Validate" at bounding box center [1170, 479] width 438 height 27
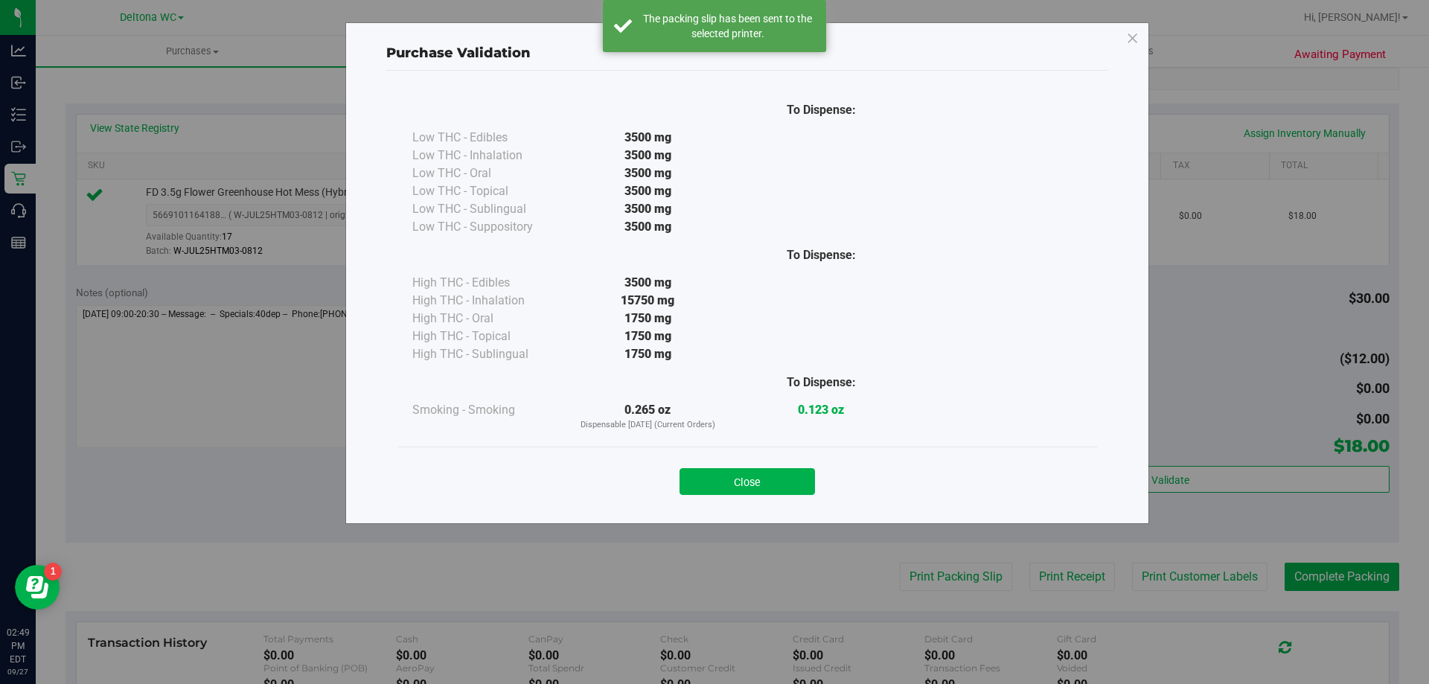
click at [748, 464] on div "Close" at bounding box center [747, 477] width 677 height 37
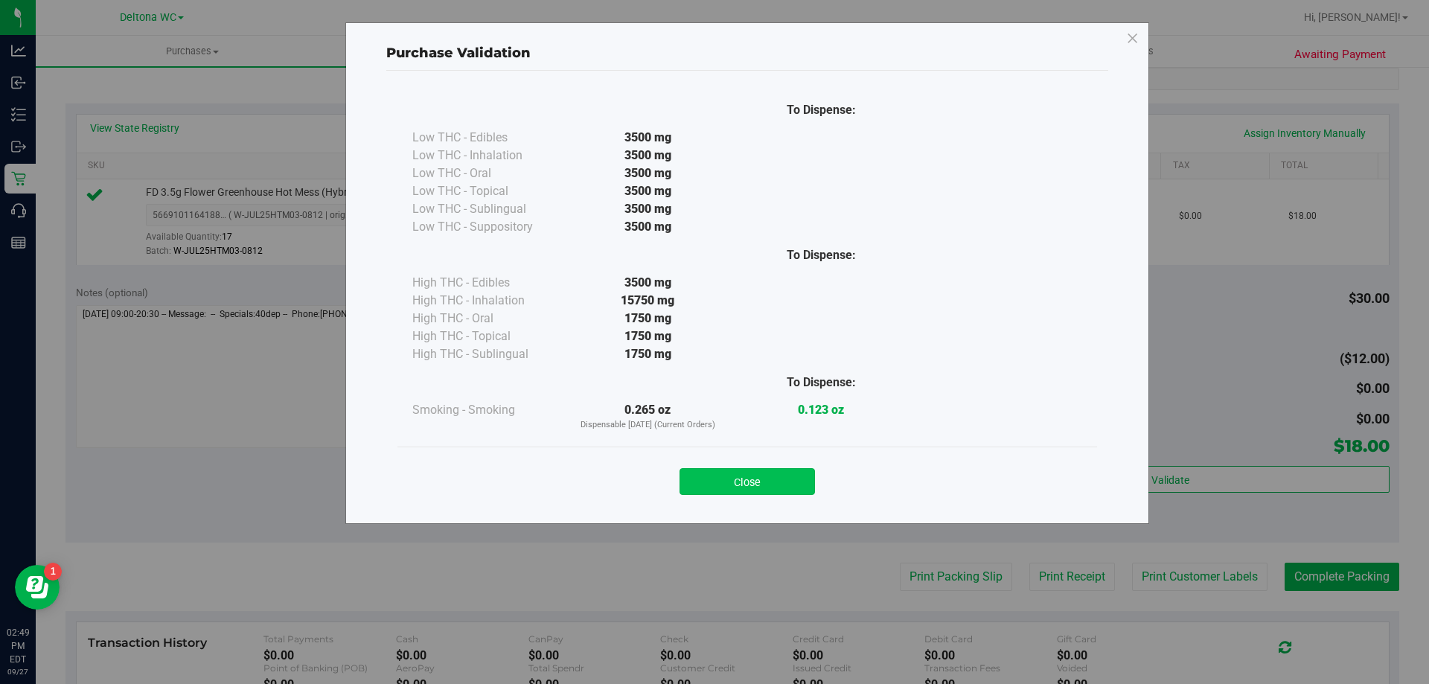
click at [756, 475] on button "Close" at bounding box center [747, 481] width 135 height 27
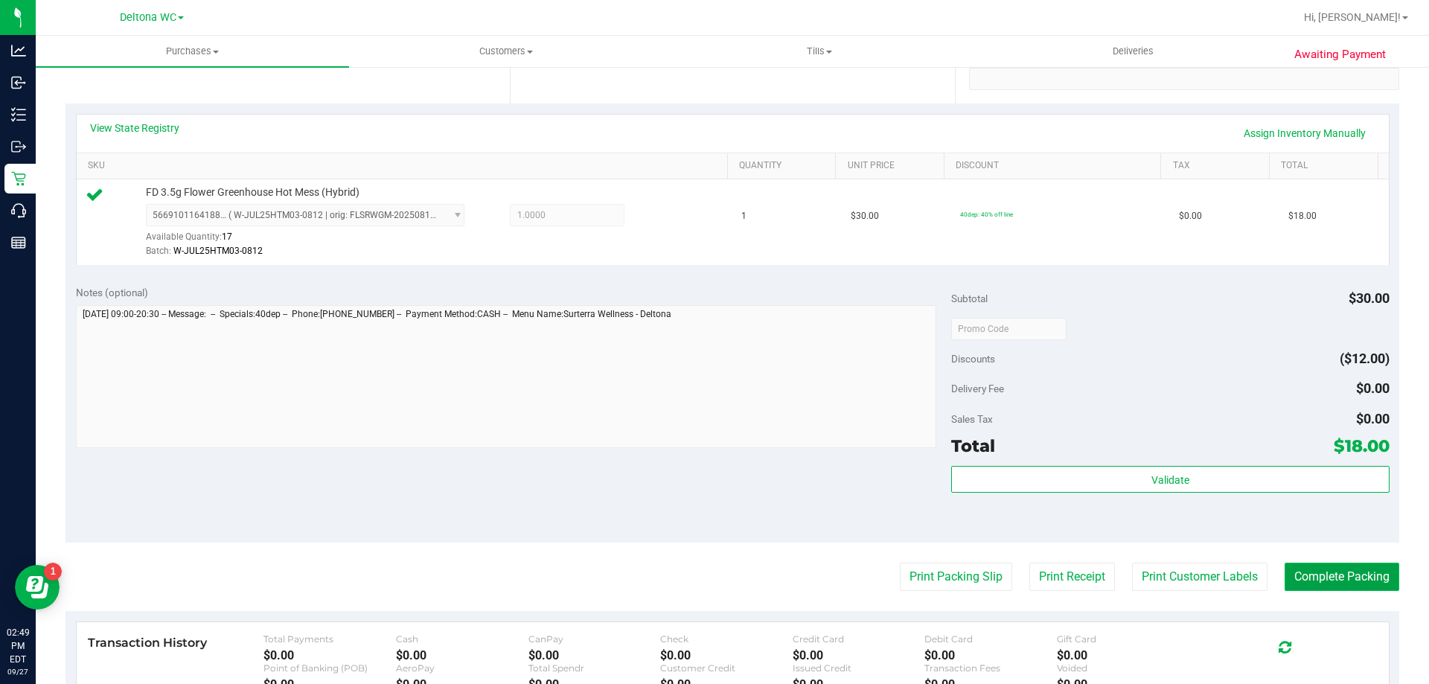
click at [1329, 590] on button "Complete Packing" at bounding box center [1342, 577] width 115 height 28
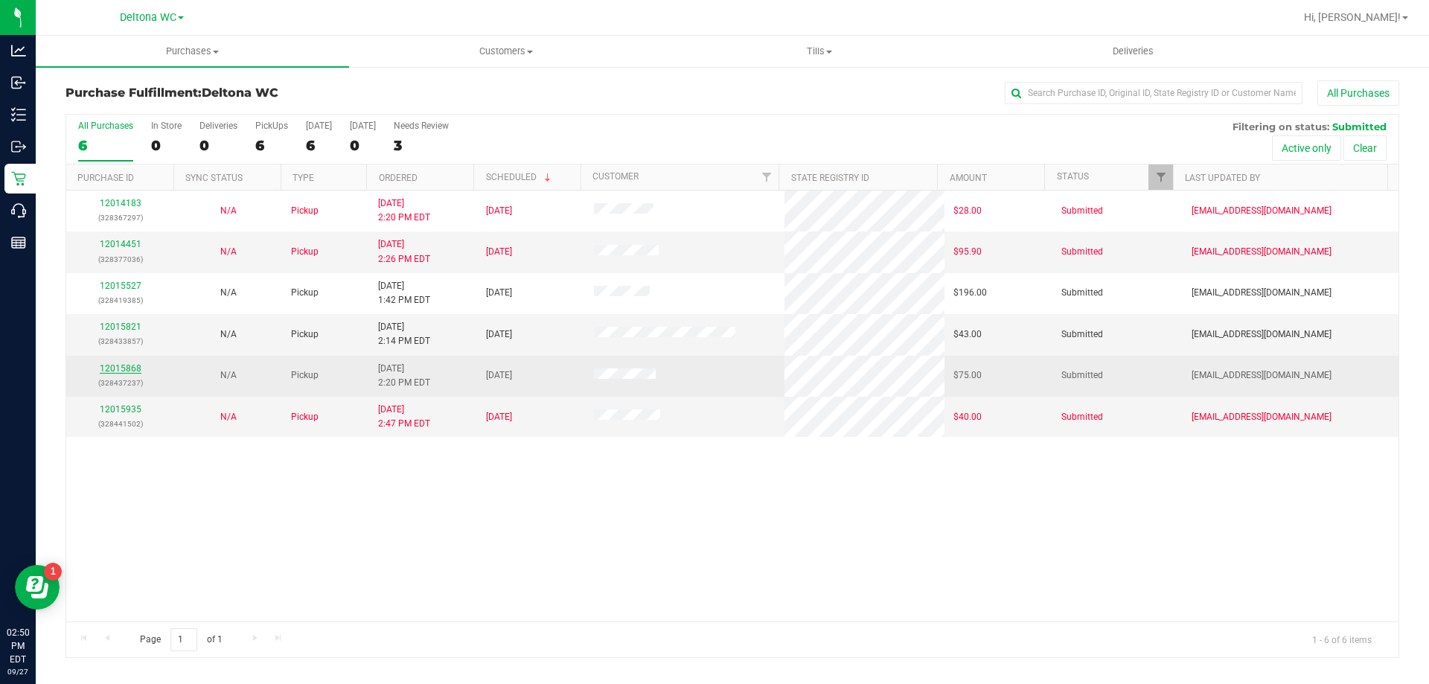
click at [136, 370] on link "12015868" at bounding box center [121, 368] width 42 height 10
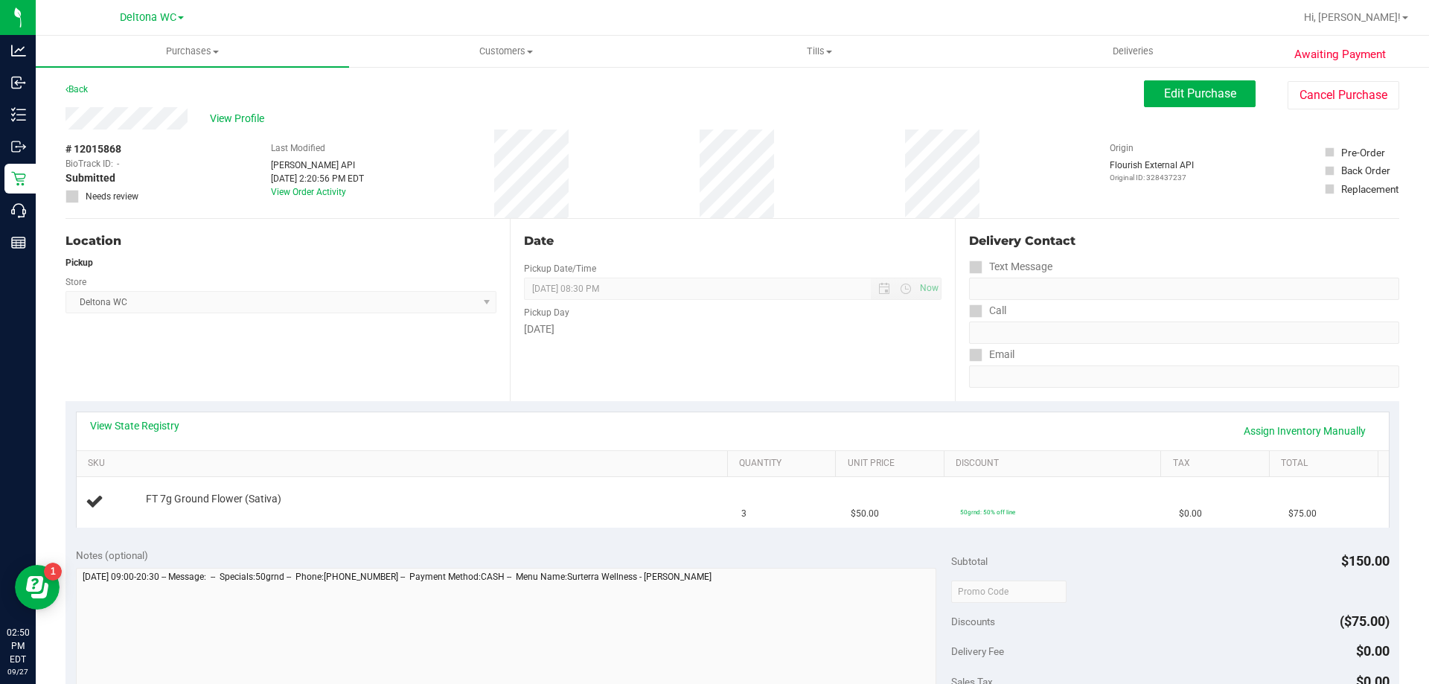
click at [142, 415] on div "View State Registry Assign Inventory Manually" at bounding box center [733, 431] width 1312 height 38
click at [141, 421] on link "View State Registry" at bounding box center [134, 425] width 89 height 15
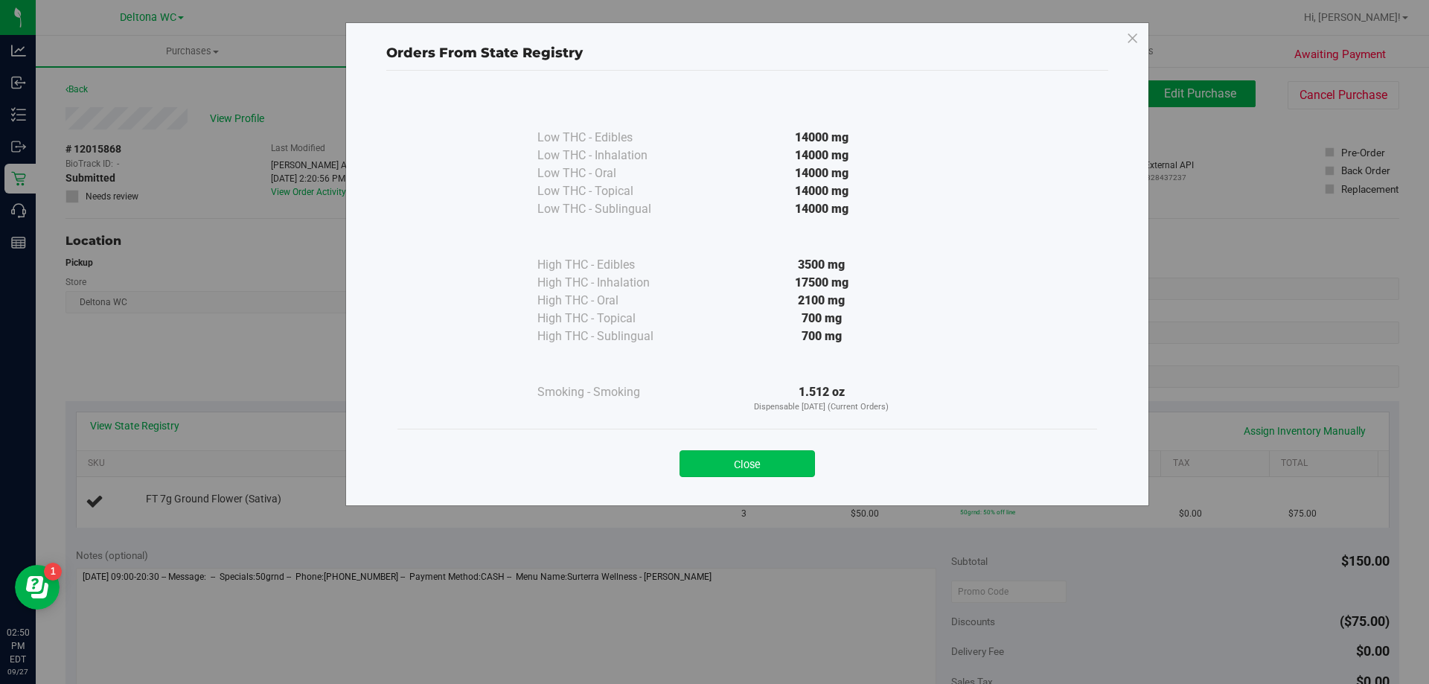
click at [689, 459] on button "Close" at bounding box center [747, 463] width 135 height 27
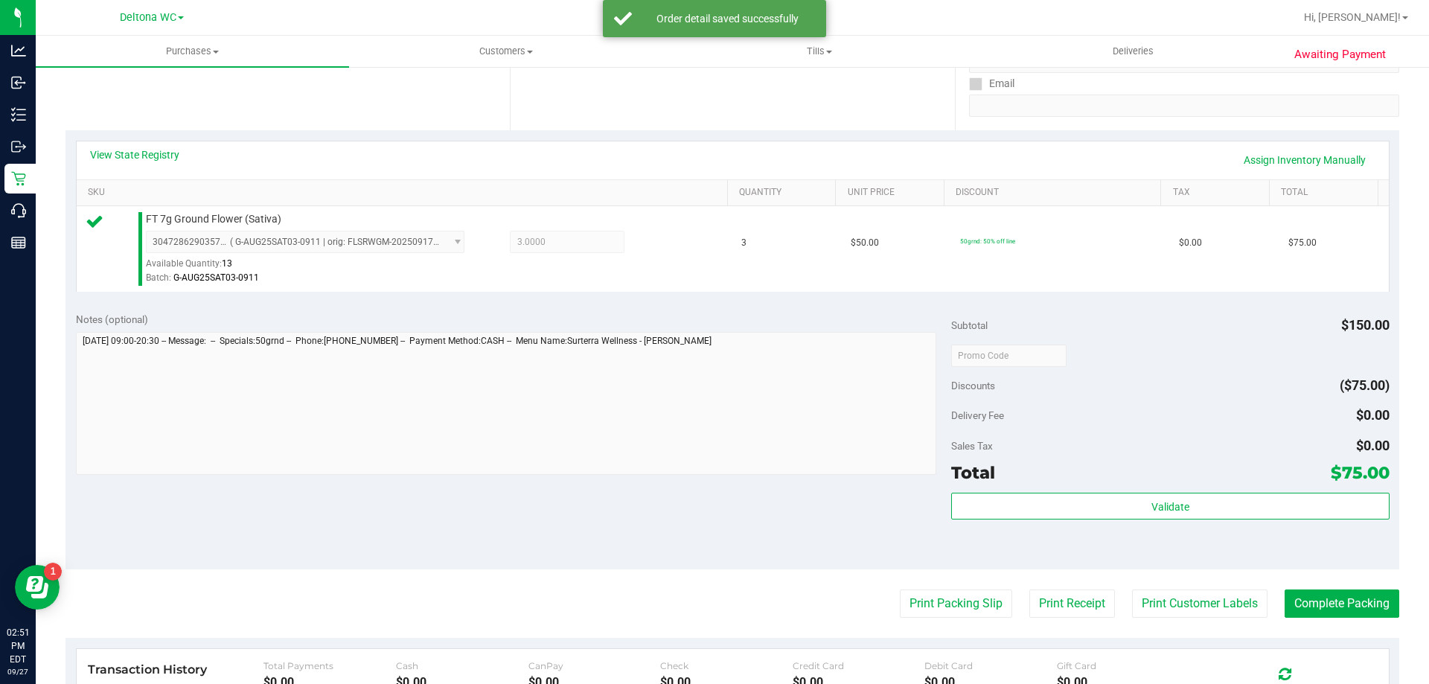
scroll to position [298, 0]
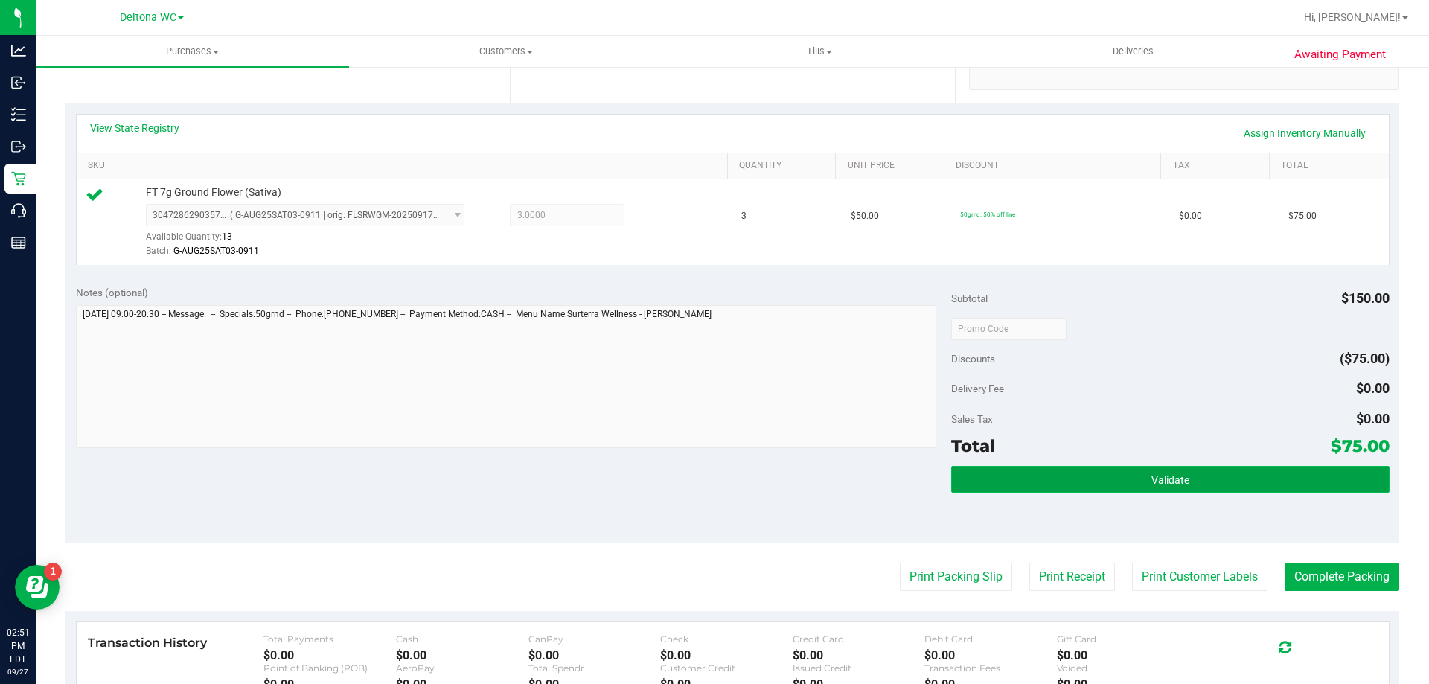
click at [1136, 472] on button "Validate" at bounding box center [1170, 479] width 438 height 27
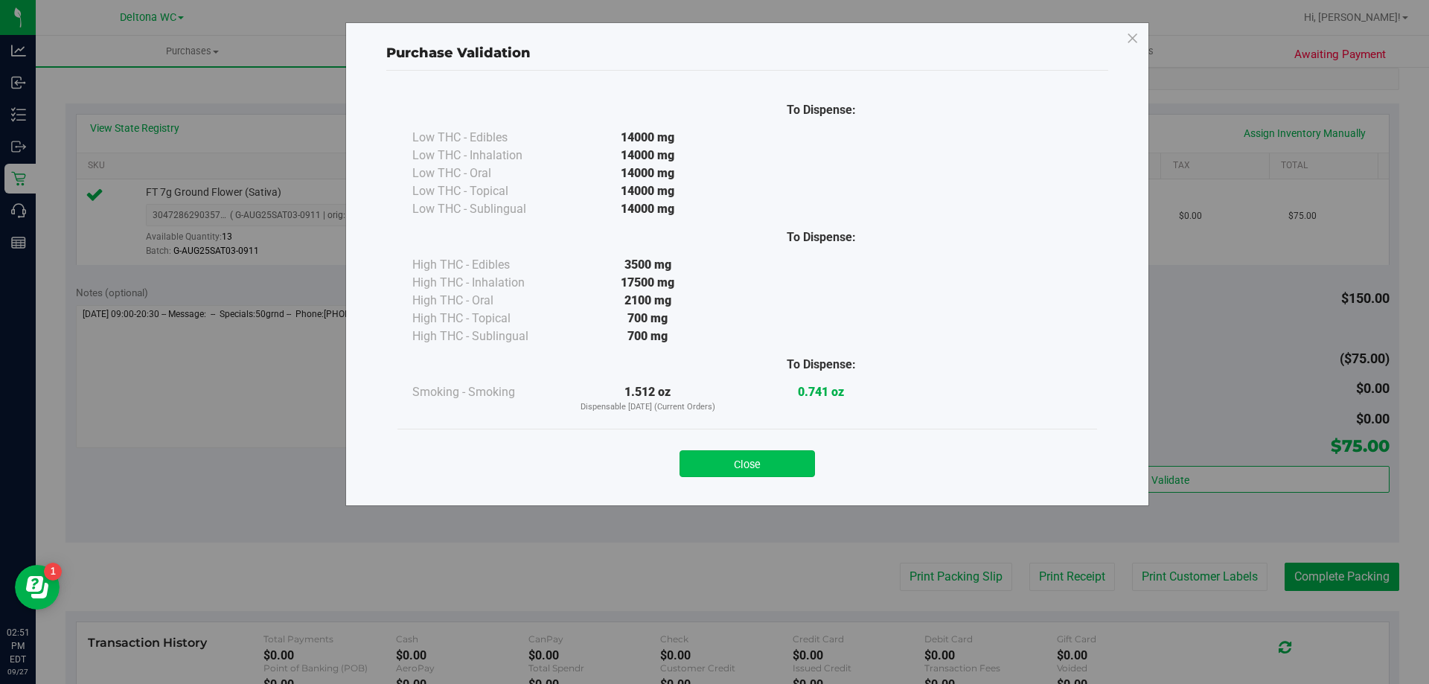
drag, startPoint x: 779, startPoint y: 455, endPoint x: 798, endPoint y: 489, distance: 39.0
click at [779, 455] on button "Close" at bounding box center [747, 463] width 135 height 27
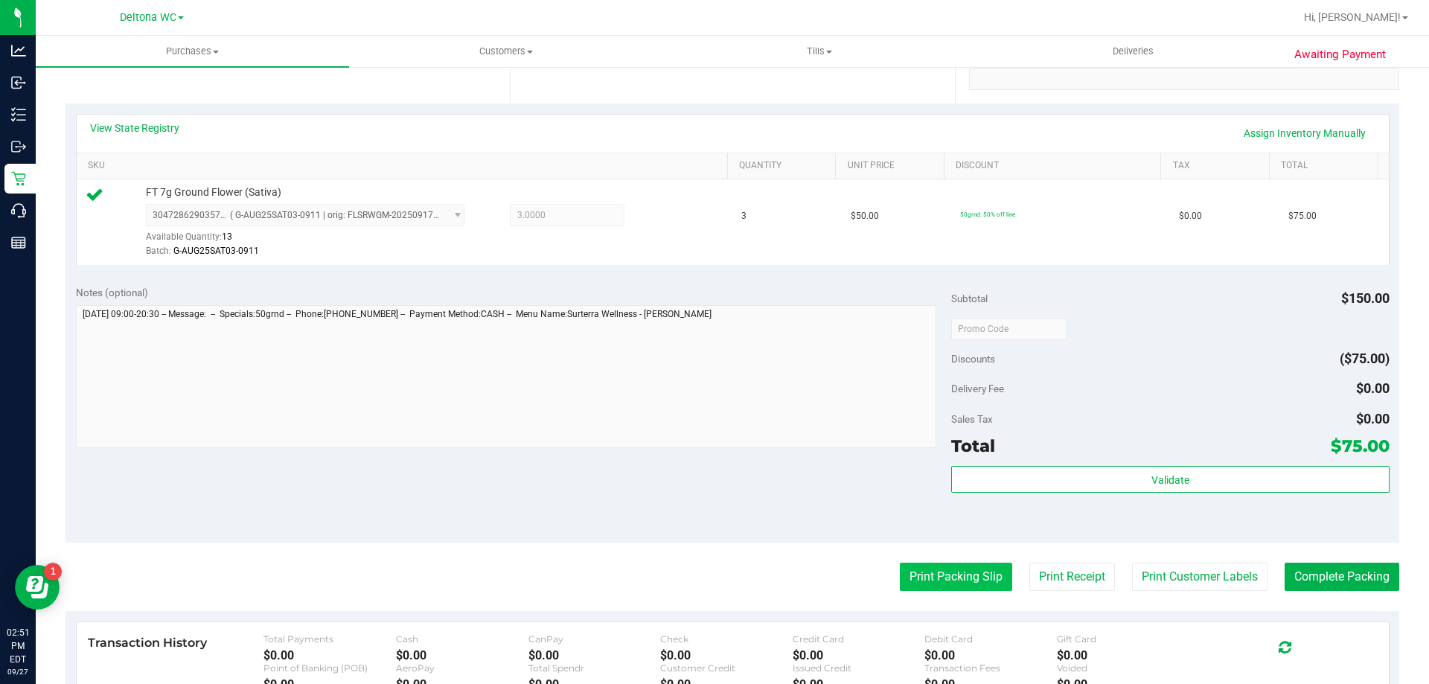
click at [954, 565] on button "Print Packing Slip" at bounding box center [956, 577] width 112 height 28
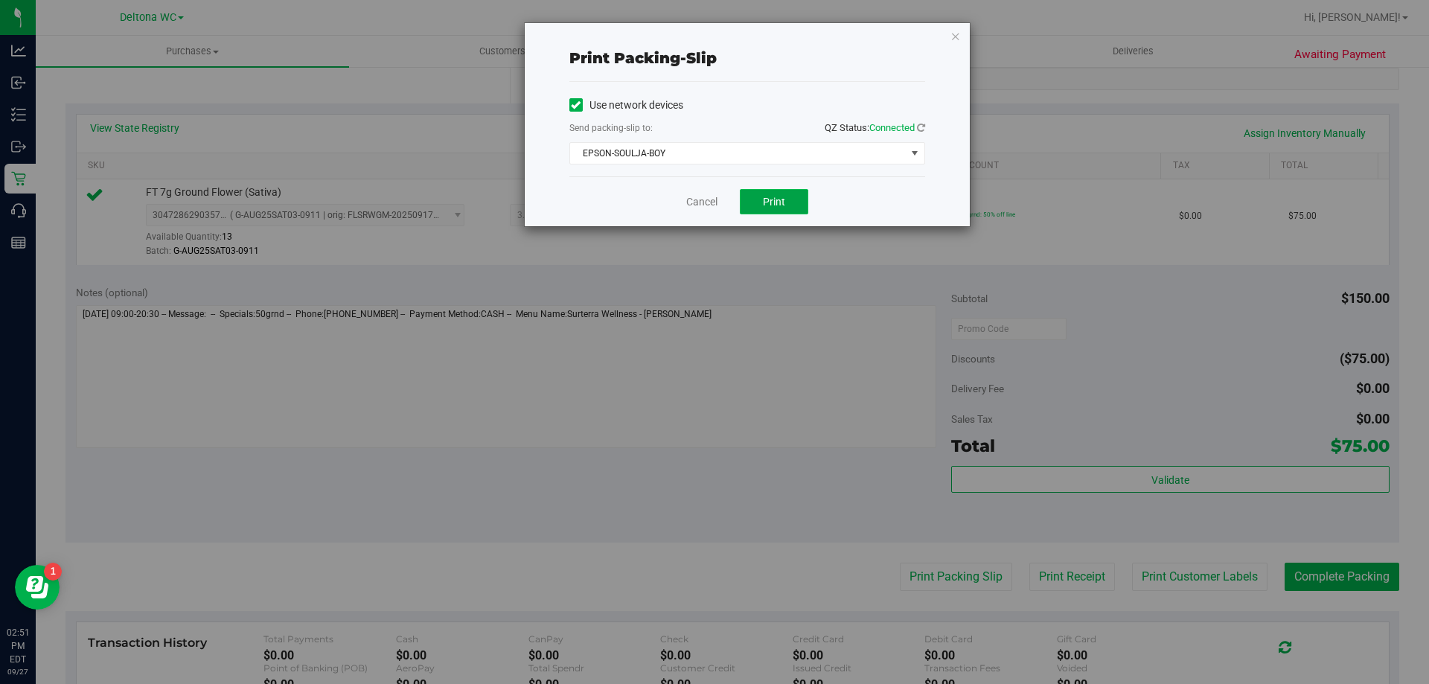
click at [766, 211] on button "Print" at bounding box center [774, 201] width 68 height 25
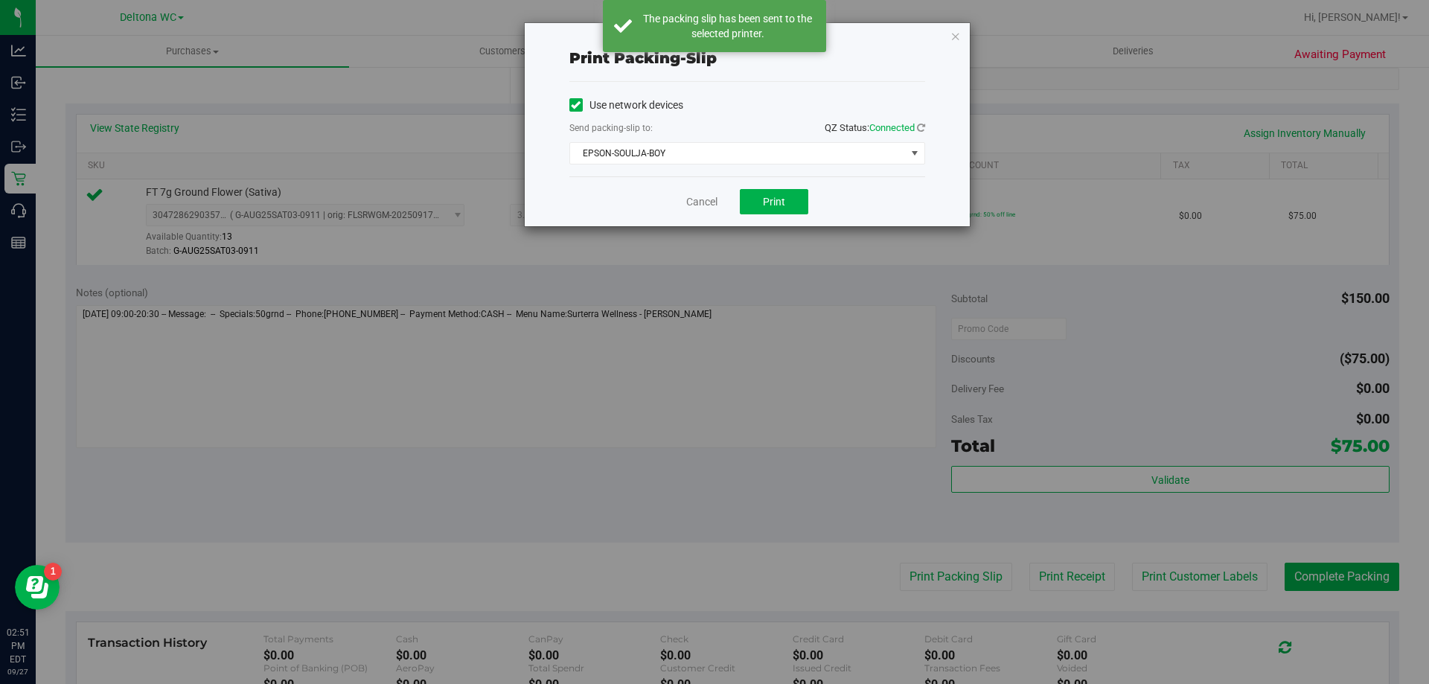
click at [948, 33] on div "Print packing-slip Use network devices Send packing-slip to: QZ Status: Connect…" at bounding box center [747, 124] width 445 height 203
click at [956, 42] on icon "button" at bounding box center [956, 36] width 10 height 18
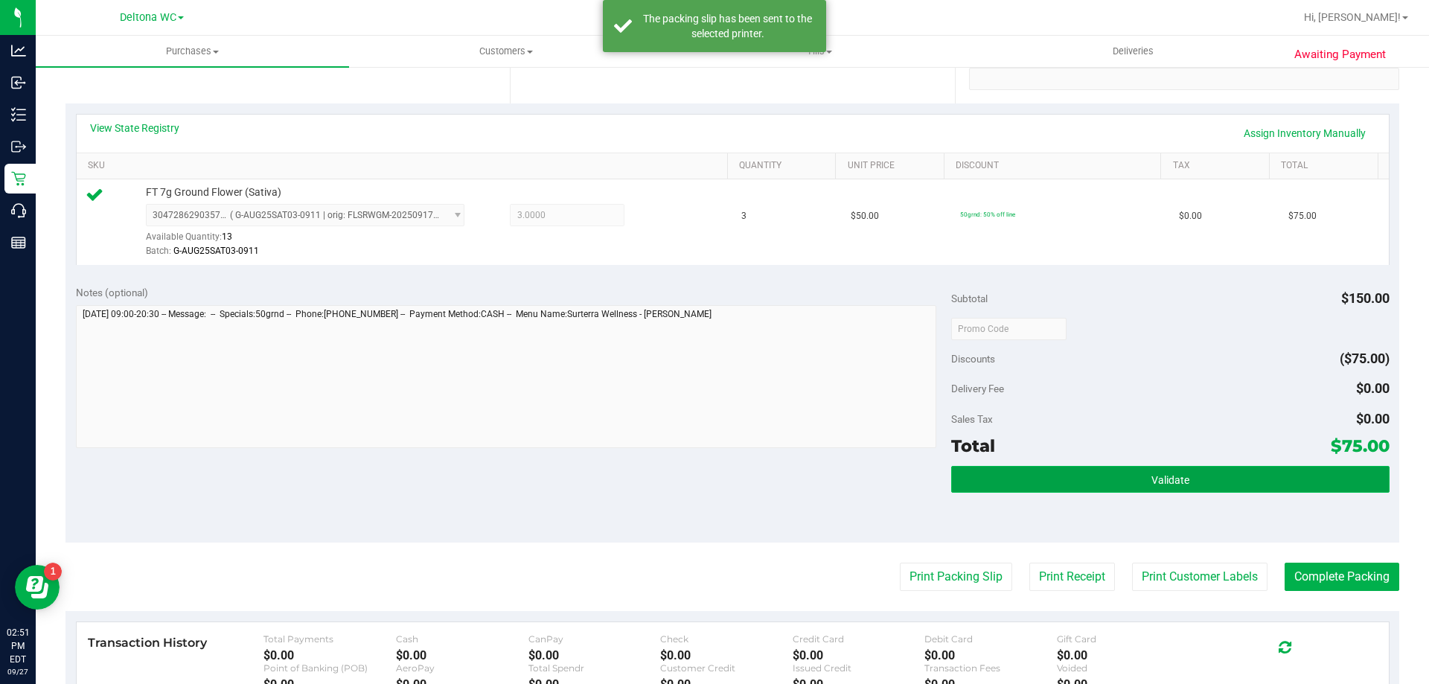
click at [1120, 482] on button "Validate" at bounding box center [1170, 479] width 438 height 27
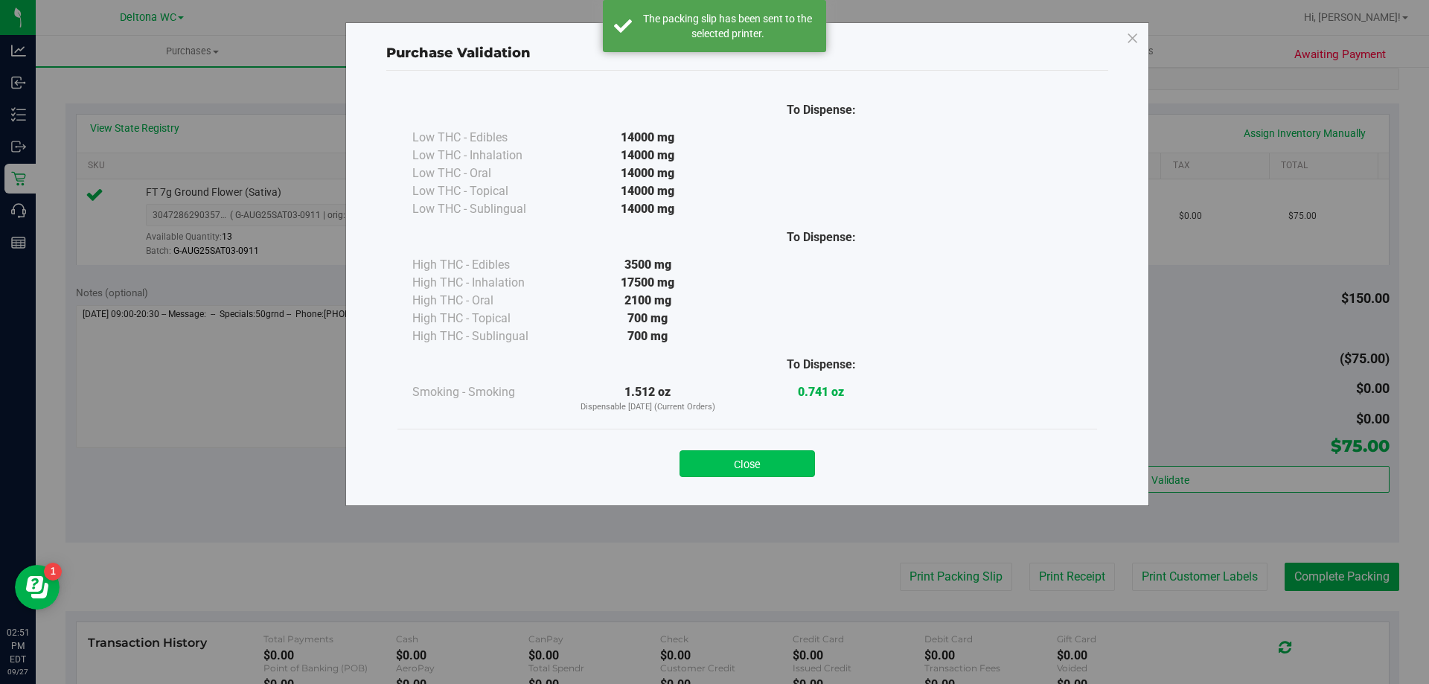
click at [785, 450] on button "Close" at bounding box center [747, 463] width 135 height 27
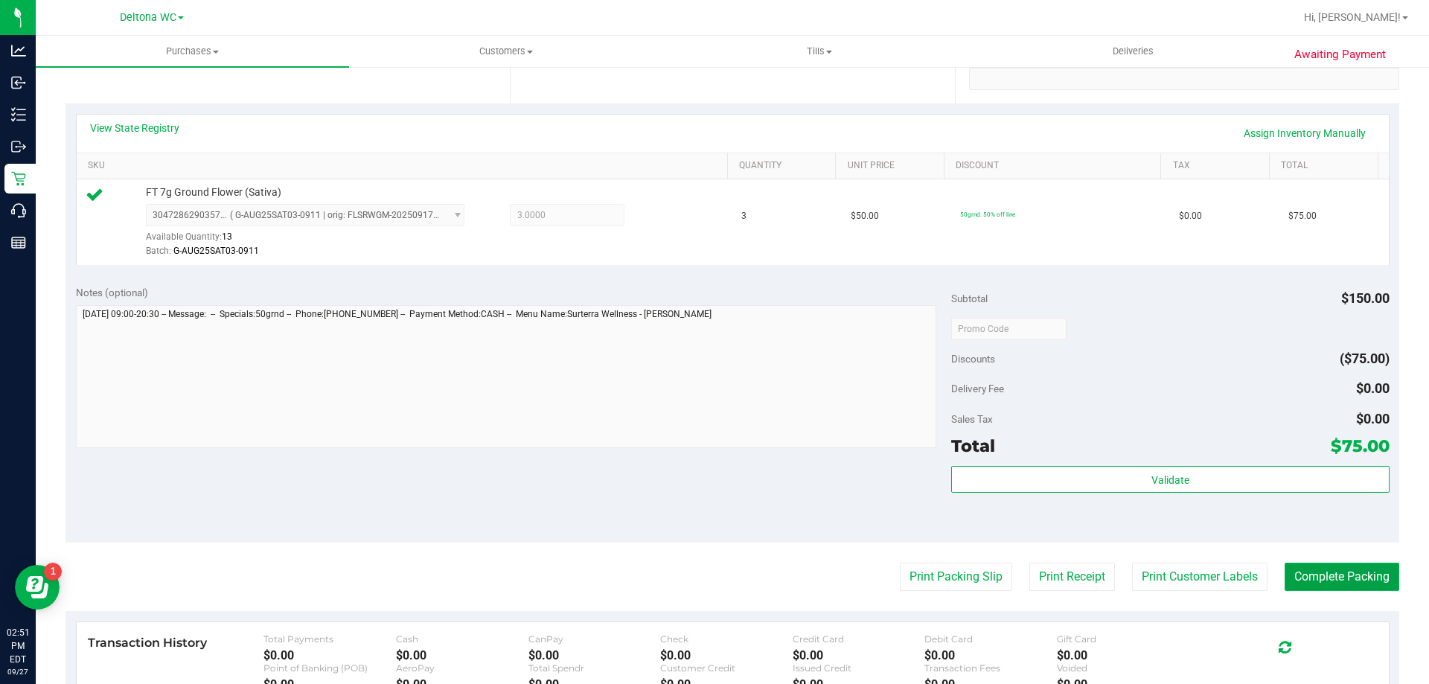
click at [1322, 581] on button "Complete Packing" at bounding box center [1342, 577] width 115 height 28
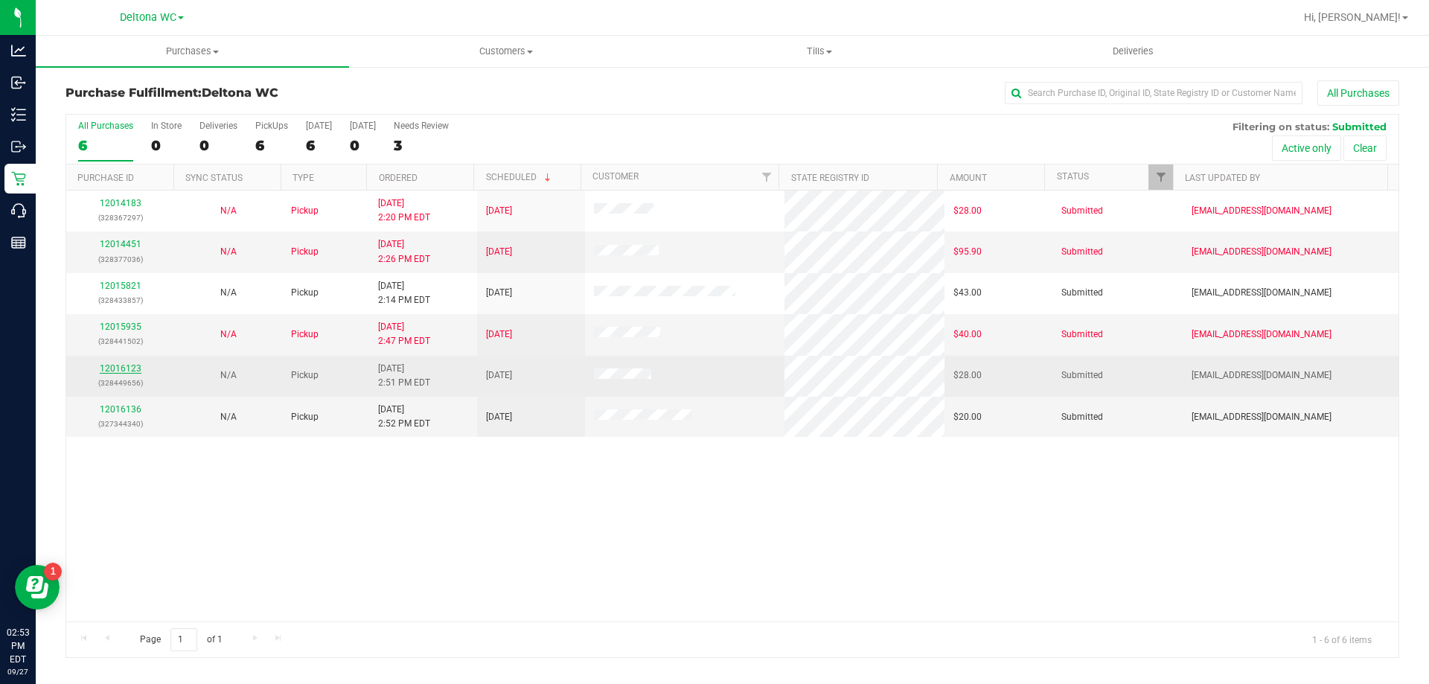
click at [121, 367] on link "12016123" at bounding box center [121, 368] width 42 height 10
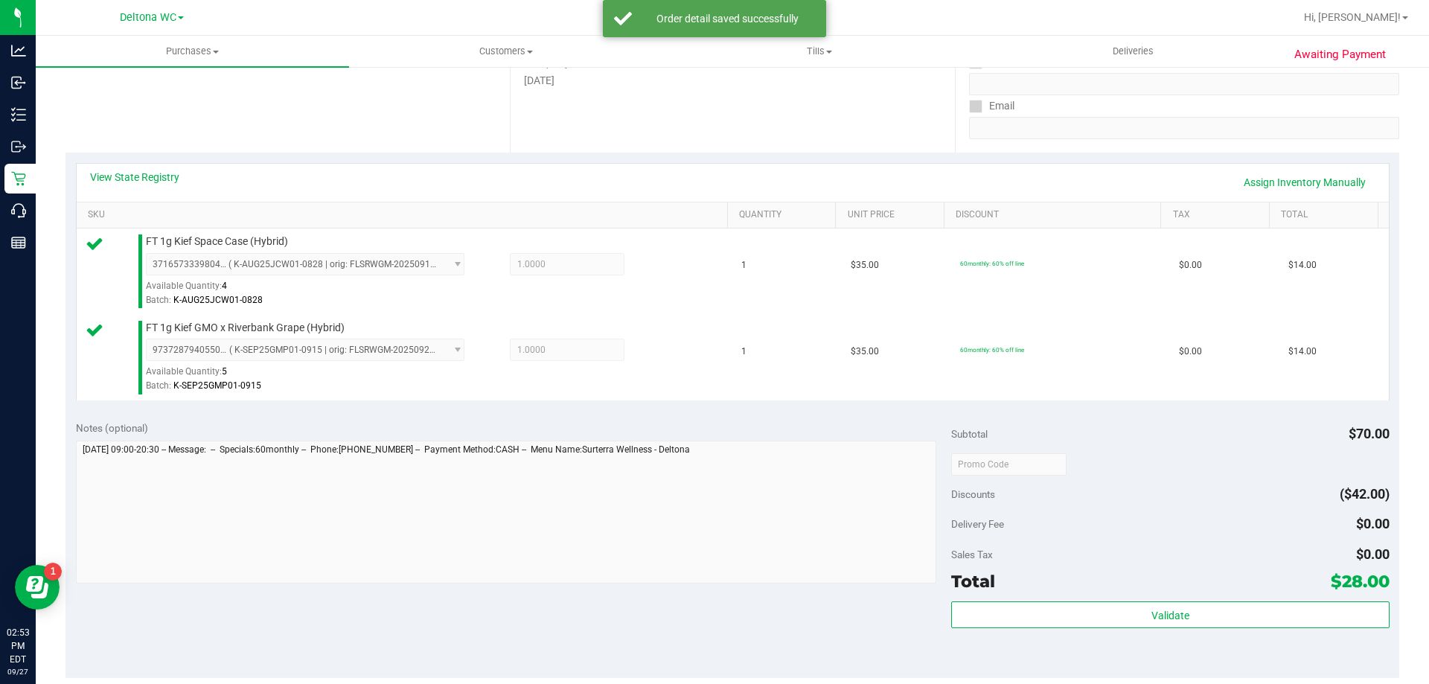
scroll to position [372, 0]
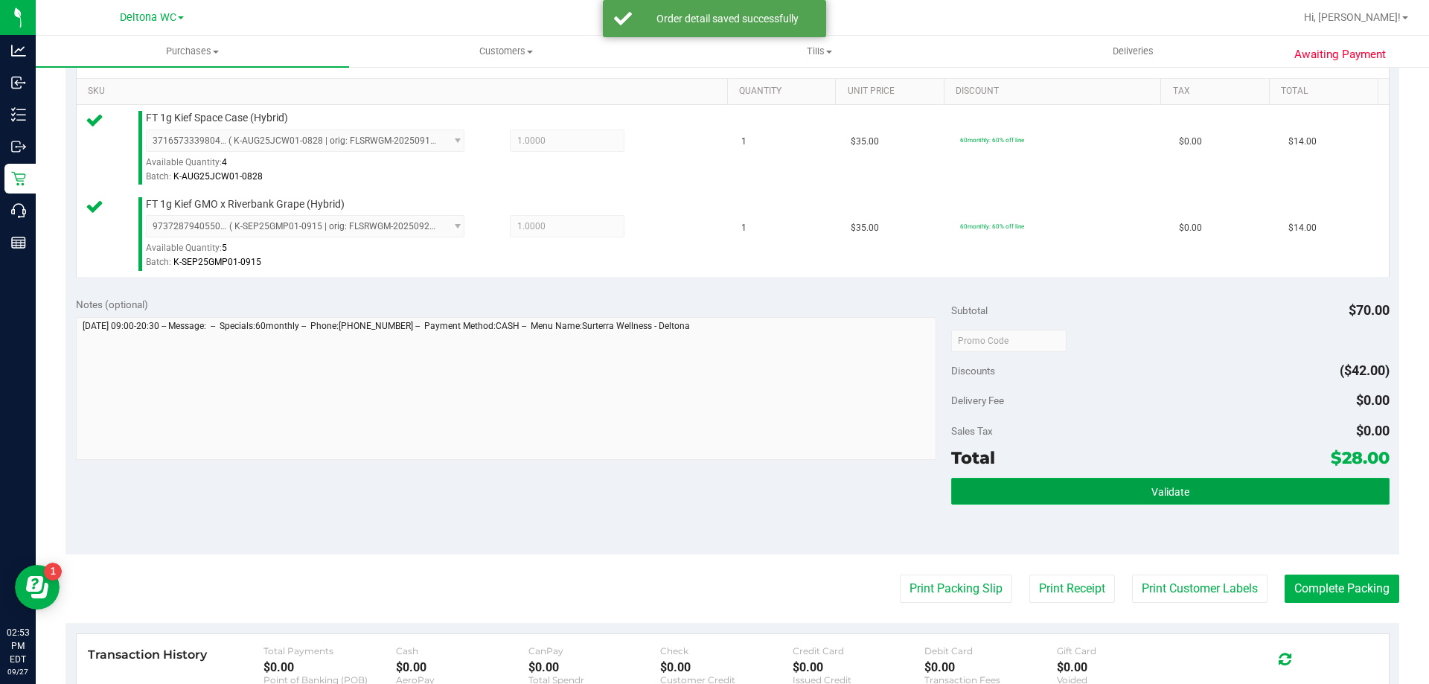
click at [1201, 502] on button "Validate" at bounding box center [1170, 491] width 438 height 27
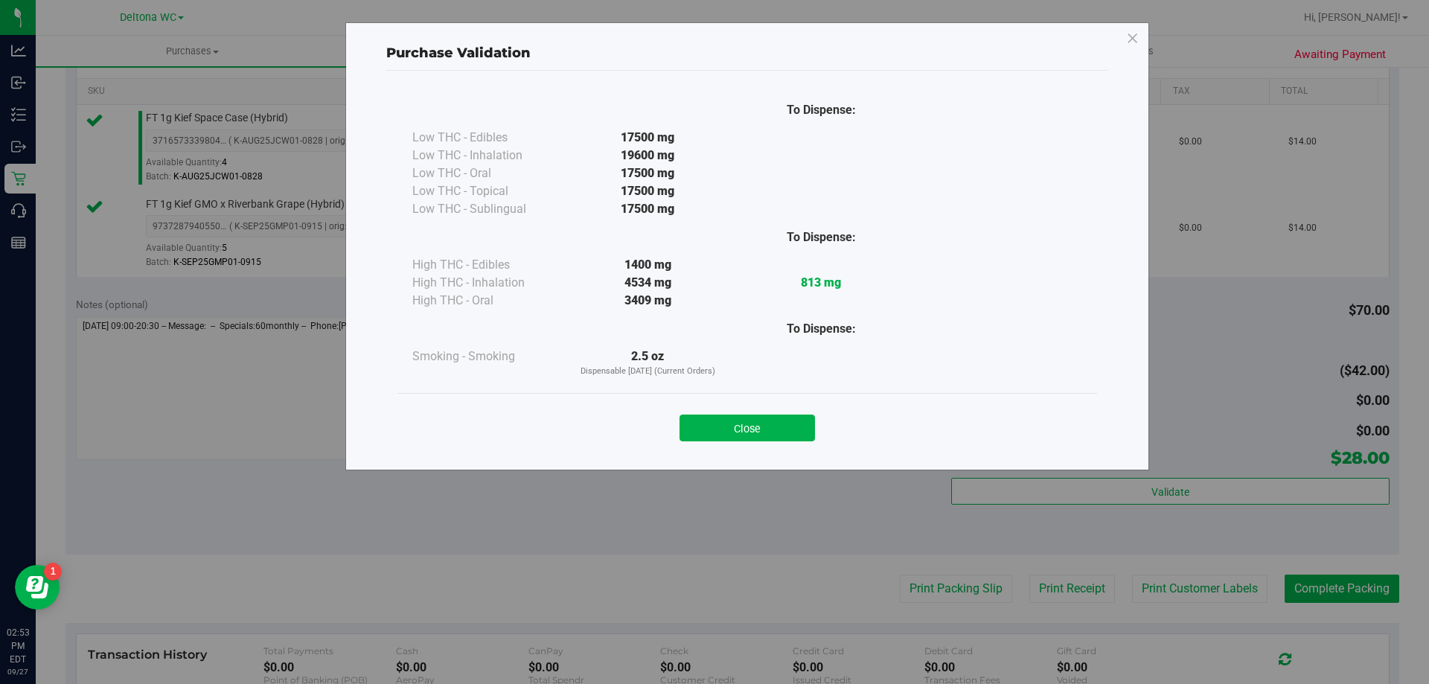
click at [761, 412] on div "Close" at bounding box center [747, 423] width 677 height 37
click at [727, 393] on div "Close" at bounding box center [747, 423] width 700 height 60
click at [741, 421] on button "Close" at bounding box center [747, 428] width 135 height 27
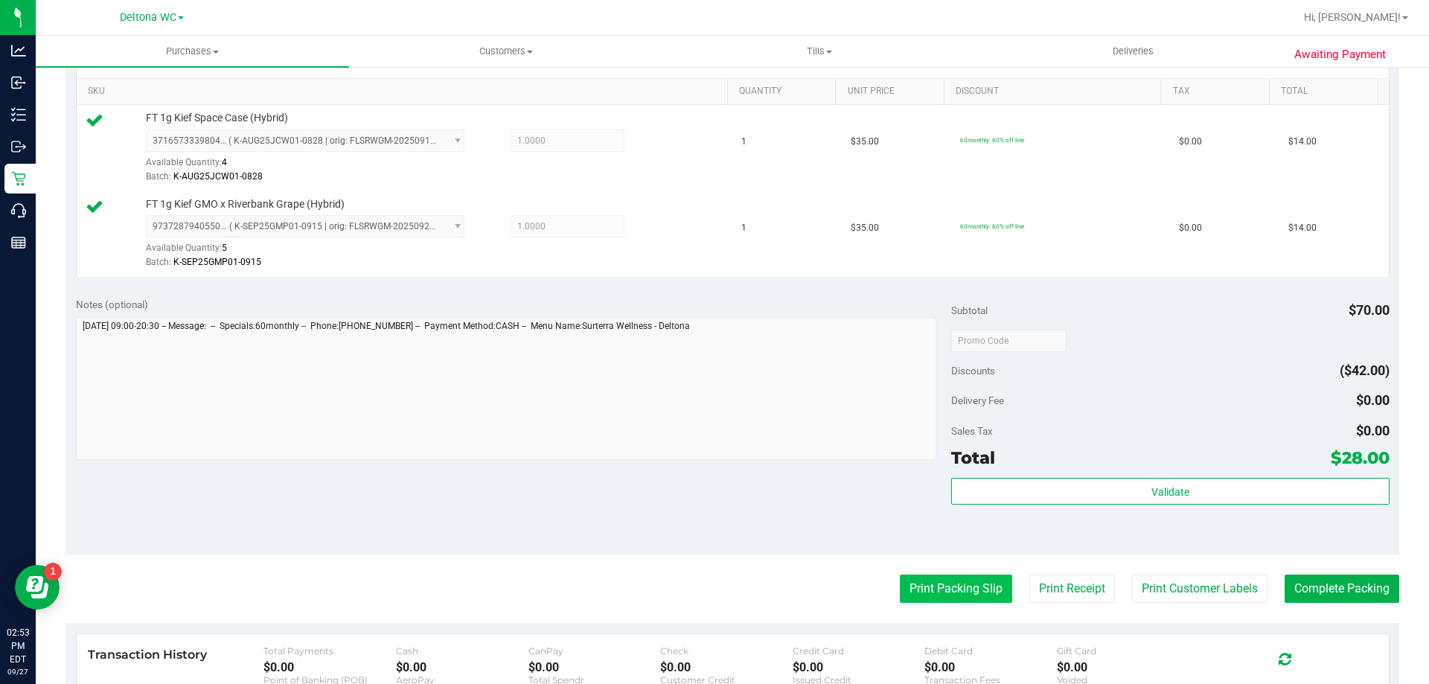
click at [930, 591] on button "Print Packing Slip" at bounding box center [956, 589] width 112 height 28
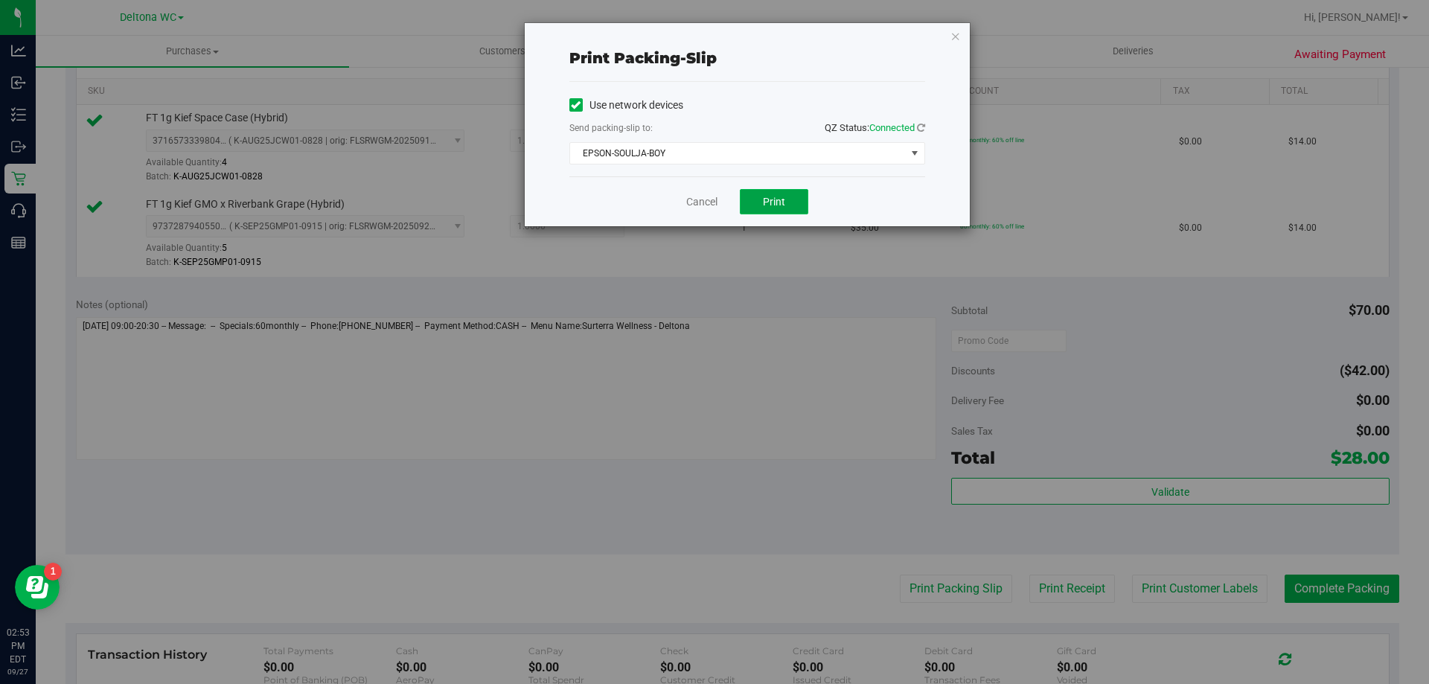
click at [761, 211] on button "Print" at bounding box center [774, 201] width 68 height 25
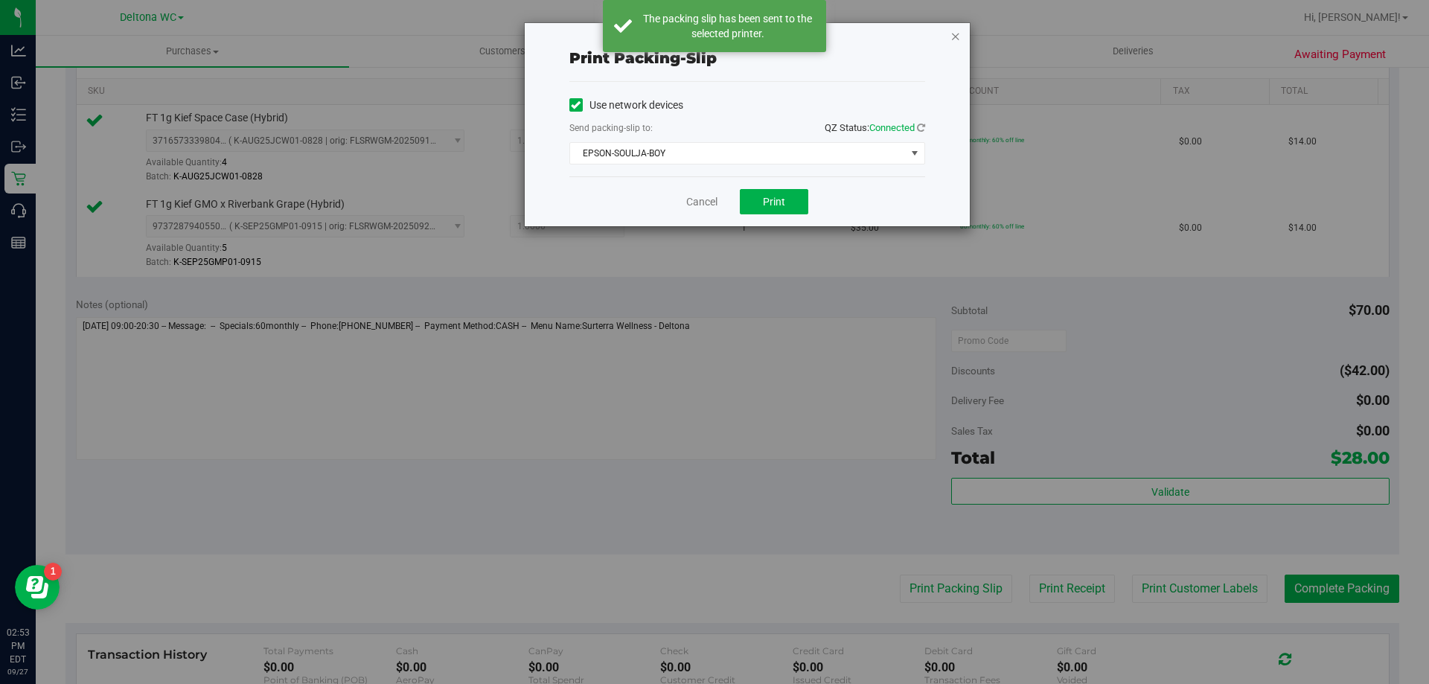
click at [954, 38] on icon "button" at bounding box center [956, 36] width 10 height 18
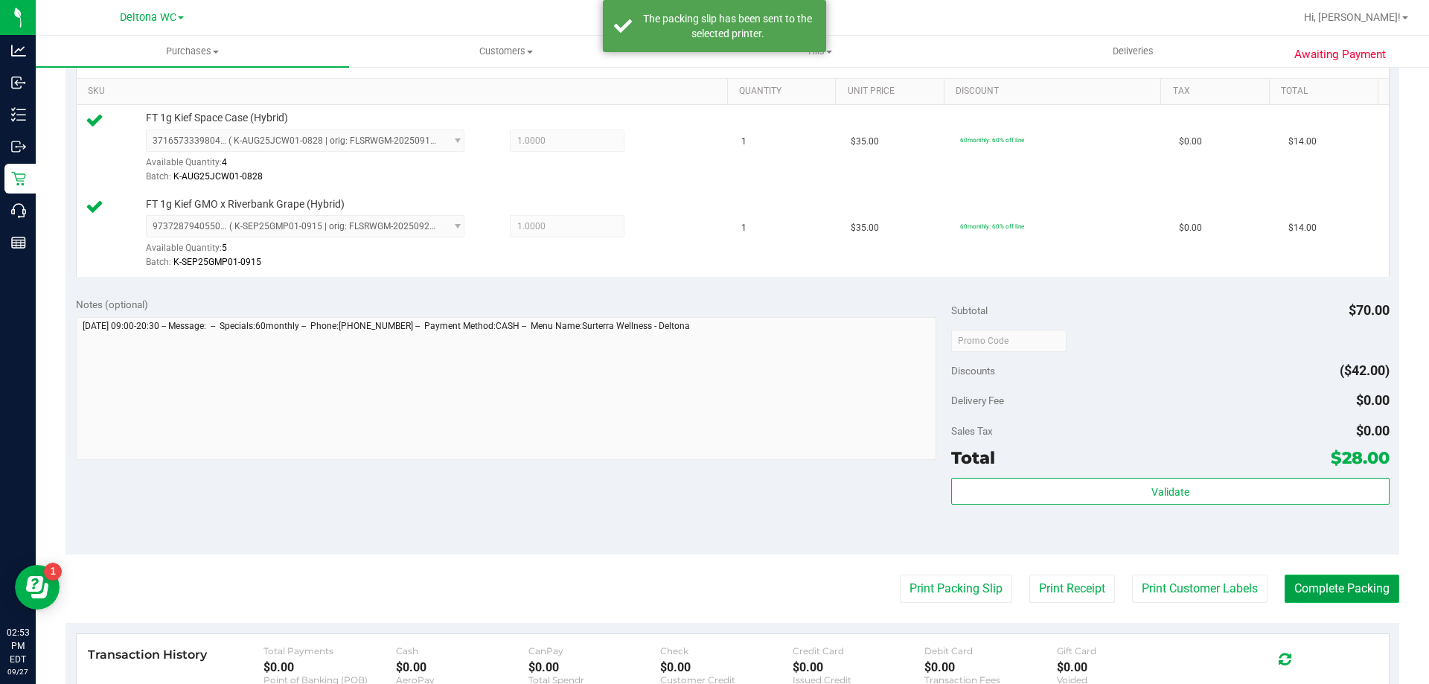
click at [1341, 595] on button "Complete Packing" at bounding box center [1342, 589] width 115 height 28
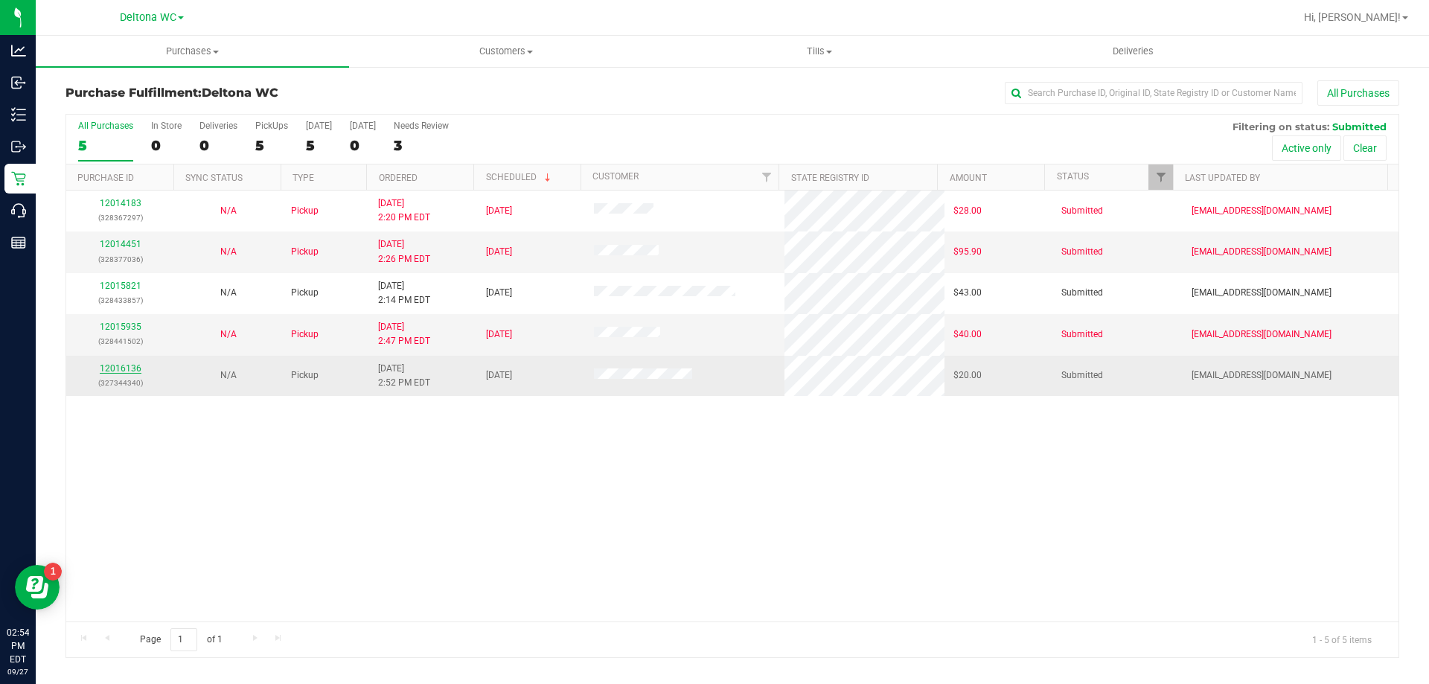
click at [126, 369] on link "12016136" at bounding box center [121, 368] width 42 height 10
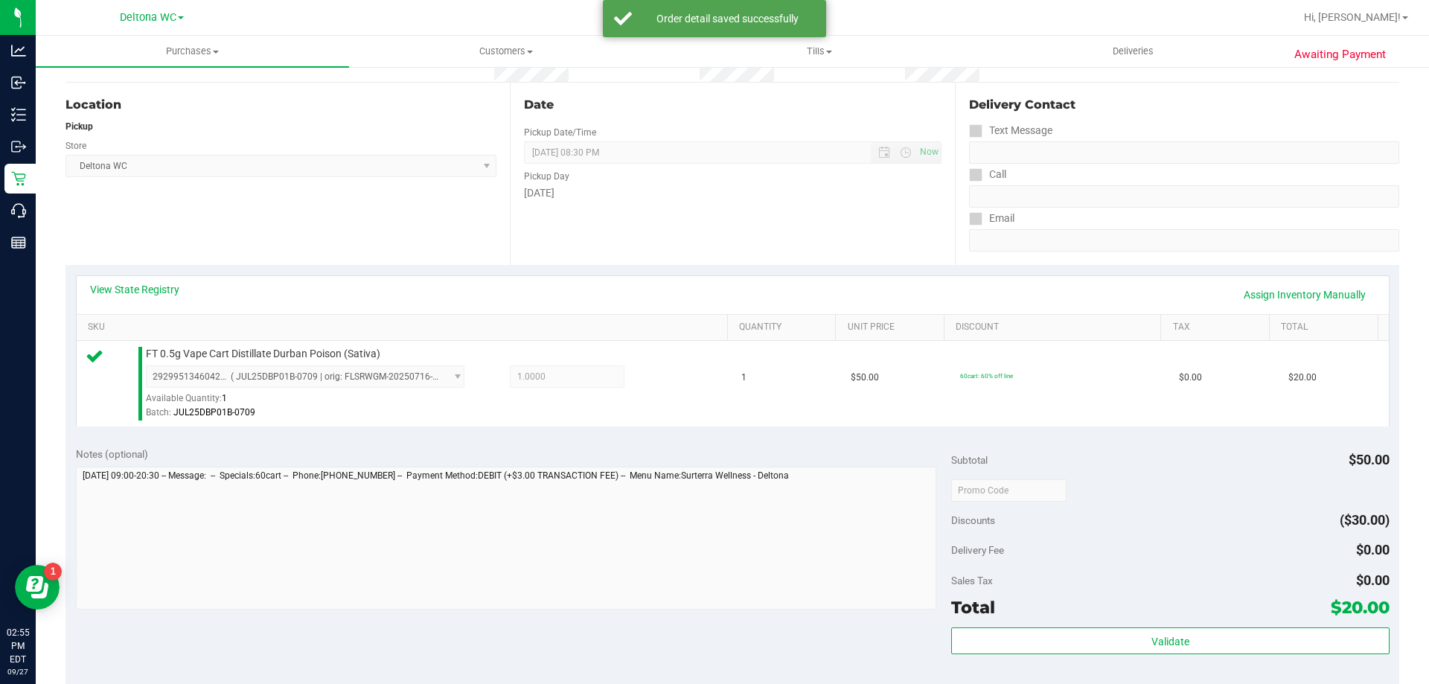
scroll to position [298, 0]
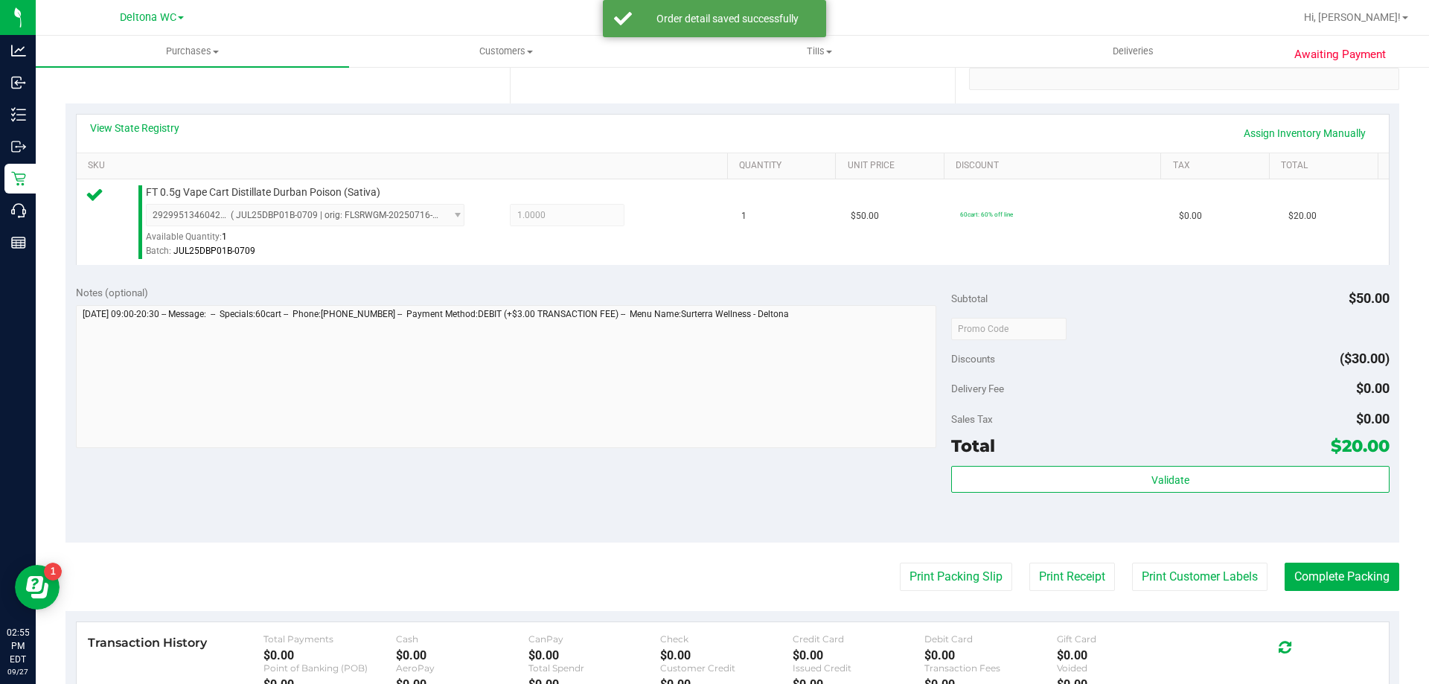
click at [1086, 464] on div "Subtotal $50.00 Discounts ($30.00) Delivery Fee $0.00 Sales Tax $0.00 Total $20…" at bounding box center [1170, 409] width 438 height 248
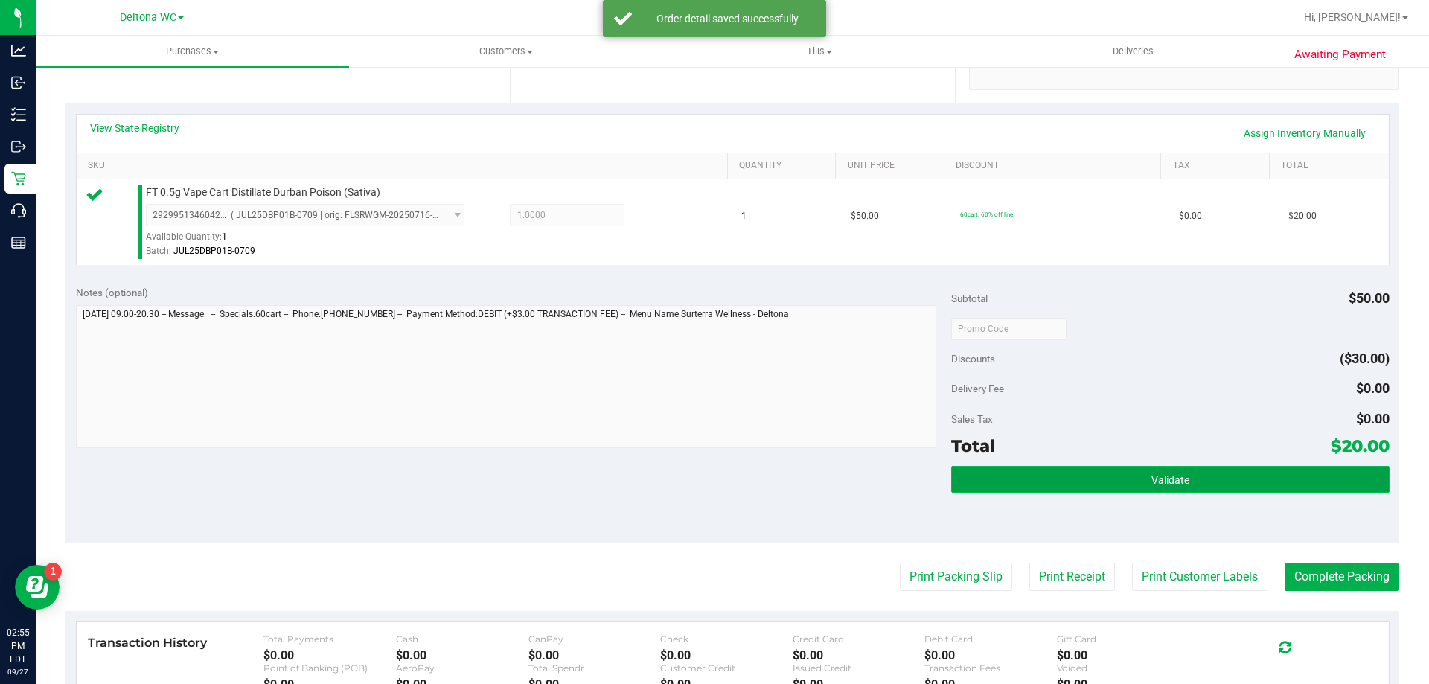
click at [1086, 472] on button "Validate" at bounding box center [1170, 479] width 438 height 27
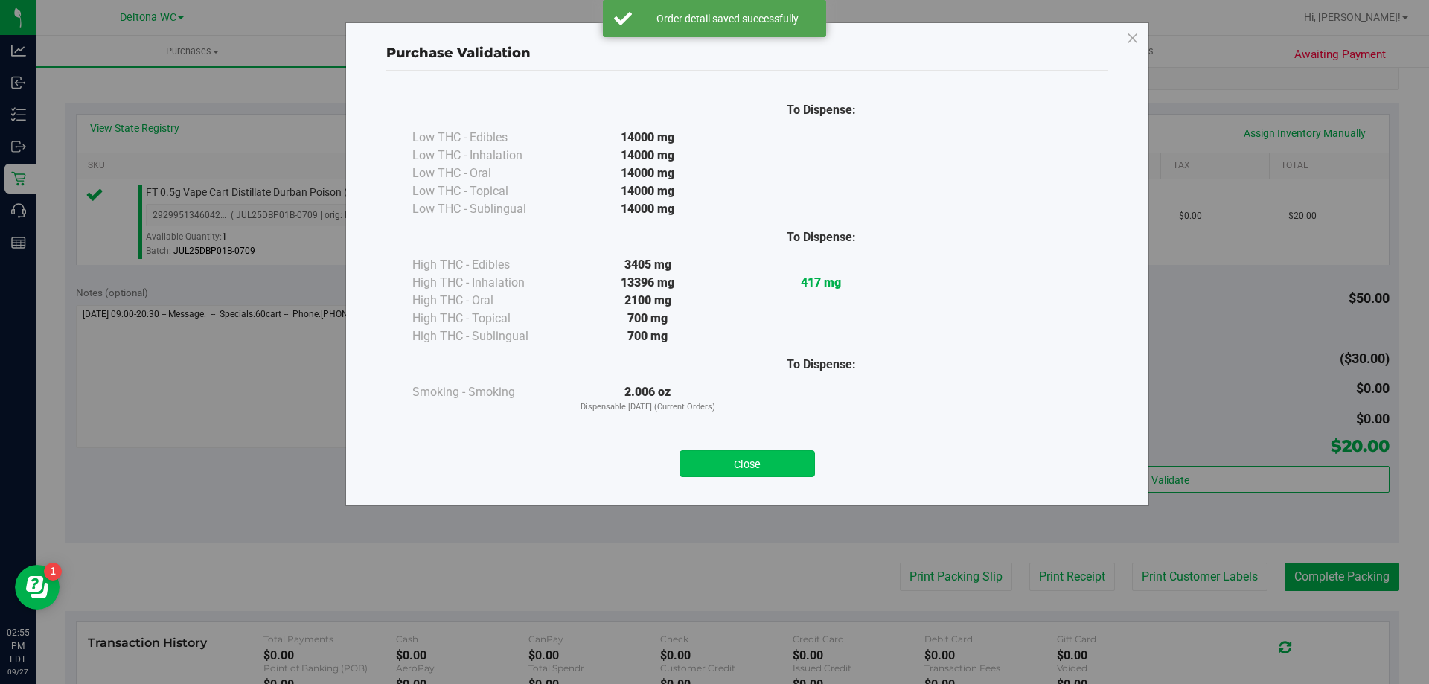
click at [735, 474] on button "Close" at bounding box center [747, 463] width 135 height 27
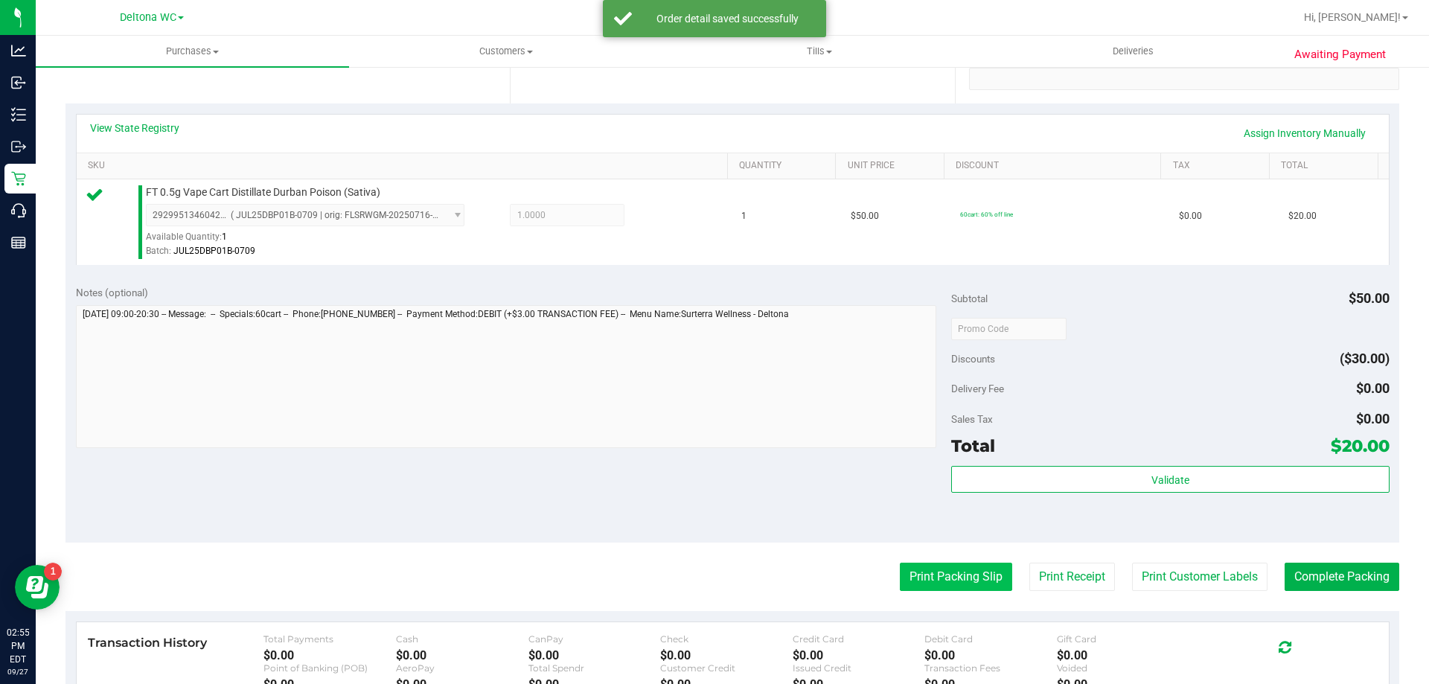
click at [900, 574] on button "Print Packing Slip" at bounding box center [956, 577] width 112 height 28
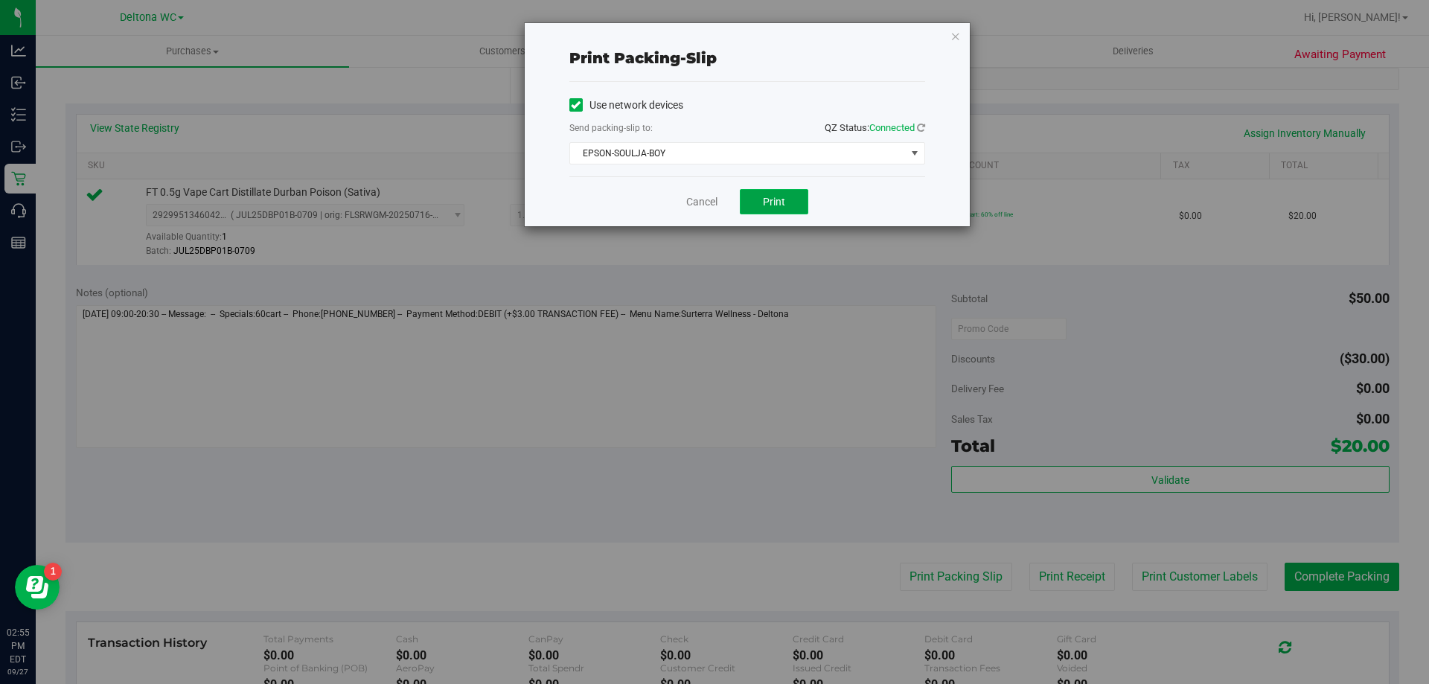
click at [774, 206] on span "Print" at bounding box center [774, 202] width 22 height 12
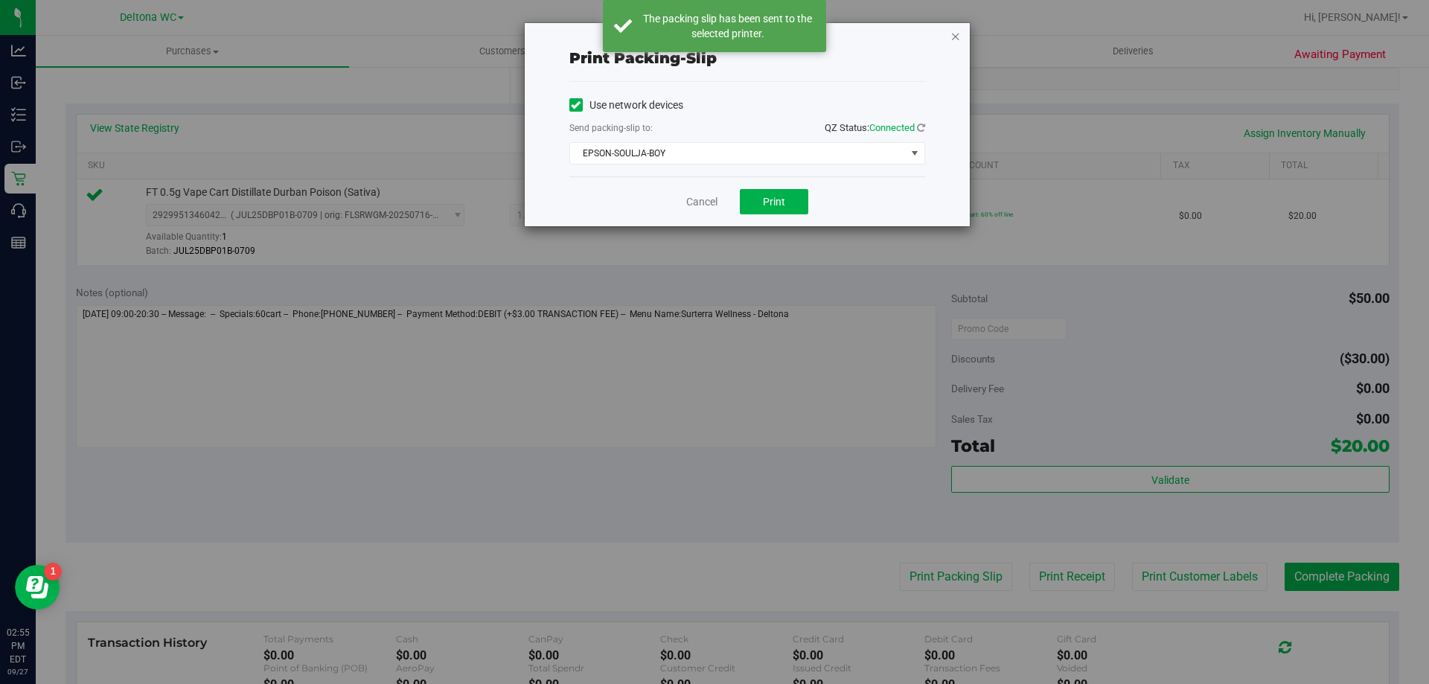
click at [958, 36] on icon "button" at bounding box center [956, 36] width 10 height 18
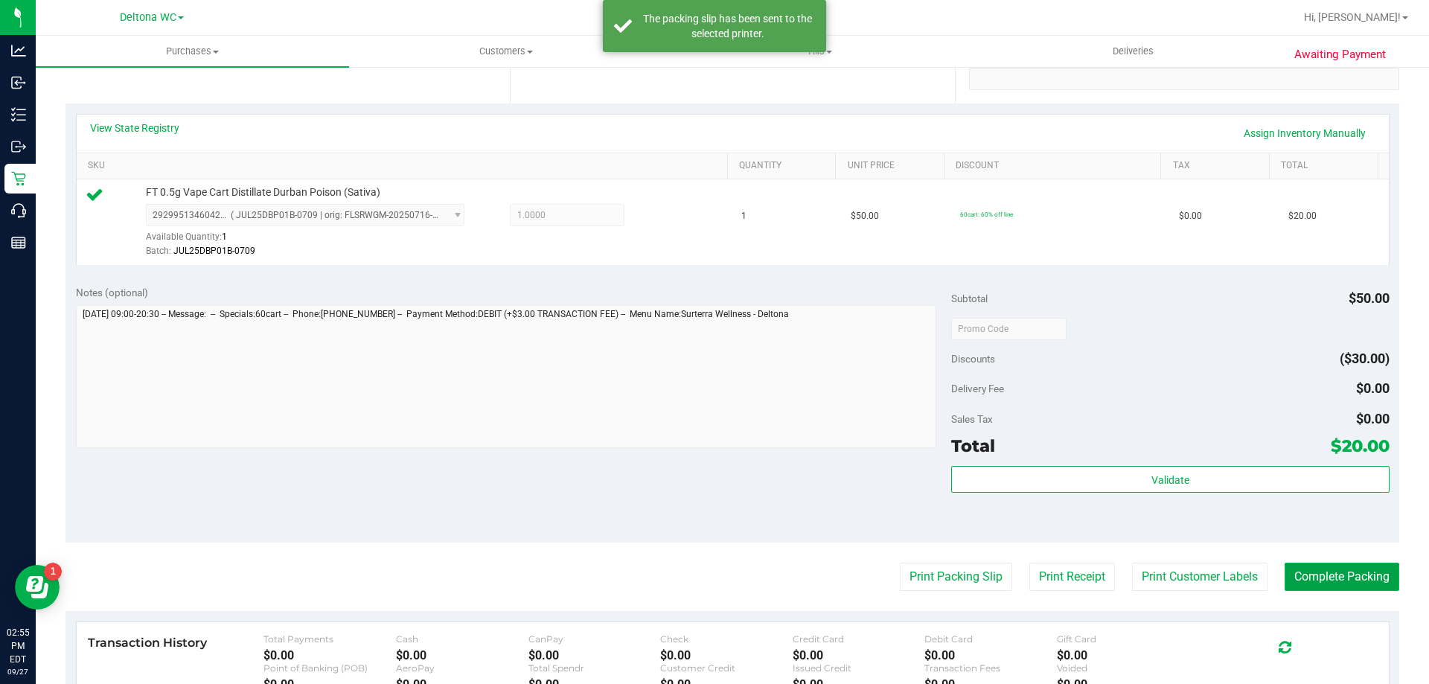
click at [1344, 579] on button "Complete Packing" at bounding box center [1342, 577] width 115 height 28
